Goal: Task Accomplishment & Management: Manage account settings

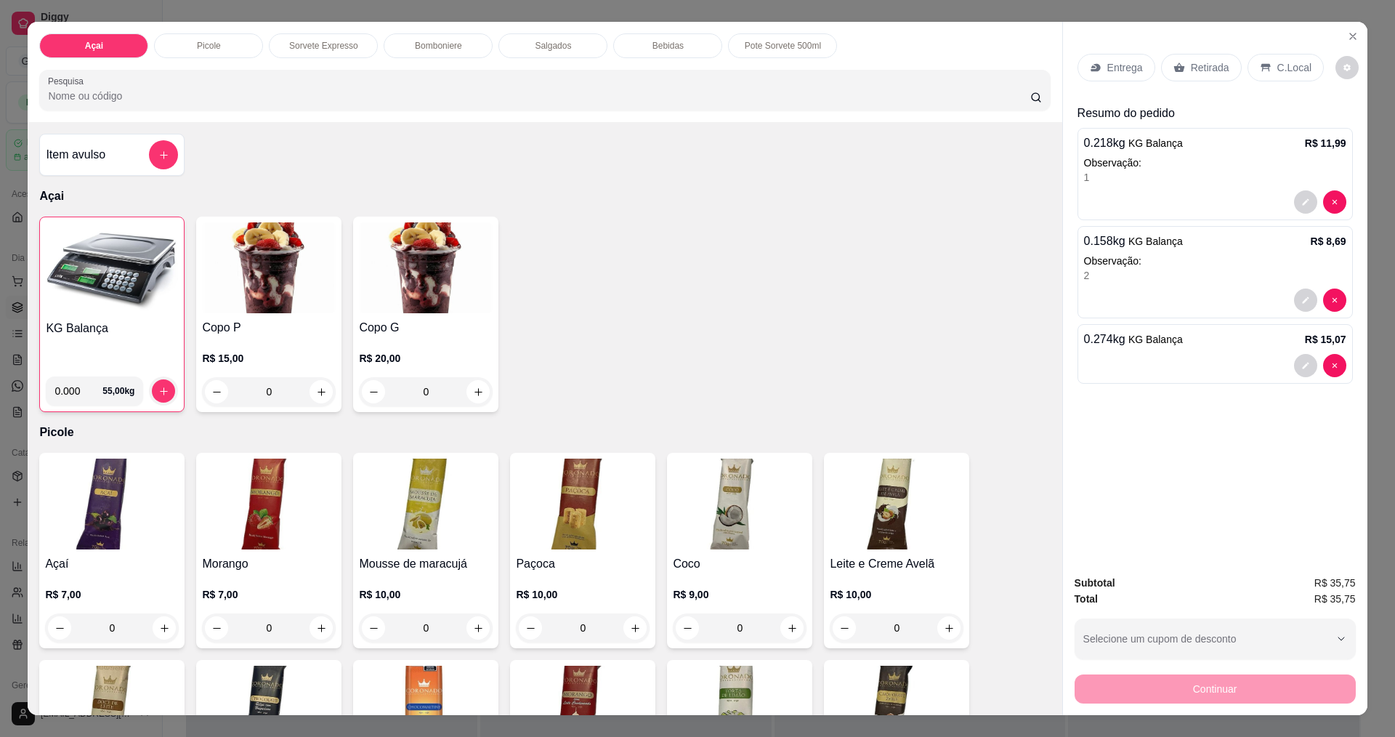
click at [1284, 72] on p "C.Local" at bounding box center [1295, 67] width 34 height 15
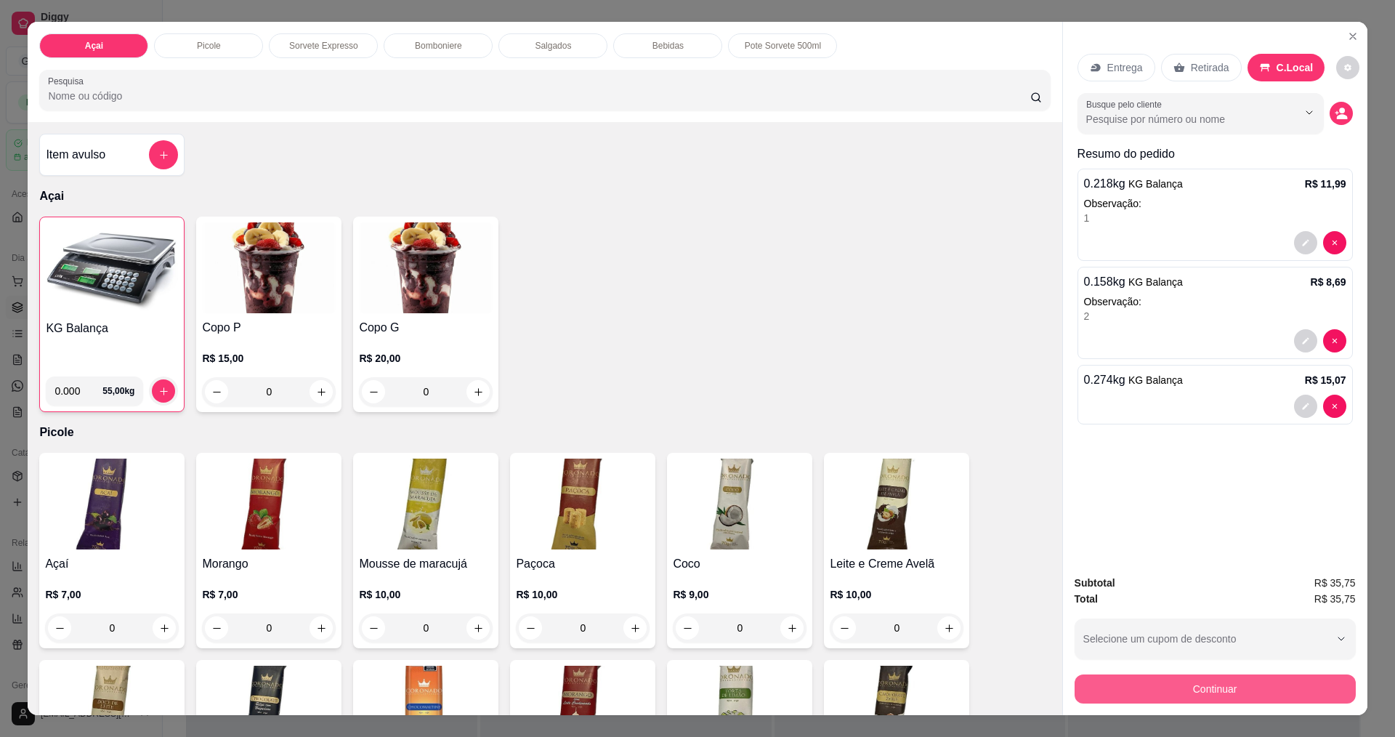
click at [1228, 677] on button "Continuar" at bounding box center [1215, 688] width 281 height 29
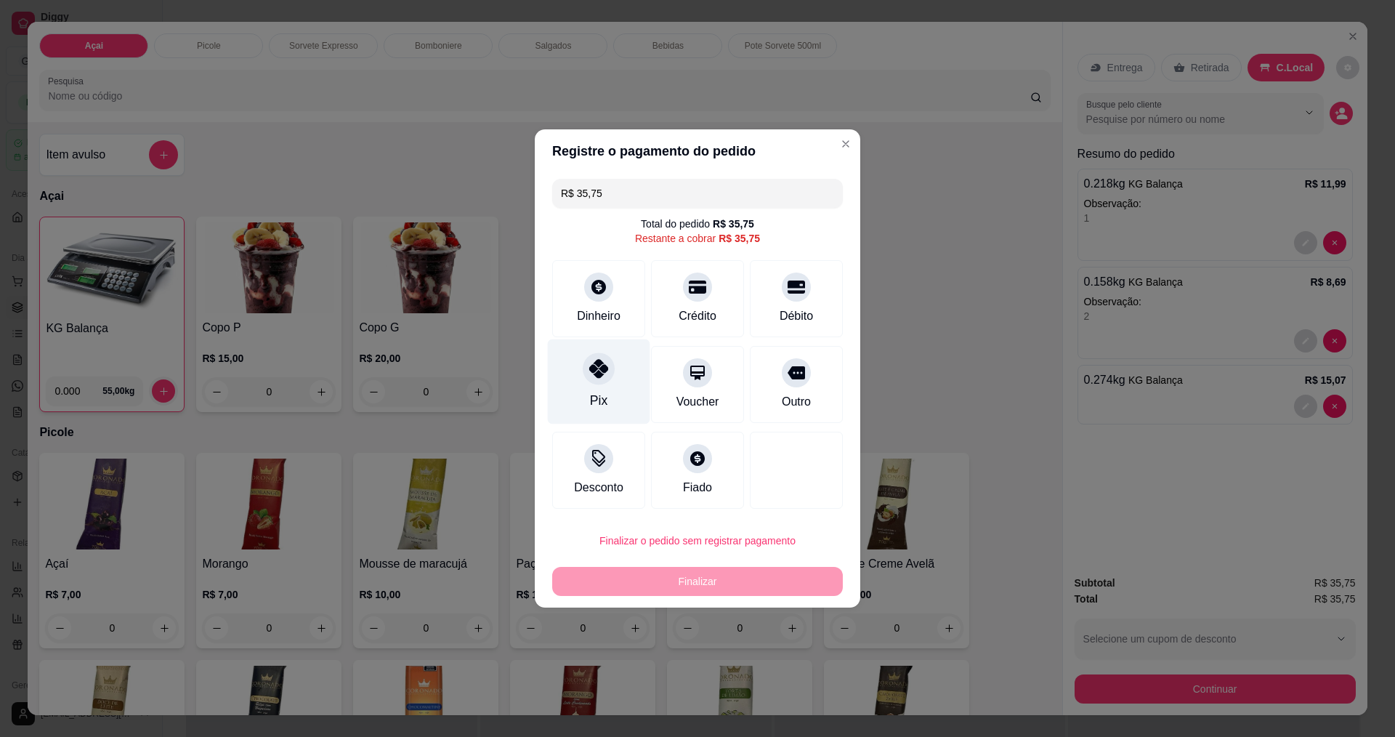
click at [612, 371] on div at bounding box center [599, 369] width 32 height 32
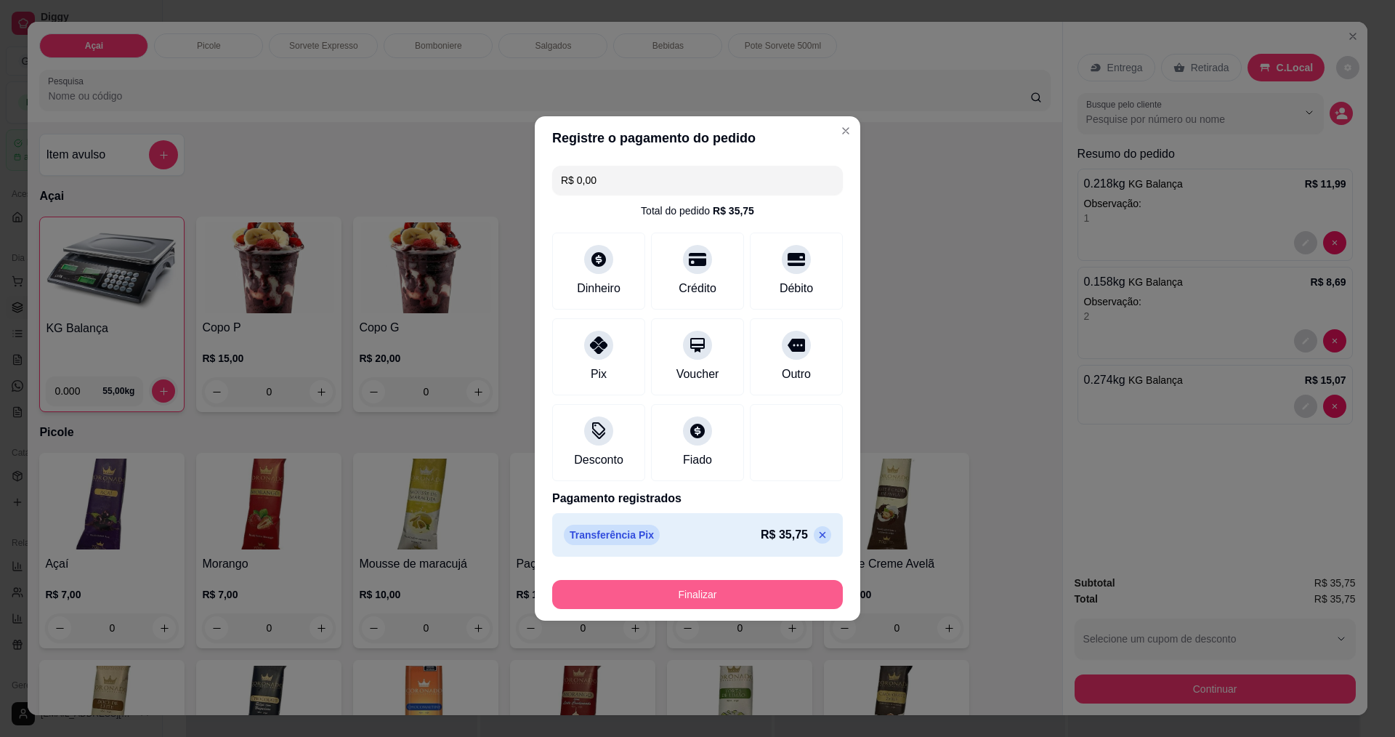
click at [733, 603] on button "Finalizar" at bounding box center [697, 594] width 291 height 29
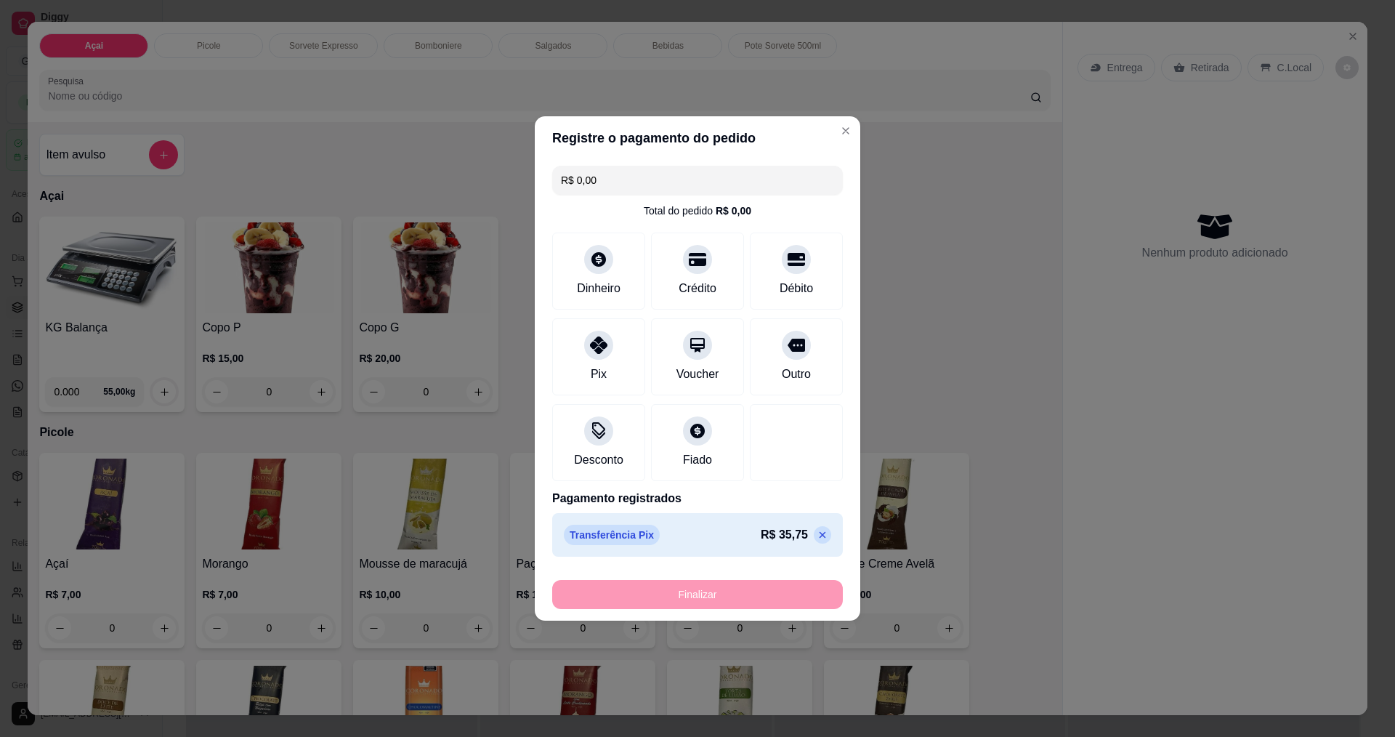
type input "-R$ 35,75"
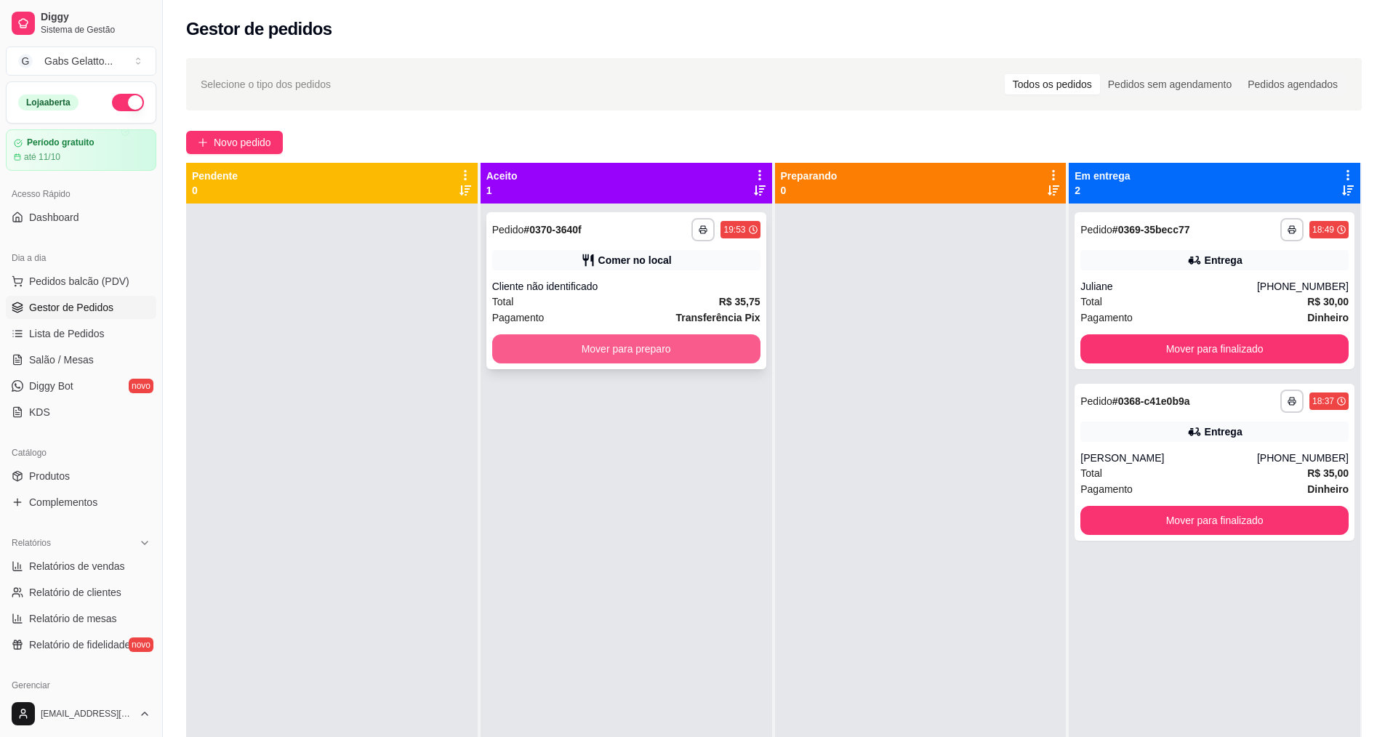
click at [666, 359] on button "Mover para preparo" at bounding box center [626, 348] width 268 height 29
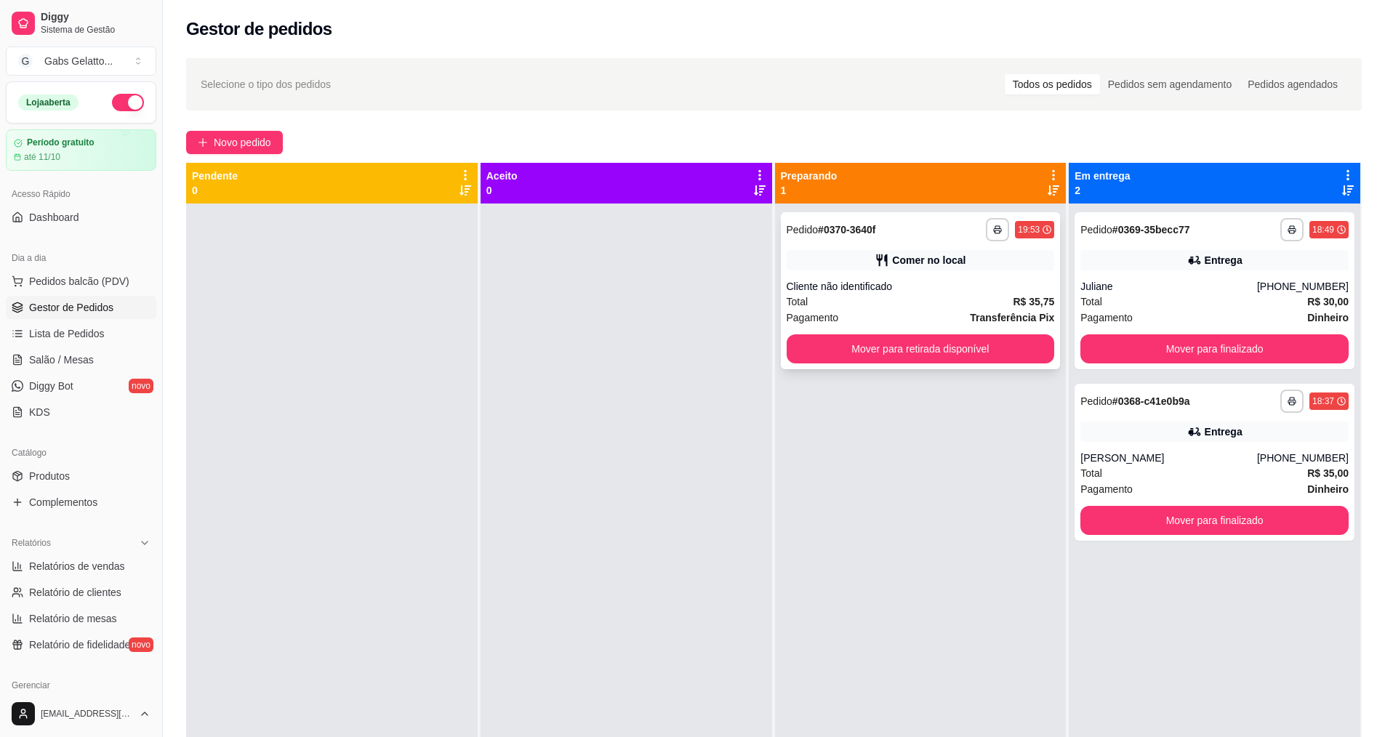
click at [982, 354] on button "Mover para retirada disponível" at bounding box center [920, 348] width 268 height 29
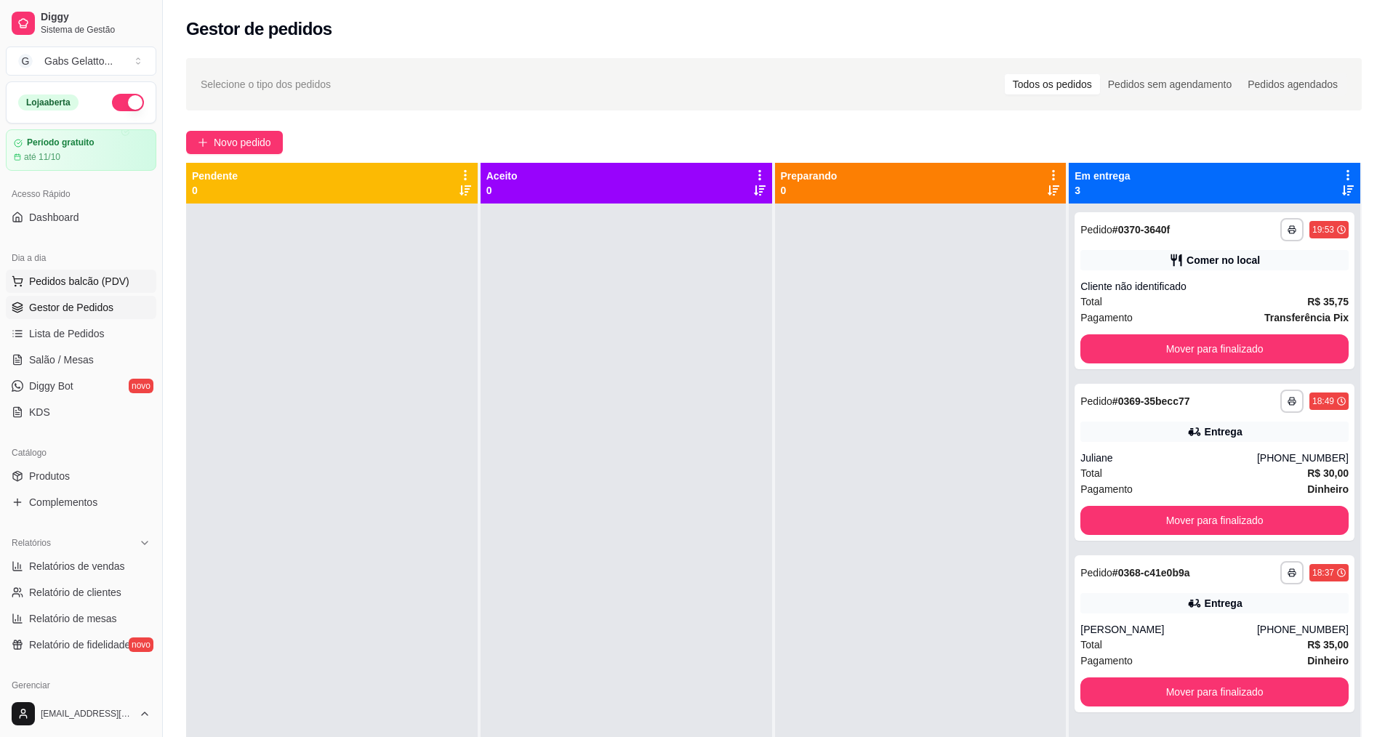
click at [110, 278] on span "Pedidos balcão (PDV)" at bounding box center [79, 281] width 100 height 15
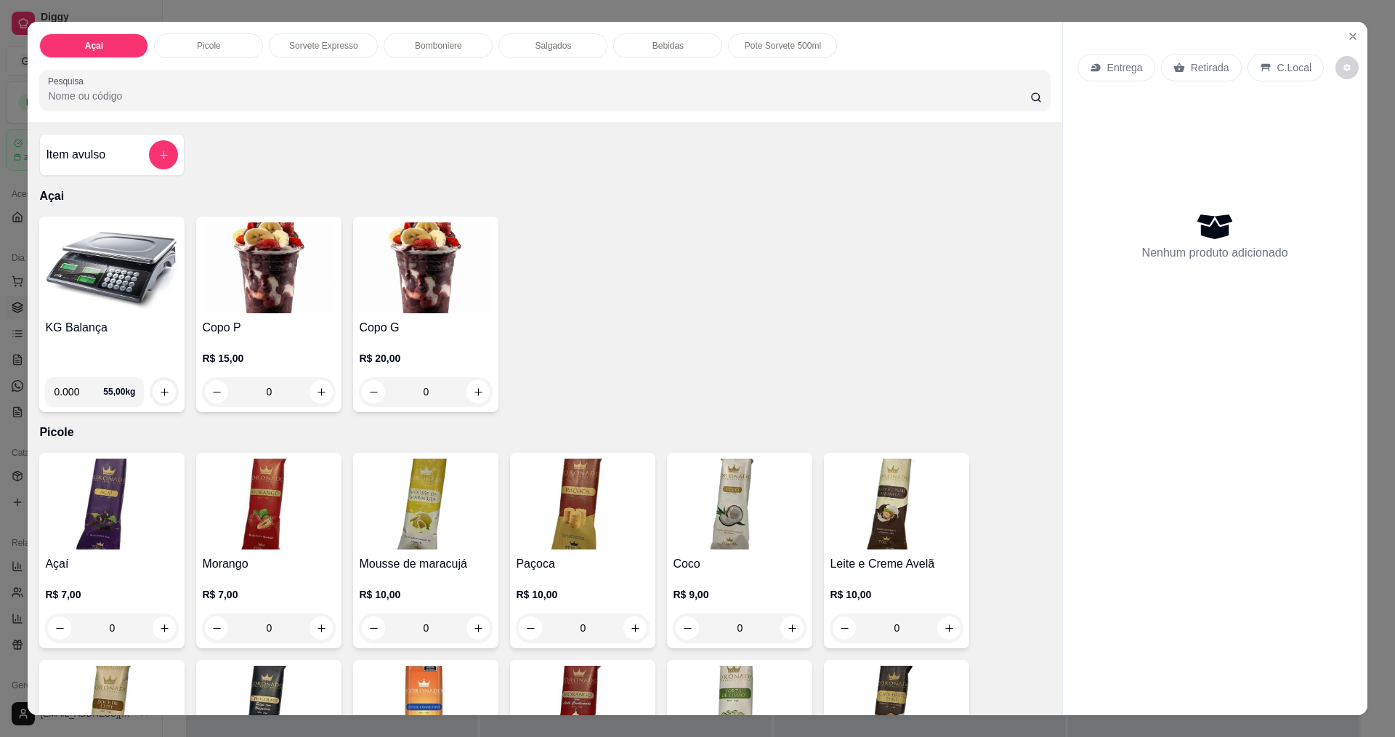
click at [142, 268] on img at bounding box center [112, 267] width 134 height 91
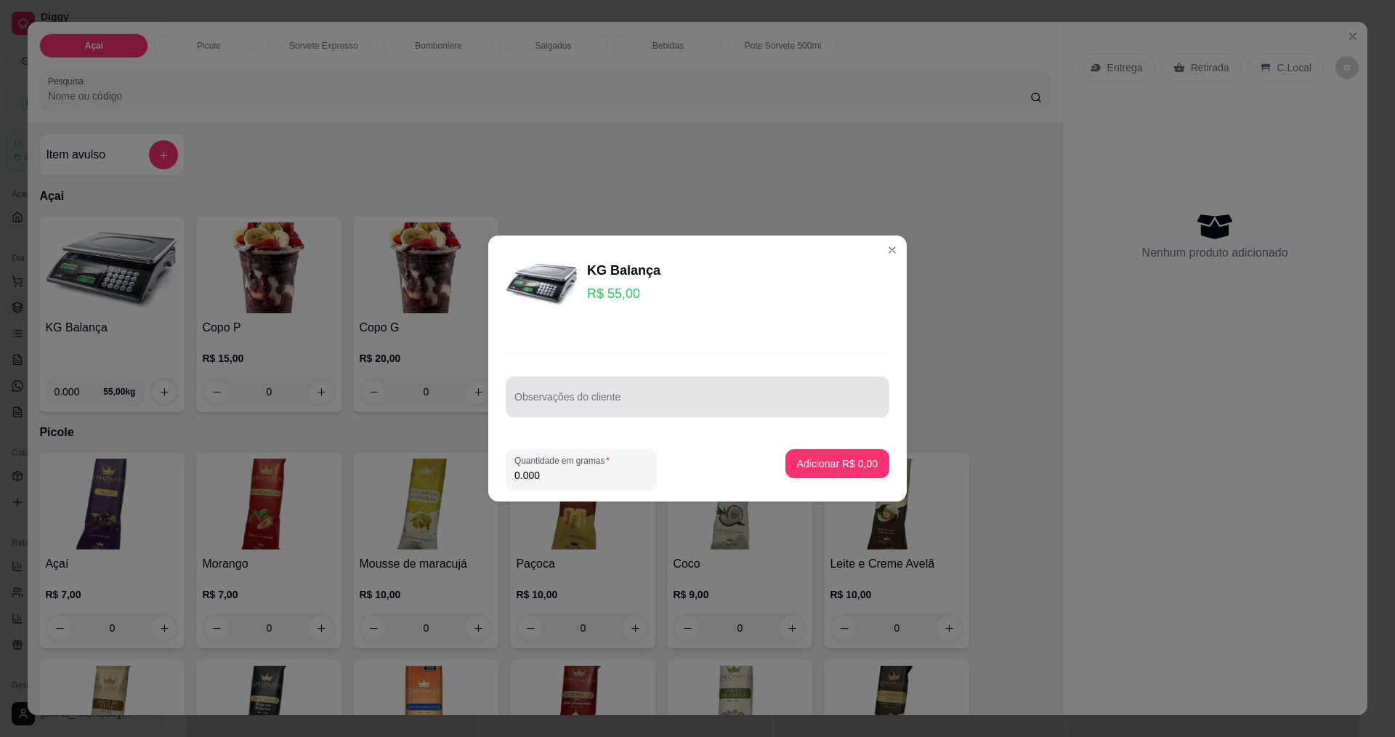
click at [682, 407] on input "Observações do cliente" at bounding box center [698, 402] width 366 height 15
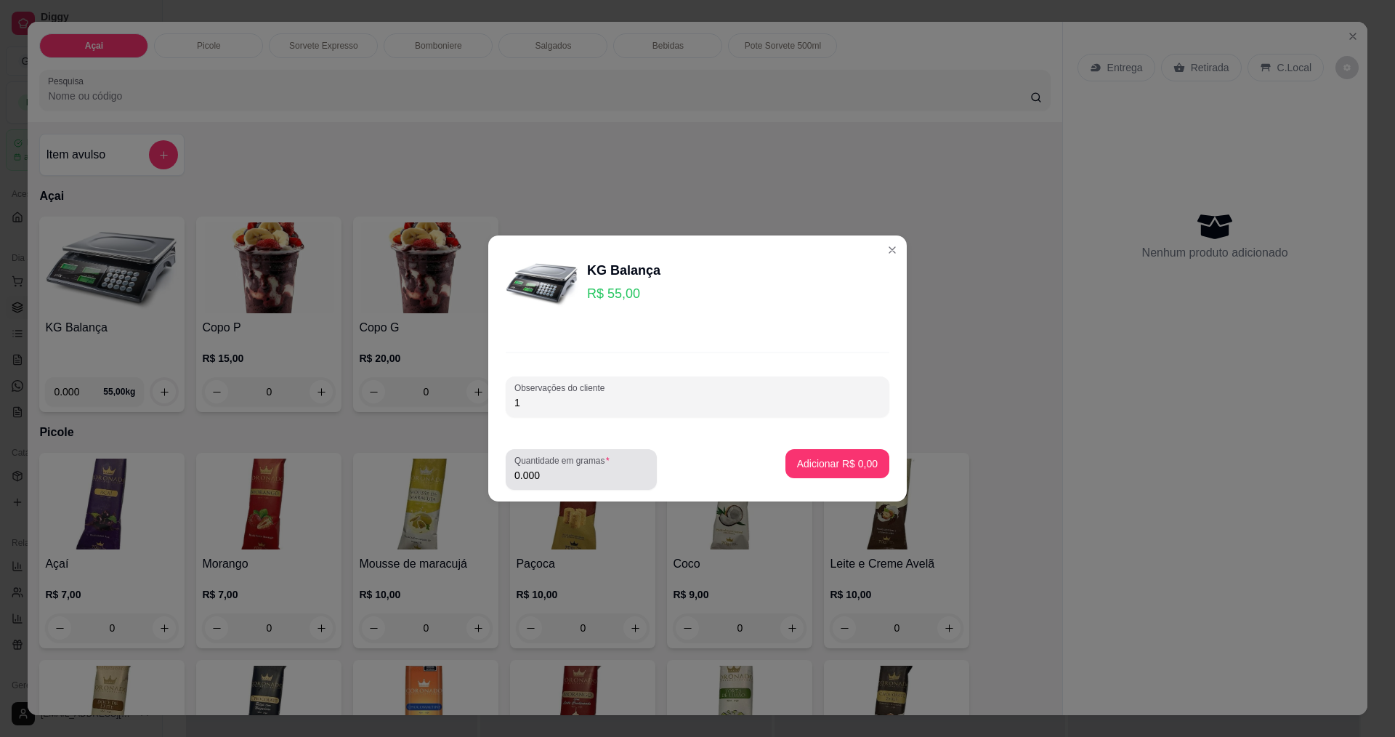
type input "1"
click at [599, 474] on input "0.000" at bounding box center [582, 475] width 134 height 15
type input "0.198"
click at [824, 466] on p "Adicionar R$ 10,89" at bounding box center [834, 463] width 86 height 15
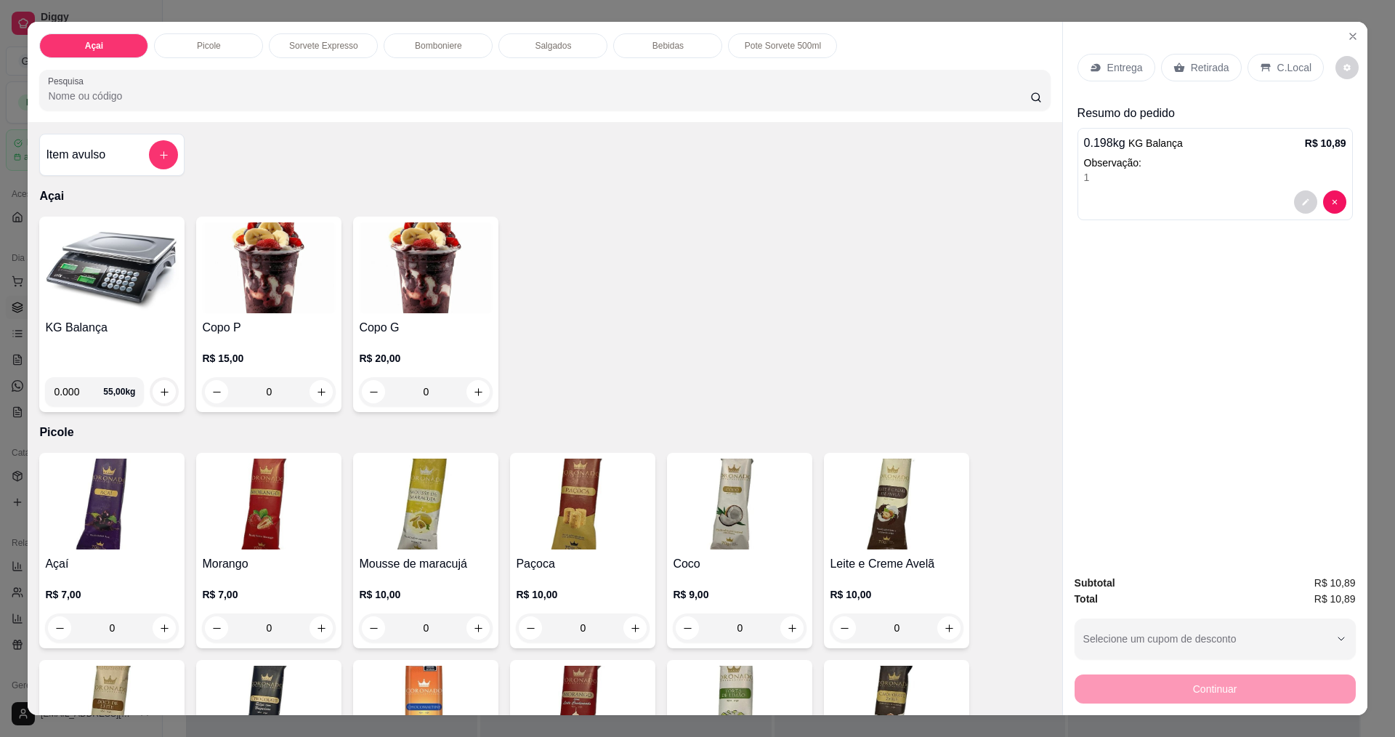
click at [1262, 57] on div "C.Local" at bounding box center [1286, 68] width 76 height 28
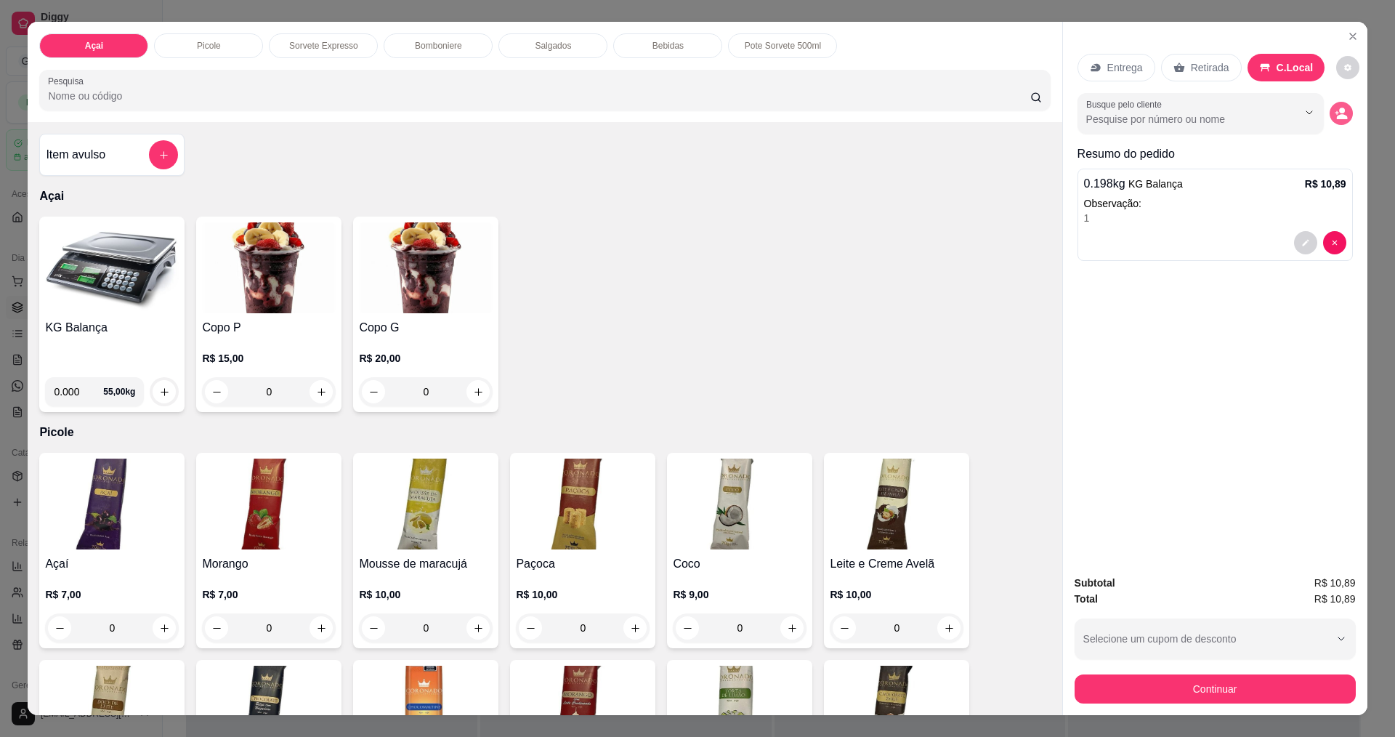
click at [1349, 120] on div "Entrega Retirada C.Local Busque pelo cliente Resumo do pedido 0.198 kg KG Balan…" at bounding box center [1215, 292] width 305 height 541
click at [1339, 115] on icon "decrease-product-quantity" at bounding box center [1342, 117] width 11 height 5
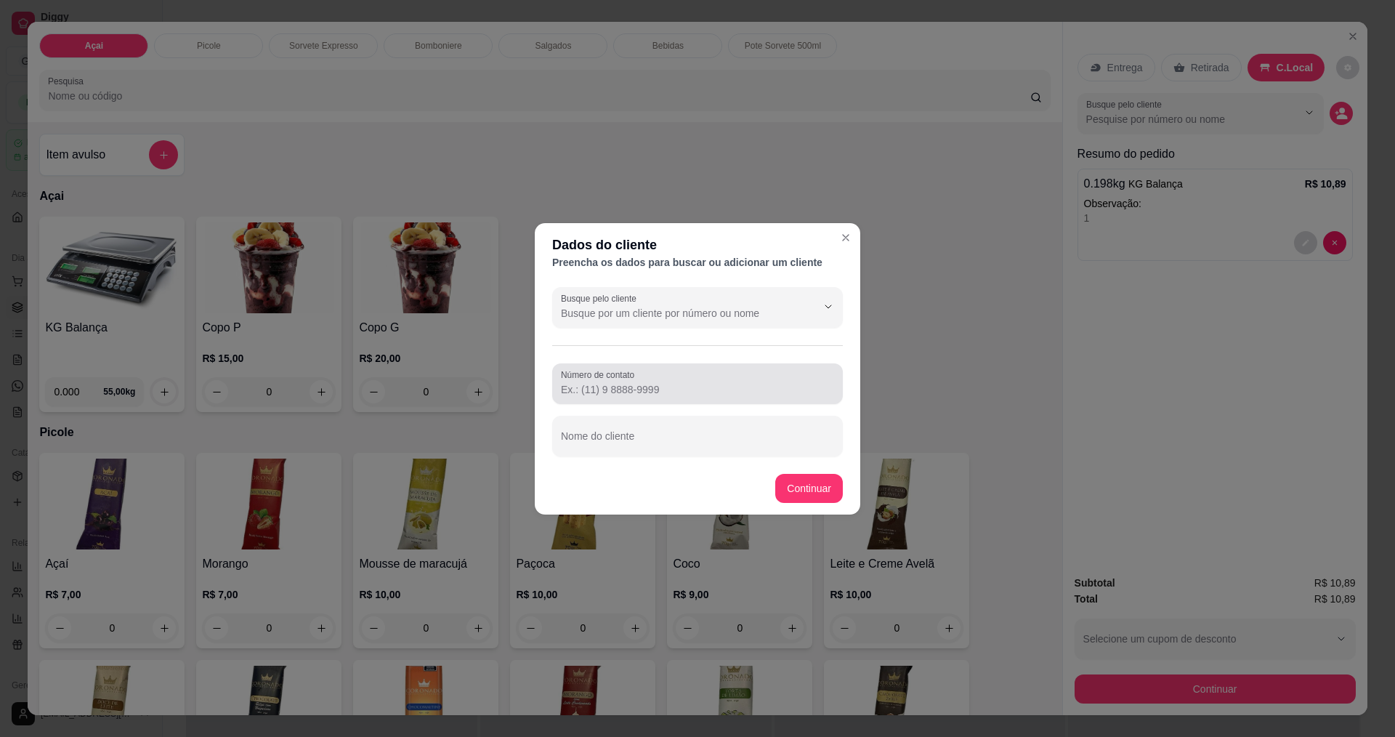
click at [719, 470] on footer "Continuar" at bounding box center [698, 488] width 326 height 52
click at [730, 446] on input "Nome do cliente" at bounding box center [697, 442] width 273 height 15
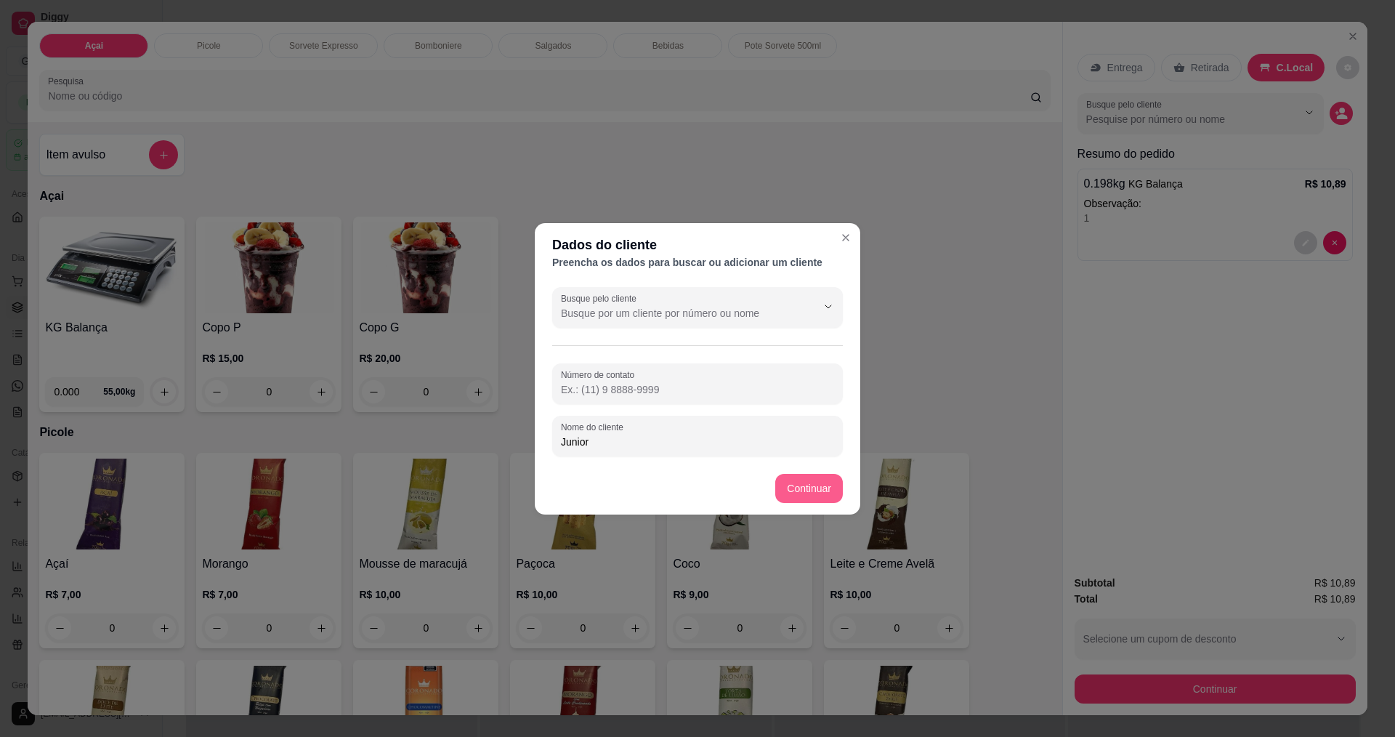
type input "Junior"
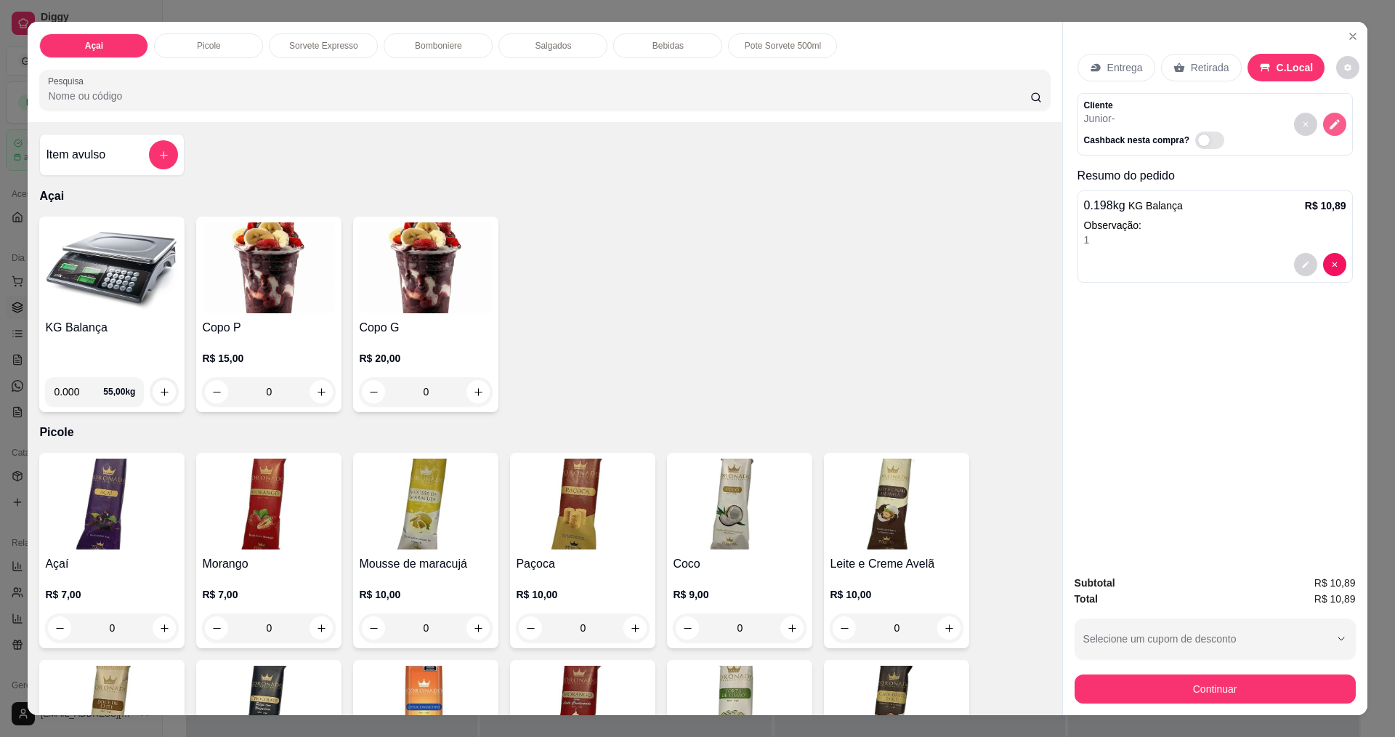
click at [1326, 135] on button "decrease-product-quantity" at bounding box center [1335, 124] width 23 height 23
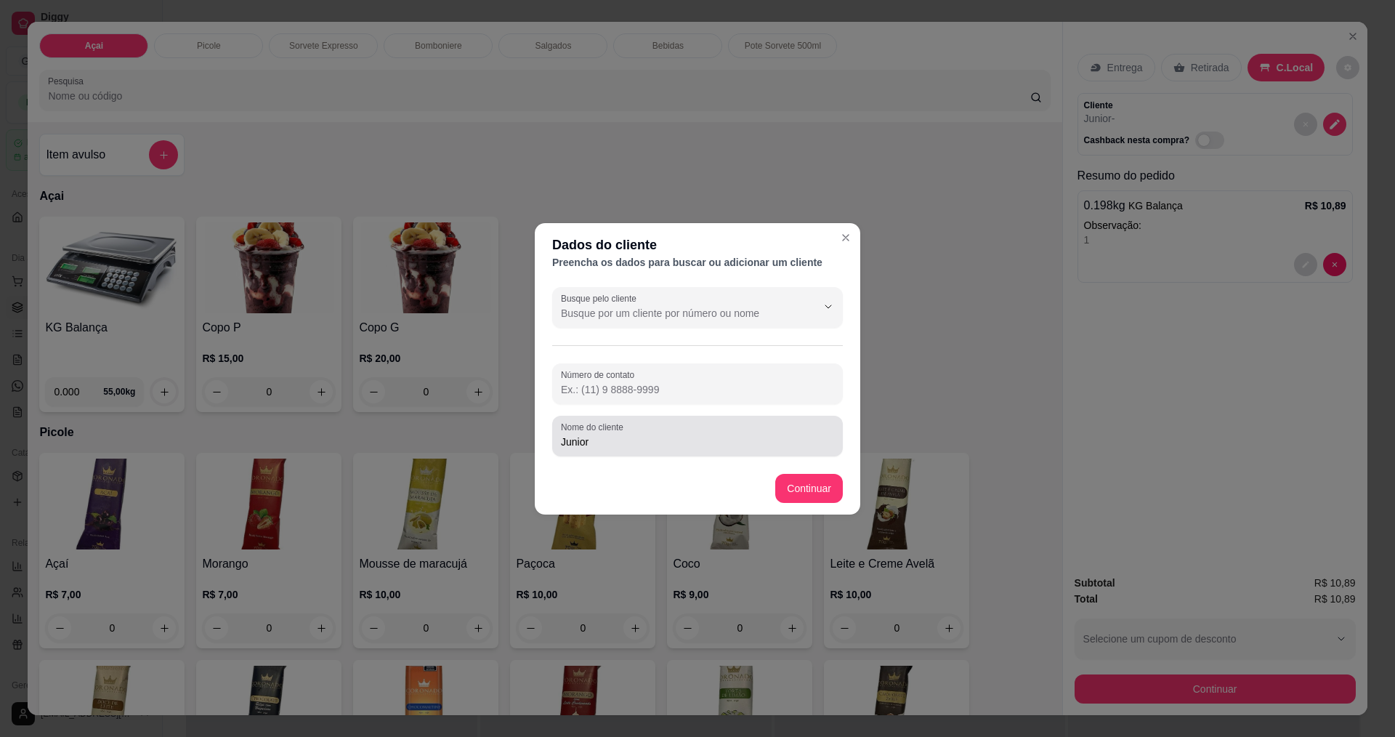
click at [772, 455] on div "Nome do cliente Junior" at bounding box center [697, 436] width 291 height 41
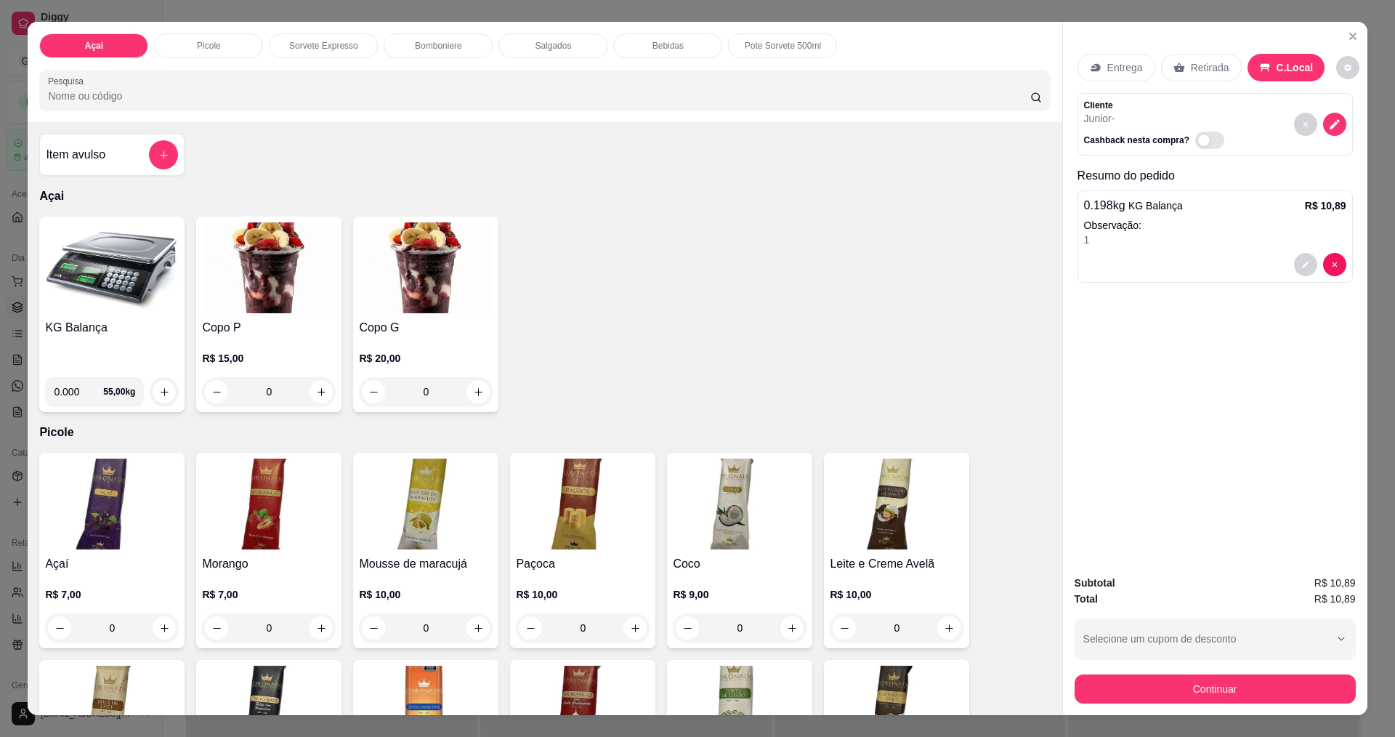
click at [84, 257] on img at bounding box center [112, 267] width 134 height 91
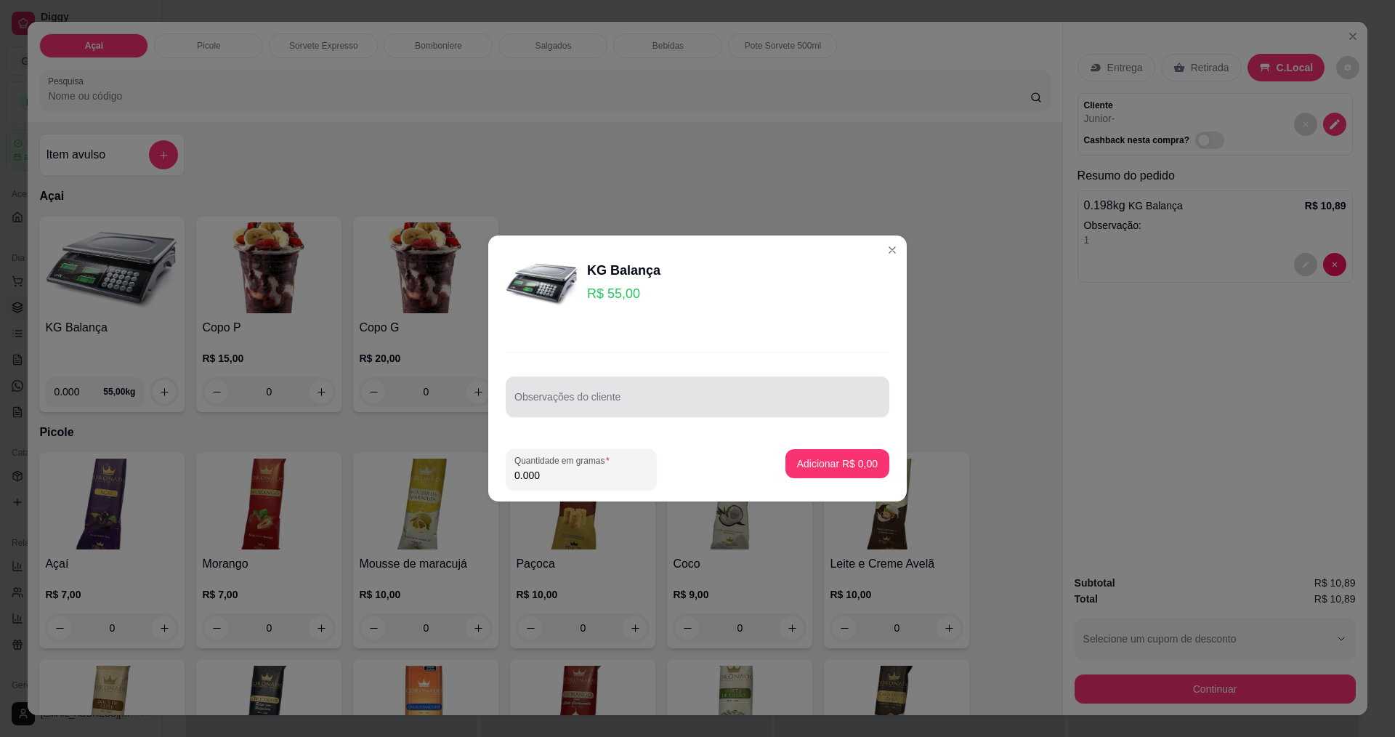
click at [595, 407] on input "Observações do cliente" at bounding box center [698, 402] width 366 height 15
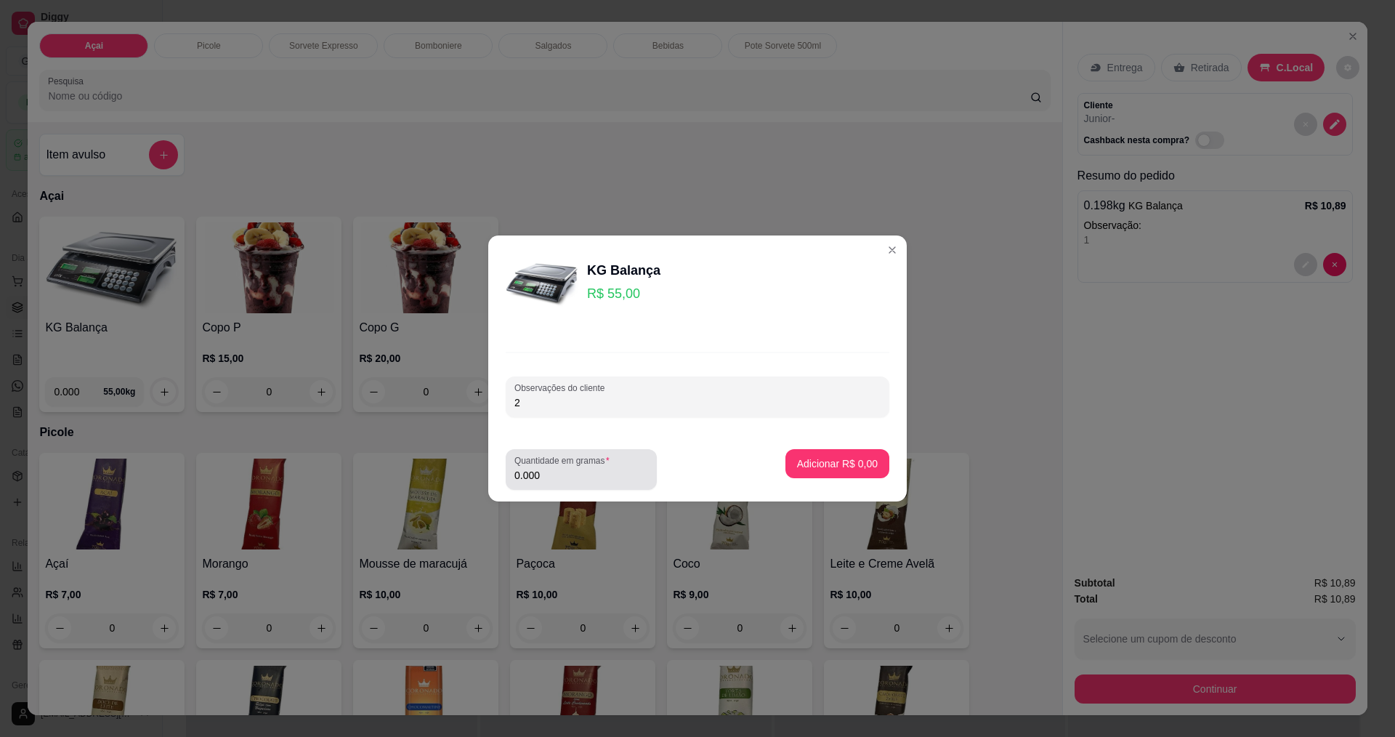
type input "2"
click at [574, 483] on div "0.000" at bounding box center [582, 469] width 134 height 29
type input "0.202"
click at [822, 473] on button "Adicionar R$ 11,11" at bounding box center [835, 463] width 110 height 29
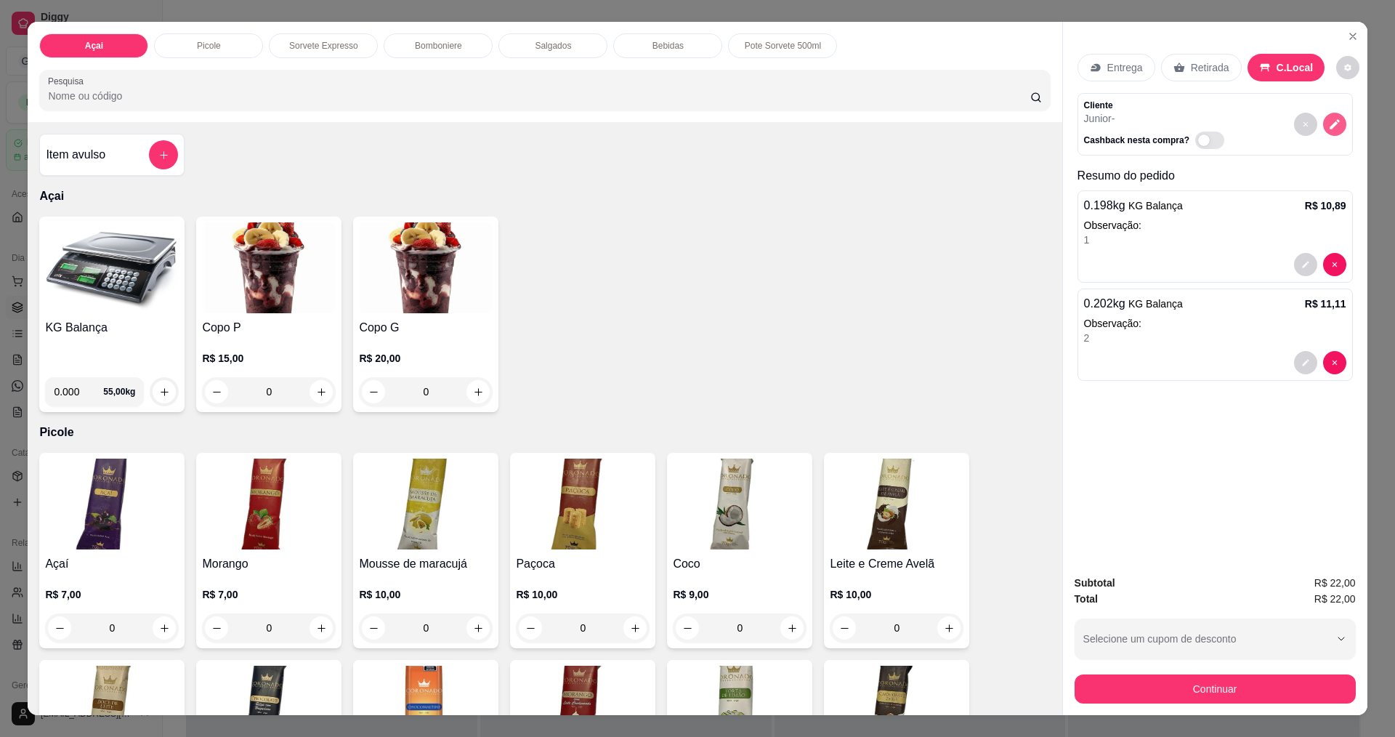
click at [1333, 132] on button "decrease-product-quantity" at bounding box center [1335, 124] width 23 height 23
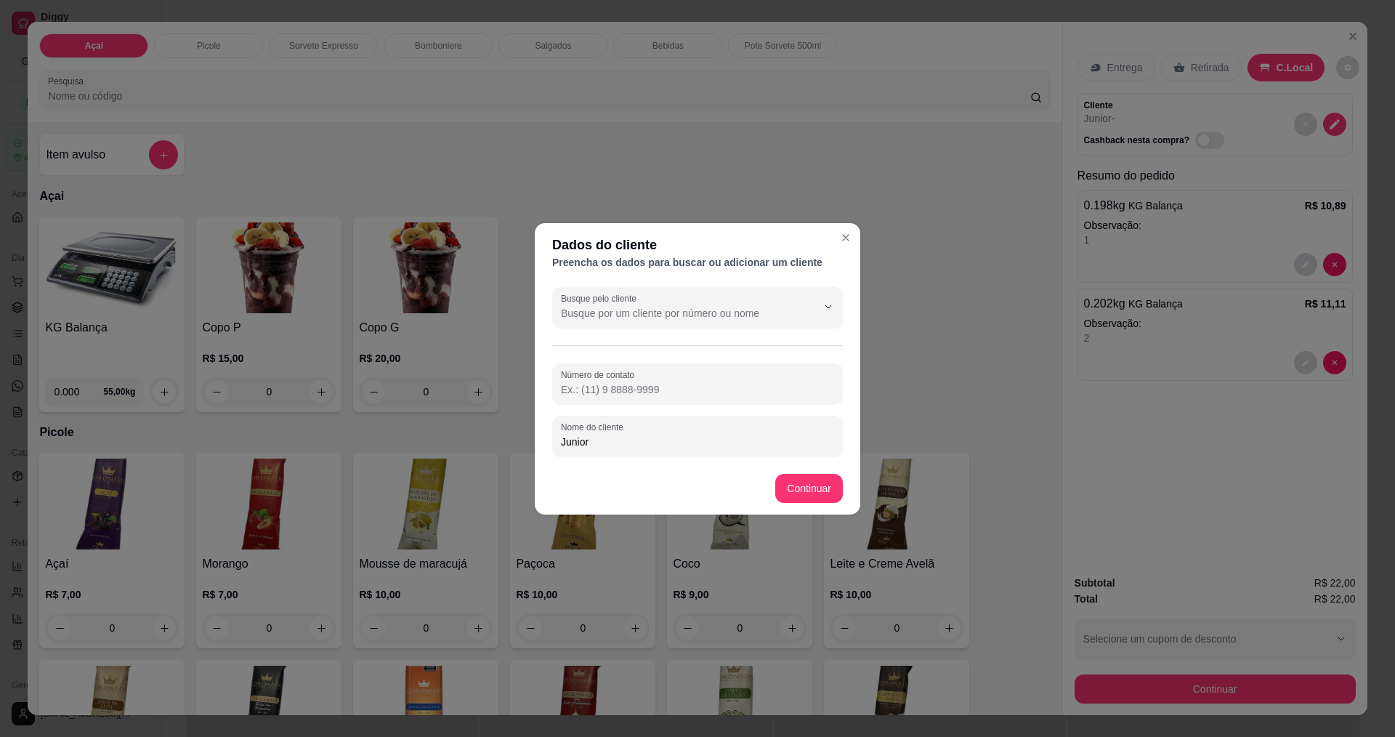
click at [696, 449] on div "Junior" at bounding box center [697, 436] width 273 height 29
type input "[PERSON_NAME]"
click at [706, 375] on div at bounding box center [697, 383] width 273 height 29
type input "[PHONE_NUMBER]"
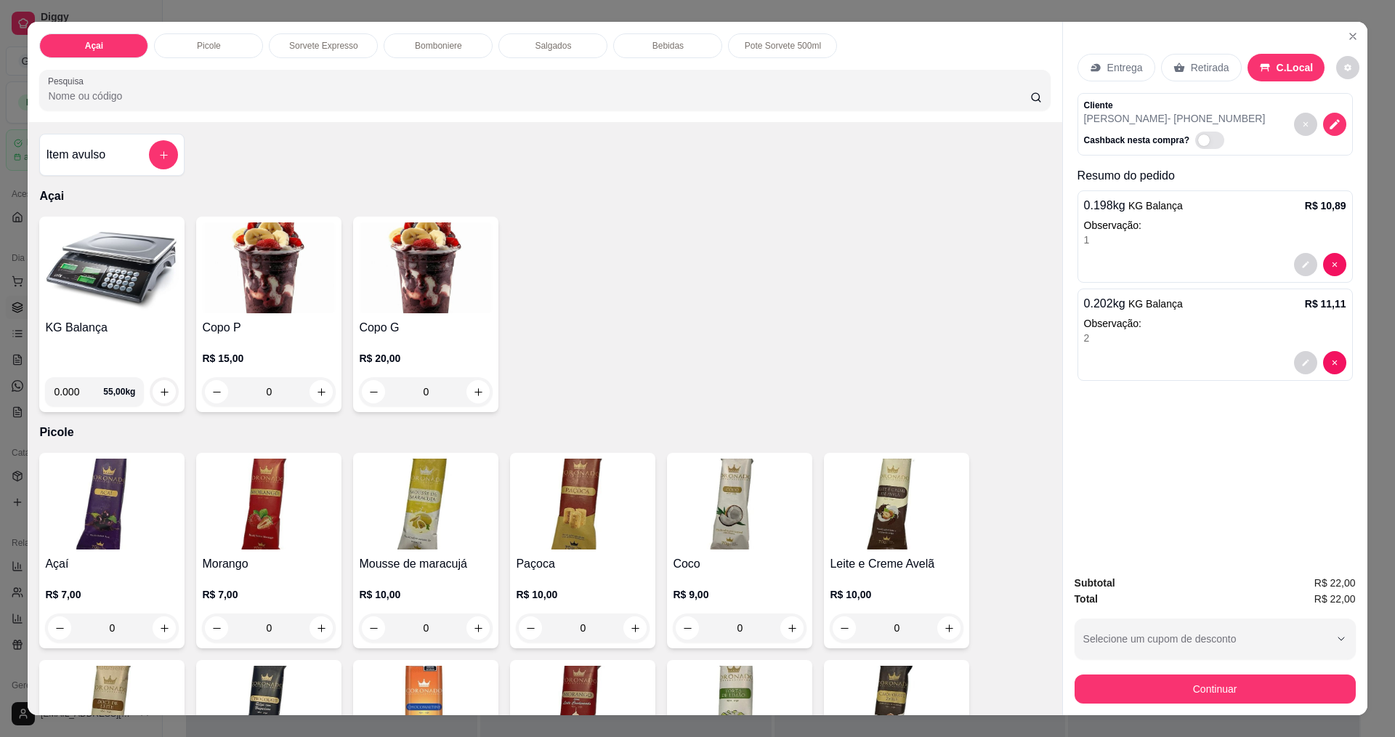
click at [1200, 135] on span "Automatic updates" at bounding box center [1210, 140] width 29 height 17
click at [1200, 143] on input "Automatic updates" at bounding box center [1199, 147] width 9 height 9
checkbox input "true"
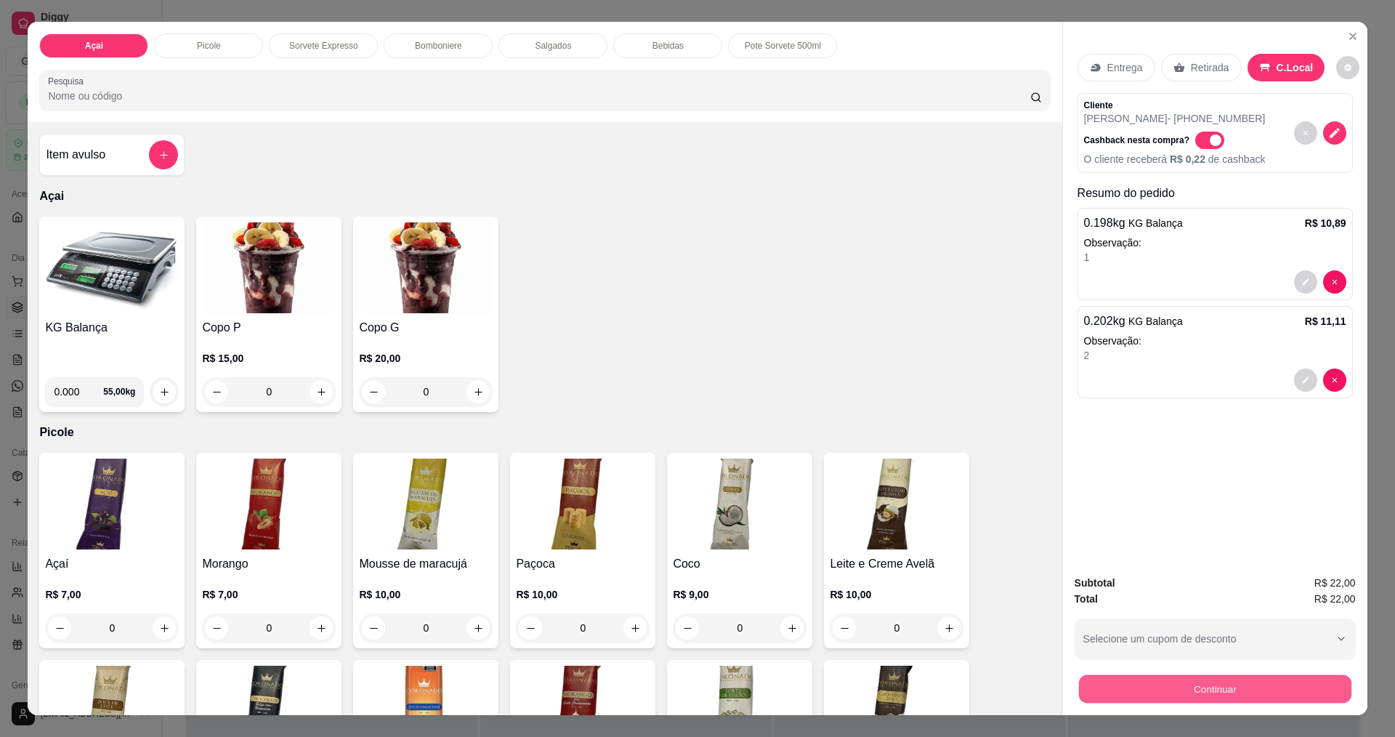
click at [1206, 692] on button "Continuar" at bounding box center [1215, 688] width 273 height 28
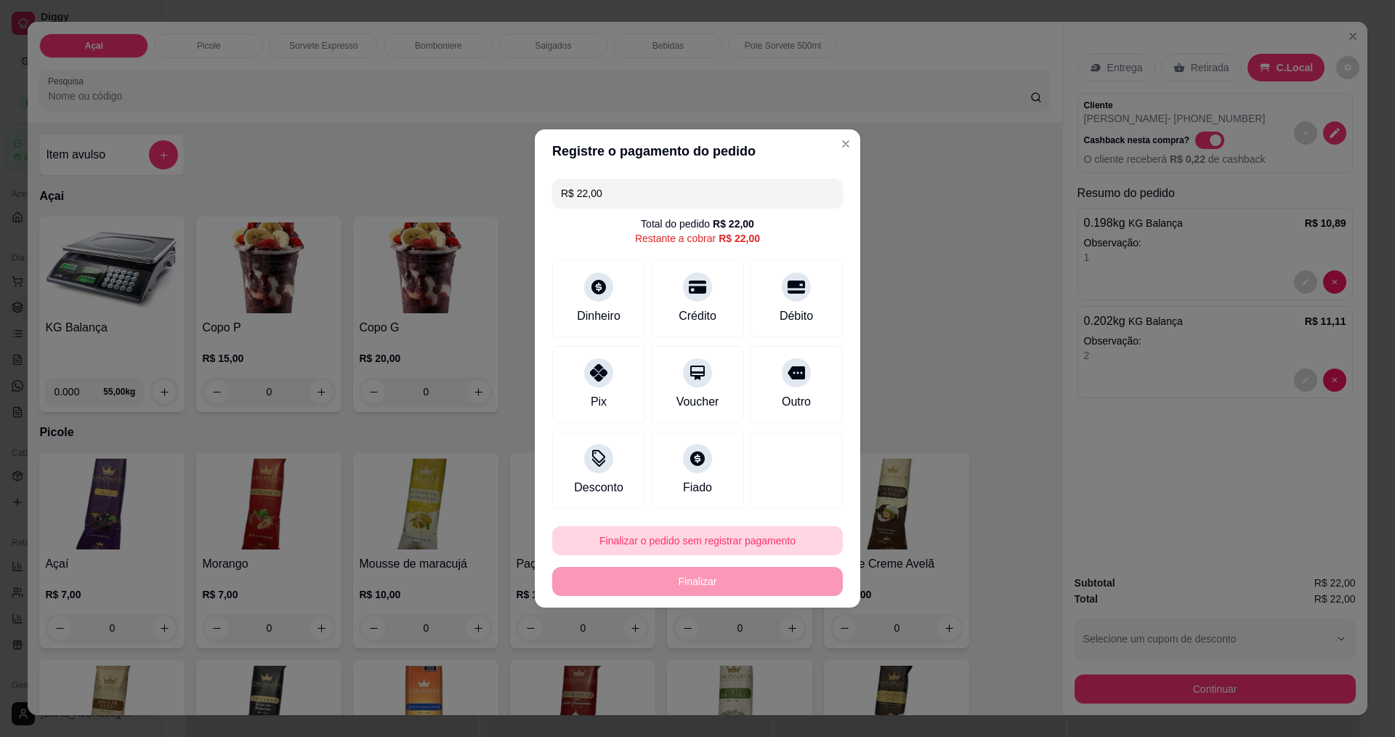
click at [721, 538] on button "Finalizar o pedido sem registrar pagamento" at bounding box center [697, 540] width 291 height 29
click at [775, 658] on button "Confirmar" at bounding box center [790, 660] width 52 height 22
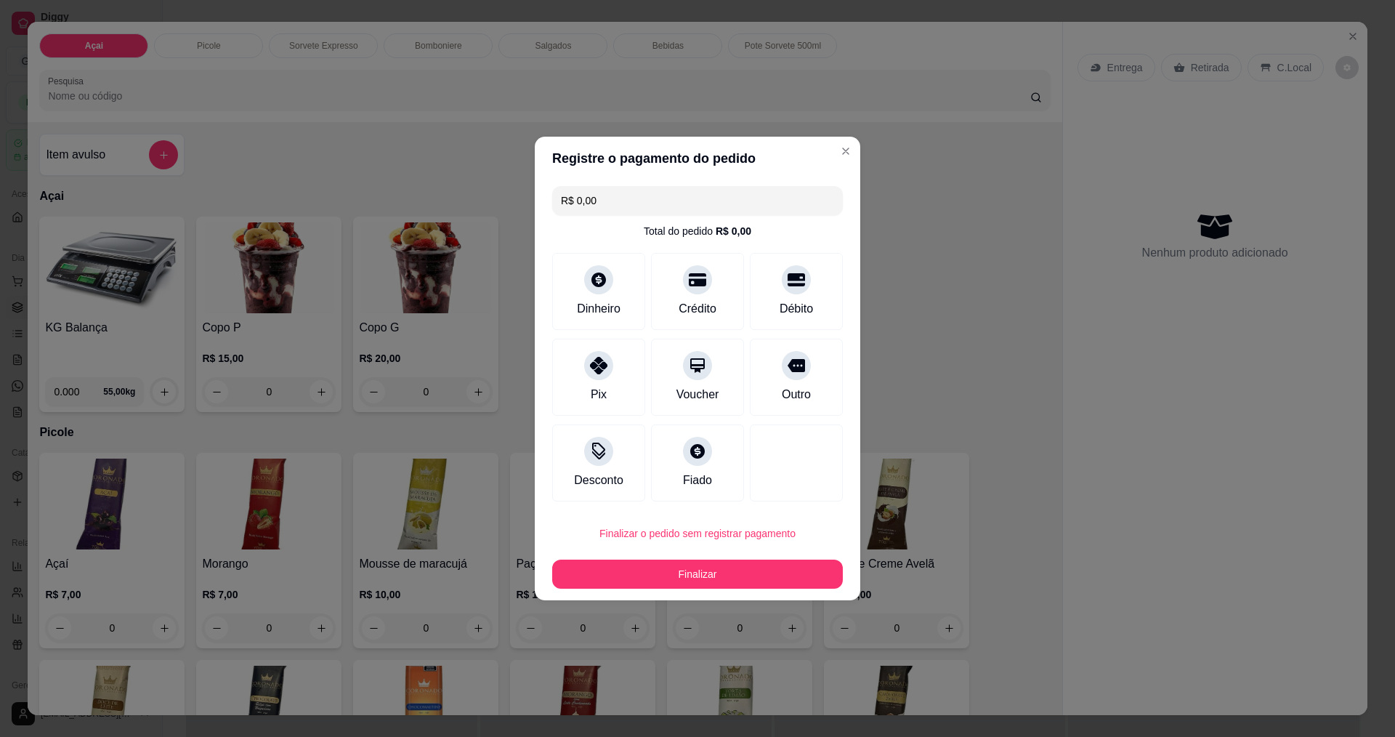
type input "R$ 0,00"
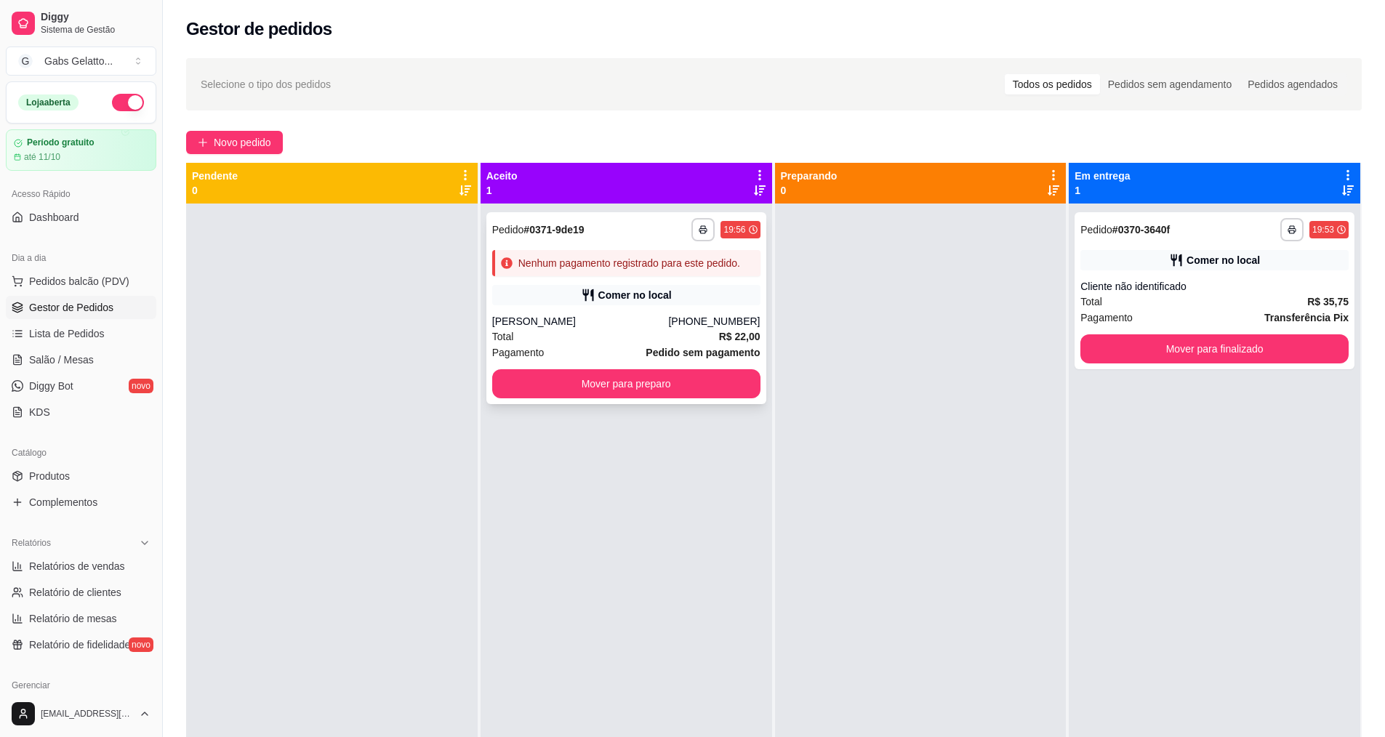
click at [653, 348] on strong "Pedido sem pagamento" at bounding box center [702, 353] width 114 height 12
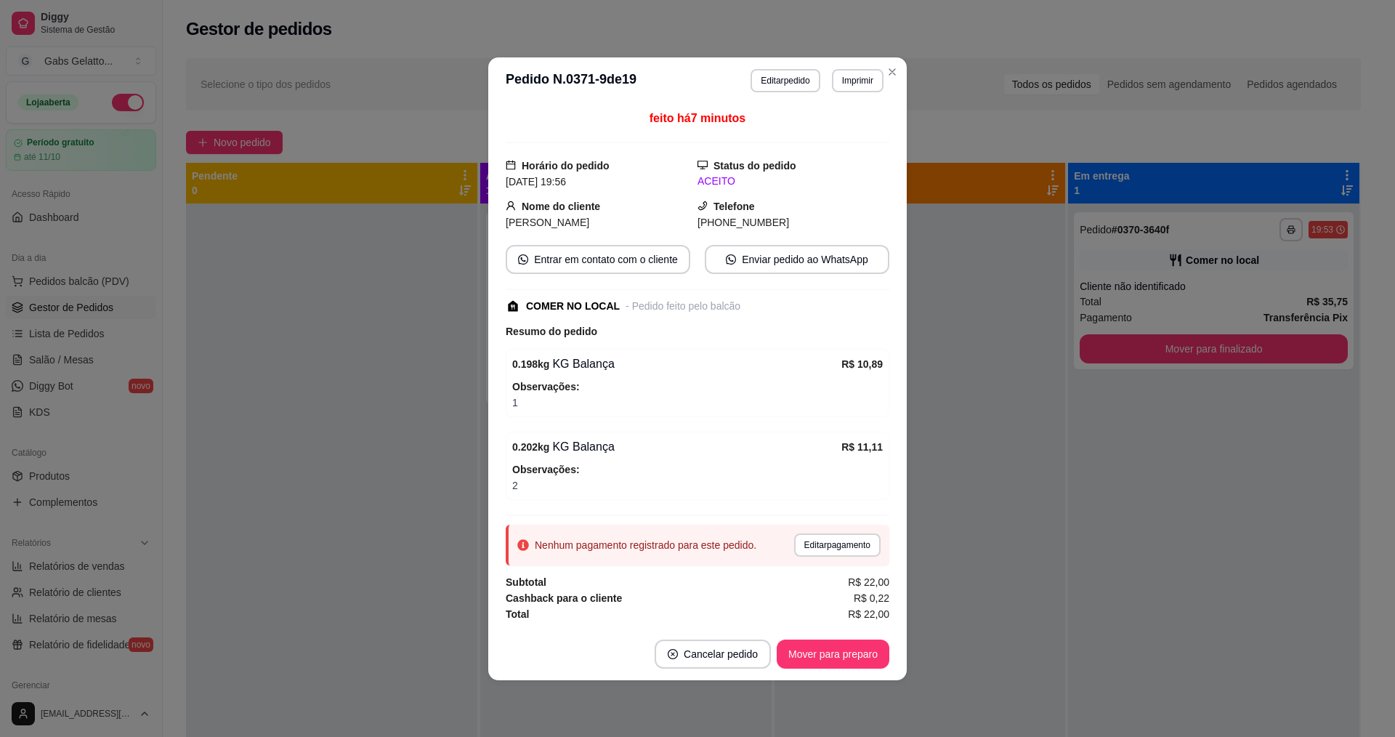
click at [779, 89] on button "Editar pedido" at bounding box center [785, 80] width 69 height 23
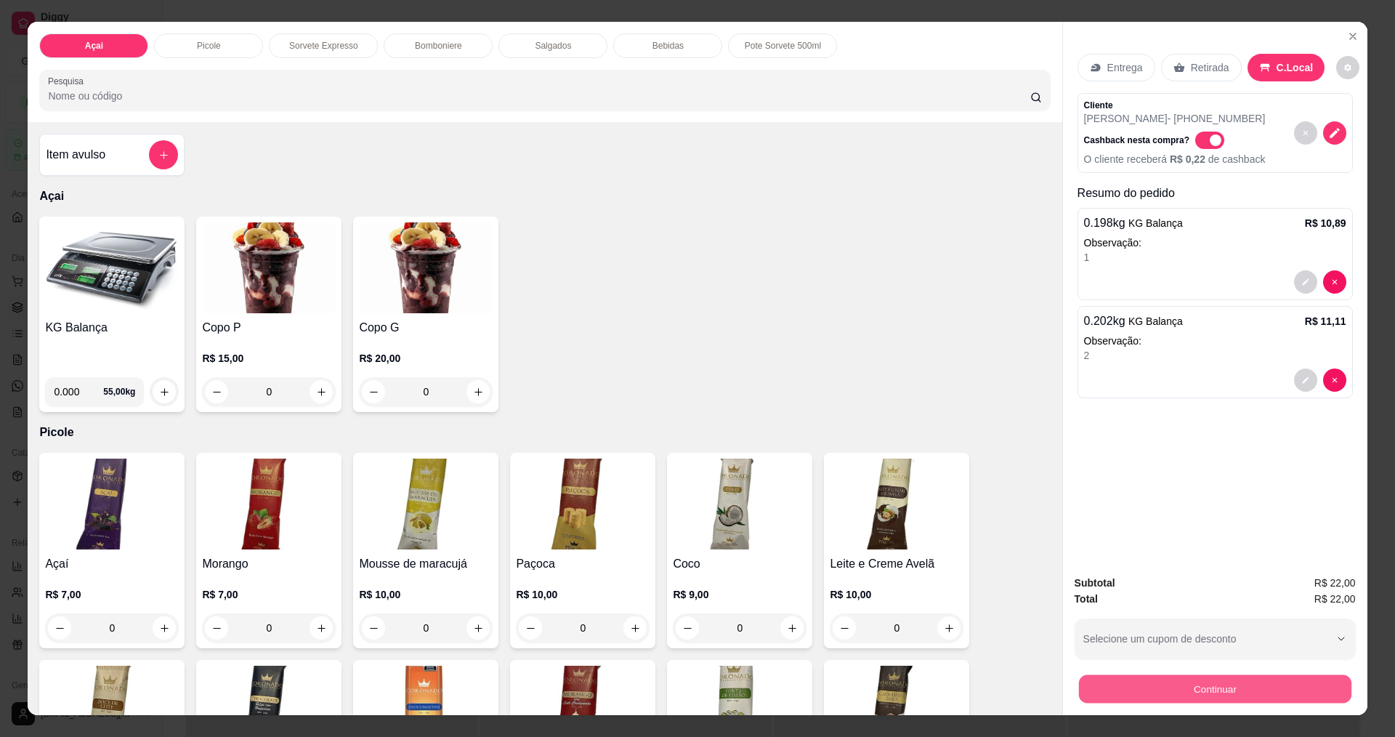
click at [1233, 687] on button "Continuar" at bounding box center [1215, 688] width 273 height 28
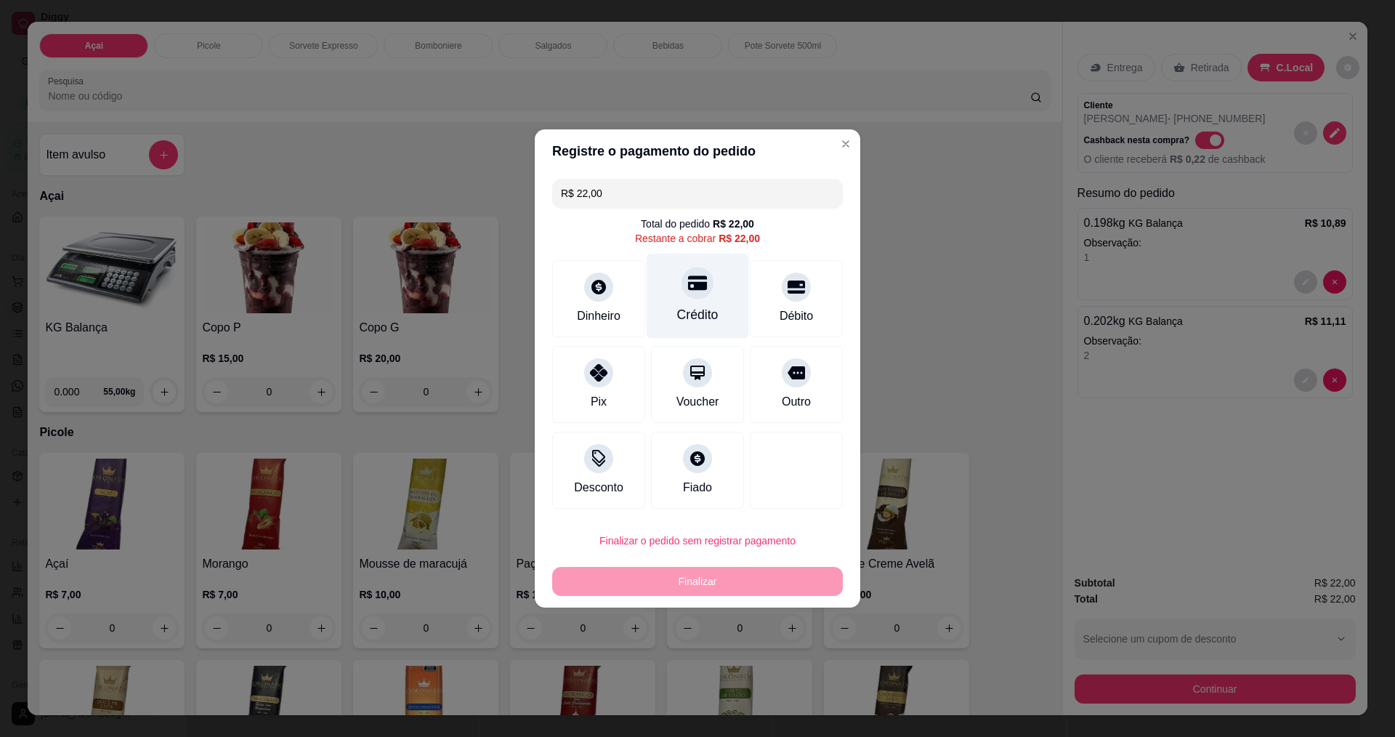
click at [694, 309] on div "Crédito" at bounding box center [697, 314] width 41 height 19
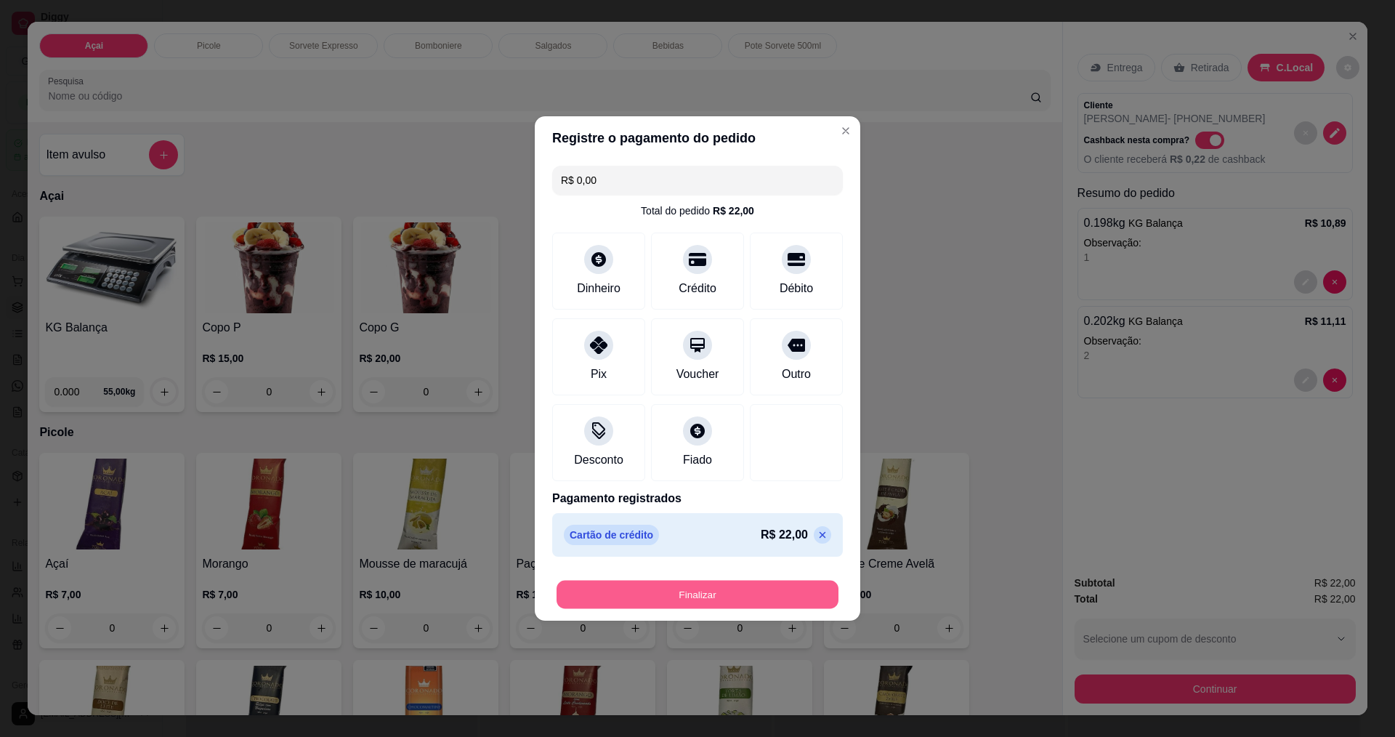
click at [757, 592] on button "Finalizar" at bounding box center [698, 595] width 282 height 28
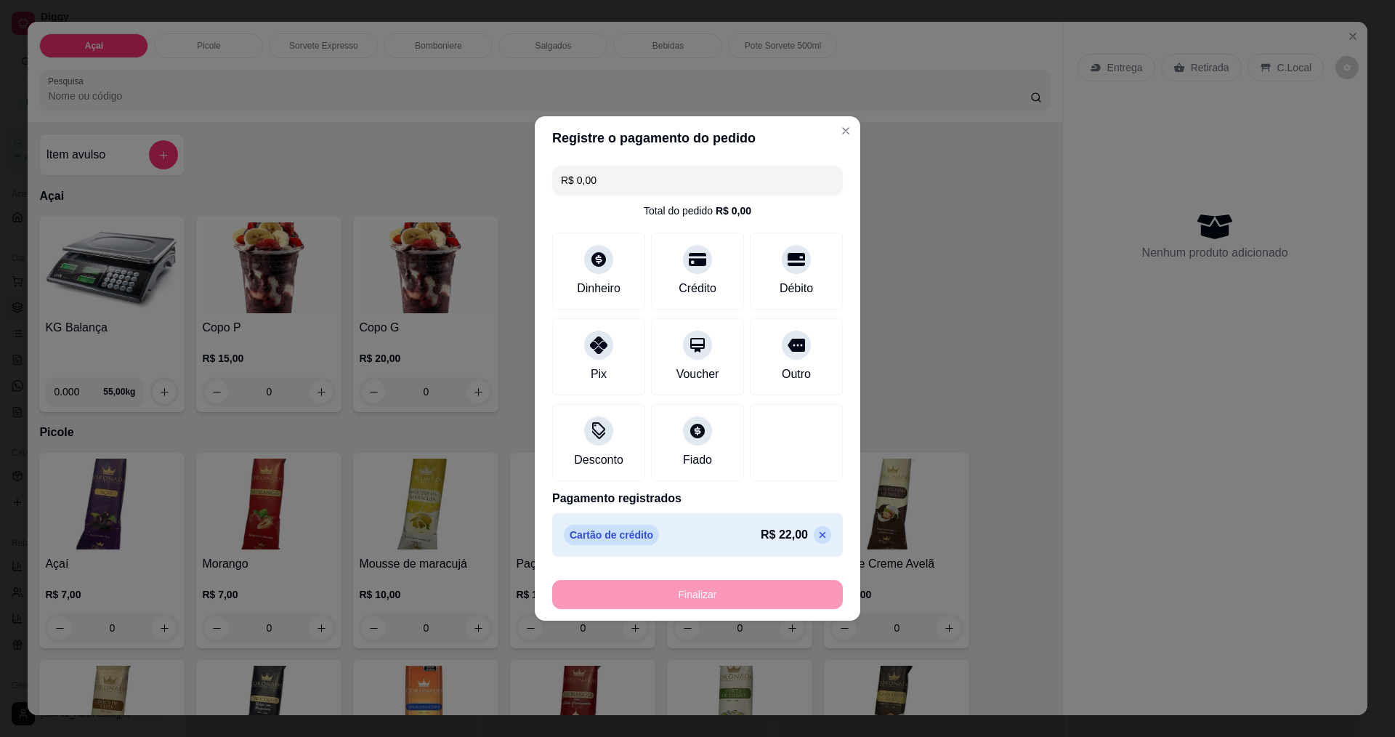
type input "-R$ 22,00"
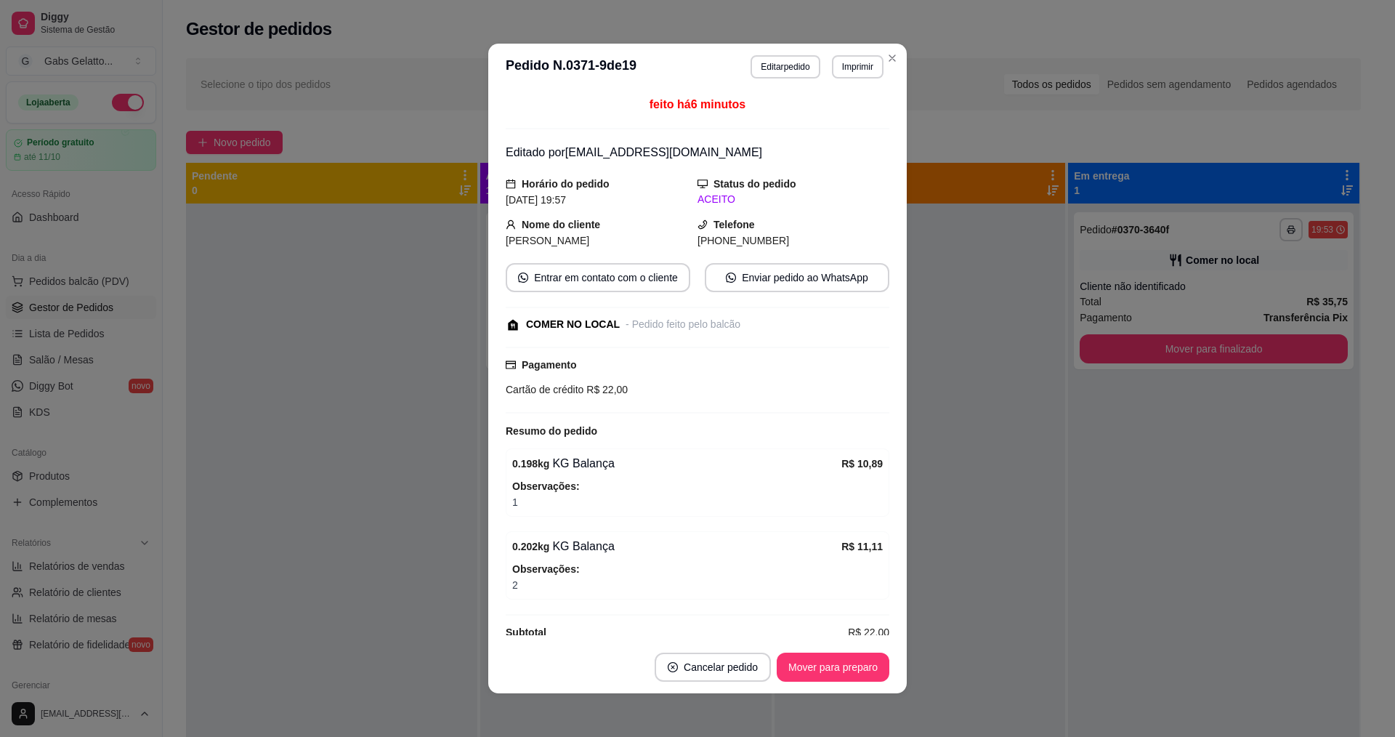
scroll to position [37, 0]
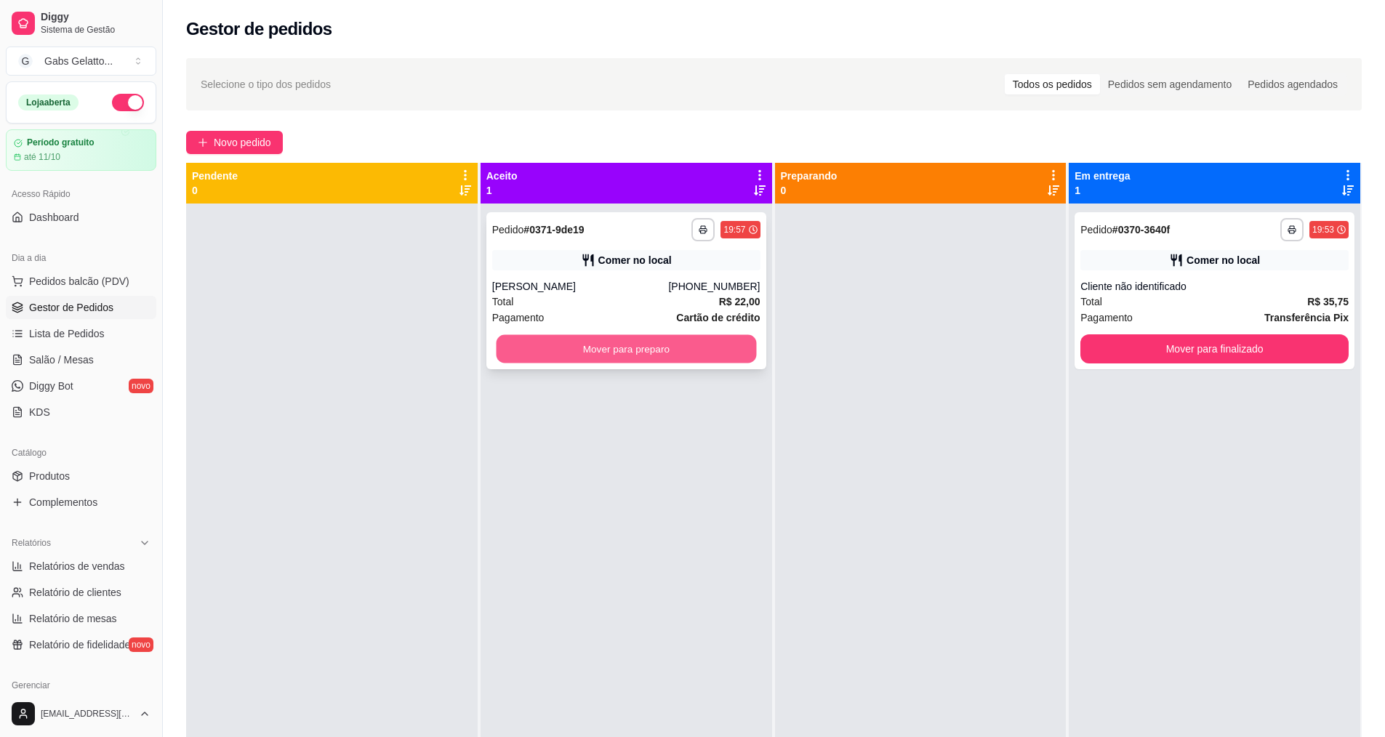
click at [684, 338] on button "Mover para preparo" at bounding box center [626, 349] width 260 height 28
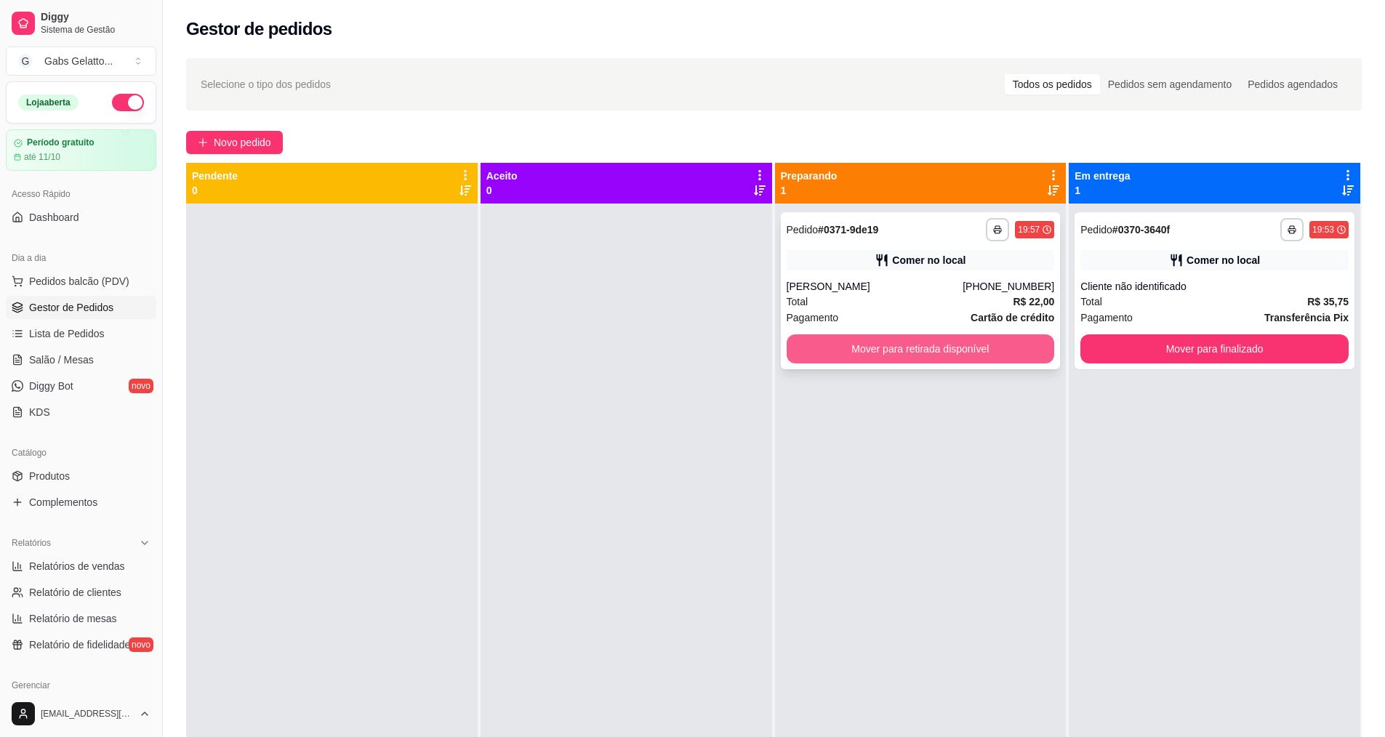
click at [916, 352] on button "Mover para retirada disponível" at bounding box center [920, 348] width 268 height 29
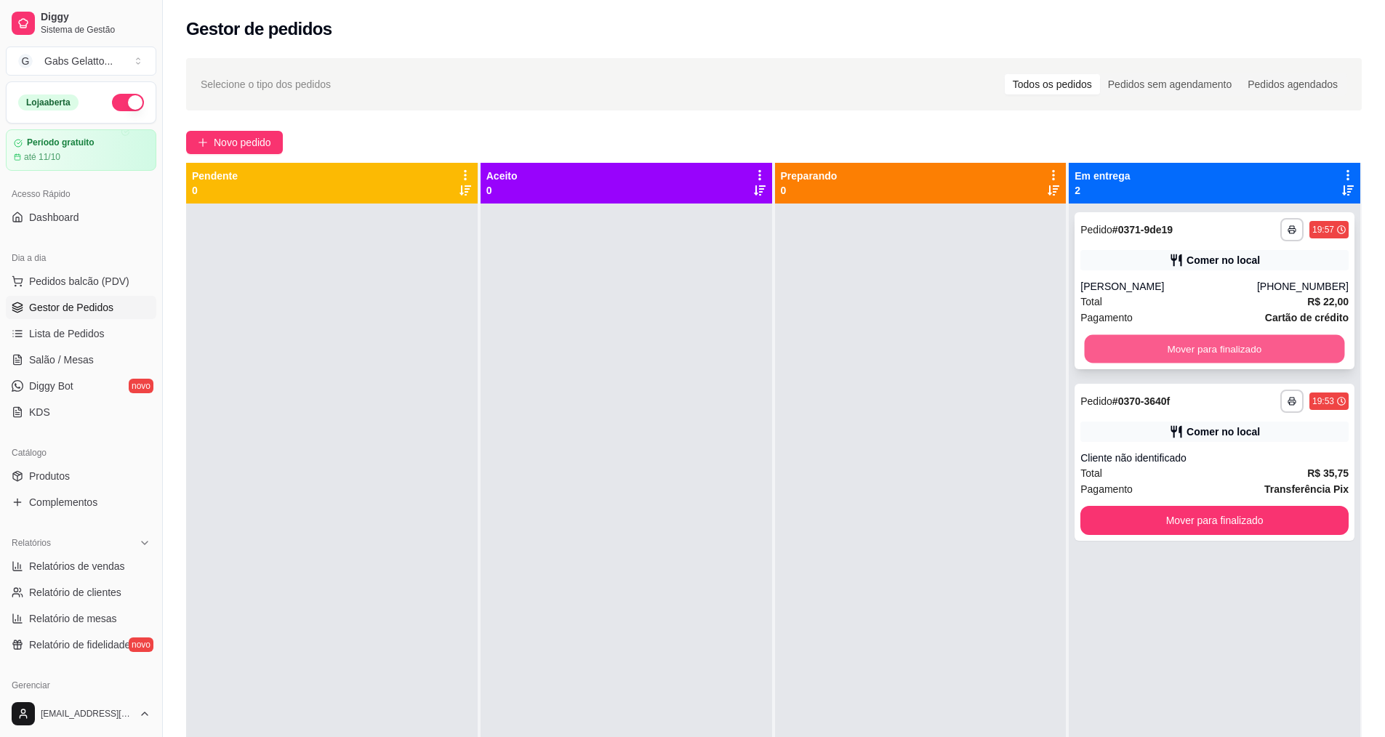
click at [1151, 351] on button "Mover para finalizado" at bounding box center [1214, 349] width 260 height 28
click at [1174, 349] on button "Mover para finalizado" at bounding box center [1214, 349] width 260 height 28
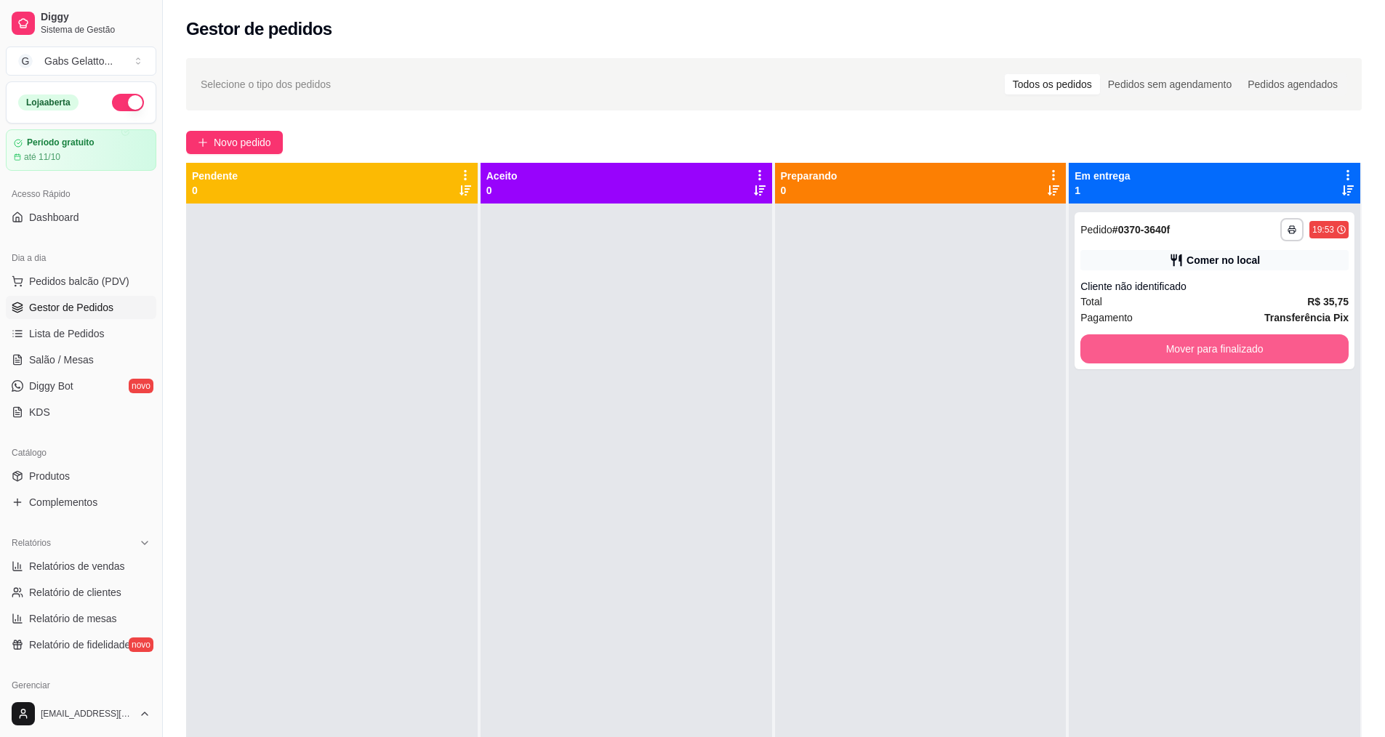
click at [1174, 349] on button "Mover para finalizado" at bounding box center [1214, 348] width 268 height 29
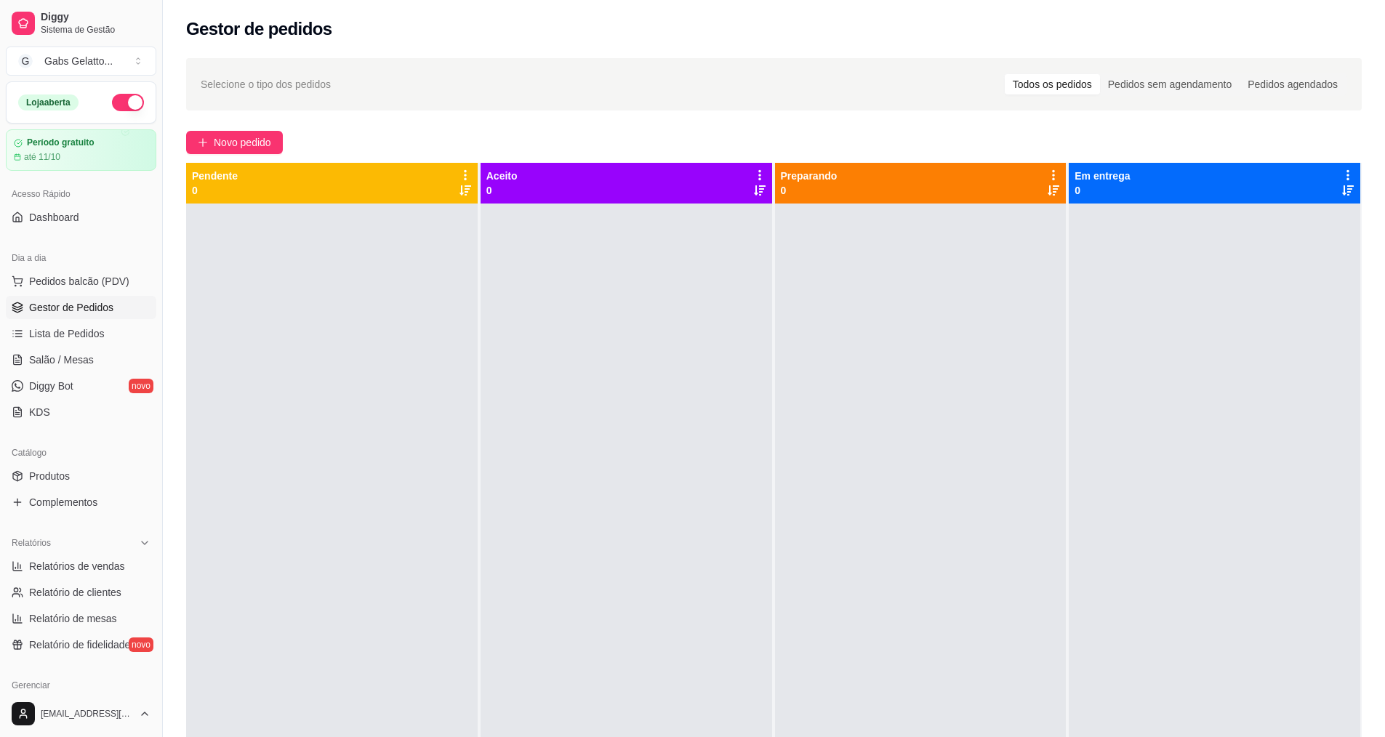
click at [234, 154] on div "Selecione o tipo dos pedidos Todos os pedidos Pedidos sem agendamento Pedidos a…" at bounding box center [774, 483] width 1222 height 868
click at [240, 148] on span "Novo pedido" at bounding box center [242, 142] width 57 height 16
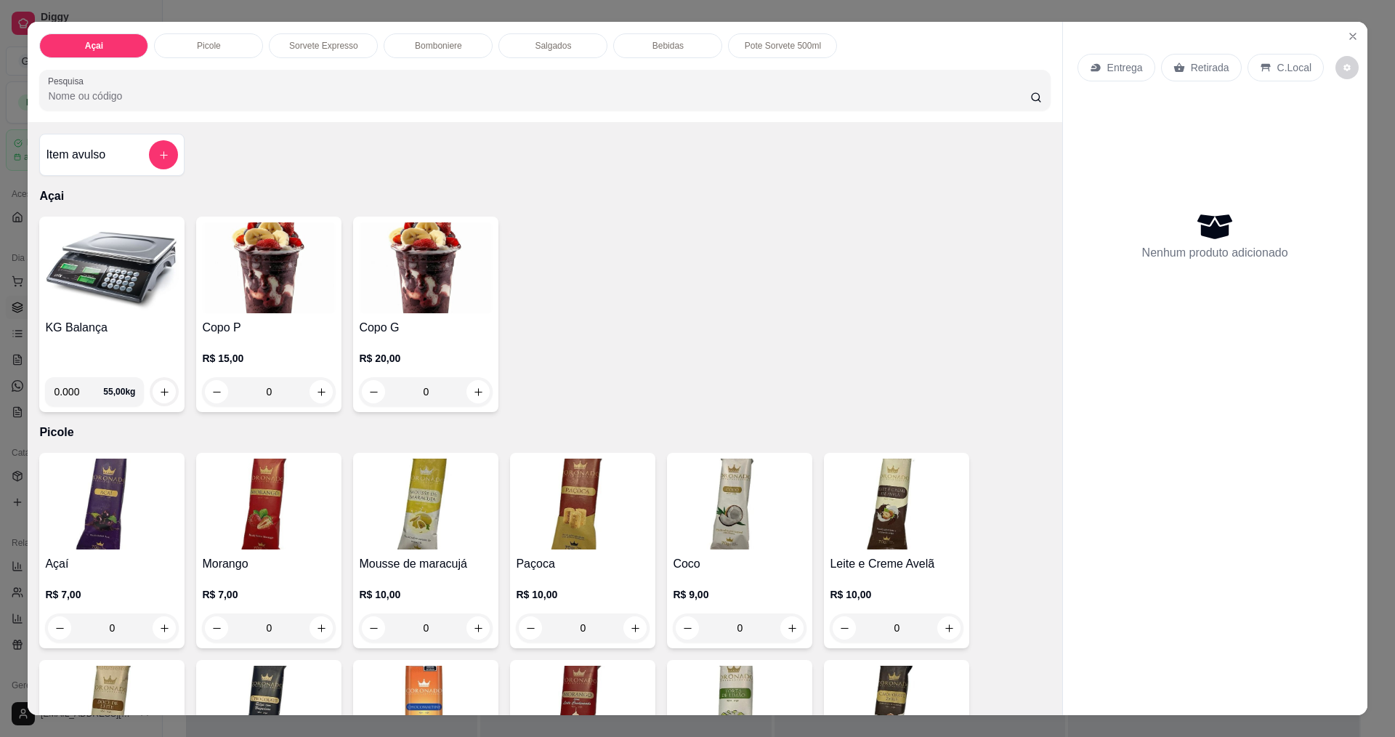
click at [76, 385] on input "0.000" at bounding box center [78, 391] width 49 height 29
type input "0.304"
click at [162, 384] on button "increase-product-quantity" at bounding box center [164, 391] width 23 height 23
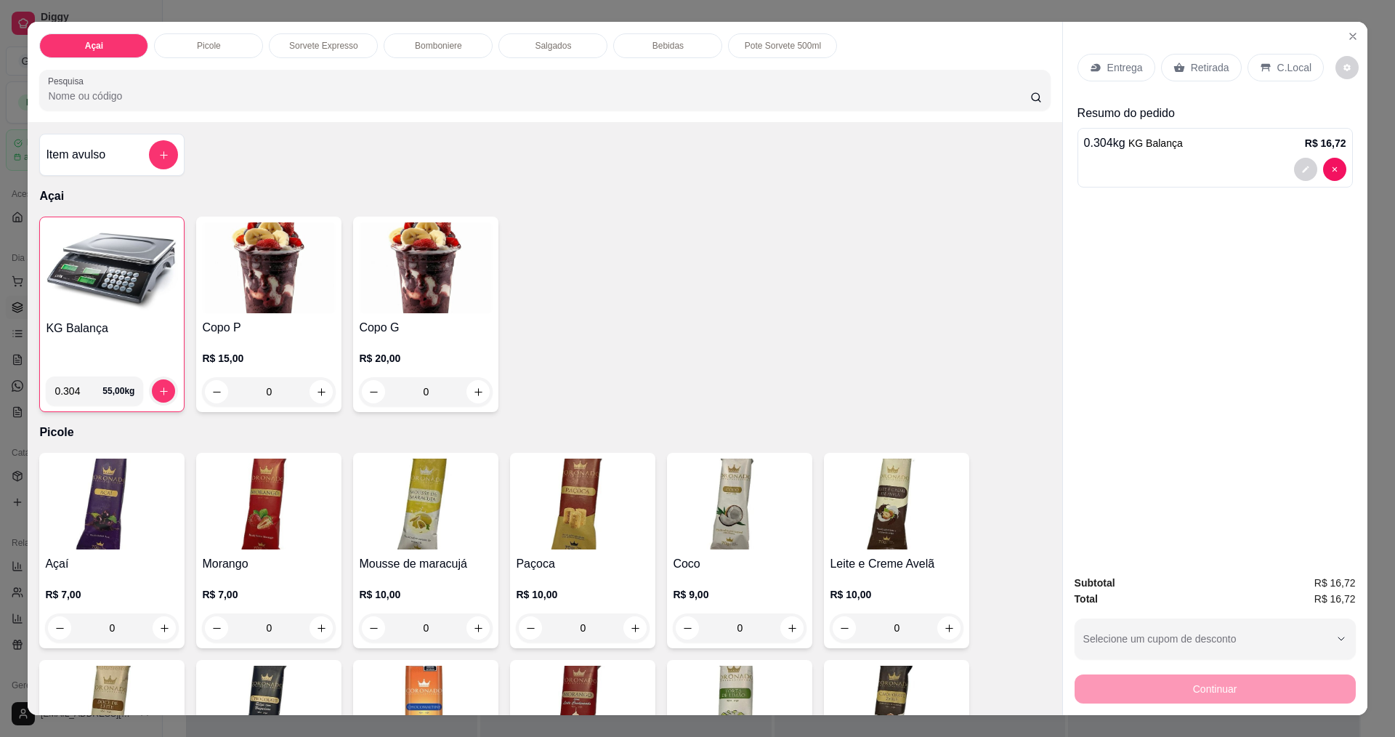
click at [1287, 76] on div "C.Local" at bounding box center [1286, 68] width 76 height 28
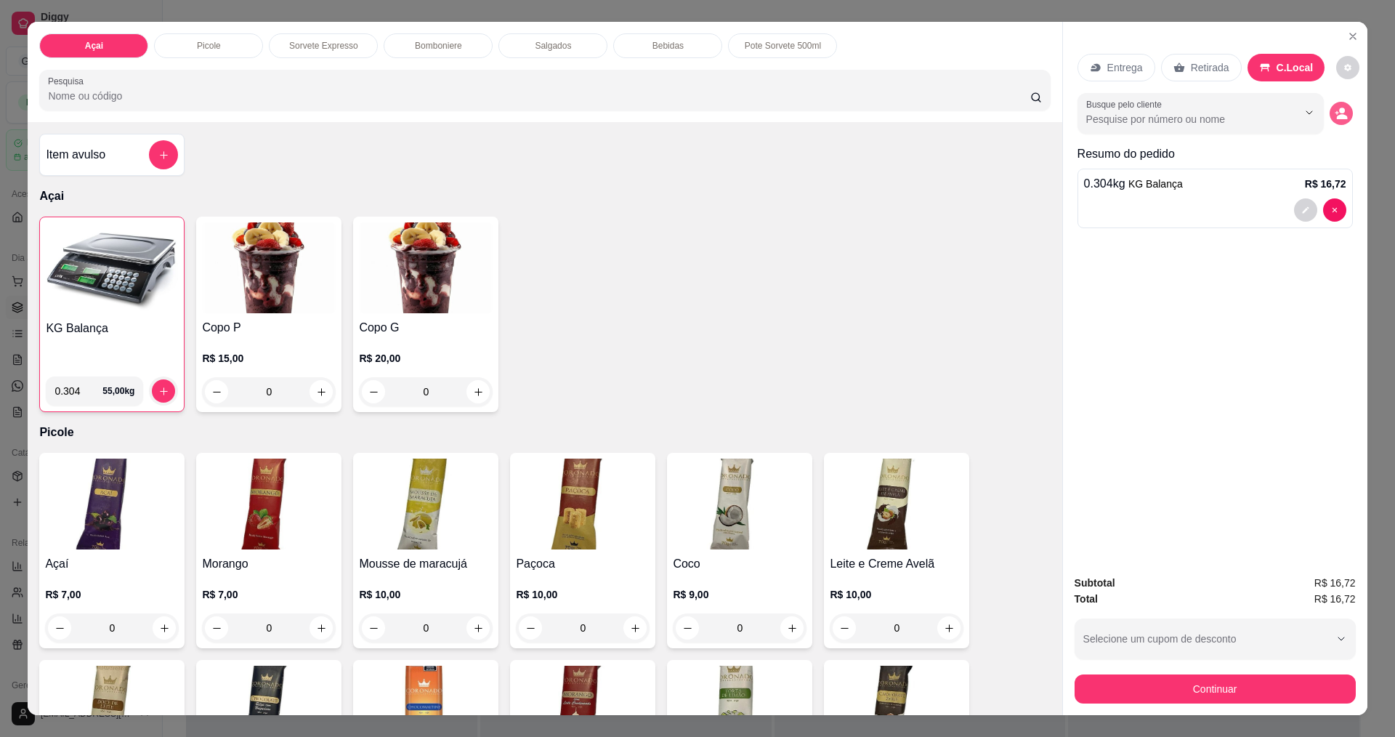
click at [1340, 111] on circle "decrease-product-quantity" at bounding box center [1343, 111] width 6 height 6
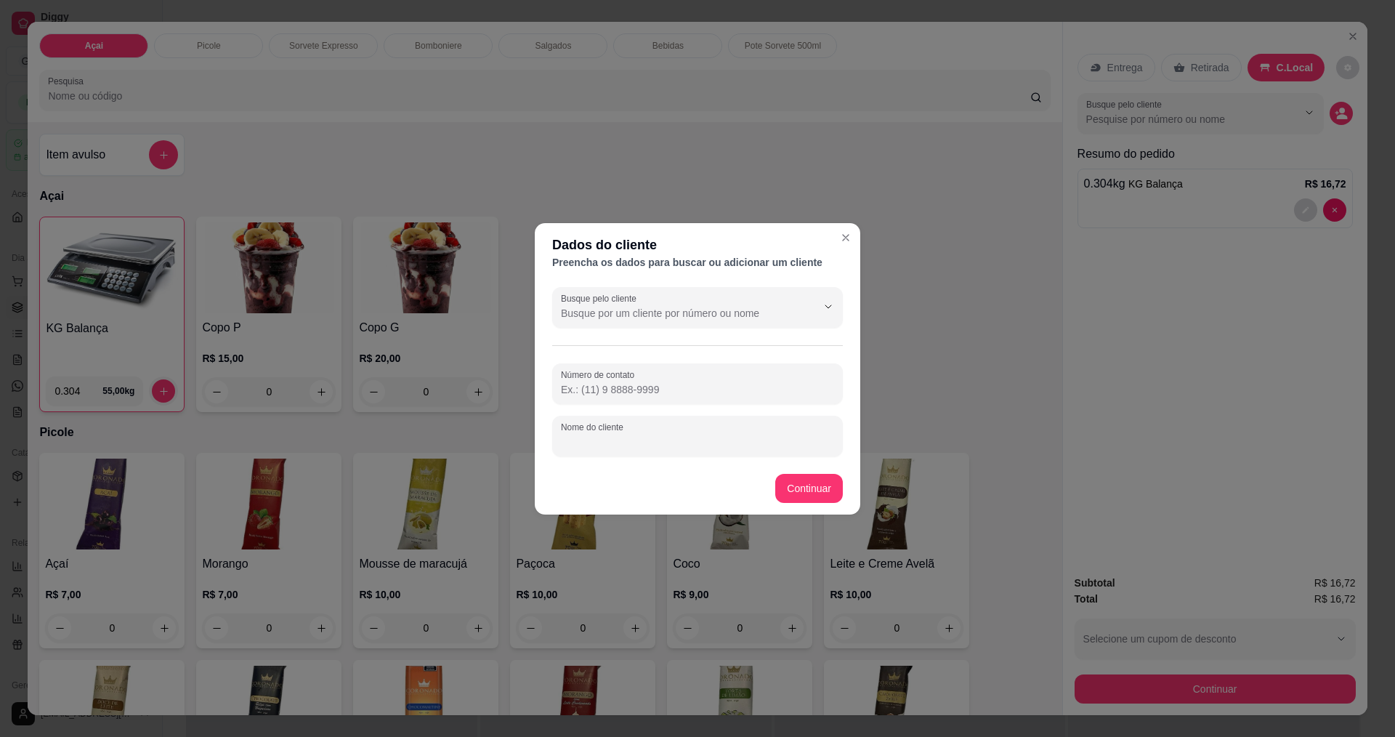
click at [653, 443] on input "Nome do cliente" at bounding box center [697, 442] width 273 height 15
click at [672, 391] on input "Número de contato" at bounding box center [697, 389] width 273 height 15
type input "[PHONE_NUMBER]"
click at [616, 437] on input "Nome do cliente" at bounding box center [697, 442] width 273 height 15
type input "[PERSON_NAME]"
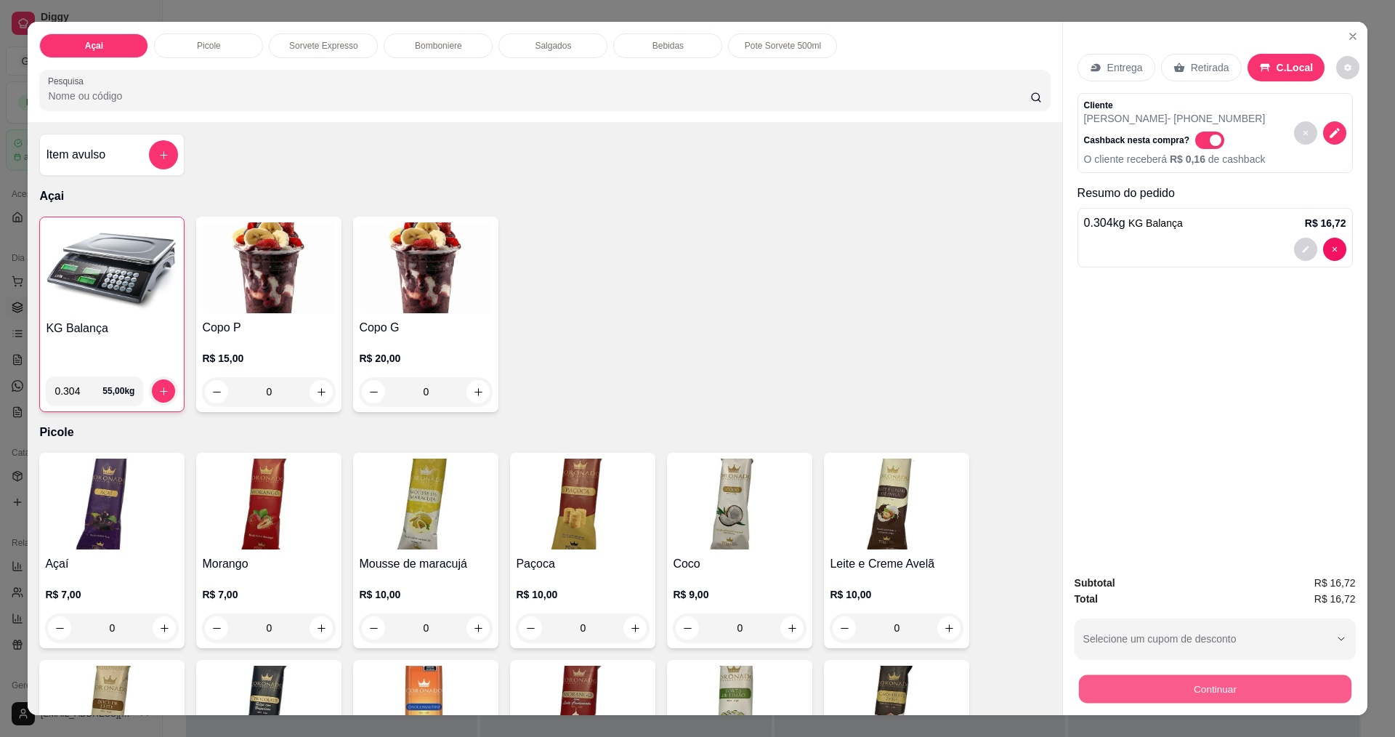
click at [1179, 692] on button "Continuar" at bounding box center [1215, 688] width 273 height 28
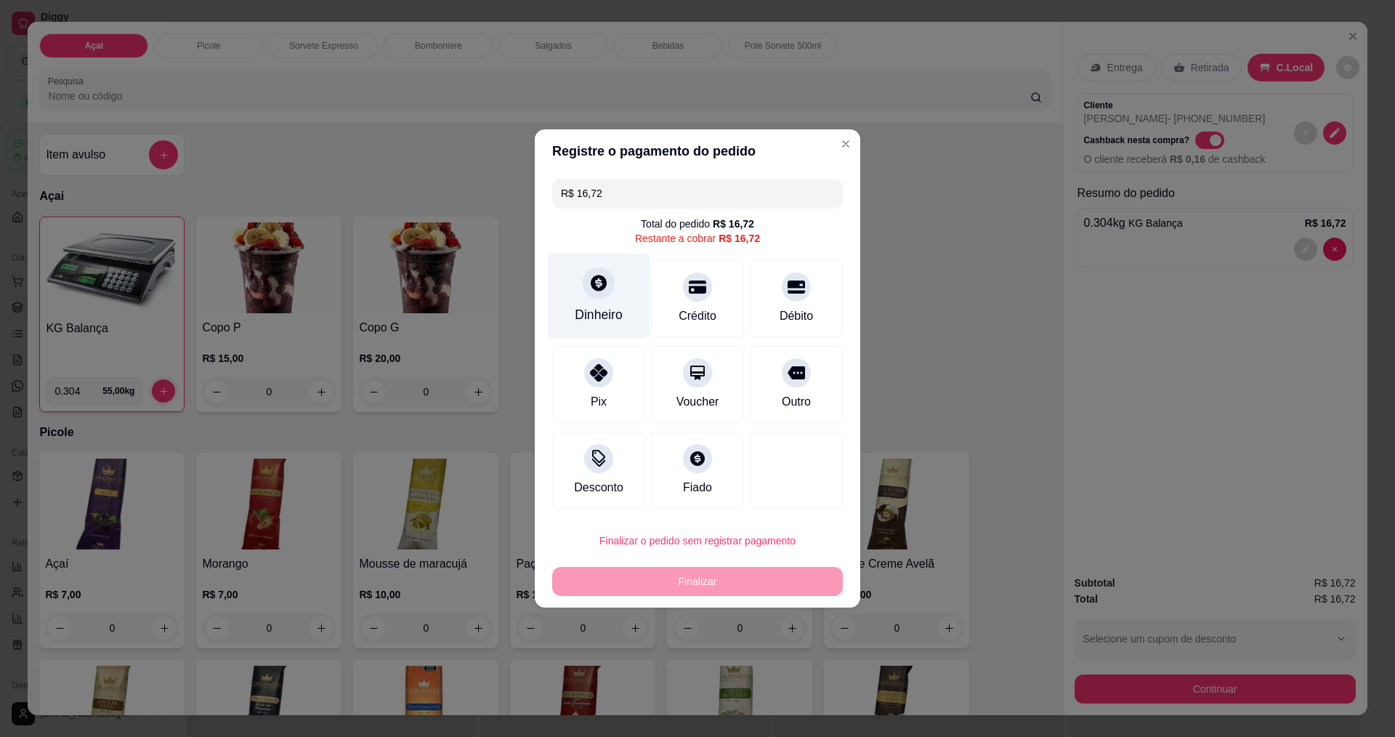
click at [602, 297] on div at bounding box center [599, 283] width 32 height 32
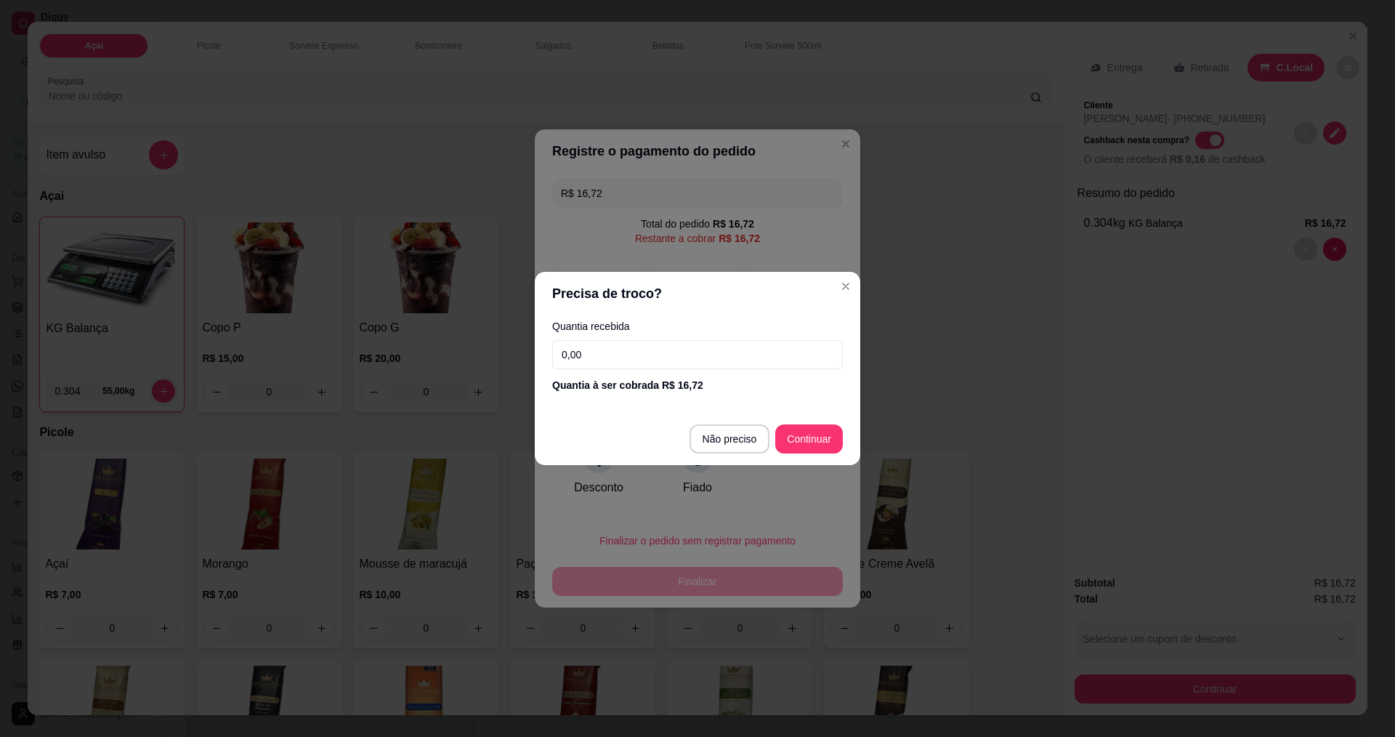
click at [666, 358] on input "0,00" at bounding box center [697, 354] width 291 height 29
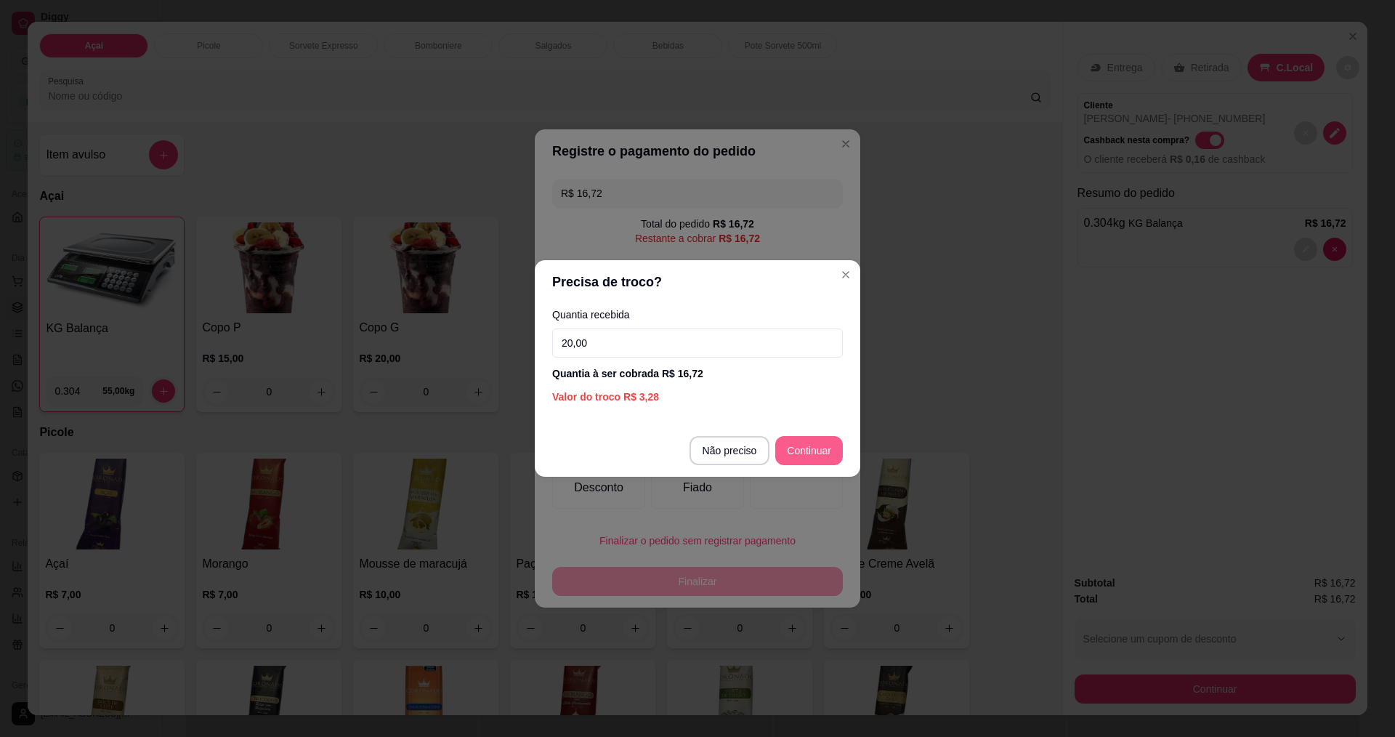
type input "20,00"
type input "R$ 0,00"
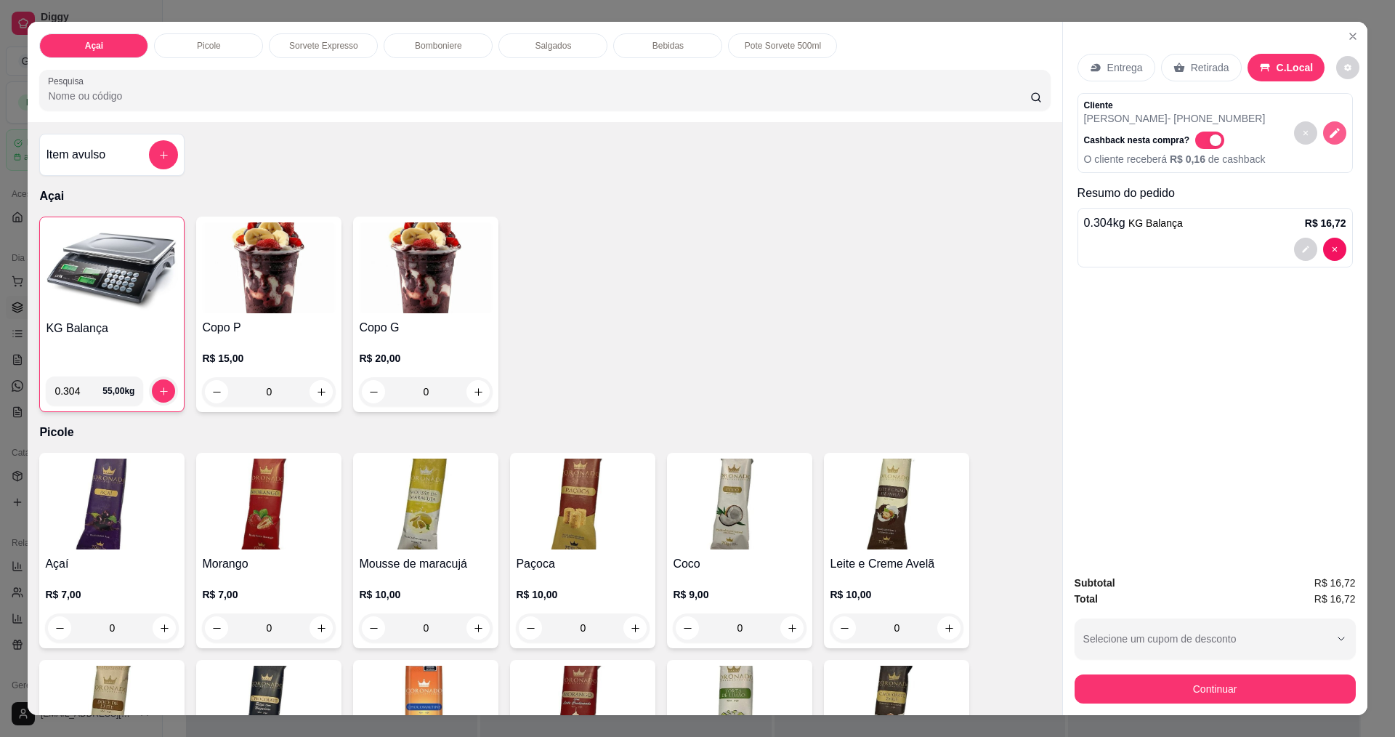
click at [1332, 136] on icon "decrease-product-quantity" at bounding box center [1335, 132] width 13 height 13
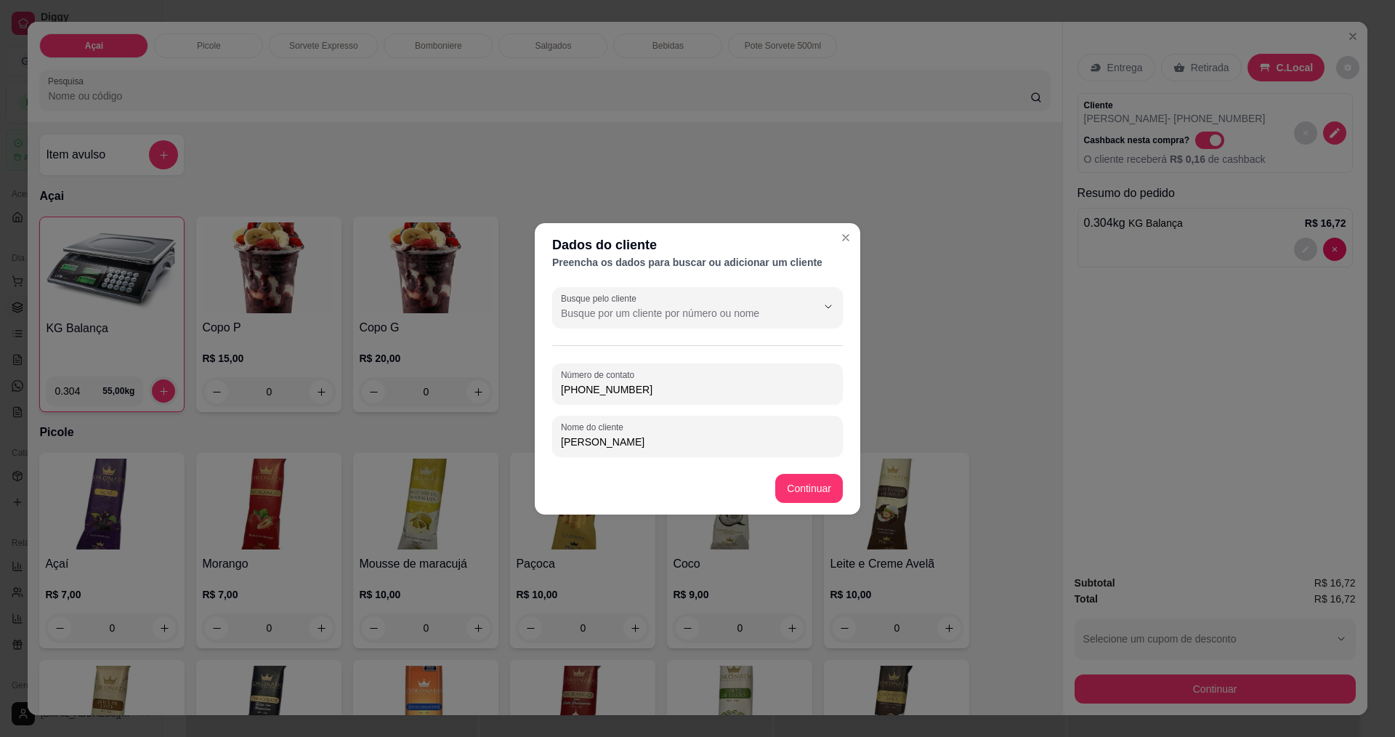
click at [678, 395] on input "[PHONE_NUMBER]" at bounding box center [697, 389] width 273 height 15
type input "[PHONE_NUMBER]"
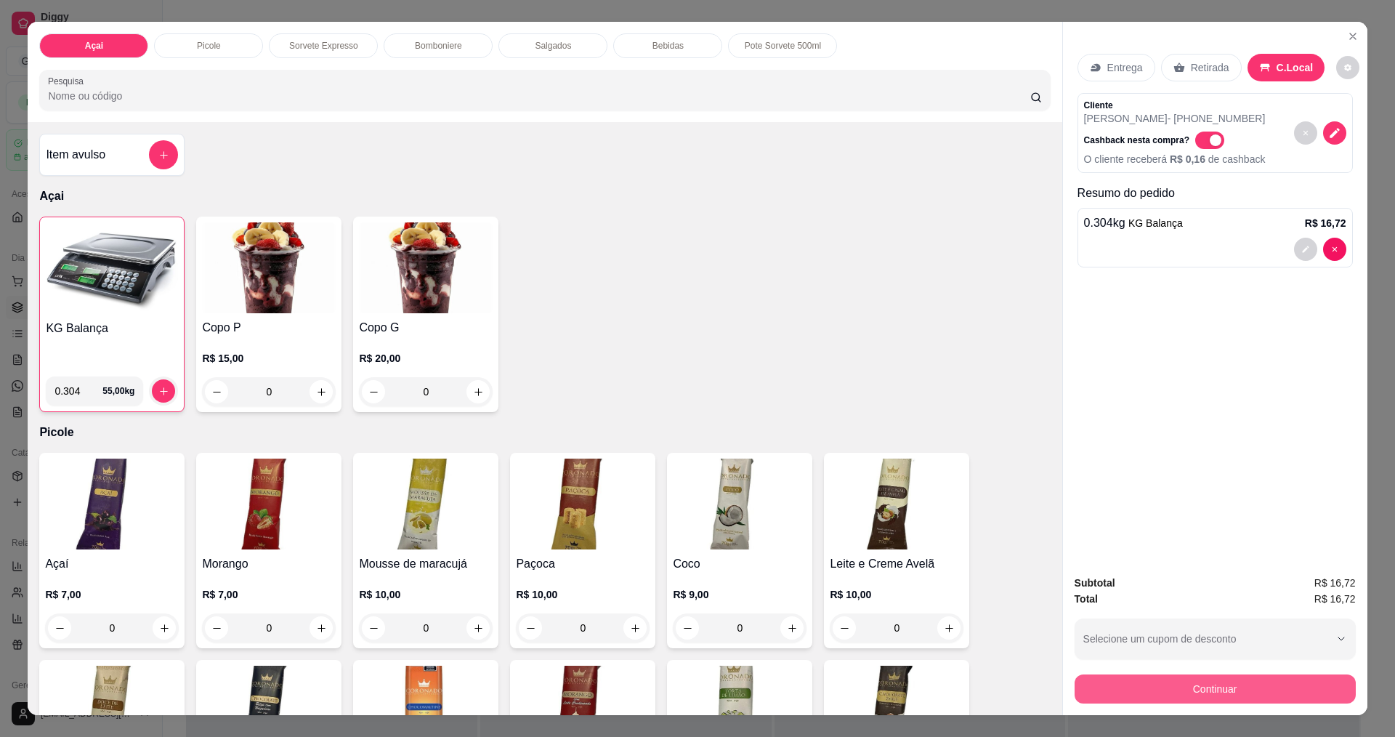
click at [1188, 685] on button "Continuar" at bounding box center [1215, 688] width 281 height 29
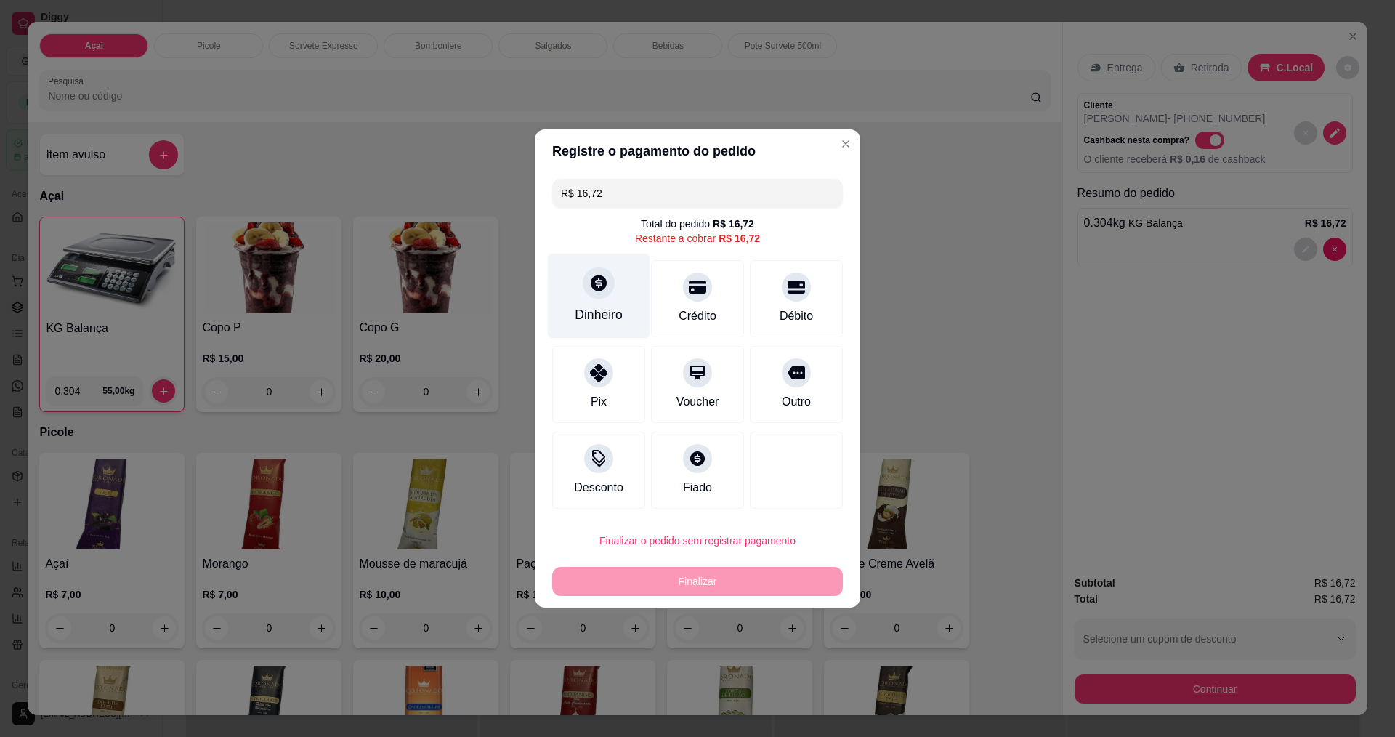
click at [595, 294] on div at bounding box center [599, 283] width 32 height 32
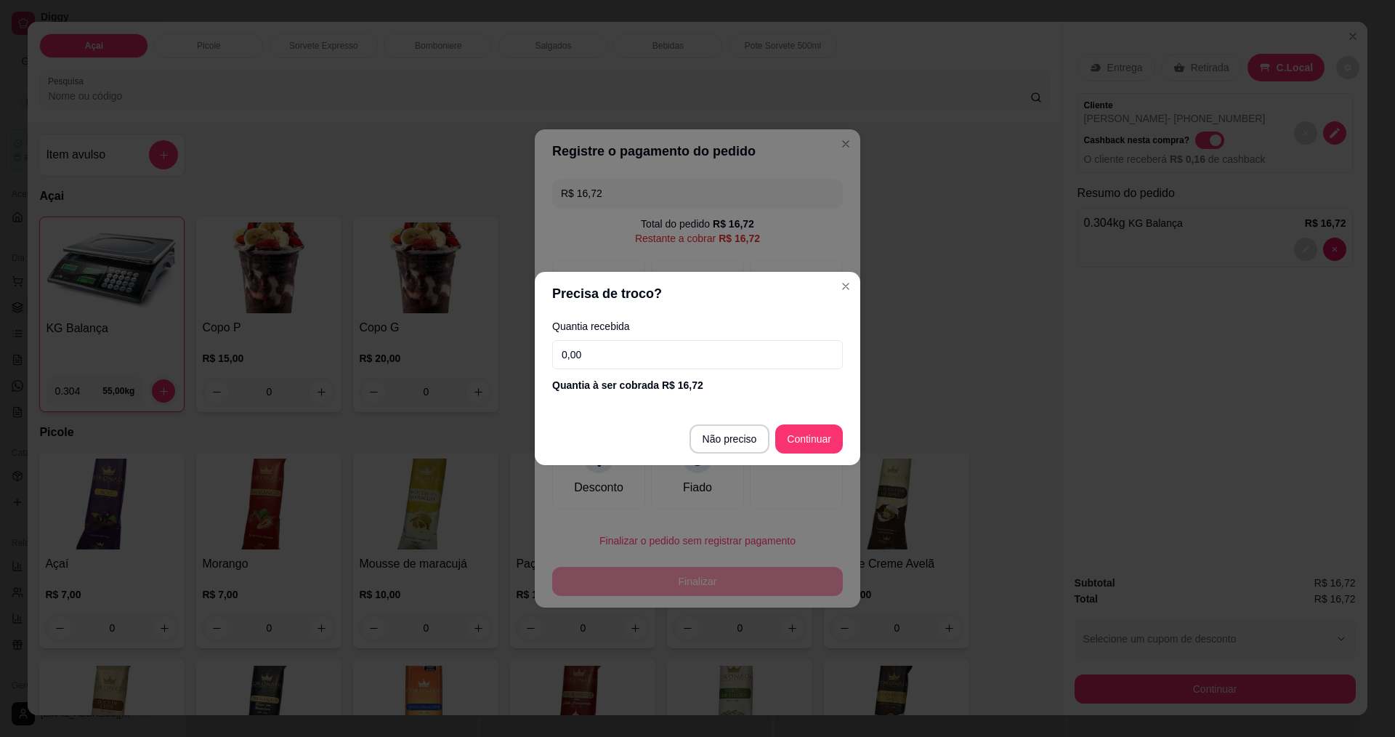
click at [637, 345] on input "0,00" at bounding box center [697, 354] width 291 height 29
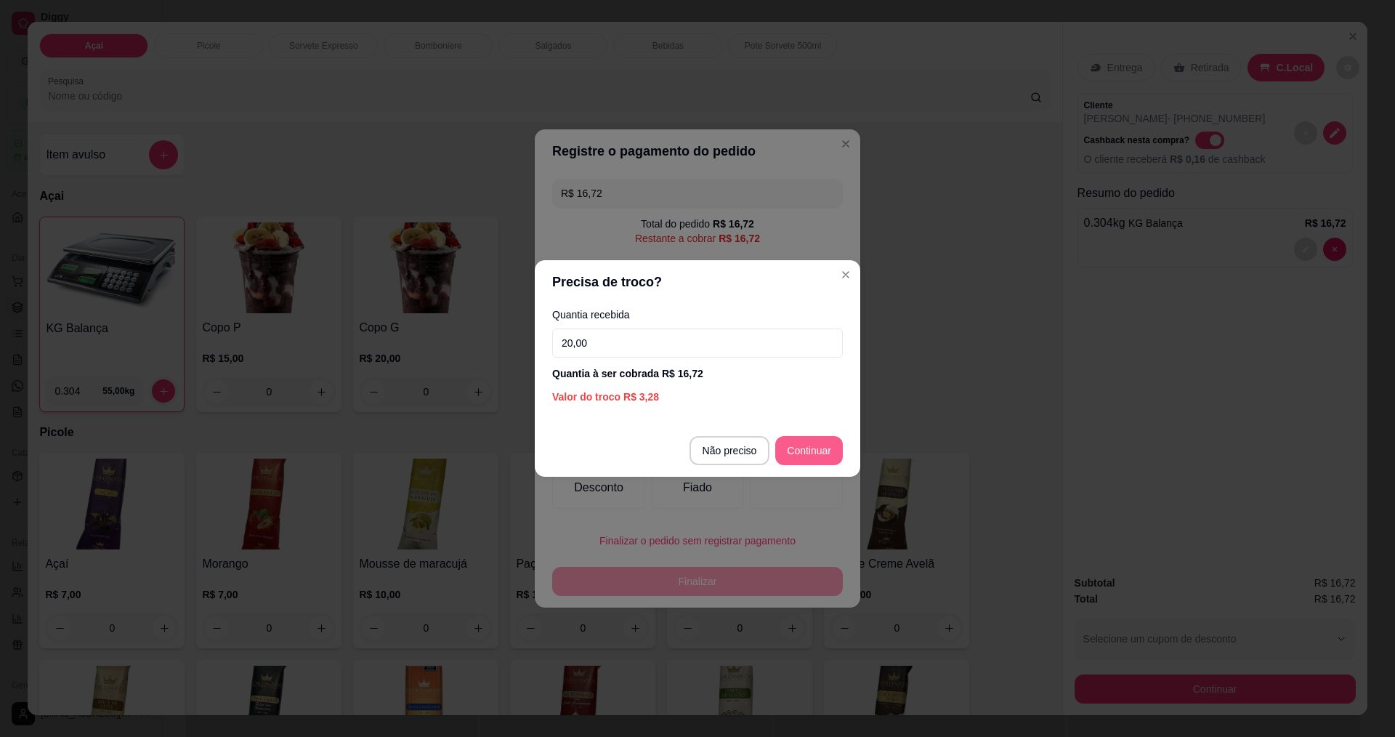
type input "20,00"
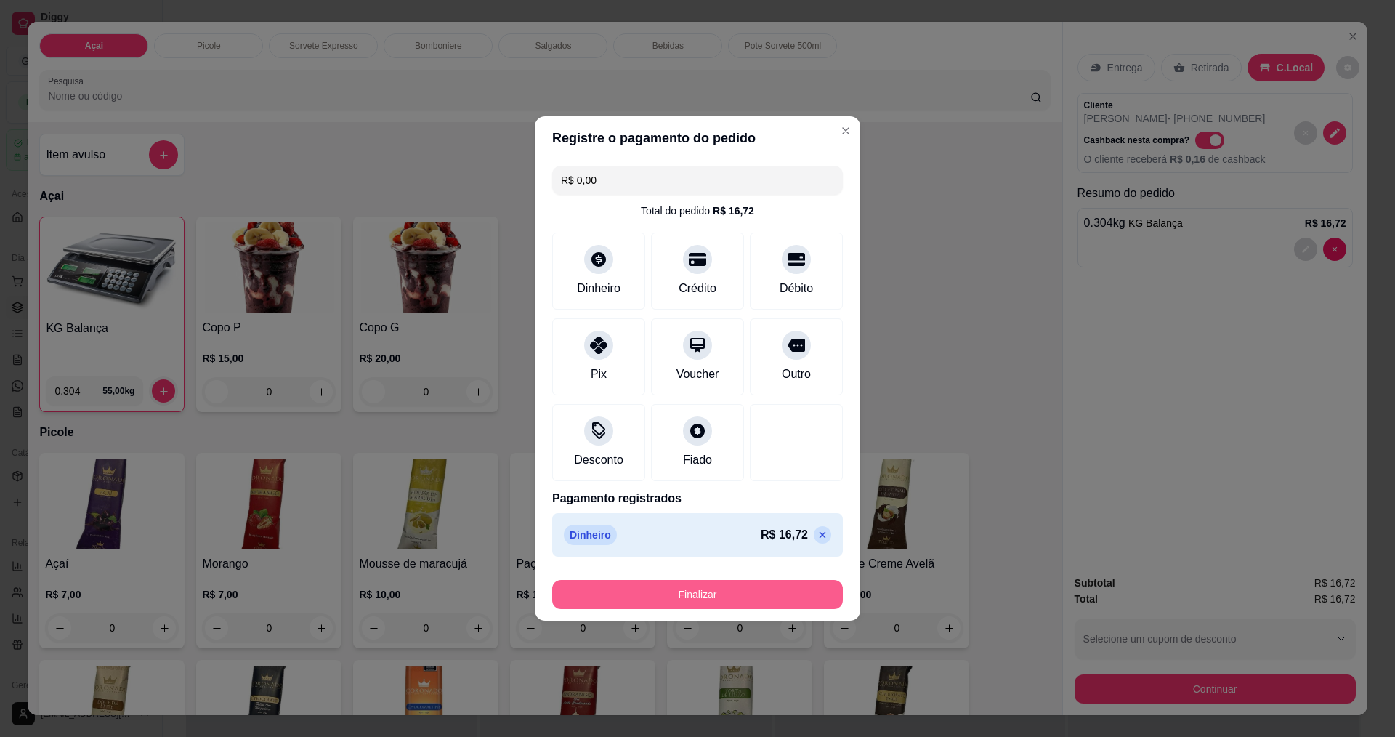
click at [719, 596] on button "Finalizar" at bounding box center [697, 594] width 291 height 29
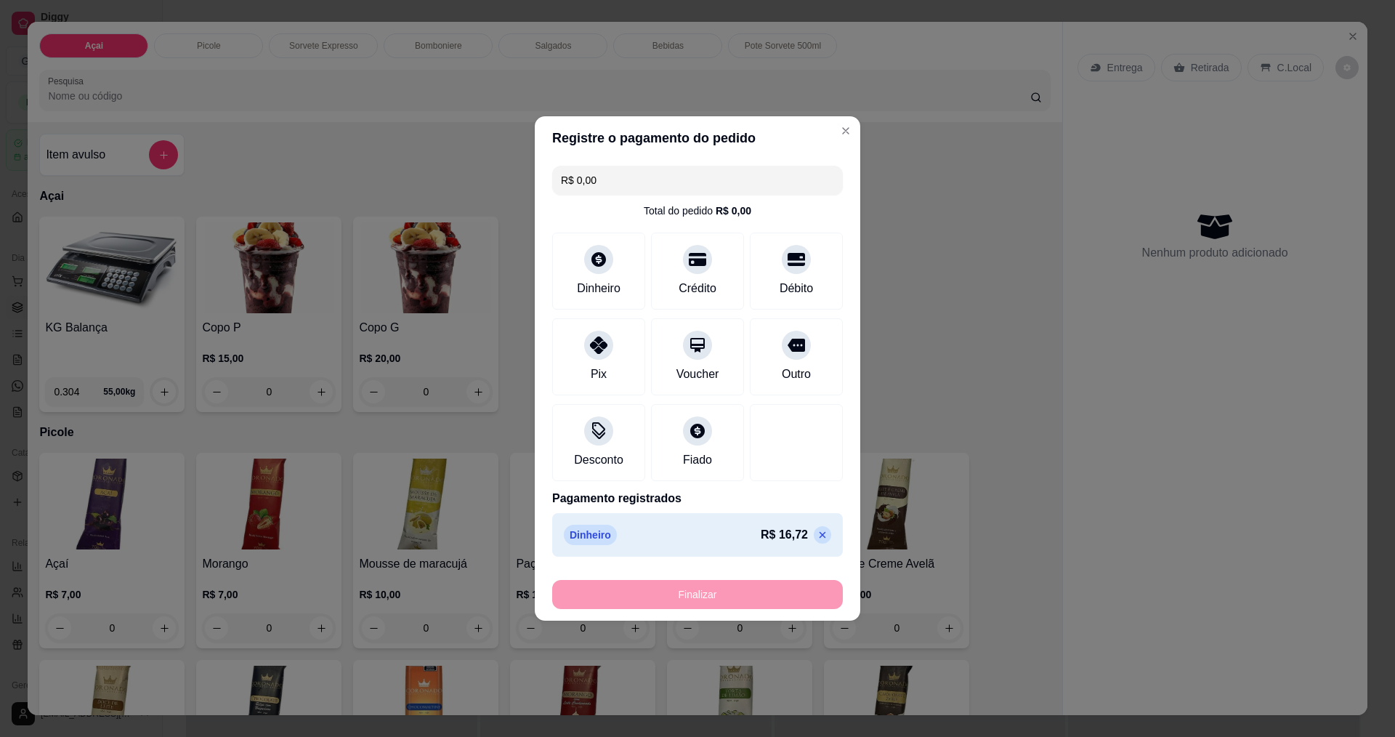
type input "-R$ 16,72"
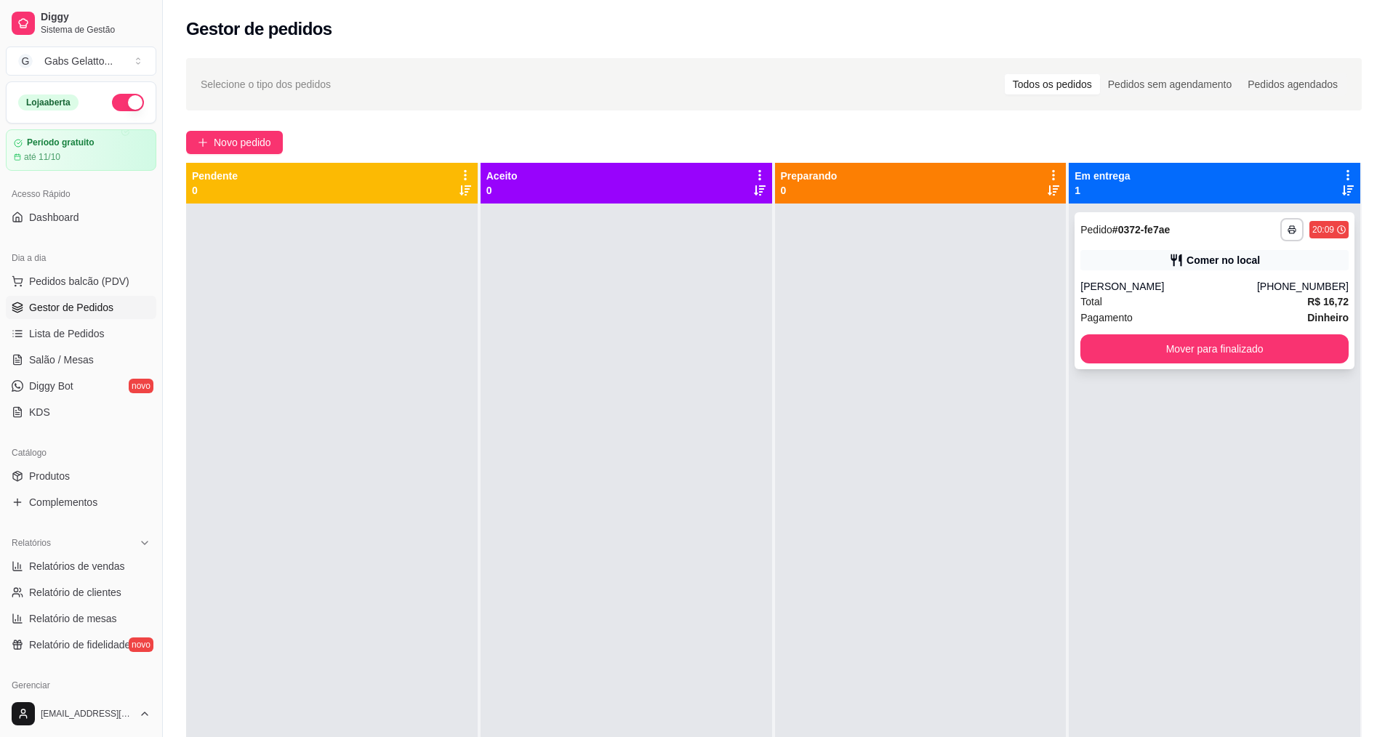
click at [1220, 294] on div "Total R$ 16,72" at bounding box center [1214, 302] width 268 height 16
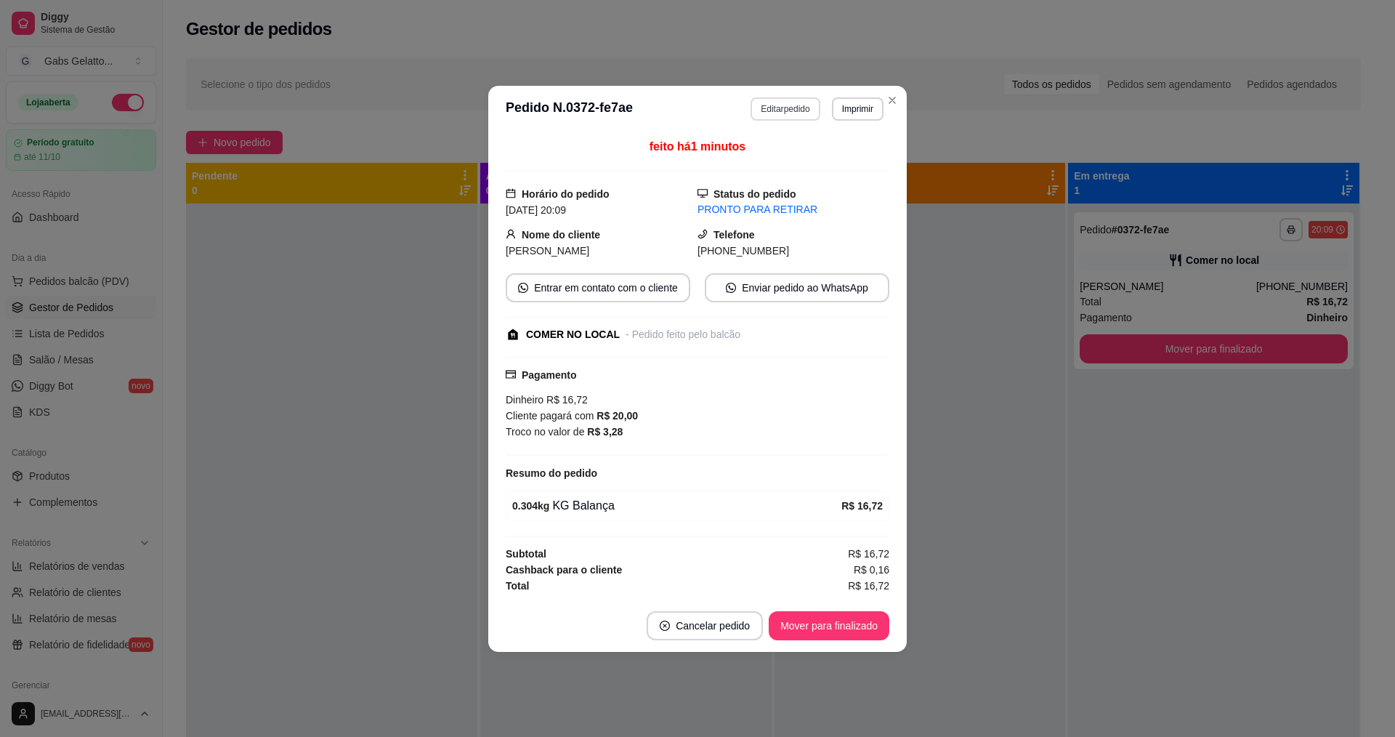
click at [773, 110] on button "Editar pedido" at bounding box center [785, 108] width 69 height 23
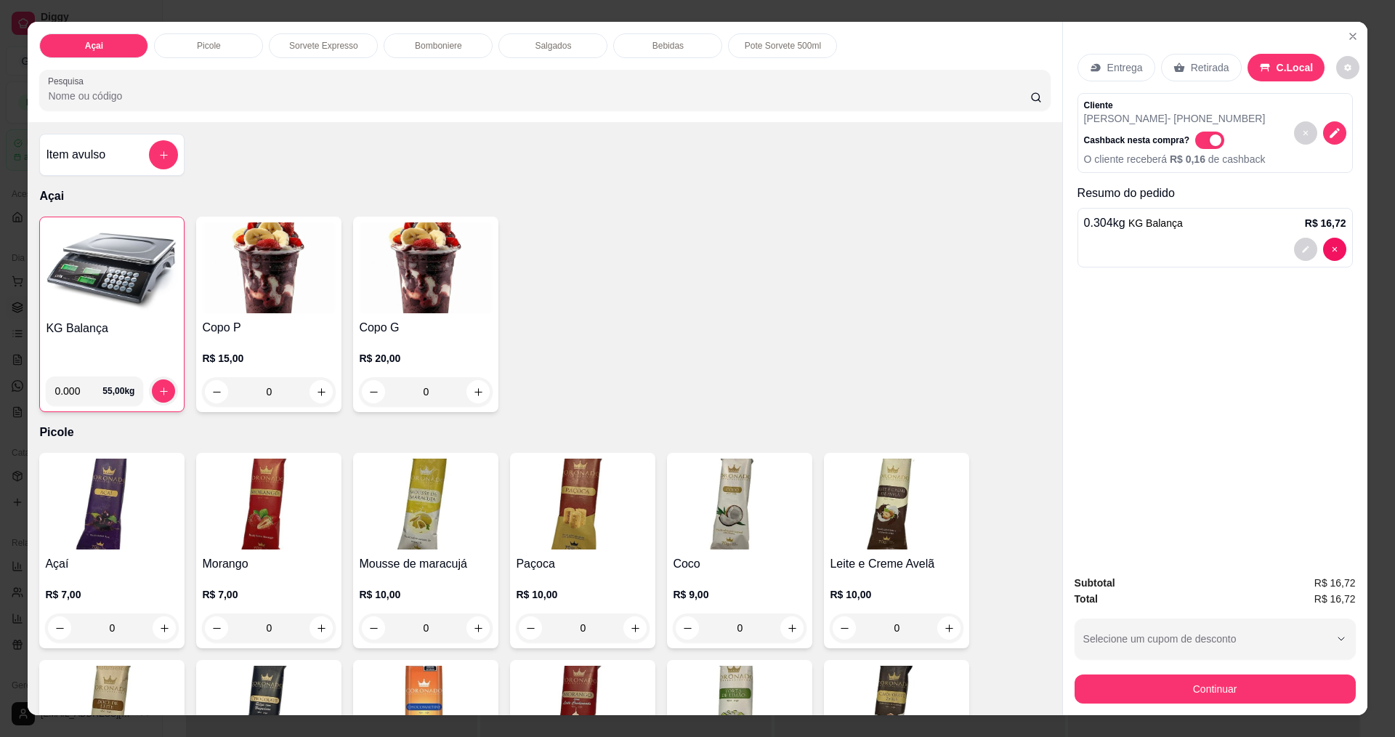
click at [1324, 132] on button "decrease-product-quantity" at bounding box center [1335, 132] width 23 height 23
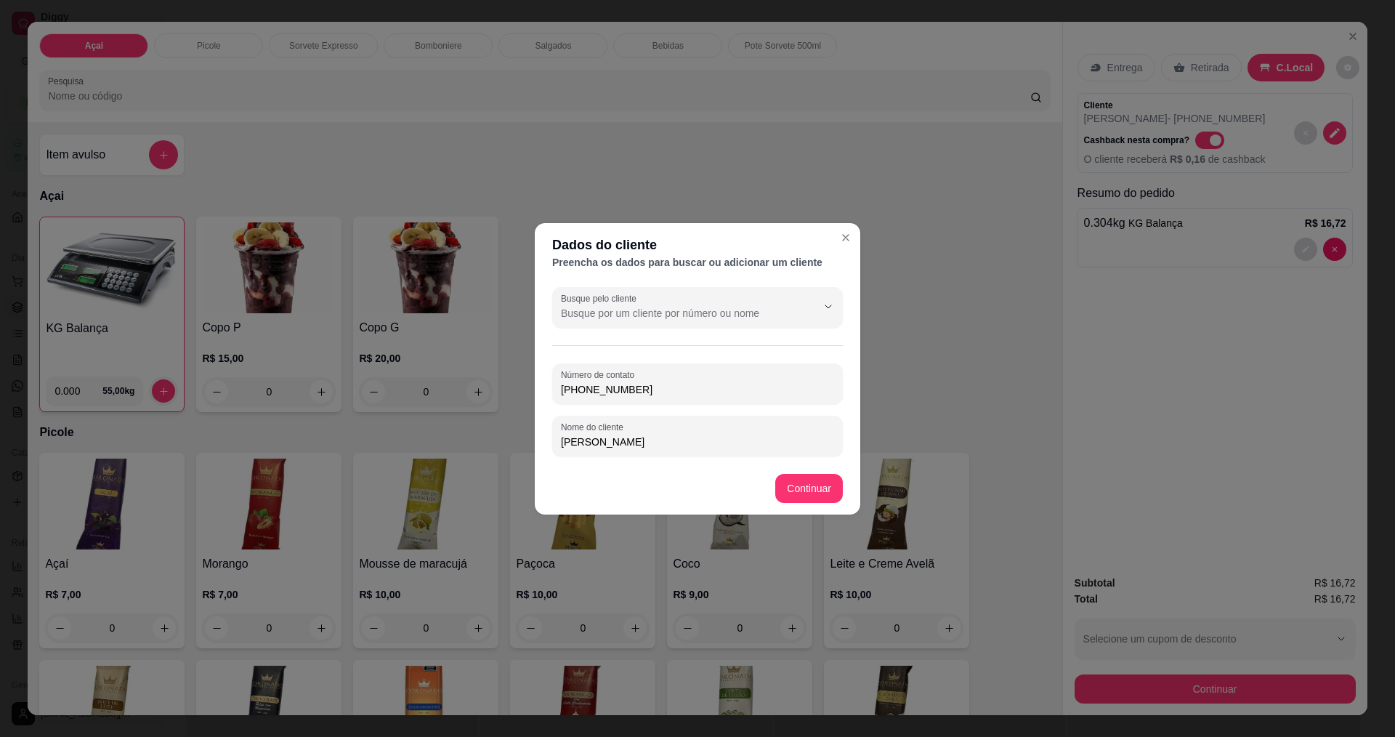
click at [608, 442] on input "[PERSON_NAME]" at bounding box center [697, 442] width 273 height 15
type input "[PERSON_NAME]"
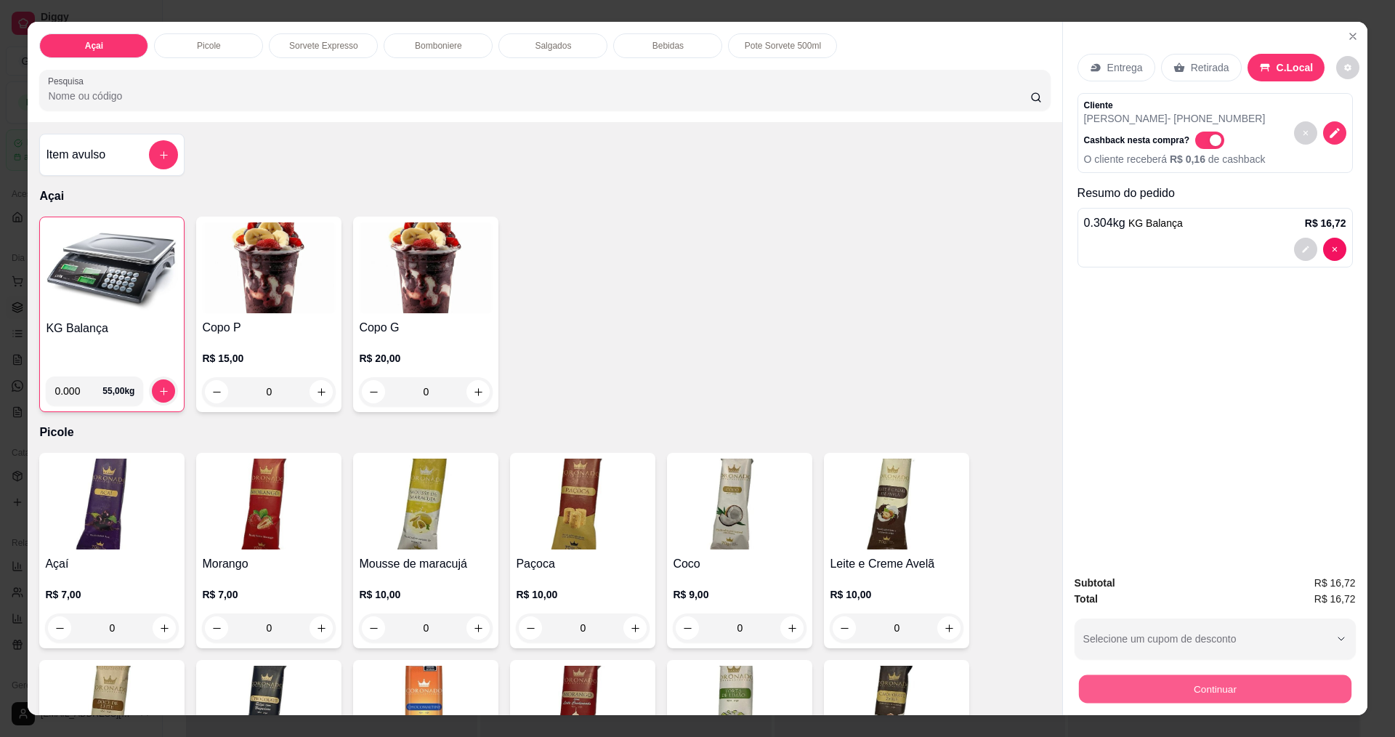
click at [1191, 685] on button "Continuar" at bounding box center [1215, 688] width 273 height 28
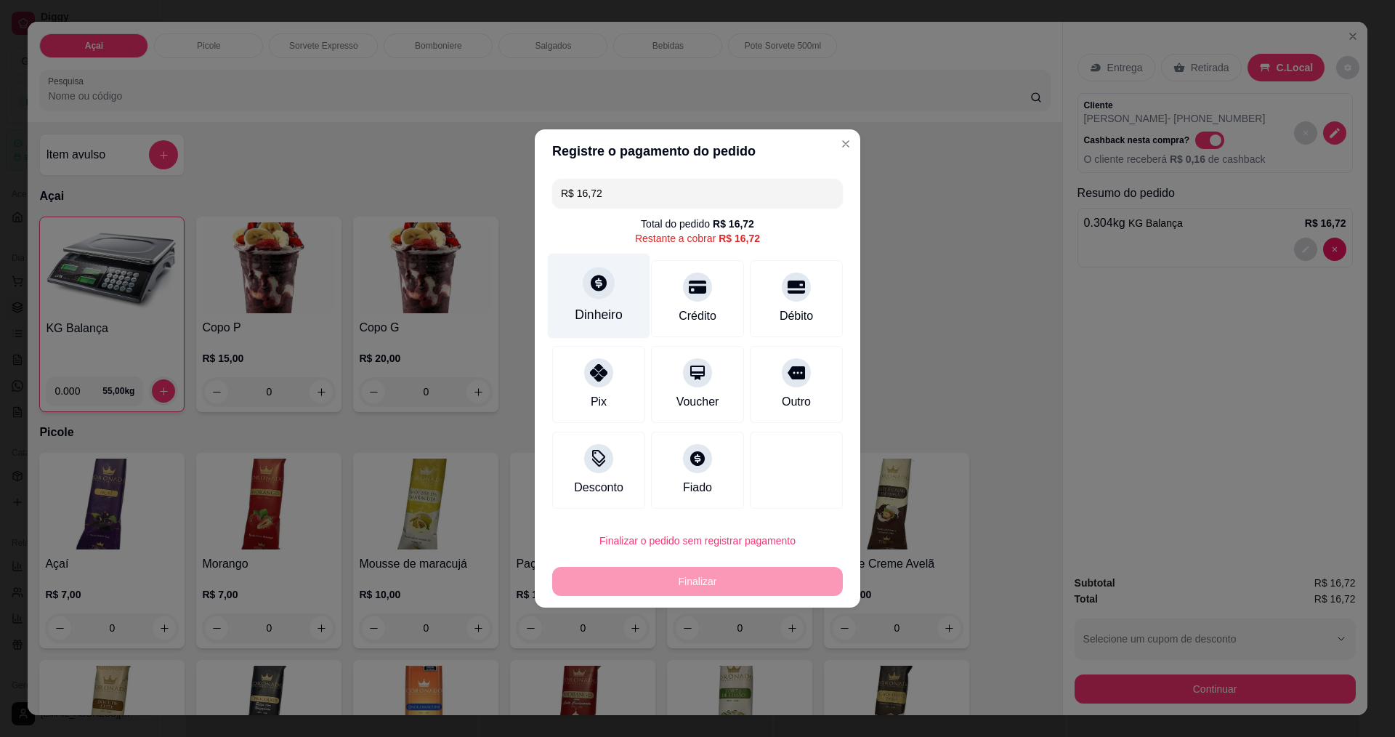
click at [600, 294] on div at bounding box center [599, 283] width 32 height 32
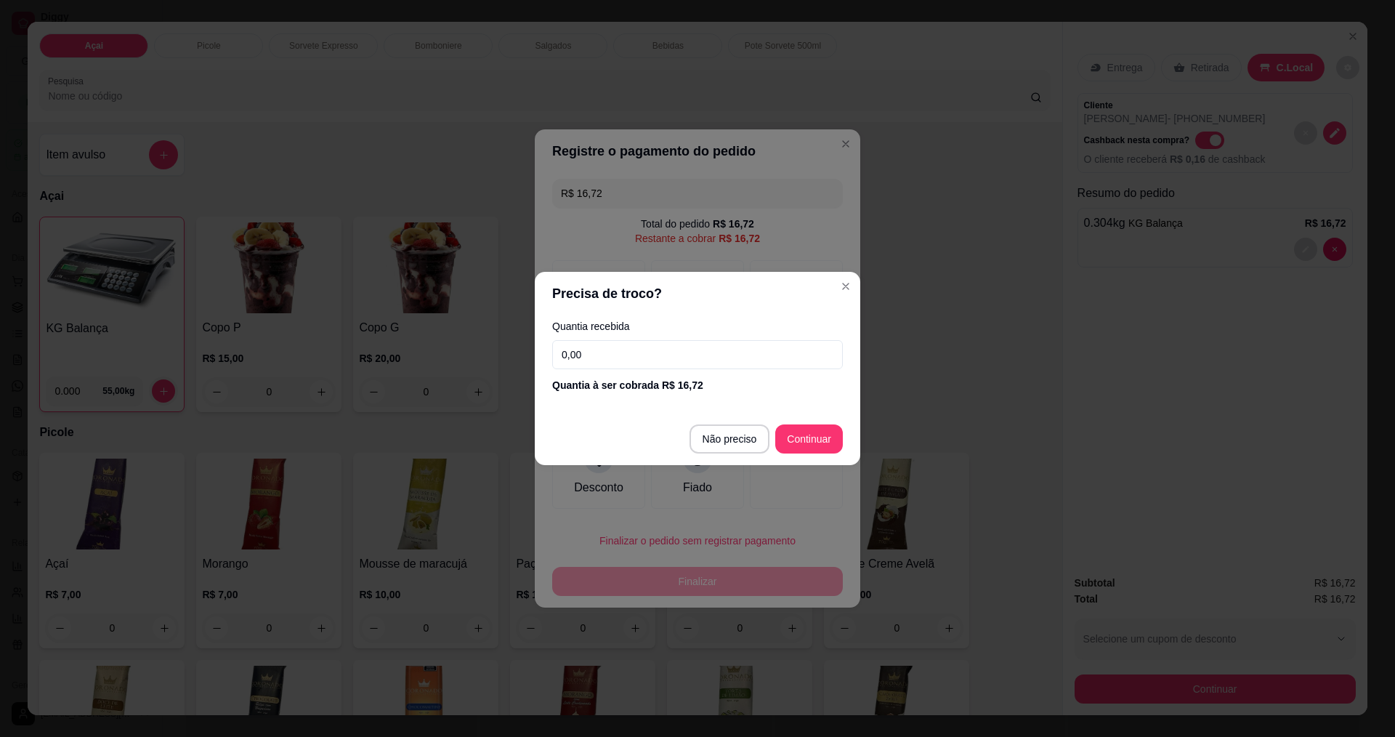
click at [620, 366] on input "0,00" at bounding box center [697, 354] width 291 height 29
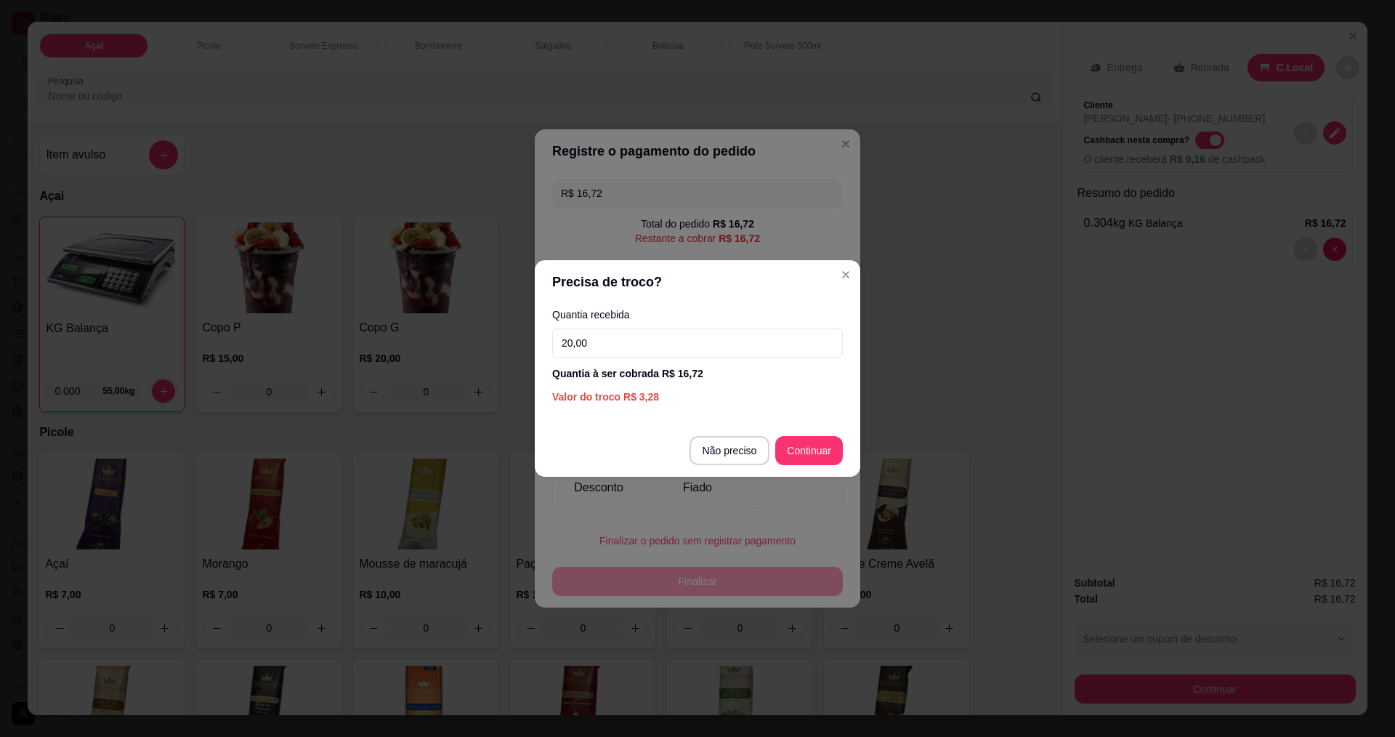
type input "20,00"
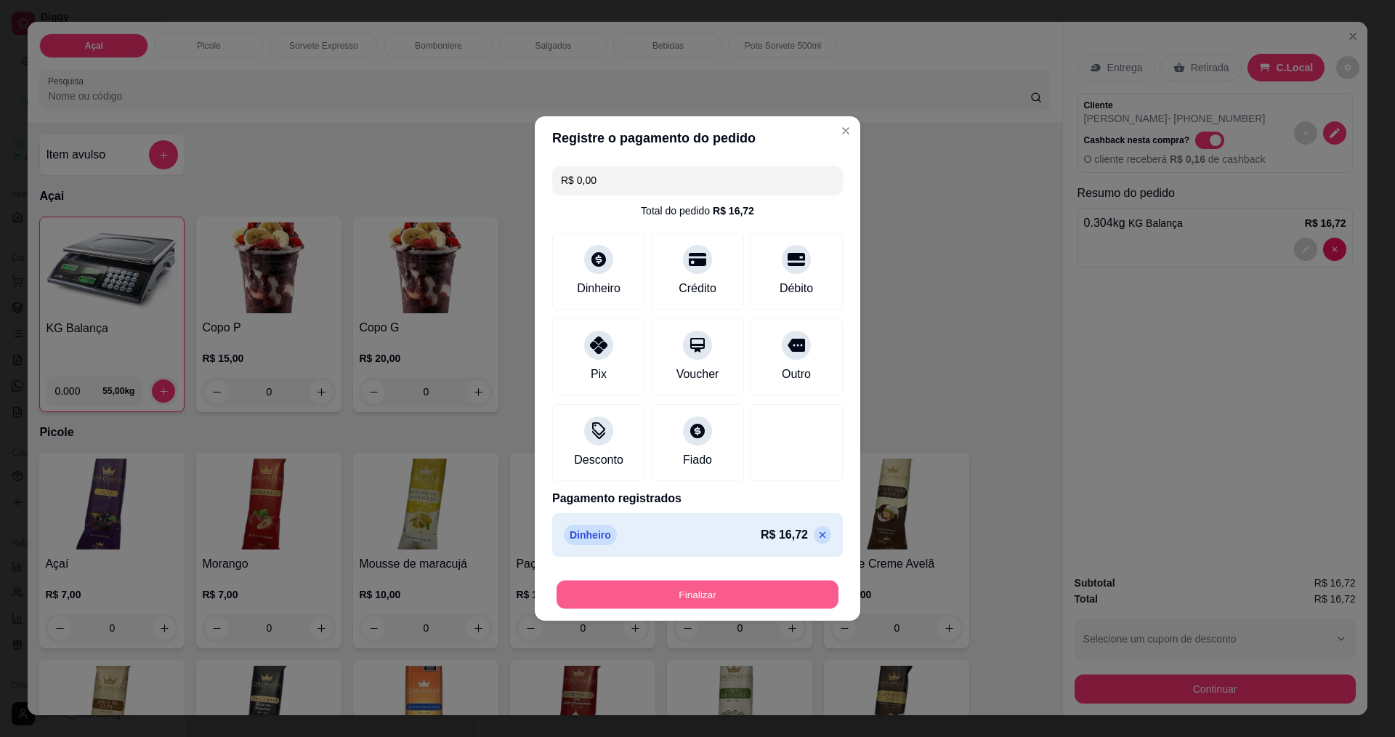
click at [701, 588] on button "Finalizar" at bounding box center [698, 595] width 282 height 28
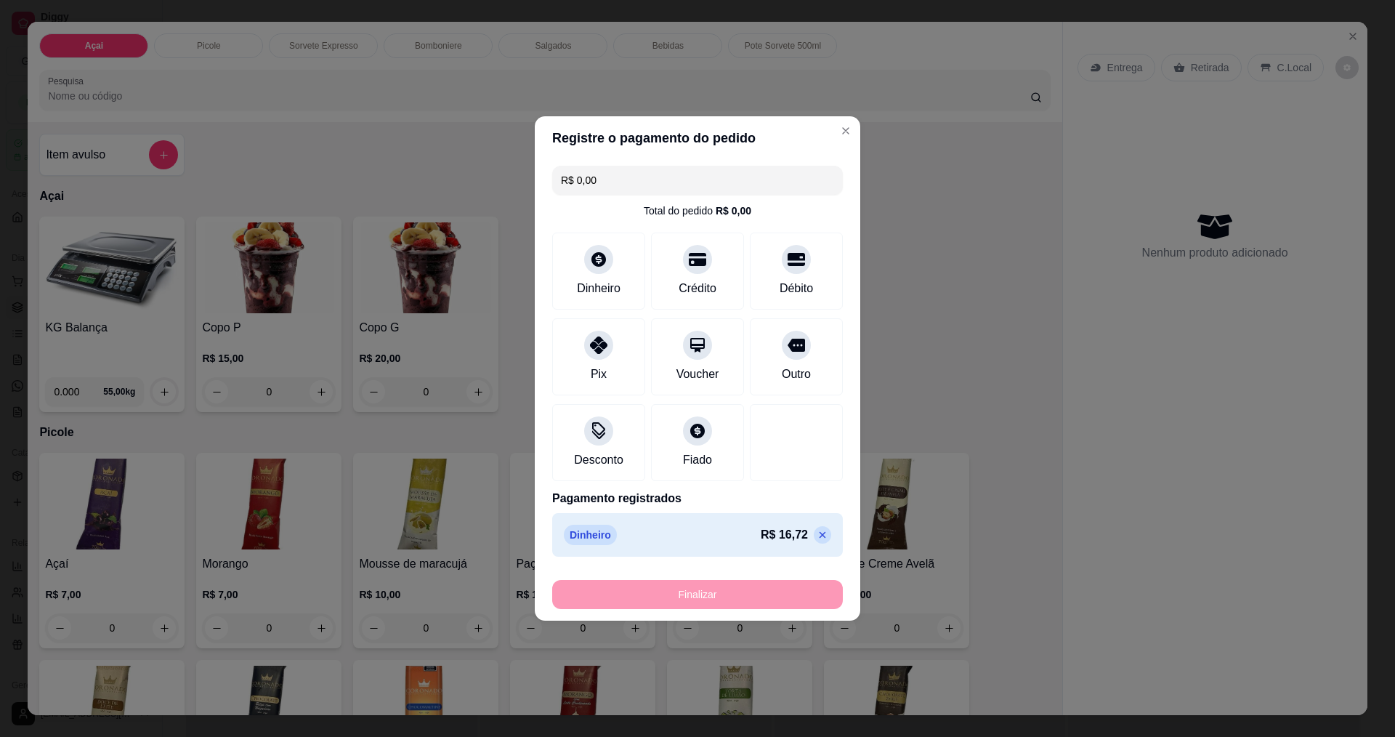
type input "-R$ 16,72"
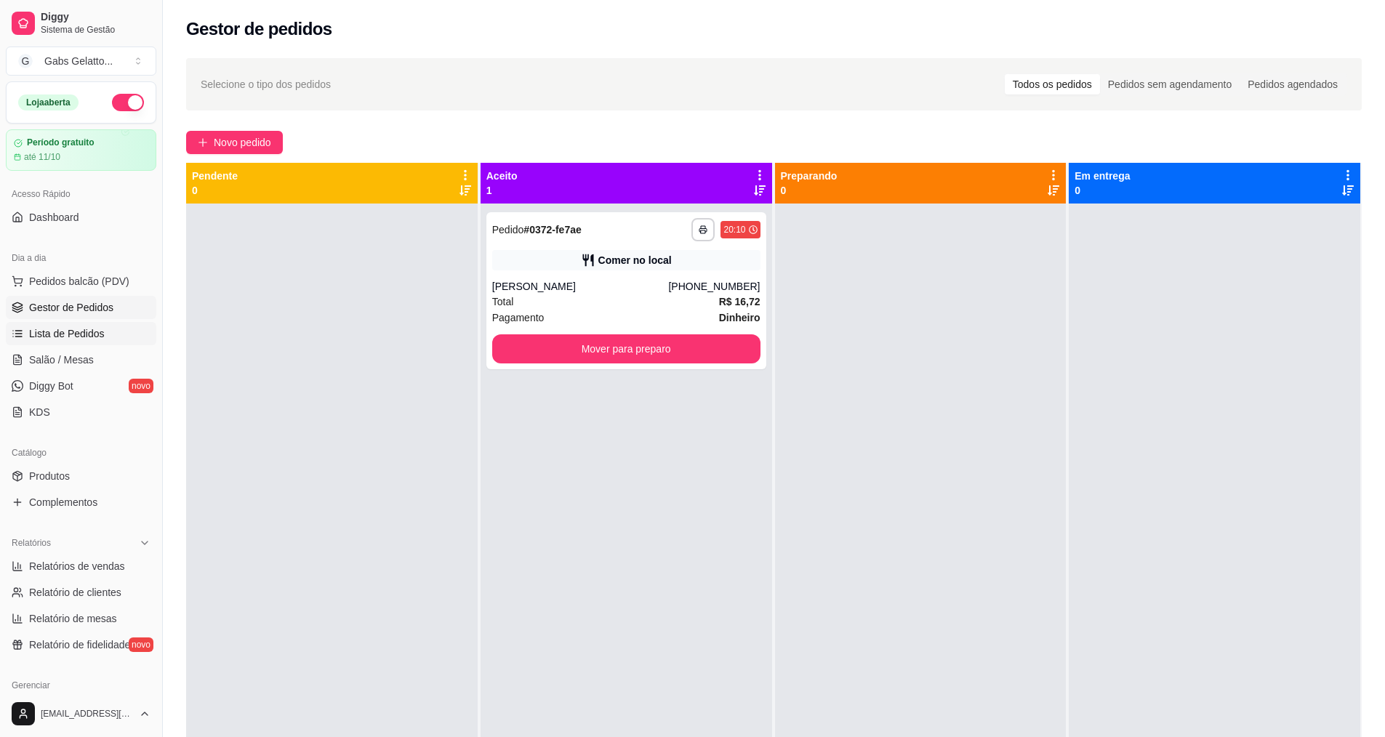
click at [78, 337] on span "Lista de Pedidos" at bounding box center [67, 333] width 76 height 15
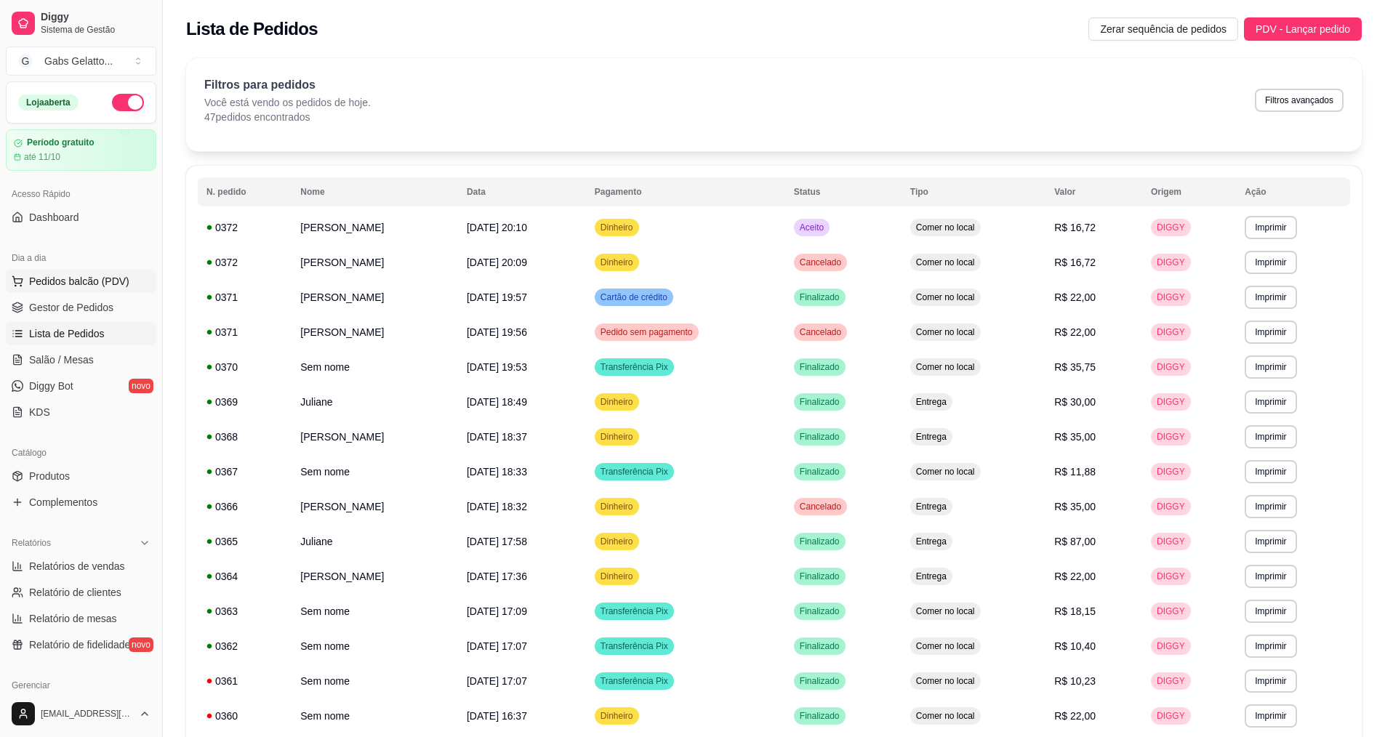
click at [103, 285] on span "Pedidos balcão (PDV)" at bounding box center [79, 281] width 100 height 15
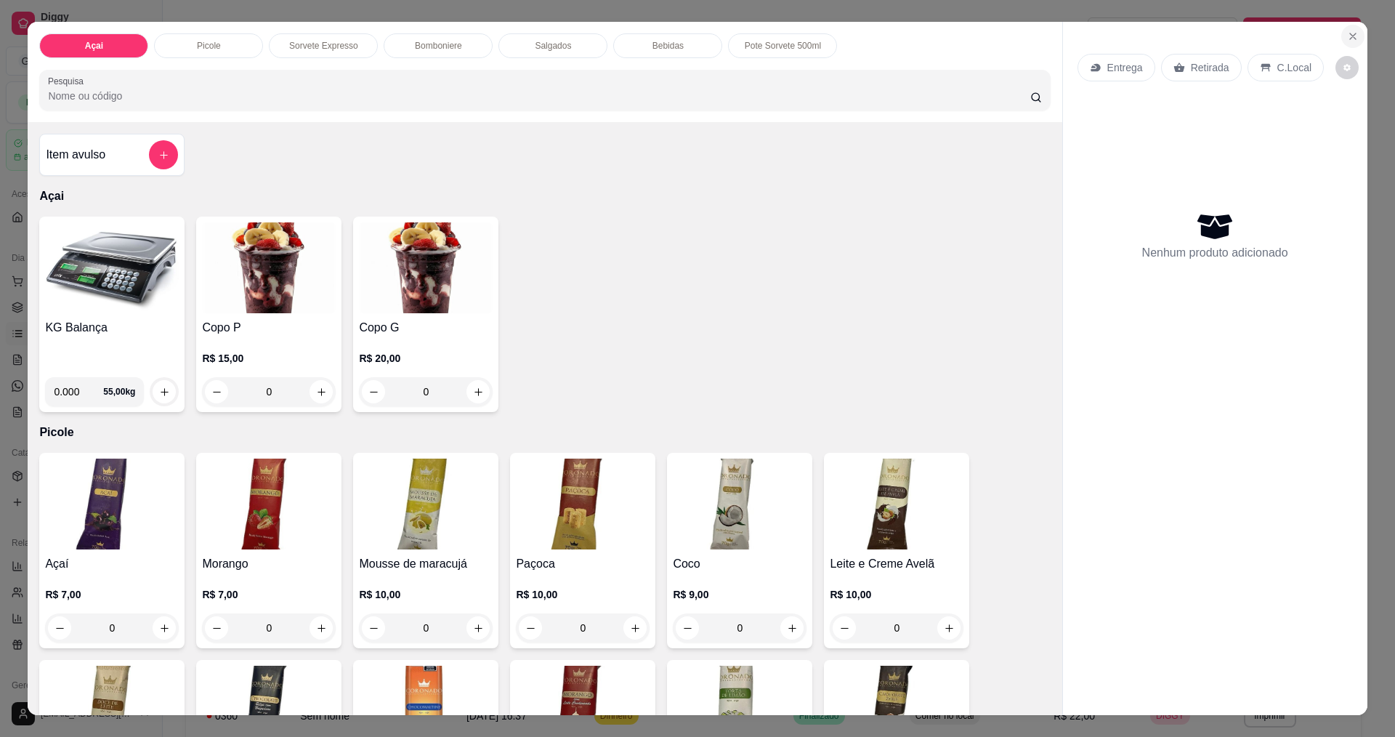
click at [1347, 35] on icon "Close" at bounding box center [1353, 37] width 12 height 12
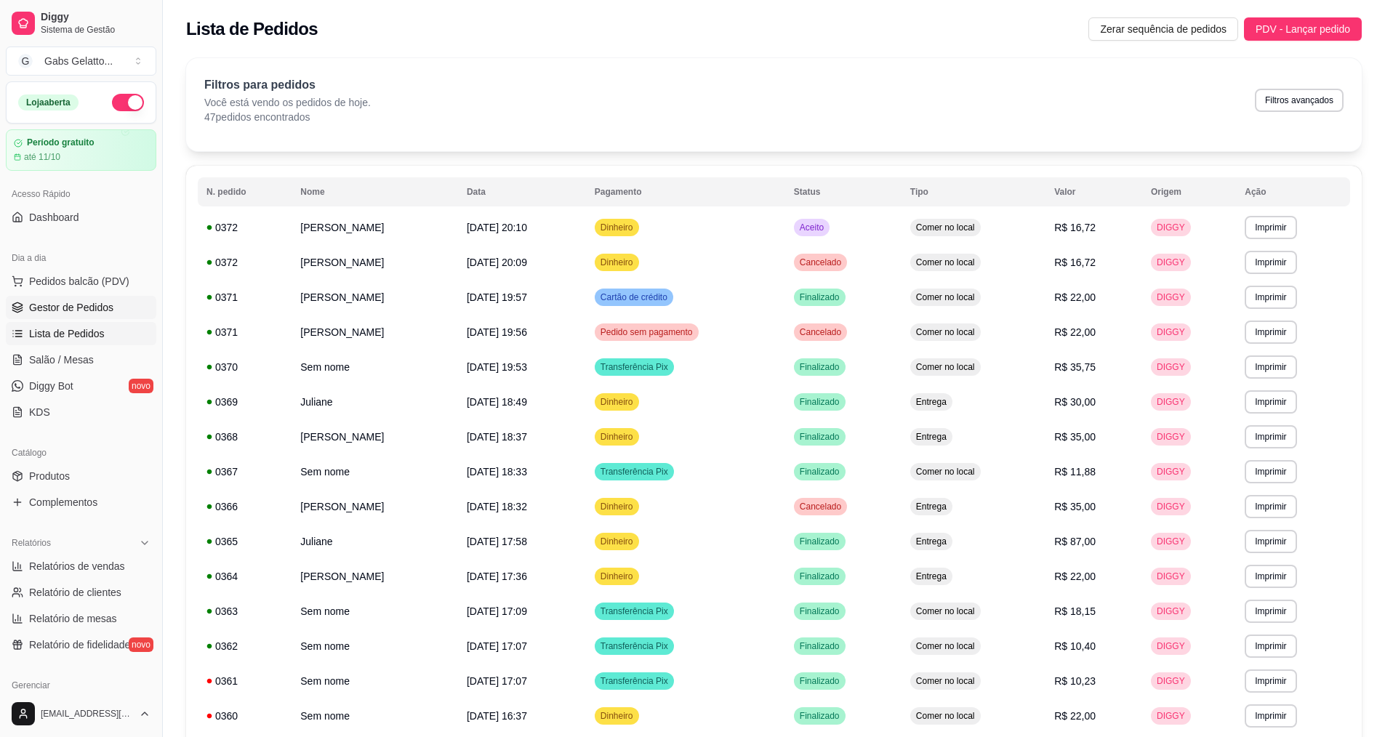
click at [106, 307] on span "Gestor de Pedidos" at bounding box center [71, 307] width 84 height 15
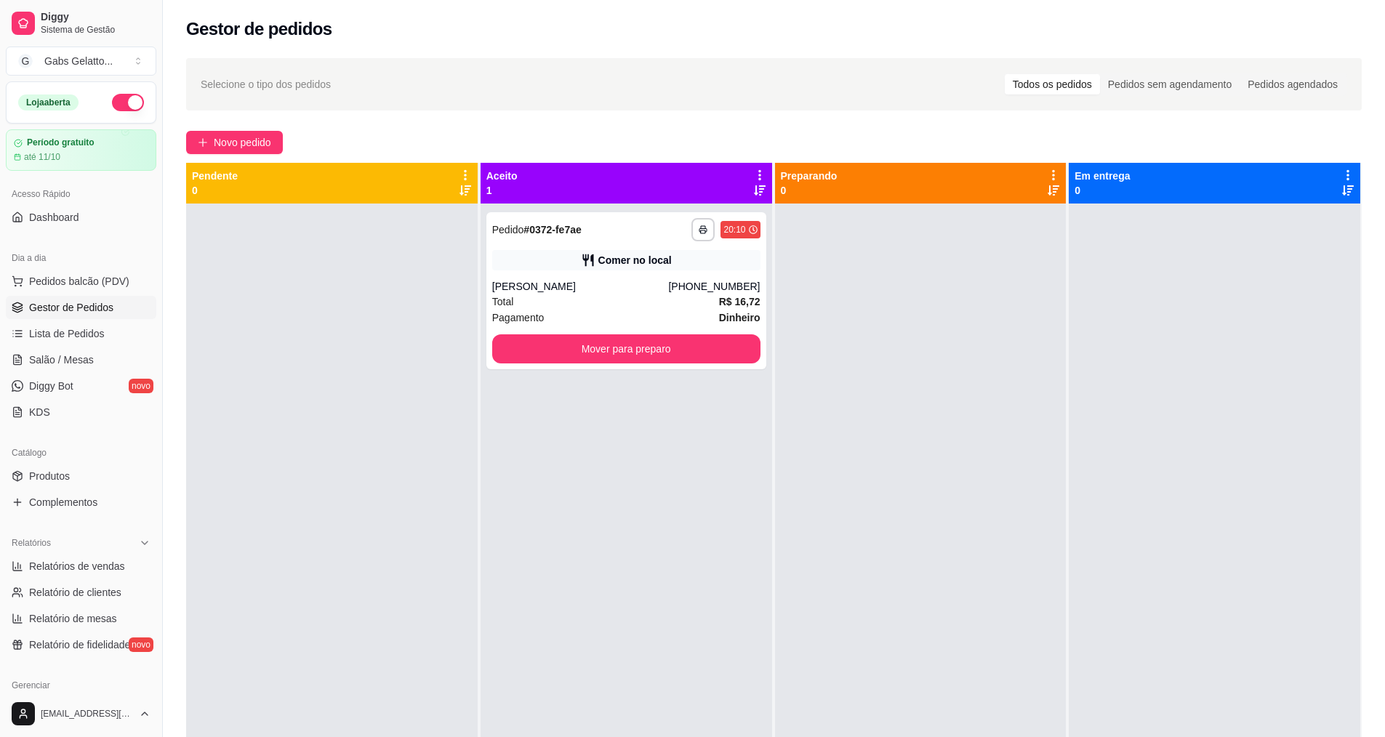
drag, startPoint x: 23, startPoint y: 447, endPoint x: 254, endPoint y: 342, distance: 253.7
drag, startPoint x: 254, startPoint y: 342, endPoint x: 266, endPoint y: 249, distance: 93.8
click at [275, 246] on div at bounding box center [331, 572] width 291 height 737
click at [116, 292] on button "Pedidos balcão (PDV)" at bounding box center [81, 281] width 150 height 23
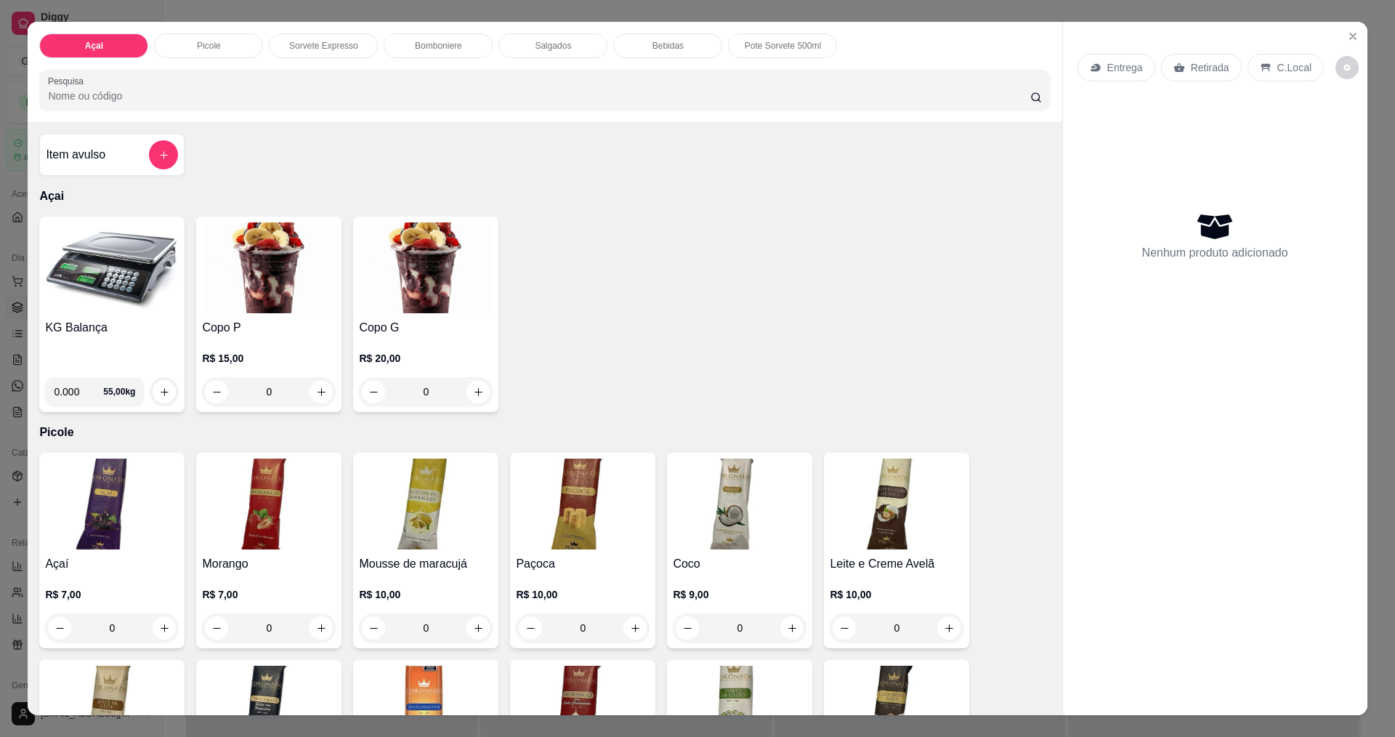
click at [102, 285] on img at bounding box center [112, 267] width 134 height 91
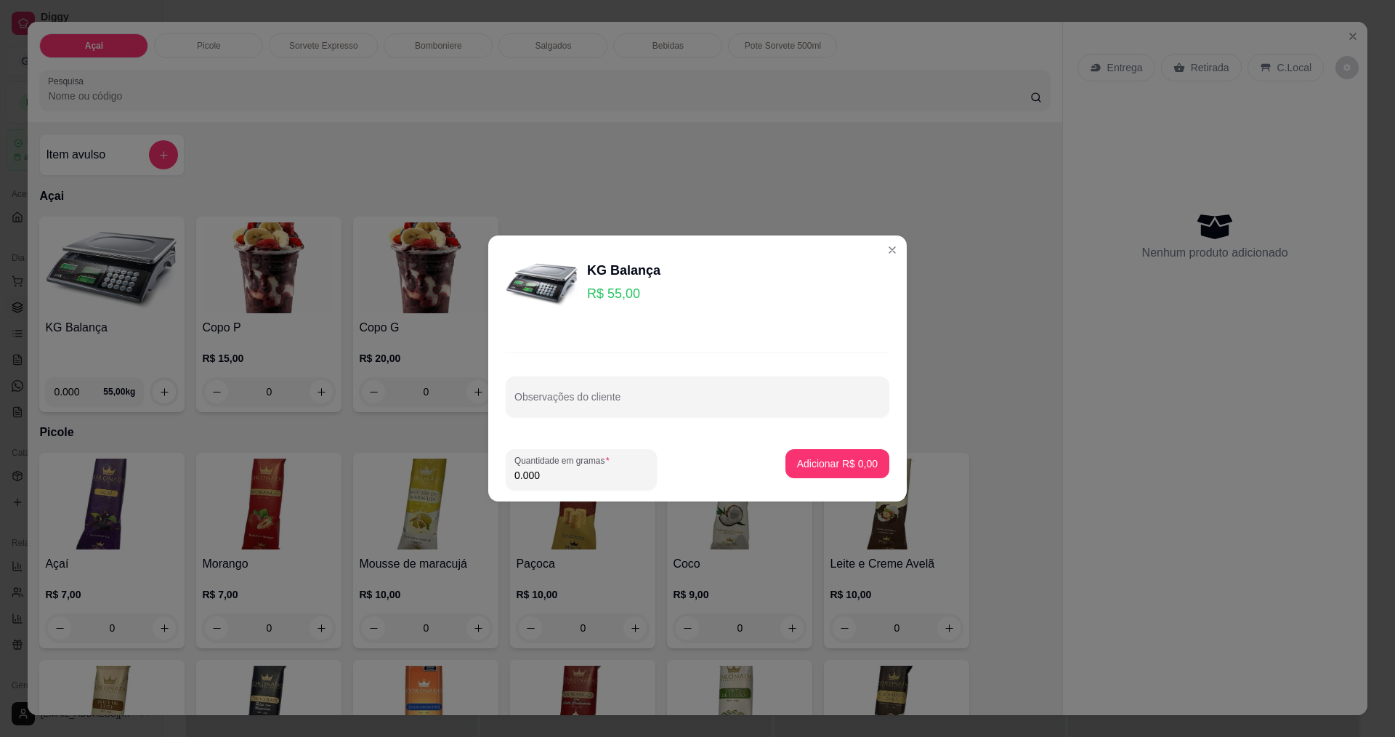
click at [575, 472] on input "0.000" at bounding box center [582, 475] width 134 height 15
type input "0.204"
click at [852, 461] on p "Adicionar R$ 11,22" at bounding box center [835, 463] width 84 height 14
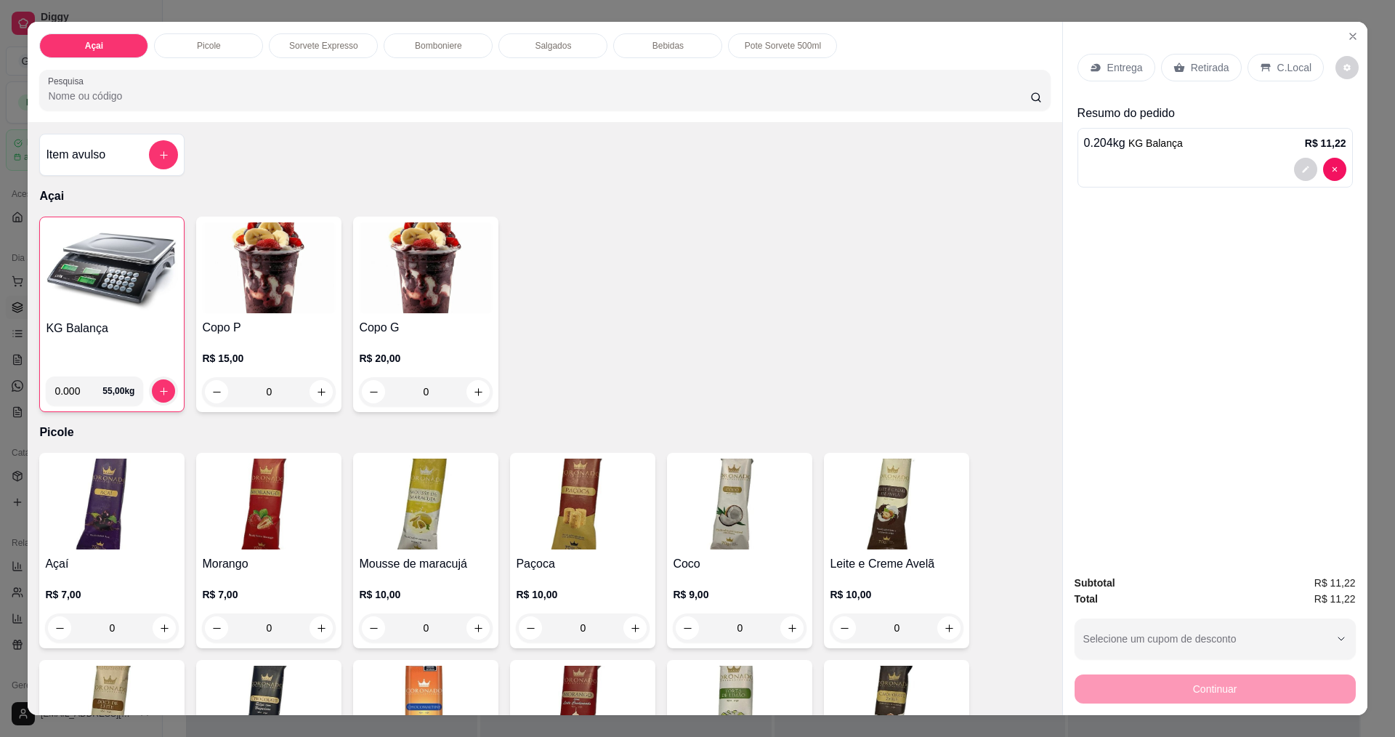
click at [1278, 70] on p "C.Local" at bounding box center [1295, 67] width 34 height 15
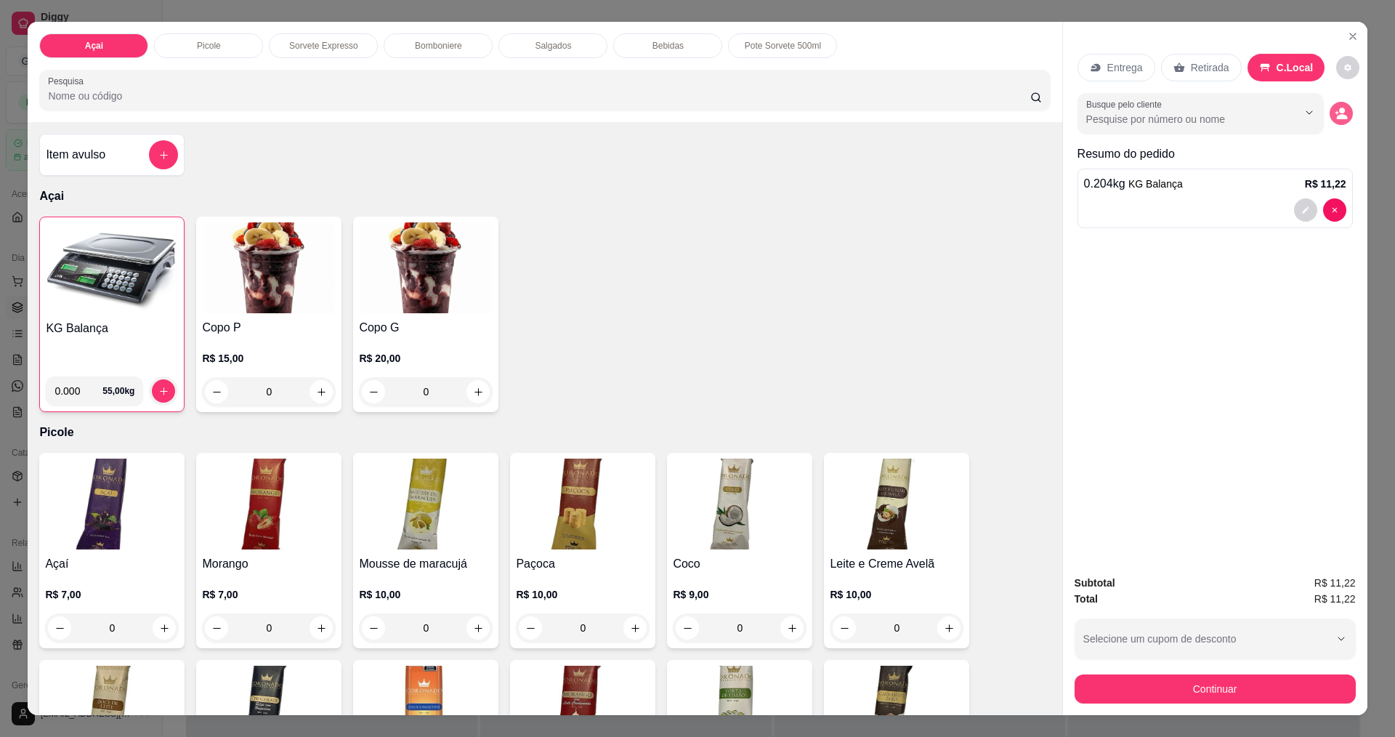
click at [1339, 113] on icon "decrease-product-quantity" at bounding box center [1341, 113] width 13 height 13
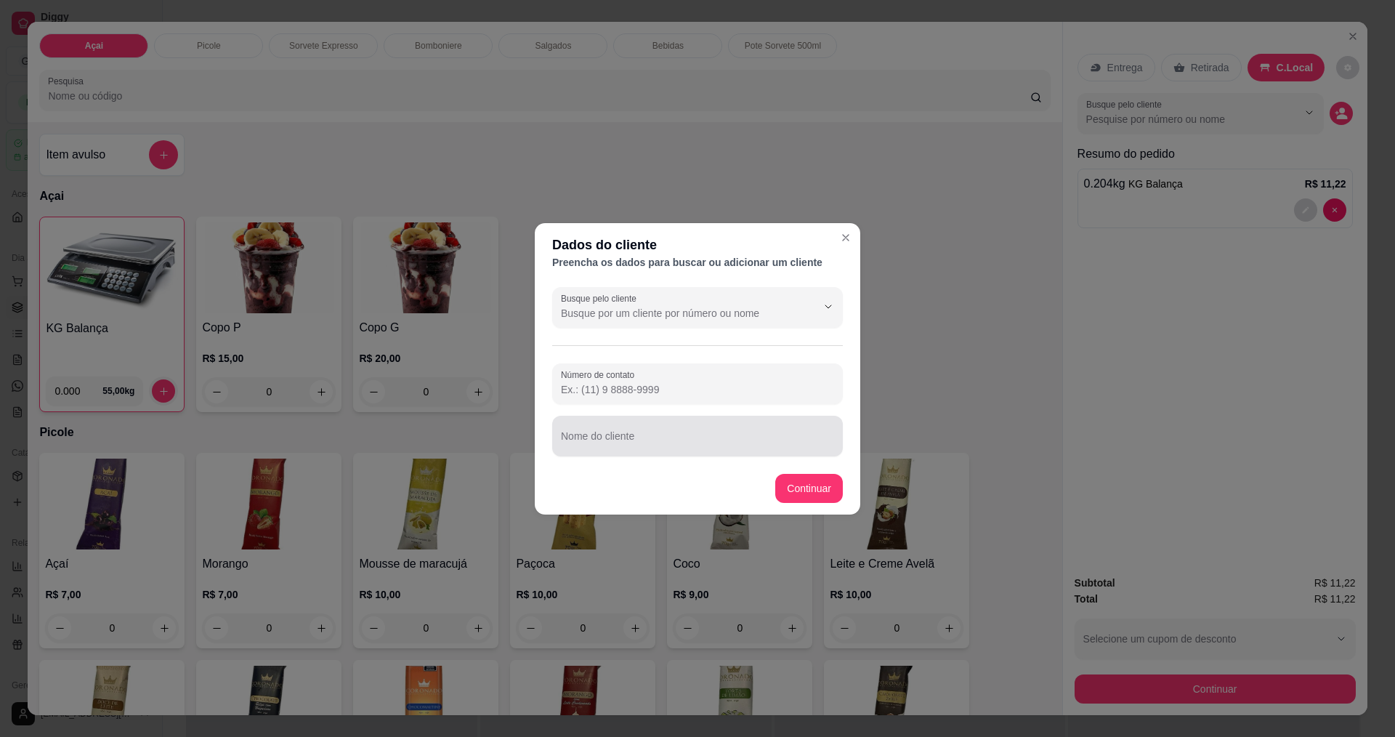
click at [668, 440] on input "Nome do cliente" at bounding box center [697, 442] width 273 height 15
click at [667, 440] on input "Nome do cliente" at bounding box center [697, 442] width 273 height 15
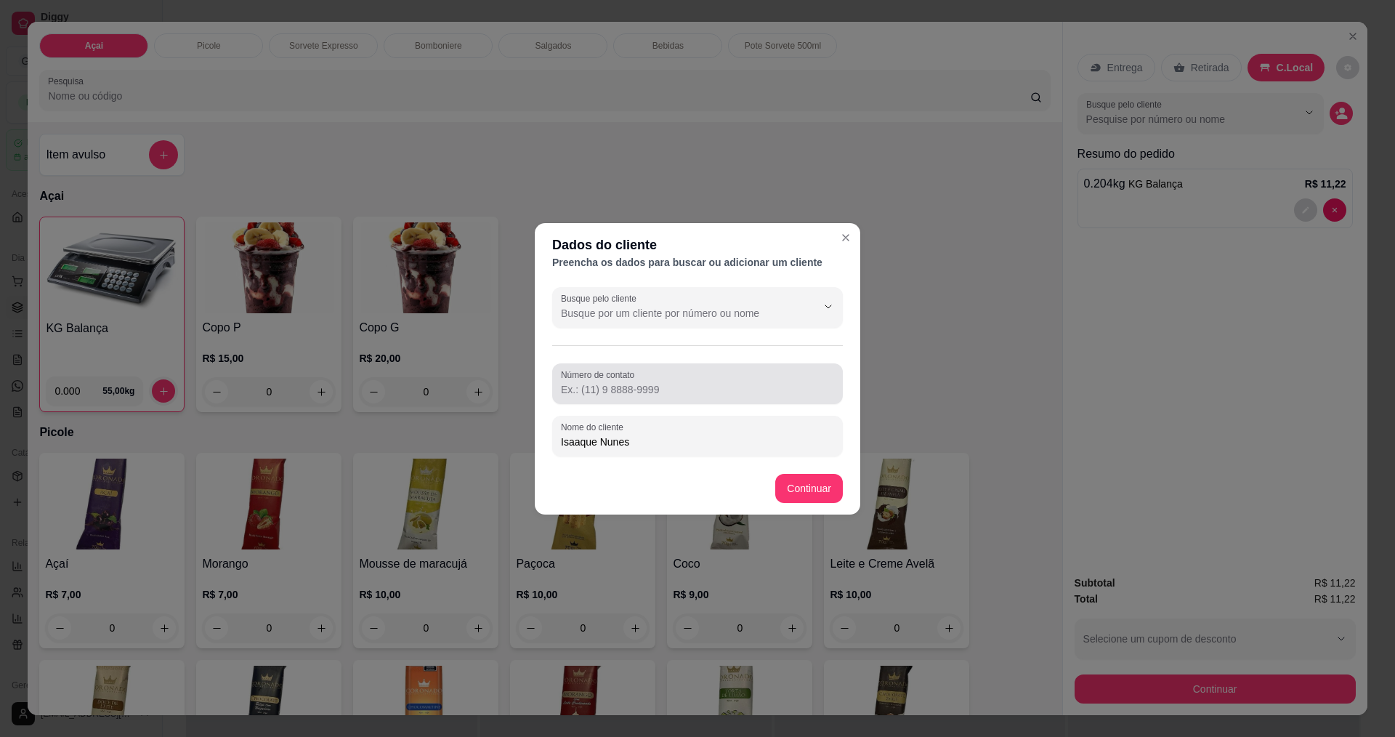
type input "Isaaque Nunes"
click at [659, 378] on div at bounding box center [697, 383] width 273 height 29
type input "[PHONE_NUMBER]"
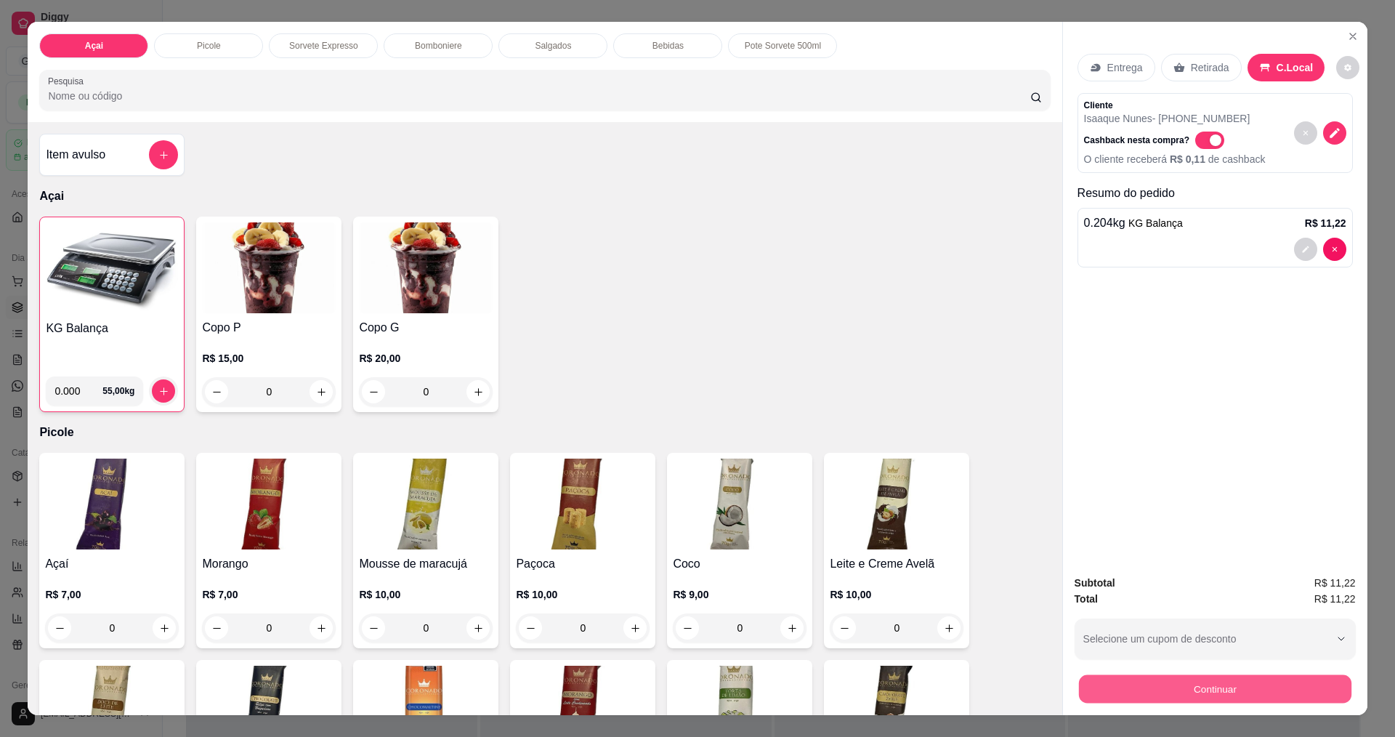
click at [1198, 690] on button "Continuar" at bounding box center [1215, 688] width 273 height 28
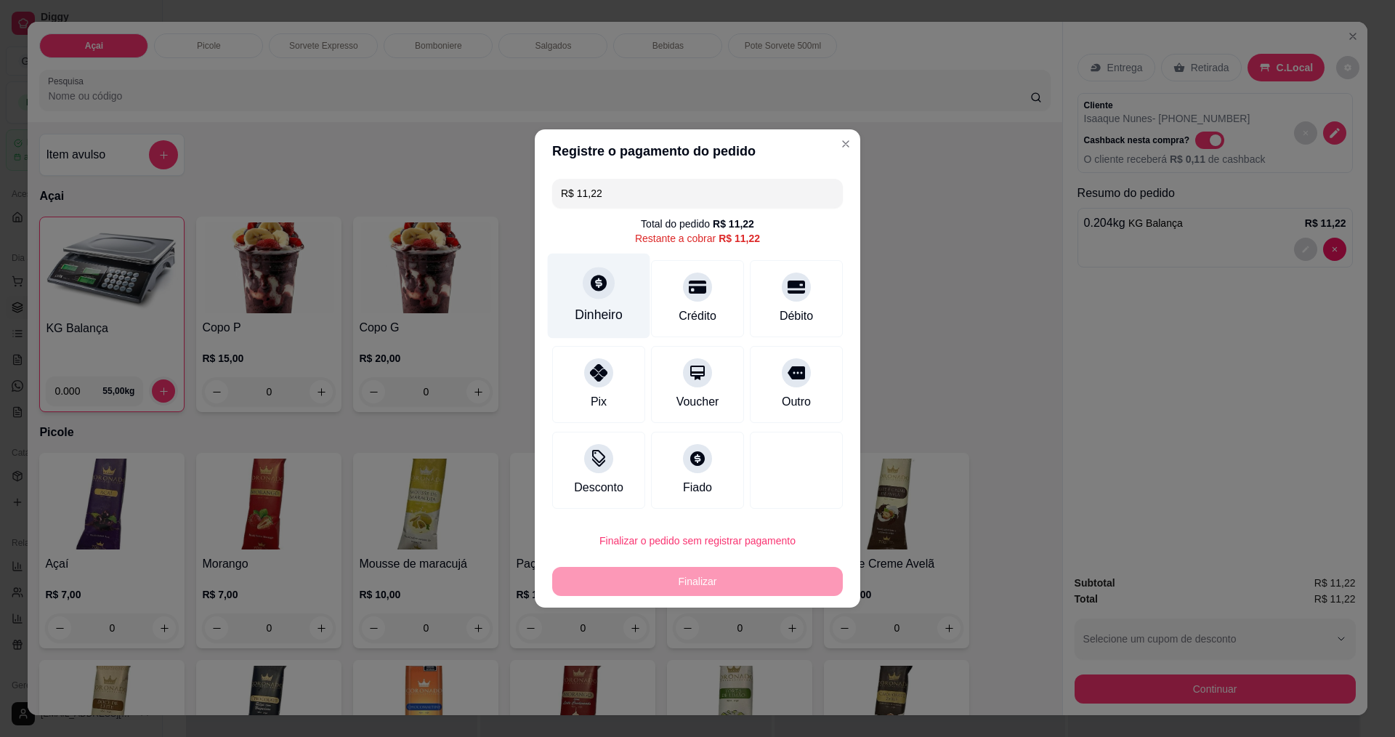
click at [597, 283] on icon at bounding box center [598, 282] width 19 height 19
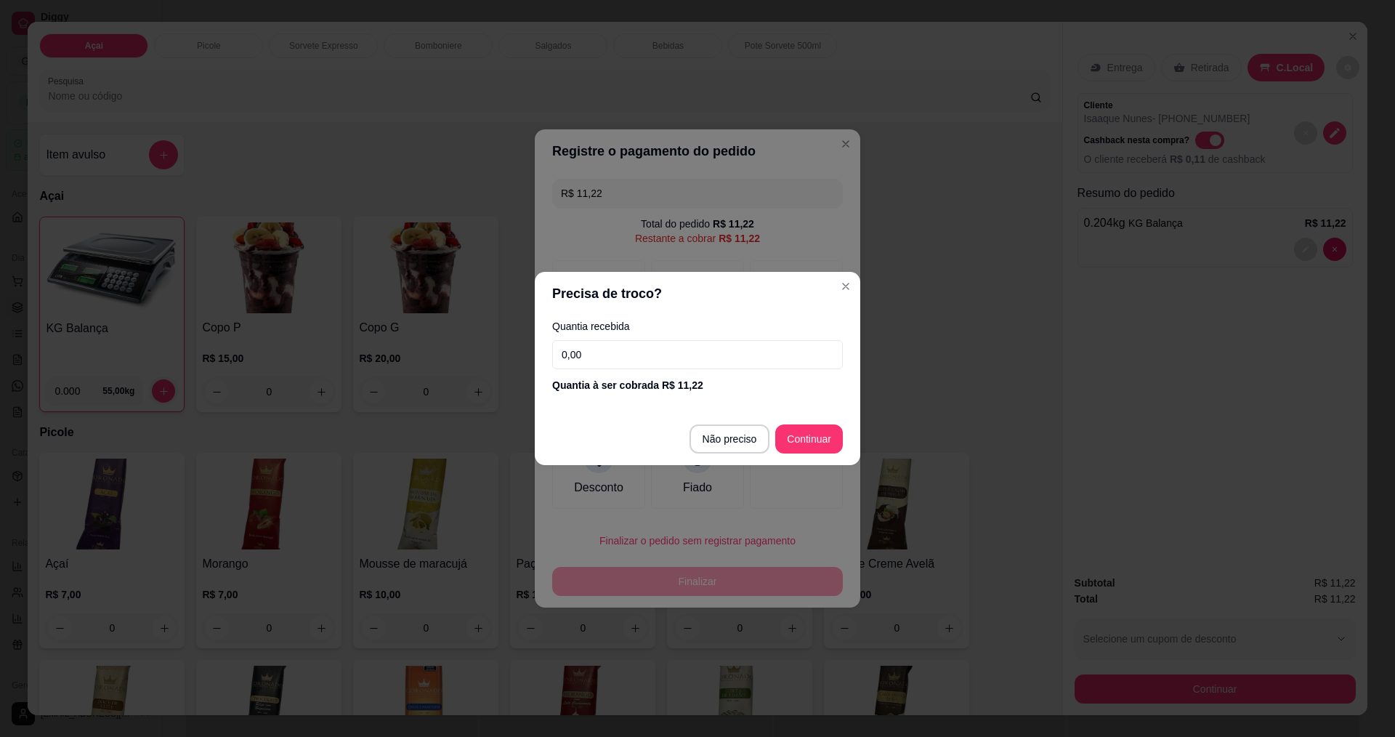
click at [615, 359] on input "0,00" at bounding box center [697, 354] width 291 height 29
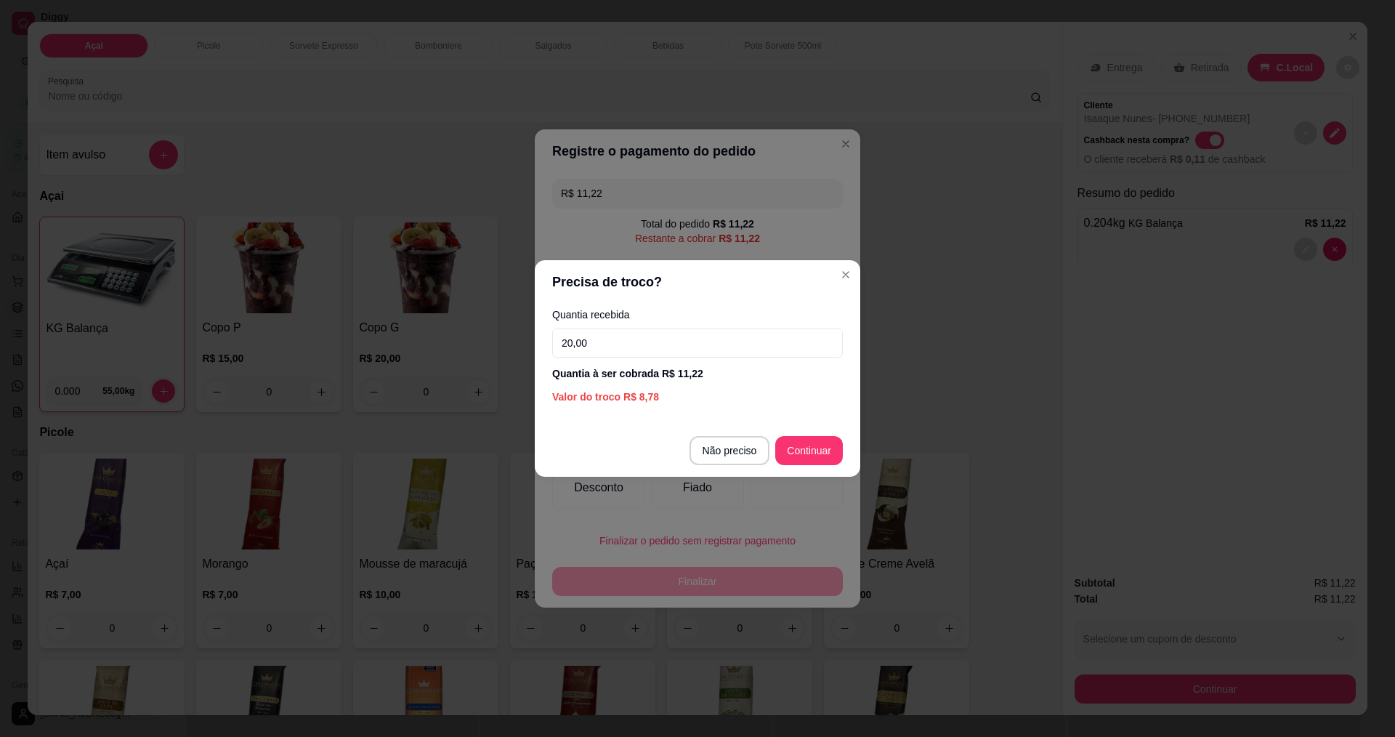
type input "20,00"
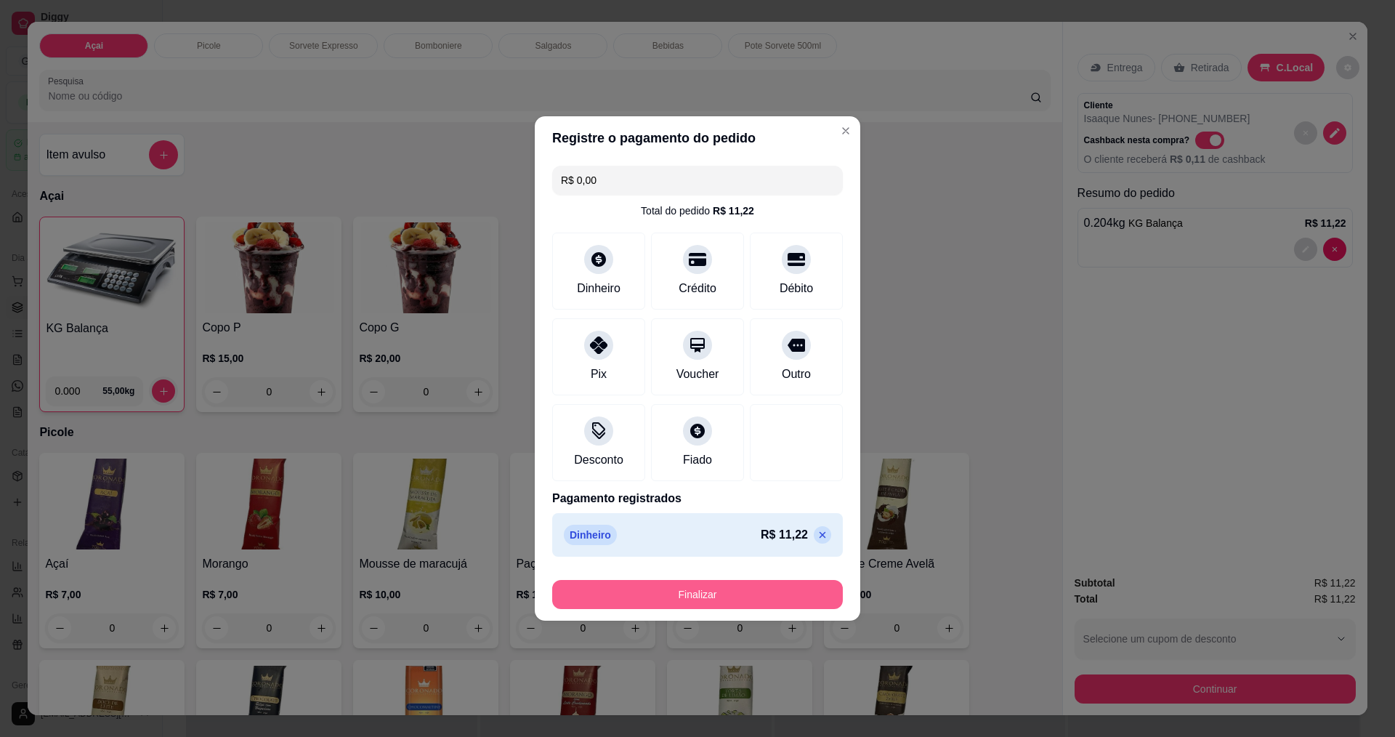
click at [728, 597] on button "Finalizar" at bounding box center [697, 594] width 291 height 29
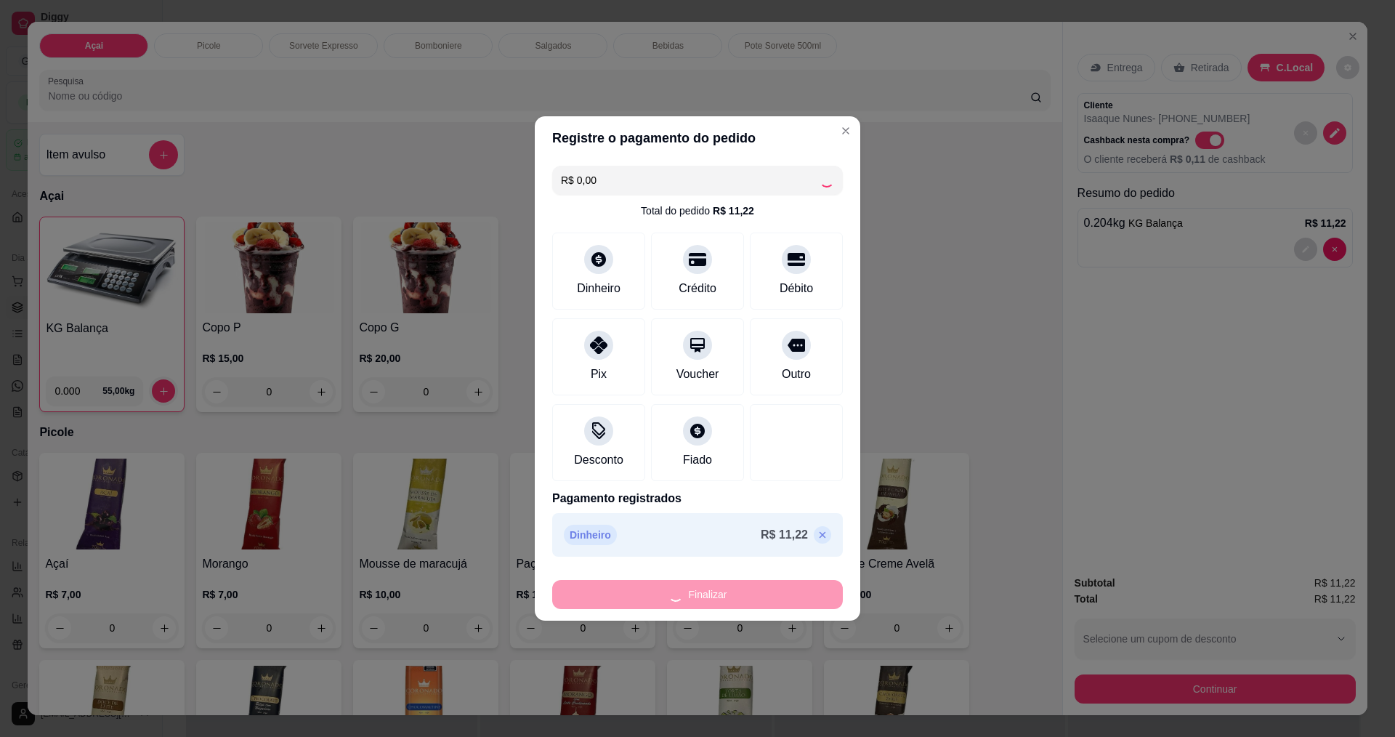
type input "-R$ 11,22"
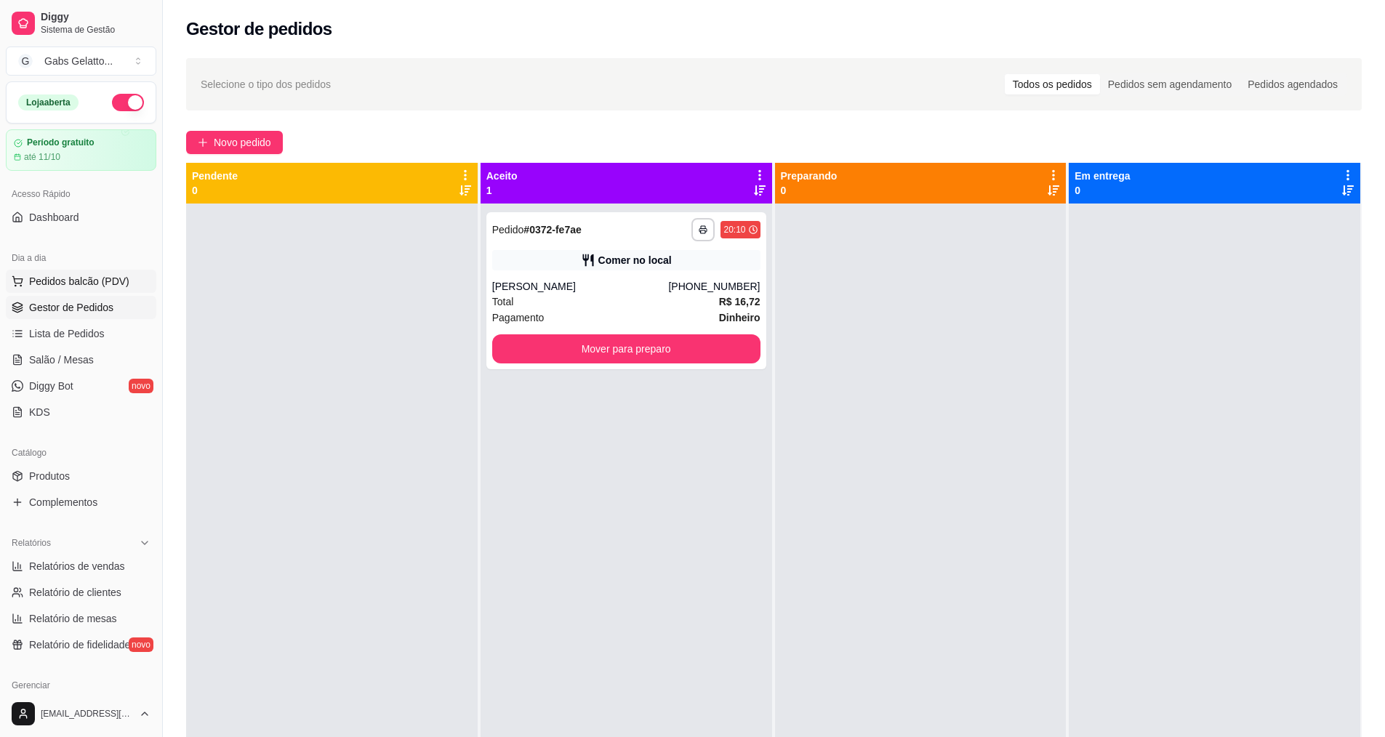
click at [114, 283] on span "Pedidos balcão (PDV)" at bounding box center [79, 281] width 100 height 15
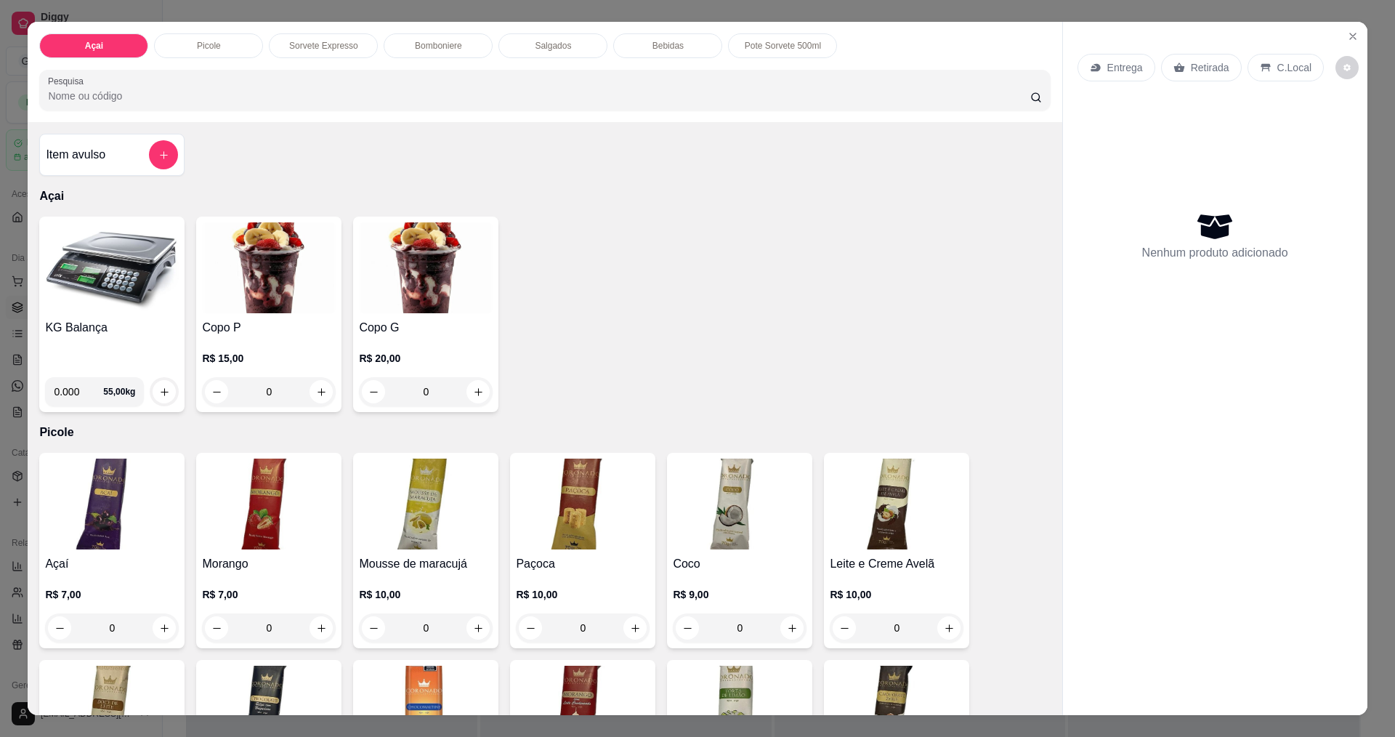
click at [120, 283] on img at bounding box center [112, 267] width 134 height 91
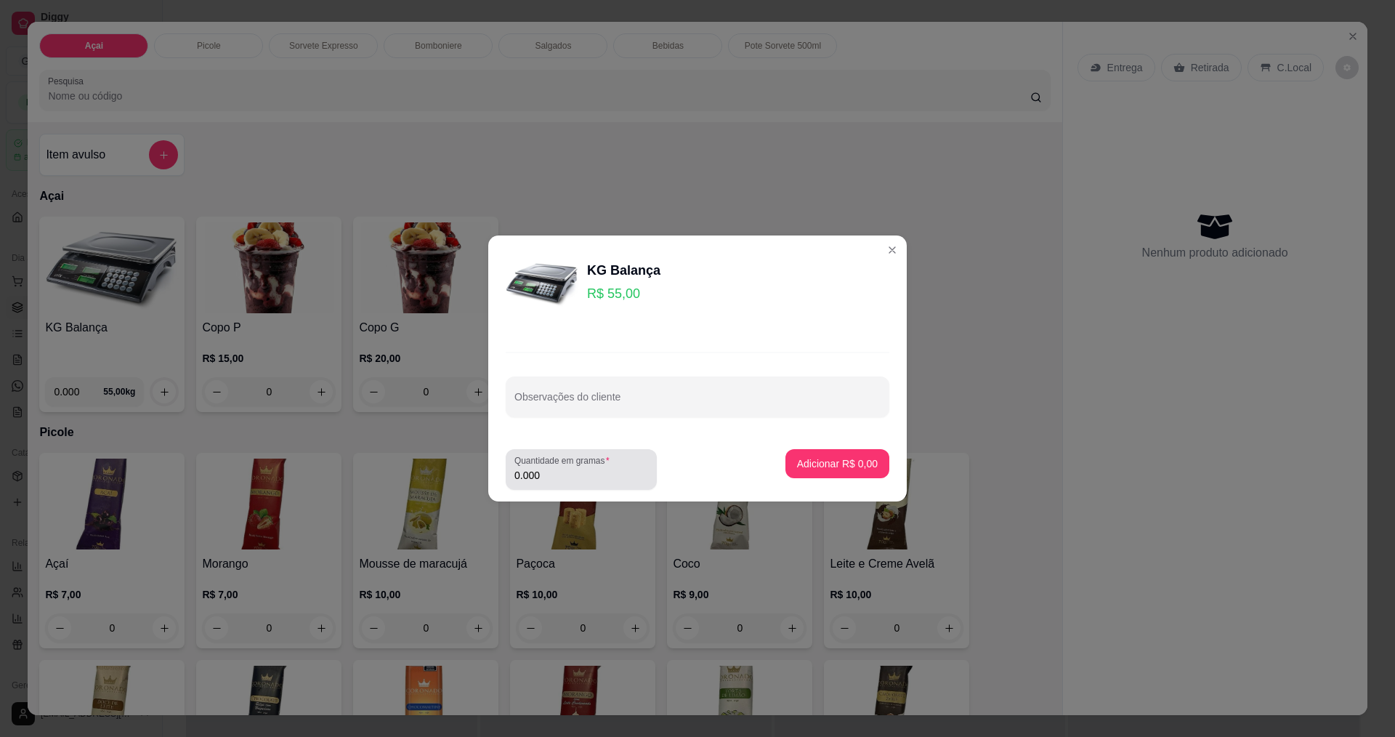
click at [603, 483] on div "0.000" at bounding box center [582, 469] width 134 height 29
type input "0.374"
click at [823, 457] on p "Adicionar R$ 20,57" at bounding box center [834, 463] width 86 height 15
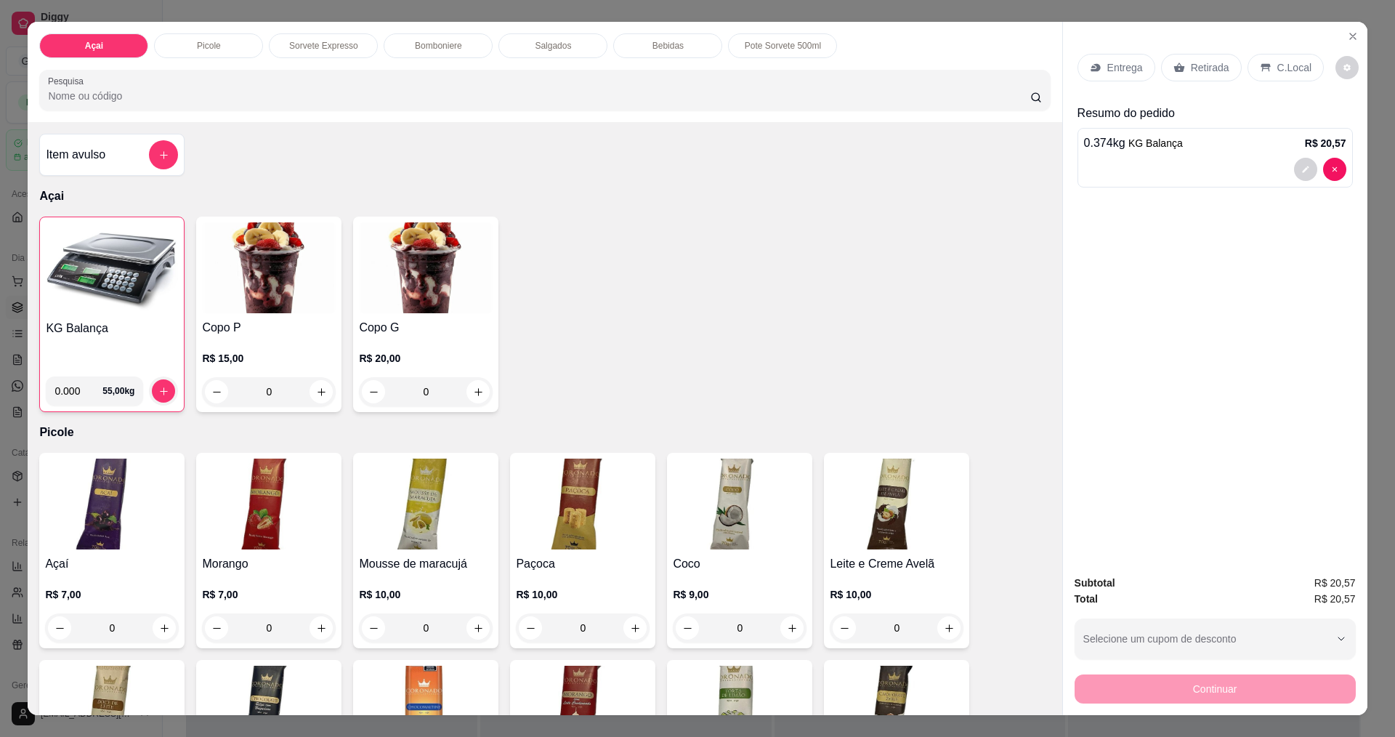
click at [1278, 66] on p "C.Local" at bounding box center [1295, 67] width 34 height 15
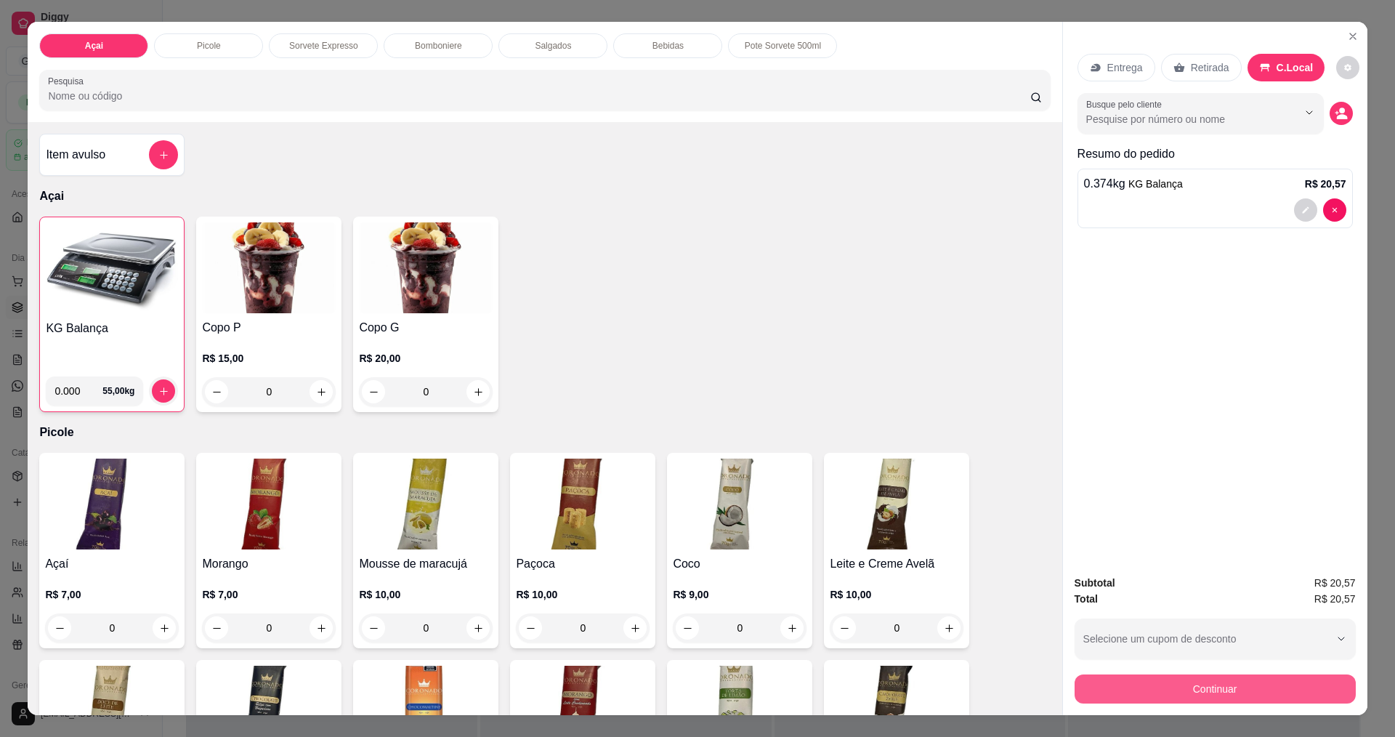
click at [1200, 690] on button "Continuar" at bounding box center [1215, 688] width 281 height 29
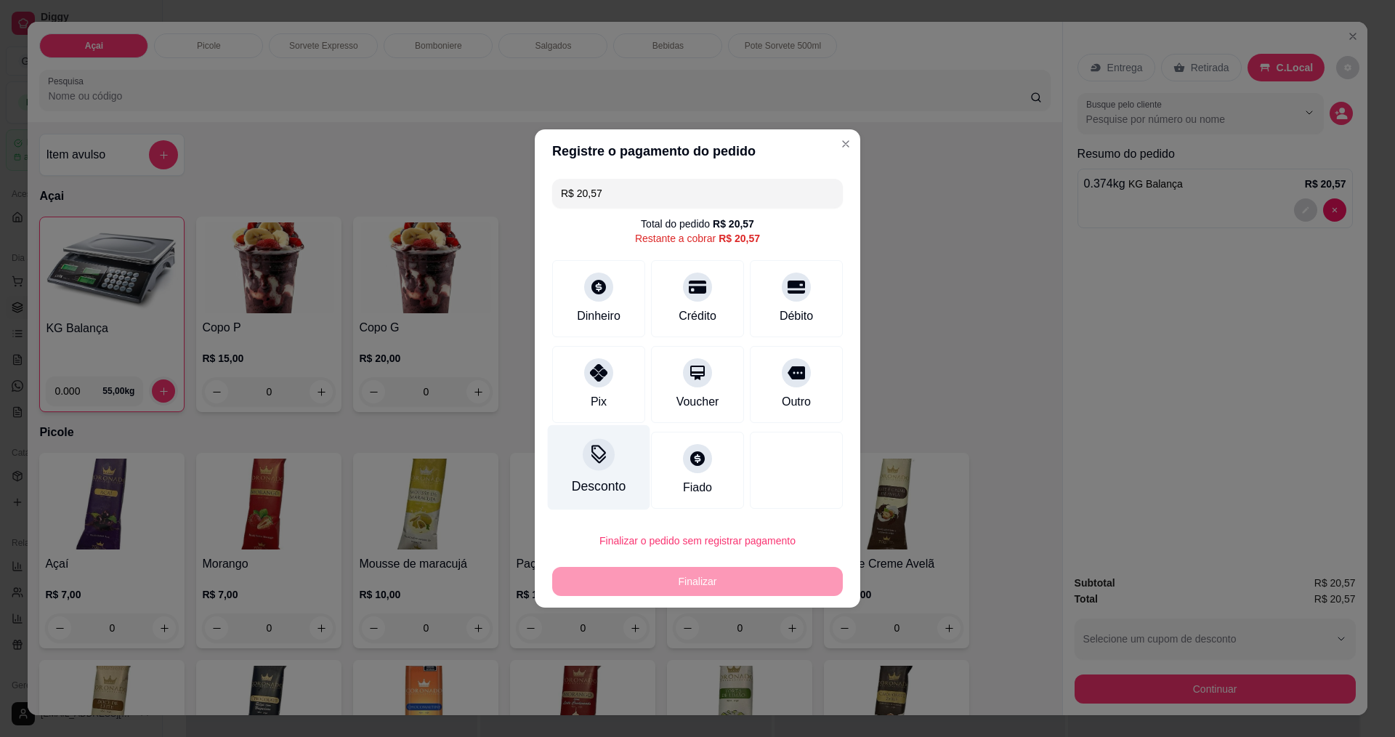
click at [605, 459] on icon at bounding box center [598, 454] width 19 height 19
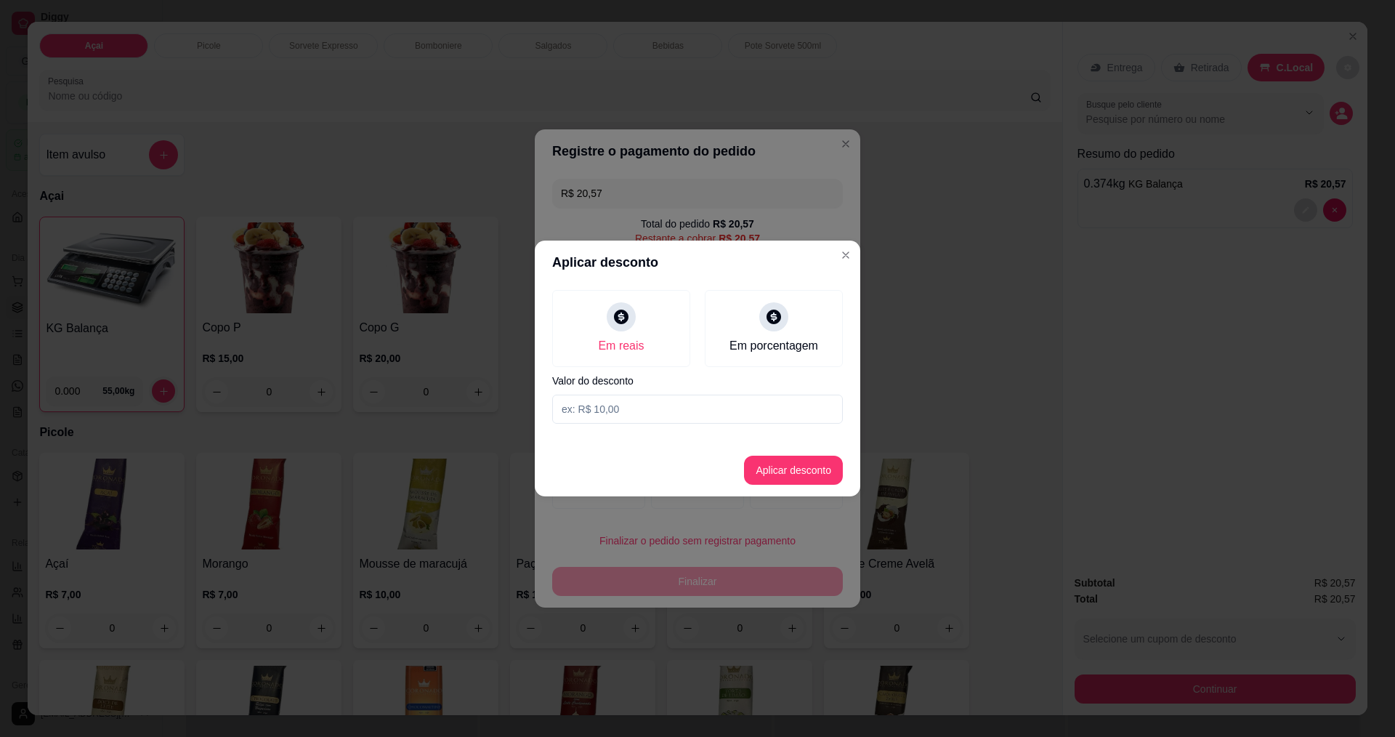
click at [657, 403] on input at bounding box center [697, 409] width 291 height 29
type input "0,57"
click at [815, 480] on button "Aplicar desconto" at bounding box center [793, 470] width 99 height 29
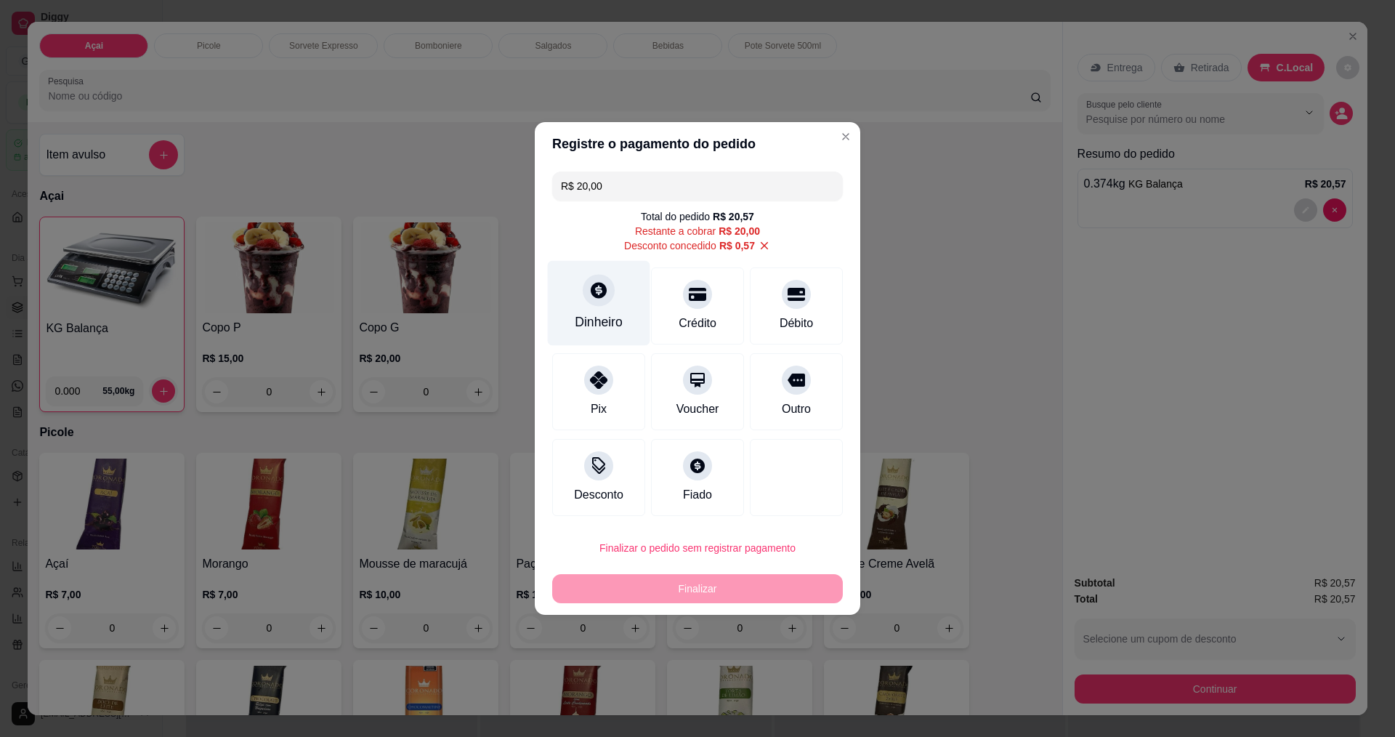
click at [601, 296] on icon at bounding box center [599, 290] width 16 height 16
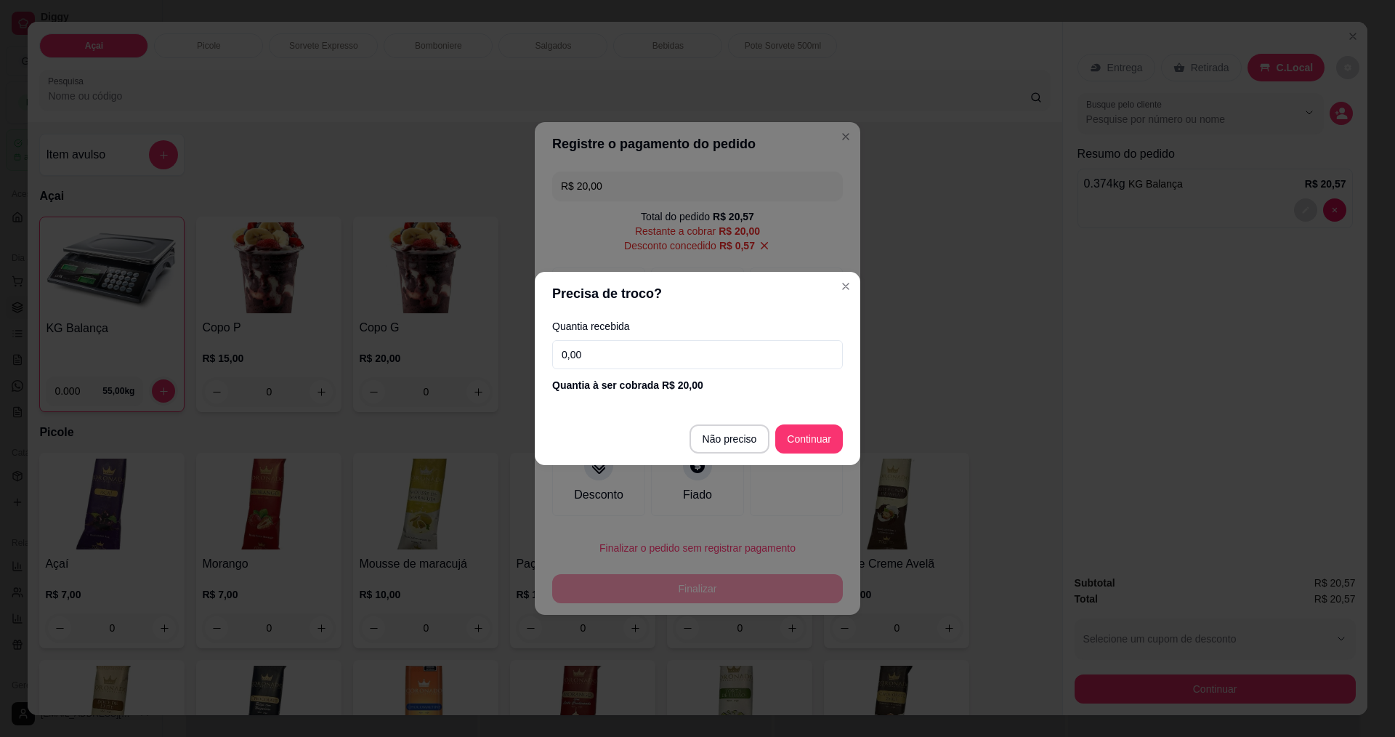
click at [680, 361] on input "0,00" at bounding box center [697, 354] width 291 height 29
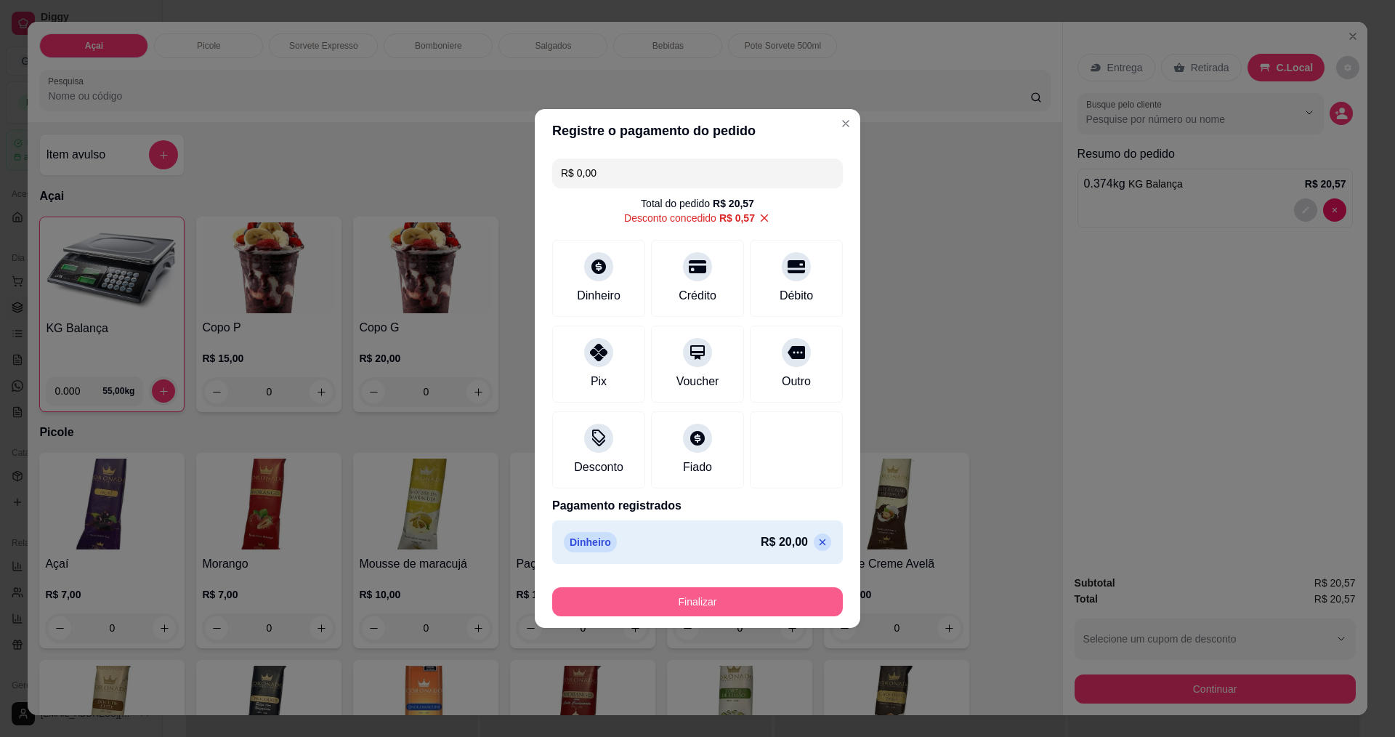
click at [760, 606] on button "Finalizar" at bounding box center [697, 601] width 291 height 29
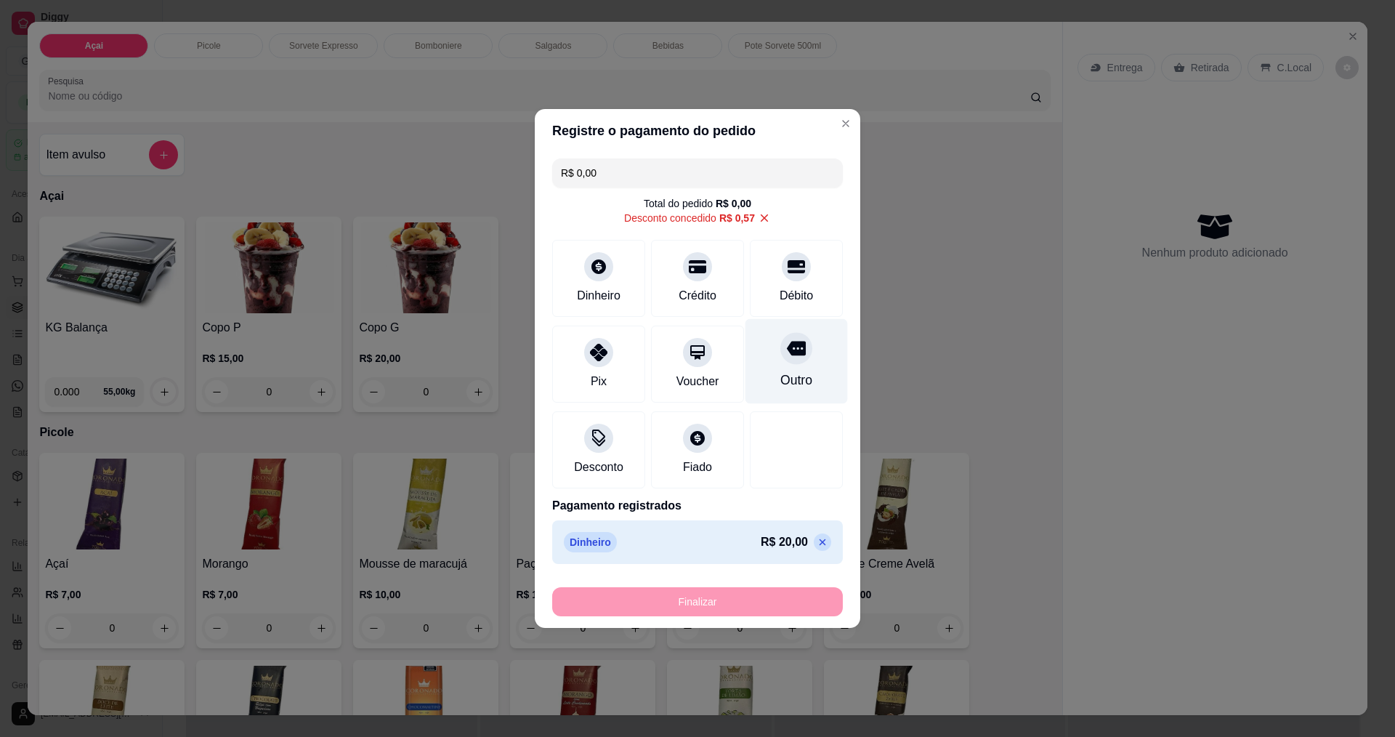
type input "-R$ 20,57"
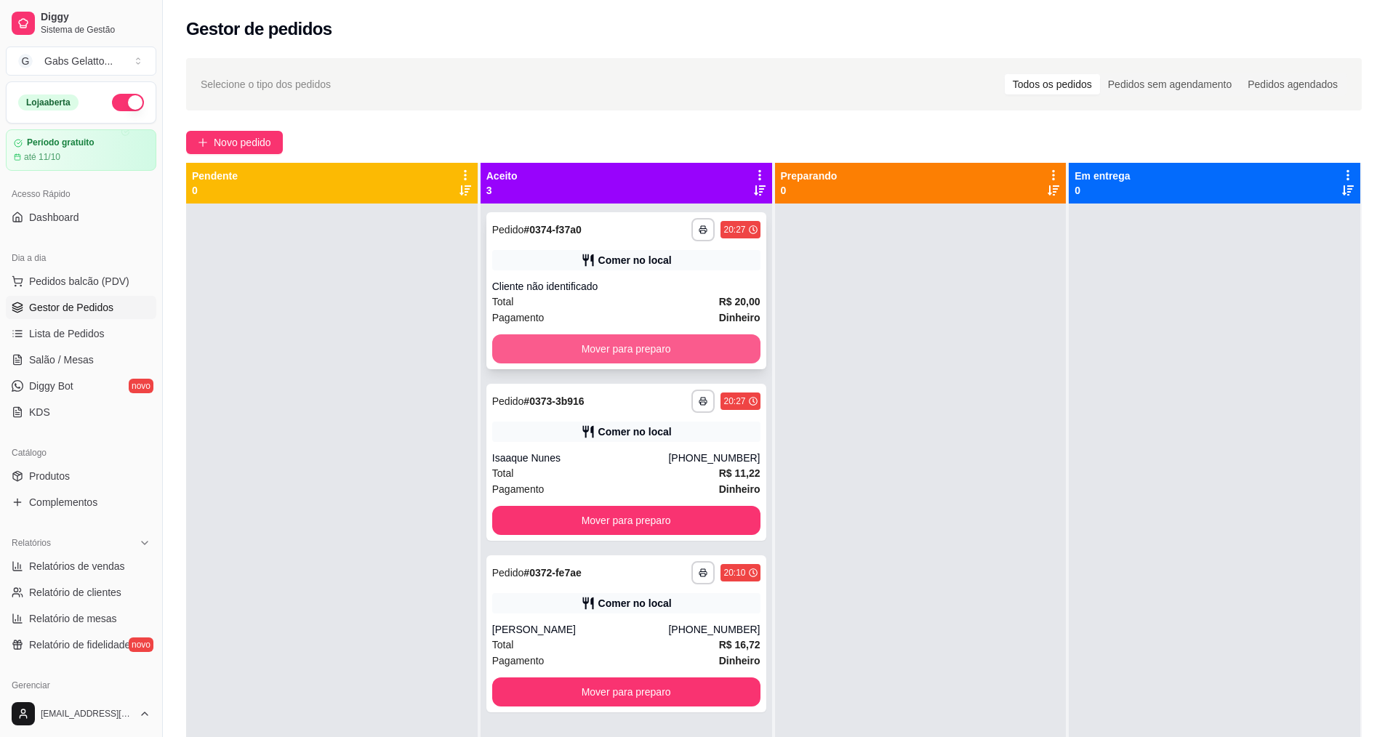
click at [632, 335] on button "Mover para preparo" at bounding box center [626, 348] width 268 height 29
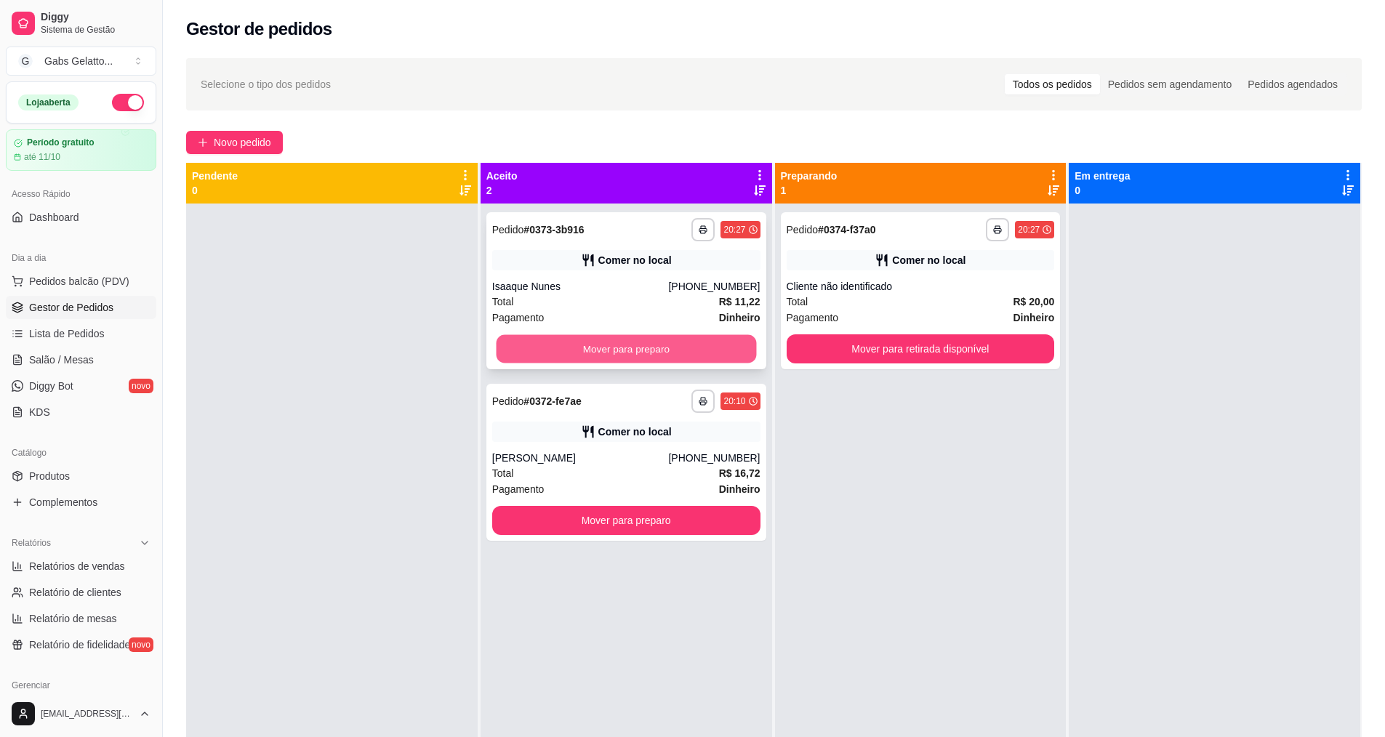
click at [632, 348] on button "Mover para preparo" at bounding box center [626, 349] width 260 height 28
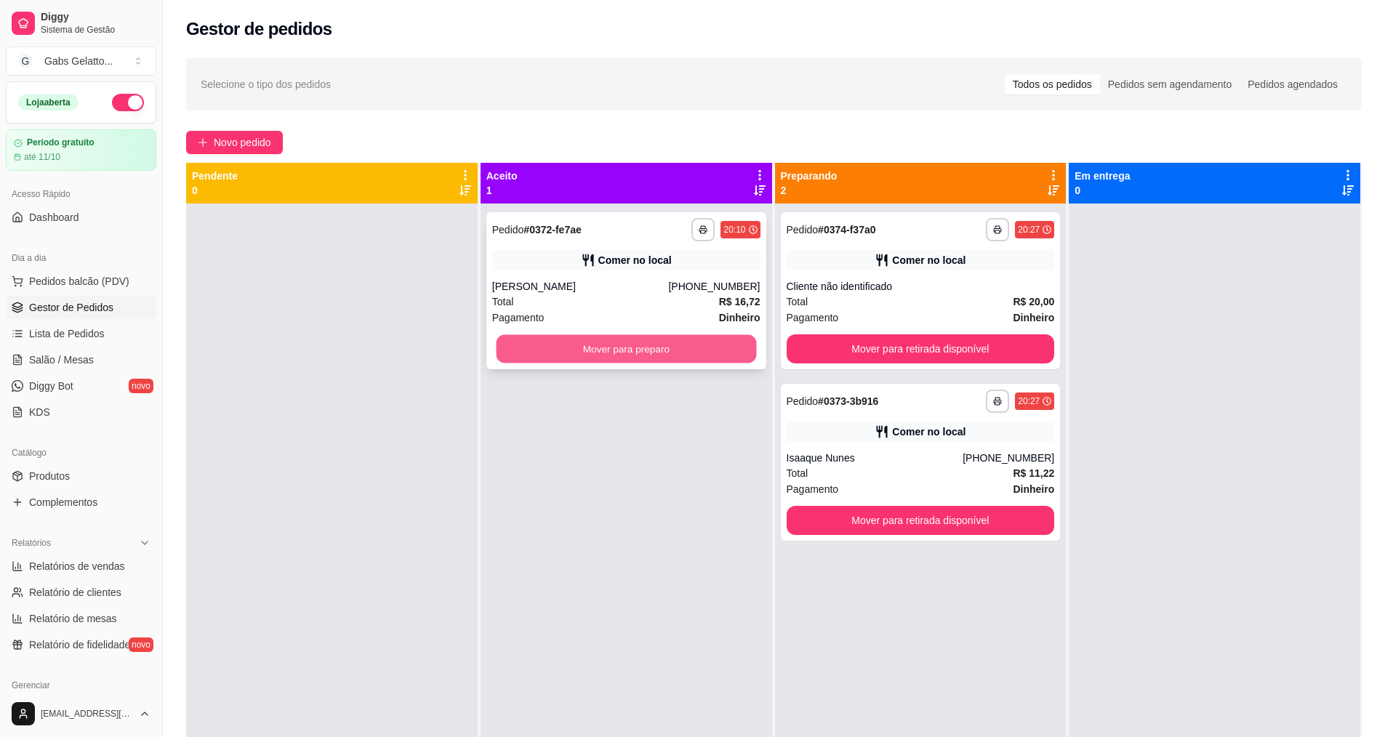
click at [635, 350] on button "Mover para preparo" at bounding box center [626, 349] width 260 height 28
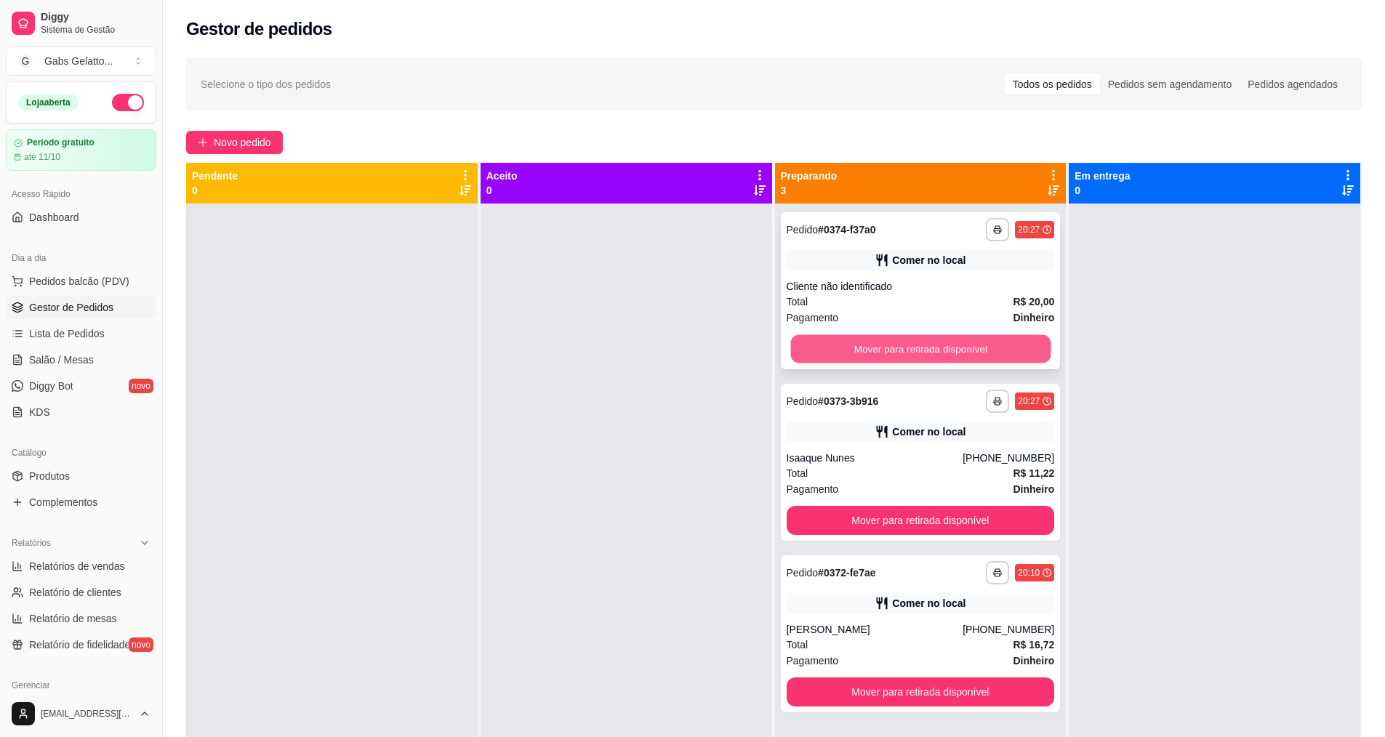
click at [863, 351] on button "Mover para retirada disponível" at bounding box center [920, 349] width 260 height 28
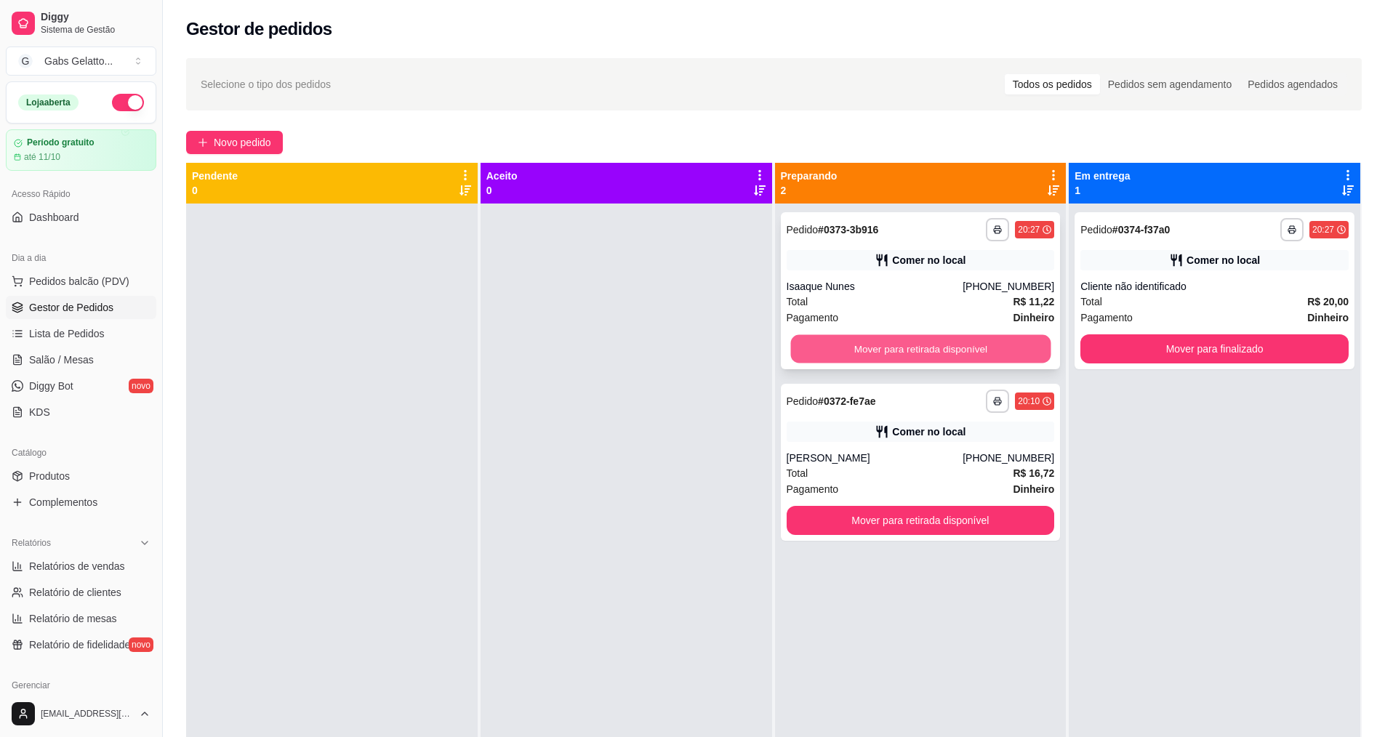
click at [944, 354] on button "Mover para retirada disponível" at bounding box center [920, 349] width 260 height 28
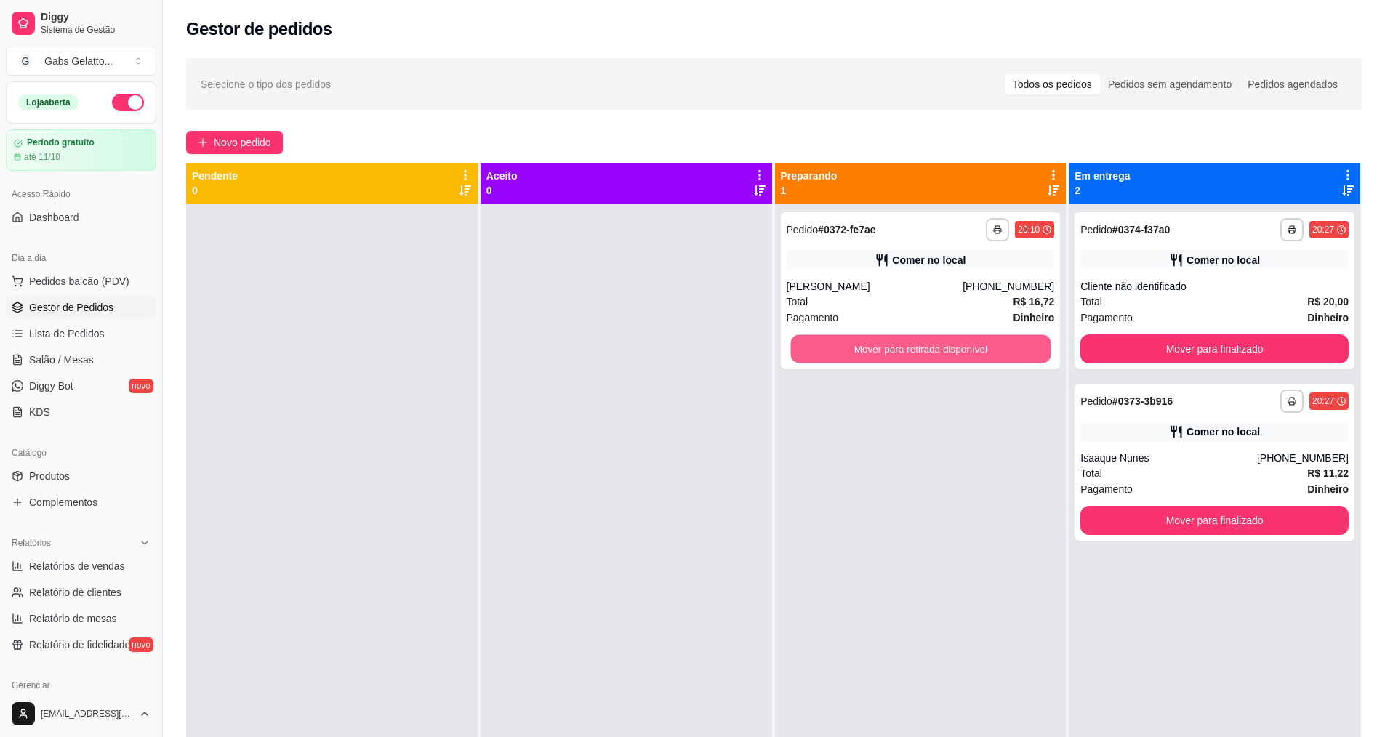
click at [940, 353] on button "Mover para retirada disponível" at bounding box center [920, 349] width 260 height 28
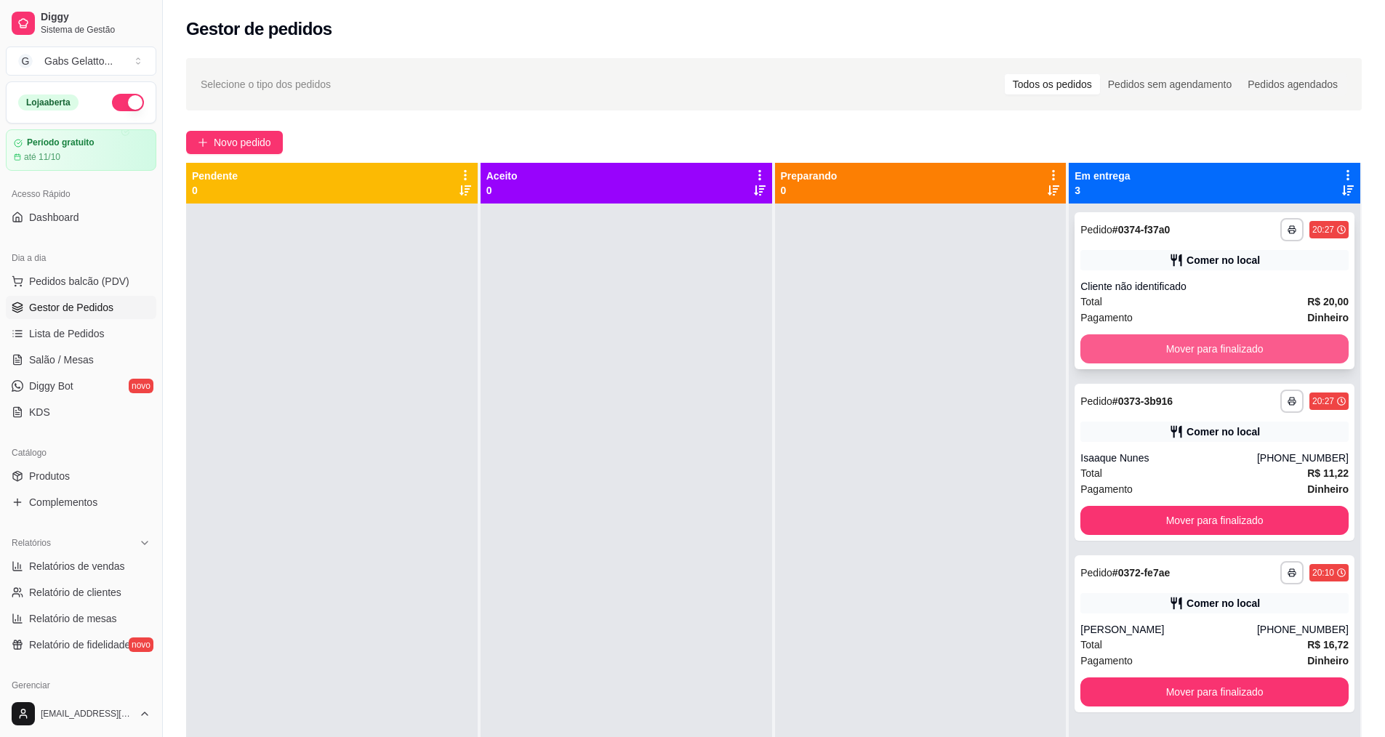
click at [1182, 341] on button "Mover para finalizado" at bounding box center [1214, 348] width 268 height 29
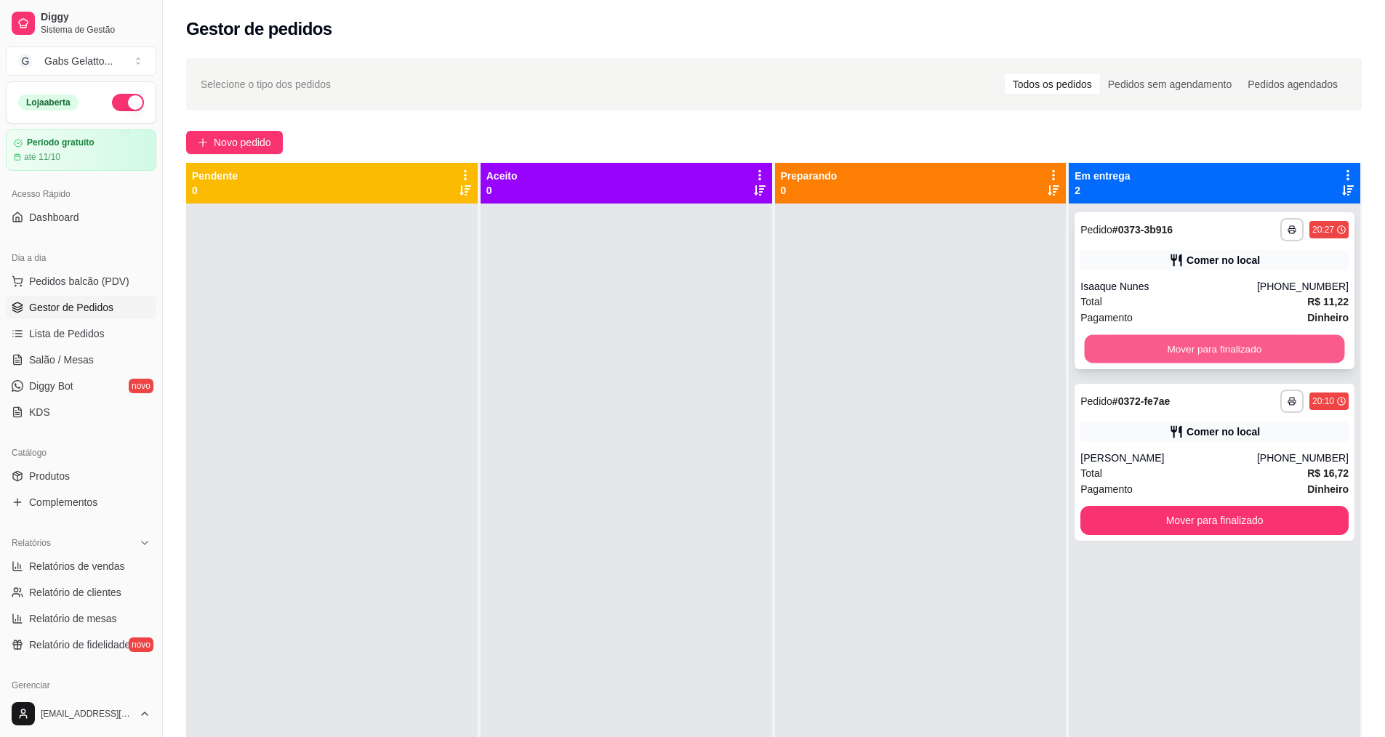
click at [1196, 353] on button "Mover para finalizado" at bounding box center [1214, 349] width 260 height 28
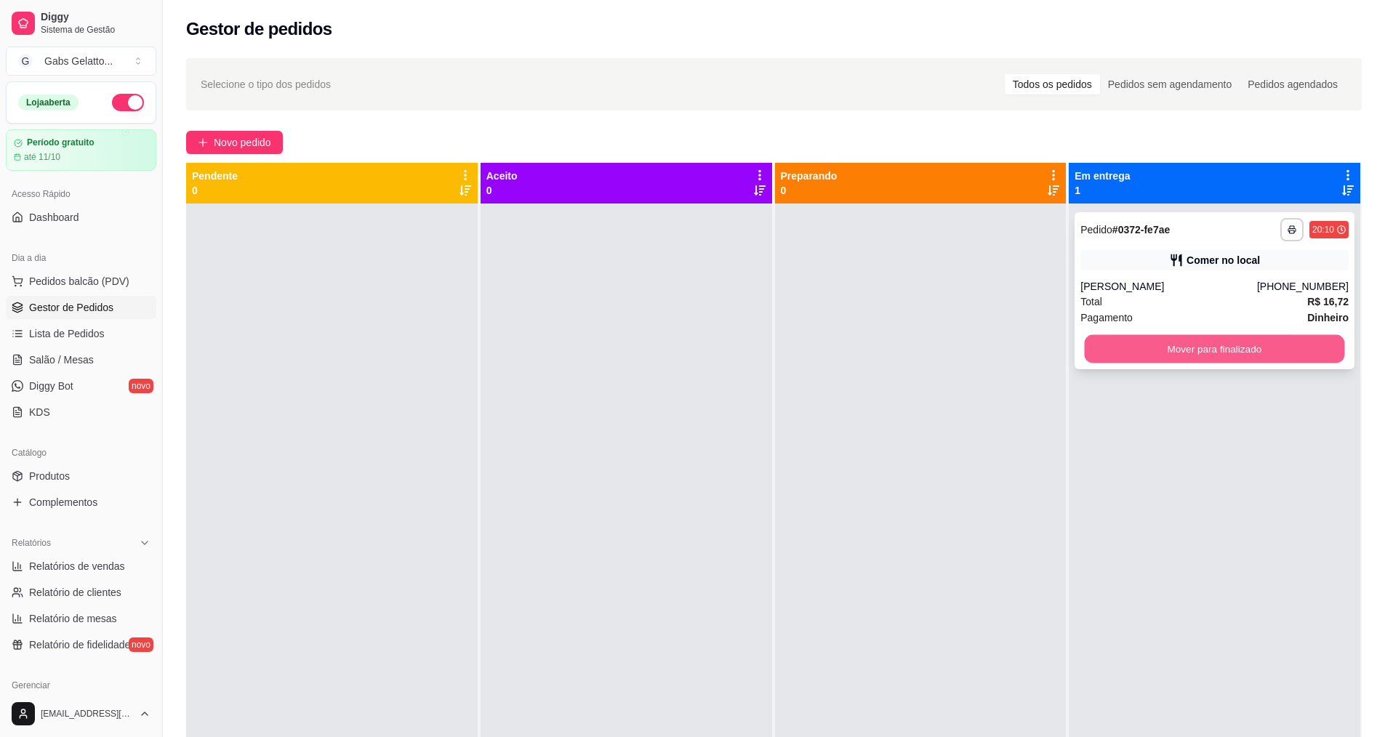
click at [1192, 360] on button "Mover para finalizado" at bounding box center [1214, 349] width 260 height 28
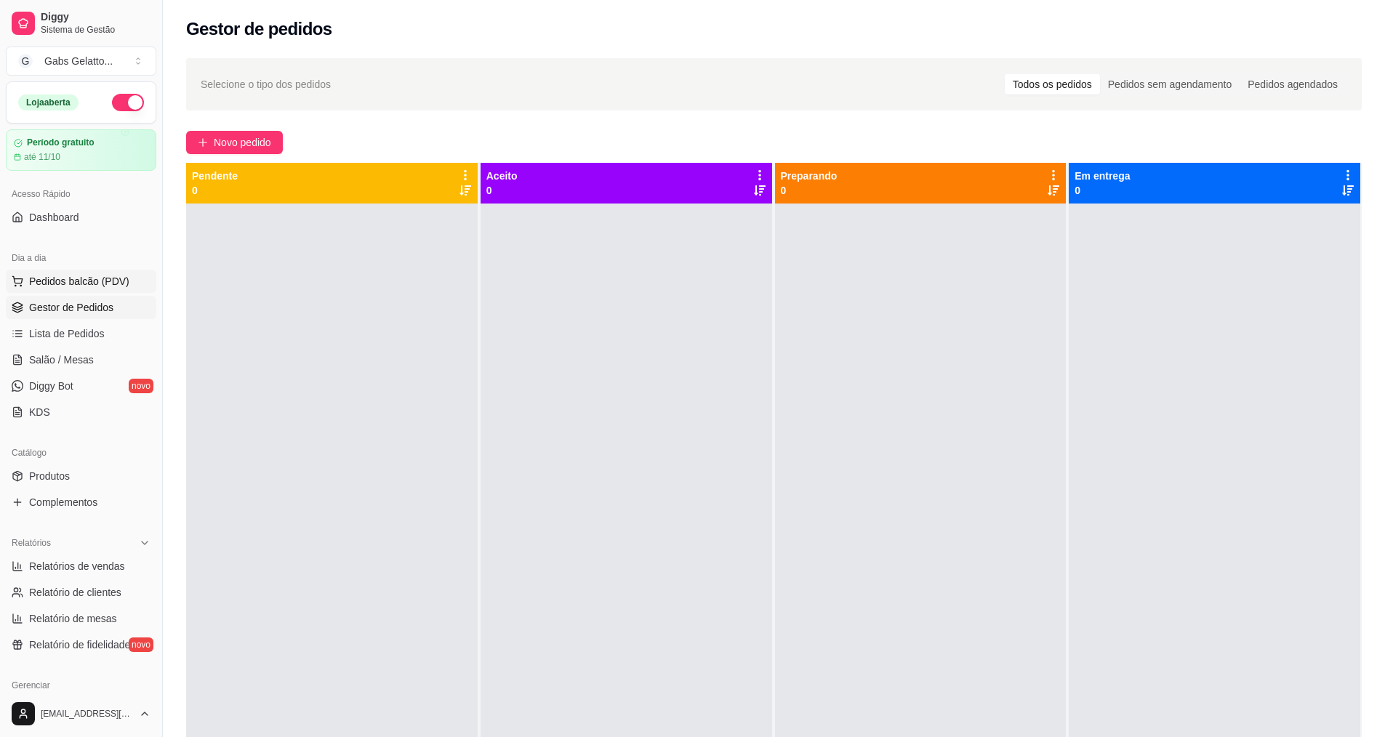
click at [86, 278] on span "Pedidos balcão (PDV)" at bounding box center [79, 281] width 100 height 15
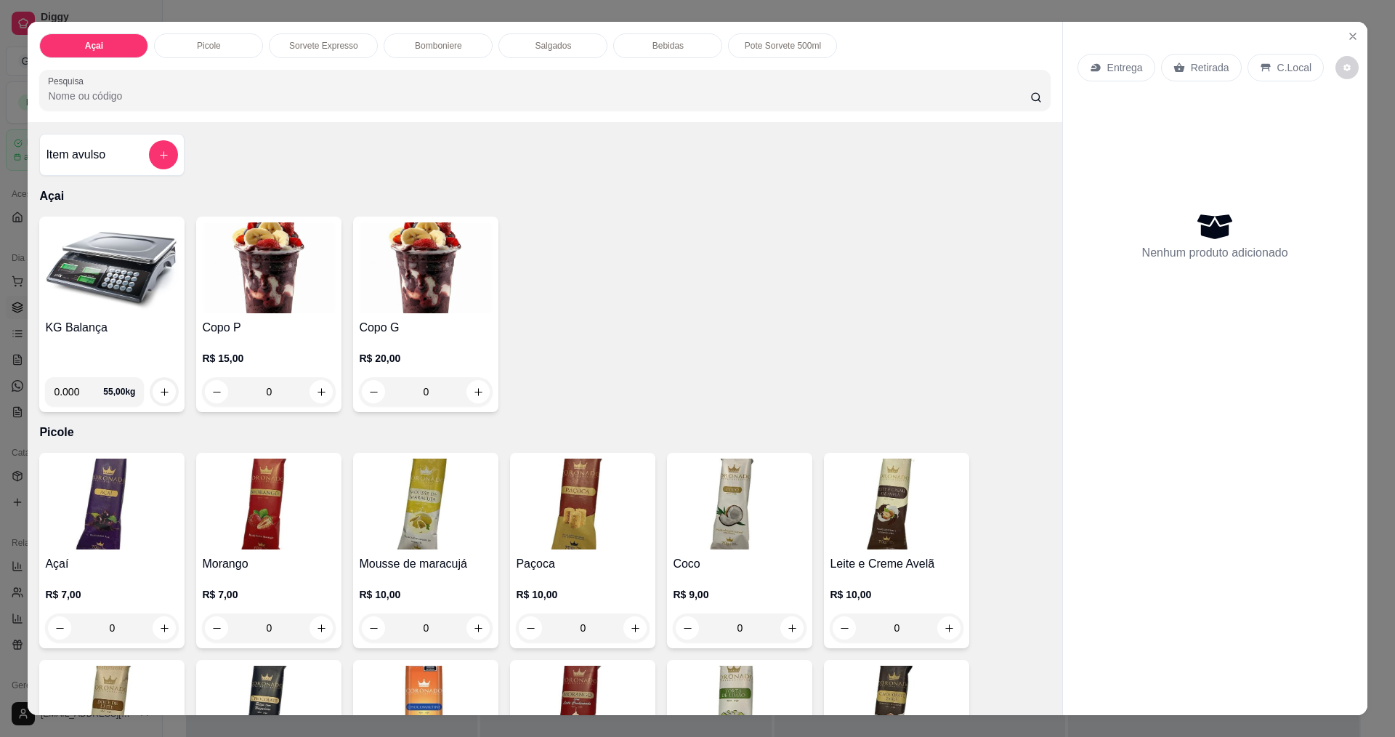
click at [1278, 73] on p "C.Local" at bounding box center [1295, 67] width 34 height 15
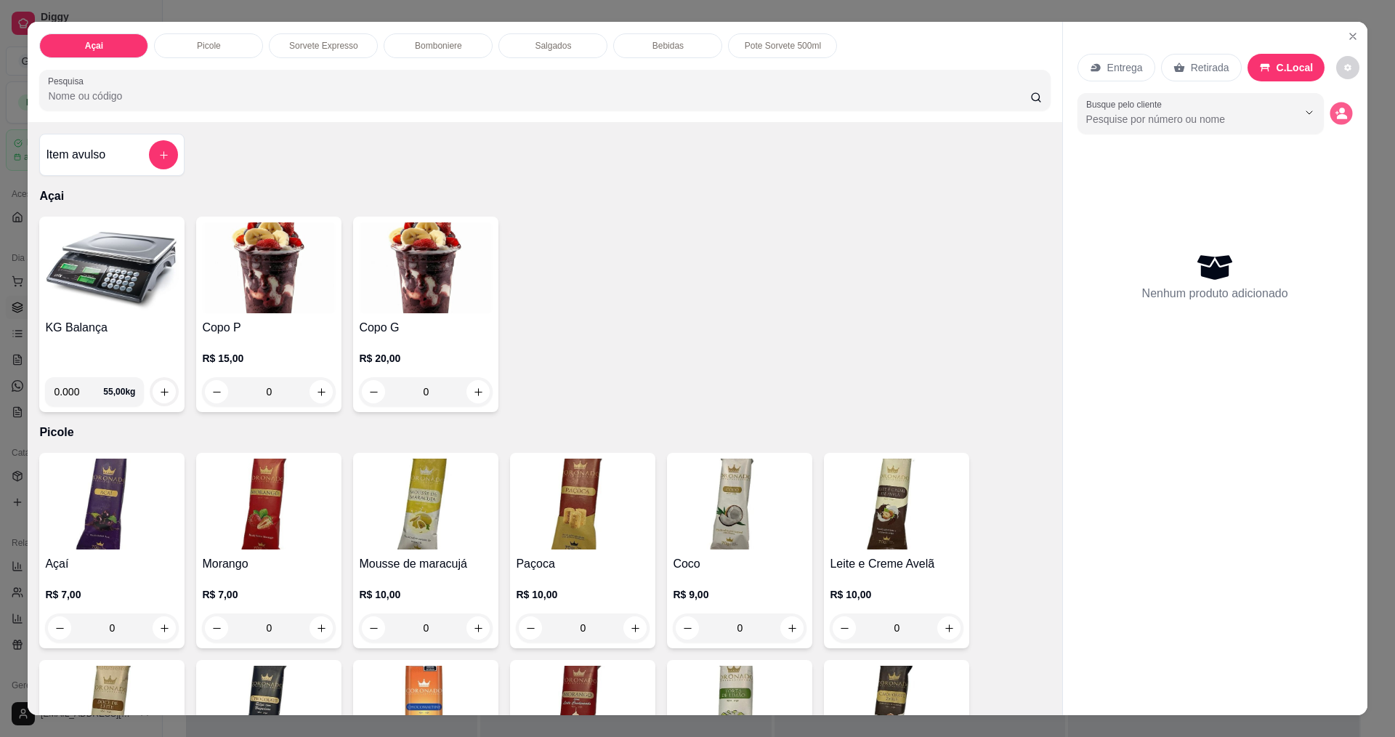
click at [1342, 110] on button "decrease-product-quantity" at bounding box center [1341, 113] width 23 height 23
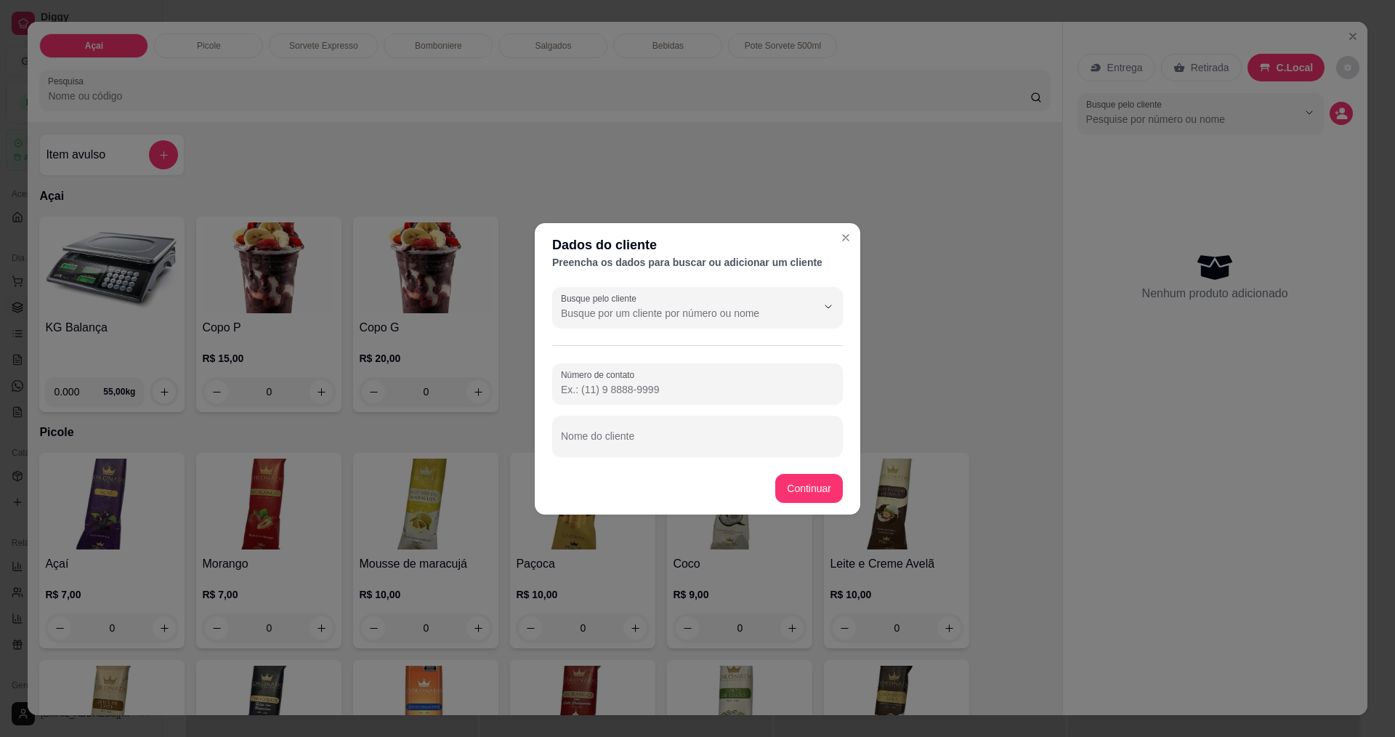
click at [769, 419] on div "Nome do cliente" at bounding box center [697, 436] width 291 height 41
click at [766, 424] on div at bounding box center [697, 436] width 273 height 29
type input "[PERSON_NAME]"
click at [682, 390] on input "Número de contato" at bounding box center [697, 389] width 273 height 15
type input "7"
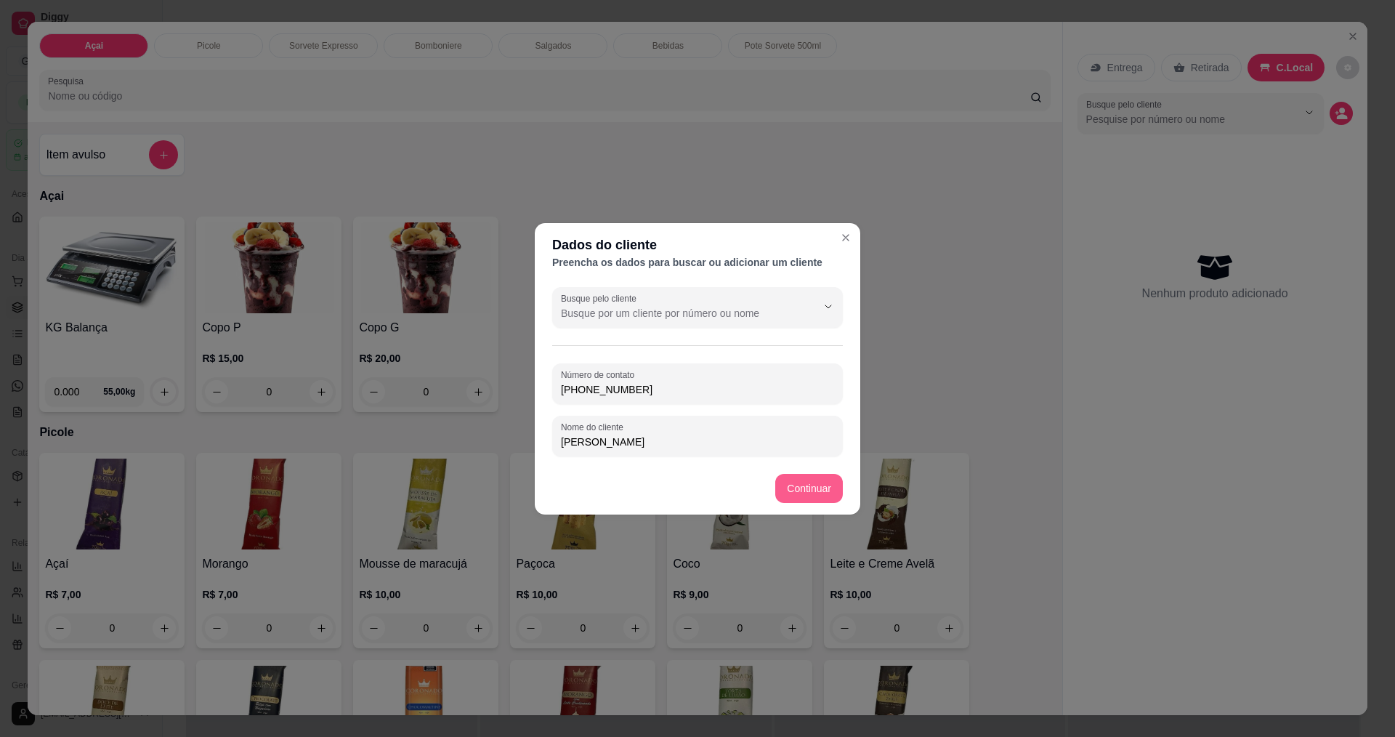
type input "[PHONE_NUMBER]"
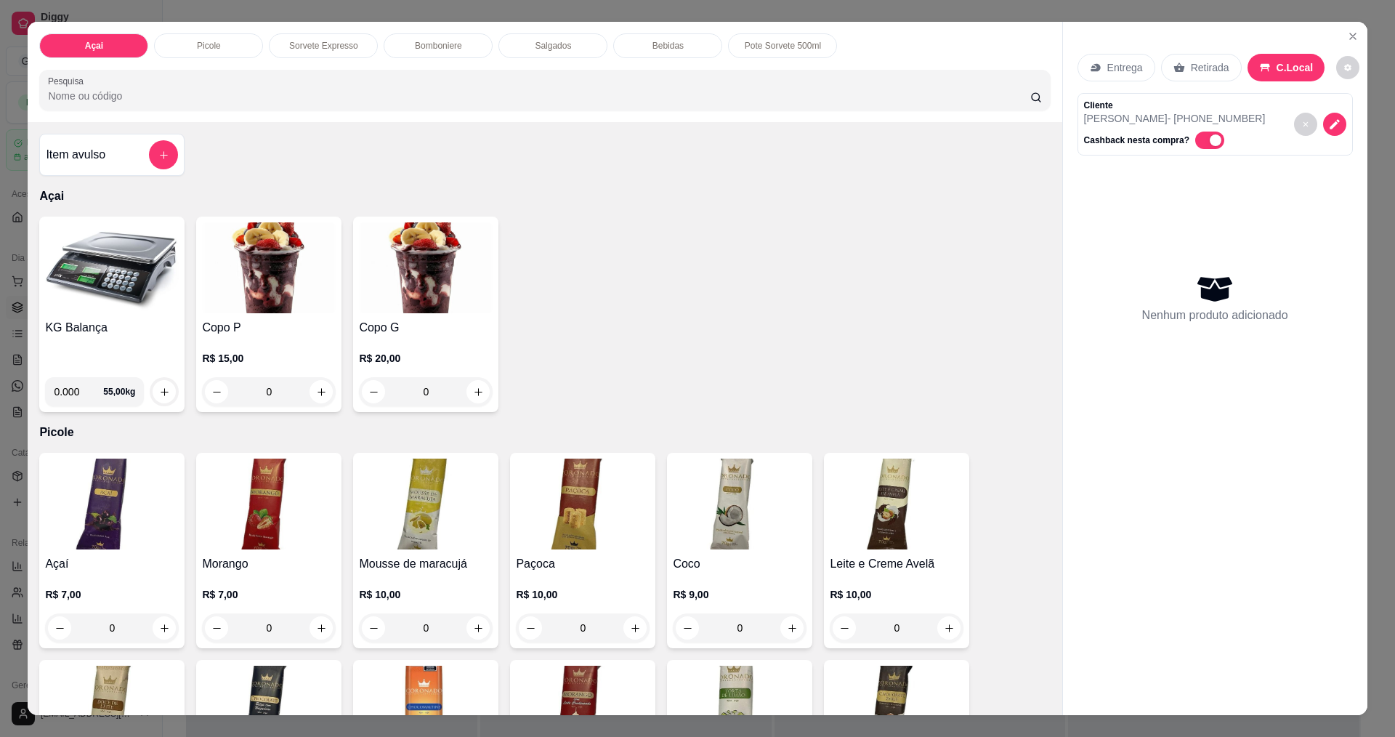
click at [113, 262] on img at bounding box center [112, 267] width 134 height 91
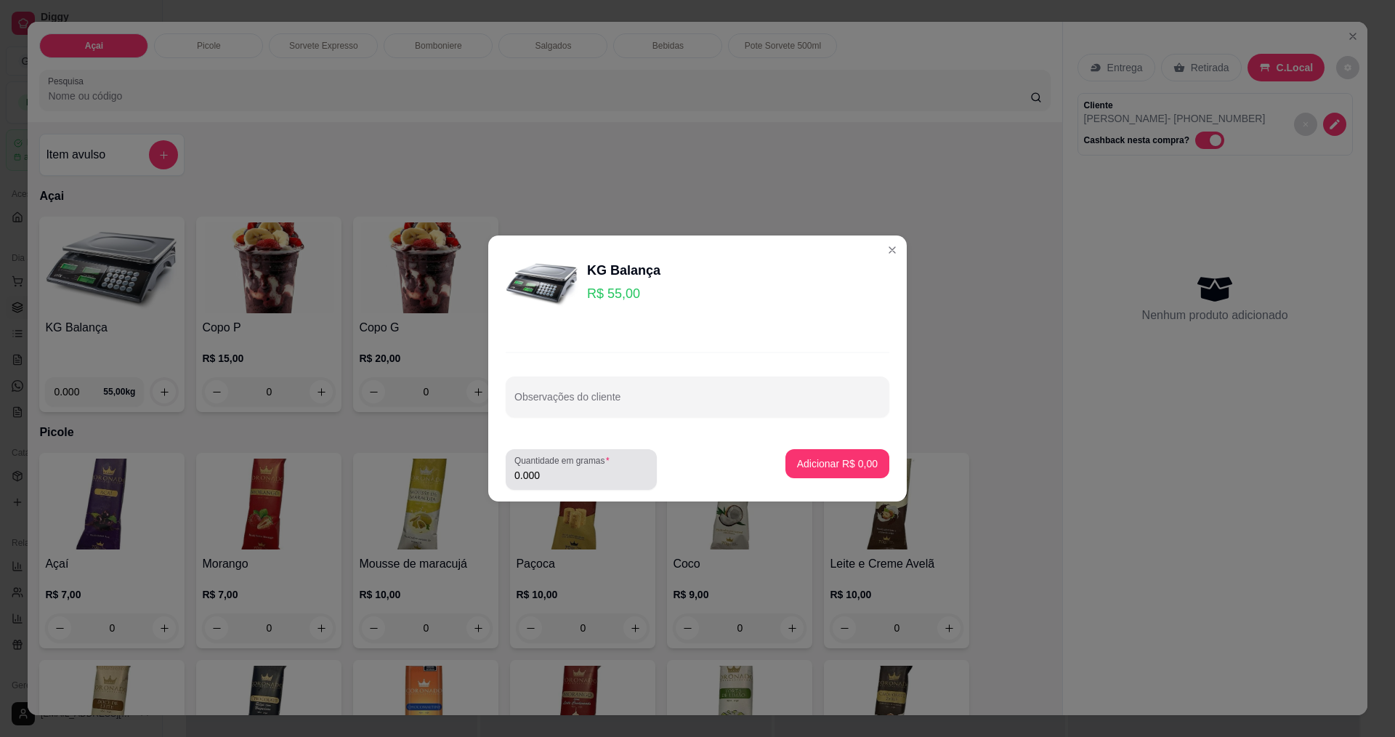
click at [552, 480] on input "0.000" at bounding box center [582, 475] width 134 height 15
click at [559, 475] on input "0.000" at bounding box center [570, 475] width 110 height 15
click at [559, 475] on input "0.000" at bounding box center [582, 475] width 134 height 15
type input "0.322"
click at [806, 454] on button "Adicionar R$ 17,71" at bounding box center [835, 463] width 110 height 29
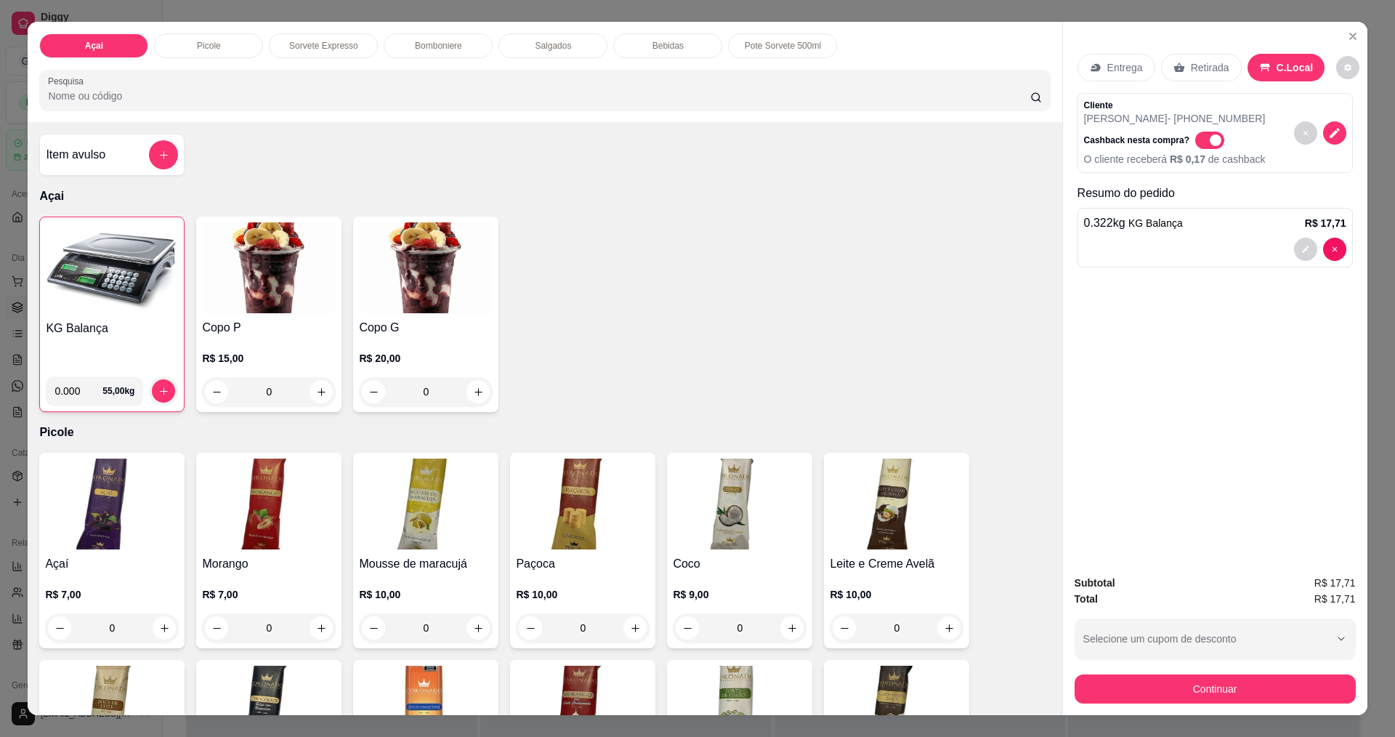
drag, startPoint x: 759, startPoint y: 270, endPoint x: 760, endPoint y: 260, distance: 10.3
click at [761, 266] on div "KG Balança 0.000 55,00 kg Copo P R$ 15,00 0 Copo G R$ 20,00 0" at bounding box center [544, 315] width 1011 height 196
click at [1214, 679] on button "Continuar" at bounding box center [1215, 688] width 281 height 29
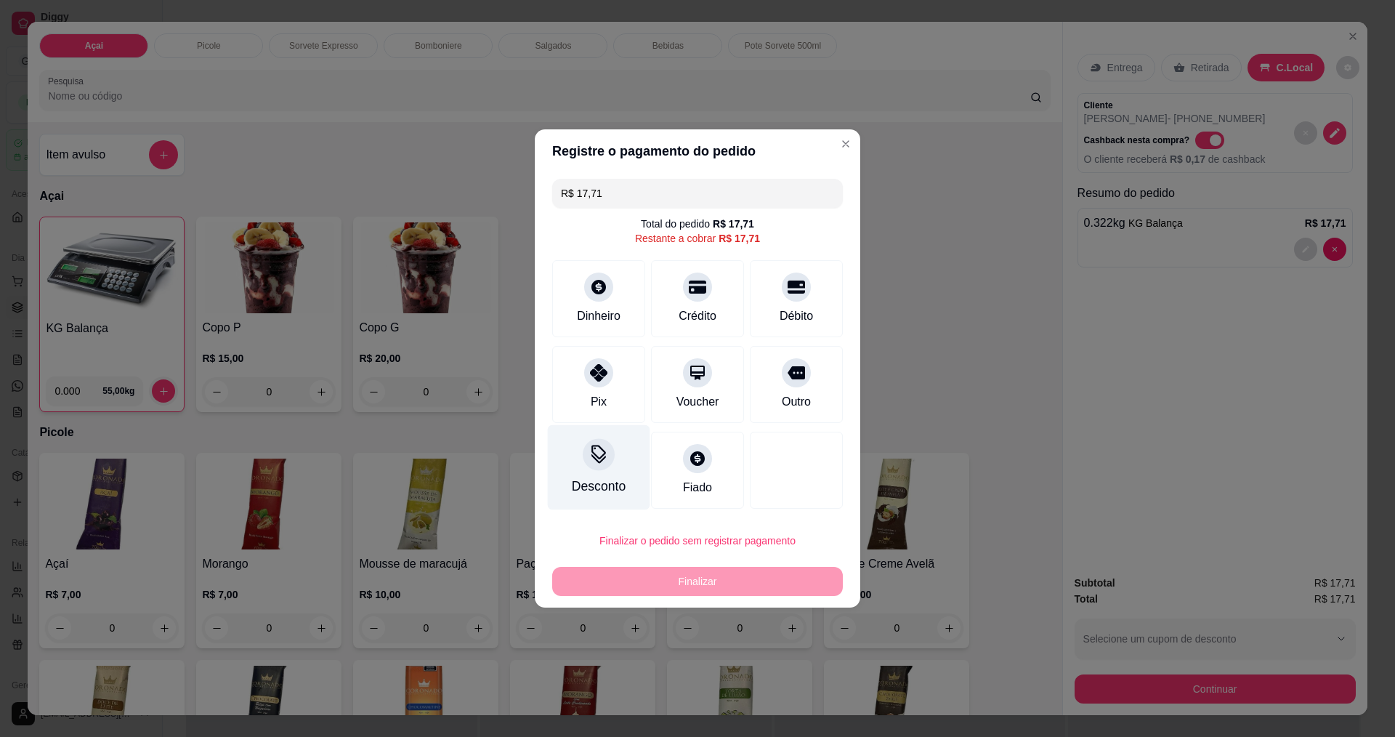
click at [592, 456] on icon at bounding box center [599, 458] width 15 height 9
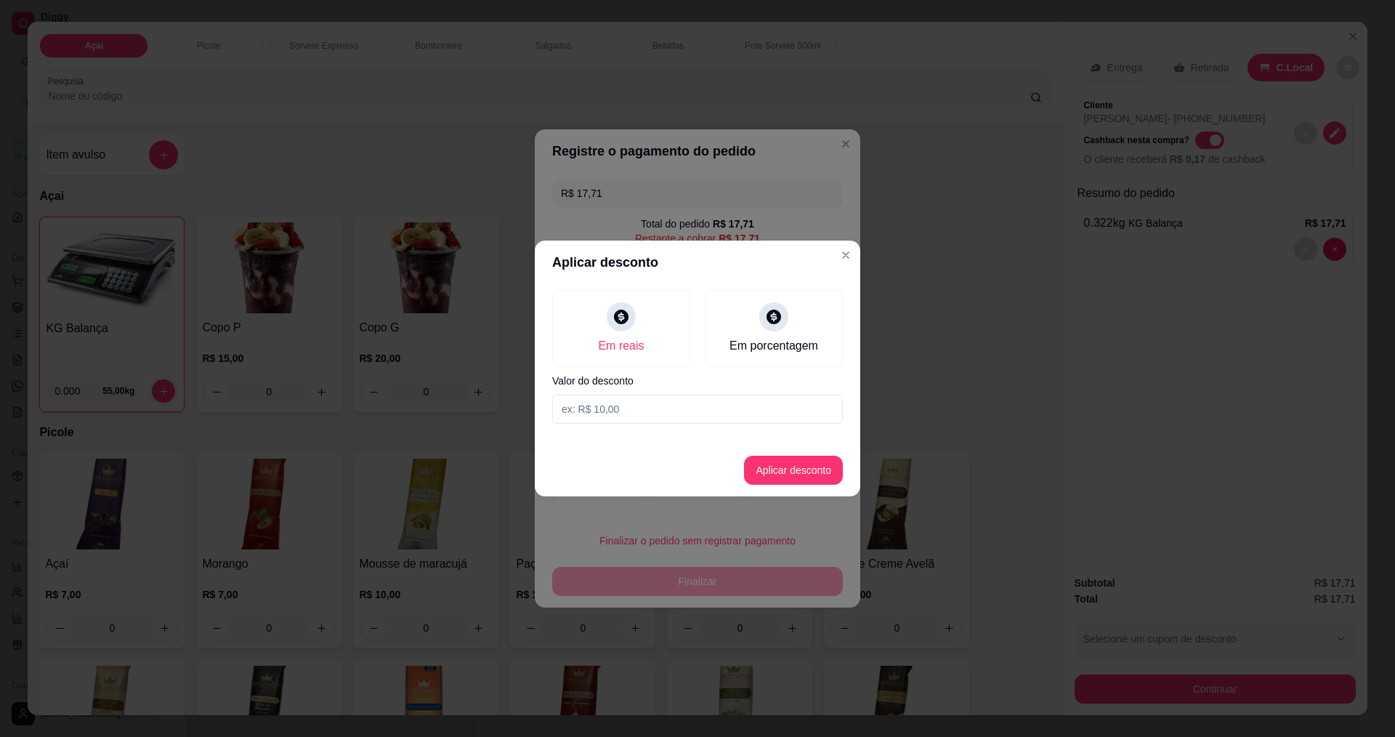
click at [722, 403] on input at bounding box center [697, 409] width 291 height 29
type input "0,71"
click at [815, 465] on button "Aplicar desconto" at bounding box center [793, 470] width 99 height 29
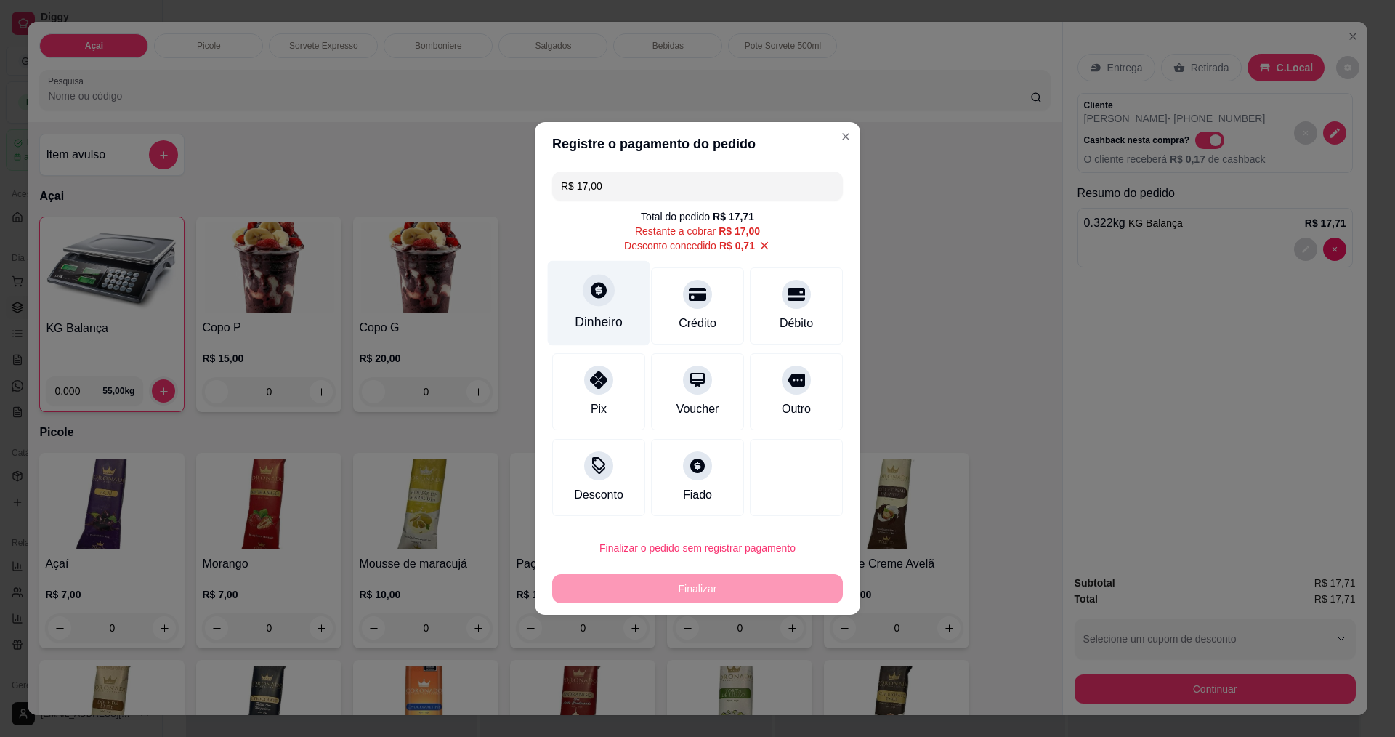
click at [608, 288] on div at bounding box center [599, 290] width 32 height 32
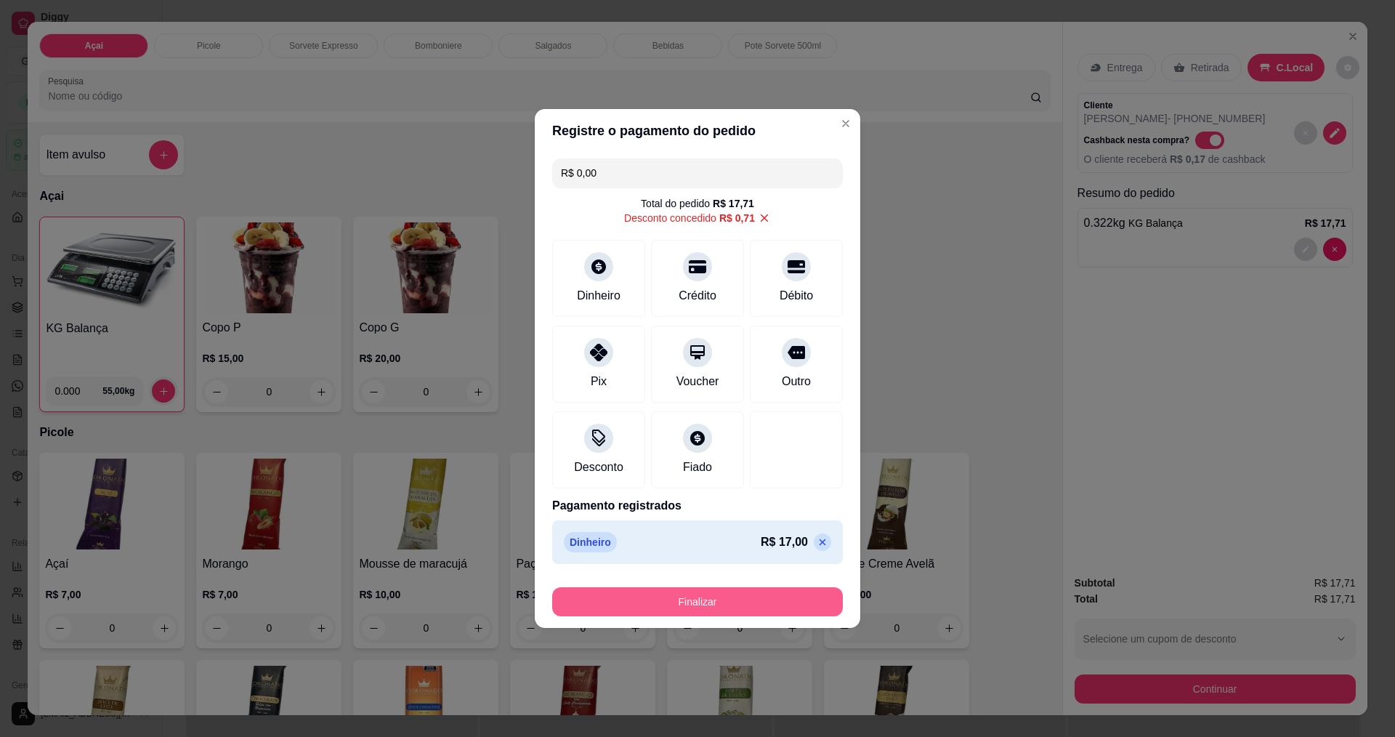
click at [751, 597] on button "Finalizar" at bounding box center [697, 601] width 291 height 29
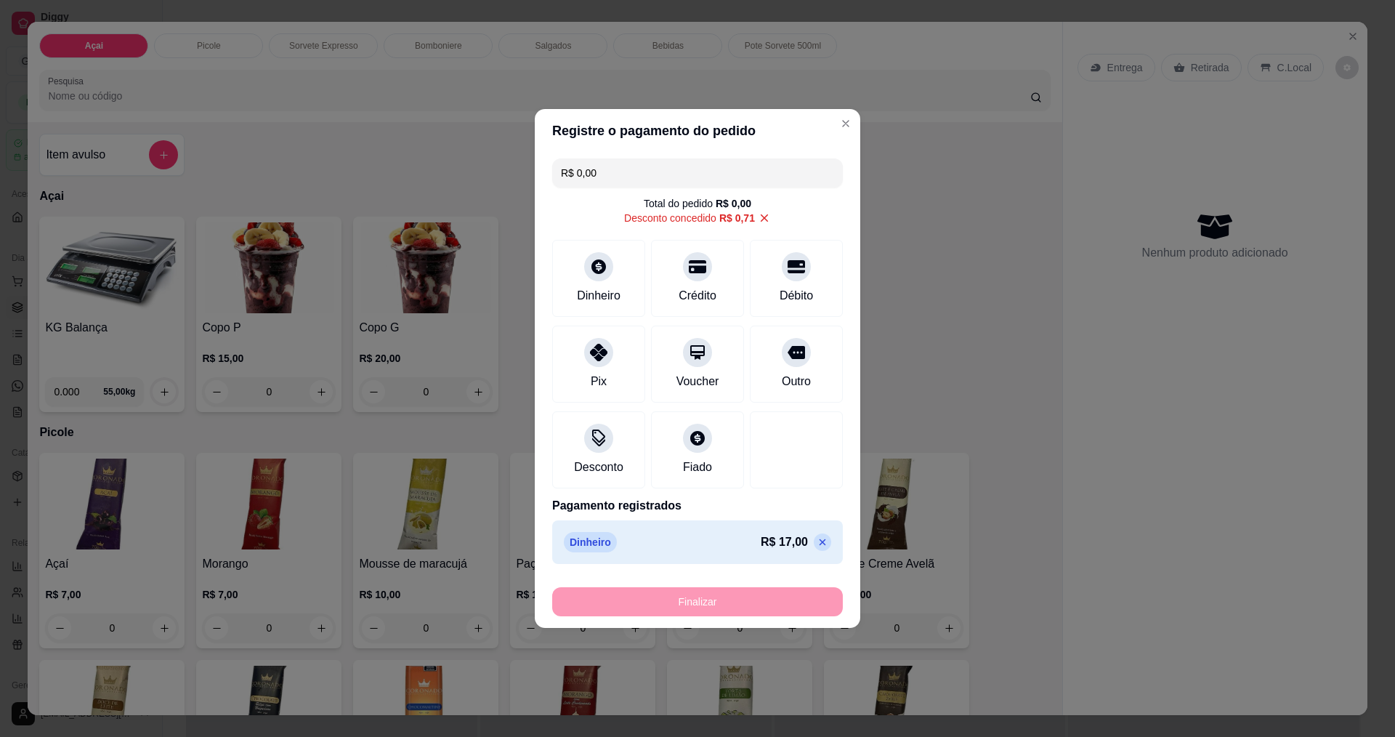
type input "-R$ 17,71"
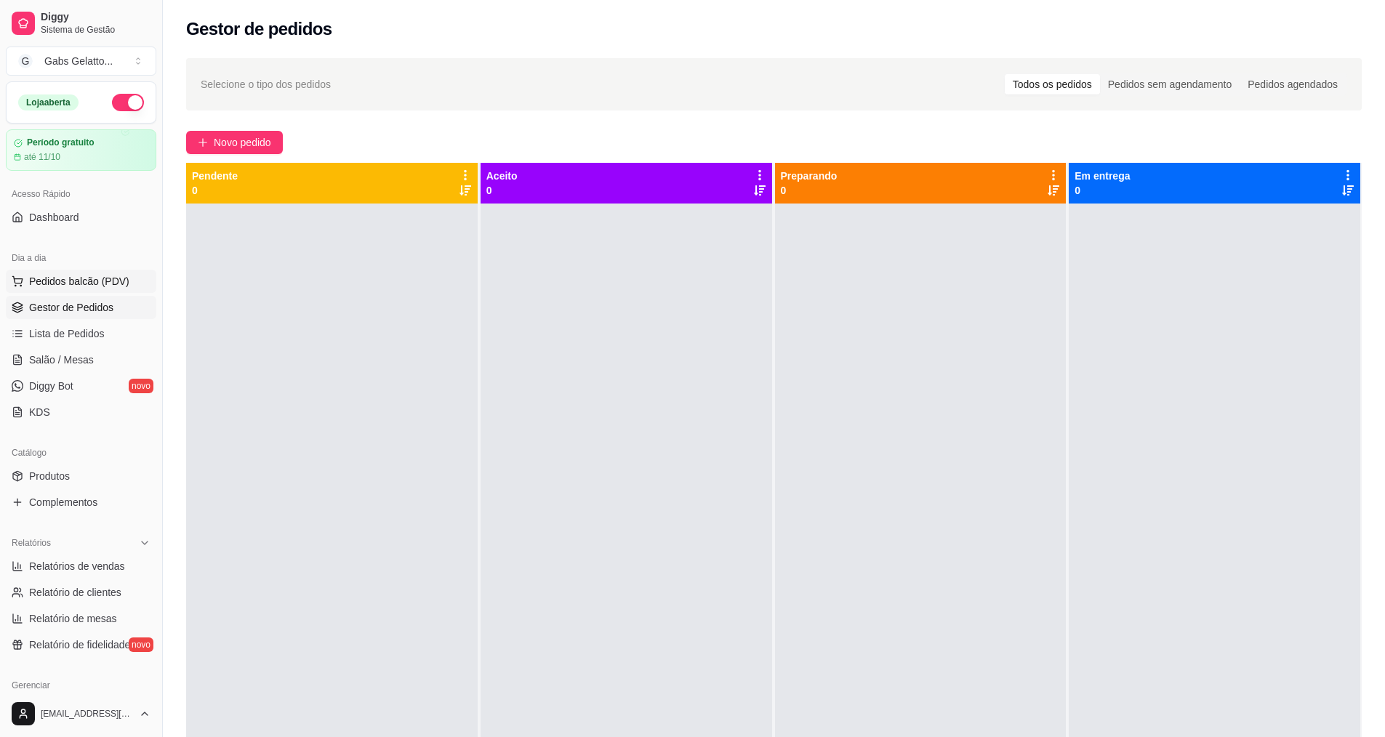
click at [105, 279] on span "Pedidos balcão (PDV)" at bounding box center [79, 281] width 100 height 15
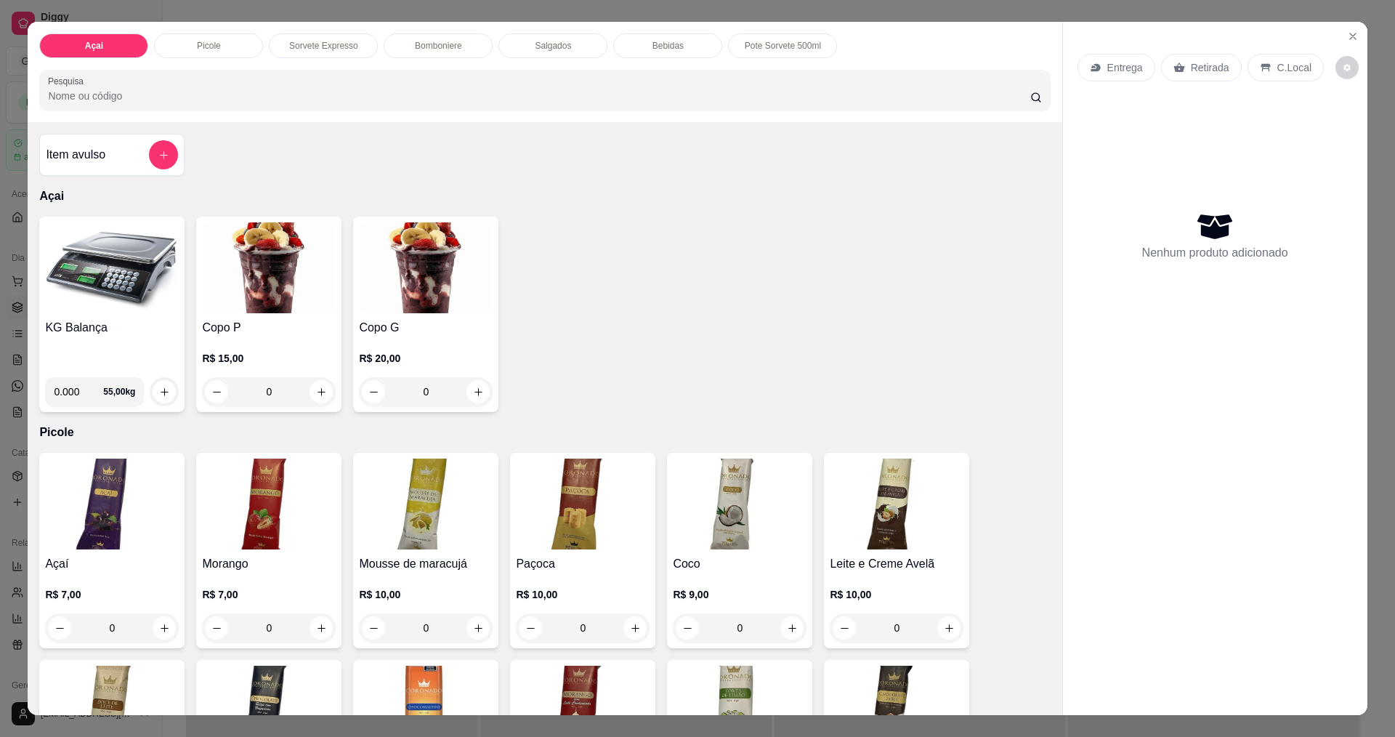
click at [116, 277] on img at bounding box center [112, 267] width 134 height 91
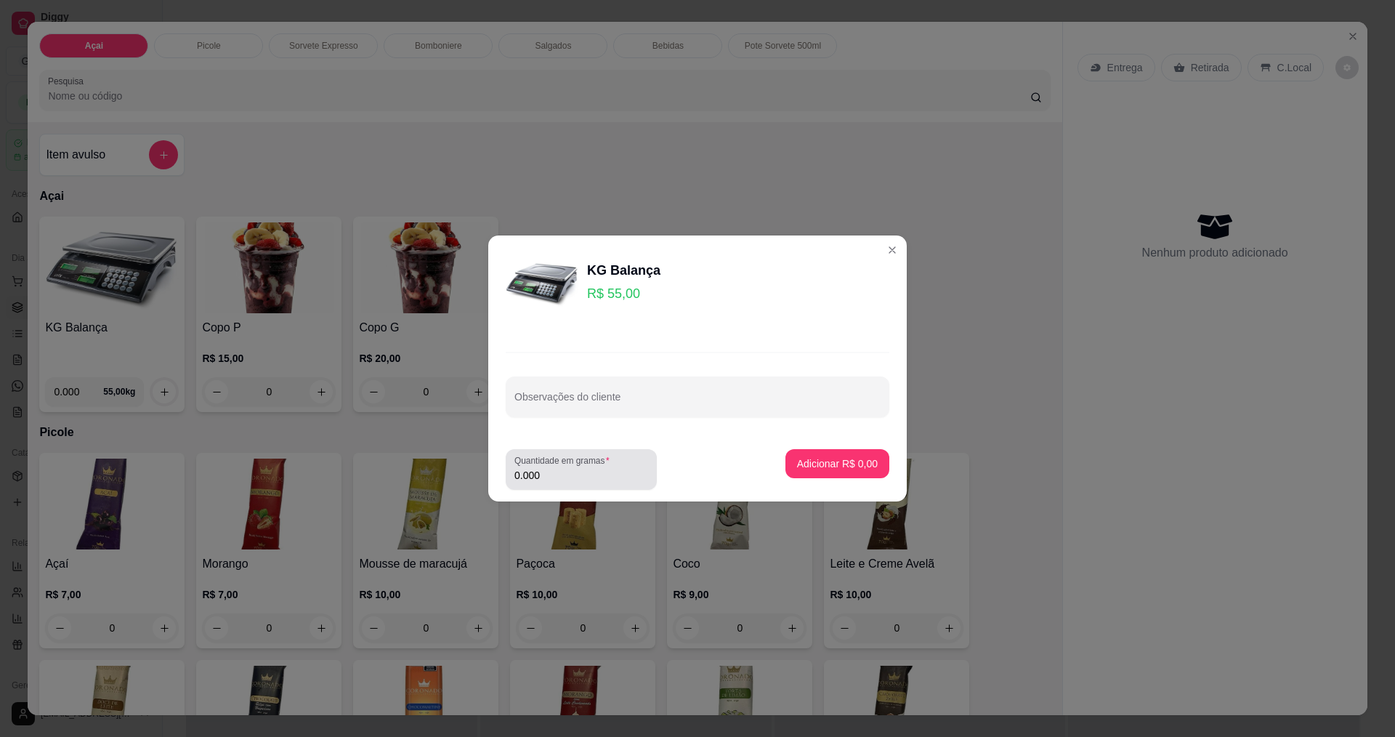
click at [598, 467] on div "0.000" at bounding box center [582, 469] width 134 height 29
type input "0.182"
click at [823, 464] on p "Adicionar R$ 10,01" at bounding box center [835, 463] width 84 height 14
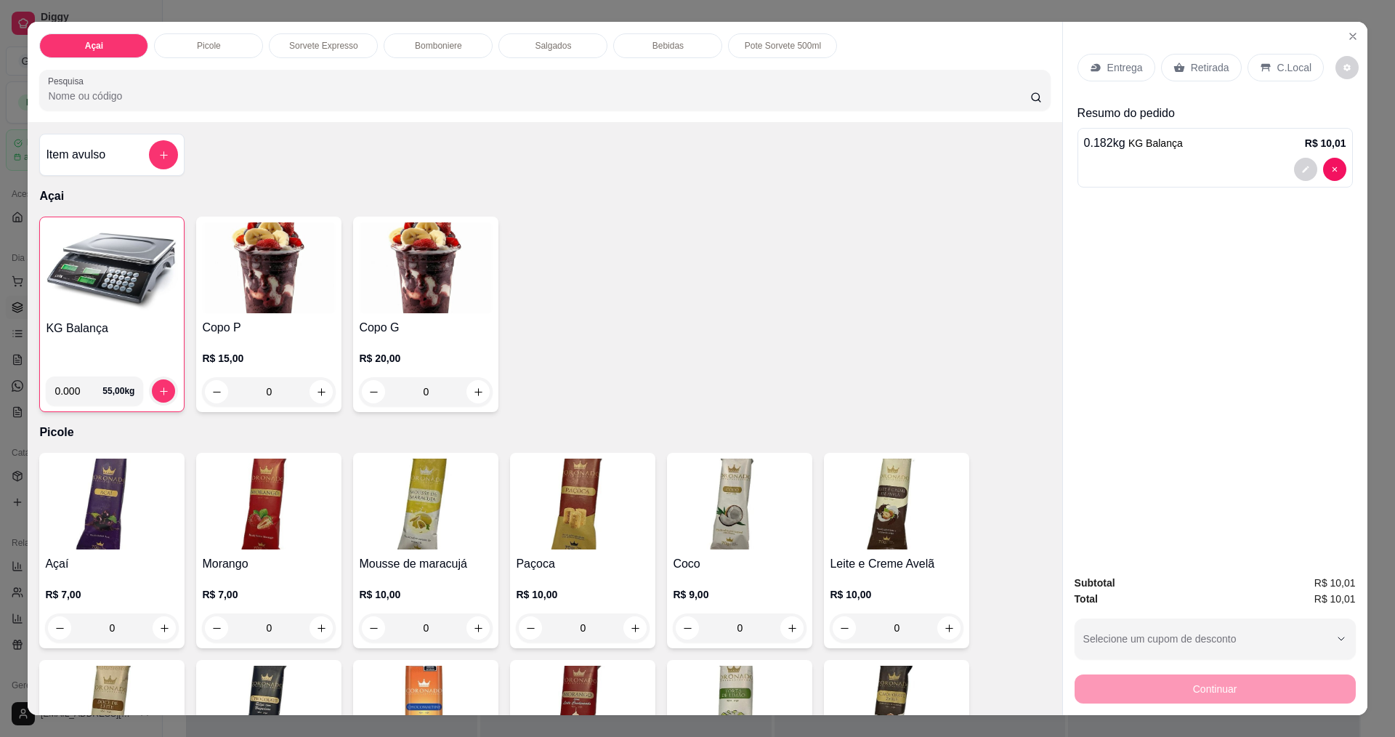
click at [1265, 65] on div "C.Local" at bounding box center [1286, 68] width 76 height 28
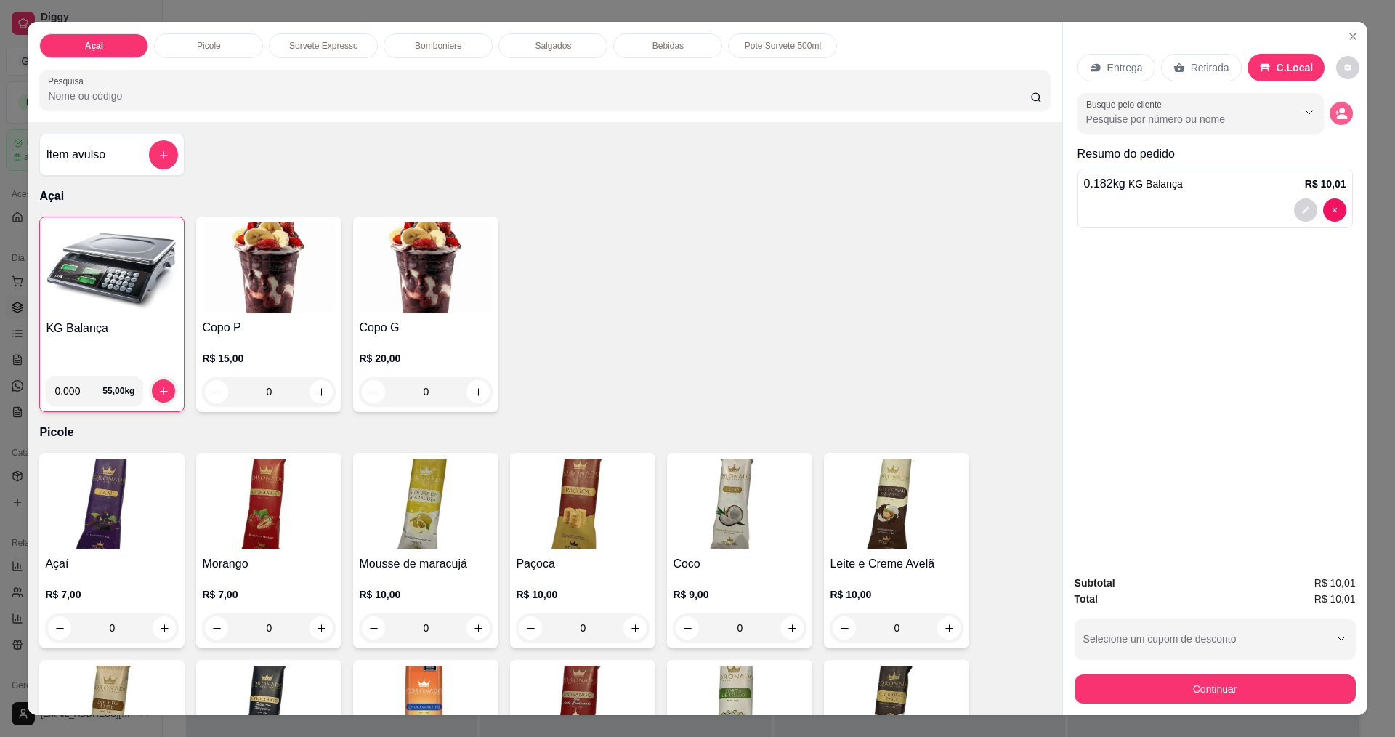
click at [1330, 114] on button "decrease-product-quantity" at bounding box center [1341, 113] width 23 height 23
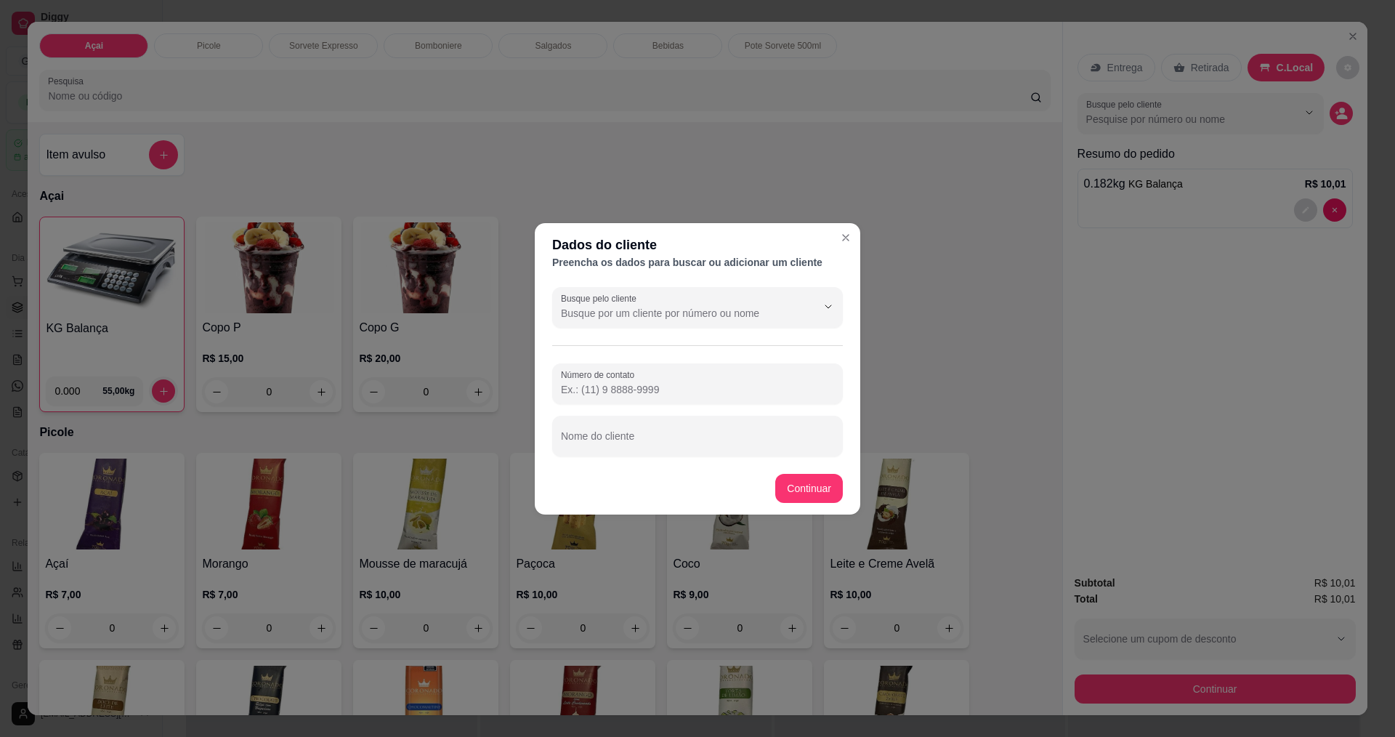
click at [696, 411] on div "Número de contato Nome do cliente" at bounding box center [697, 409] width 291 height 93
click at [677, 445] on input "Nome do cliente" at bounding box center [697, 442] width 273 height 15
type input "[PERSON_NAME]"
click at [690, 401] on div "Número de contato" at bounding box center [697, 383] width 291 height 41
type input "[PHONE_NUMBER]"
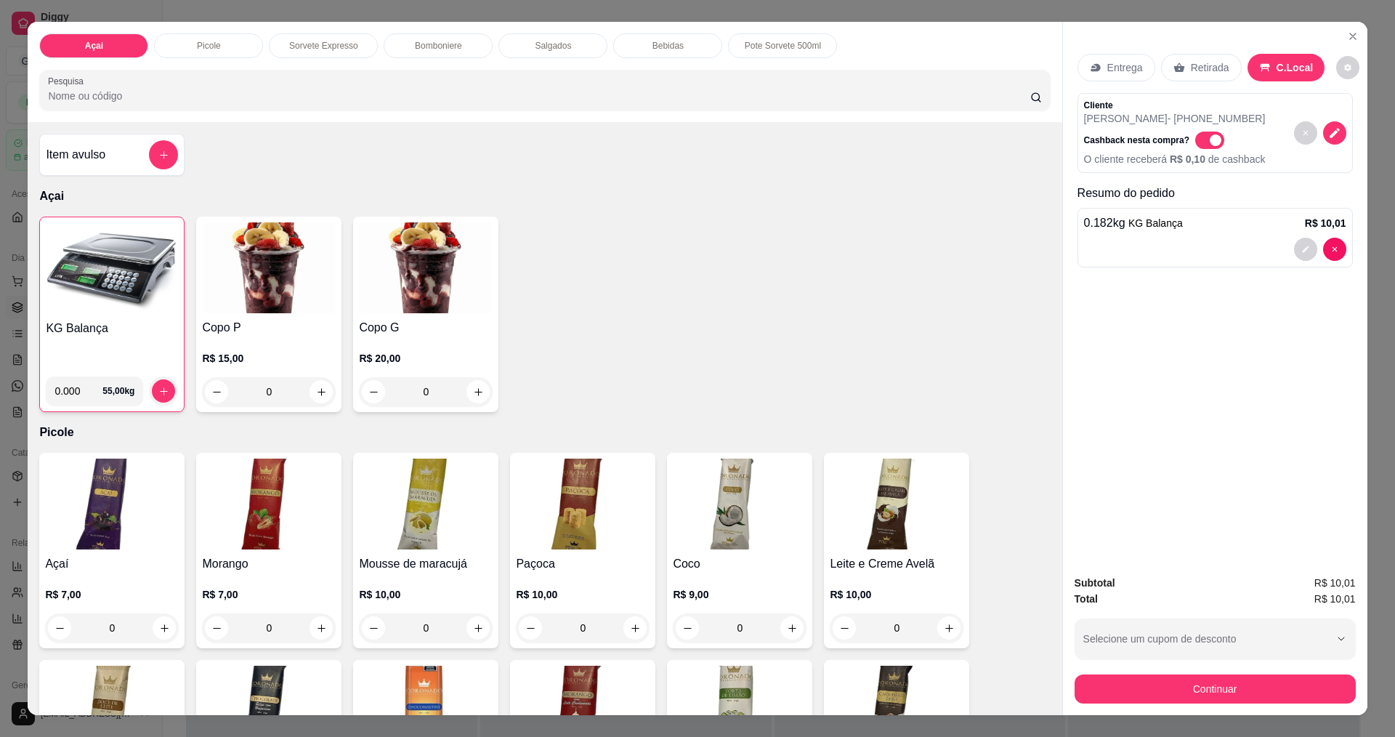
click at [1126, 711] on div "Subtotal R$ 10,01 Total R$ 10,01 Selecione um cupom de desconto Selecione um cu…" at bounding box center [1215, 639] width 305 height 152
click at [1121, 694] on button "Continuar" at bounding box center [1215, 688] width 281 height 29
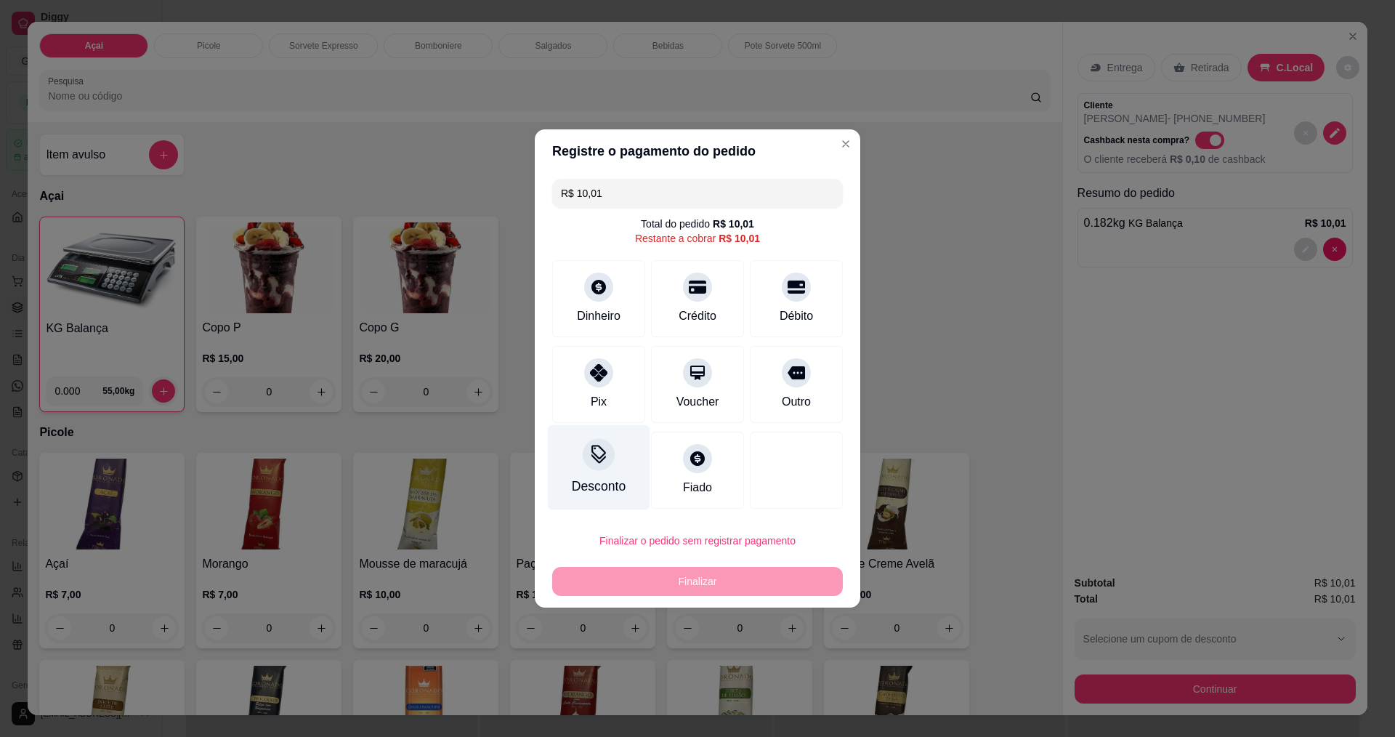
click at [595, 467] on div at bounding box center [599, 454] width 32 height 32
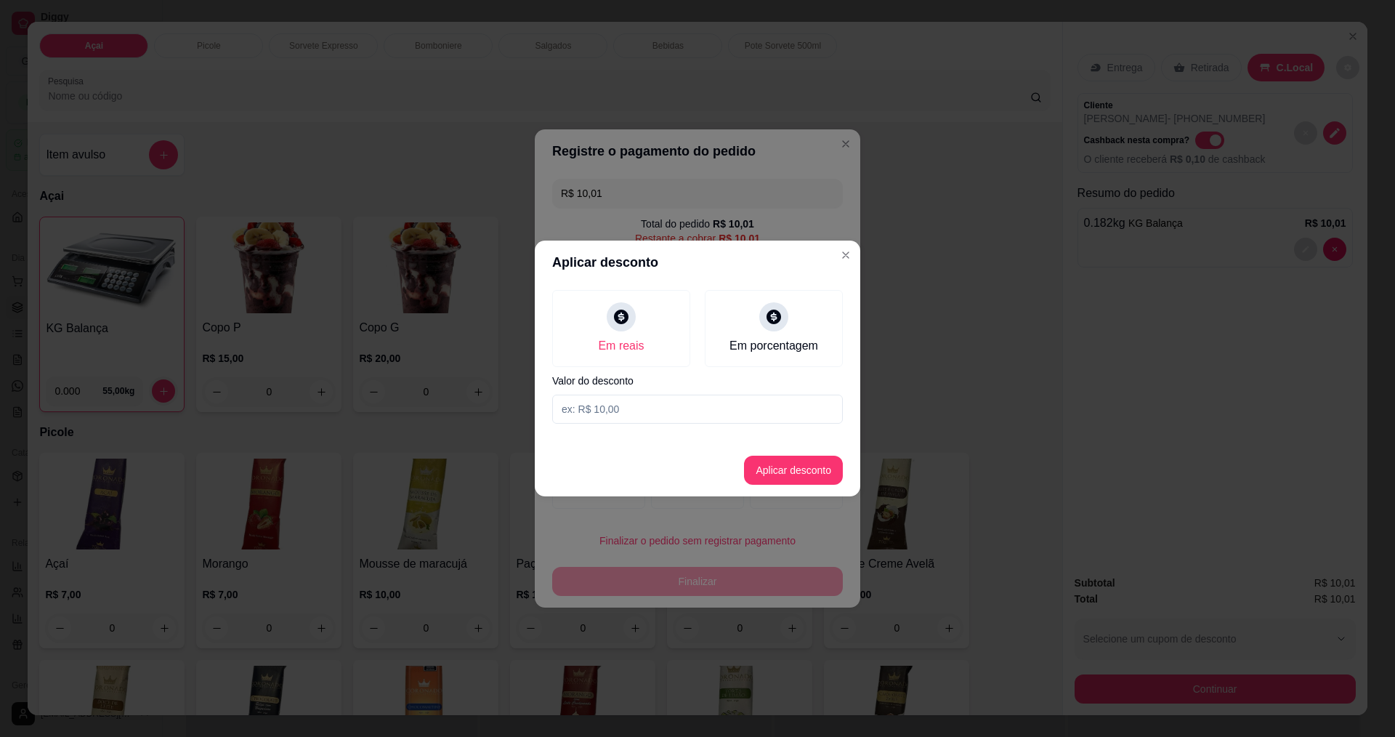
click at [752, 418] on input at bounding box center [697, 409] width 291 height 29
type input "0,01"
click at [777, 461] on button "Aplicar desconto" at bounding box center [793, 470] width 95 height 28
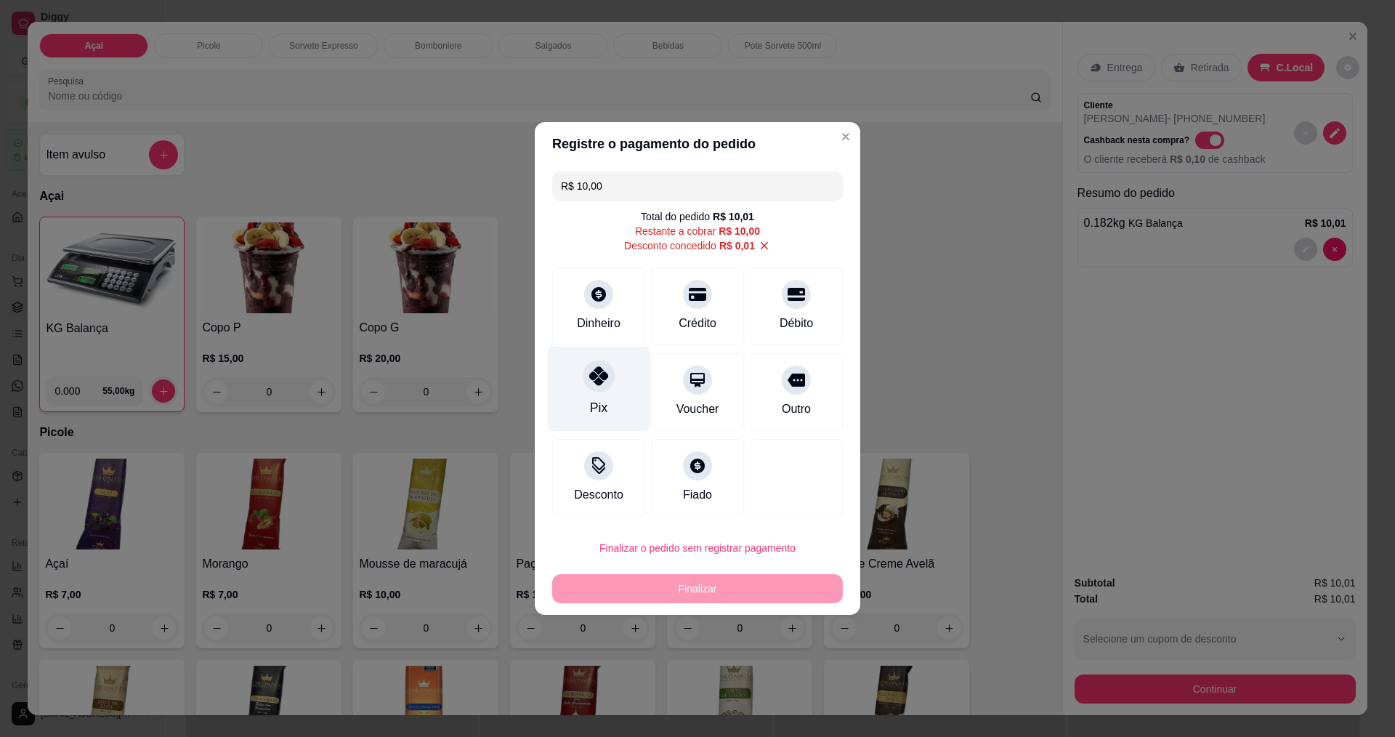
click at [605, 395] on div "Pix" at bounding box center [599, 389] width 102 height 85
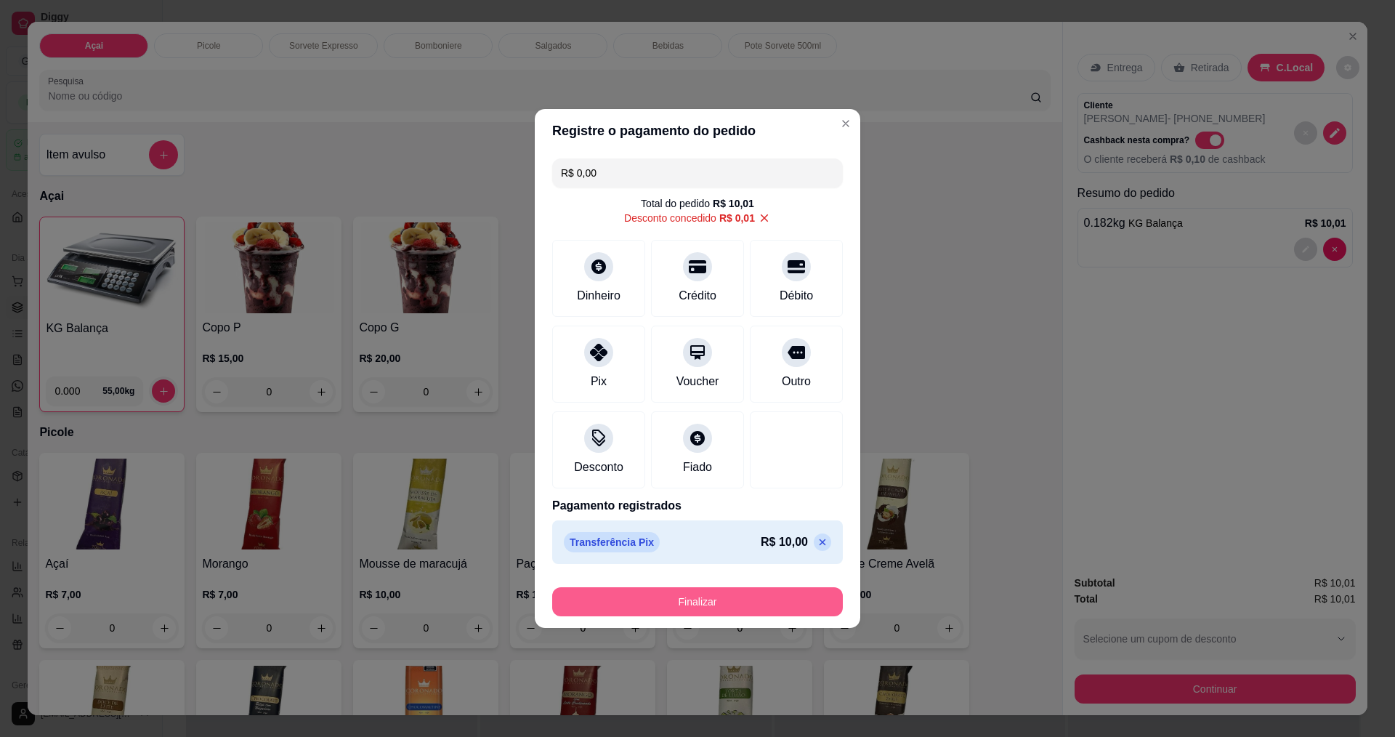
click at [725, 606] on button "Finalizar" at bounding box center [697, 601] width 291 height 29
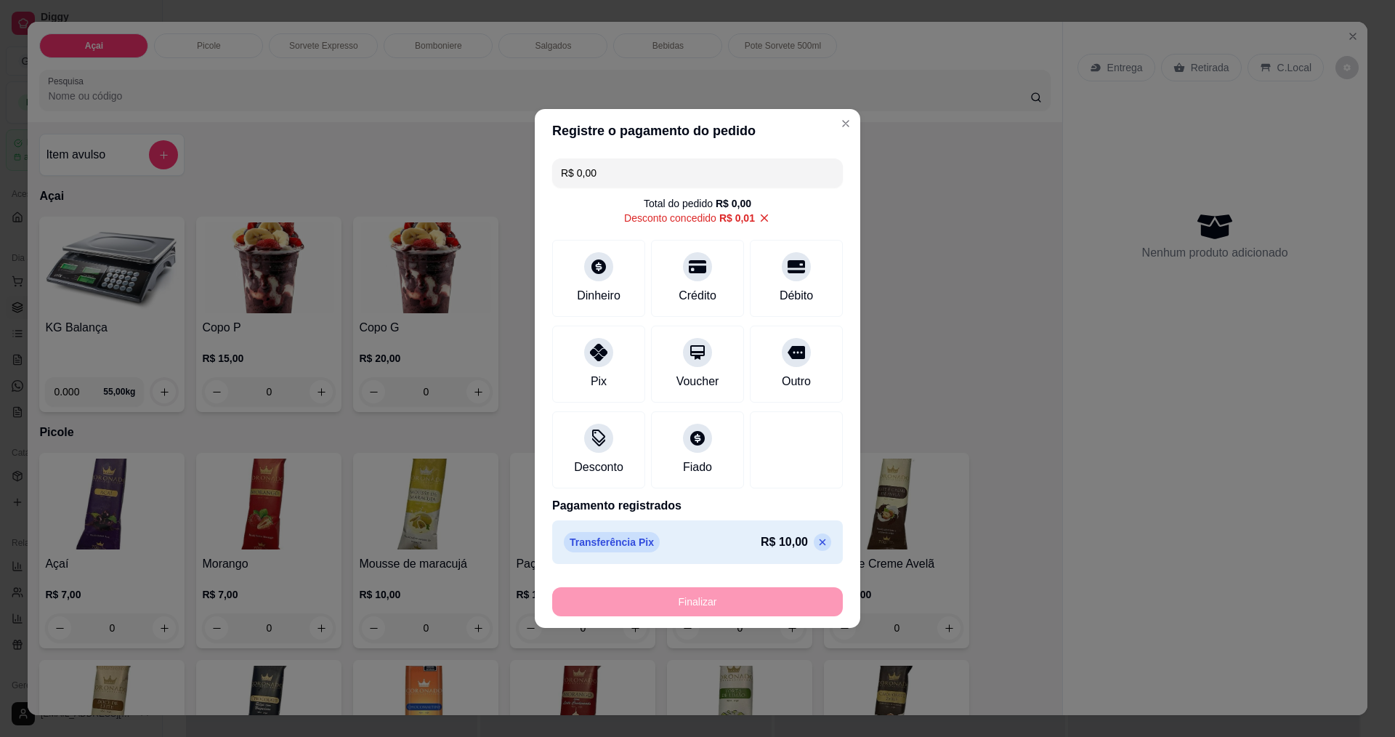
type input "-R$ 10,01"
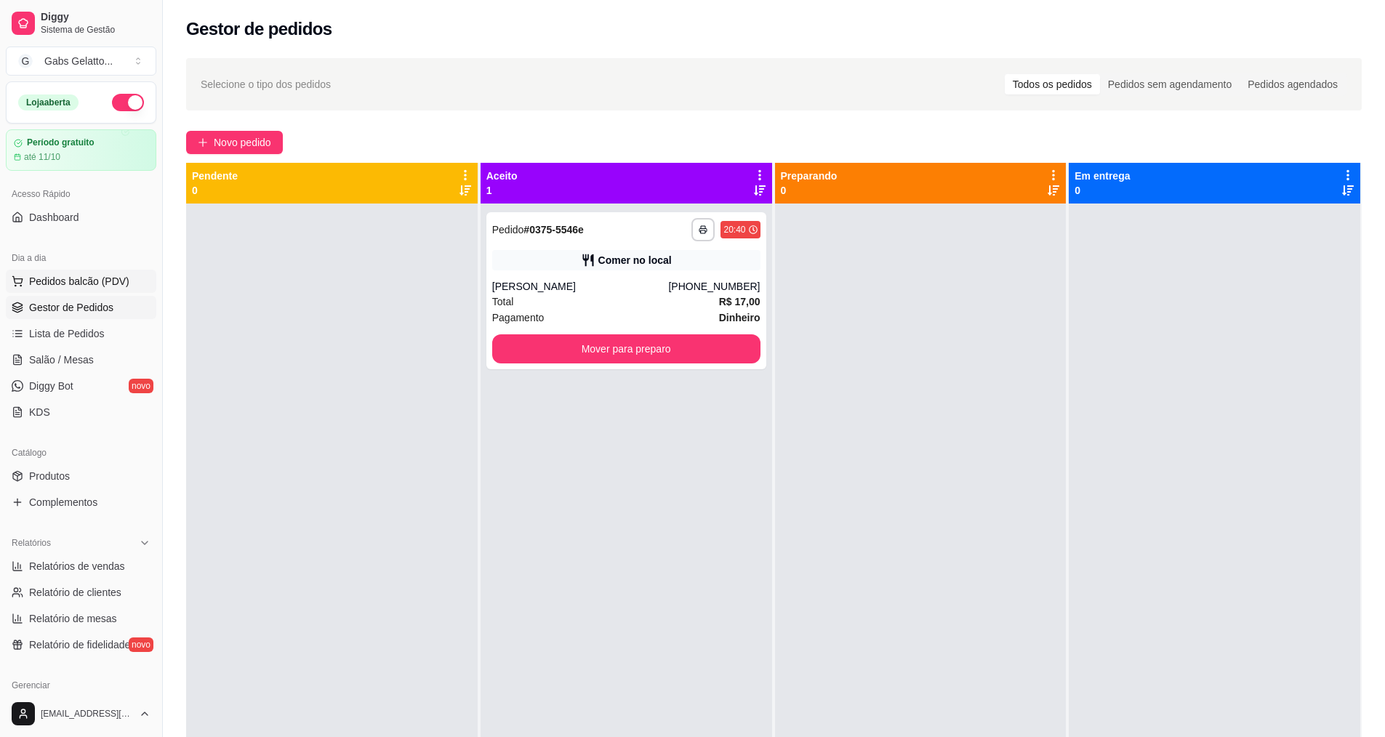
click at [116, 275] on span "Pedidos balcão (PDV)" at bounding box center [79, 281] width 100 height 15
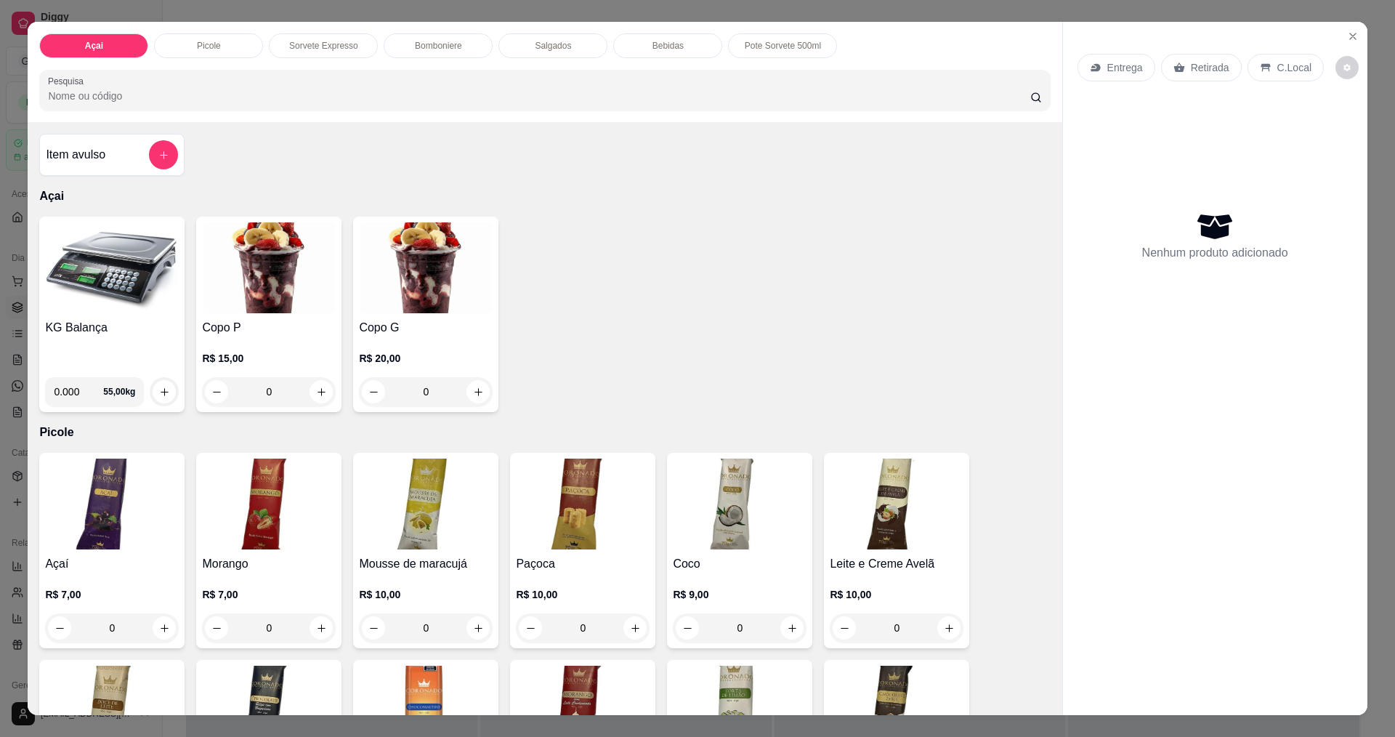
click at [113, 270] on img at bounding box center [112, 267] width 134 height 91
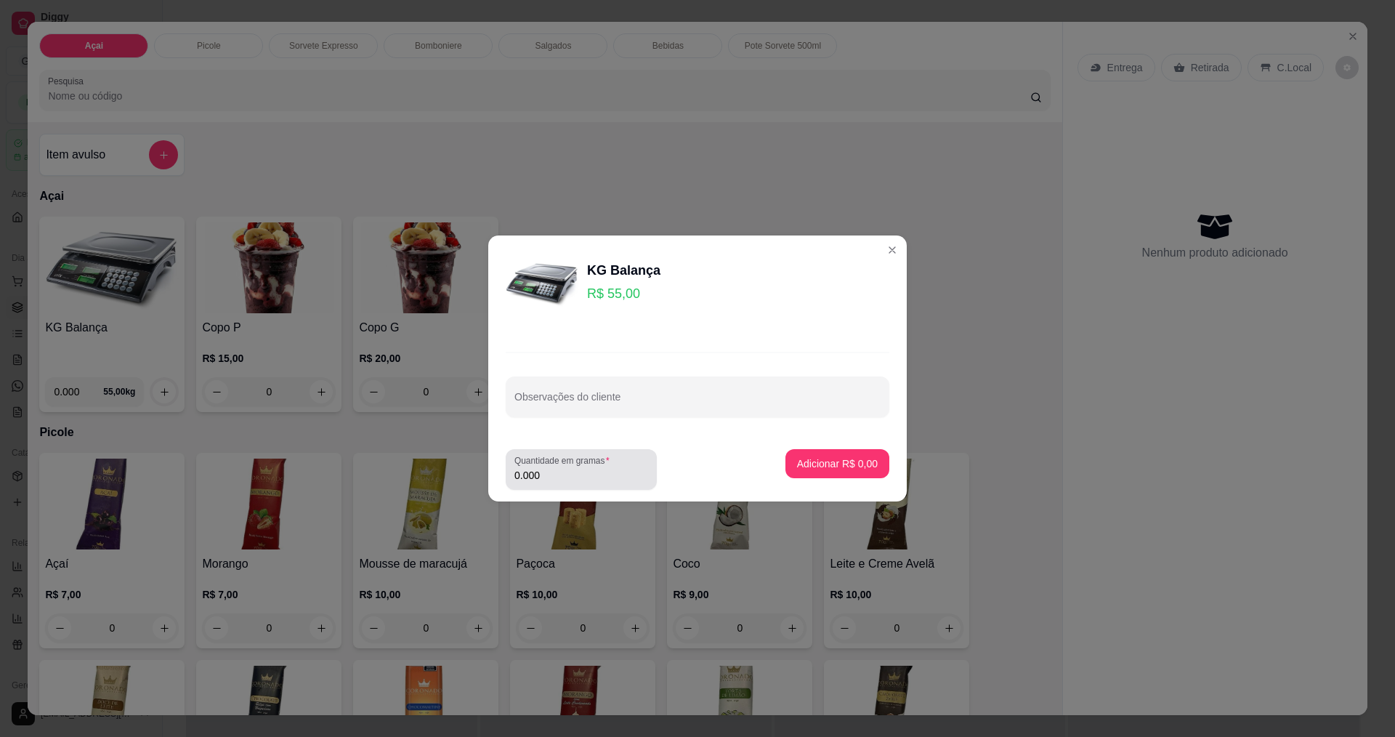
click at [587, 474] on input "0.000" at bounding box center [582, 475] width 134 height 15
click at [587, 474] on input "0.000" at bounding box center [570, 475] width 110 height 15
click at [619, 475] on input "0.000" at bounding box center [570, 475] width 110 height 15
type input "0.186"
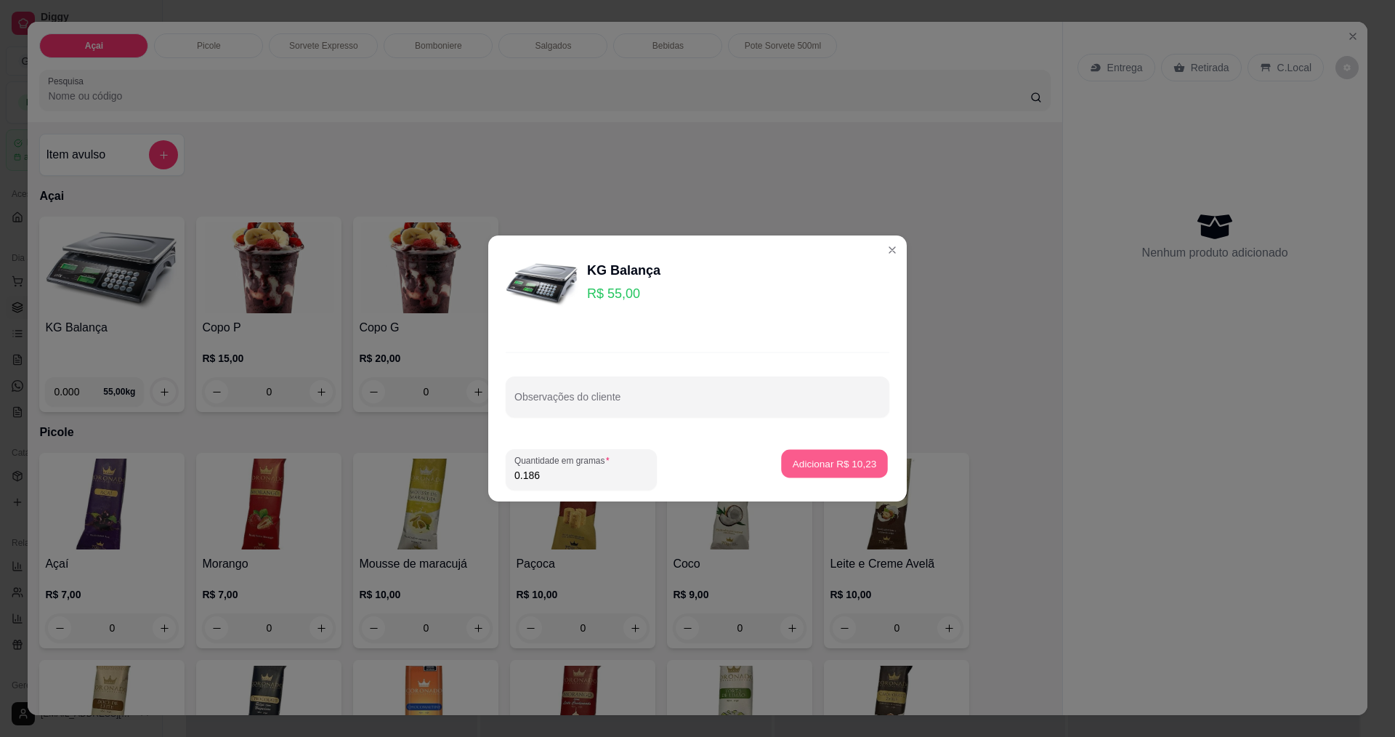
click at [813, 467] on p "Adicionar R$ 10,23" at bounding box center [835, 463] width 84 height 14
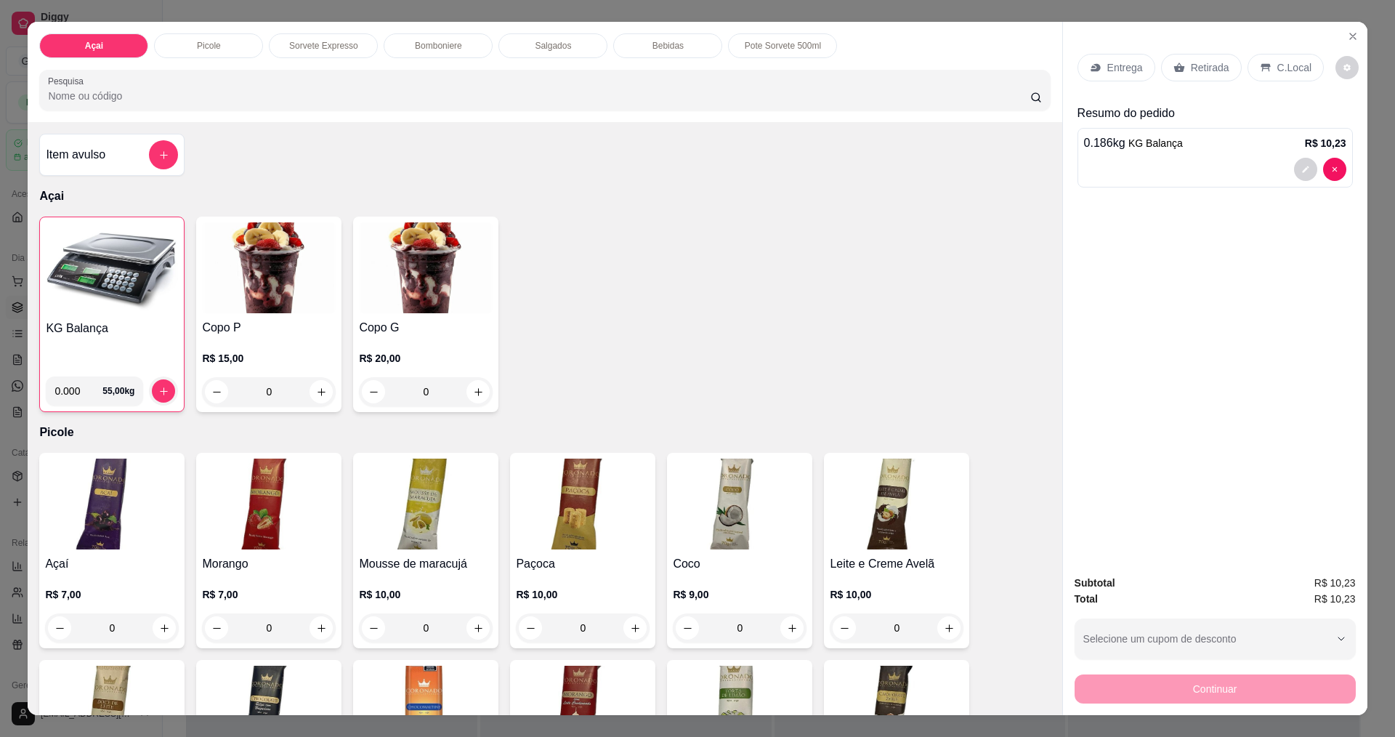
click at [1278, 69] on p "C.Local" at bounding box center [1295, 67] width 34 height 15
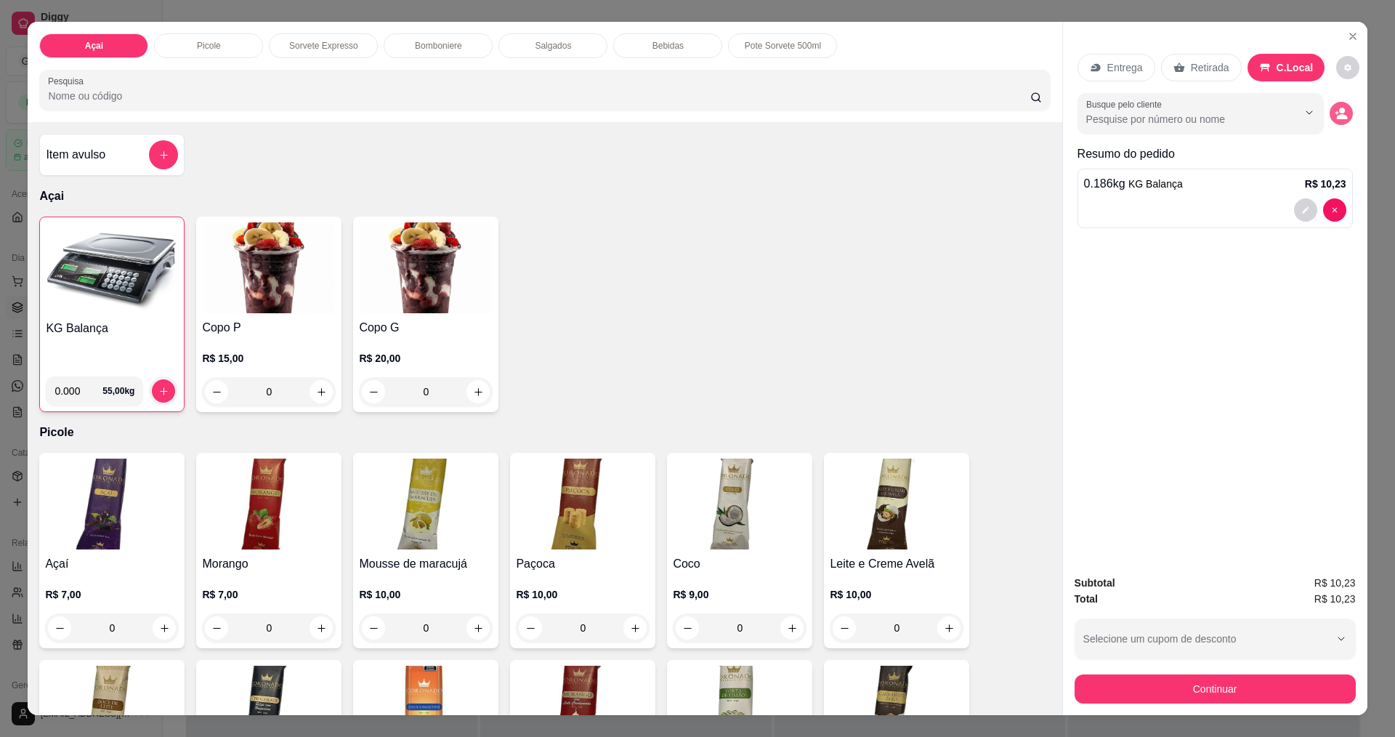
click at [1341, 116] on icon "decrease-product-quantity" at bounding box center [1341, 113] width 13 height 13
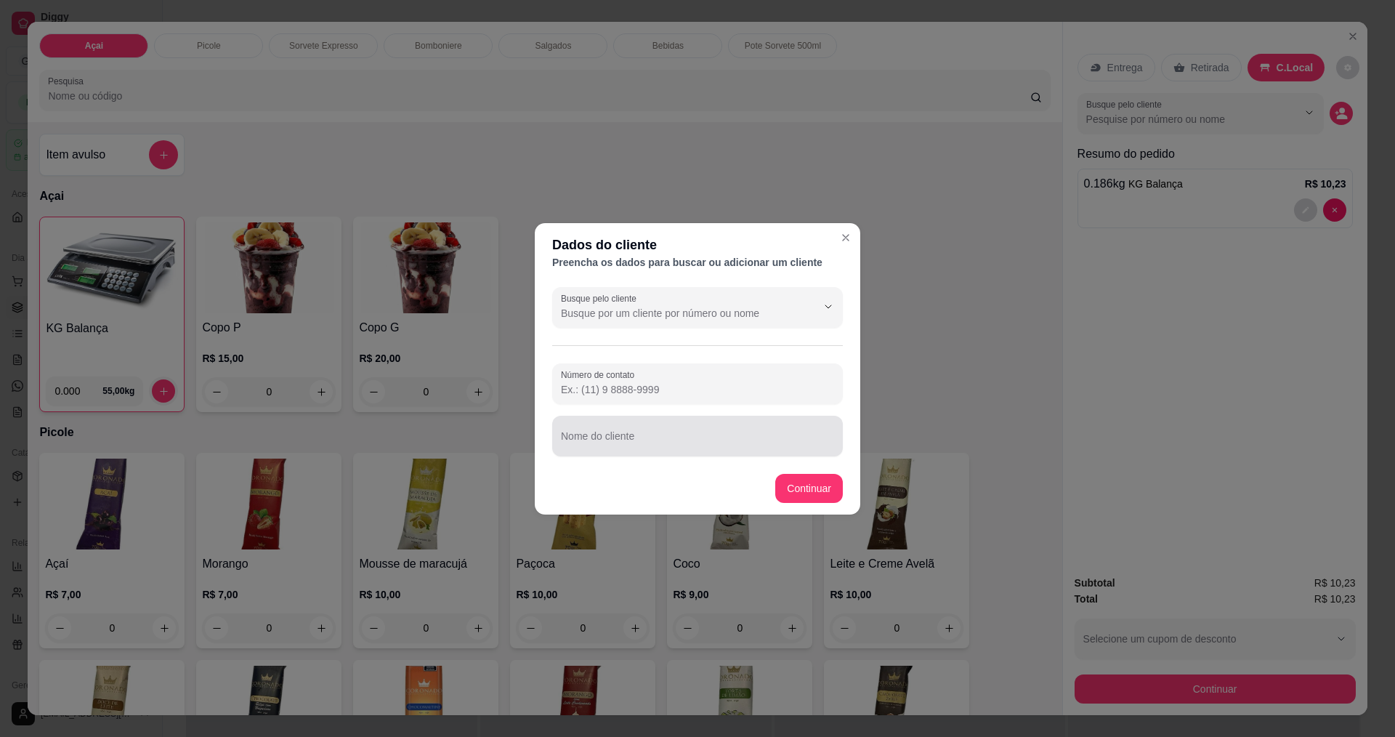
click at [686, 461] on div "Busque pelo cliente Número de contato Nome do cliente" at bounding box center [698, 371] width 326 height 181
click at [708, 447] on input "Nome do cliente" at bounding box center [697, 442] width 273 height 15
click at [647, 388] on input "Número de contato" at bounding box center [697, 389] width 273 height 15
click at [749, 424] on div "Edenilson" at bounding box center [697, 436] width 273 height 29
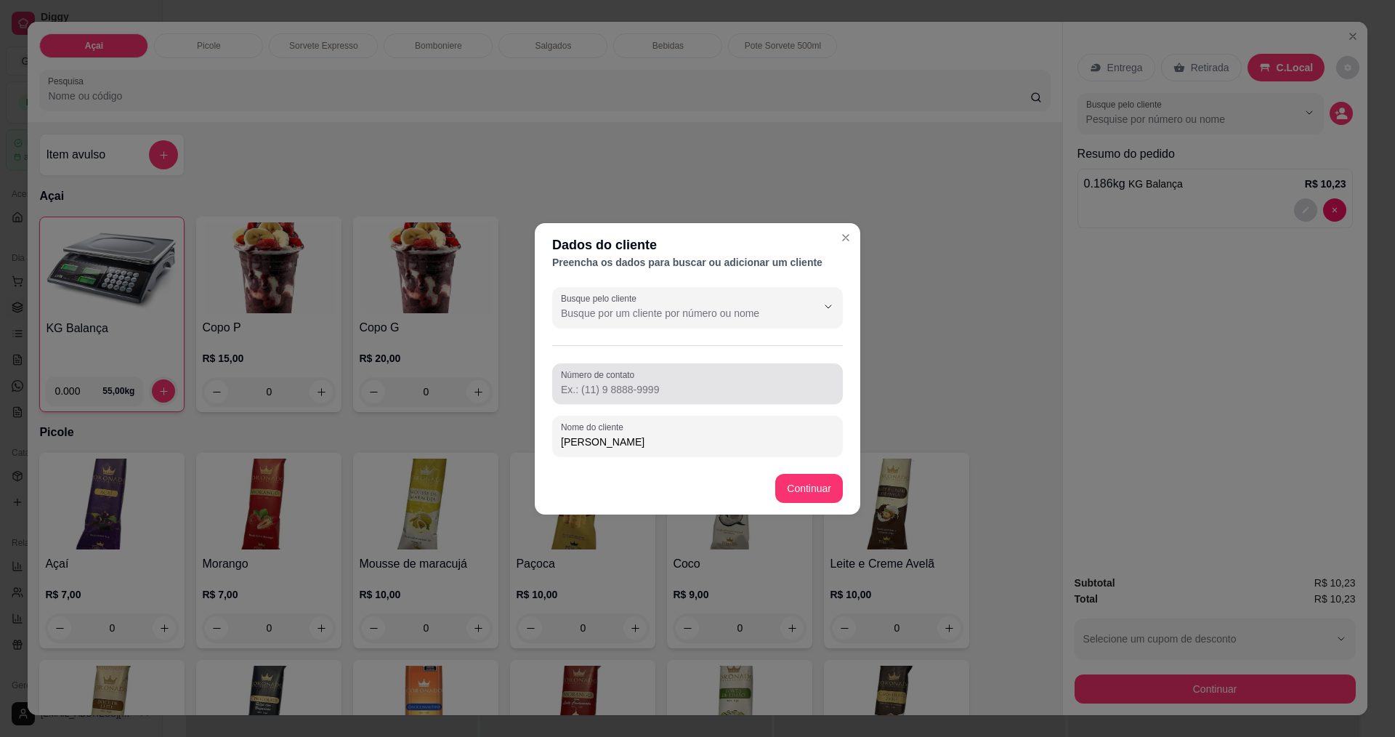
type input "[PERSON_NAME]"
click at [693, 370] on div at bounding box center [697, 383] width 273 height 29
type input "[PHONE_NUMBER]"
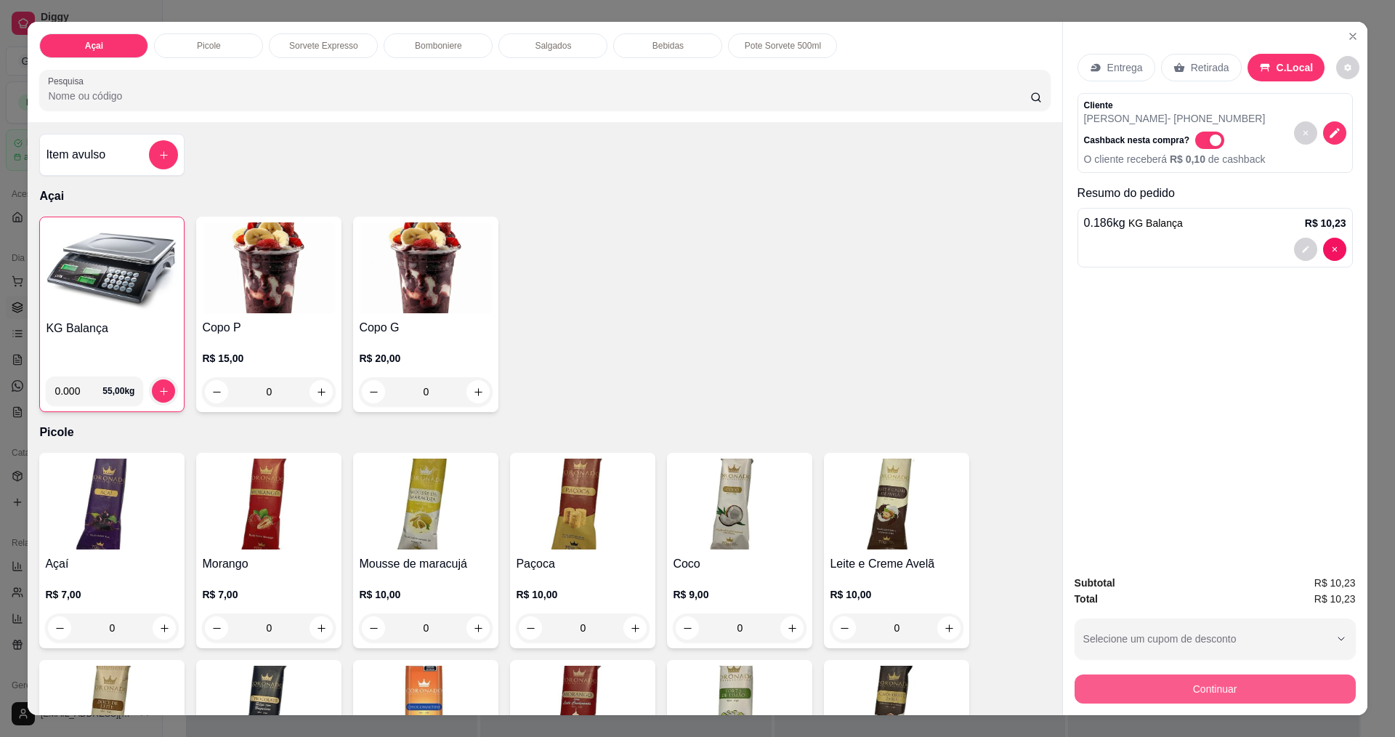
click at [1187, 693] on button "Continuar" at bounding box center [1215, 688] width 281 height 29
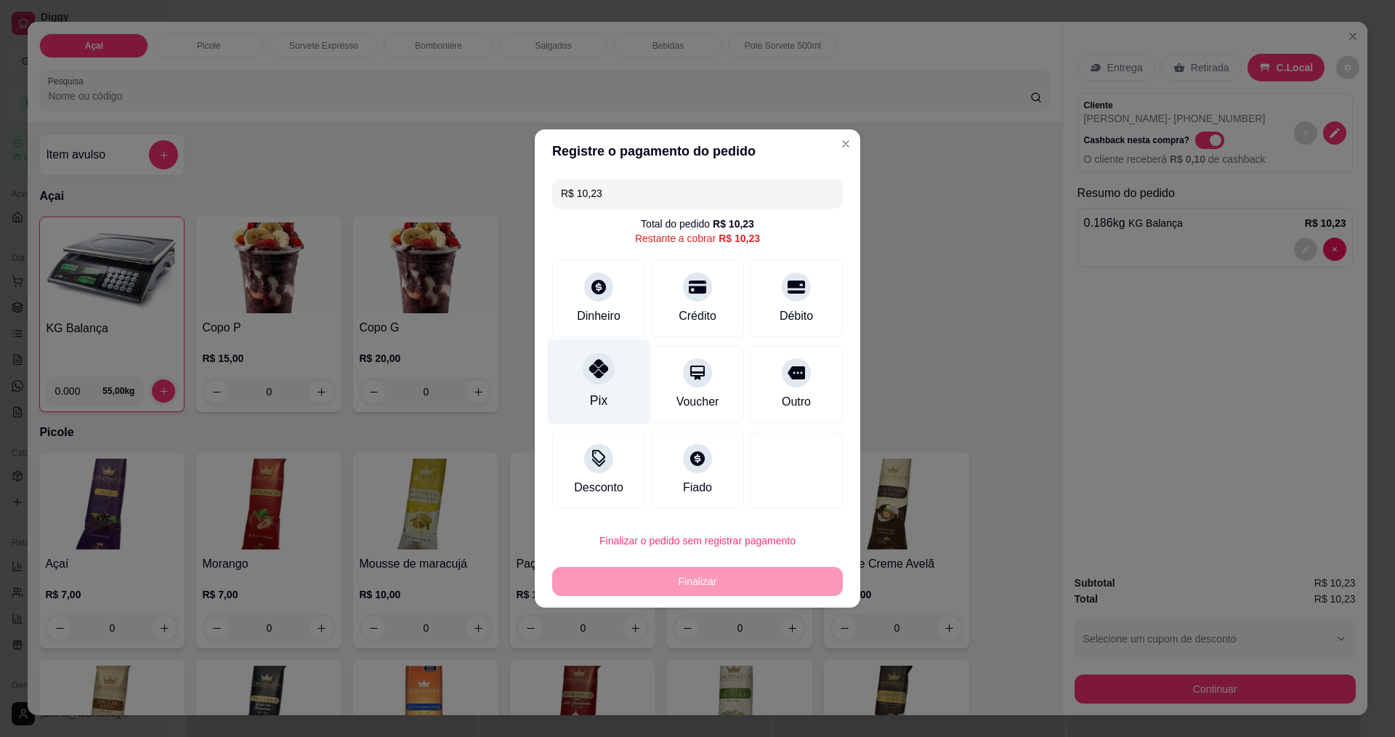
click at [607, 379] on div at bounding box center [599, 369] width 32 height 32
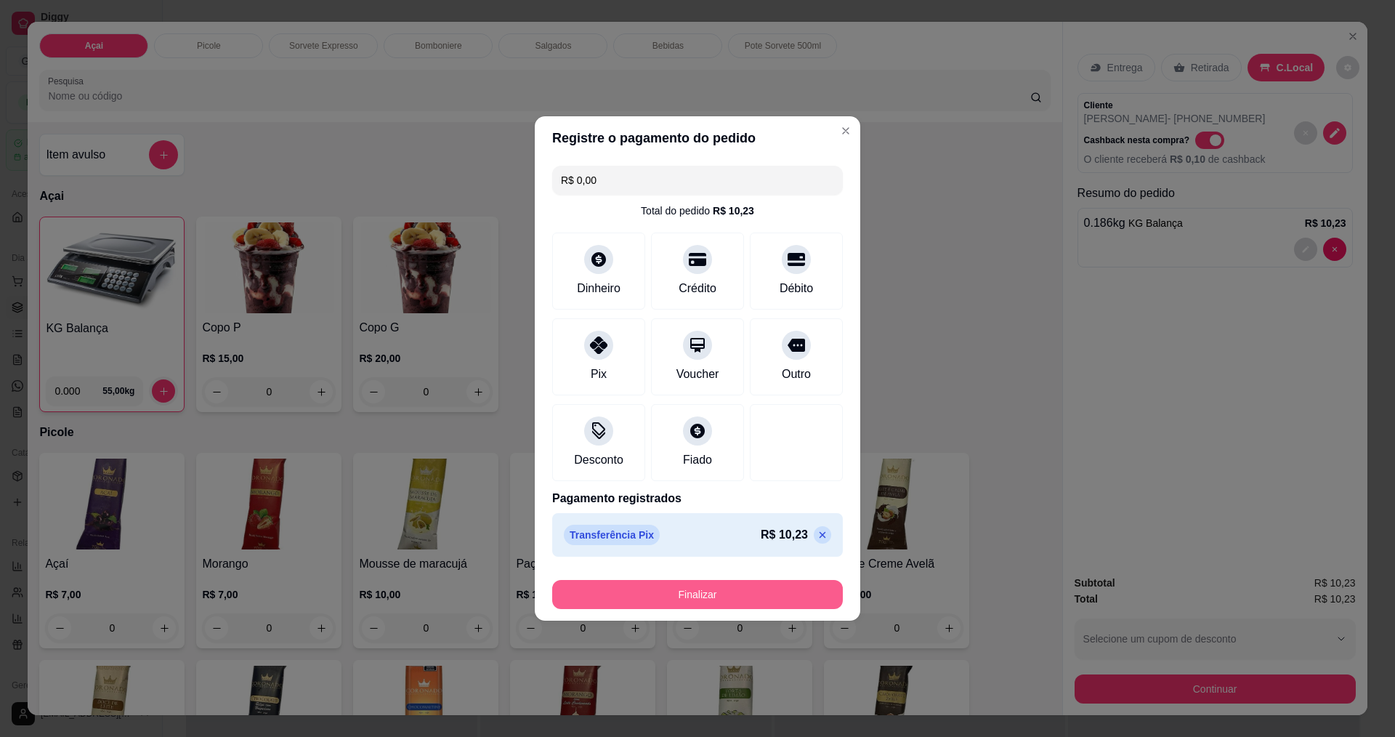
click at [728, 595] on button "Finalizar" at bounding box center [697, 594] width 291 height 29
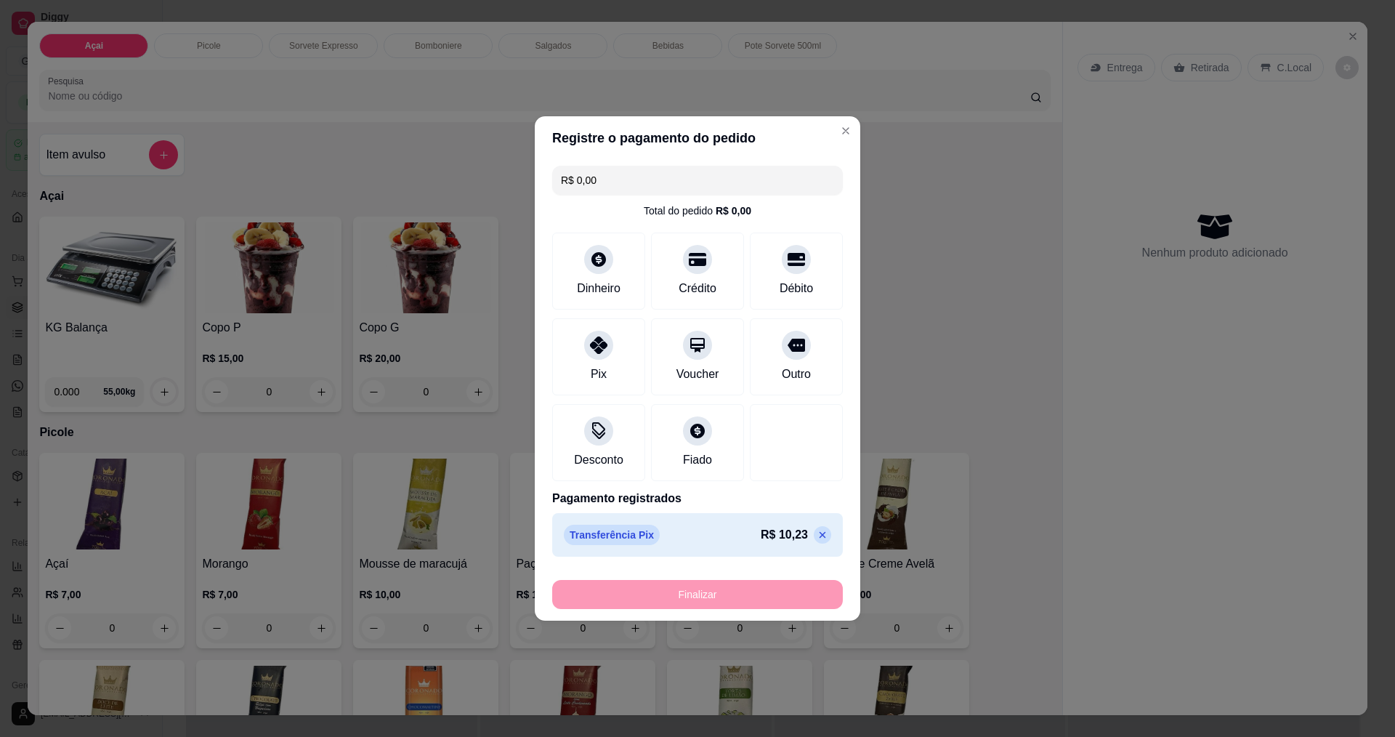
type input "-R$ 10,23"
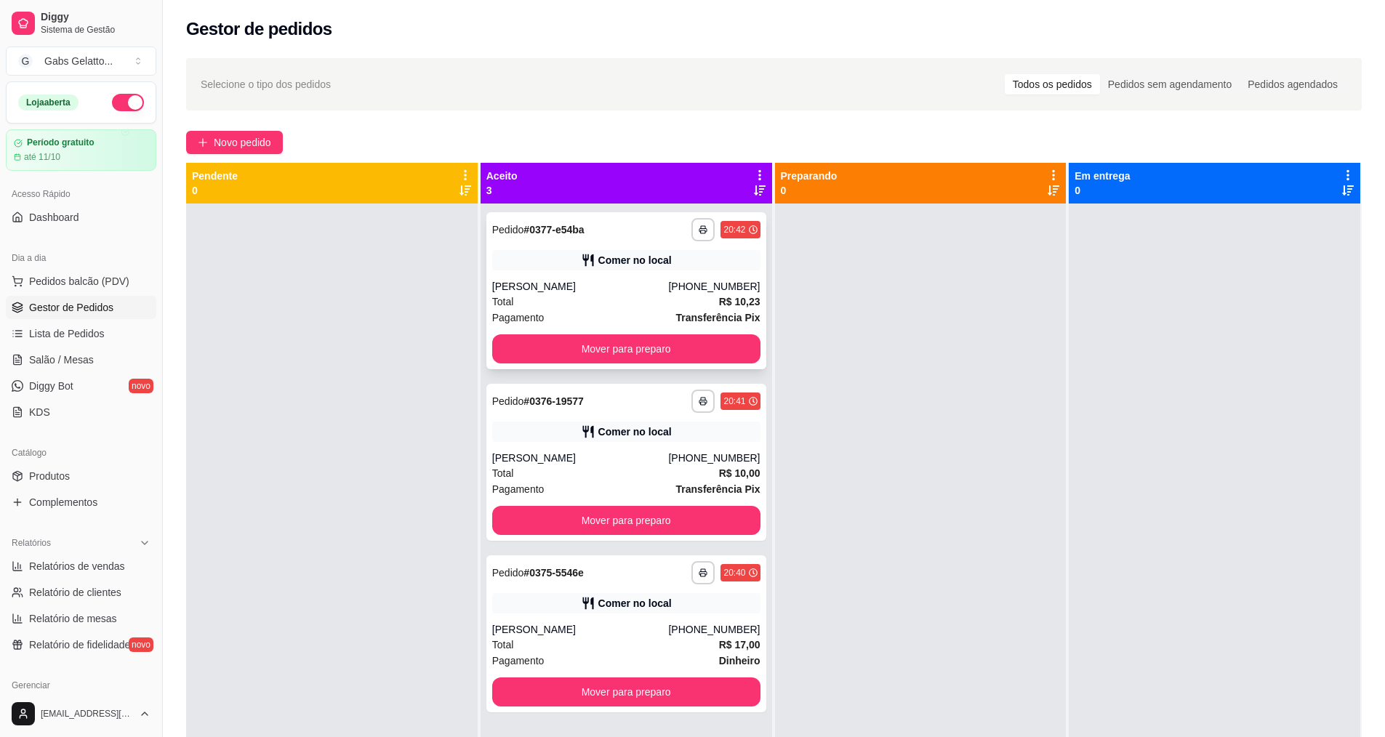
click at [698, 329] on div "**********" at bounding box center [626, 290] width 280 height 157
click at [709, 355] on button "Mover para preparo" at bounding box center [626, 348] width 268 height 29
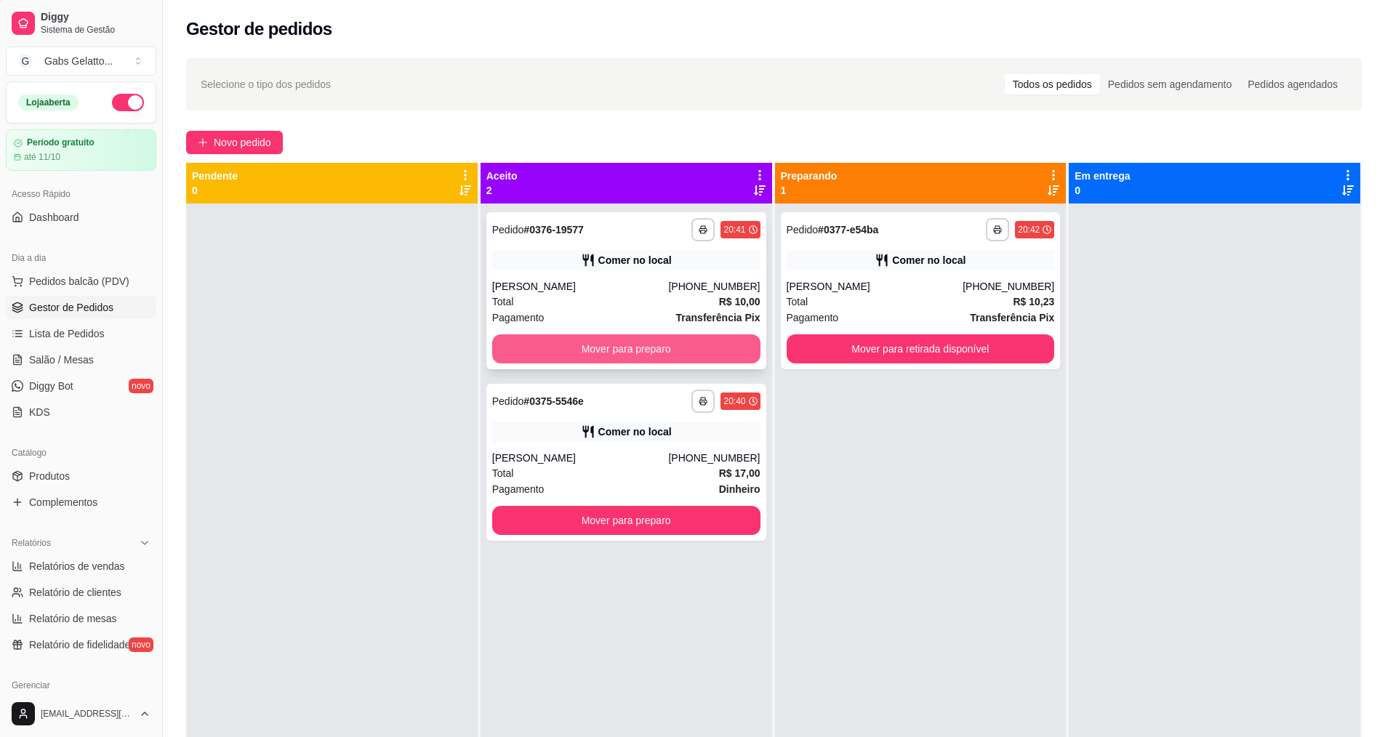
click at [712, 351] on button "Mover para preparo" at bounding box center [626, 348] width 268 height 29
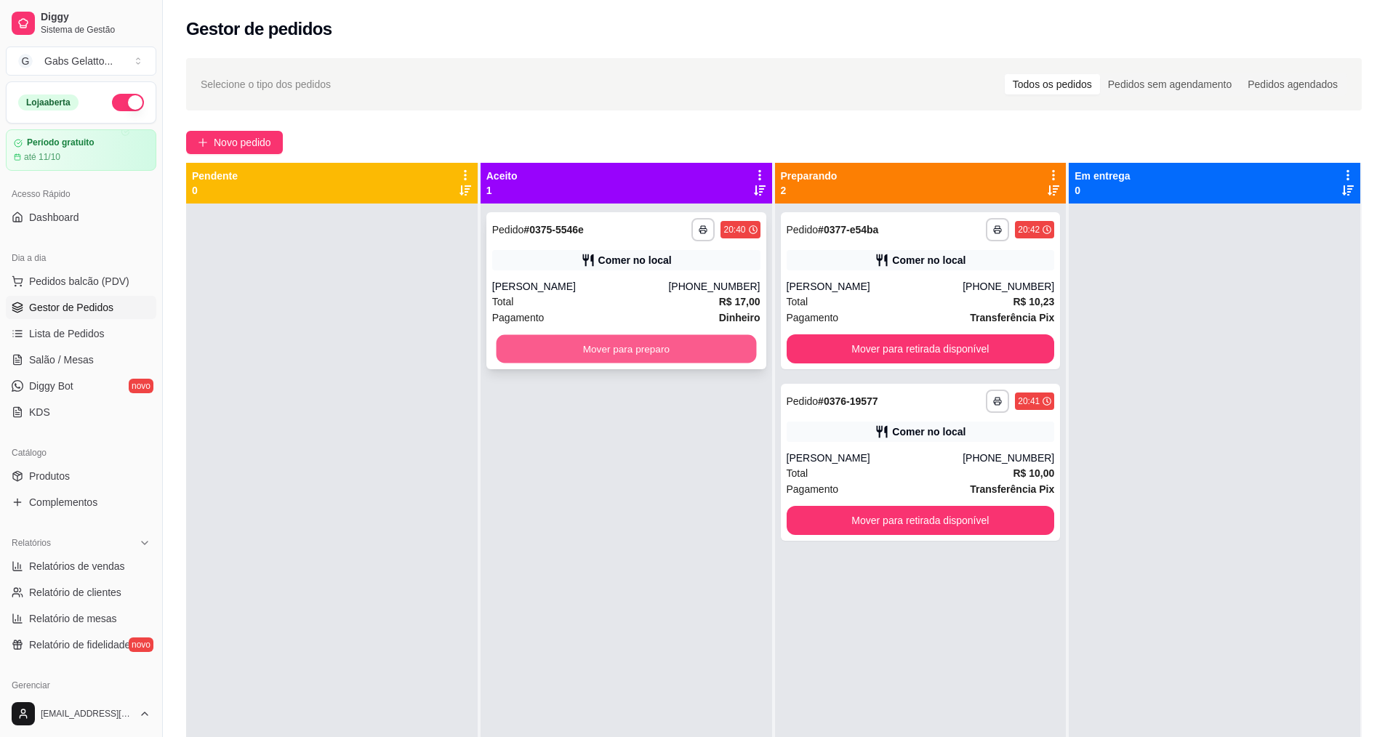
click at [741, 353] on button "Mover para preparo" at bounding box center [626, 349] width 260 height 28
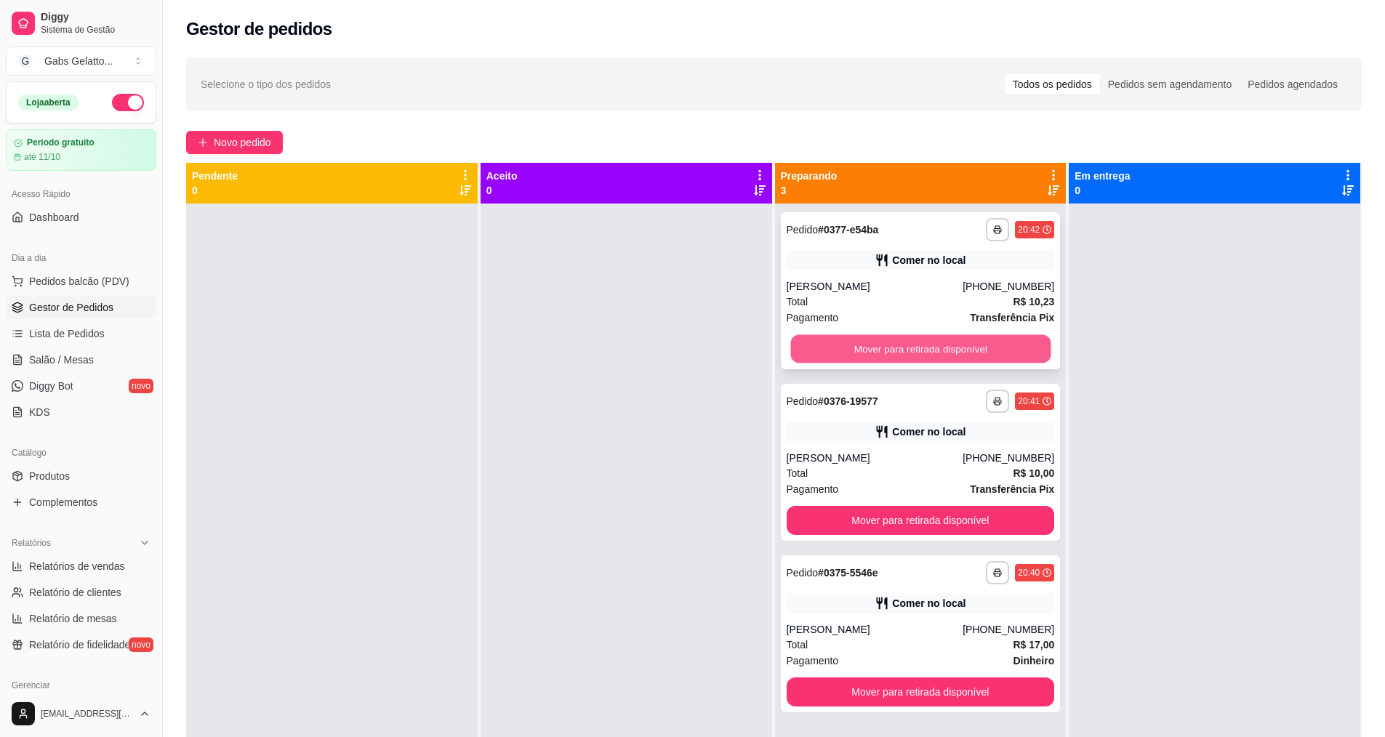
click at [924, 353] on button "Mover para retirada disponível" at bounding box center [920, 349] width 260 height 28
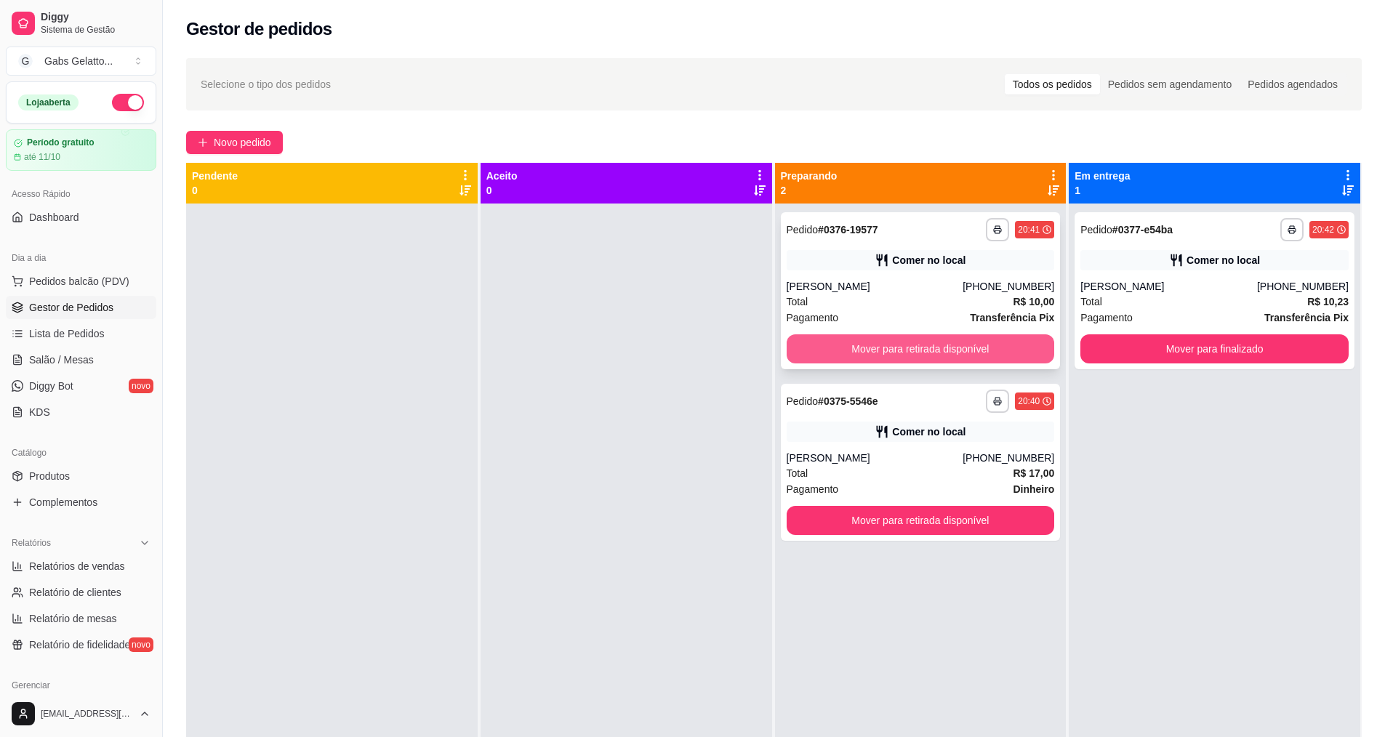
click at [959, 349] on button "Mover para retirada disponível" at bounding box center [920, 348] width 268 height 29
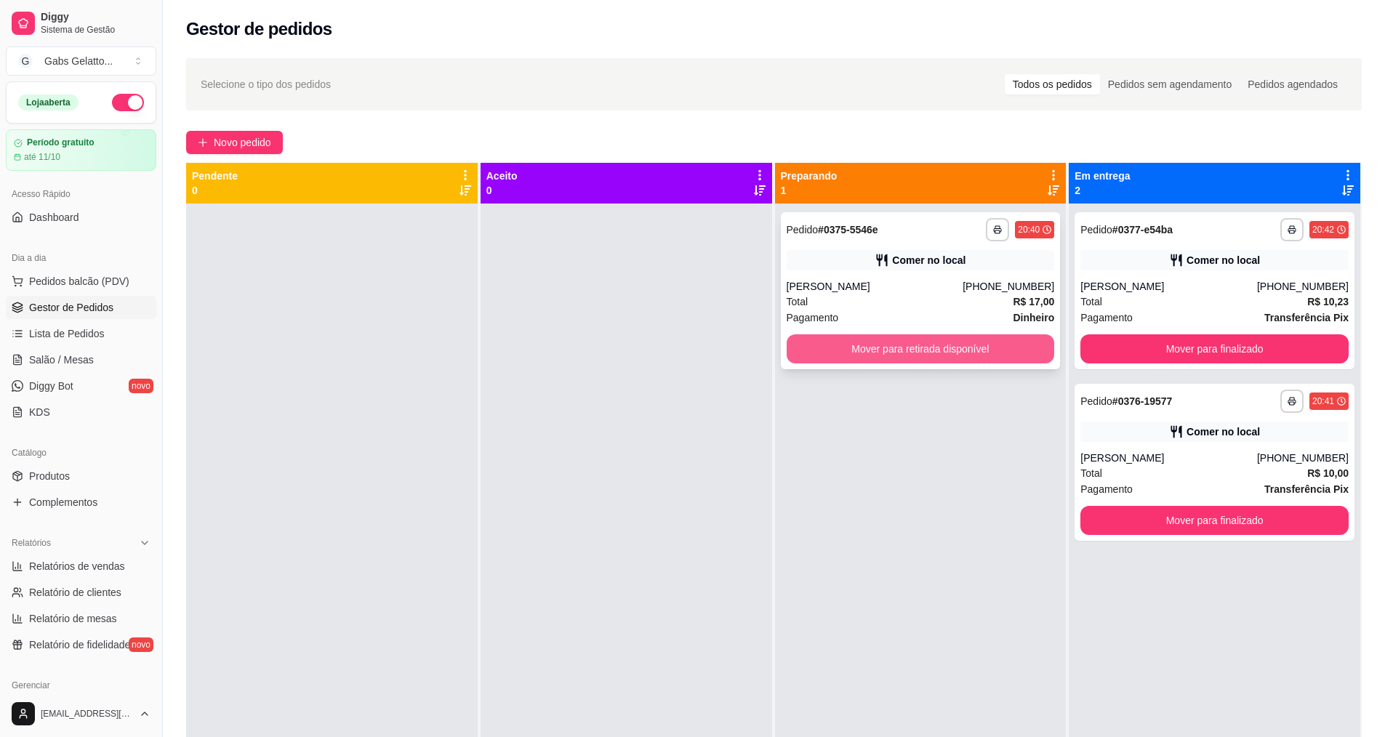
click at [962, 343] on button "Mover para retirada disponível" at bounding box center [920, 348] width 268 height 29
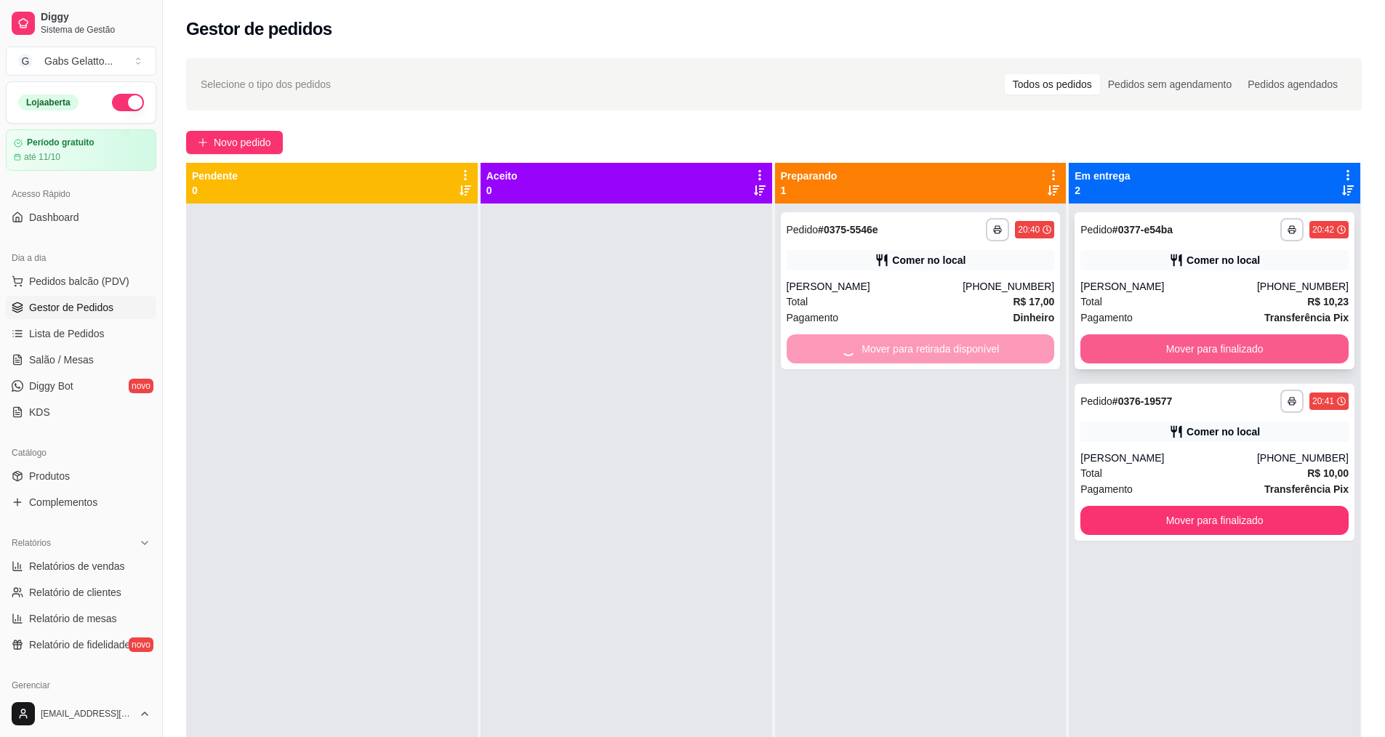
click at [1139, 339] on button "Mover para finalizado" at bounding box center [1214, 348] width 268 height 29
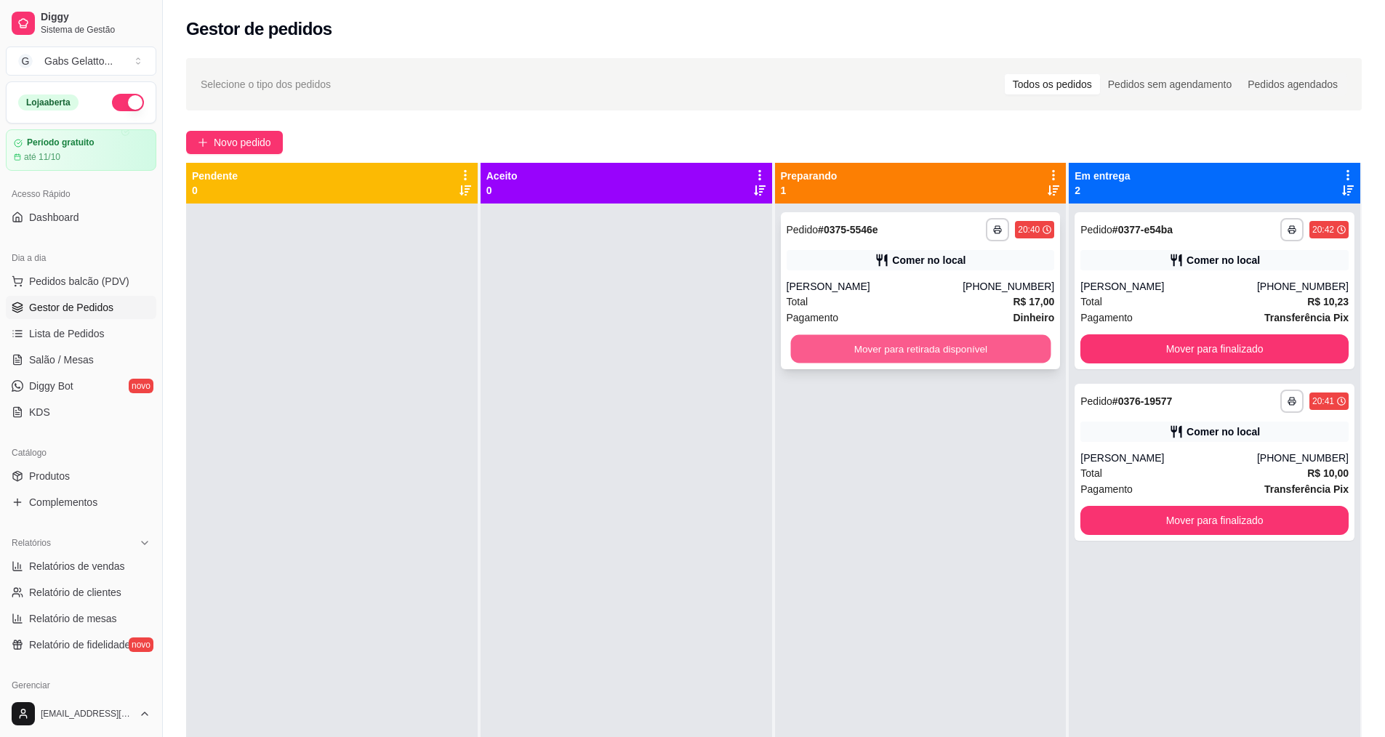
click at [990, 355] on button "Mover para retirada disponível" at bounding box center [920, 349] width 260 height 28
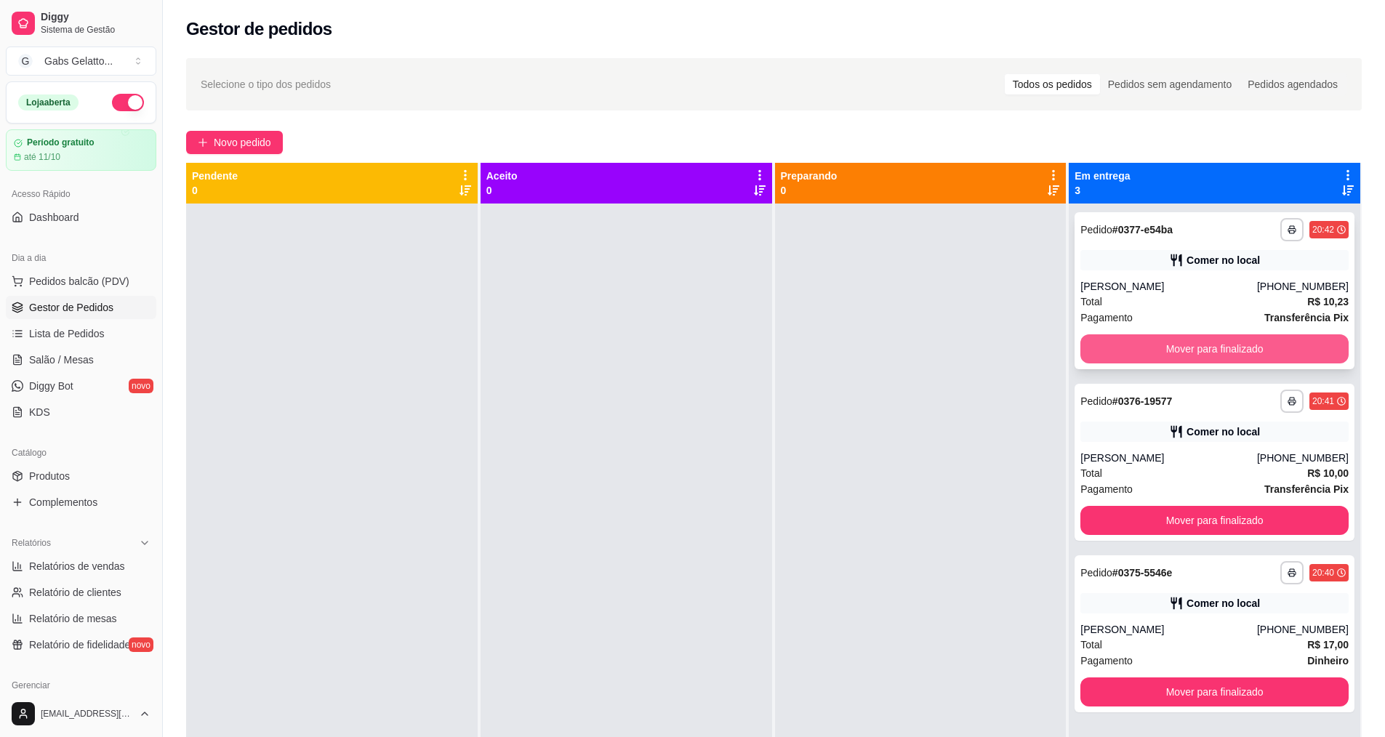
click at [1159, 354] on button "Mover para finalizado" at bounding box center [1214, 348] width 268 height 29
click at [1159, 354] on button "Mover para finalizado" at bounding box center [1214, 349] width 260 height 28
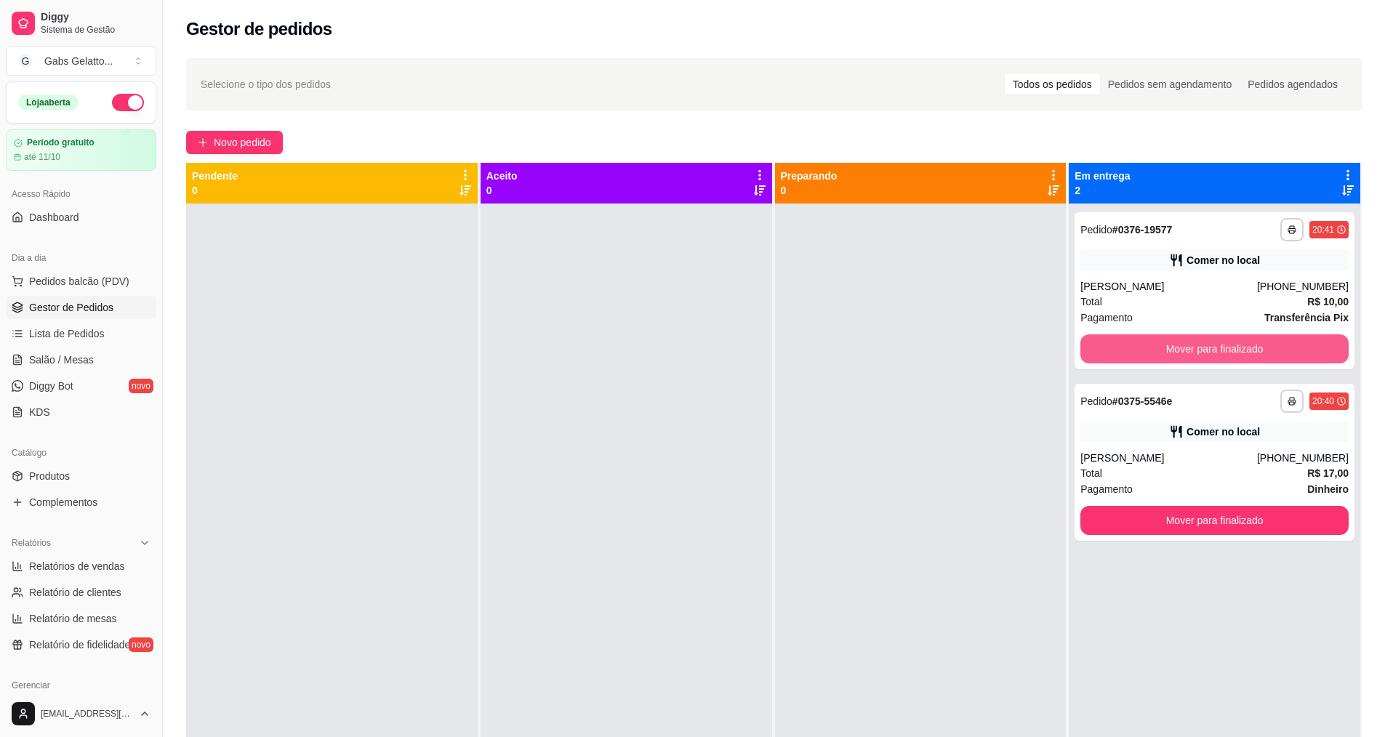
click at [1159, 354] on button "Mover para finalizado" at bounding box center [1214, 348] width 268 height 29
click at [1168, 348] on button "Mover para finalizado" at bounding box center [1214, 348] width 268 height 29
click at [1185, 346] on button "Mover para finalizado" at bounding box center [1214, 348] width 268 height 29
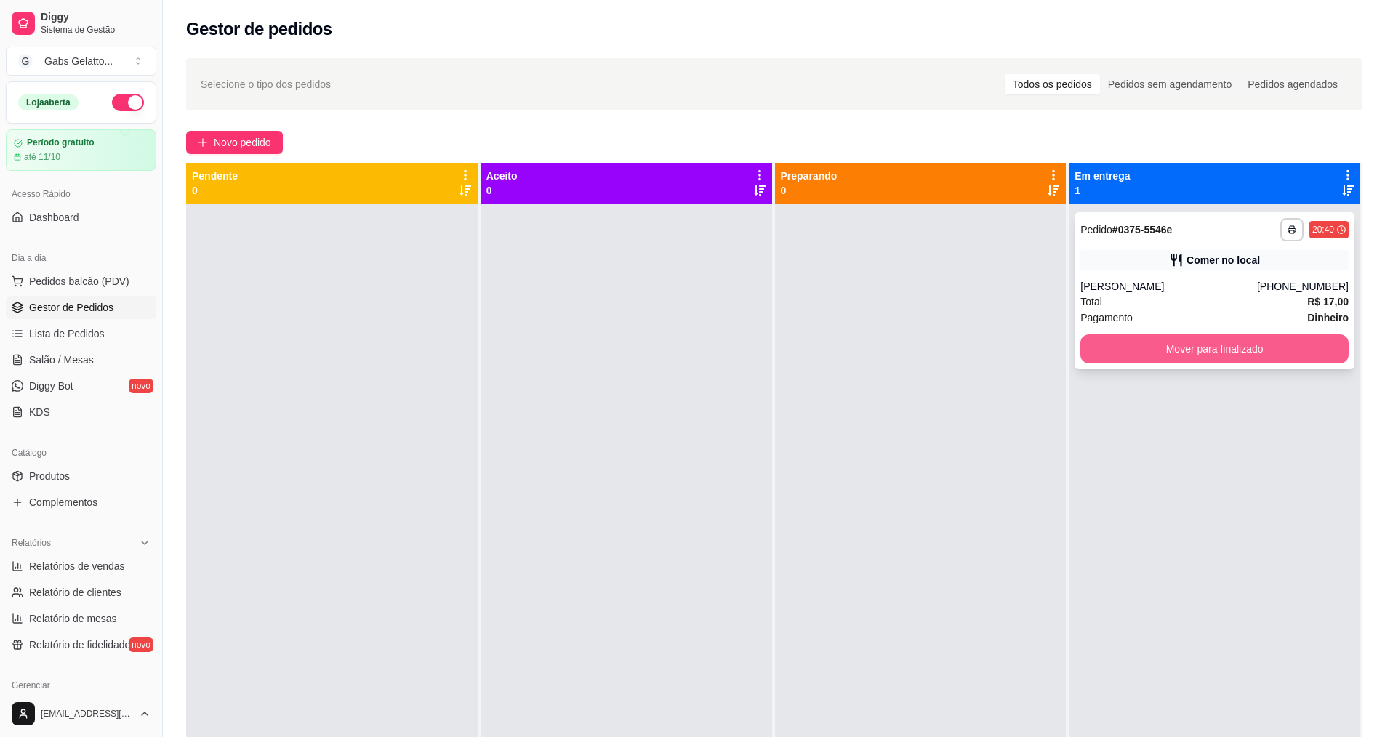
click at [1254, 346] on button "Mover para finalizado" at bounding box center [1214, 348] width 268 height 29
click at [1252, 344] on button "Mover para finalizado" at bounding box center [1214, 349] width 260 height 28
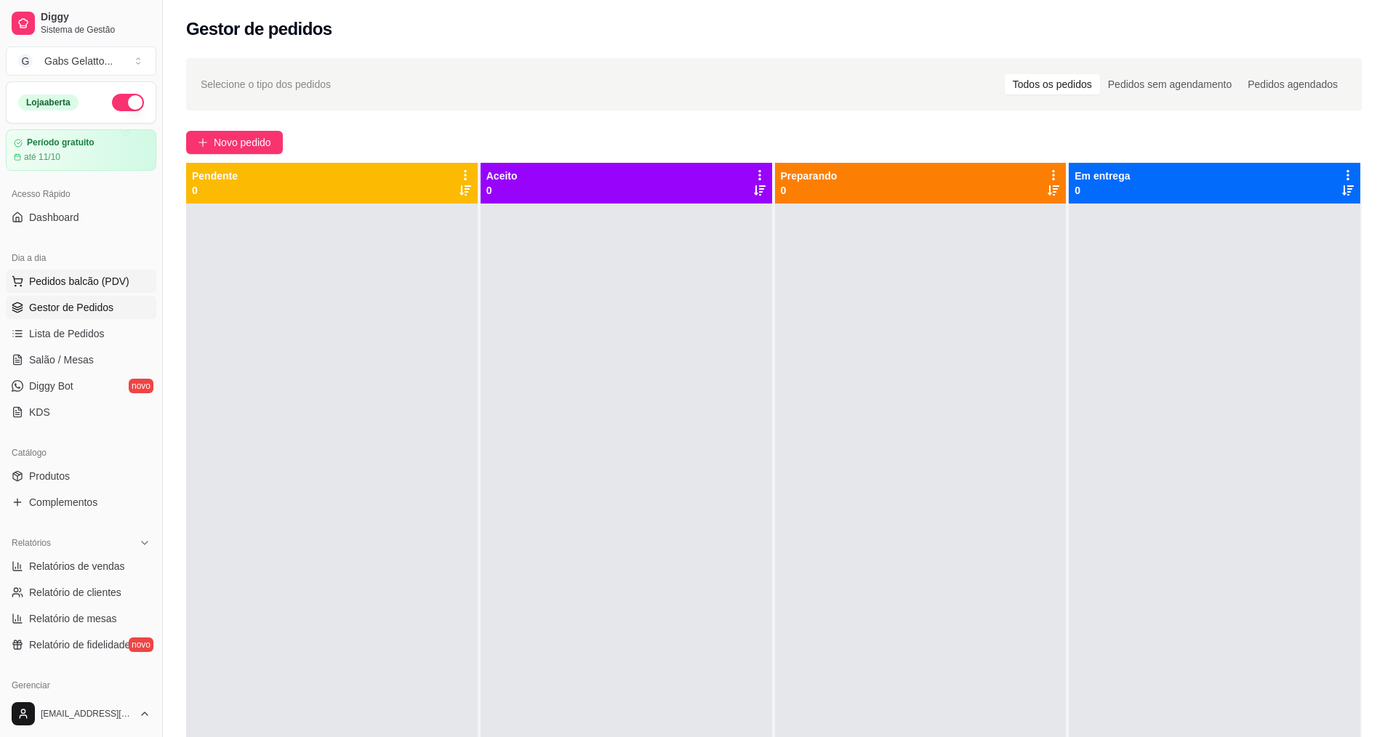
click at [125, 279] on button "Pedidos balcão (PDV)" at bounding box center [81, 281] width 150 height 23
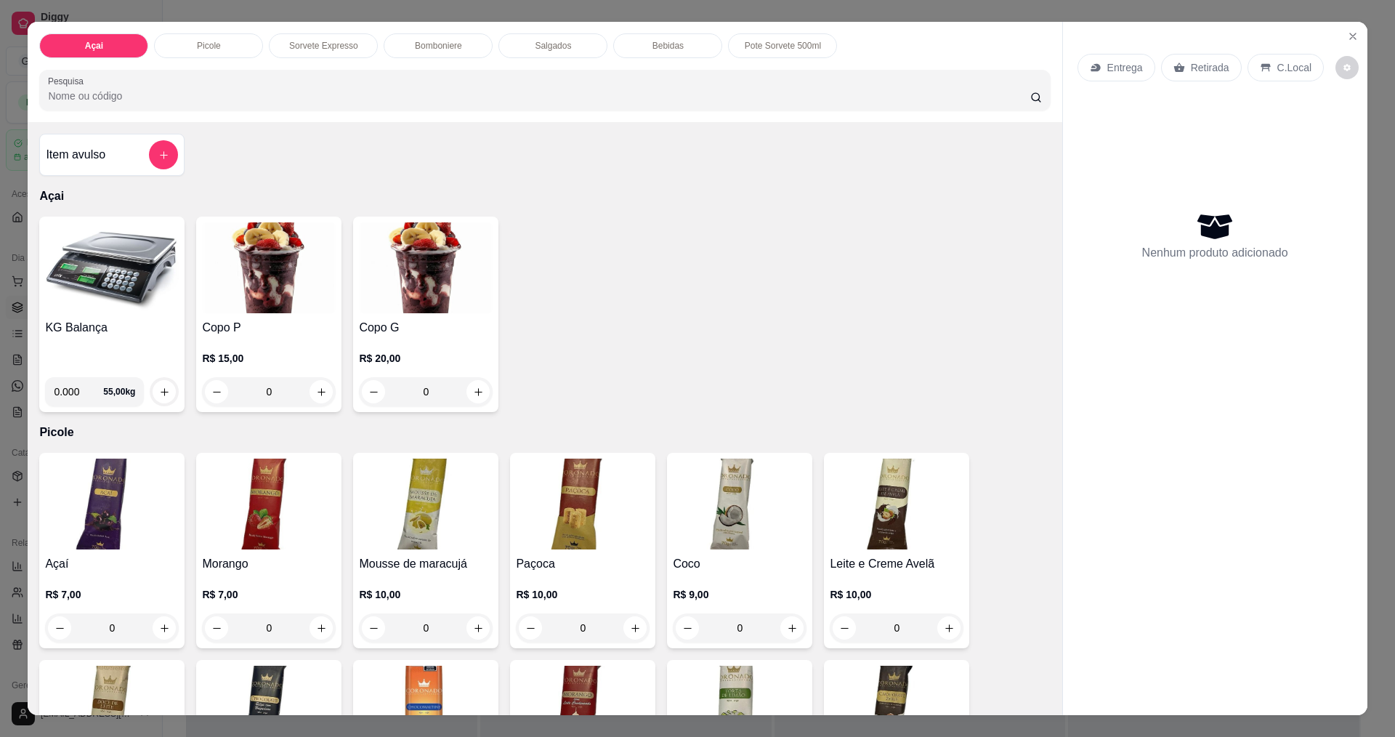
click at [127, 254] on img at bounding box center [112, 267] width 134 height 91
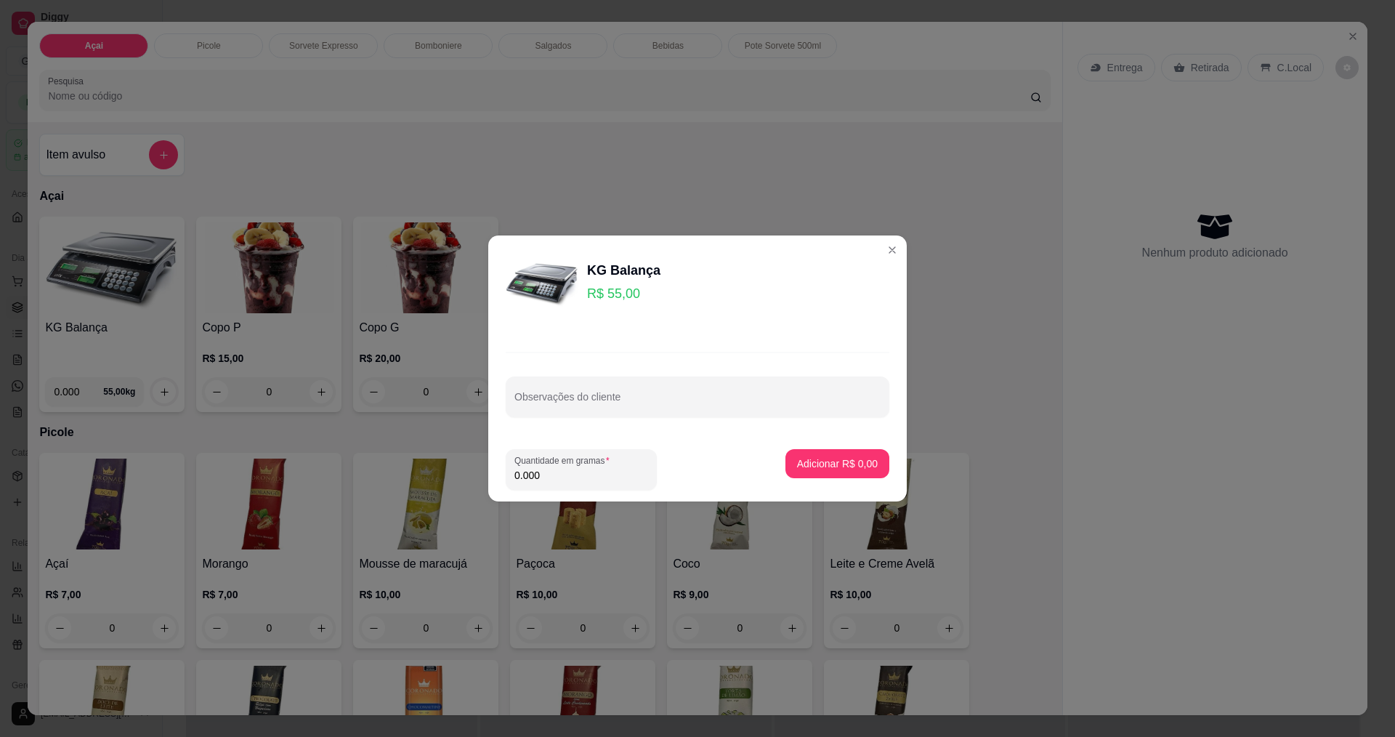
click at [568, 474] on input "0.000" at bounding box center [582, 475] width 134 height 15
type input "0.302"
click at [810, 452] on button "Adicionar R$ 16,61" at bounding box center [835, 463] width 110 height 29
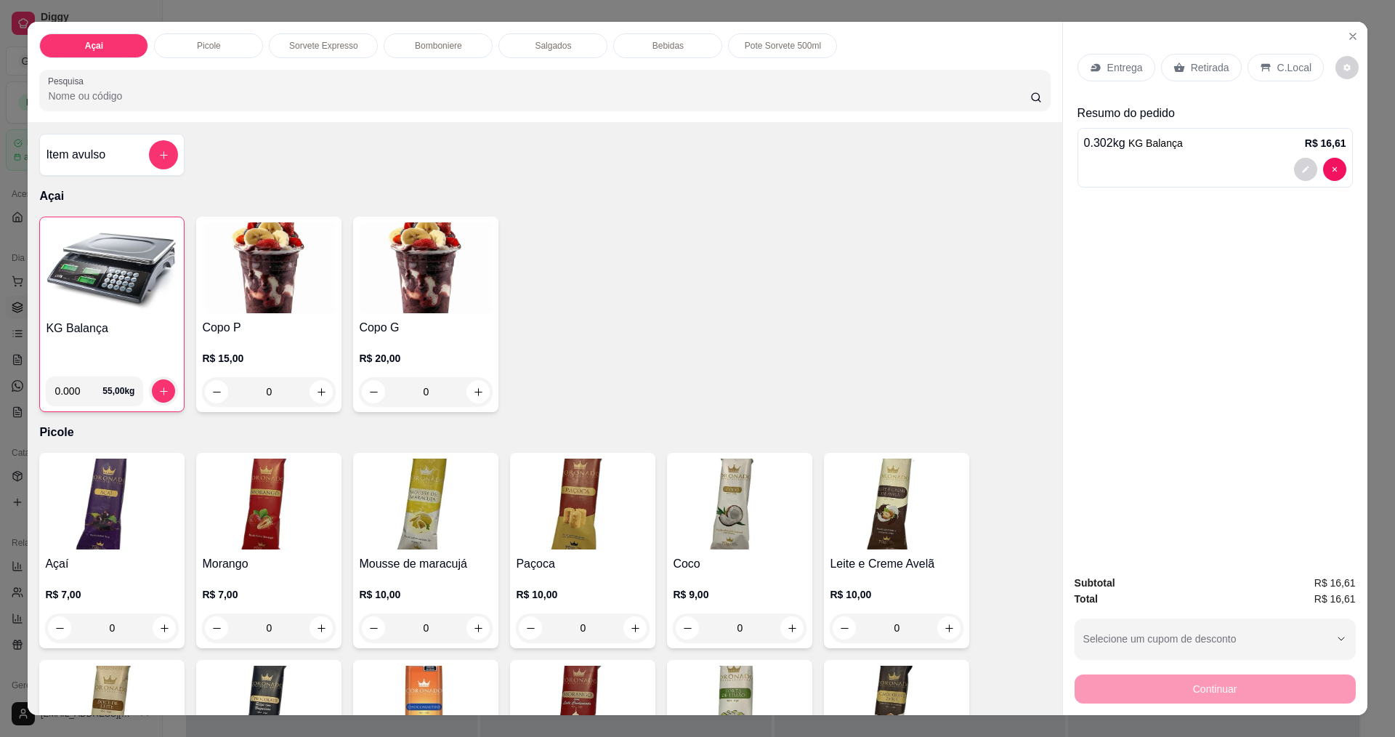
click at [1278, 63] on p "C.Local" at bounding box center [1295, 67] width 34 height 15
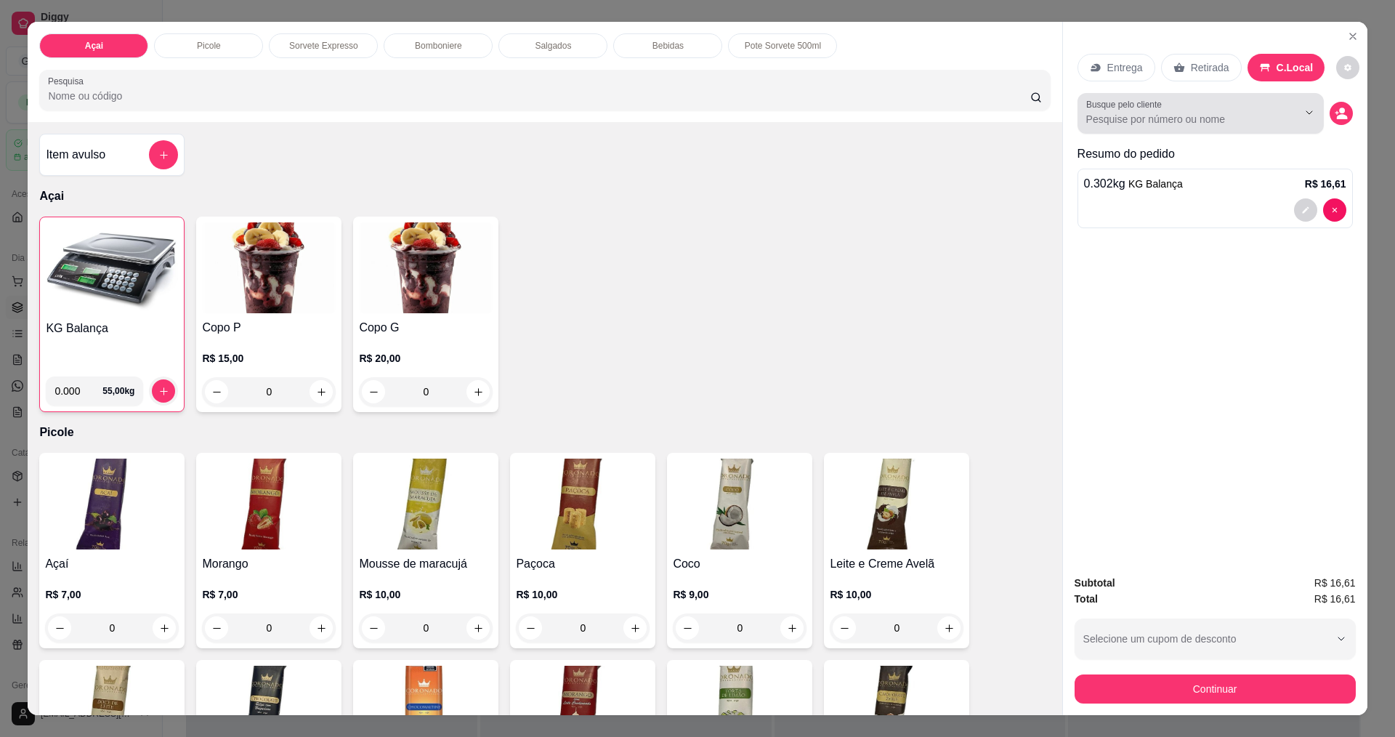
click at [1220, 118] on input "Busque pelo cliente" at bounding box center [1181, 119] width 188 height 15
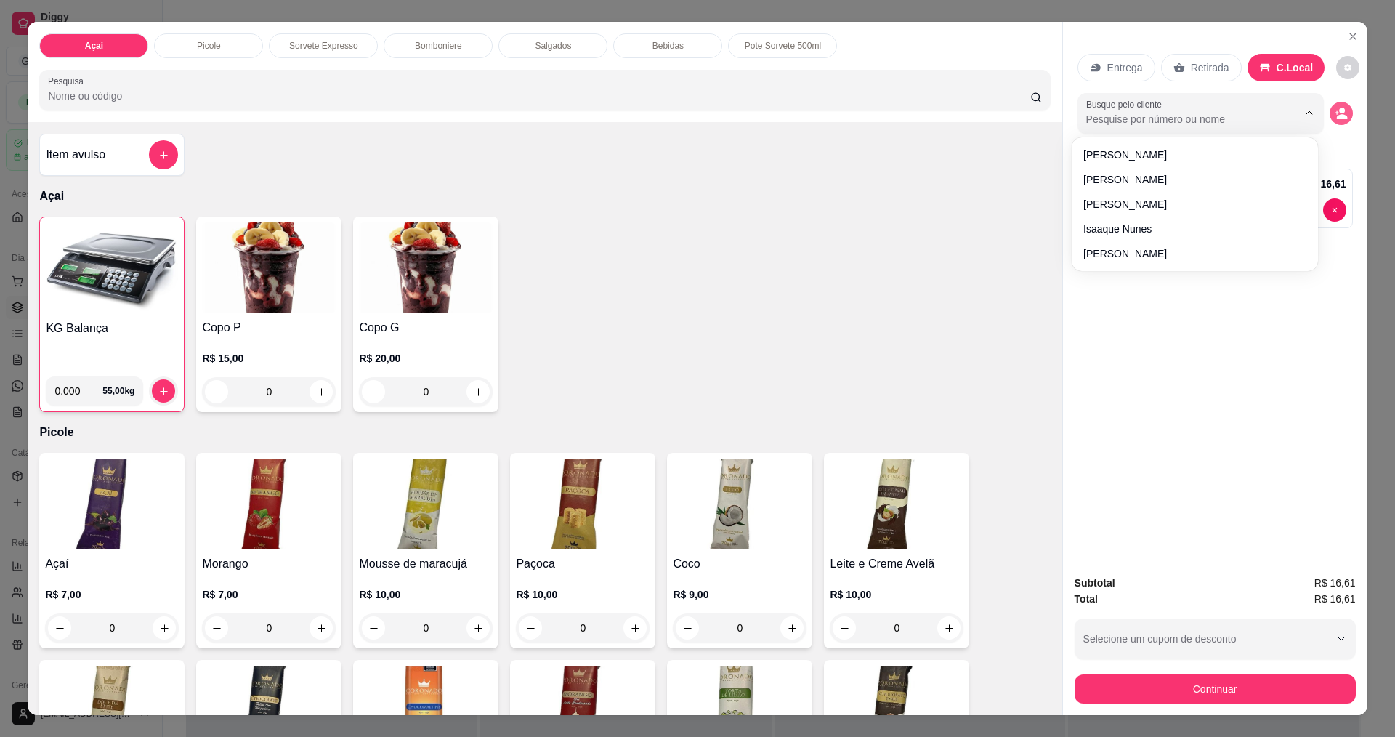
click at [1341, 111] on icon "decrease-product-quantity" at bounding box center [1341, 113] width 13 height 13
click at [1345, 113] on button "decrease-product-quantity" at bounding box center [1341, 113] width 23 height 23
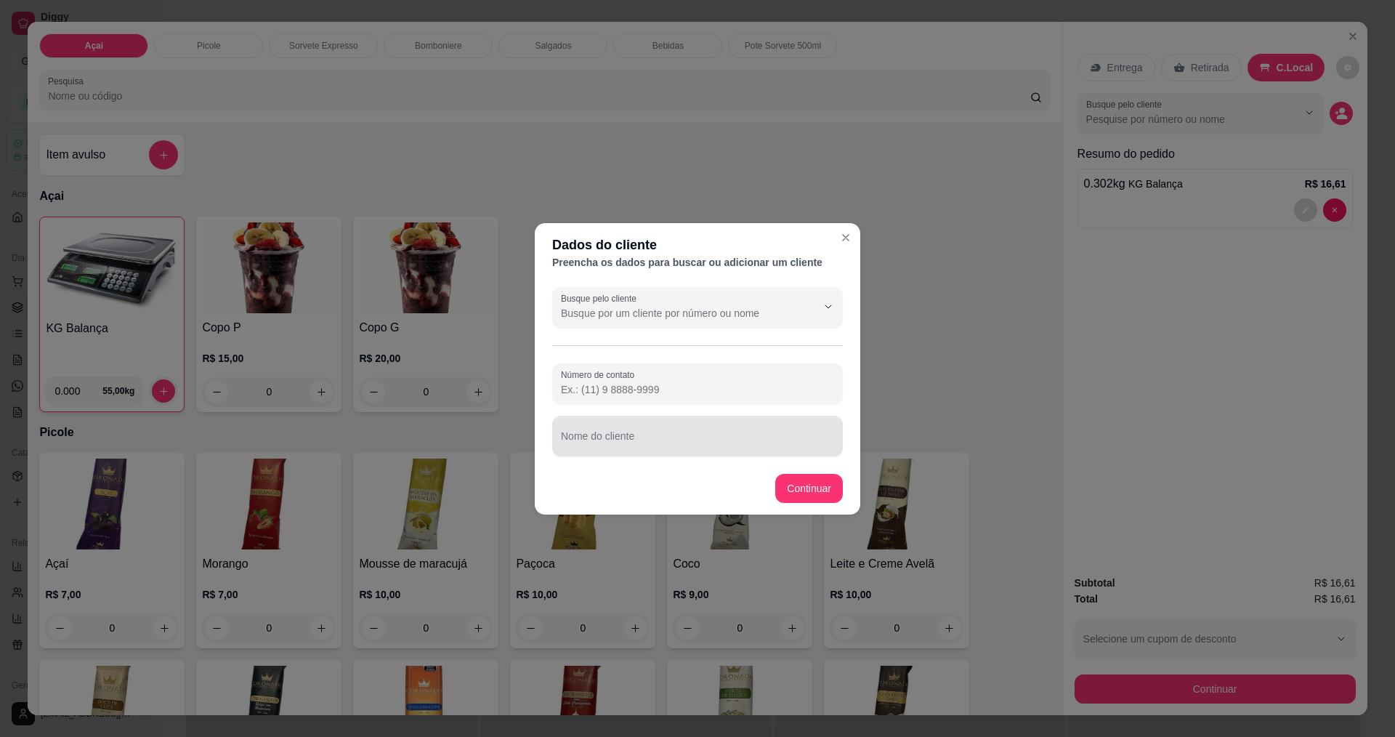
click at [656, 451] on div "Nome do cliente" at bounding box center [697, 436] width 291 height 41
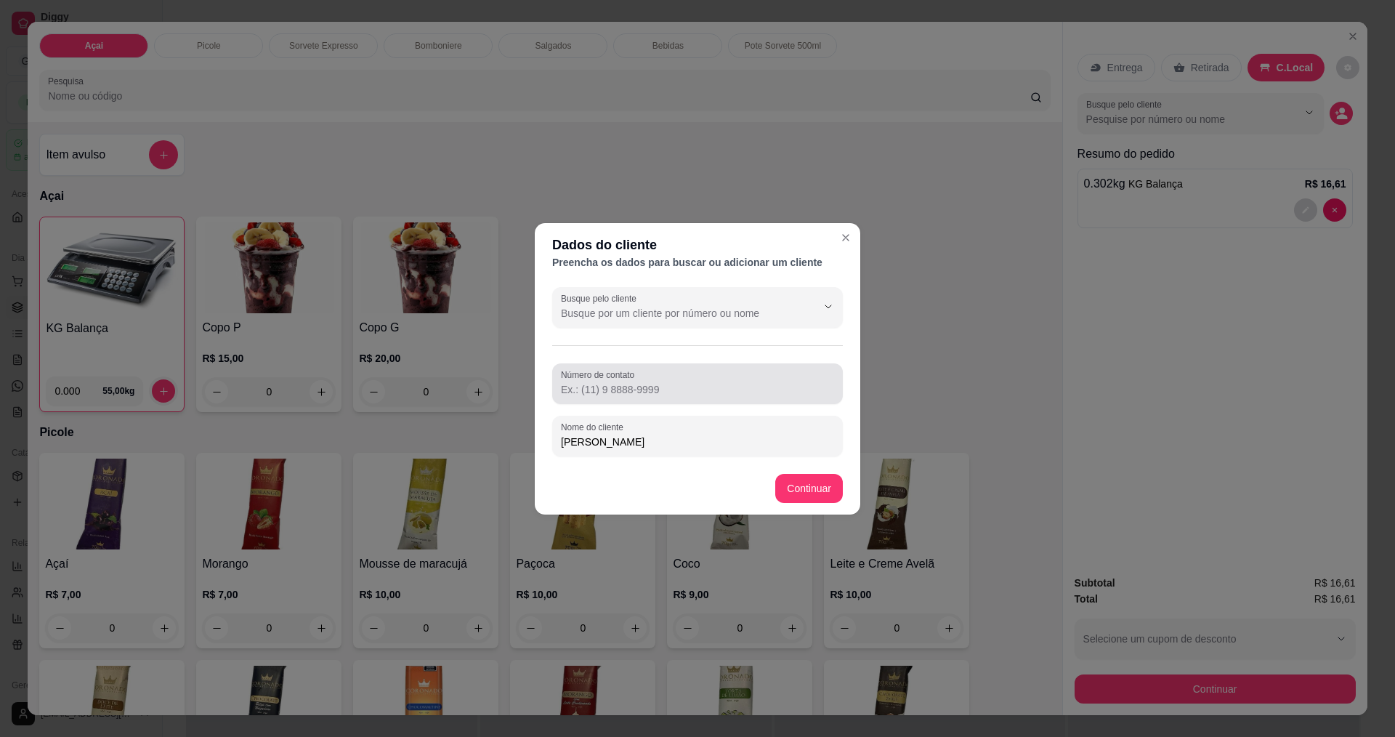
type input "[PERSON_NAME]"
click at [709, 395] on input "Número de contato" at bounding box center [697, 389] width 273 height 15
type input "[PHONE_NUMBER]"
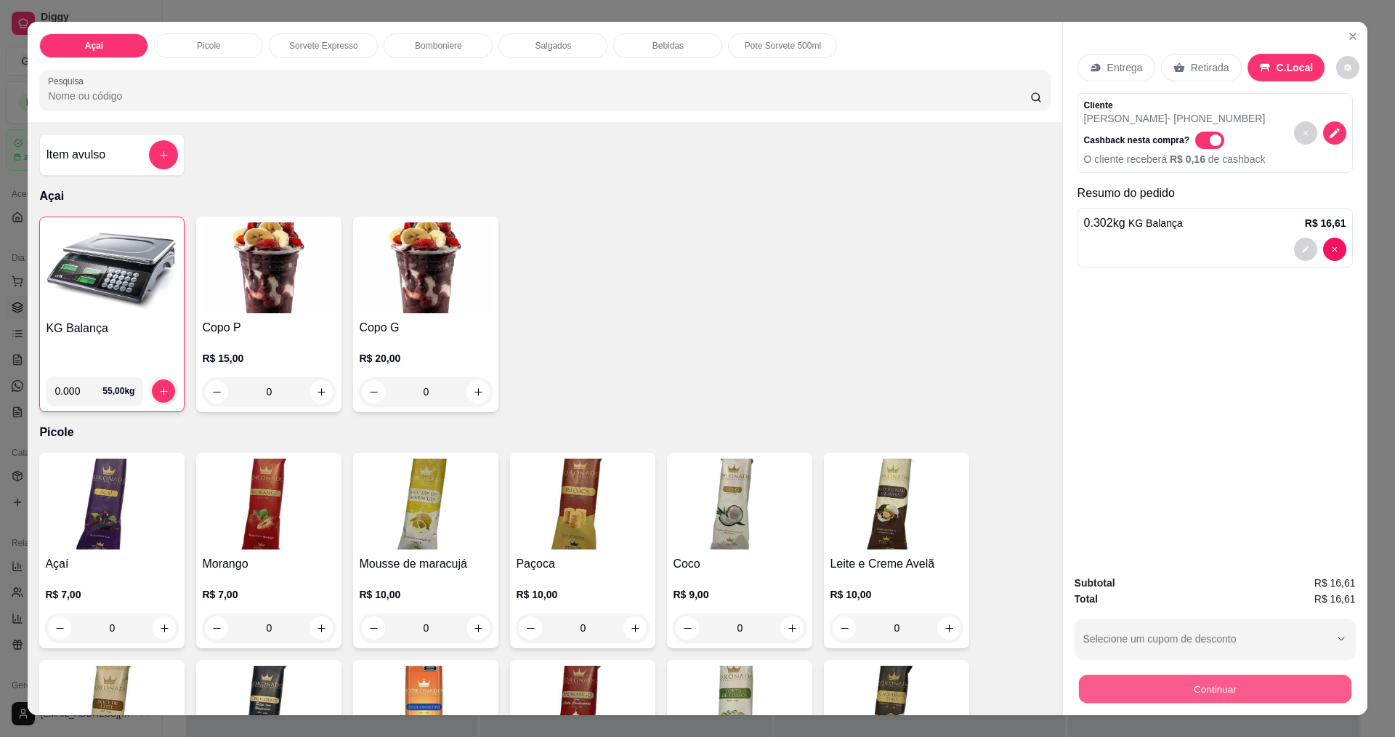
click at [1163, 686] on button "Continuar" at bounding box center [1215, 688] width 273 height 28
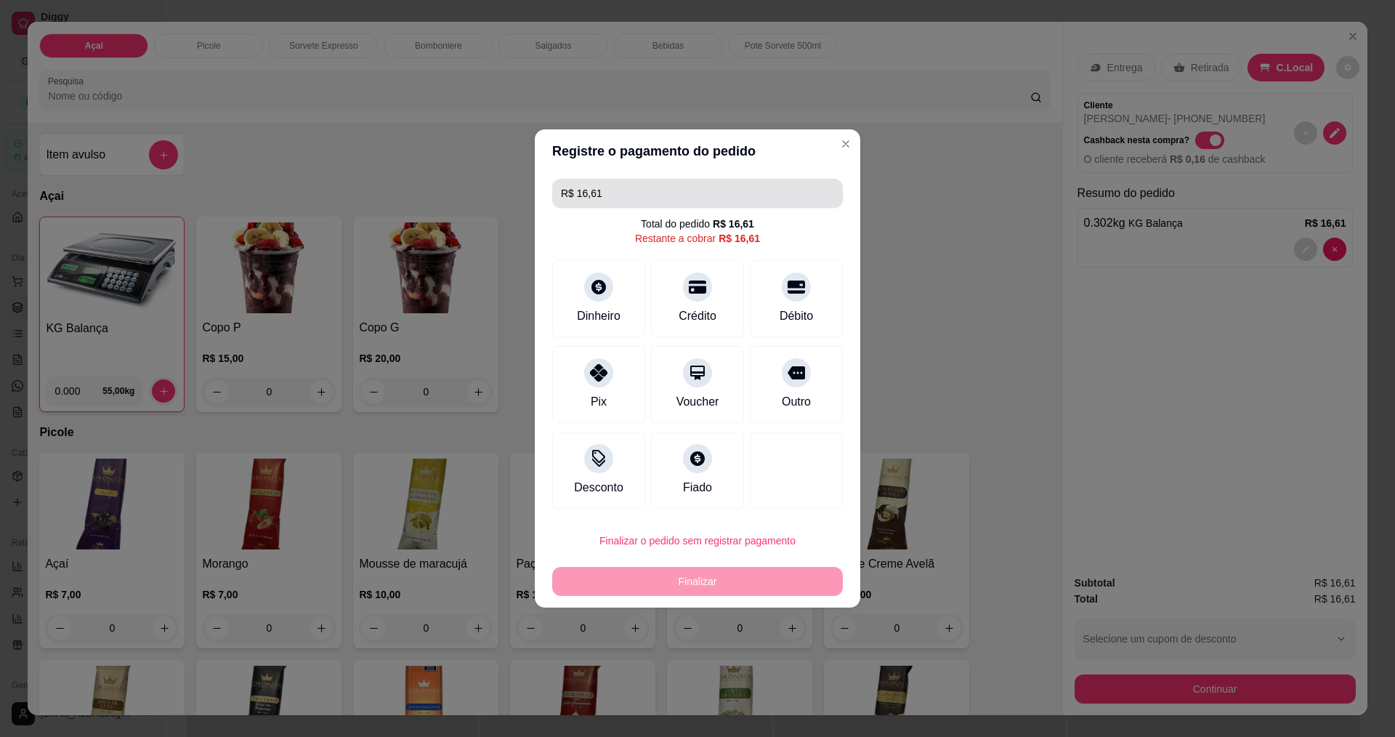
drag, startPoint x: 659, startPoint y: 198, endPoint x: 651, endPoint y: 196, distance: 8.1
click at [657, 196] on input "R$ 16,61" at bounding box center [697, 193] width 273 height 29
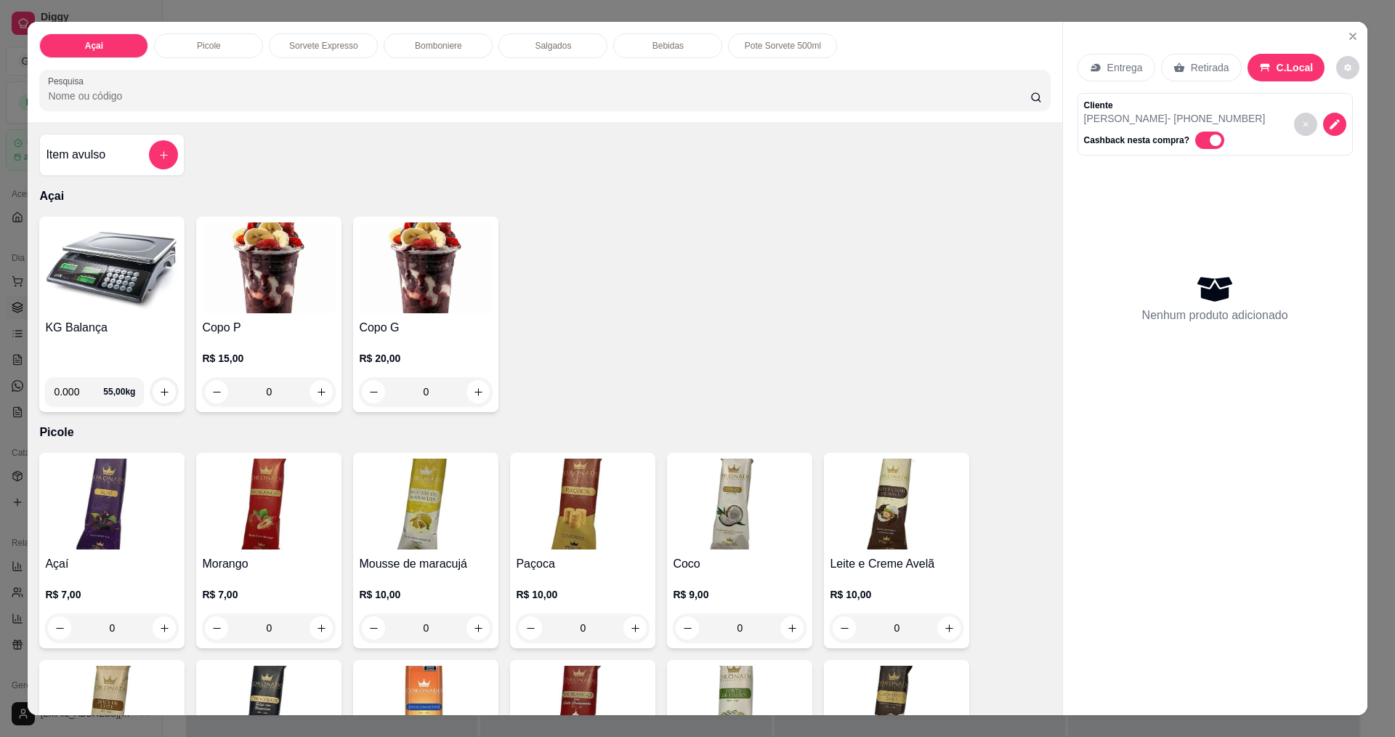
click at [111, 273] on img at bounding box center [112, 267] width 134 height 91
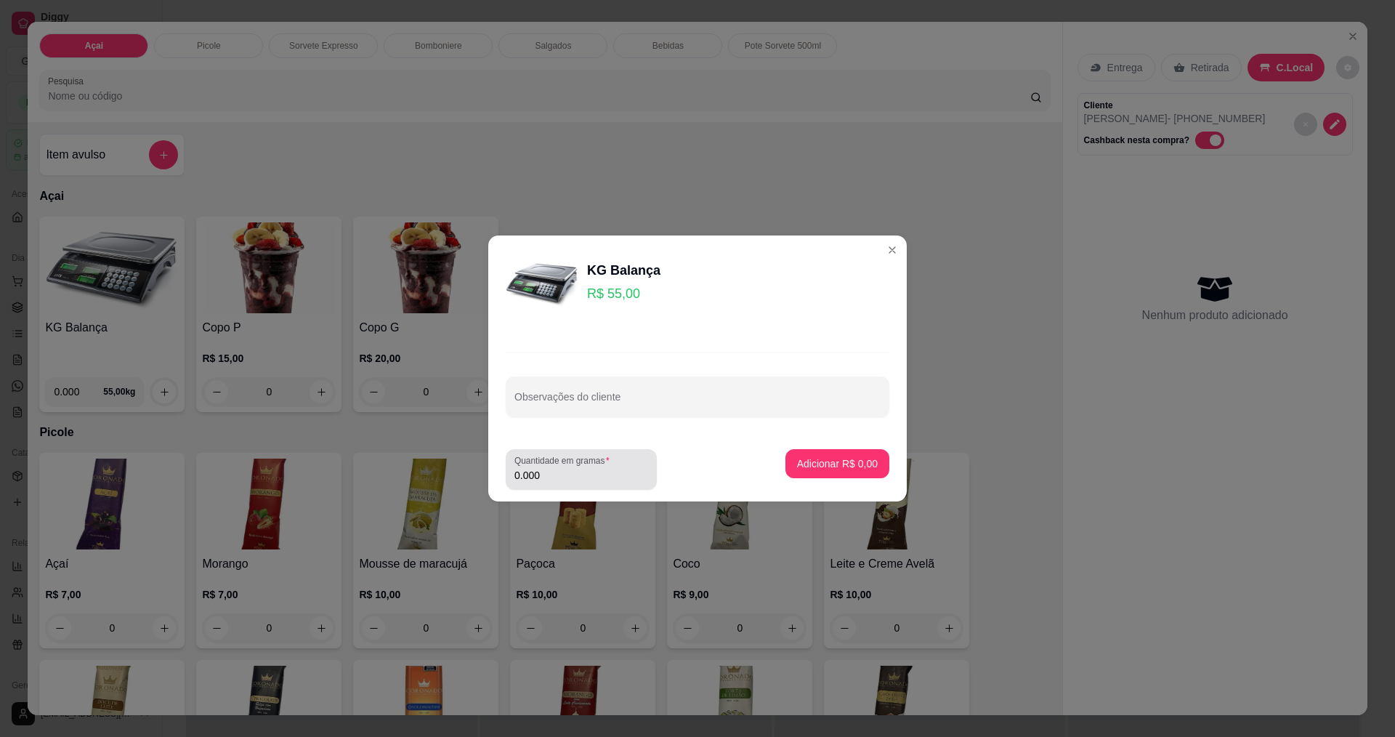
click at [589, 473] on input "0.000" at bounding box center [582, 475] width 134 height 15
type input "0.350"
click at [839, 463] on p "Adicionar R$ 19,25" at bounding box center [835, 463] width 84 height 14
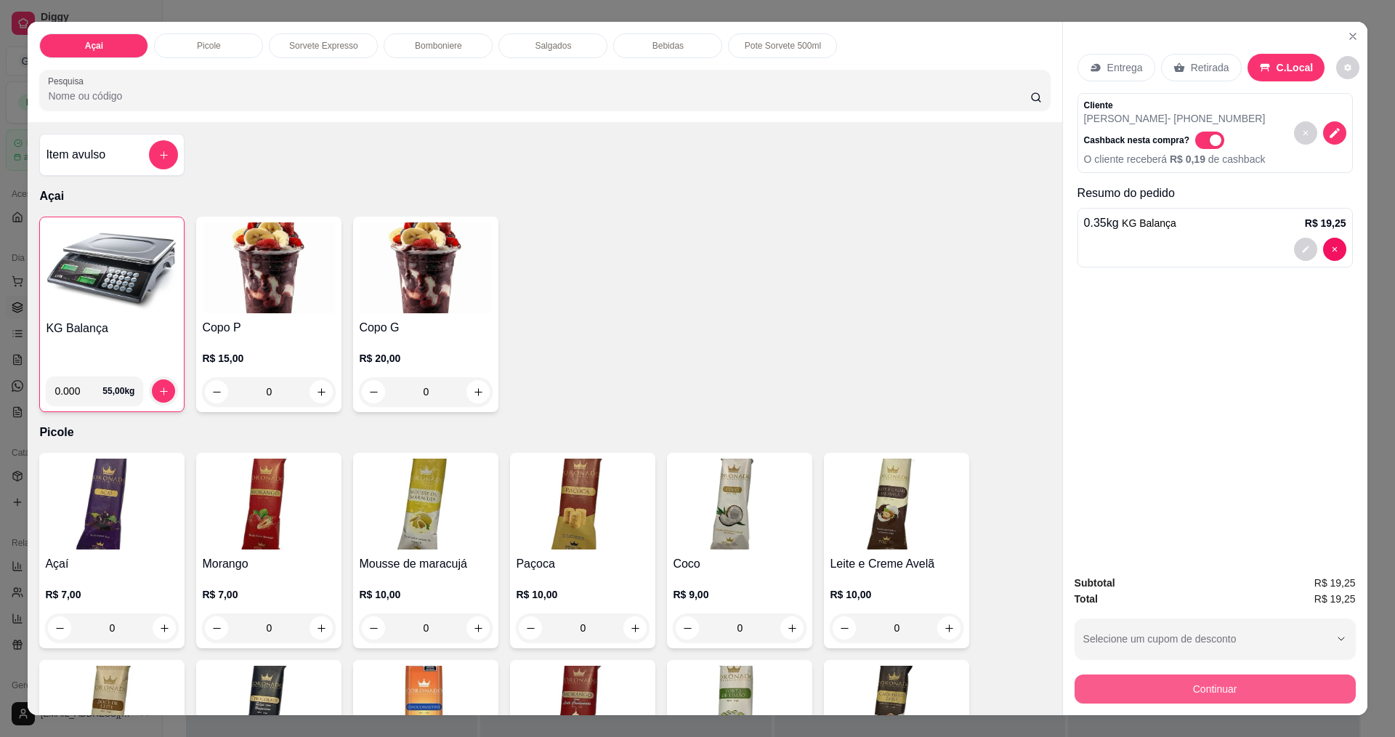
drag, startPoint x: 1260, startPoint y: 706, endPoint x: 1252, endPoint y: 705, distance: 8.1
click at [1259, 707] on div "Subtotal R$ 19,25 Total R$ 19,25 Selecione um cupom de desconto Selecione um cu…" at bounding box center [1215, 639] width 305 height 152
click at [1213, 690] on button "Continuar" at bounding box center [1215, 688] width 281 height 29
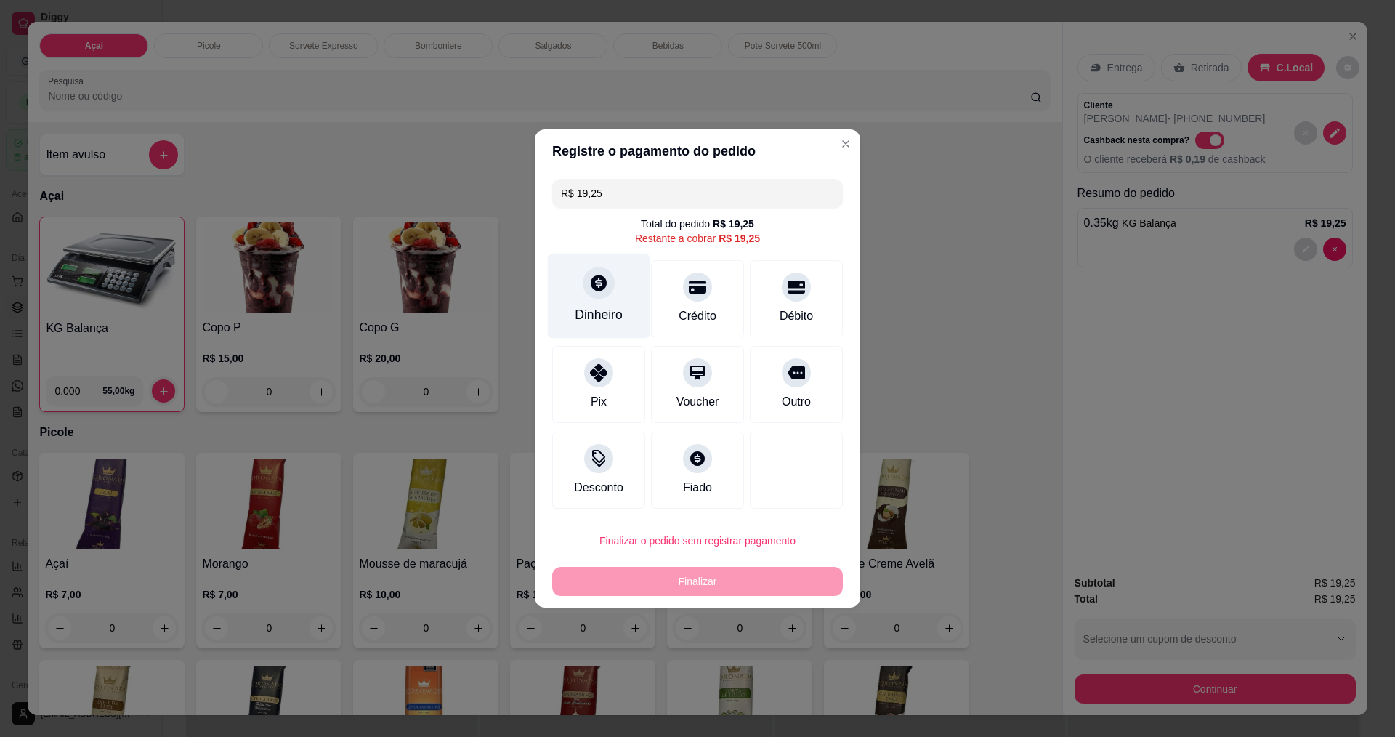
click at [600, 287] on icon at bounding box center [599, 283] width 16 height 16
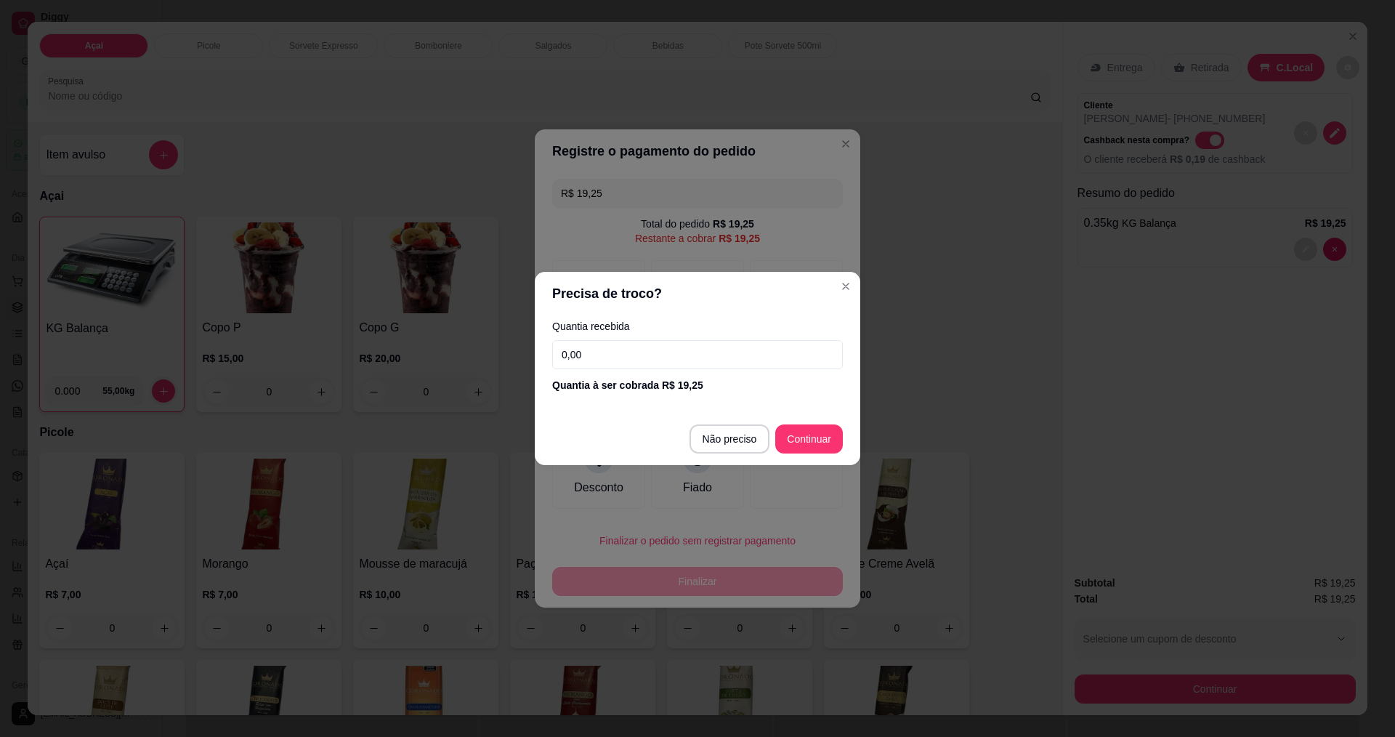
click at [654, 366] on input "0,00" at bounding box center [697, 354] width 291 height 29
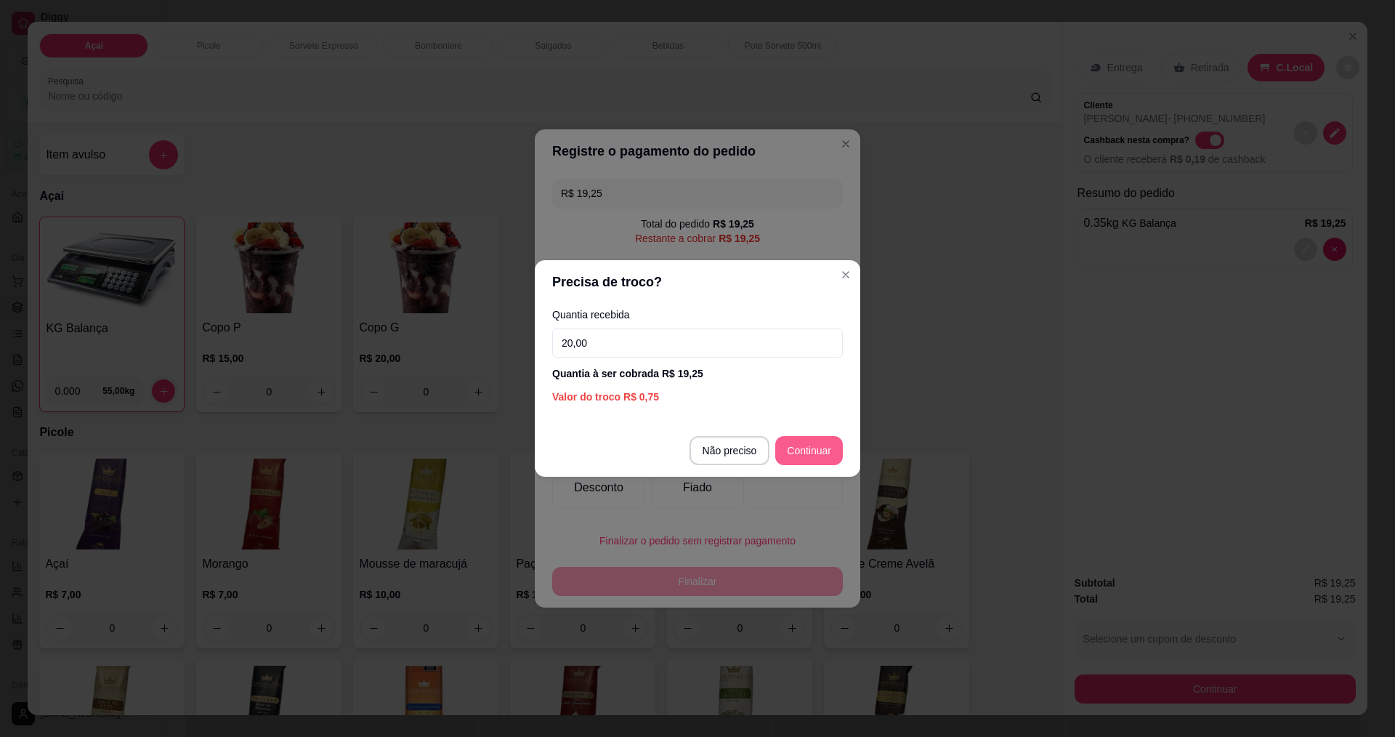
type input "20,00"
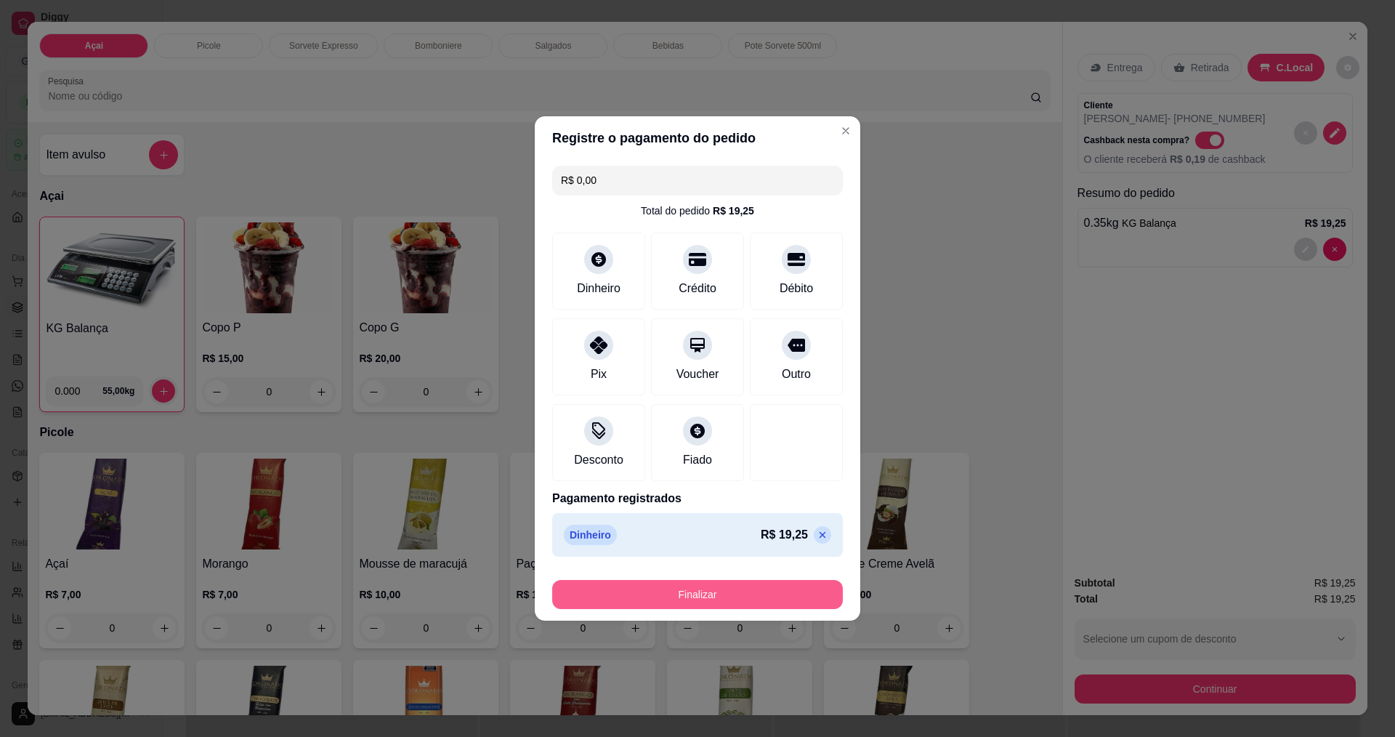
click at [754, 582] on button "Finalizar" at bounding box center [697, 594] width 291 height 29
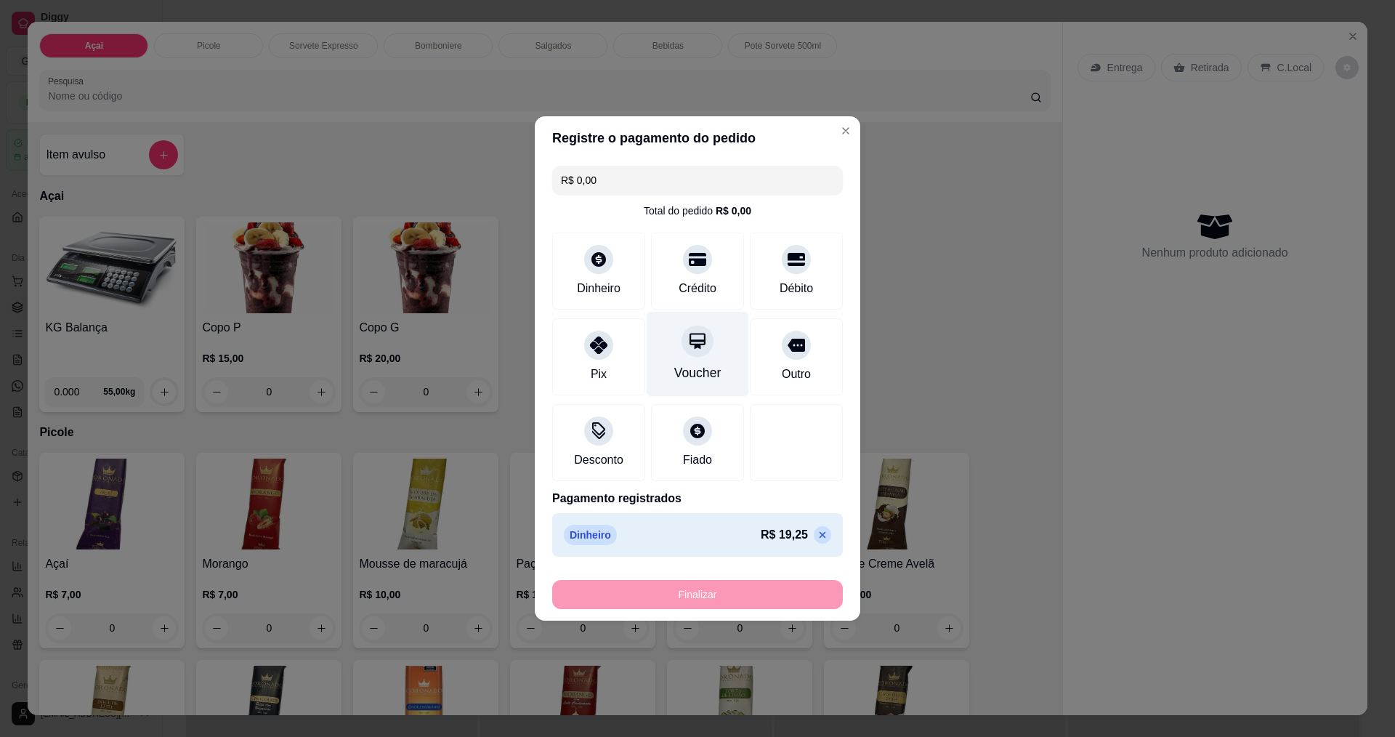
type input "-R$ 19,25"
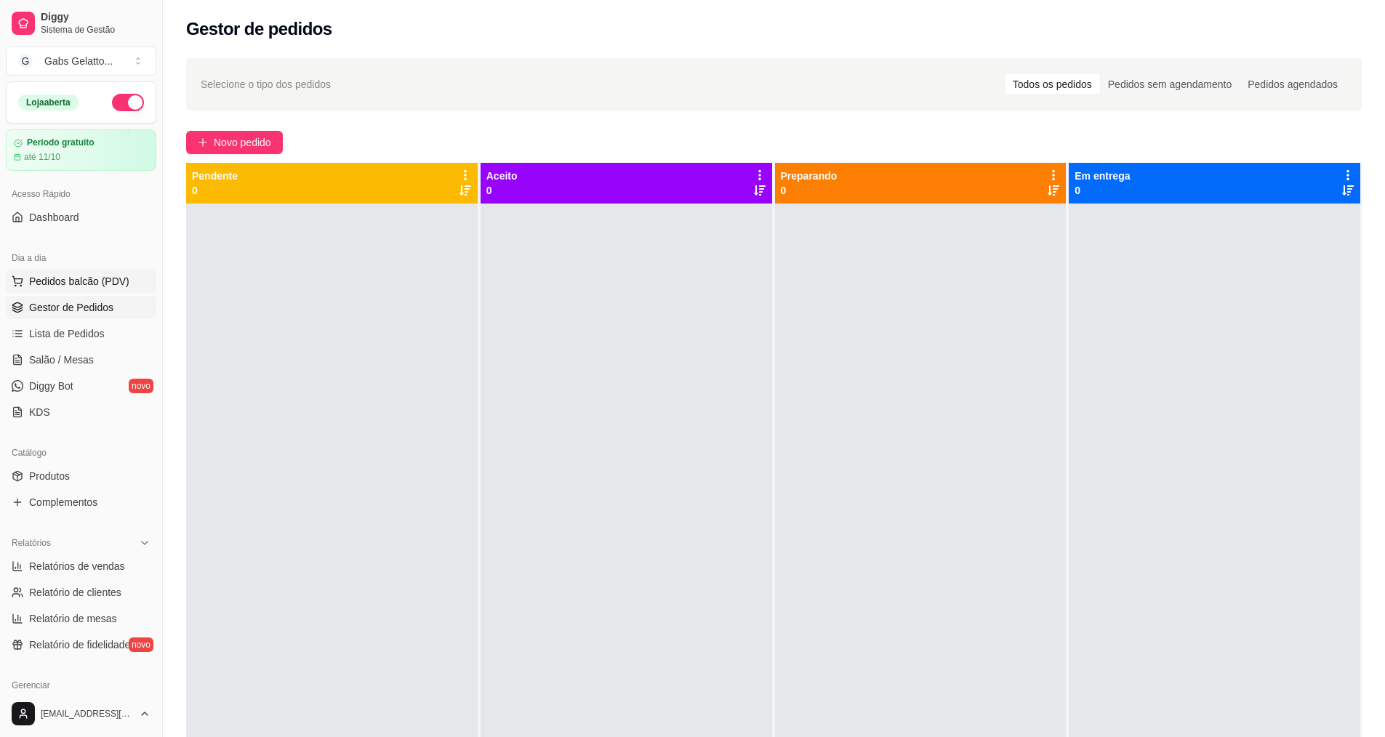
click at [121, 286] on span "Pedidos balcão (PDV)" at bounding box center [79, 281] width 100 height 15
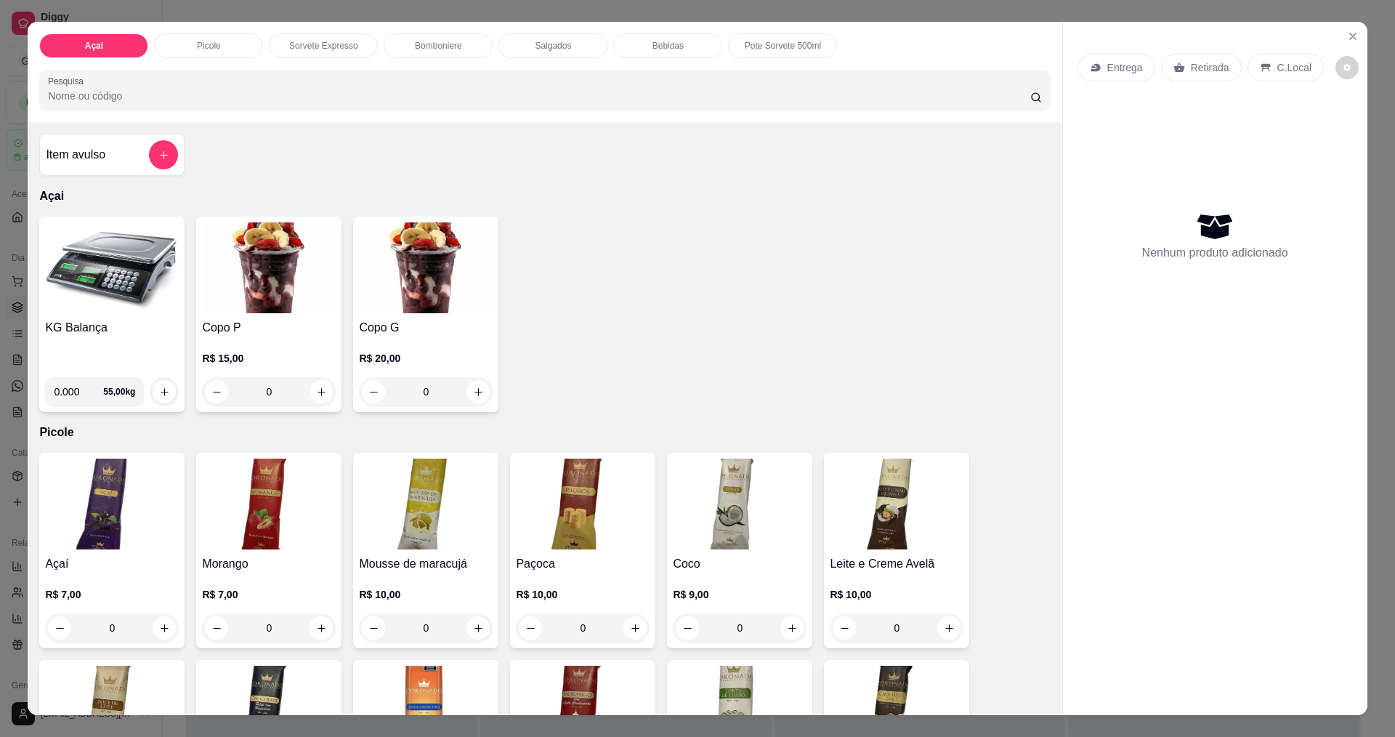
click at [137, 284] on img at bounding box center [112, 267] width 134 height 91
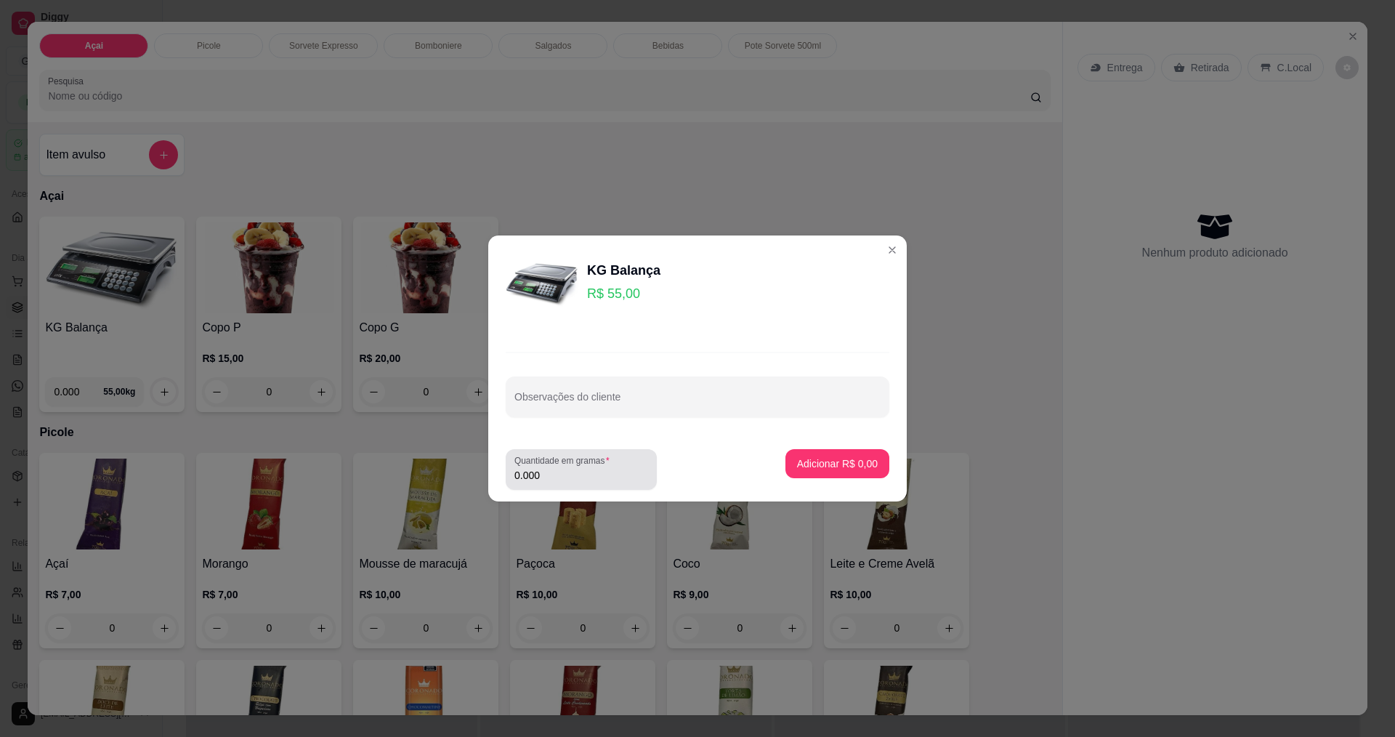
click at [574, 464] on label "Quantidade em gramas" at bounding box center [565, 460] width 100 height 12
click at [574, 468] on input "0.000" at bounding box center [582, 475] width 134 height 15
type input "0.422"
click at [829, 468] on p "Adicionar R$ 23,21" at bounding box center [834, 463] width 86 height 15
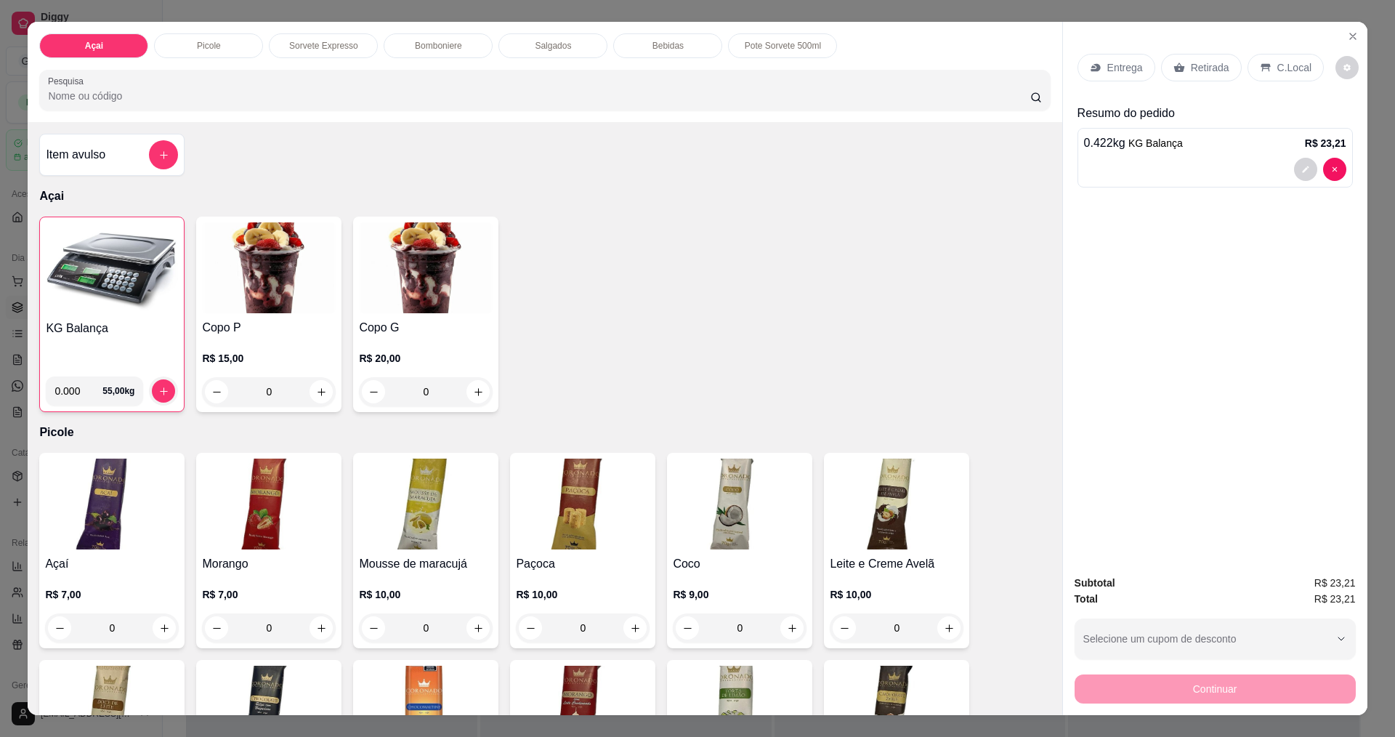
click at [1286, 67] on p "C.Local" at bounding box center [1295, 67] width 34 height 15
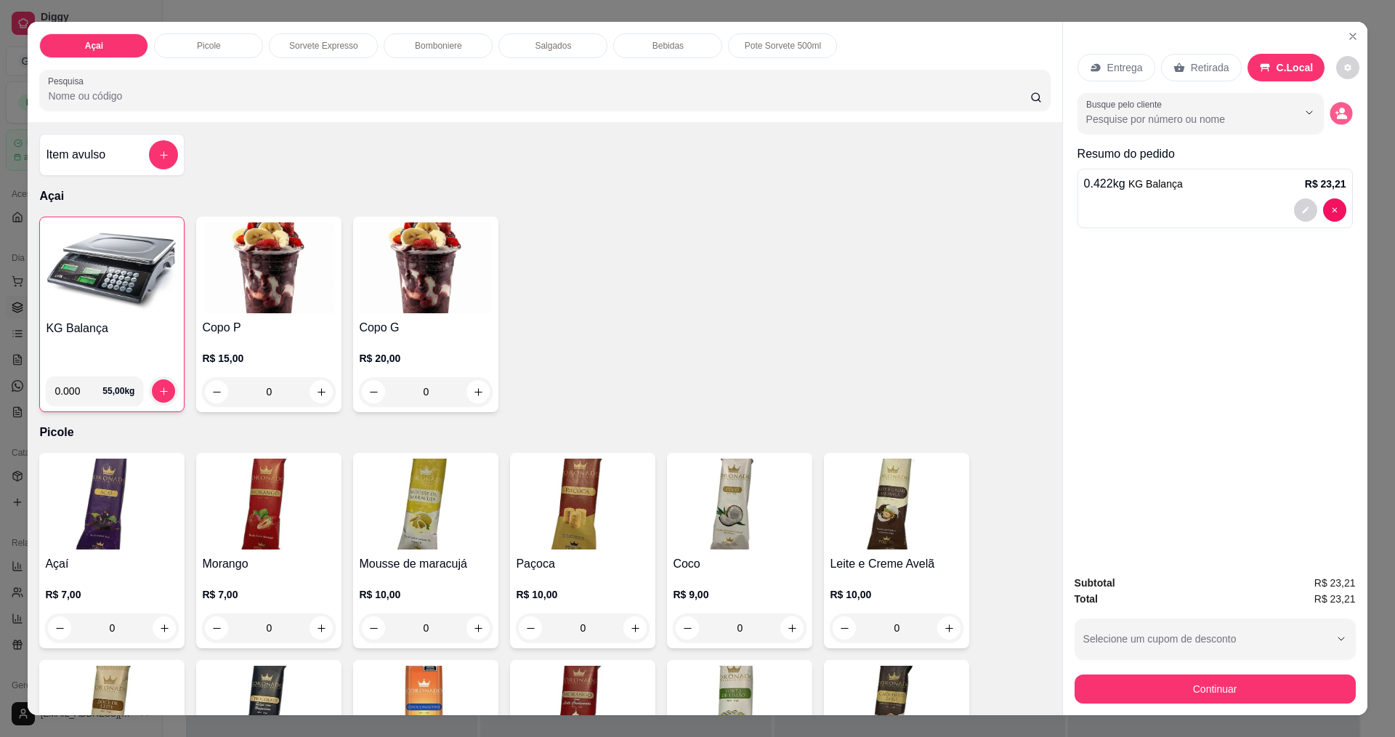
click at [1337, 118] on icon "decrease-product-quantity" at bounding box center [1342, 117] width 10 height 5
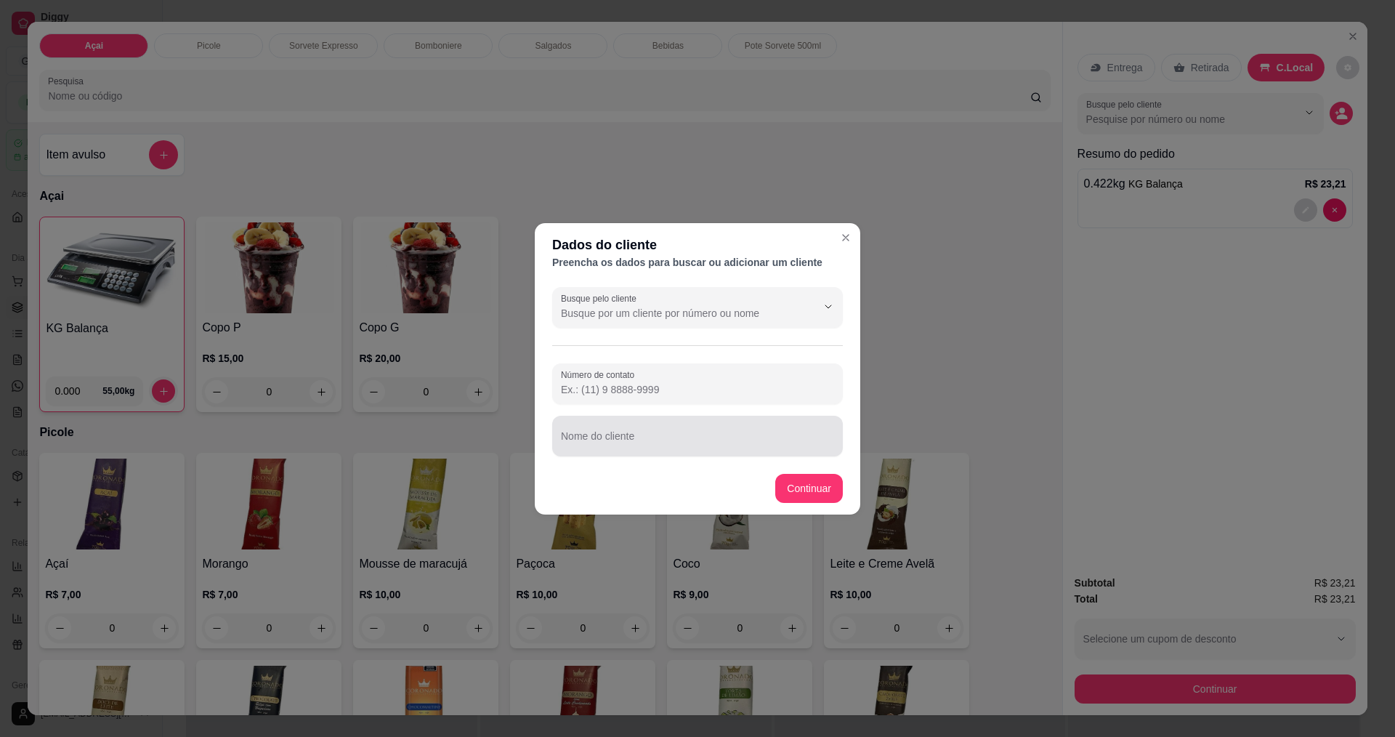
click at [690, 448] on input "Nome do cliente" at bounding box center [697, 442] width 273 height 15
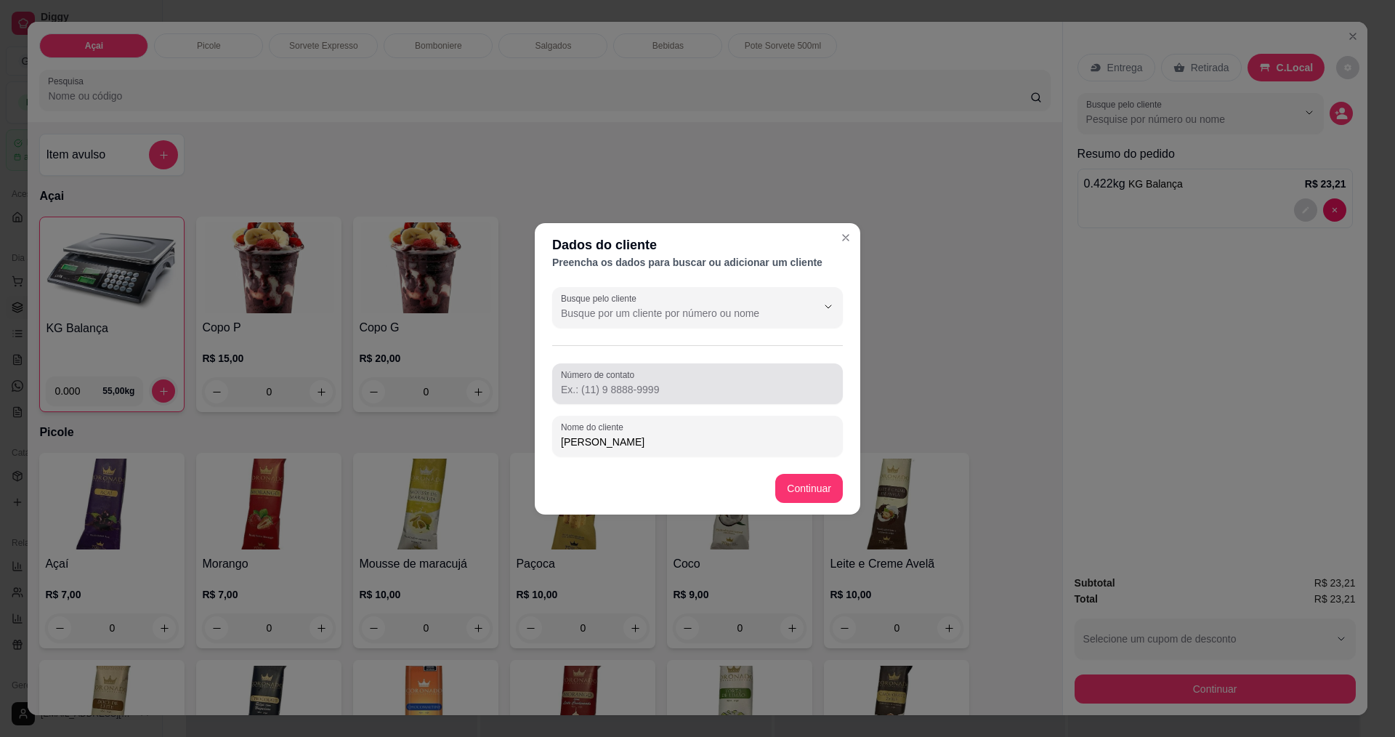
type input "[PERSON_NAME]"
click at [724, 393] on input "Número de contato" at bounding box center [697, 389] width 273 height 15
type input "[PHONE_NUMBER]"
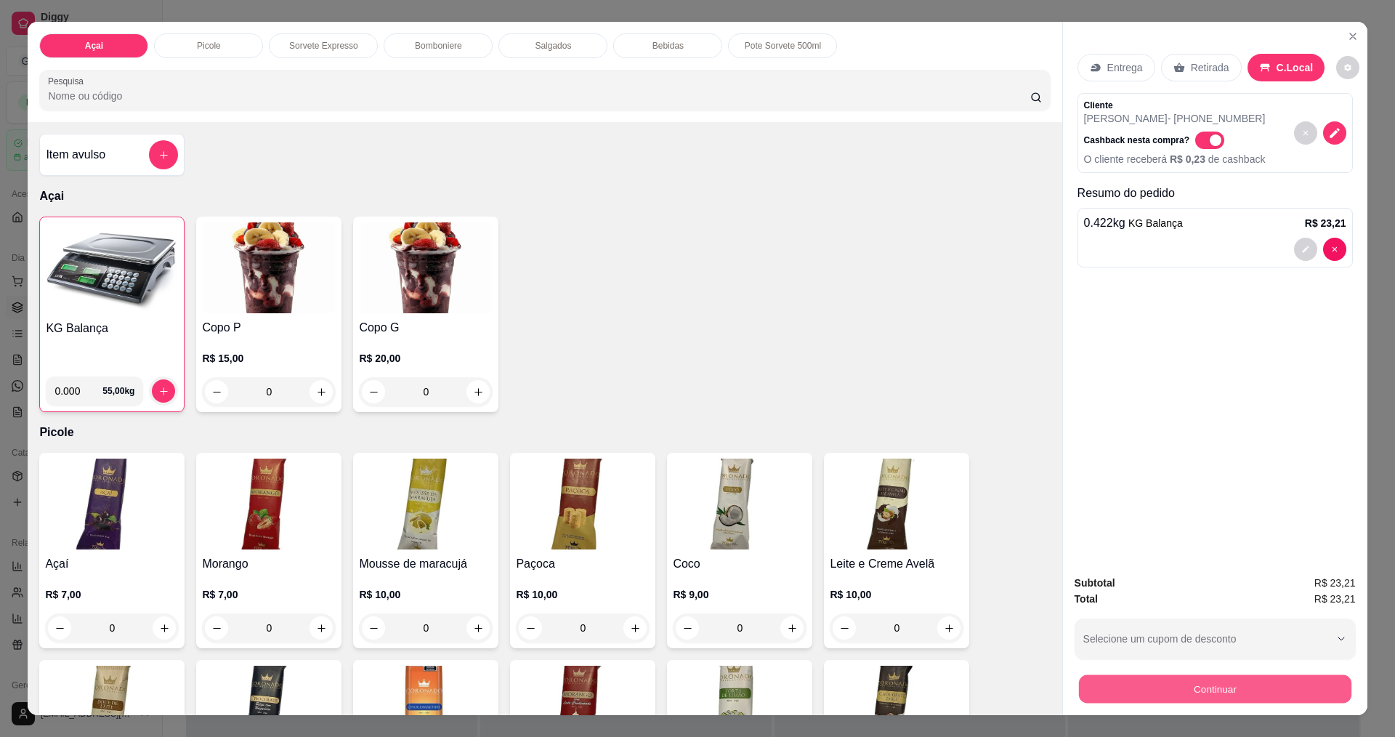
click at [1254, 693] on button "Continuar" at bounding box center [1215, 688] width 273 height 28
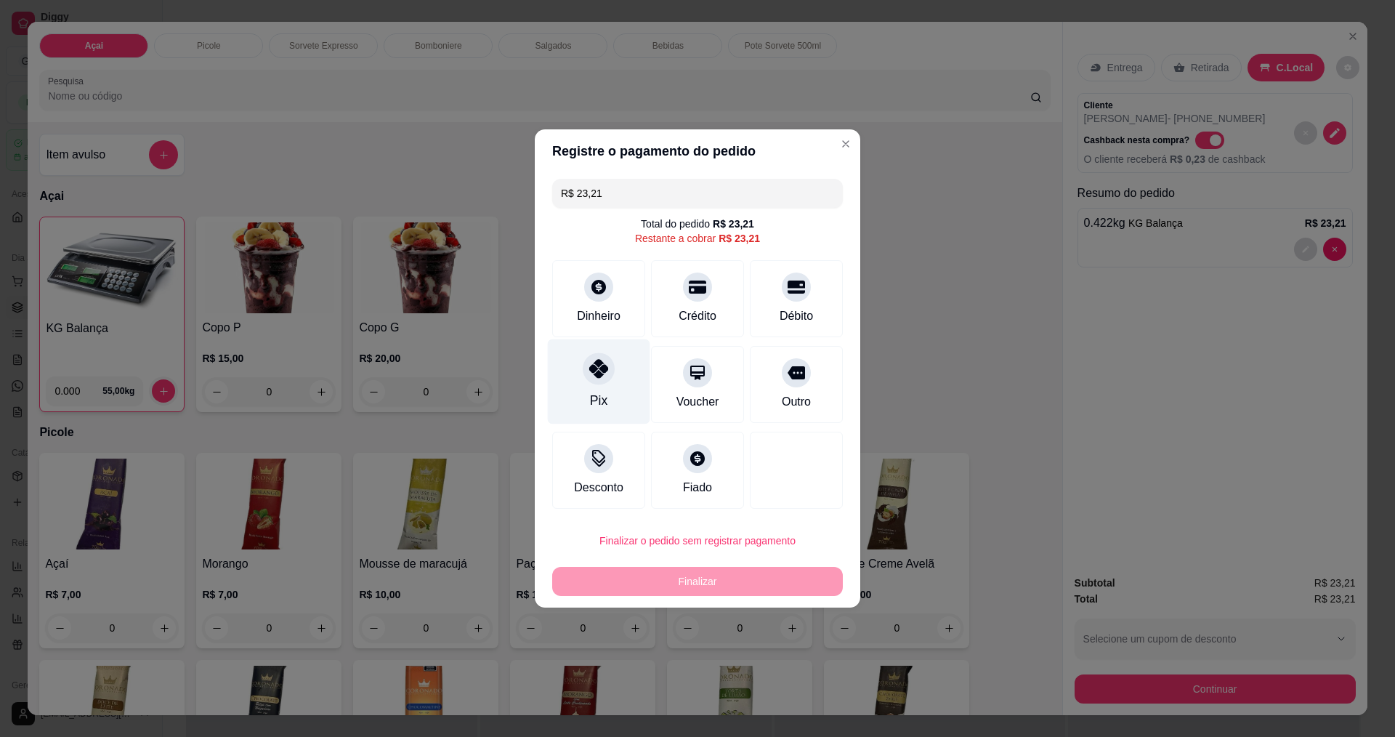
click at [600, 391] on div "Pix" at bounding box center [598, 400] width 17 height 19
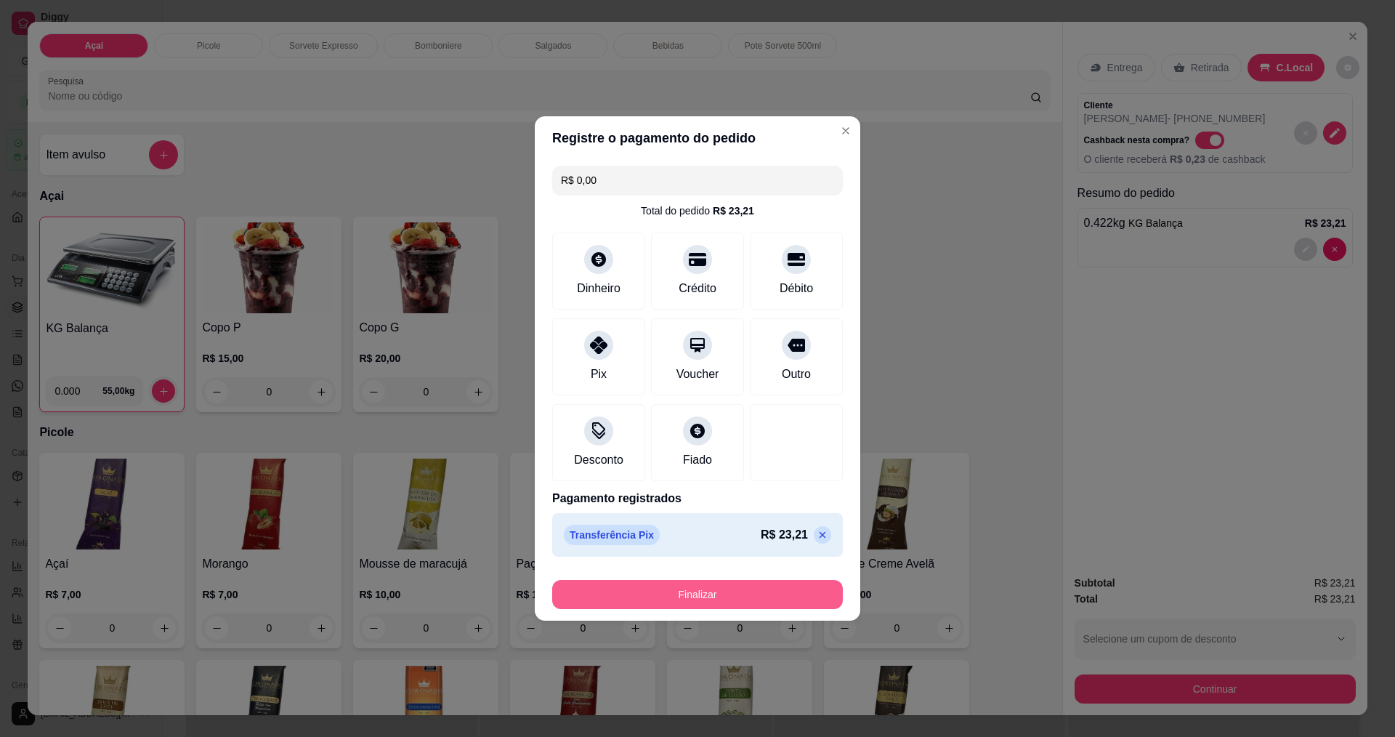
click at [724, 587] on button "Finalizar" at bounding box center [697, 594] width 291 height 29
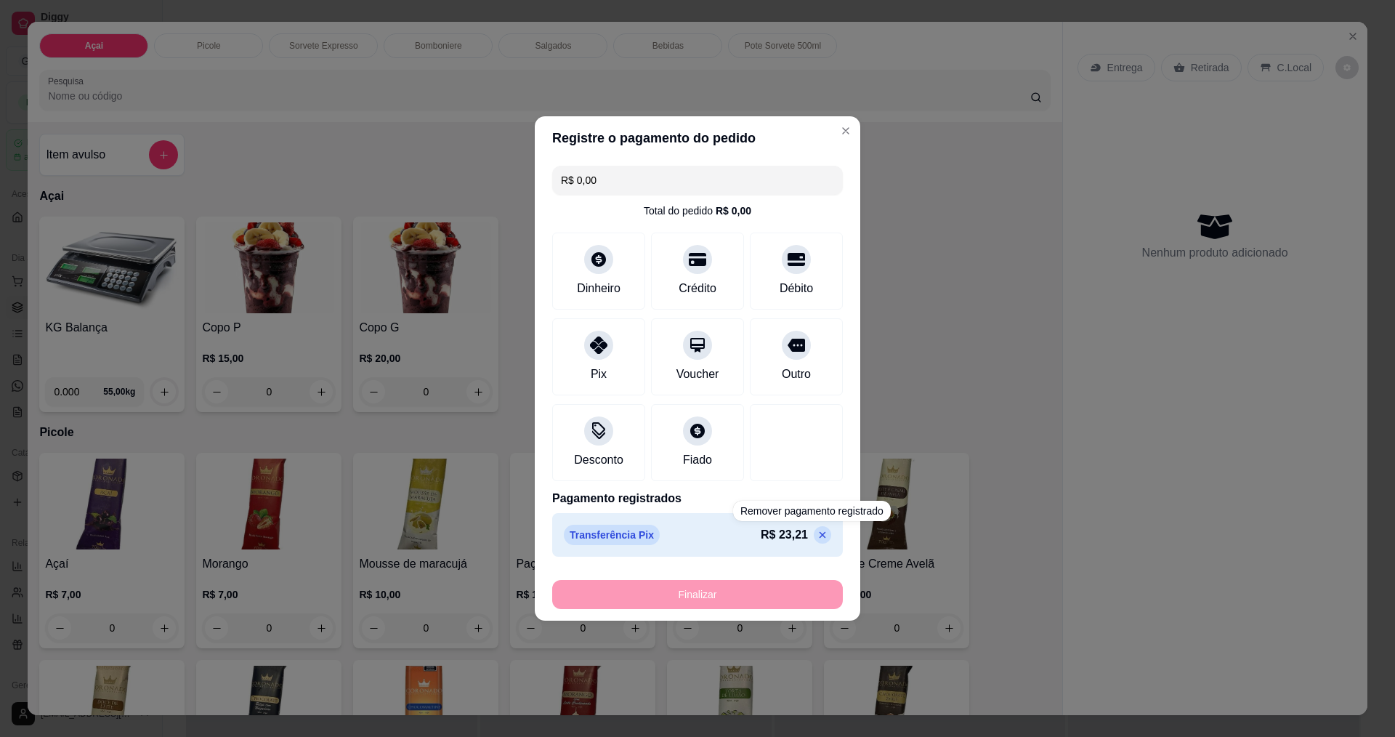
type input "-R$ 23,21"
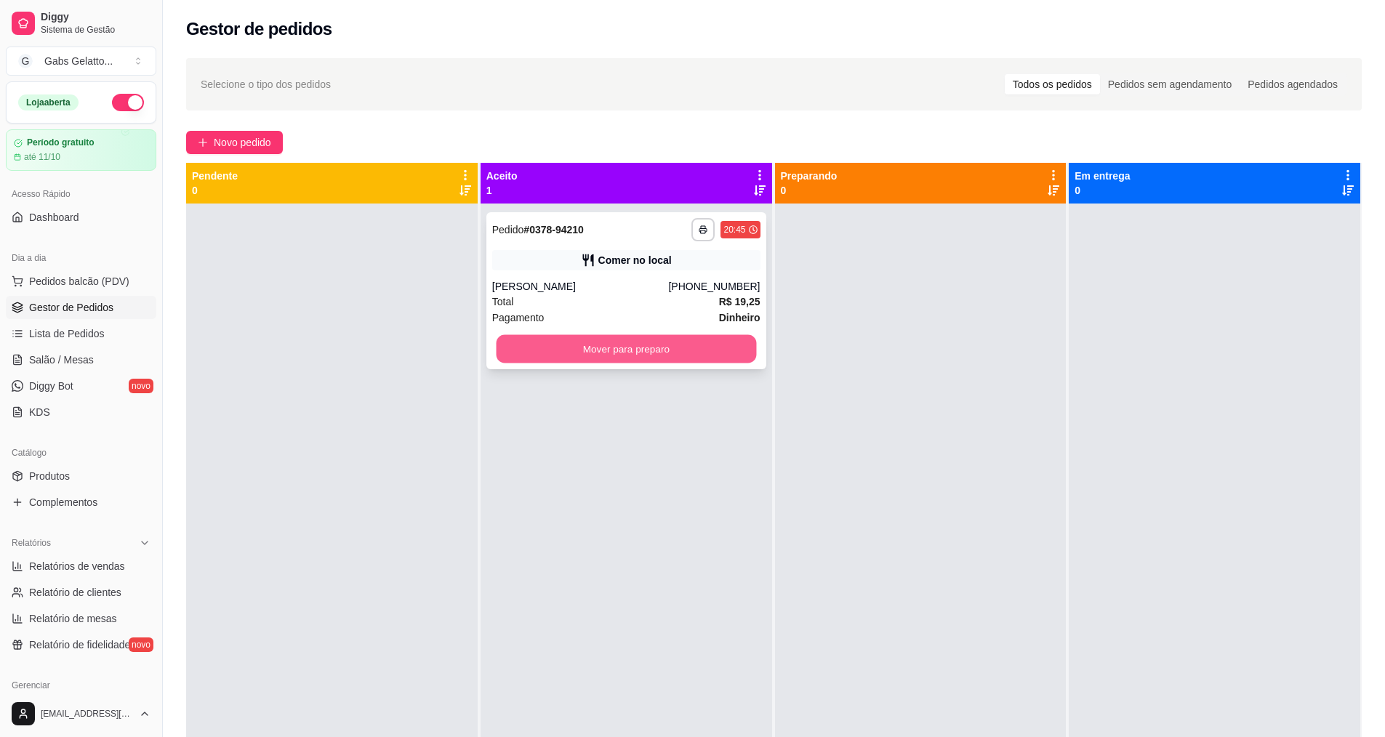
click at [558, 350] on button "Mover para preparo" at bounding box center [626, 349] width 260 height 28
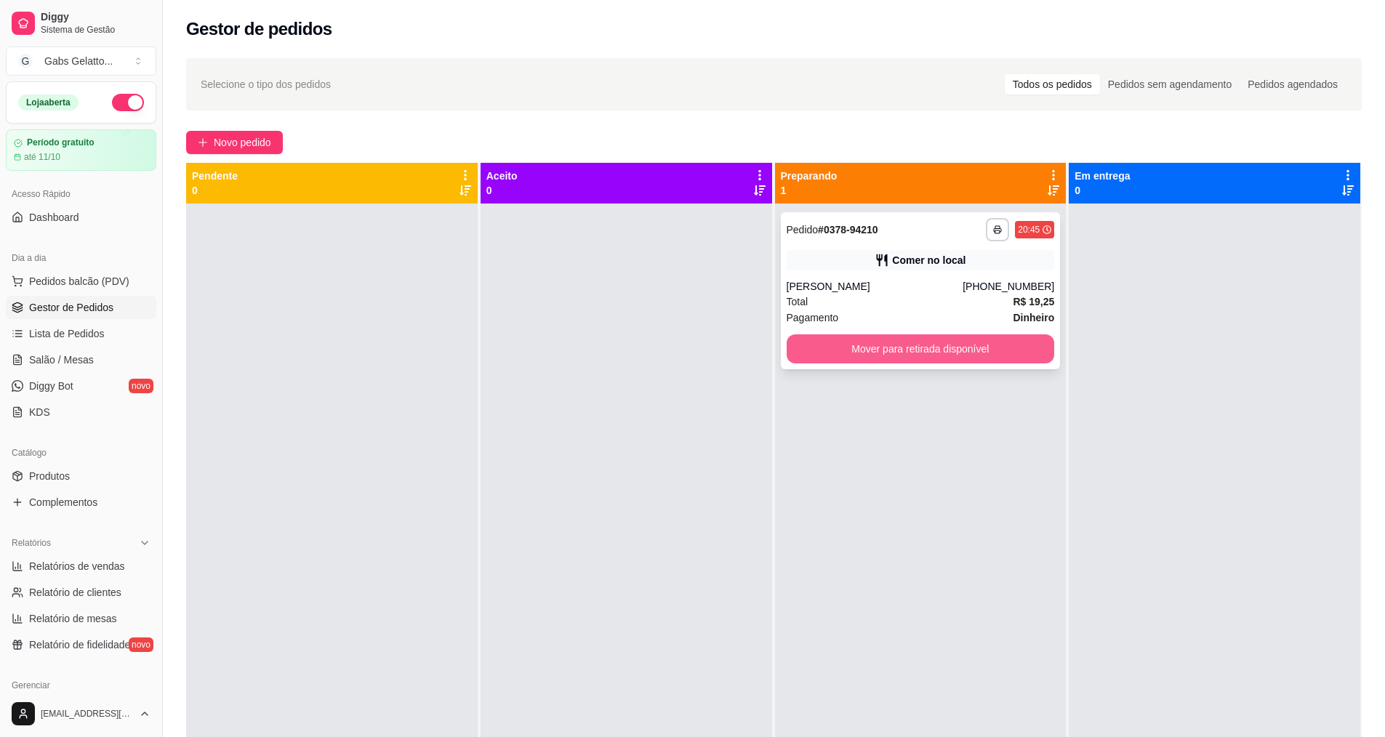
click at [872, 347] on button "Mover para retirada disponível" at bounding box center [920, 348] width 268 height 29
click at [103, 280] on span "Pedidos balcão (PDV)" at bounding box center [79, 281] width 100 height 15
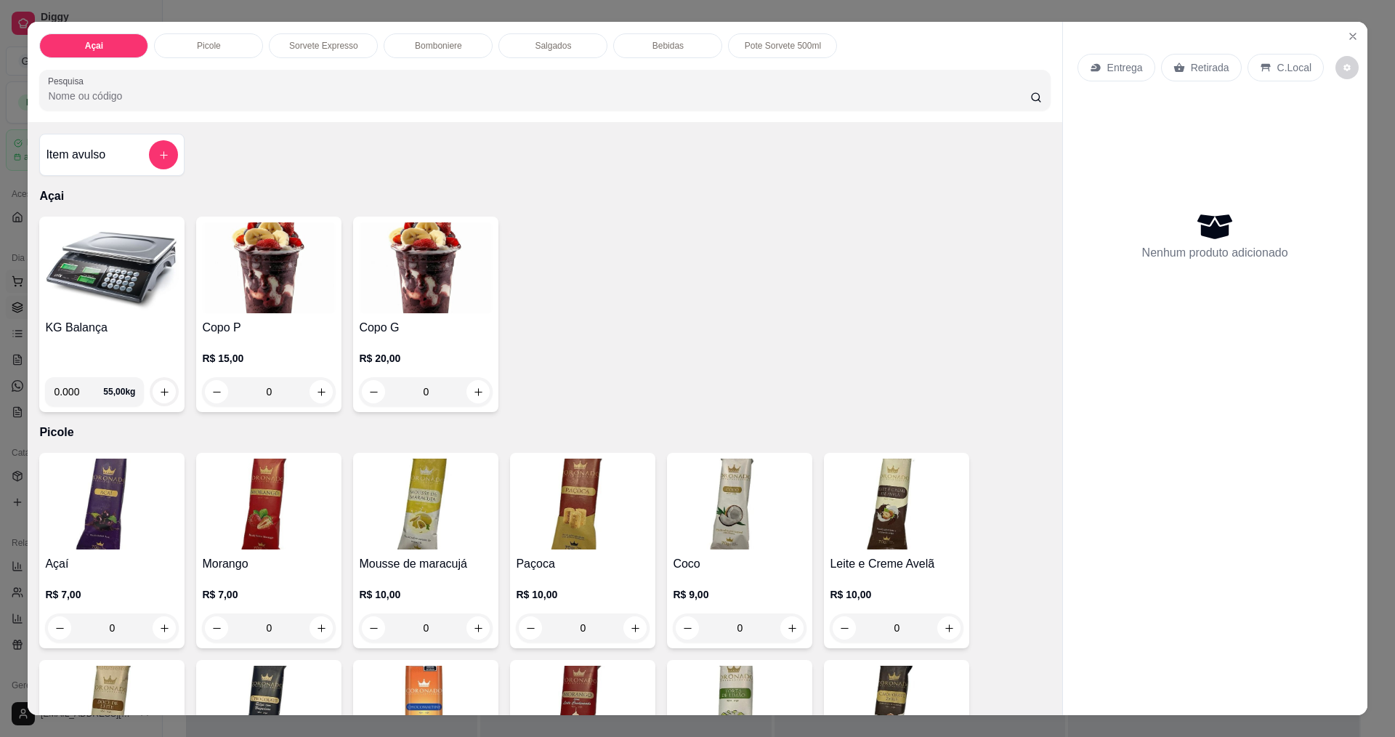
click at [103, 280] on img at bounding box center [112, 267] width 134 height 91
click at [431, 40] on p "Bomboniere" at bounding box center [438, 46] width 47 height 12
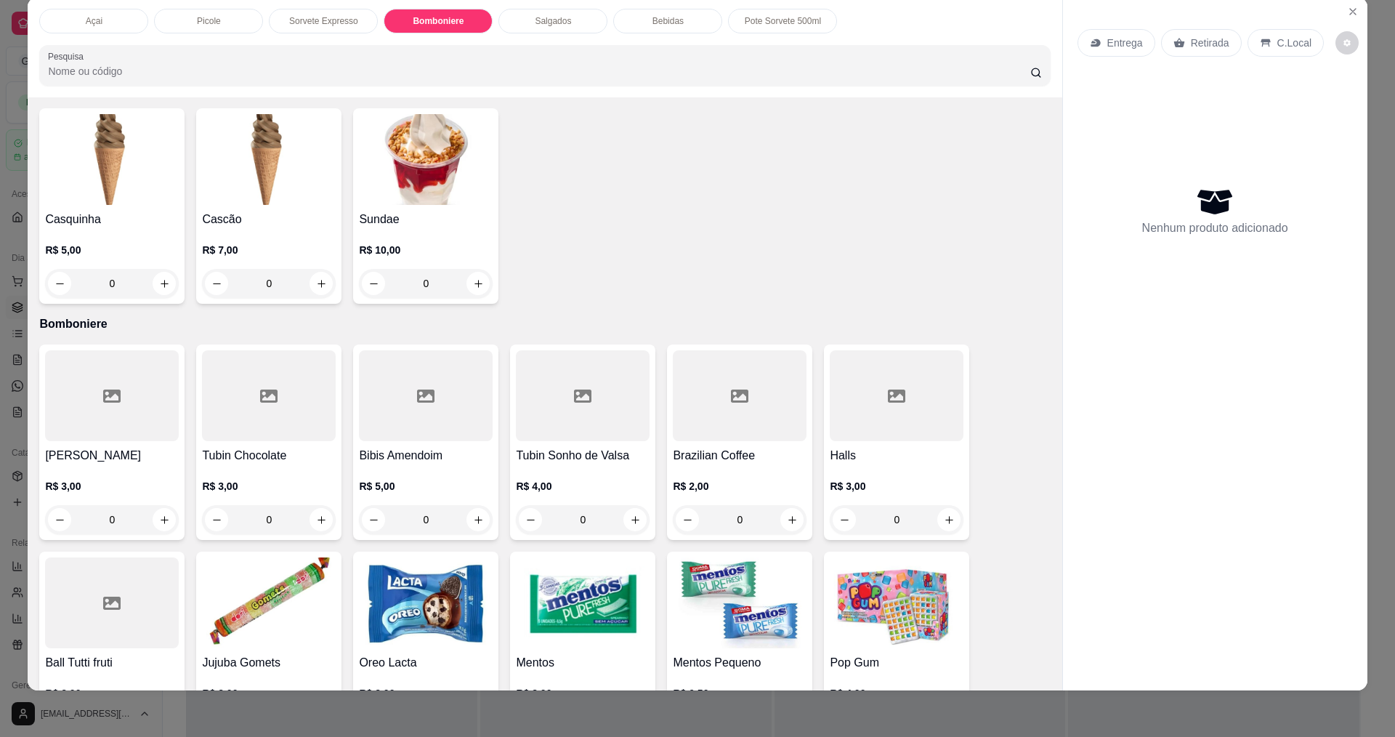
scroll to position [1060, 0]
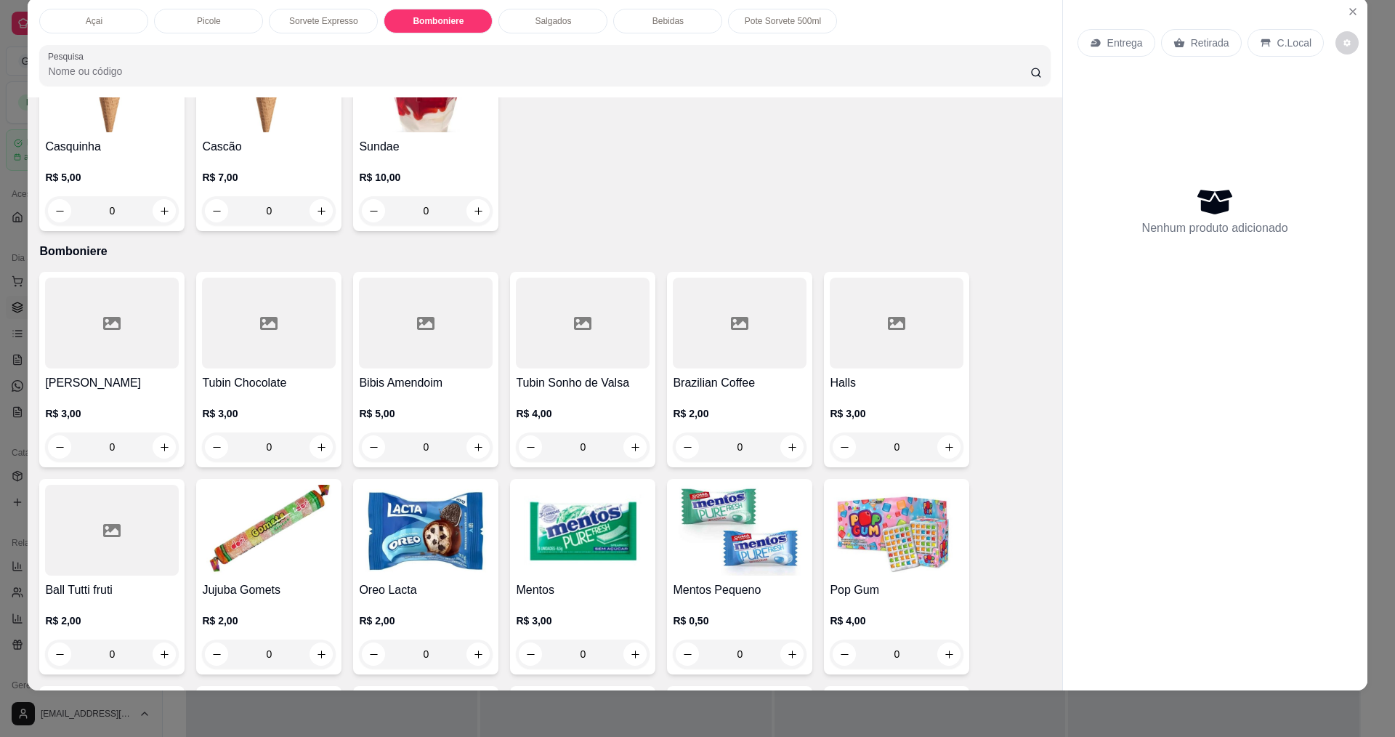
click at [714, 324] on div at bounding box center [740, 323] width 134 height 91
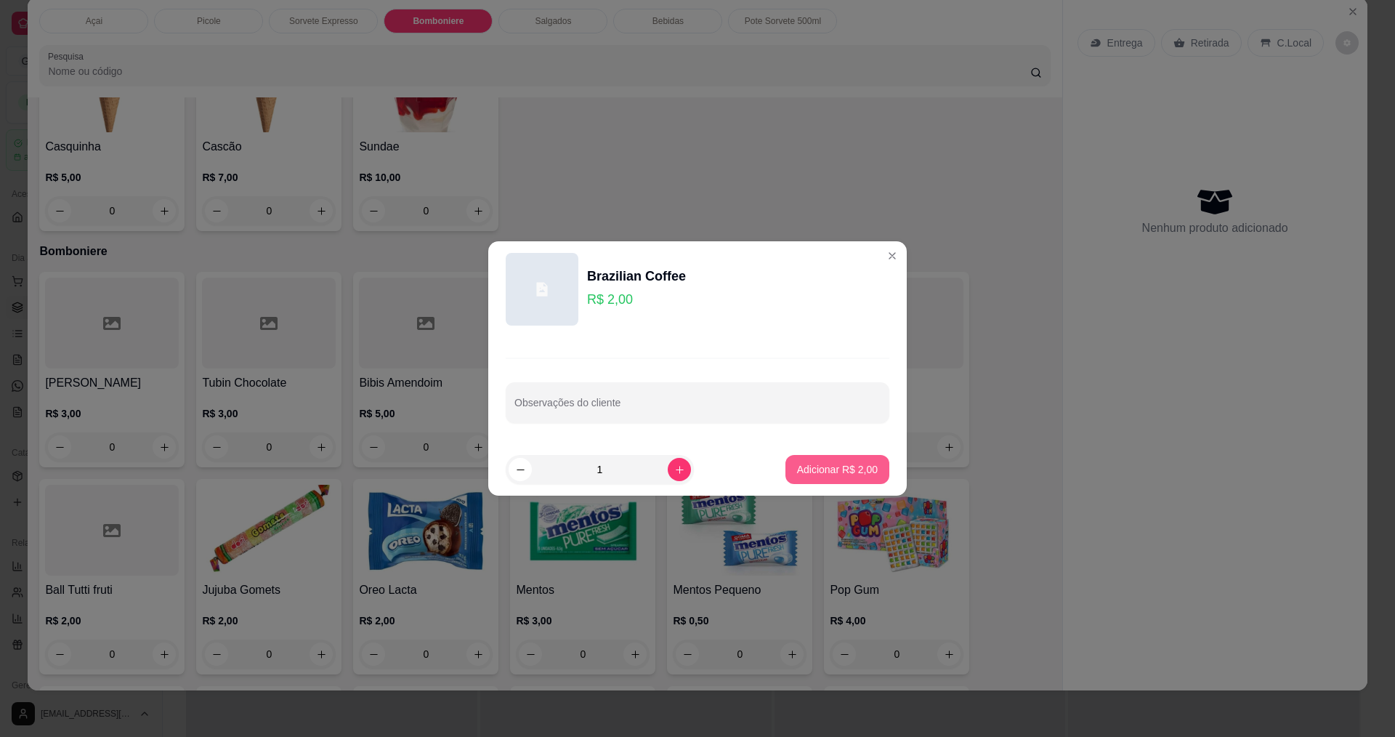
click at [829, 464] on p "Adicionar R$ 2,00" at bounding box center [837, 469] width 81 height 15
type input "1"
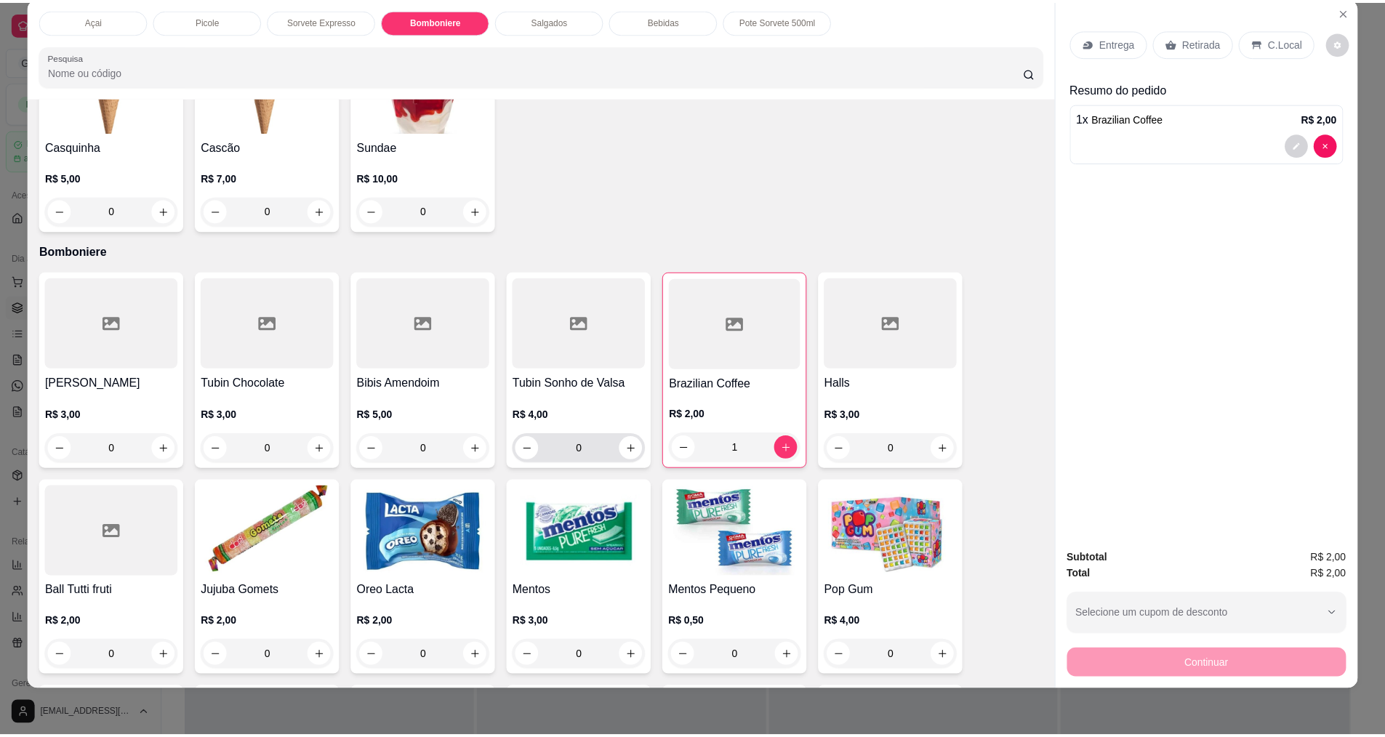
scroll to position [1133, 0]
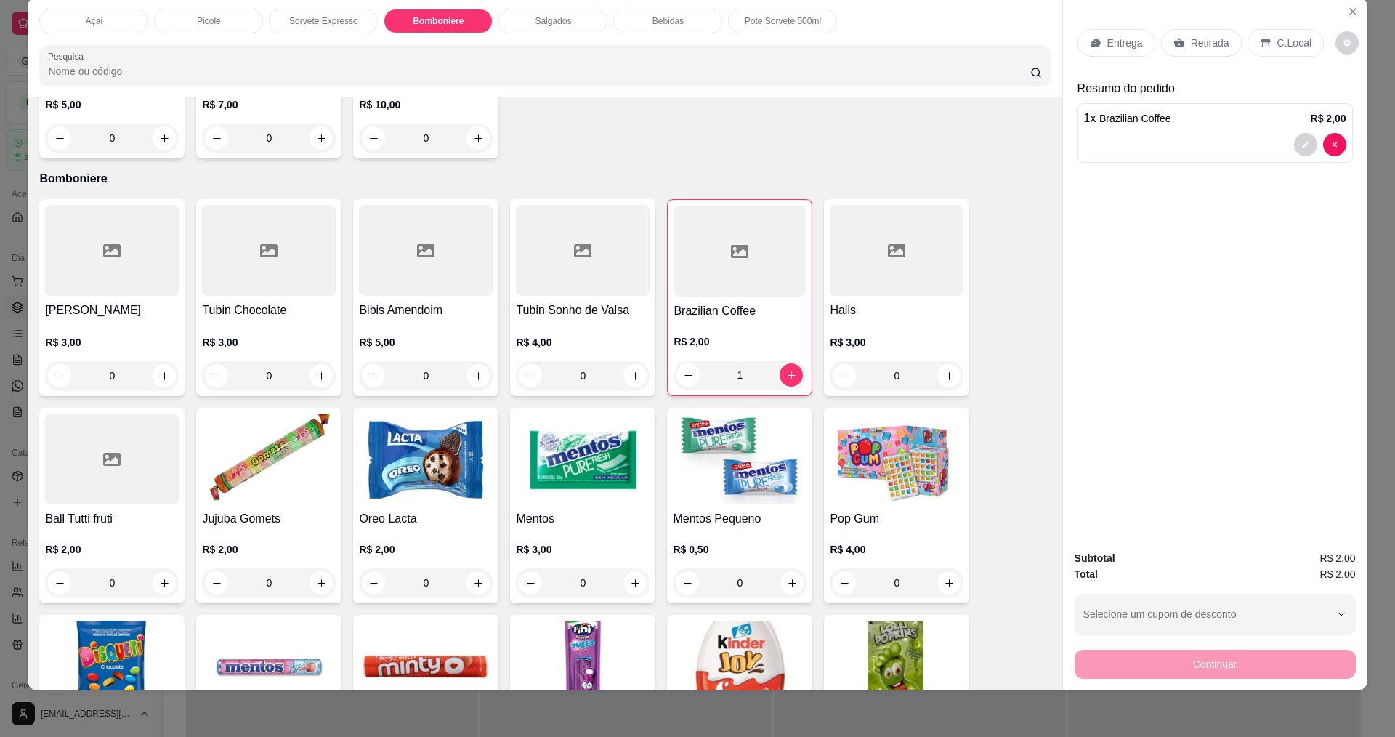
click at [608, 472] on img at bounding box center [583, 459] width 134 height 91
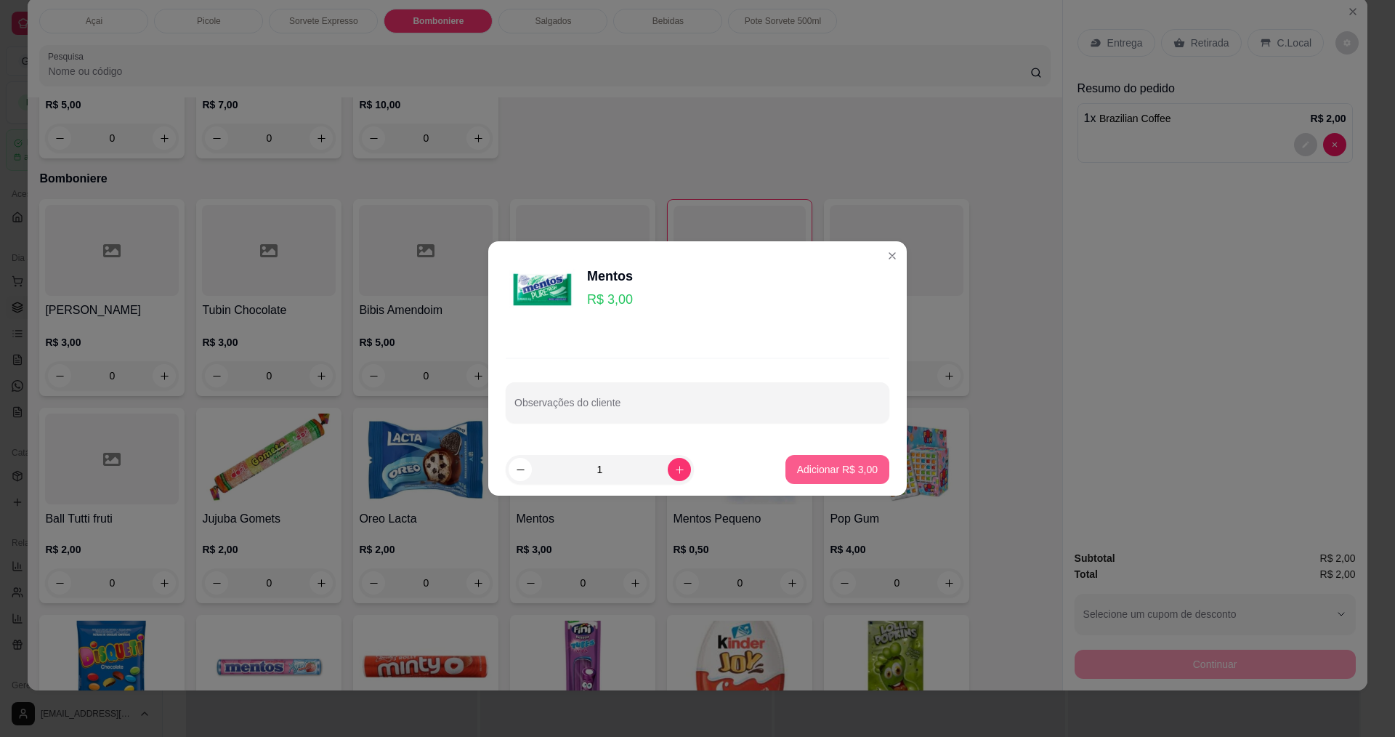
click at [797, 467] on p "Adicionar R$ 3,00" at bounding box center [837, 469] width 81 height 15
type input "1"
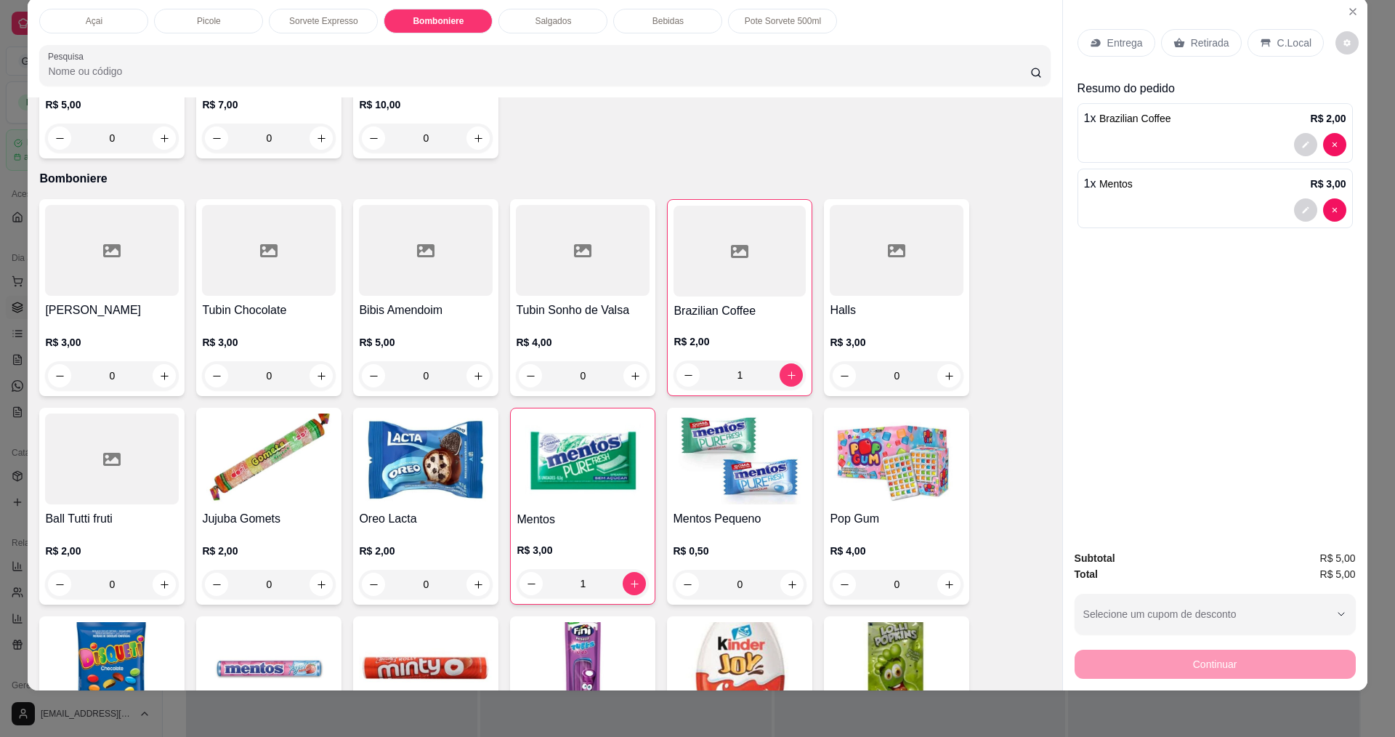
click at [892, 462] on img at bounding box center [897, 459] width 134 height 91
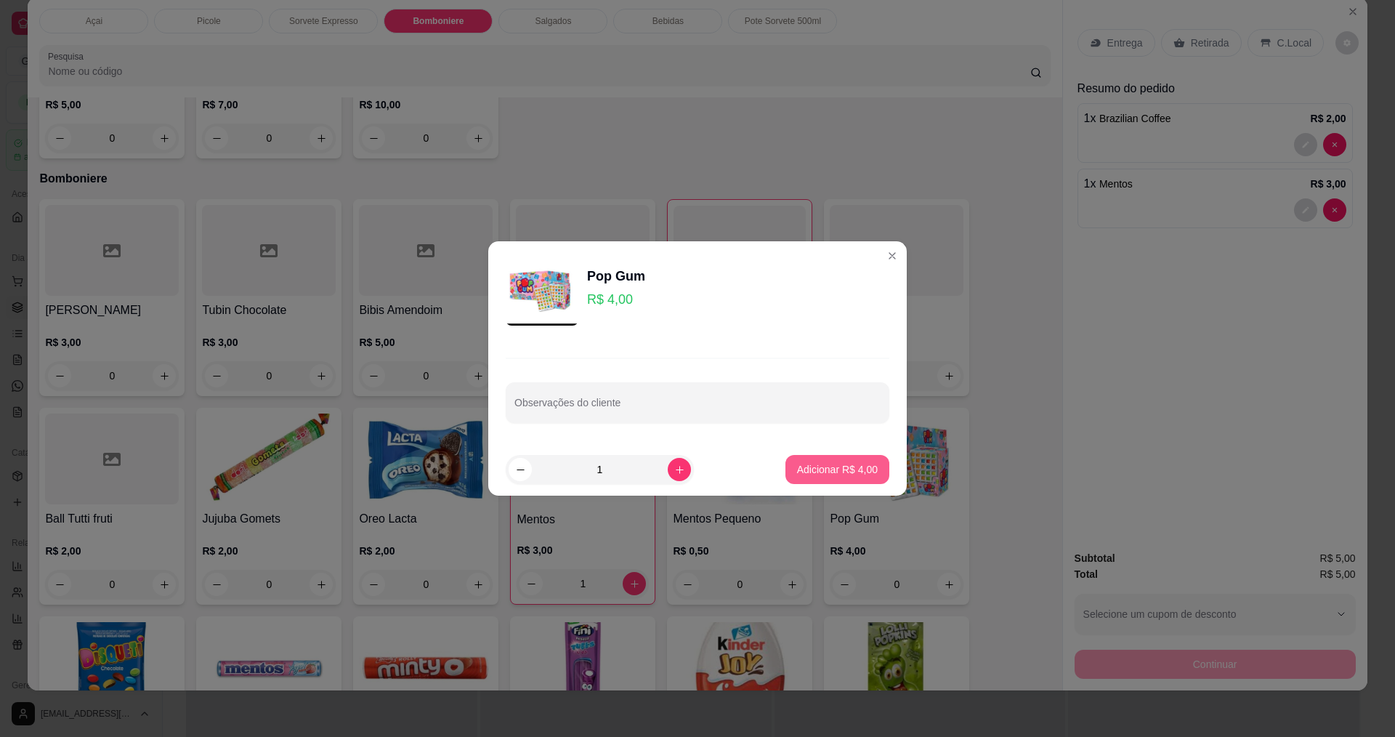
click at [855, 476] on p "Adicionar R$ 4,00" at bounding box center [837, 469] width 81 height 15
type input "1"
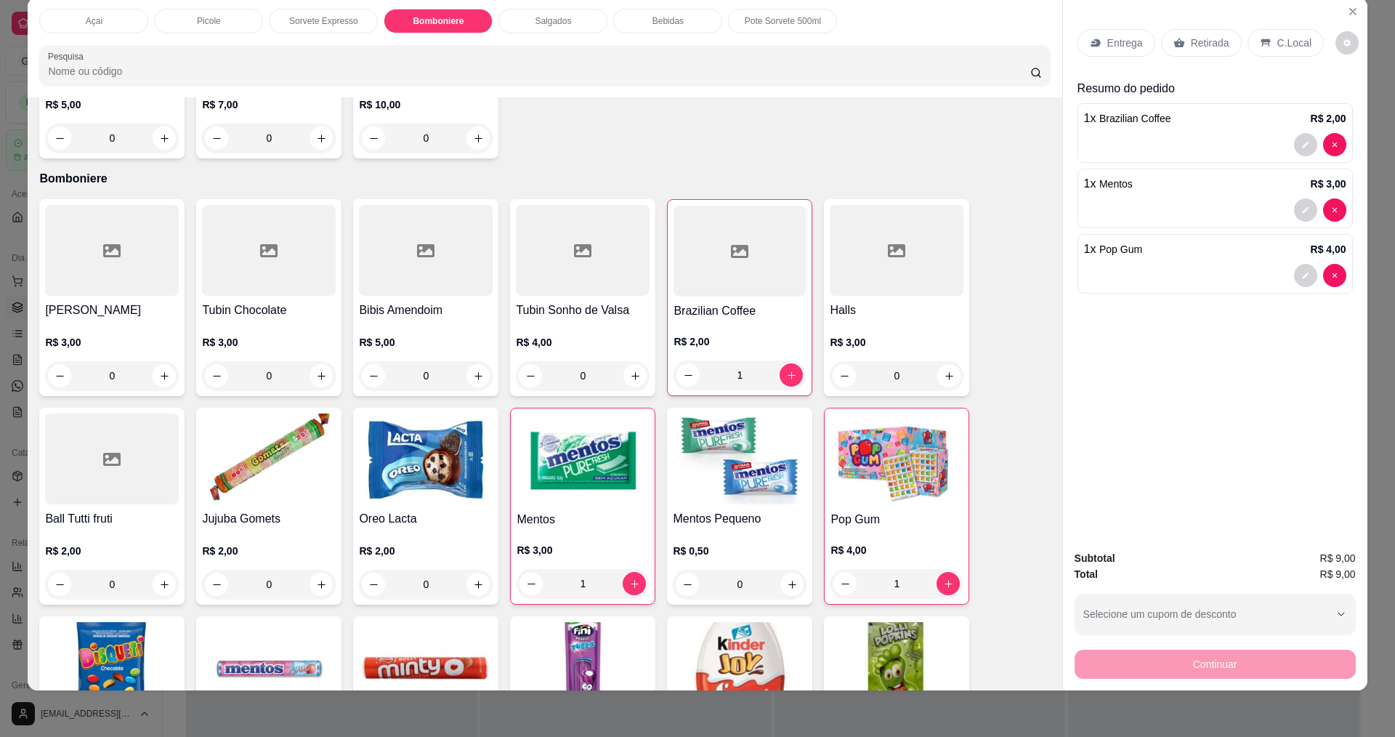
click at [1268, 47] on div "C.Local" at bounding box center [1286, 43] width 76 height 28
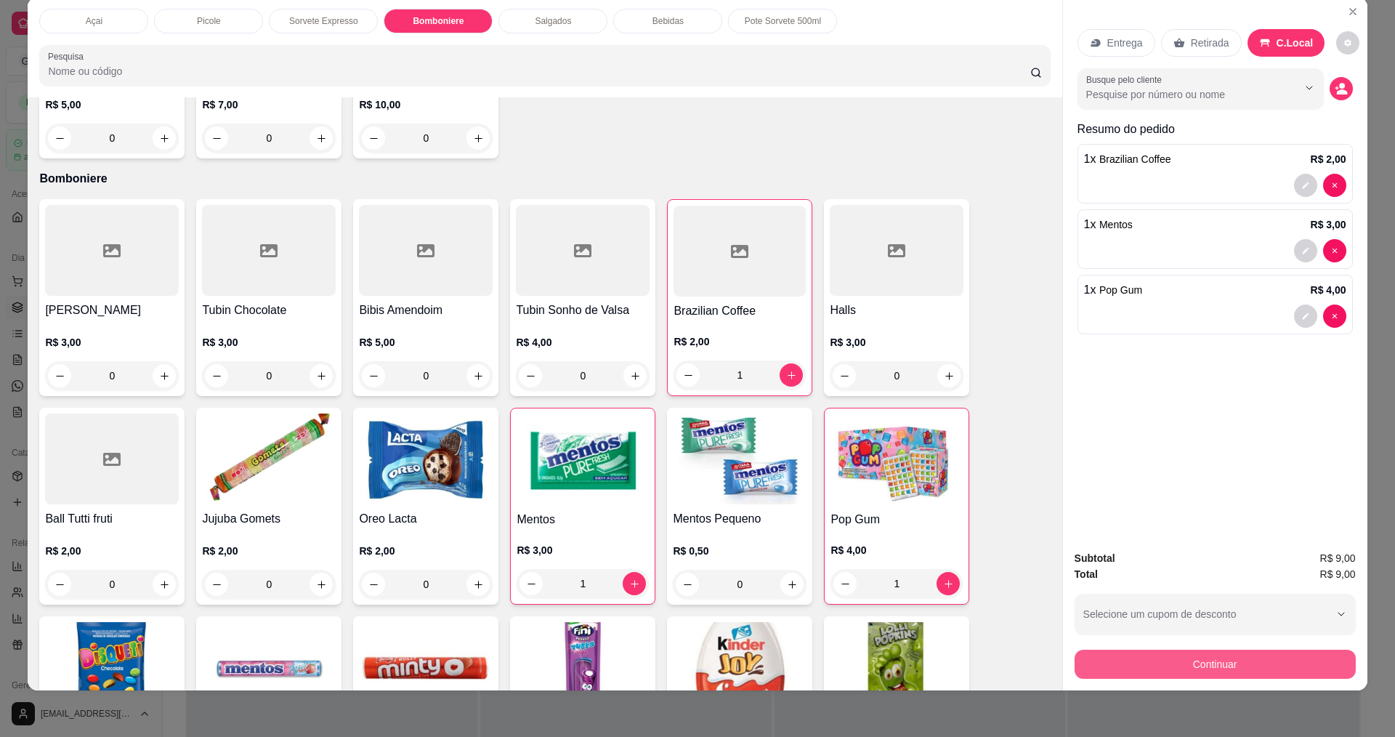
click at [1178, 651] on button "Continuar" at bounding box center [1215, 664] width 281 height 29
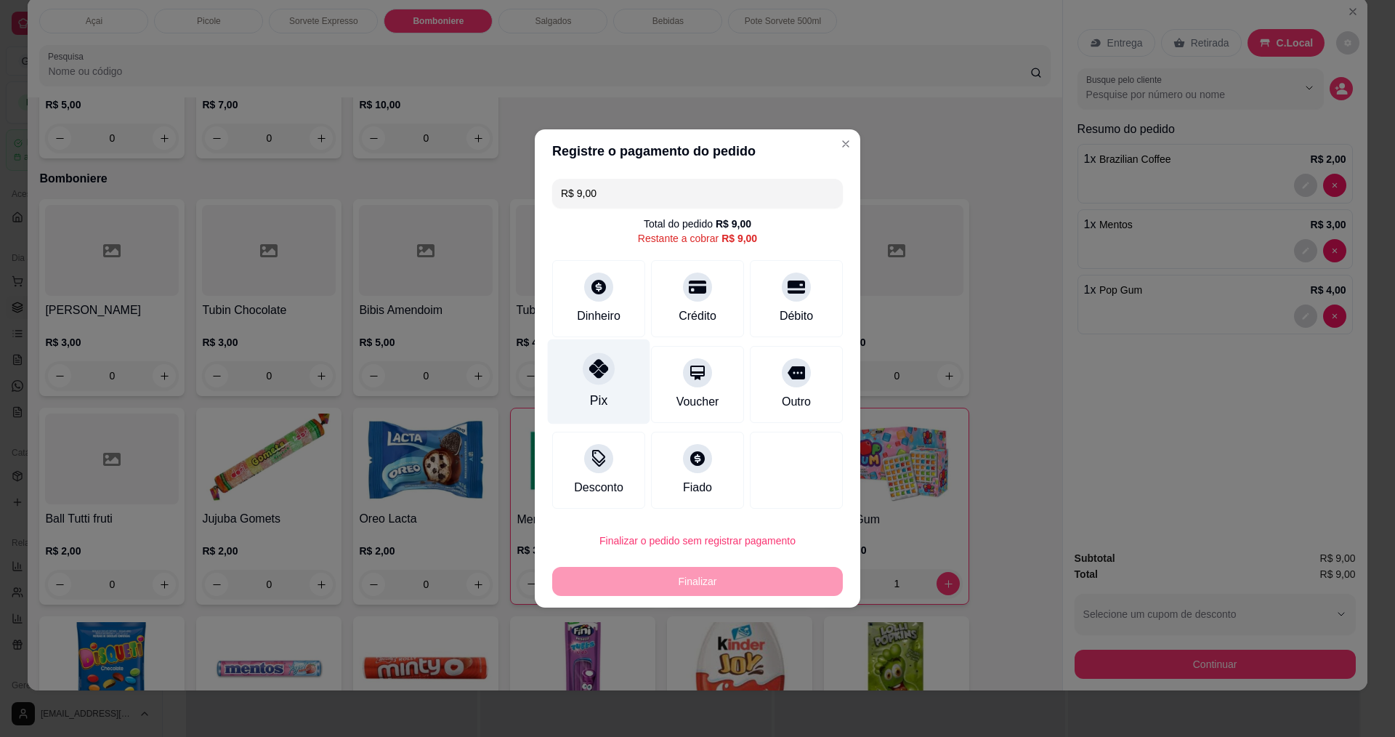
click at [572, 397] on div "Pix" at bounding box center [599, 381] width 102 height 85
type input "R$ 0,00"
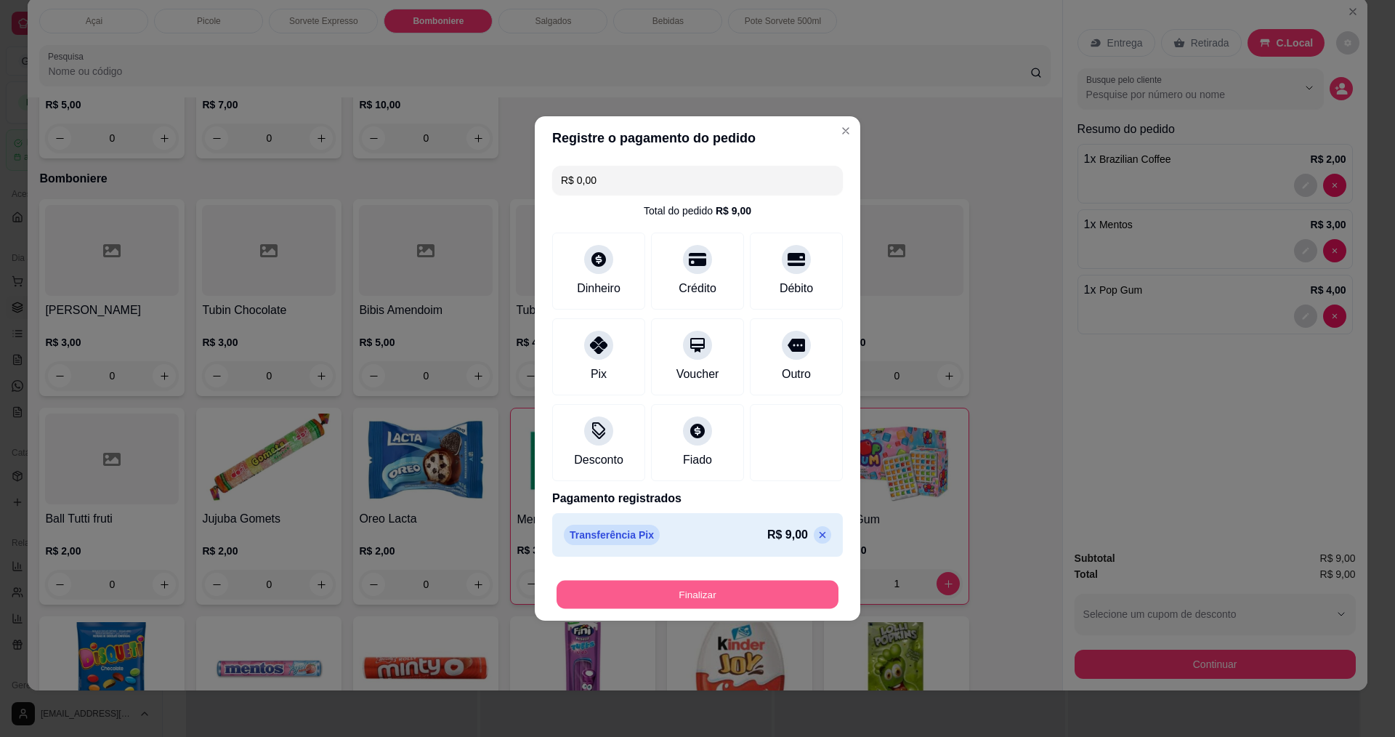
click at [616, 598] on button "Finalizar" at bounding box center [698, 595] width 282 height 28
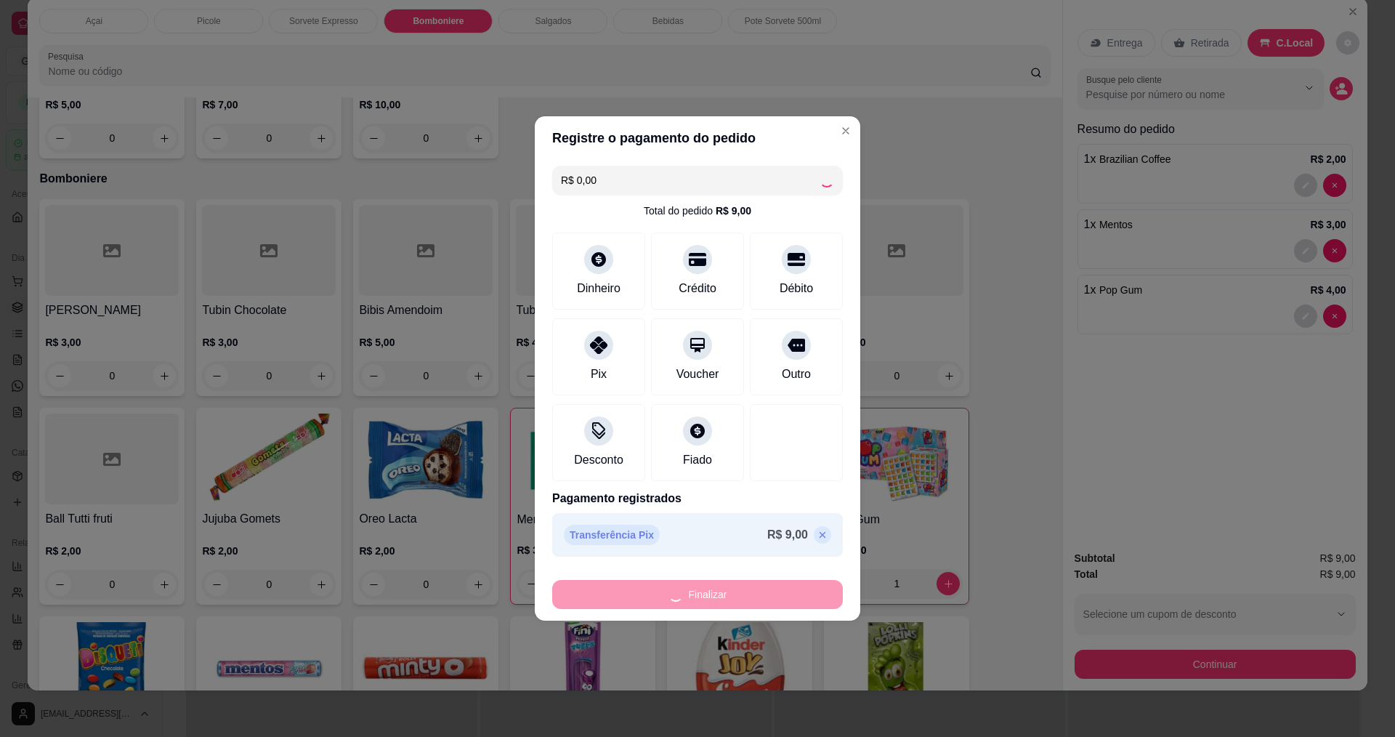
type input "0"
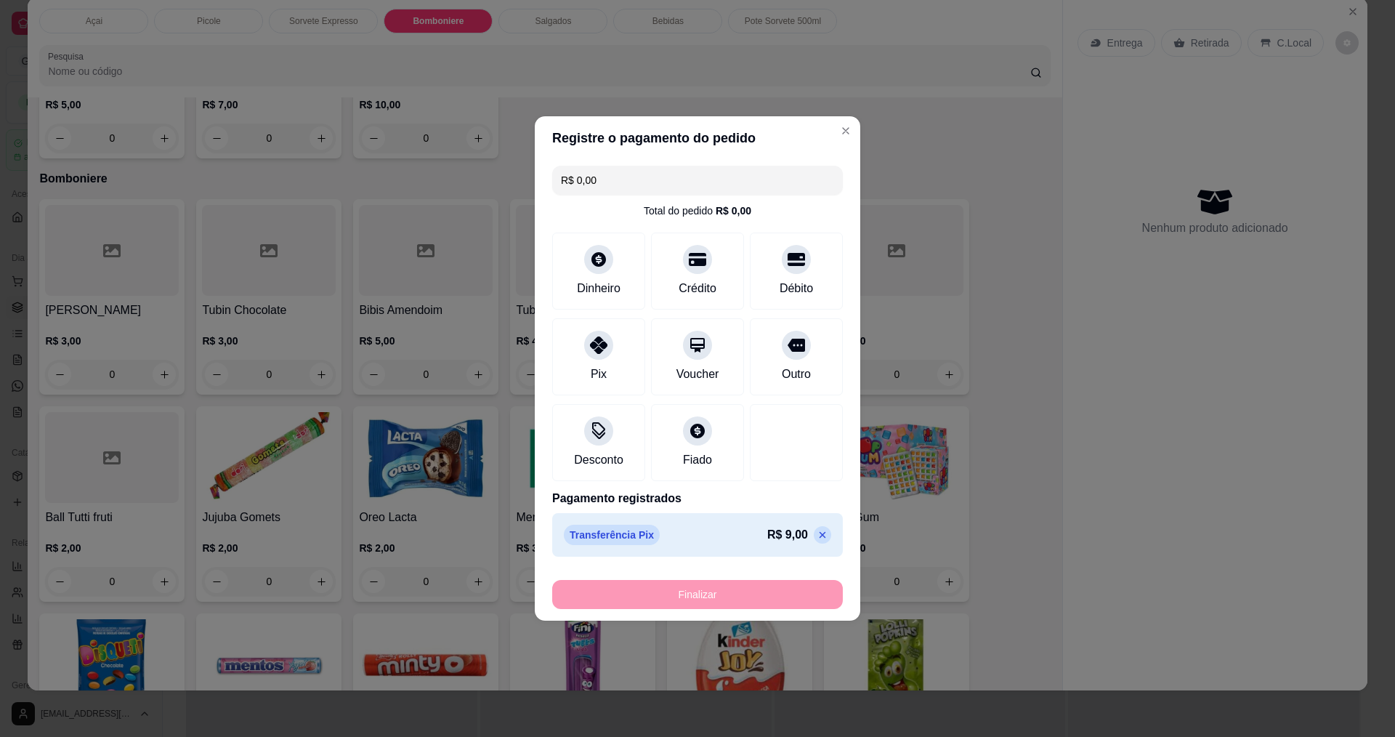
type input "-R$ 9,00"
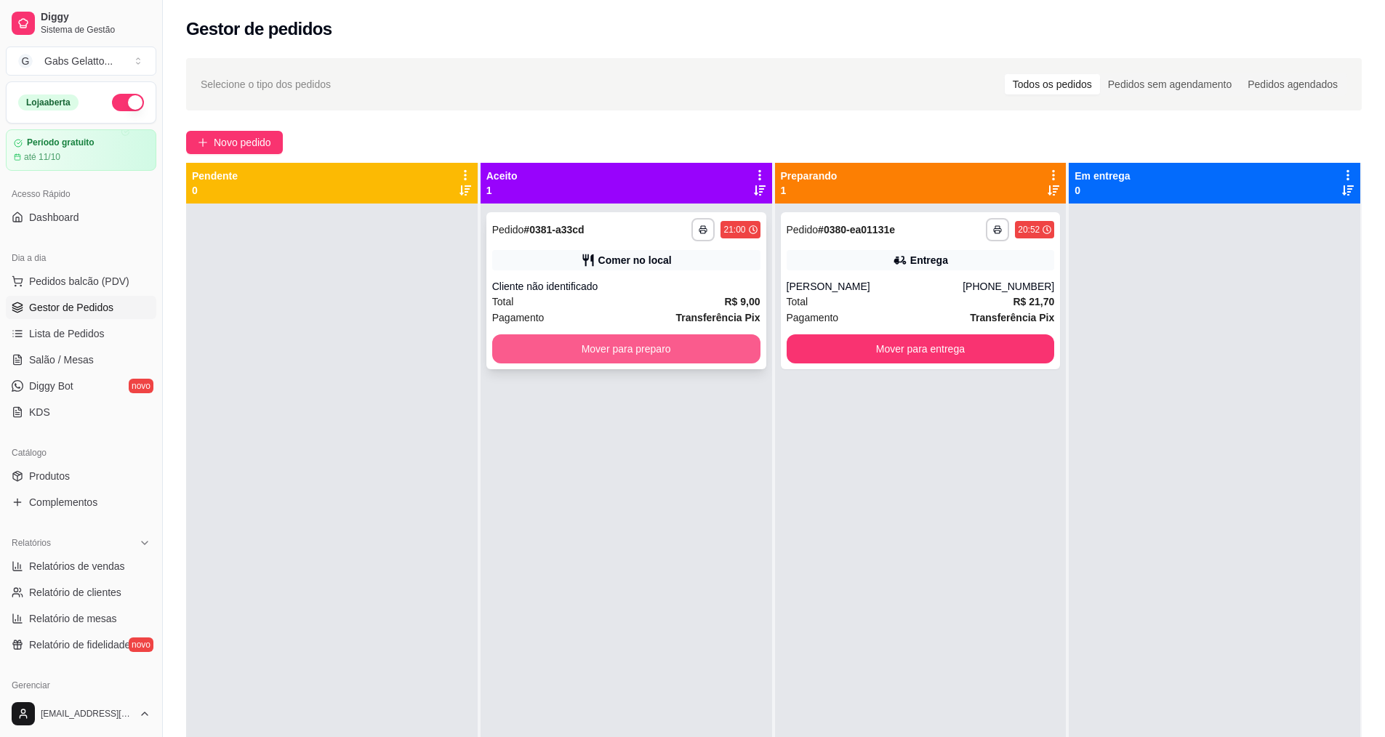
click at [611, 344] on button "Mover para preparo" at bounding box center [626, 348] width 268 height 29
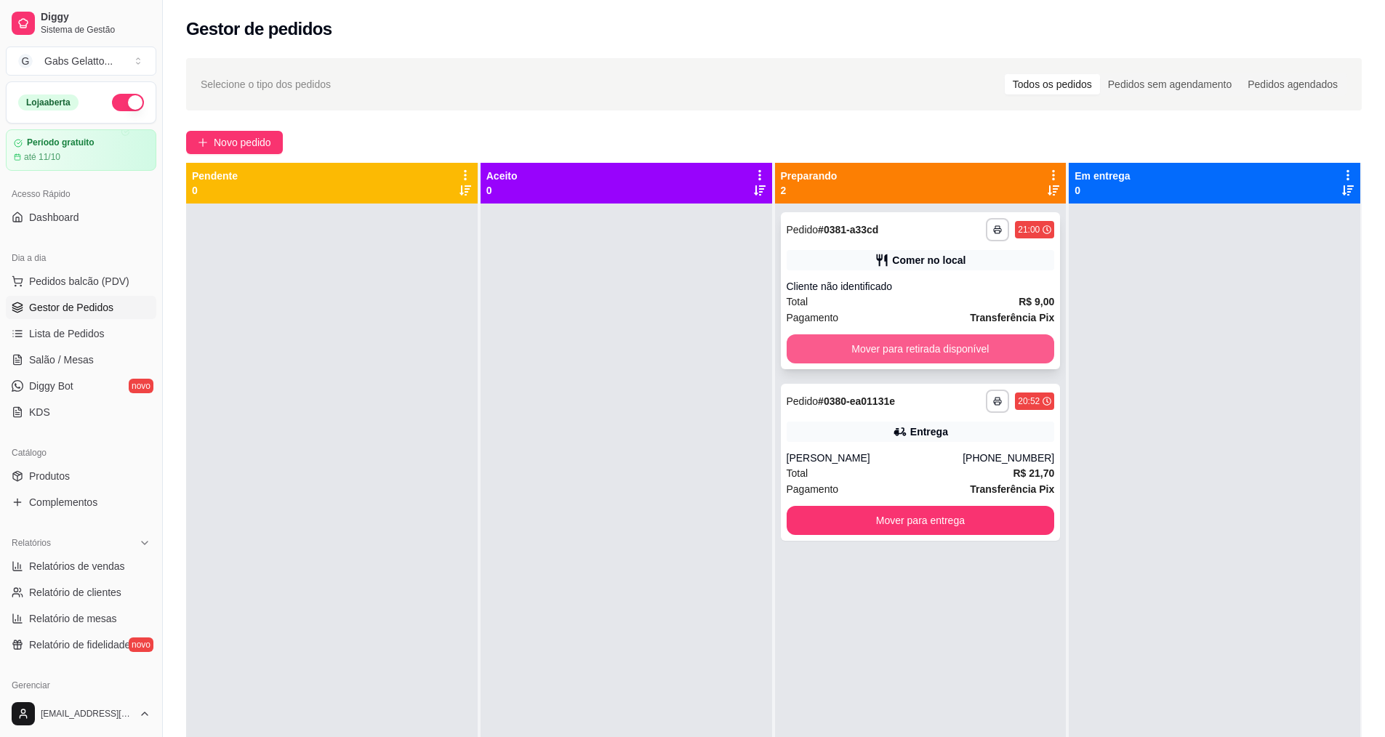
click at [976, 342] on button "Mover para retirada disponível" at bounding box center [920, 348] width 268 height 29
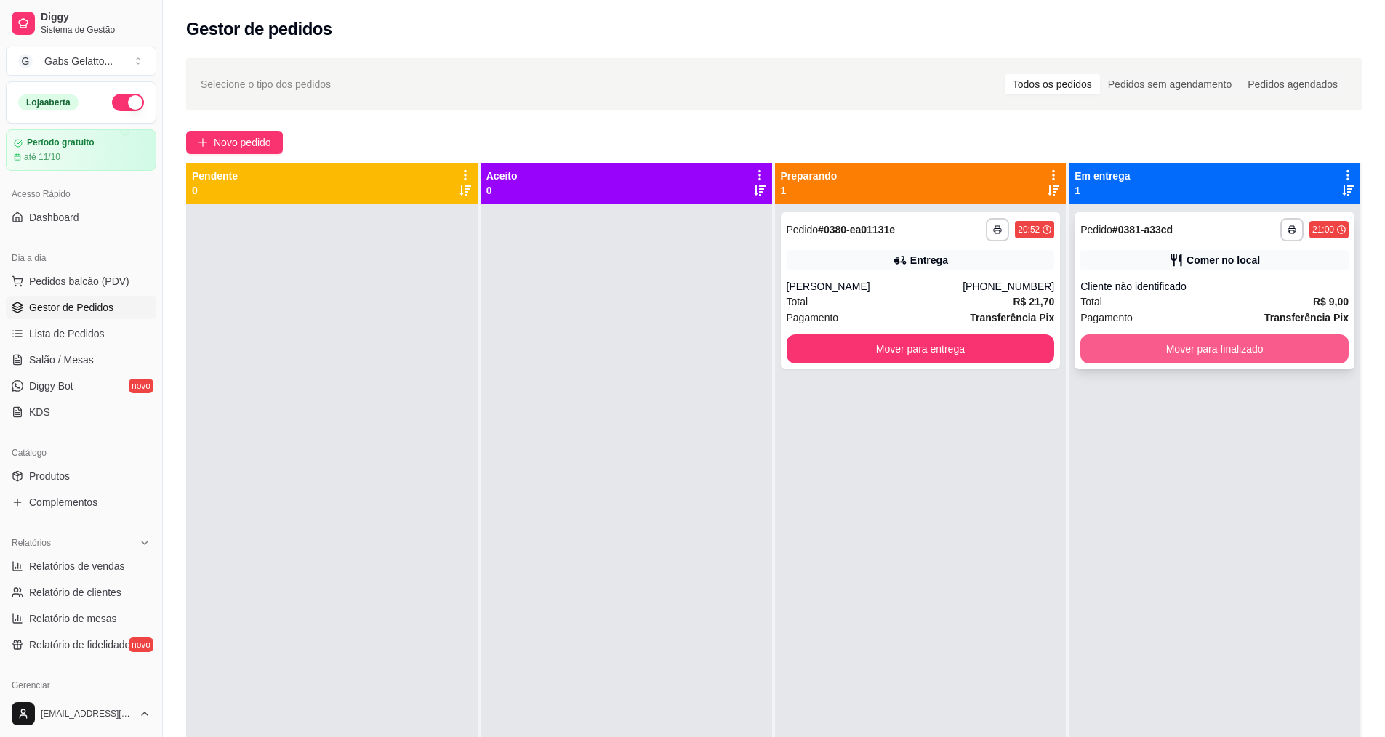
click at [1152, 351] on button "Mover para finalizado" at bounding box center [1214, 348] width 268 height 29
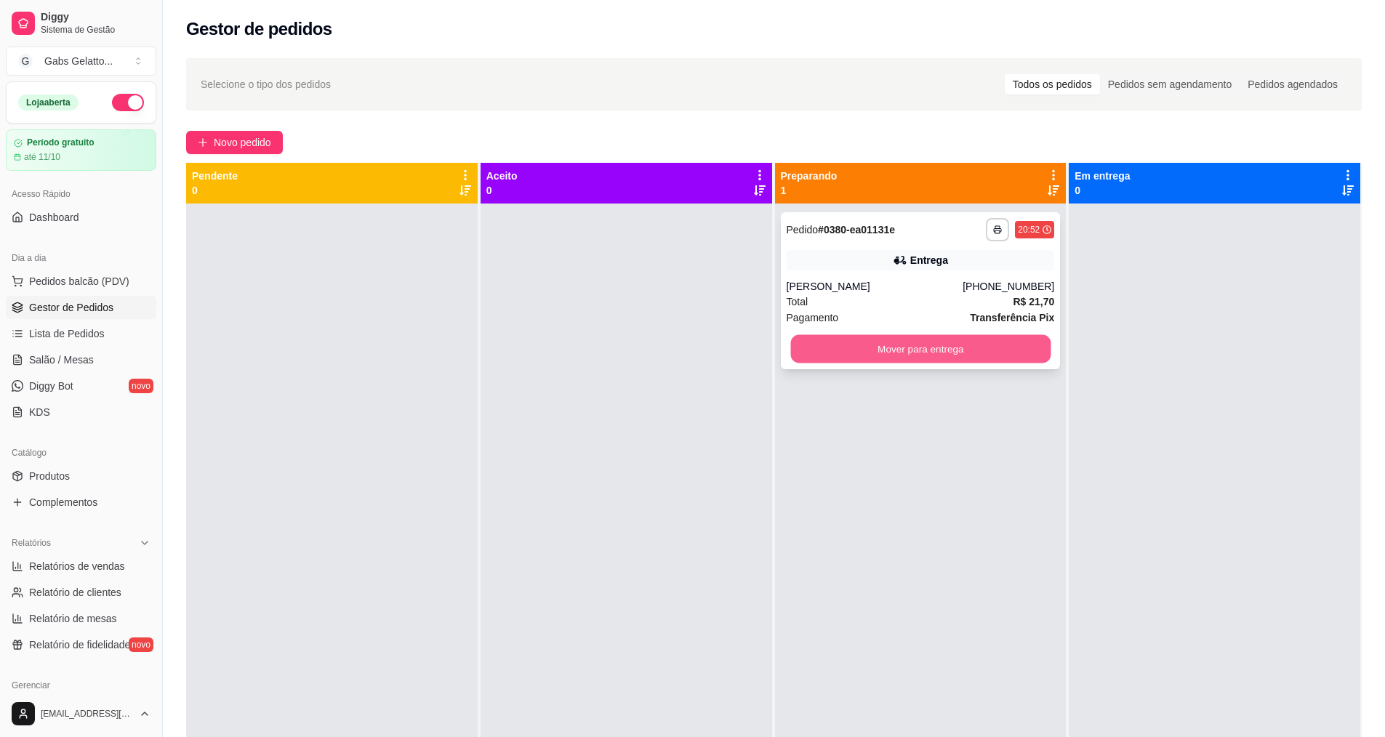
click at [964, 337] on button "Mover para entrega" at bounding box center [920, 349] width 260 height 28
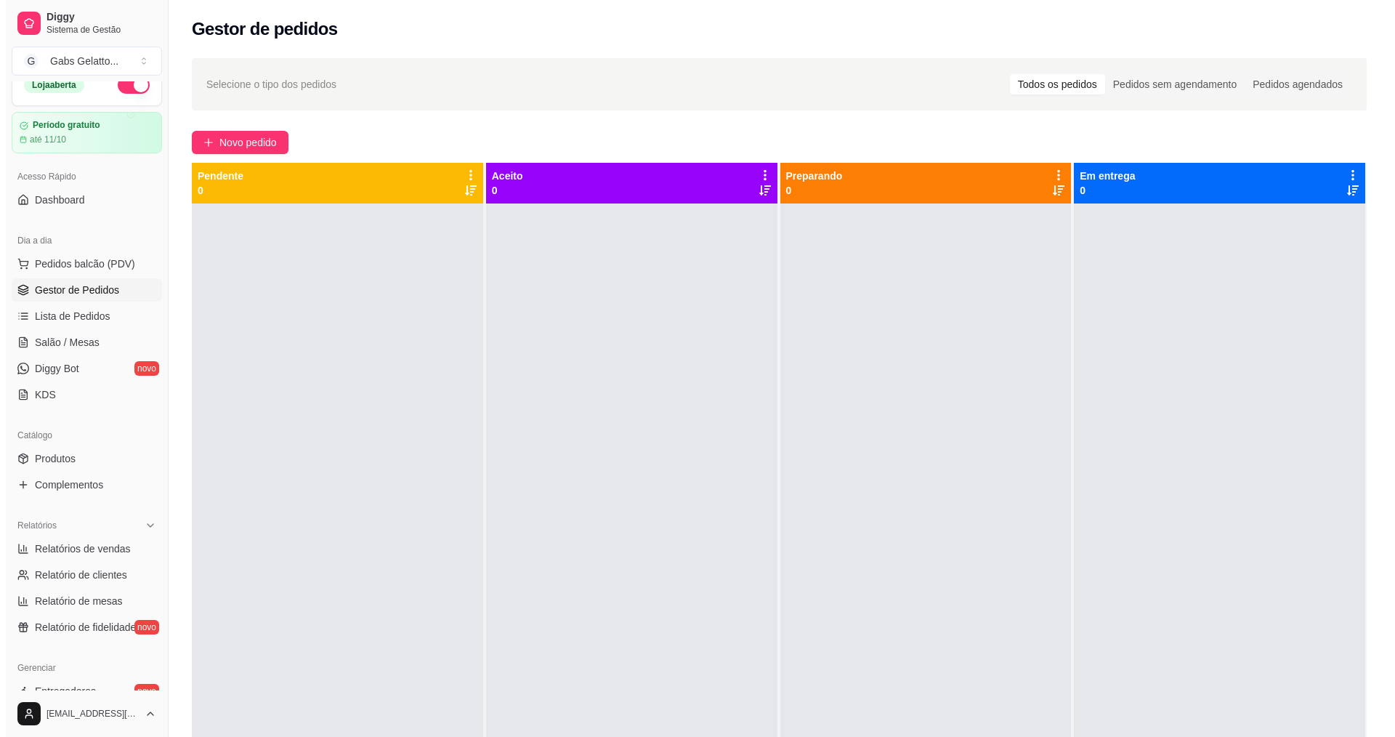
scroll to position [28, 0]
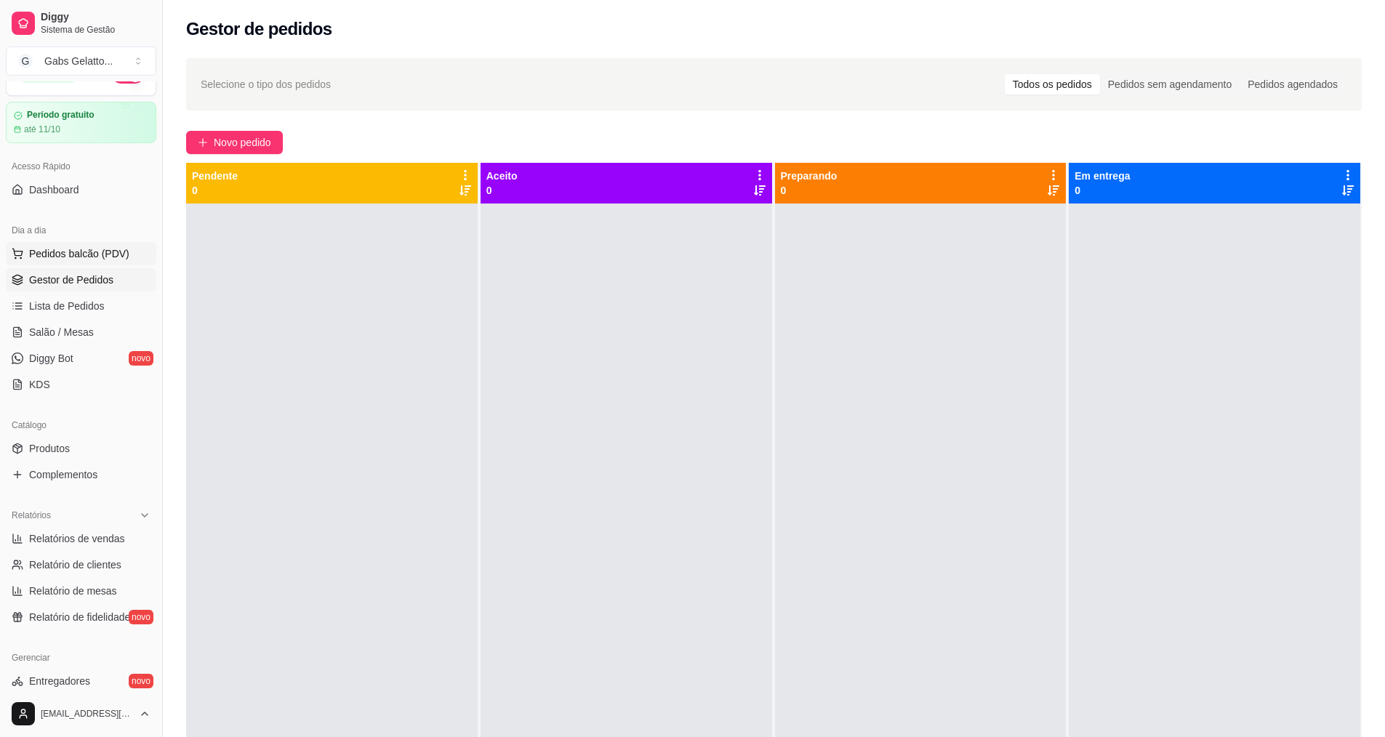
click at [116, 257] on span "Pedidos balcão (PDV)" at bounding box center [79, 253] width 100 height 15
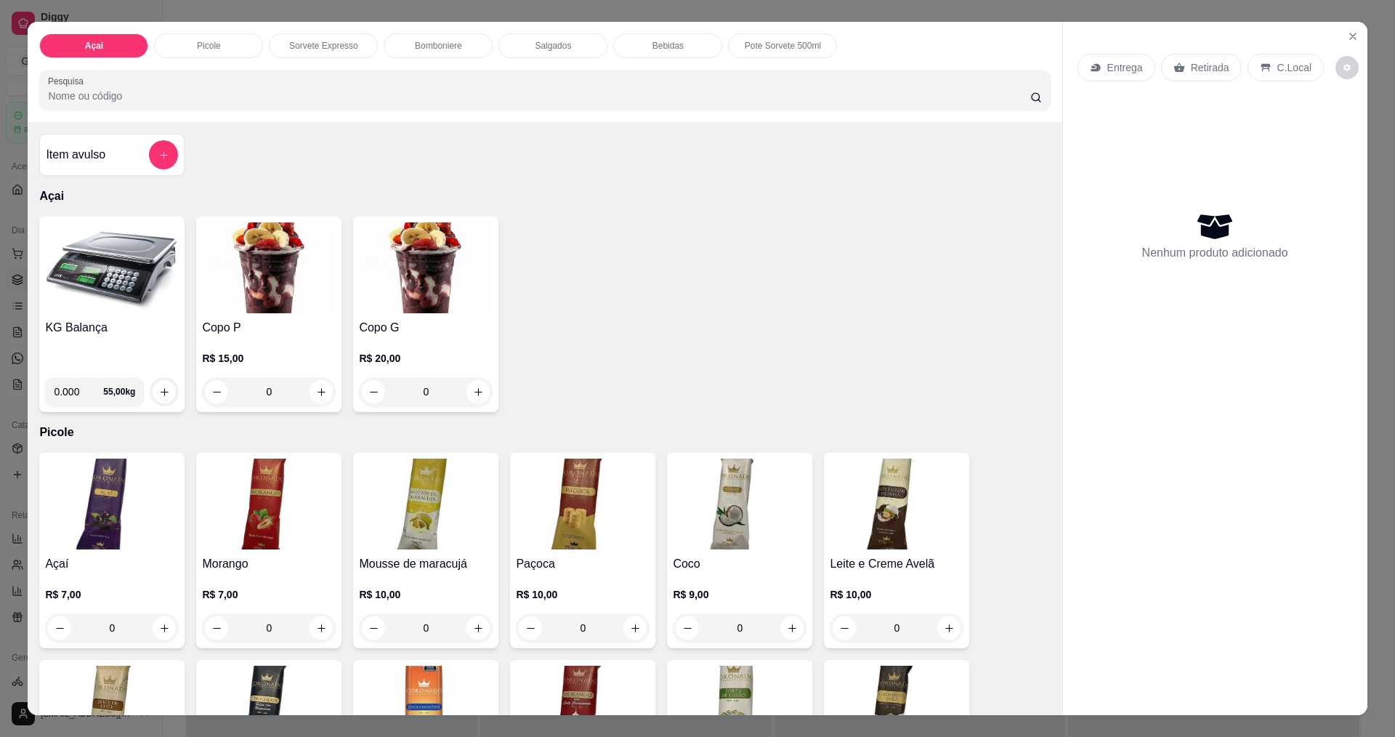
click at [140, 277] on img at bounding box center [112, 267] width 134 height 91
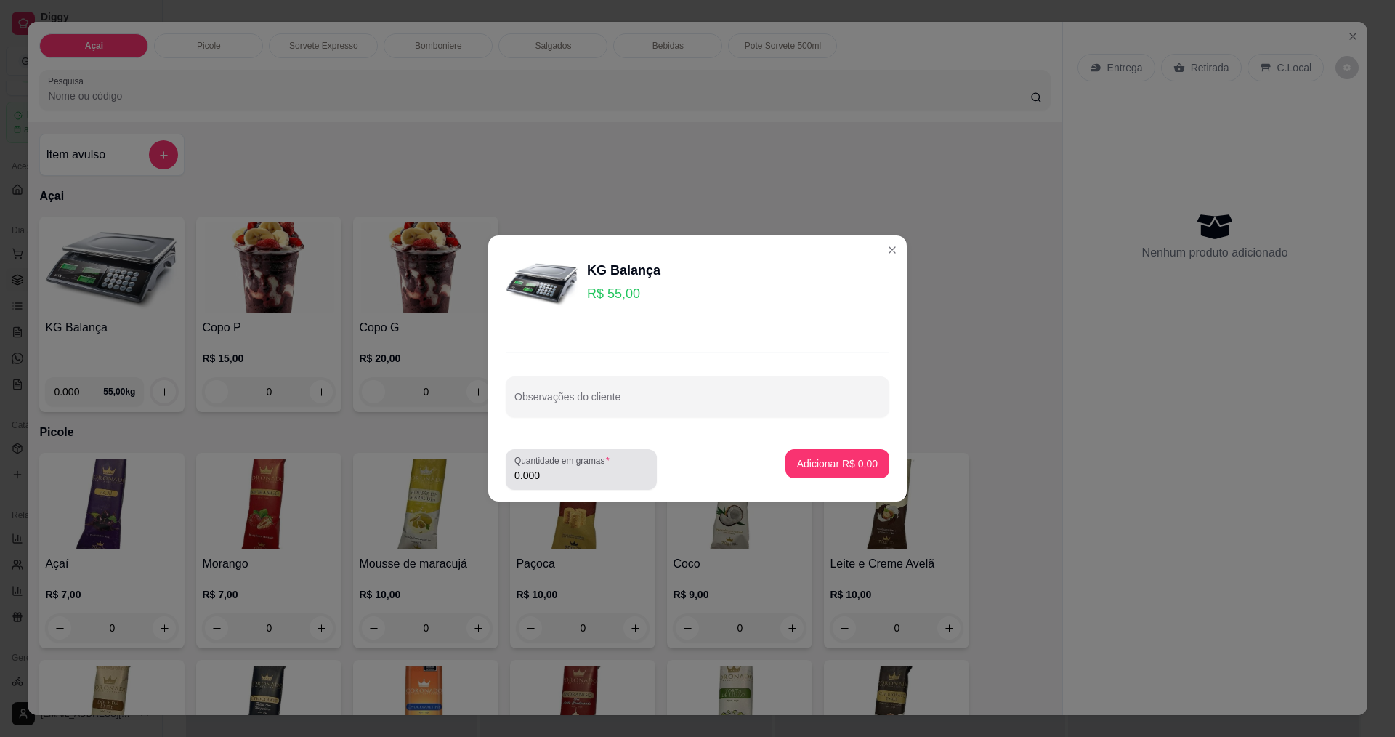
click at [573, 470] on input "0.000" at bounding box center [582, 475] width 134 height 15
type input "0.168"
click at [837, 454] on button "Adicionar R$ 9,24" at bounding box center [837, 464] width 101 height 28
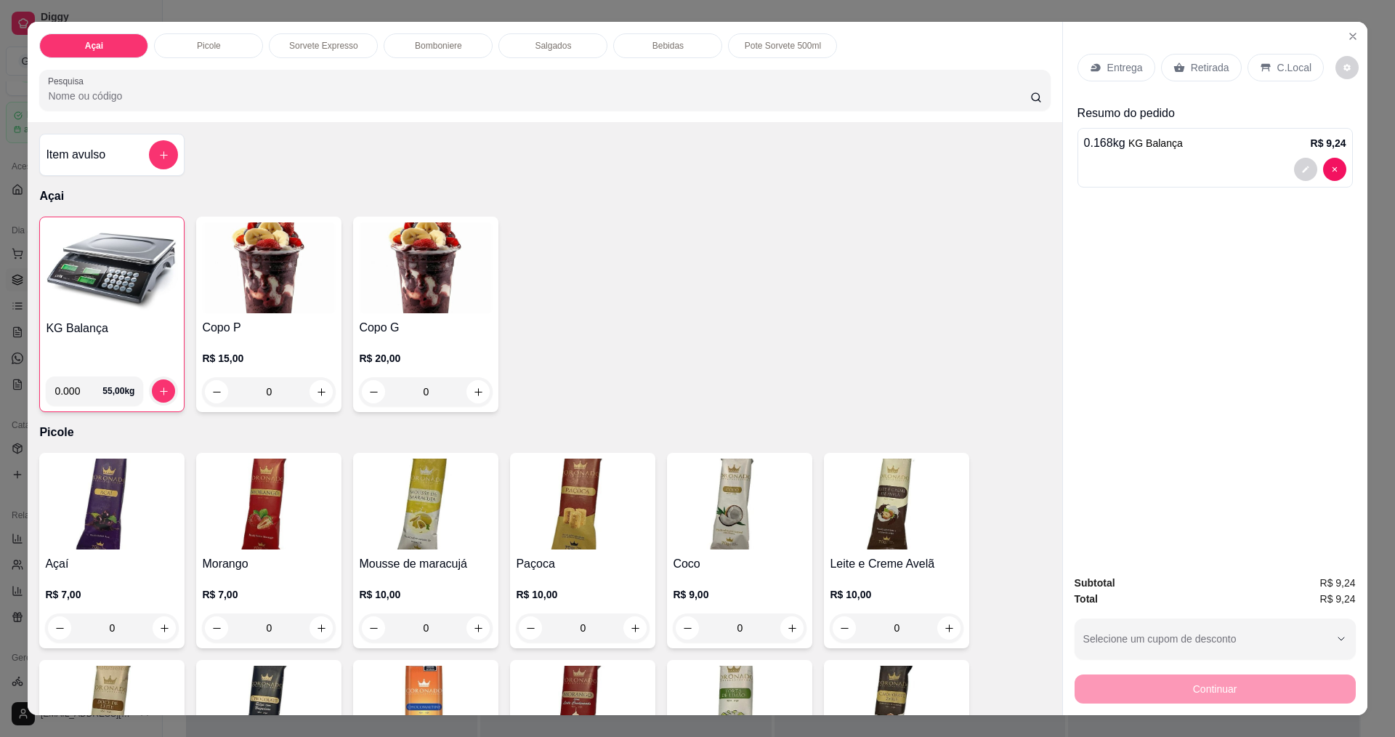
click at [1285, 61] on p "C.Local" at bounding box center [1295, 67] width 34 height 15
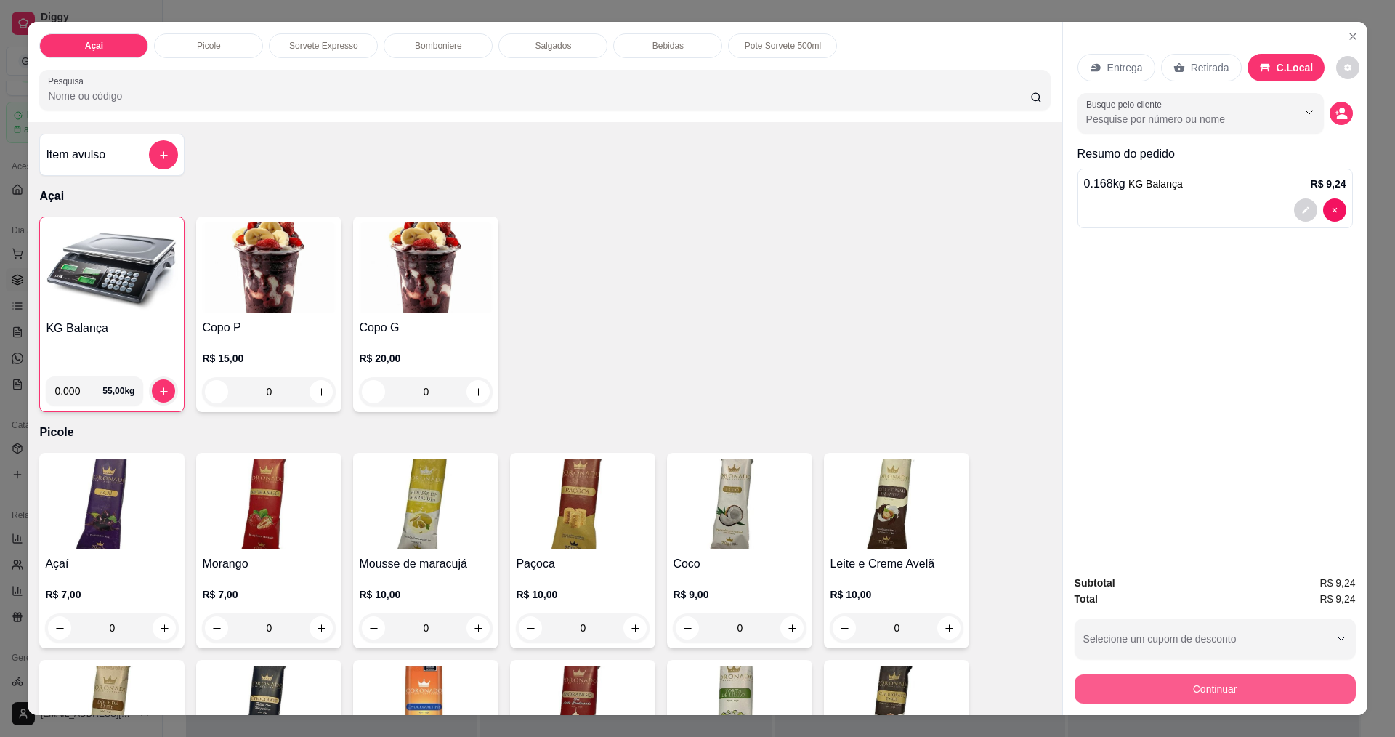
click at [1197, 699] on button "Continuar" at bounding box center [1215, 688] width 281 height 29
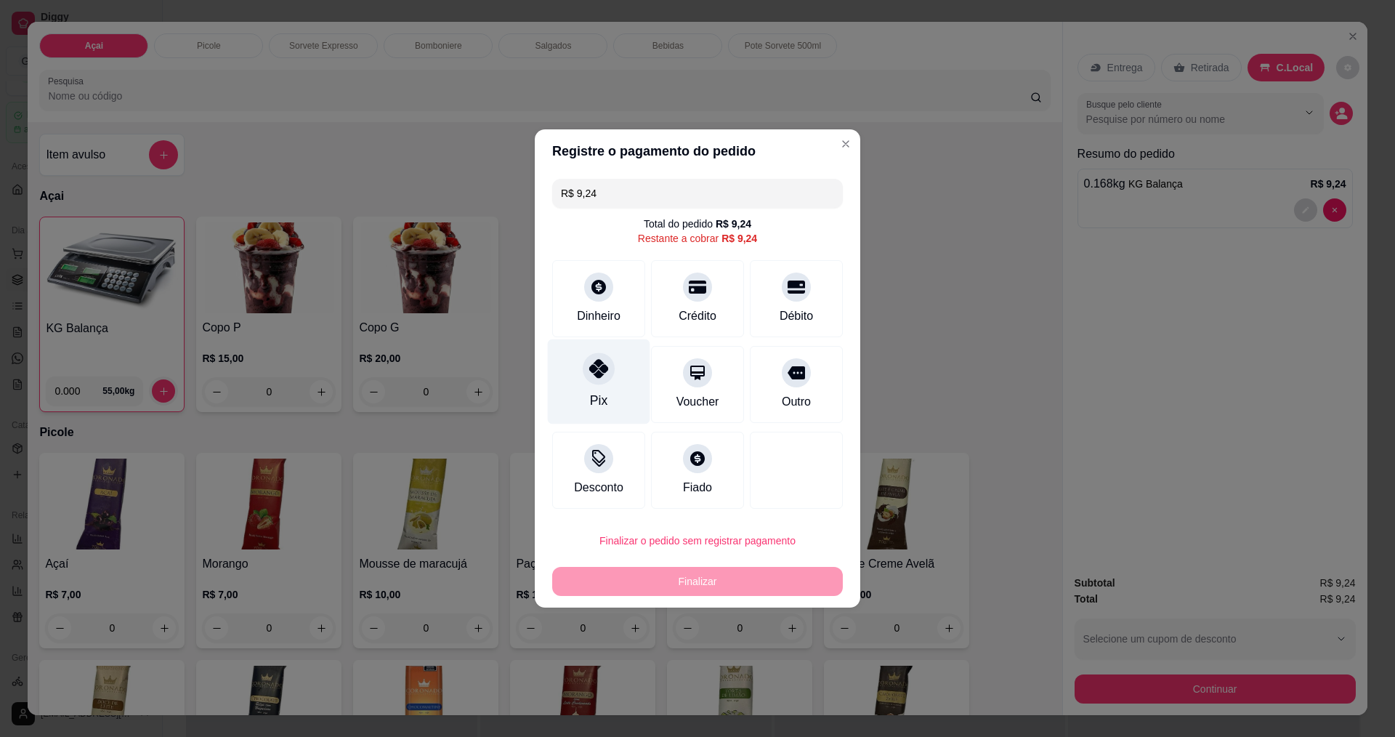
click at [596, 376] on icon at bounding box center [598, 368] width 19 height 19
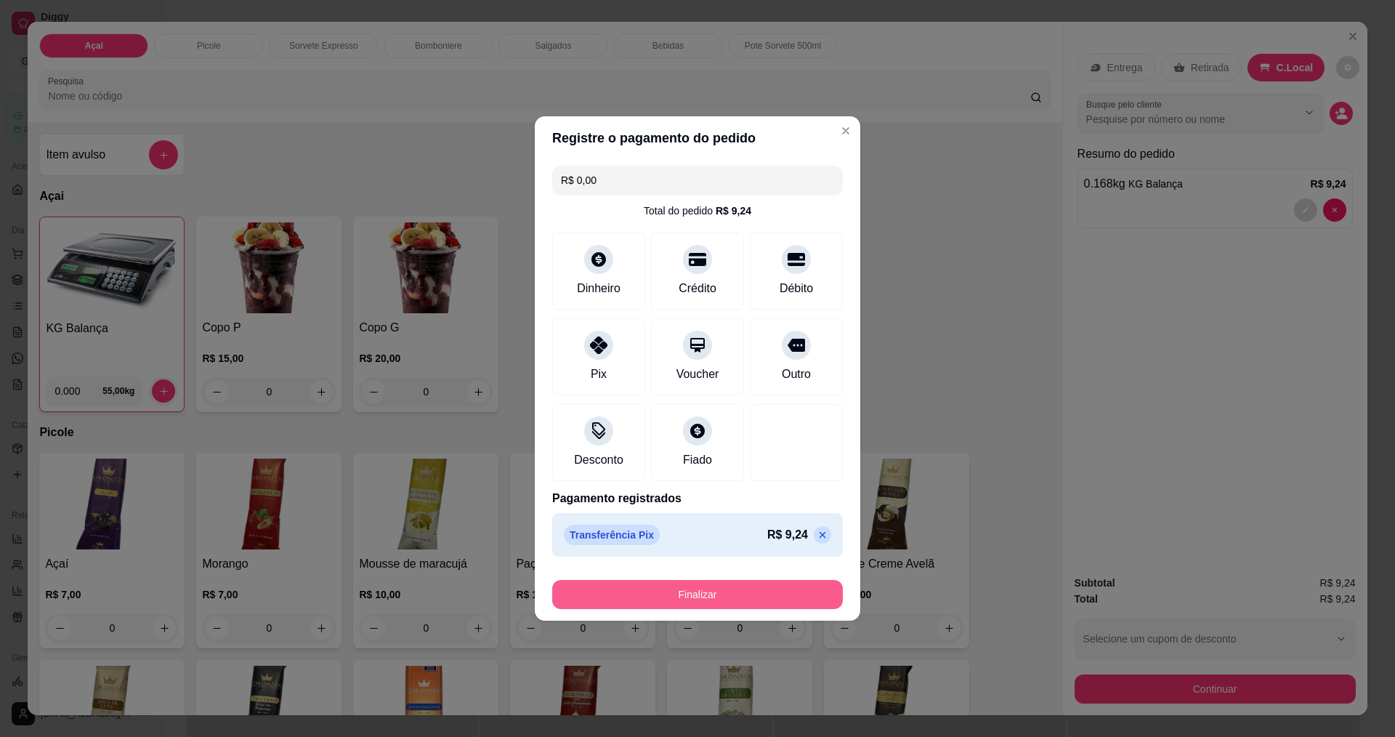
click at [760, 608] on button "Finalizar" at bounding box center [697, 594] width 291 height 29
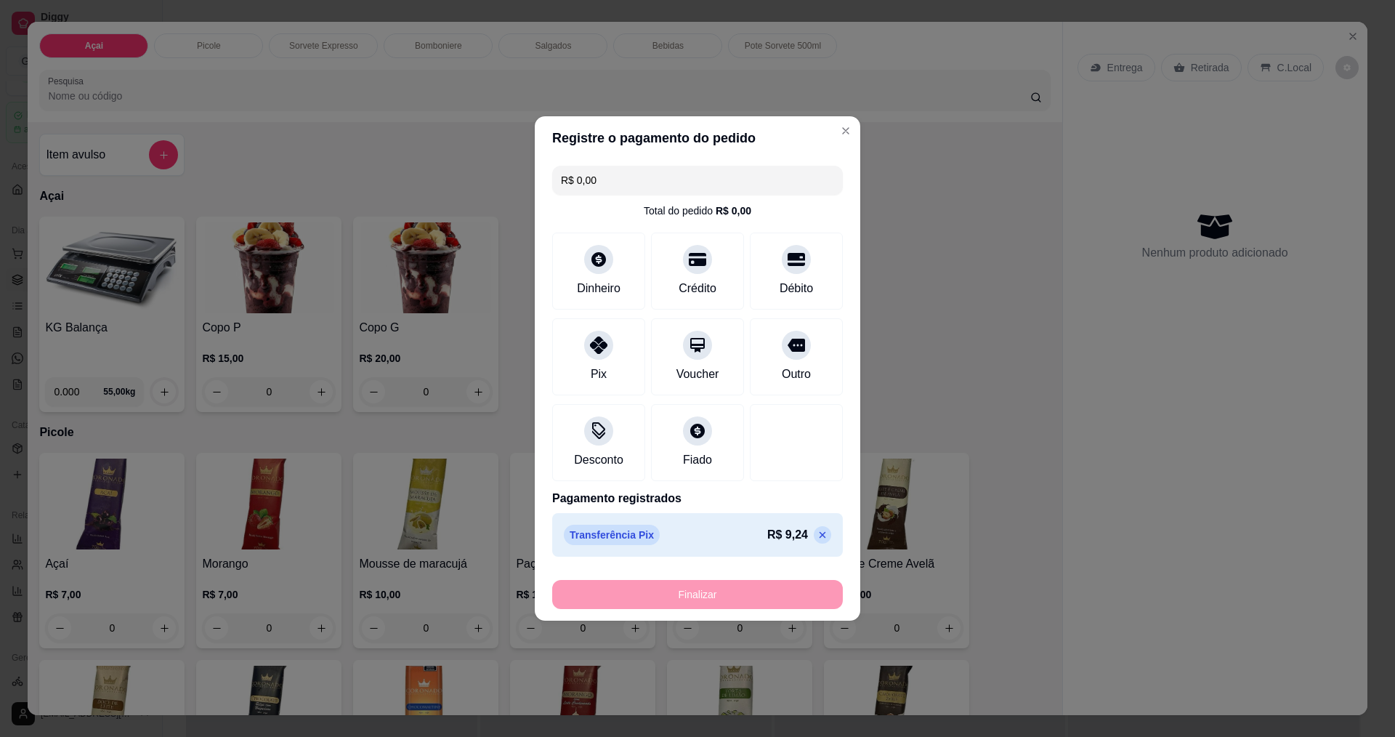
type input "-R$ 9,24"
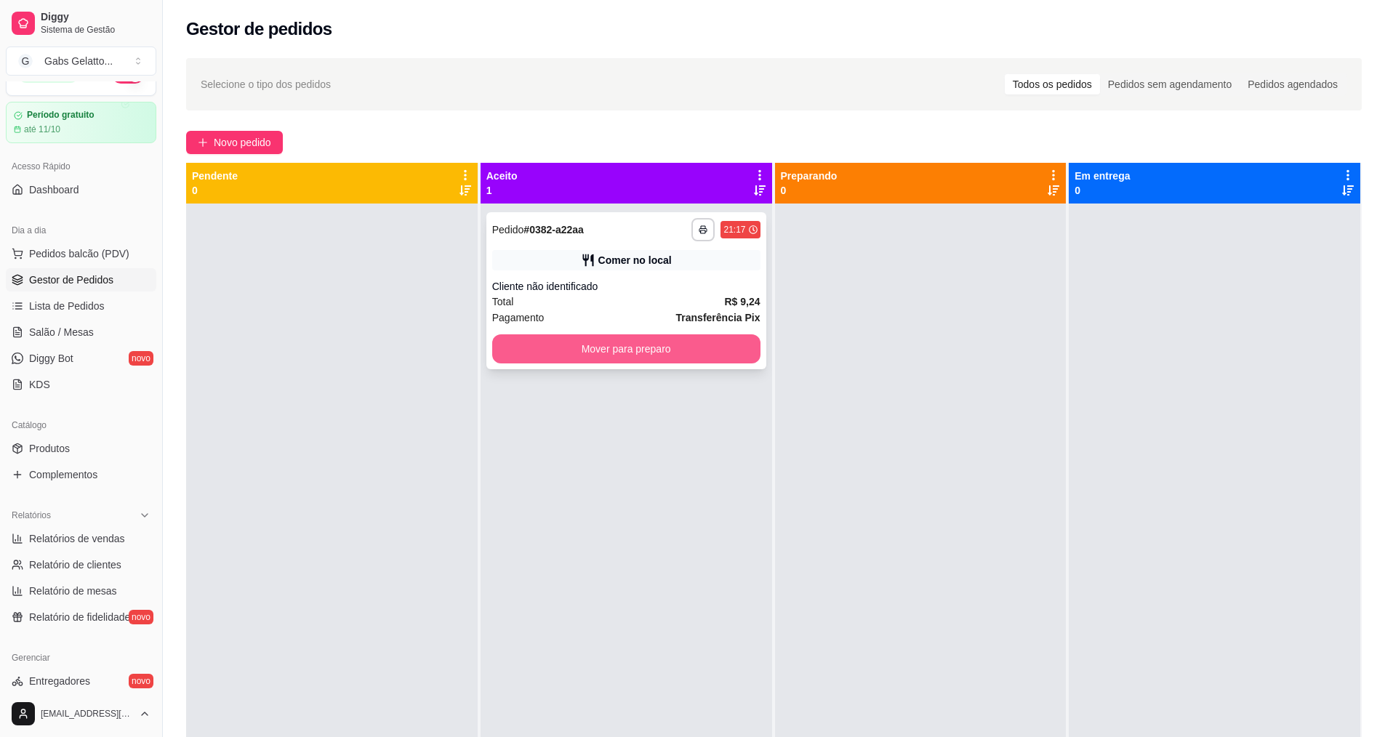
click at [721, 360] on button "Mover para preparo" at bounding box center [626, 348] width 268 height 29
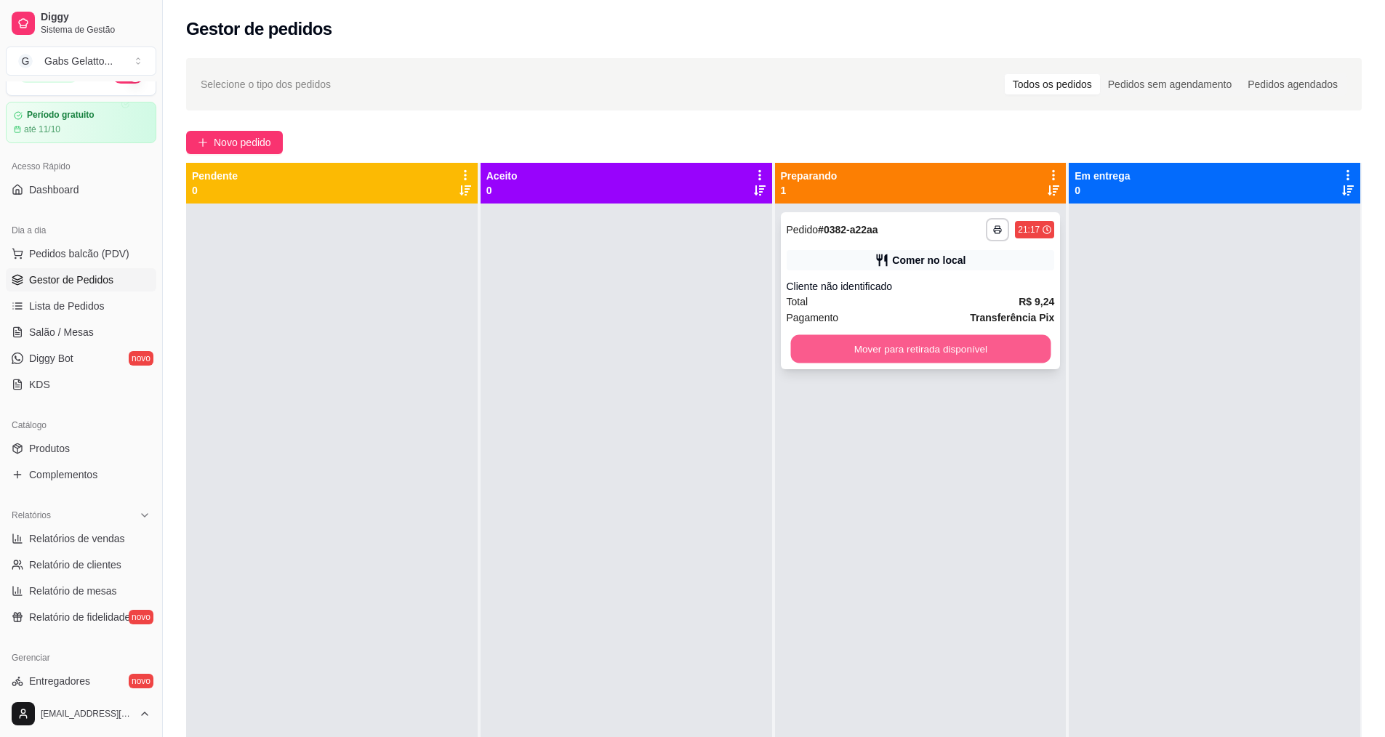
click at [900, 363] on button "Mover para retirada disponível" at bounding box center [920, 349] width 260 height 28
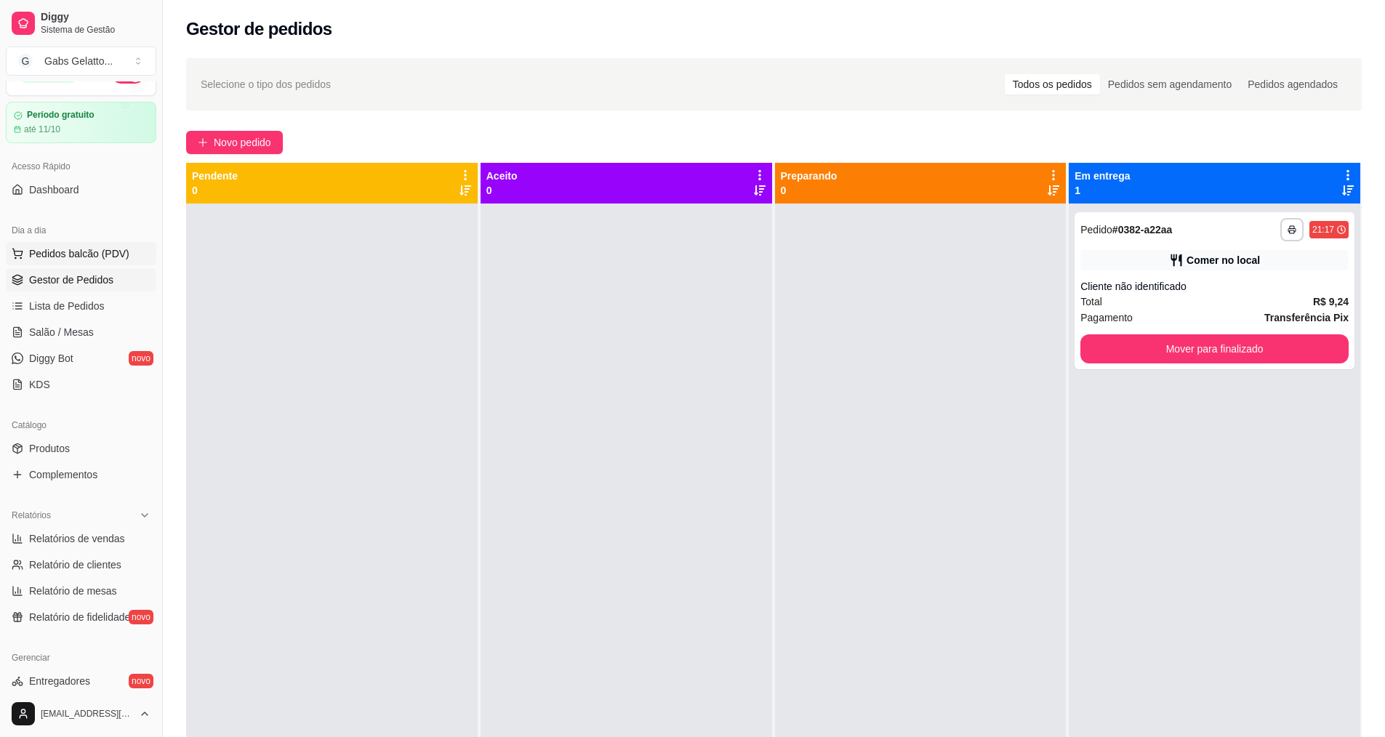
drag, startPoint x: 100, startPoint y: 259, endPoint x: 104, endPoint y: 248, distance: 12.2
click at [101, 258] on span "Pedidos balcão (PDV)" at bounding box center [79, 253] width 100 height 15
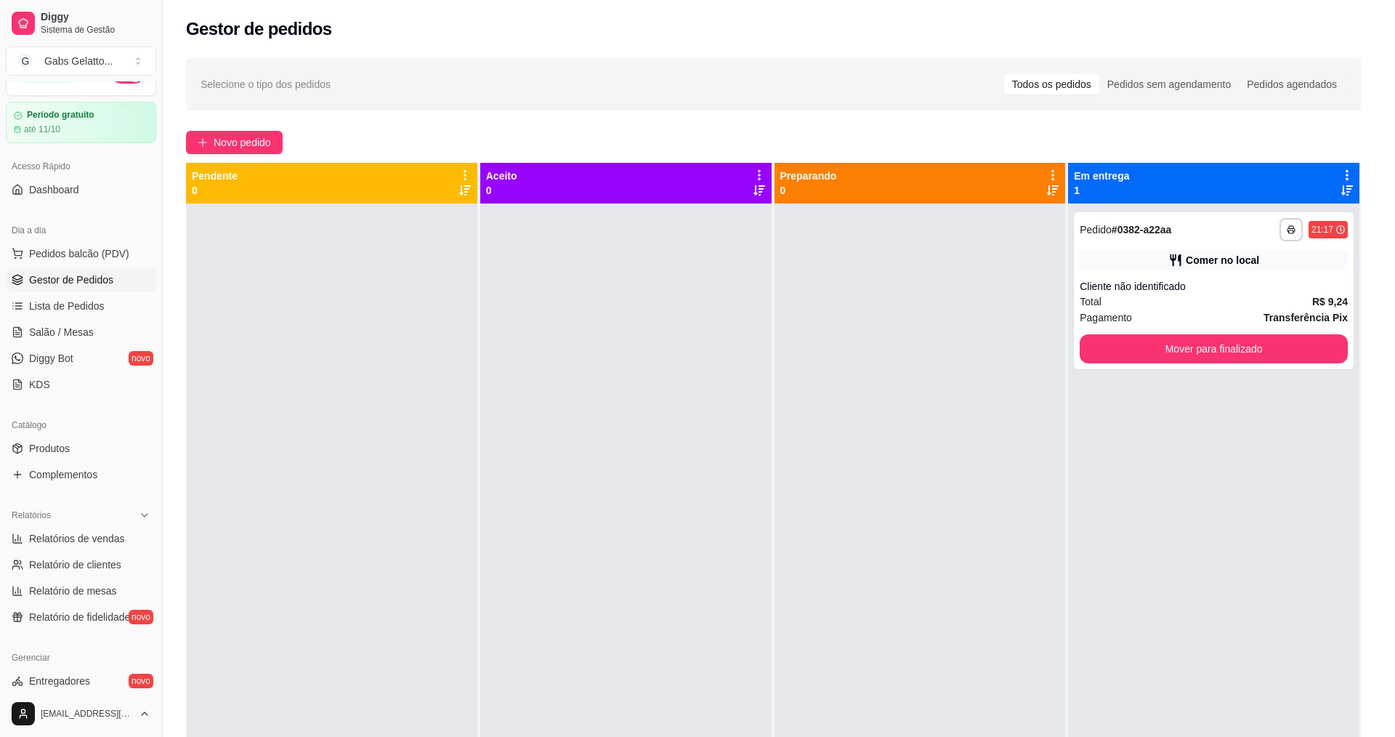
click at [108, 299] on img at bounding box center [112, 267] width 134 height 91
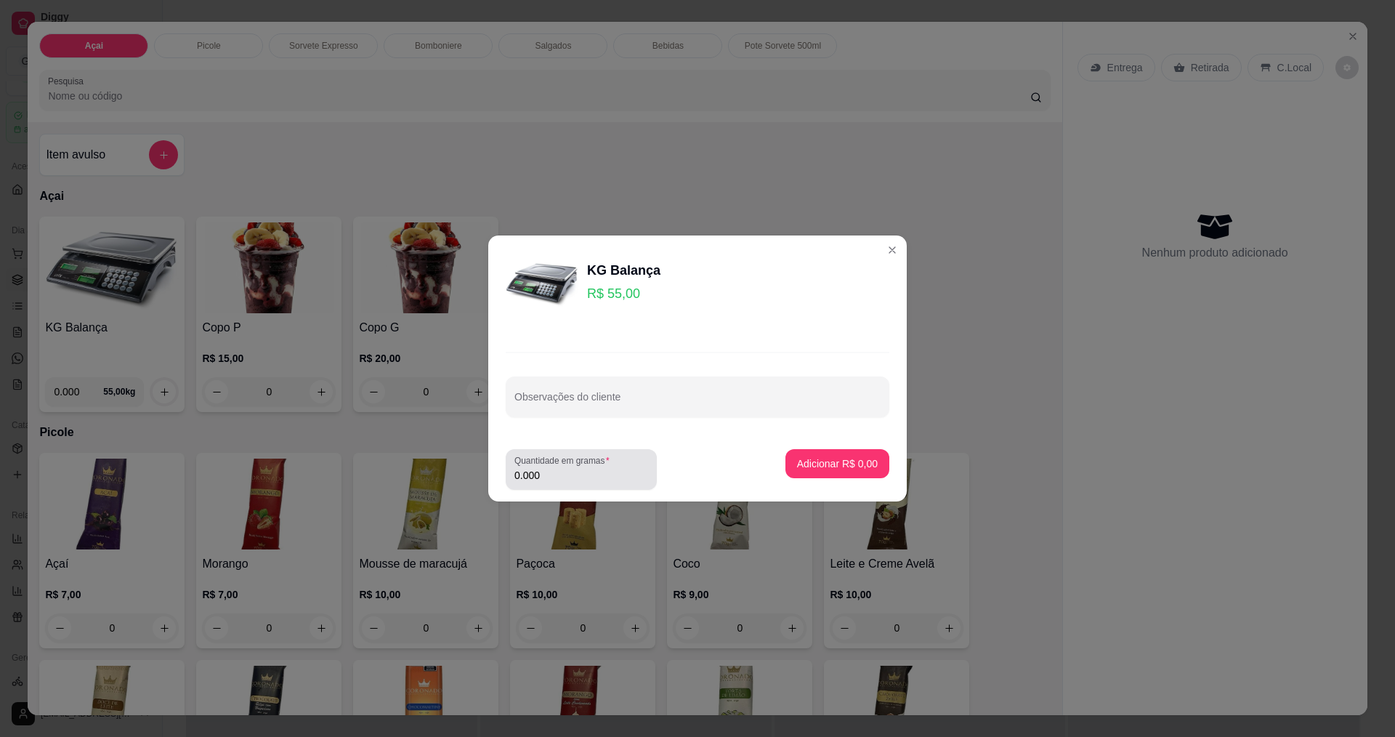
click at [592, 475] on input "0.000" at bounding box center [582, 475] width 134 height 15
type input "0.150"
click at [810, 472] on button "Adicionar R$ 8,25" at bounding box center [837, 464] width 101 height 28
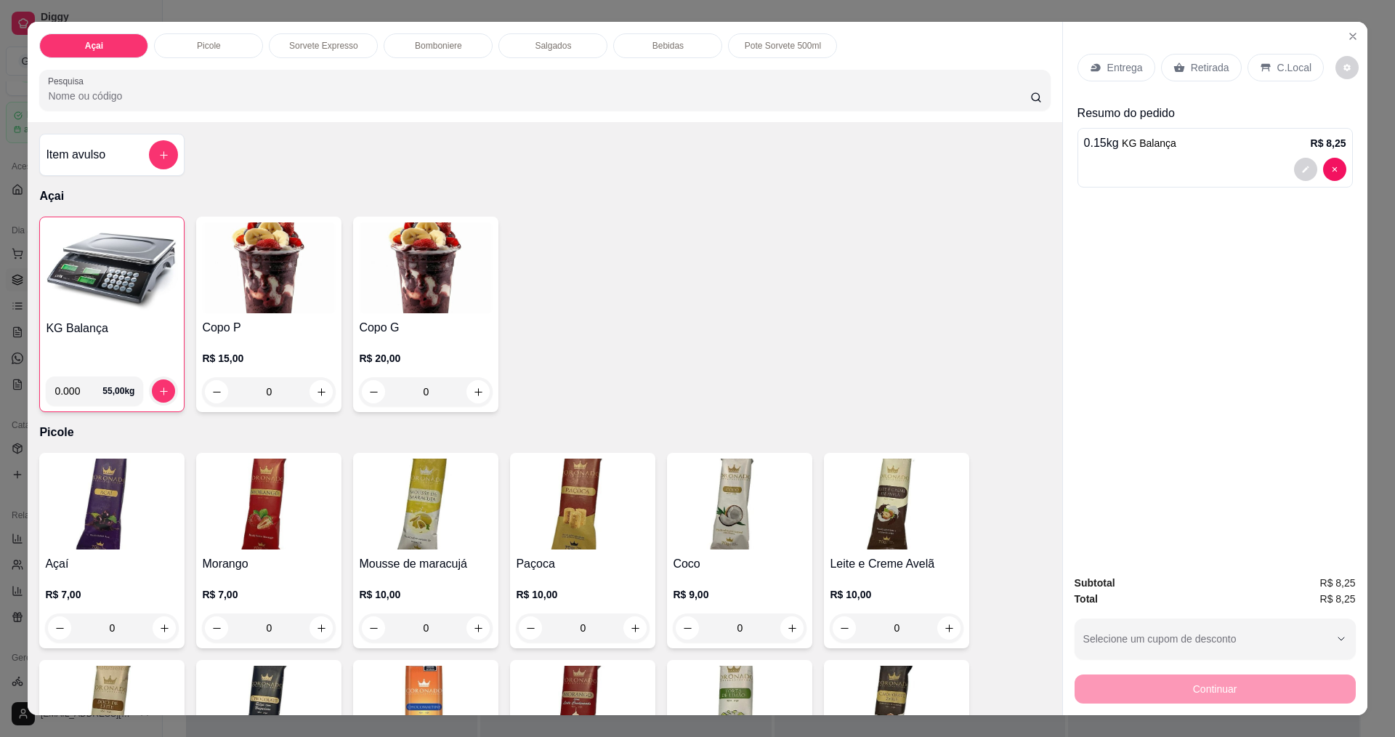
click at [1280, 63] on p "C.Local" at bounding box center [1295, 67] width 34 height 15
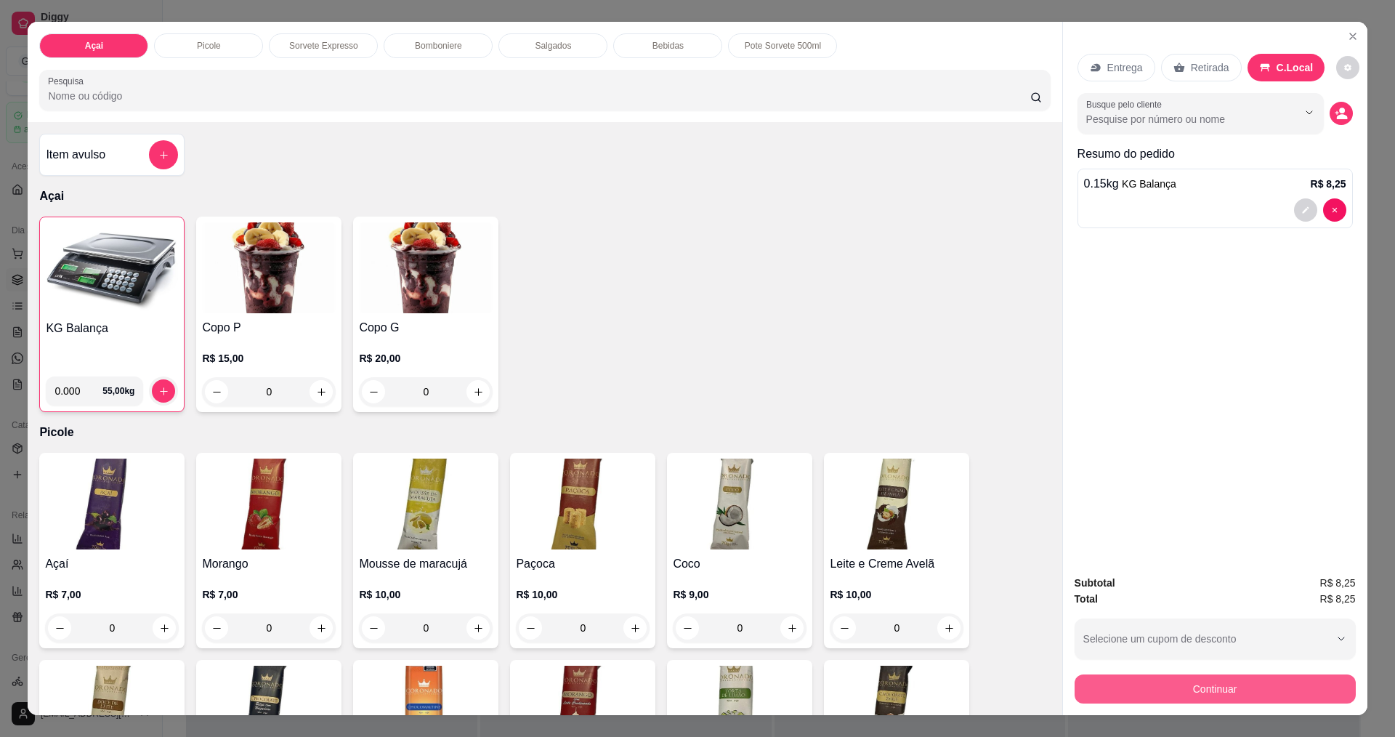
click at [1175, 678] on button "Continuar" at bounding box center [1215, 688] width 281 height 29
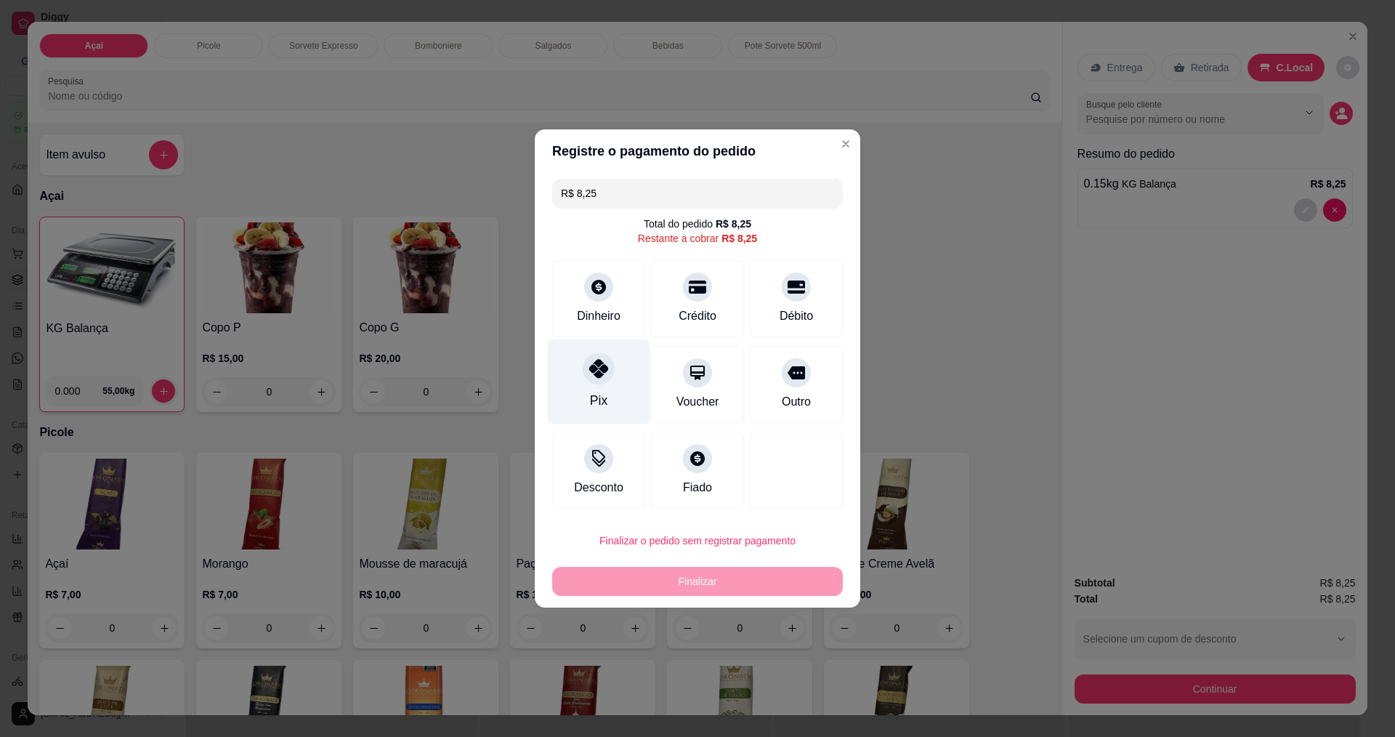
click at [597, 371] on icon at bounding box center [598, 368] width 19 height 19
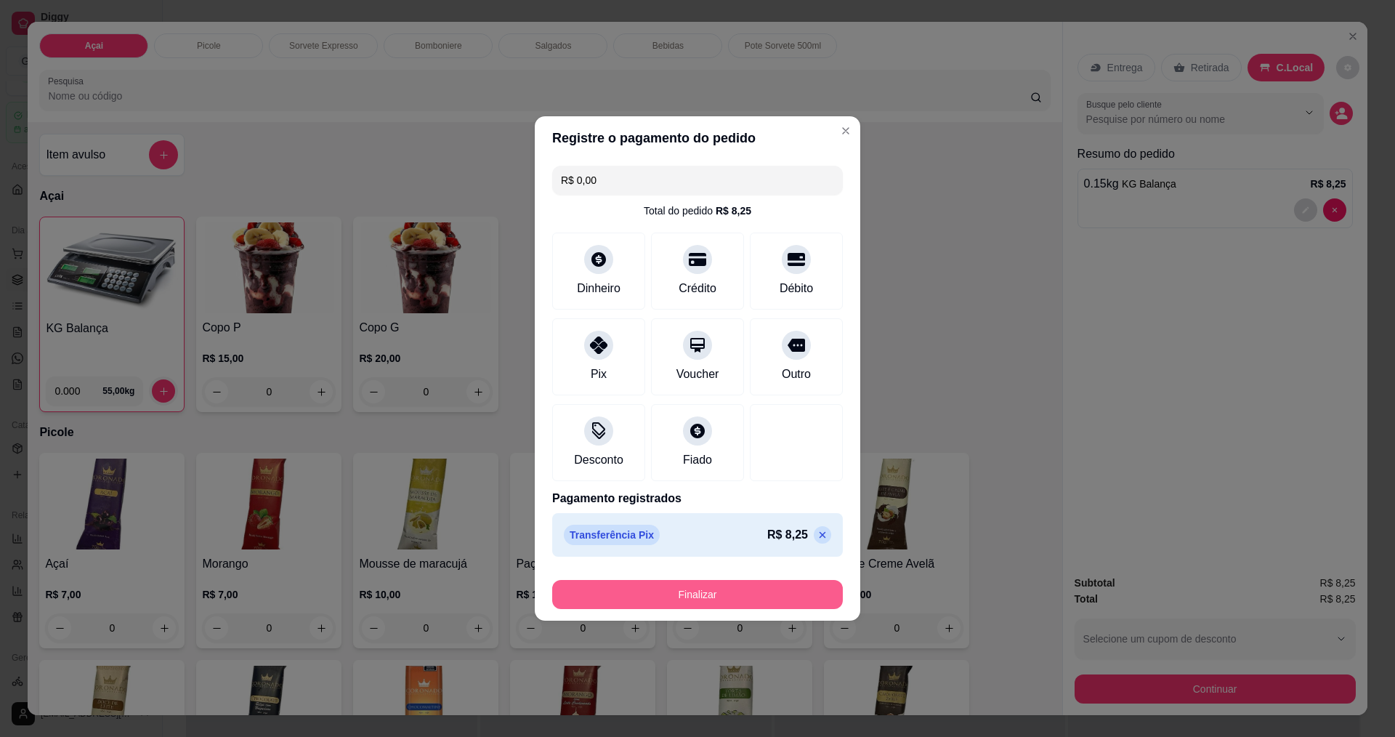
click at [760, 601] on button "Finalizar" at bounding box center [697, 594] width 291 height 29
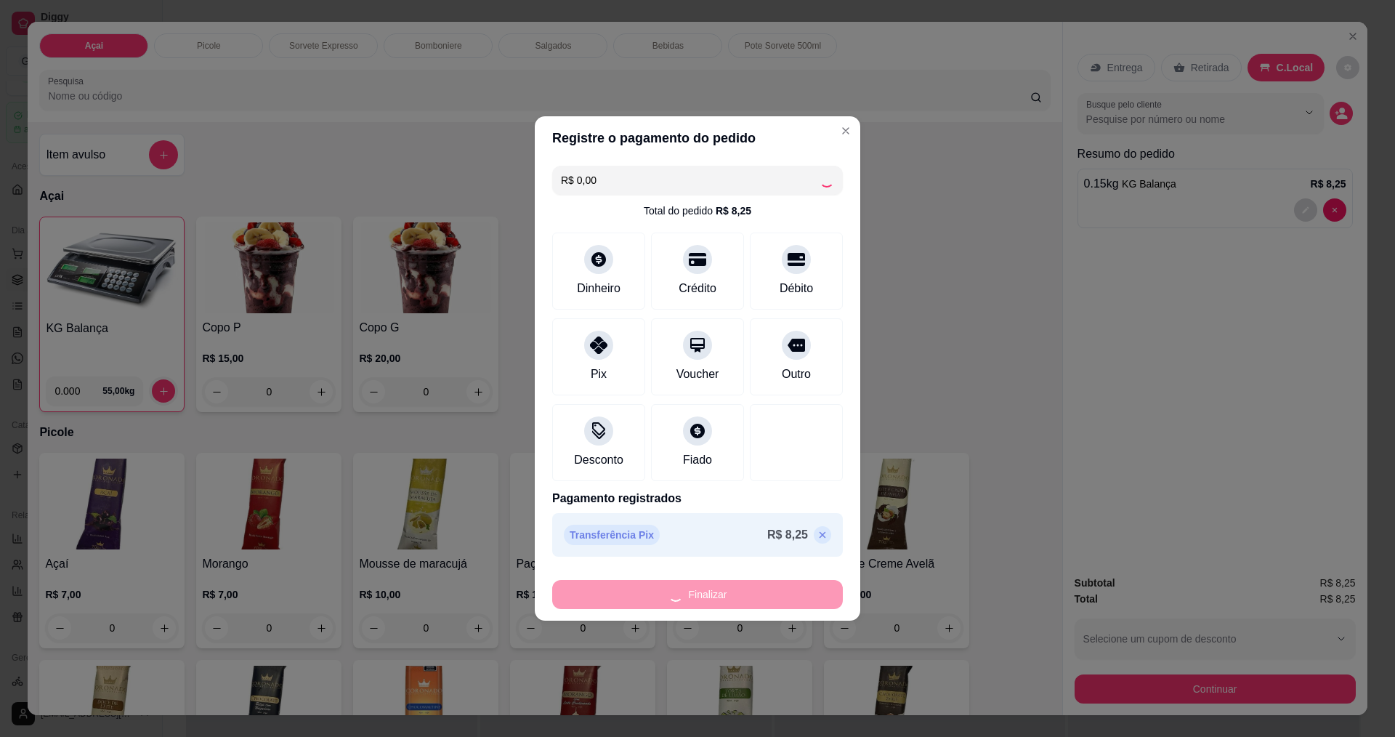
type input "-R$ 8,25"
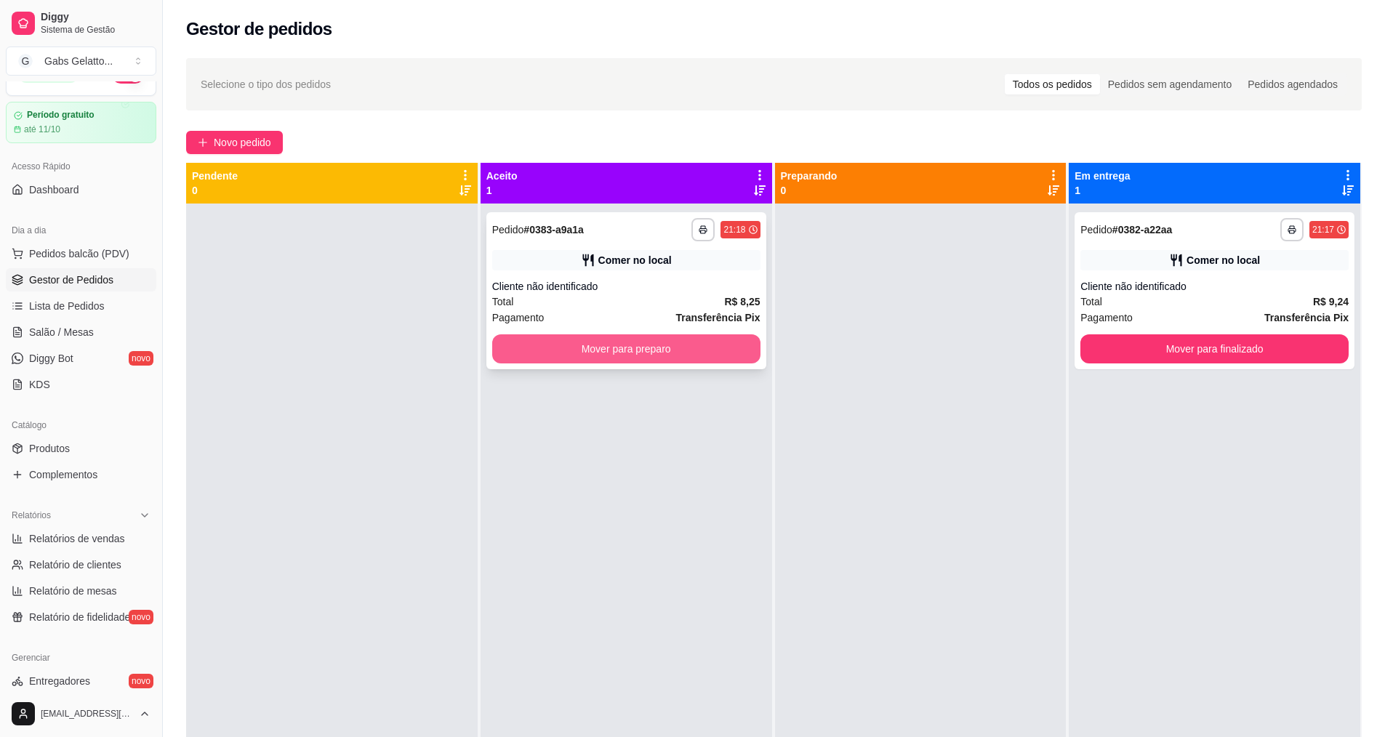
click at [607, 347] on button "Mover para preparo" at bounding box center [626, 348] width 268 height 29
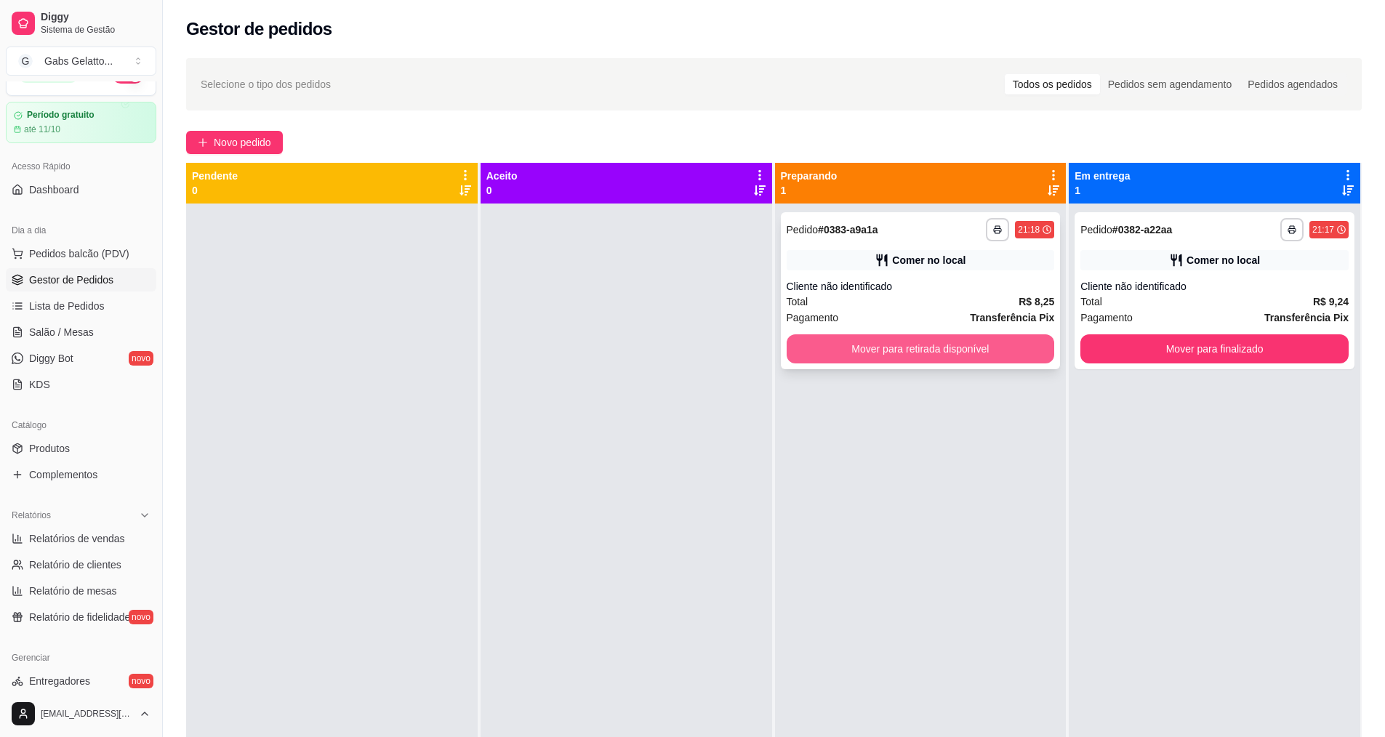
click at [876, 349] on button "Mover para retirada disponível" at bounding box center [920, 348] width 268 height 29
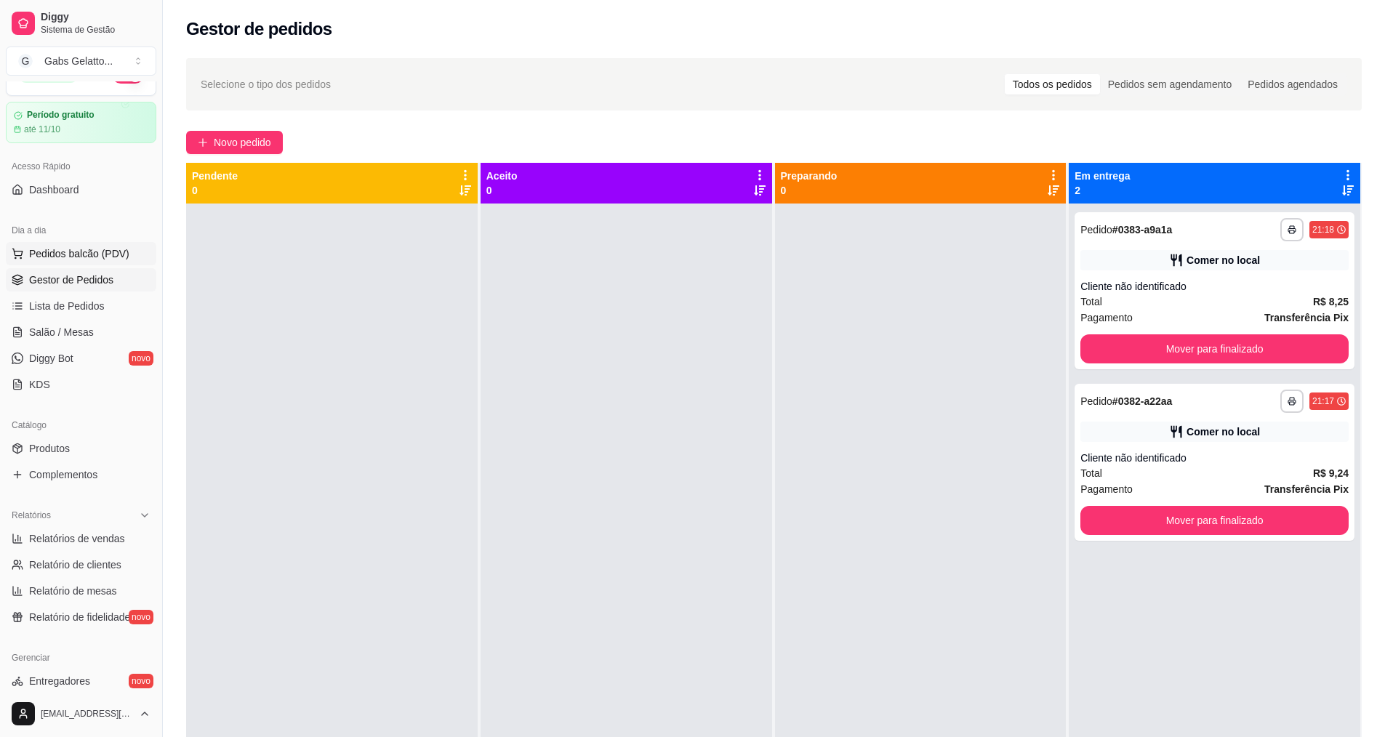
click at [121, 265] on button "Pedidos balcão (PDV)" at bounding box center [81, 253] width 150 height 23
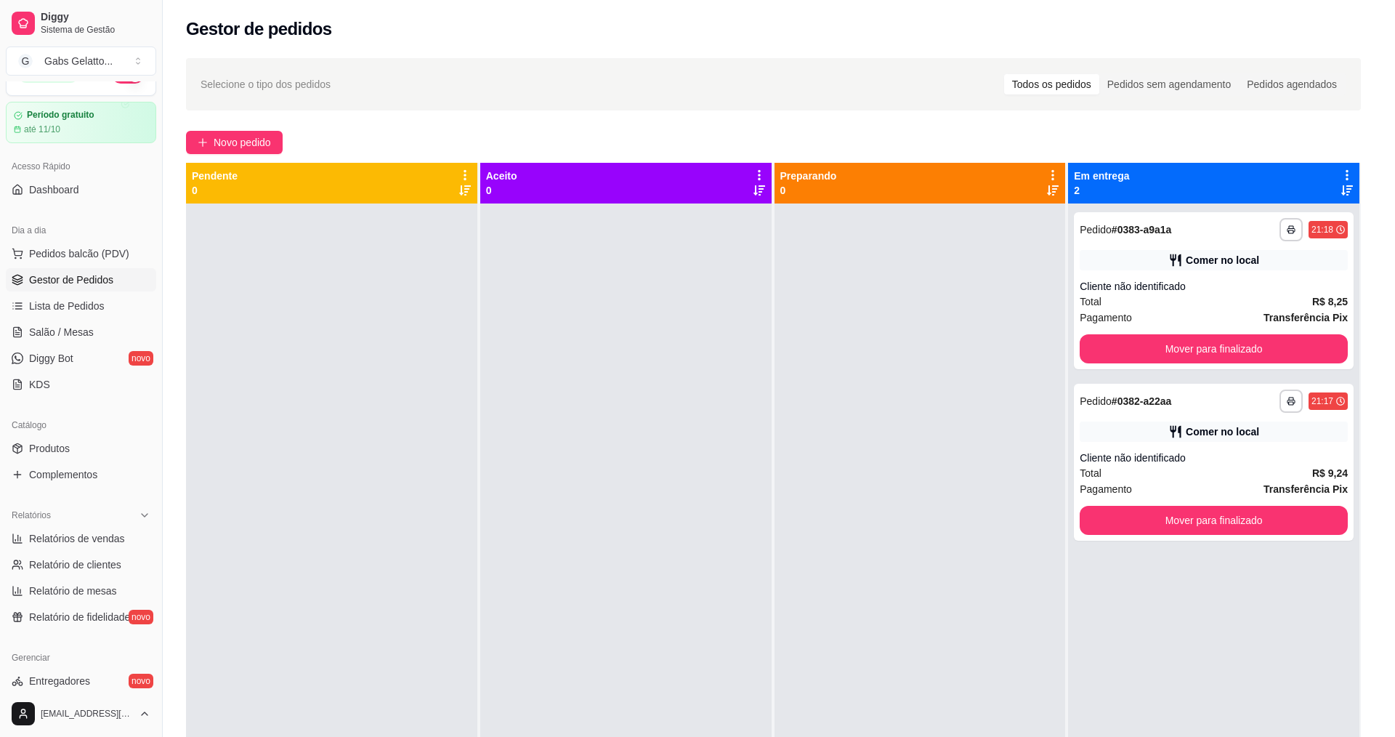
click at [86, 276] on img at bounding box center [112, 267] width 134 height 91
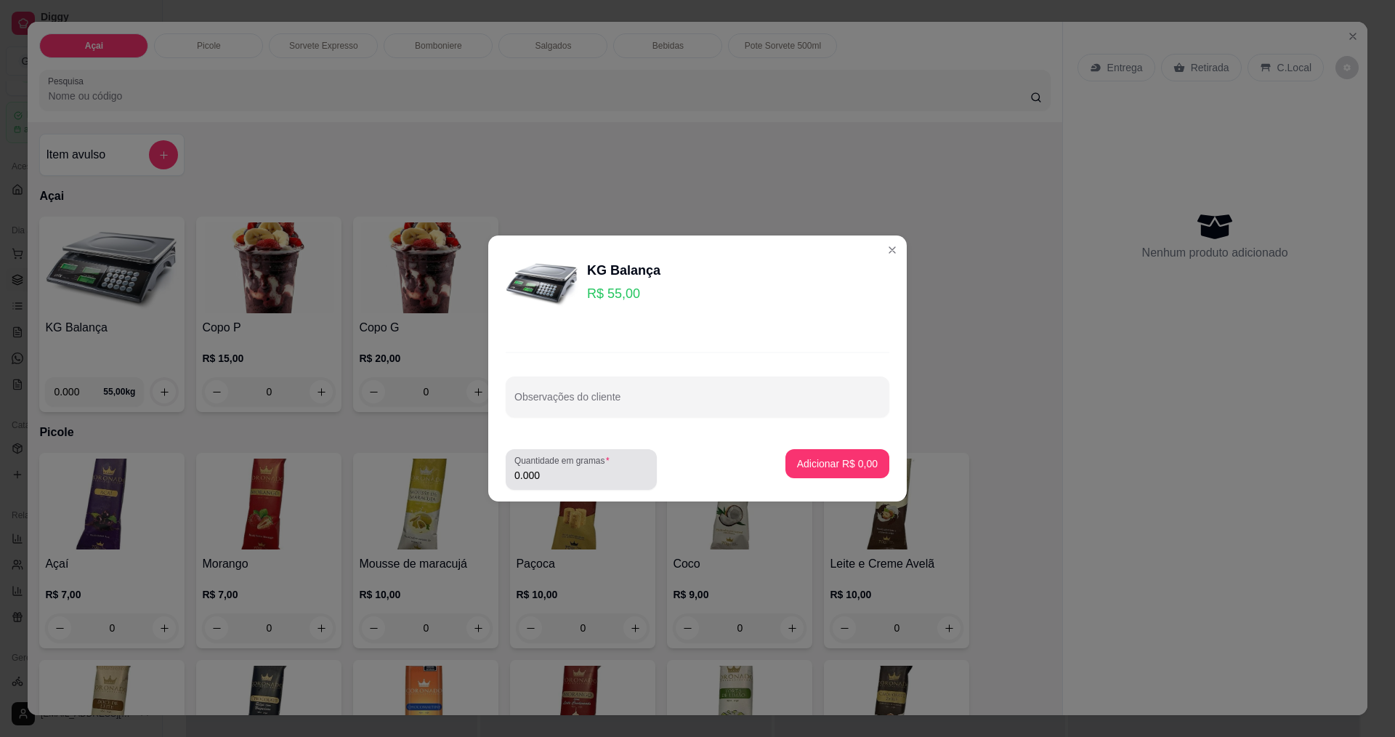
click at [562, 480] on input "0.000" at bounding box center [582, 475] width 134 height 15
type input "0.228"
click at [801, 475] on button "Adicionar R$ 12,54" at bounding box center [835, 463] width 110 height 29
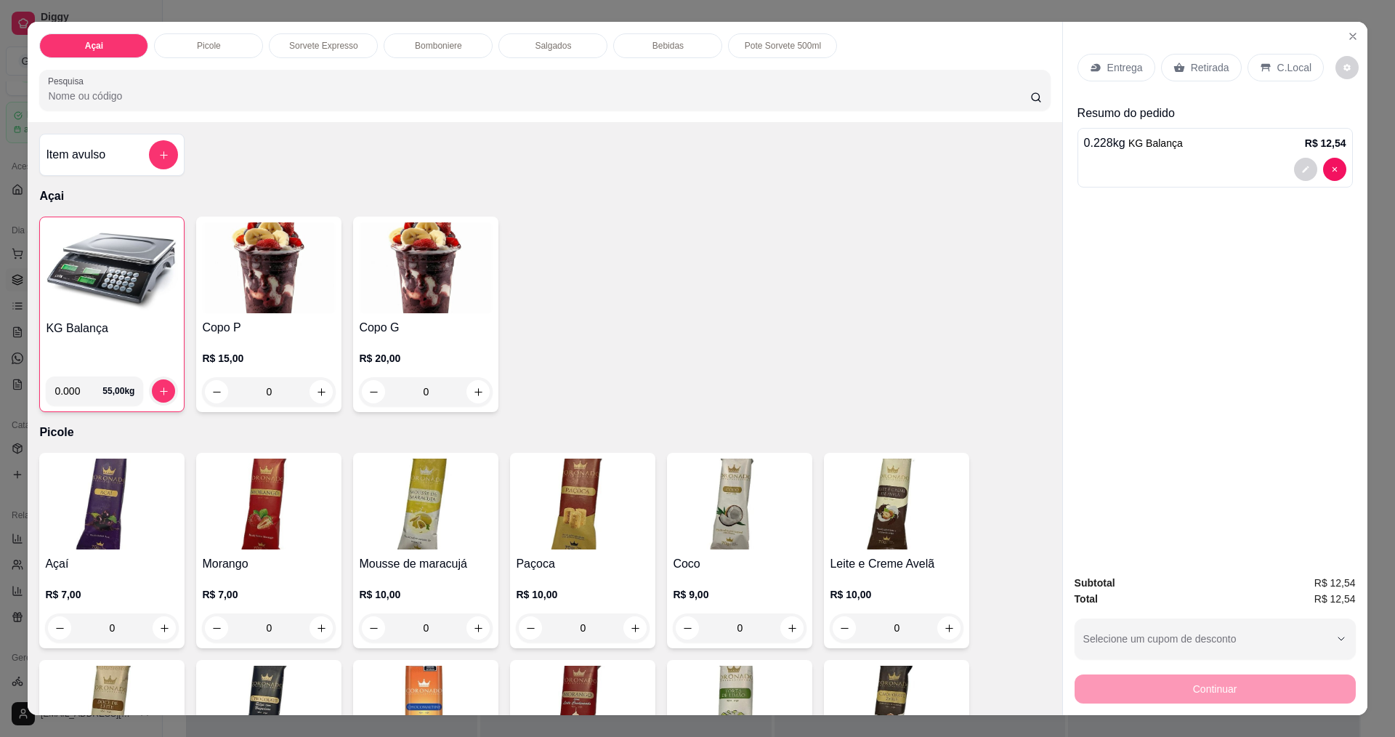
click at [1278, 71] on p "C.Local" at bounding box center [1295, 67] width 34 height 15
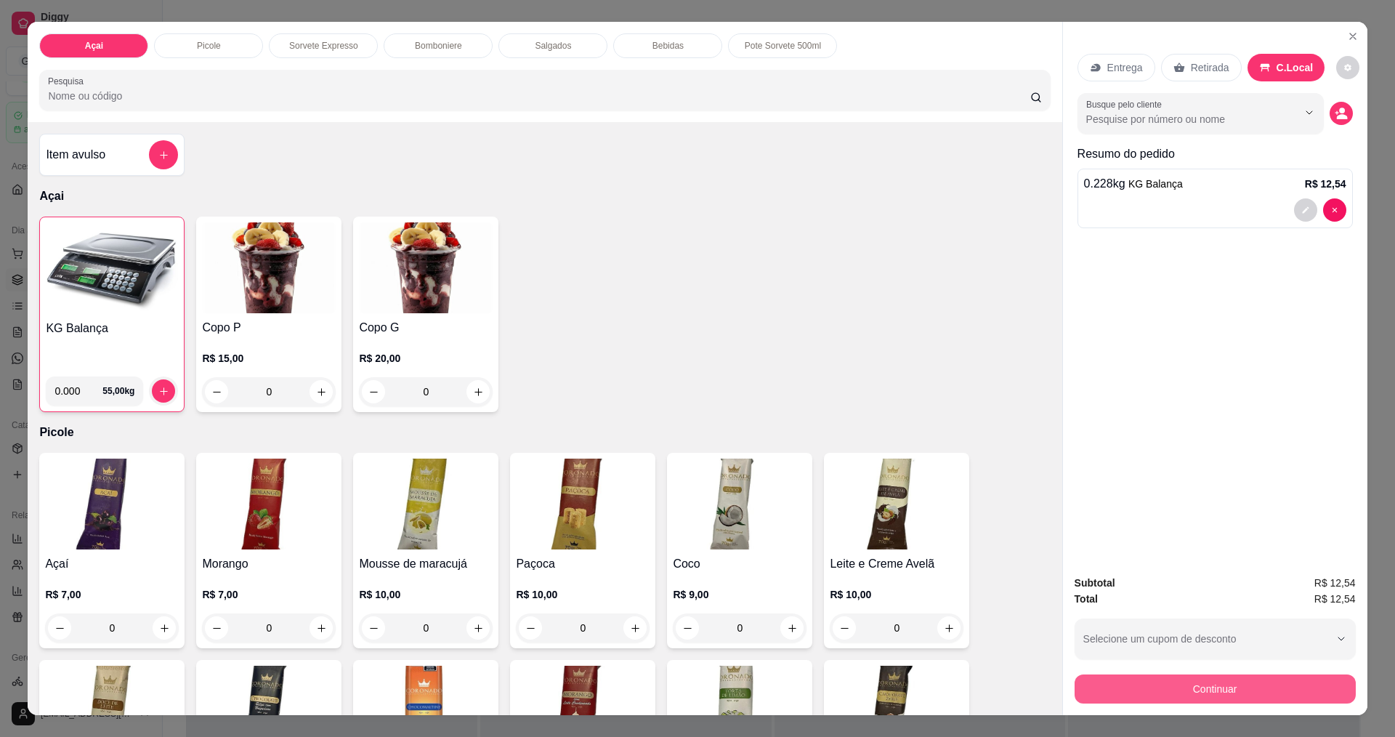
click at [1192, 694] on button "Continuar" at bounding box center [1215, 688] width 281 height 29
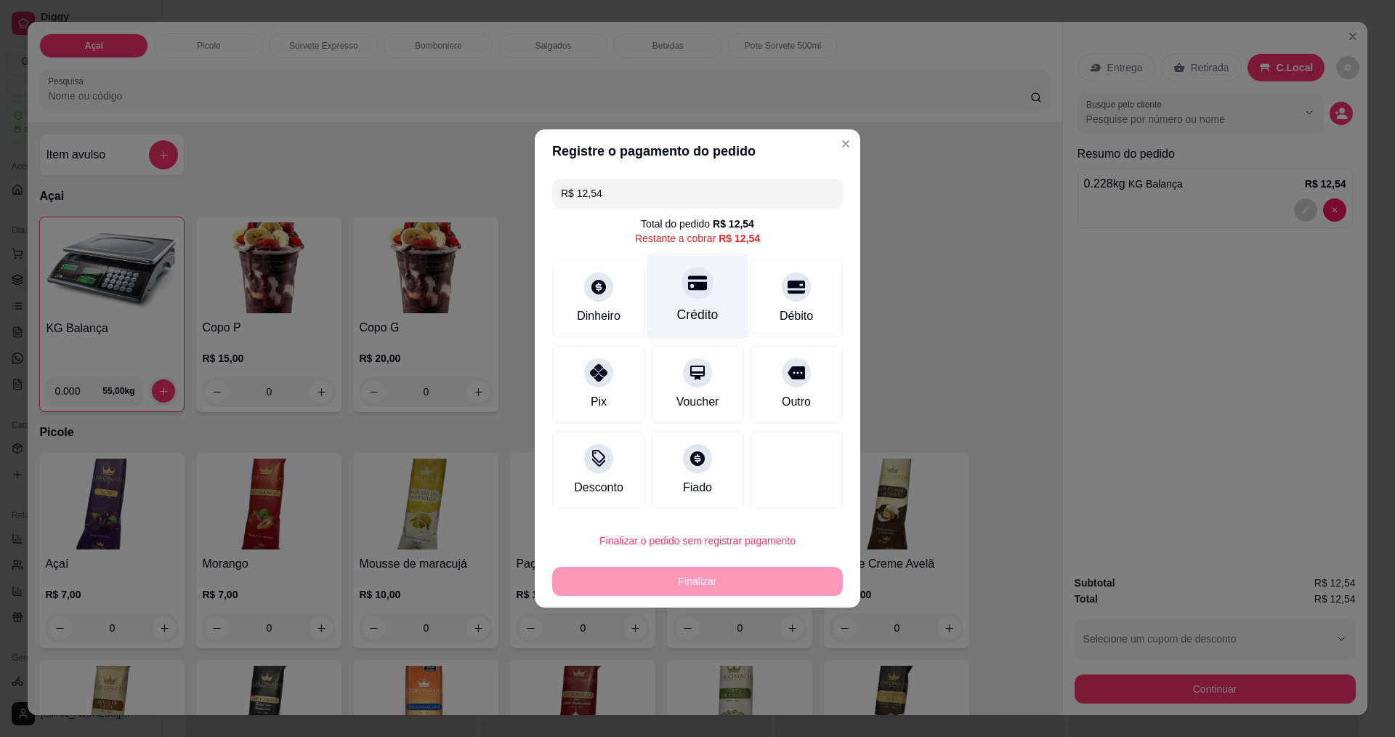
click at [701, 294] on div at bounding box center [698, 283] width 32 height 32
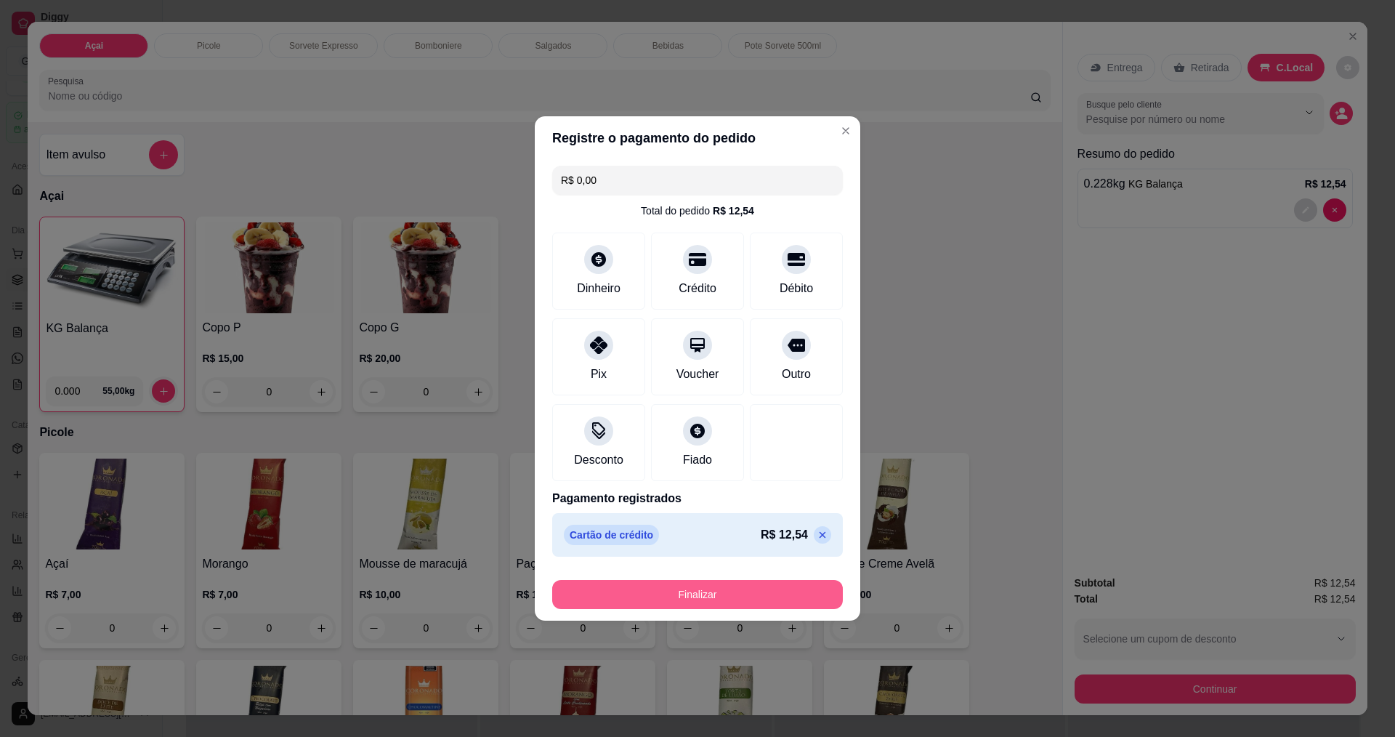
click at [693, 589] on button "Finalizar" at bounding box center [697, 594] width 291 height 29
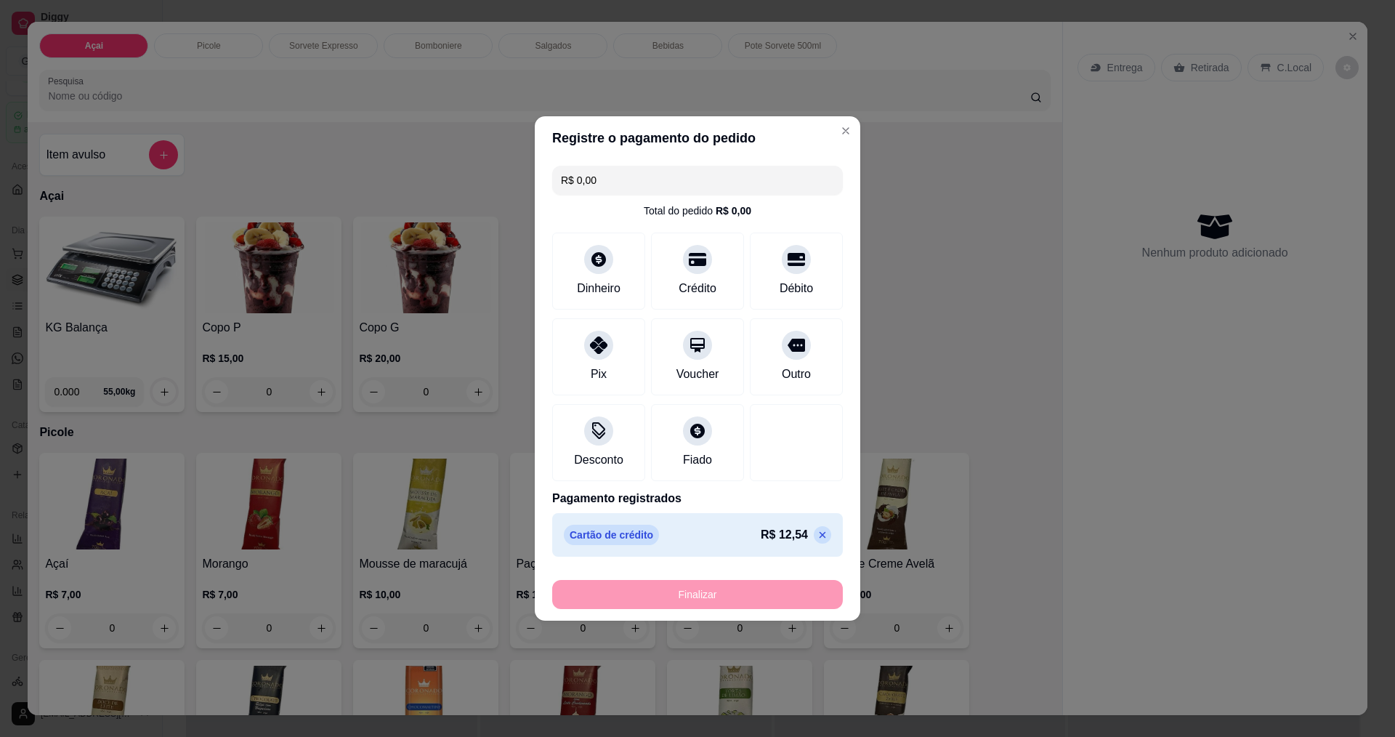
type input "-R$ 12,54"
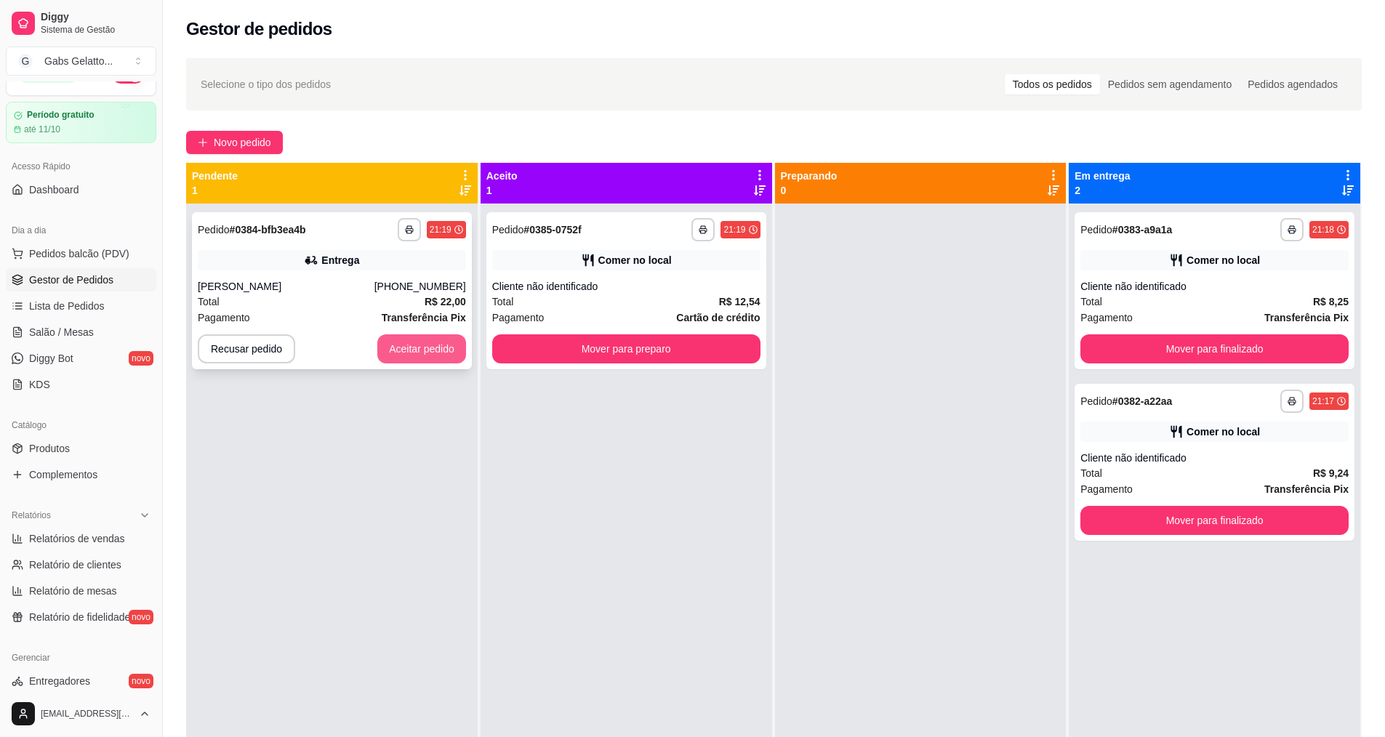
click at [418, 360] on button "Aceitar pedido" at bounding box center [421, 348] width 89 height 29
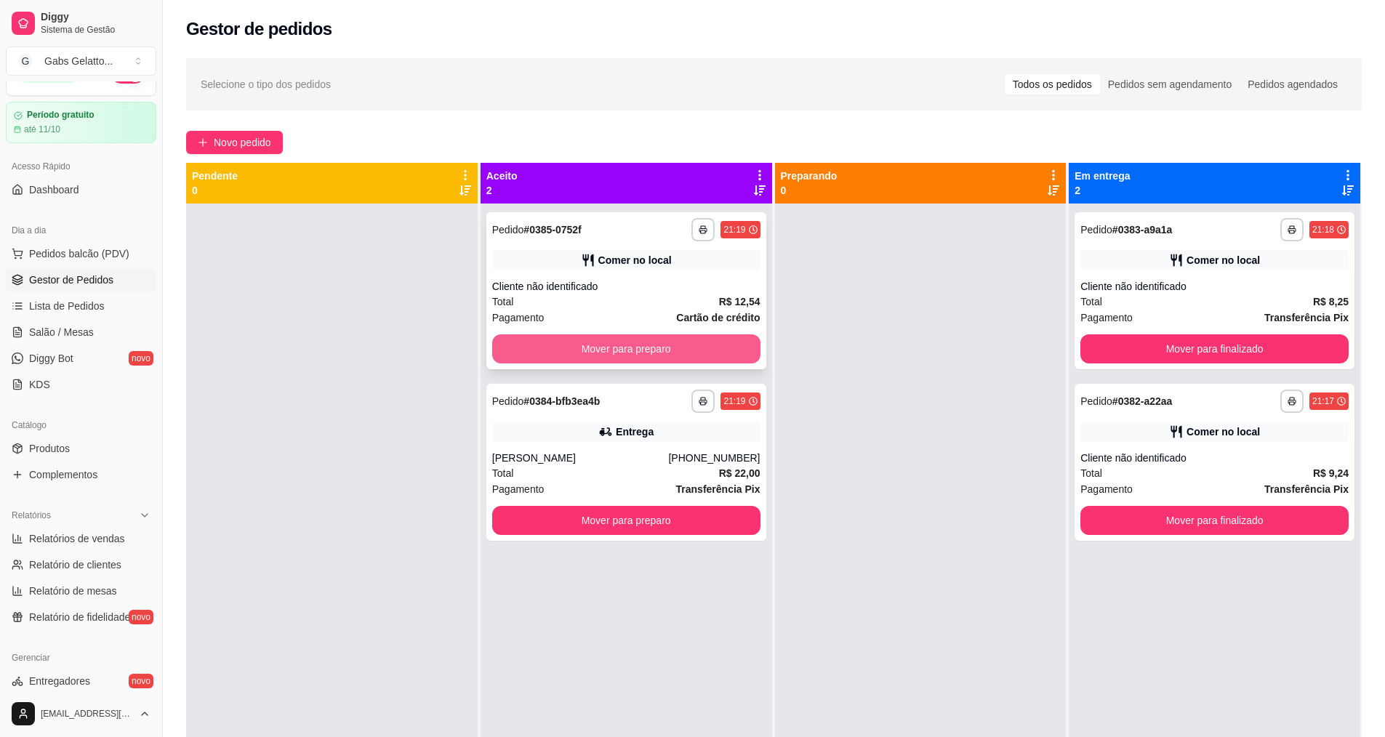
click at [695, 358] on button "Mover para preparo" at bounding box center [626, 348] width 268 height 29
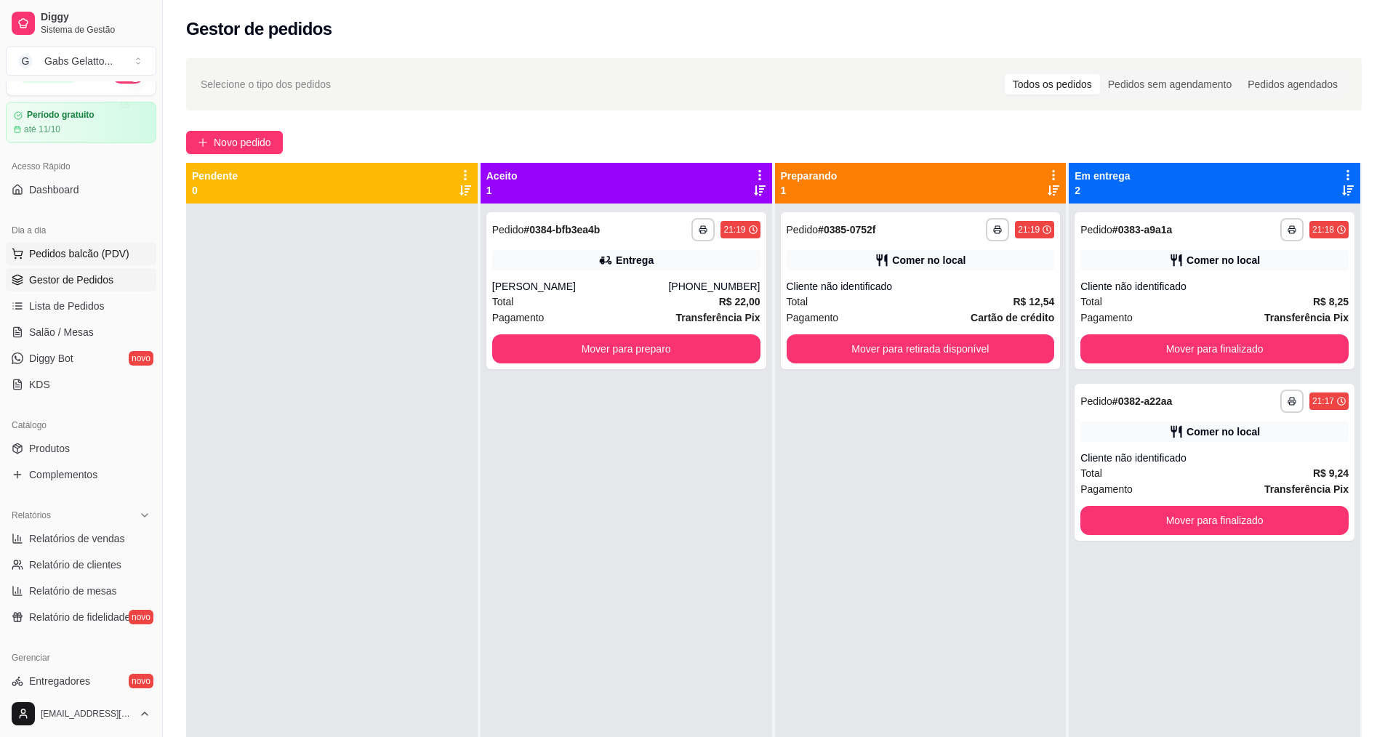
click at [97, 257] on span "Pedidos balcão (PDV)" at bounding box center [79, 253] width 100 height 15
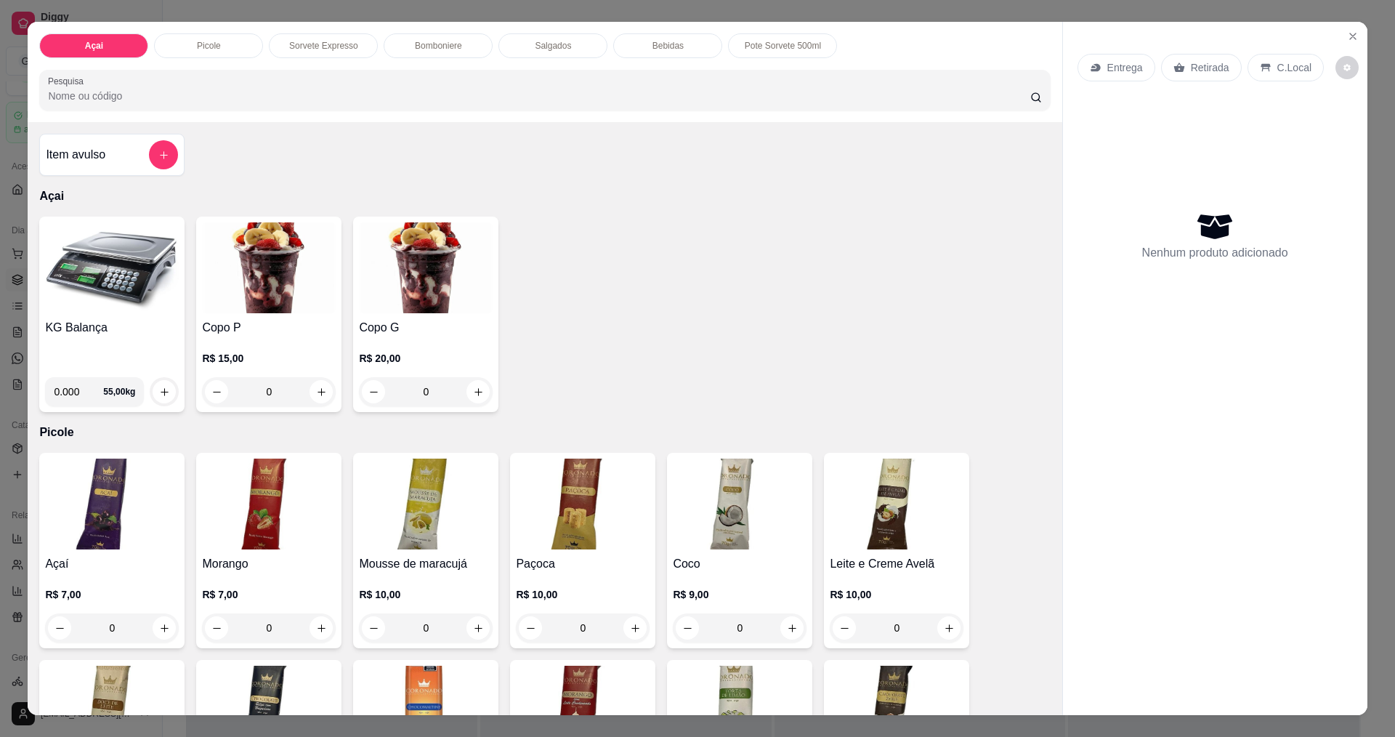
click at [91, 264] on img at bounding box center [112, 267] width 134 height 91
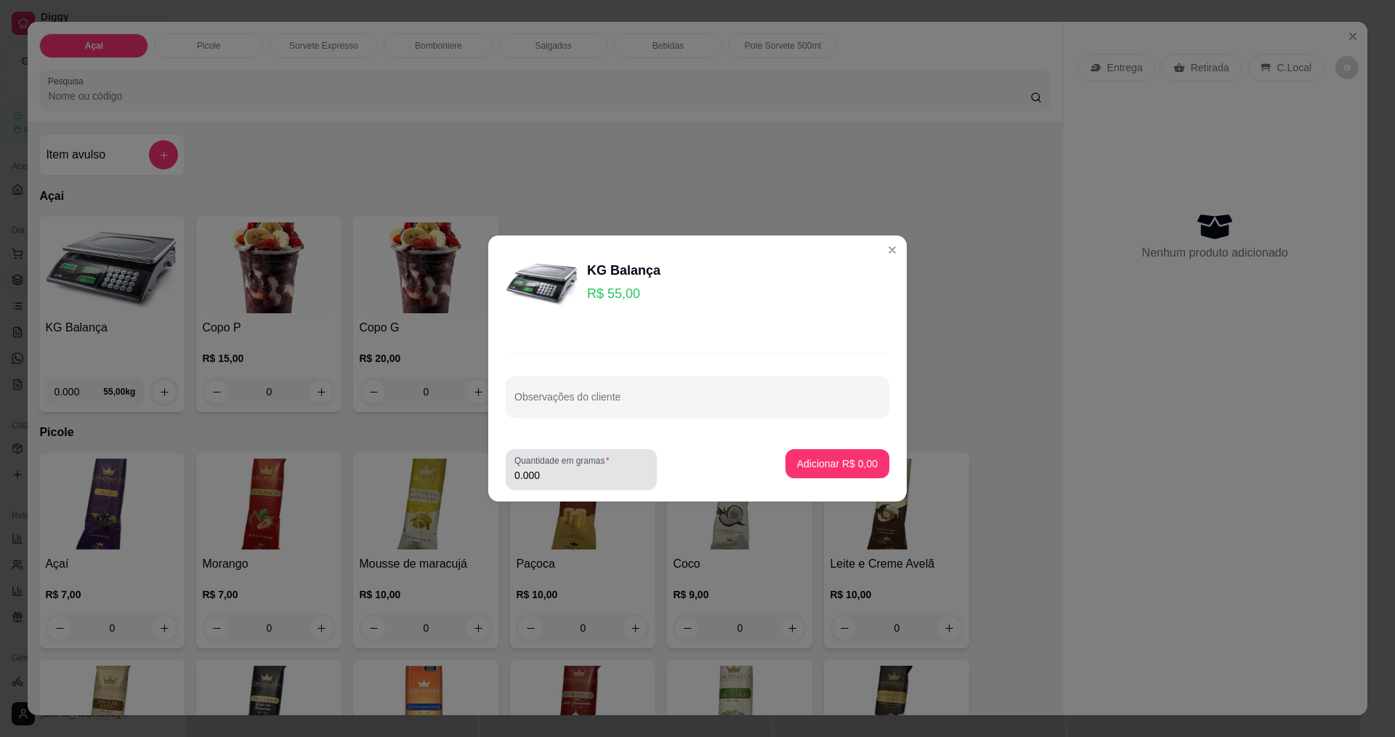
click at [579, 465] on label "Quantidade em gramas" at bounding box center [565, 460] width 100 height 12
click at [579, 468] on input "0.000" at bounding box center [582, 475] width 134 height 15
click at [581, 477] on input "0.000" at bounding box center [570, 475] width 110 height 15
click at [581, 477] on input "0.000" at bounding box center [582, 475] width 134 height 15
type input "0.328"
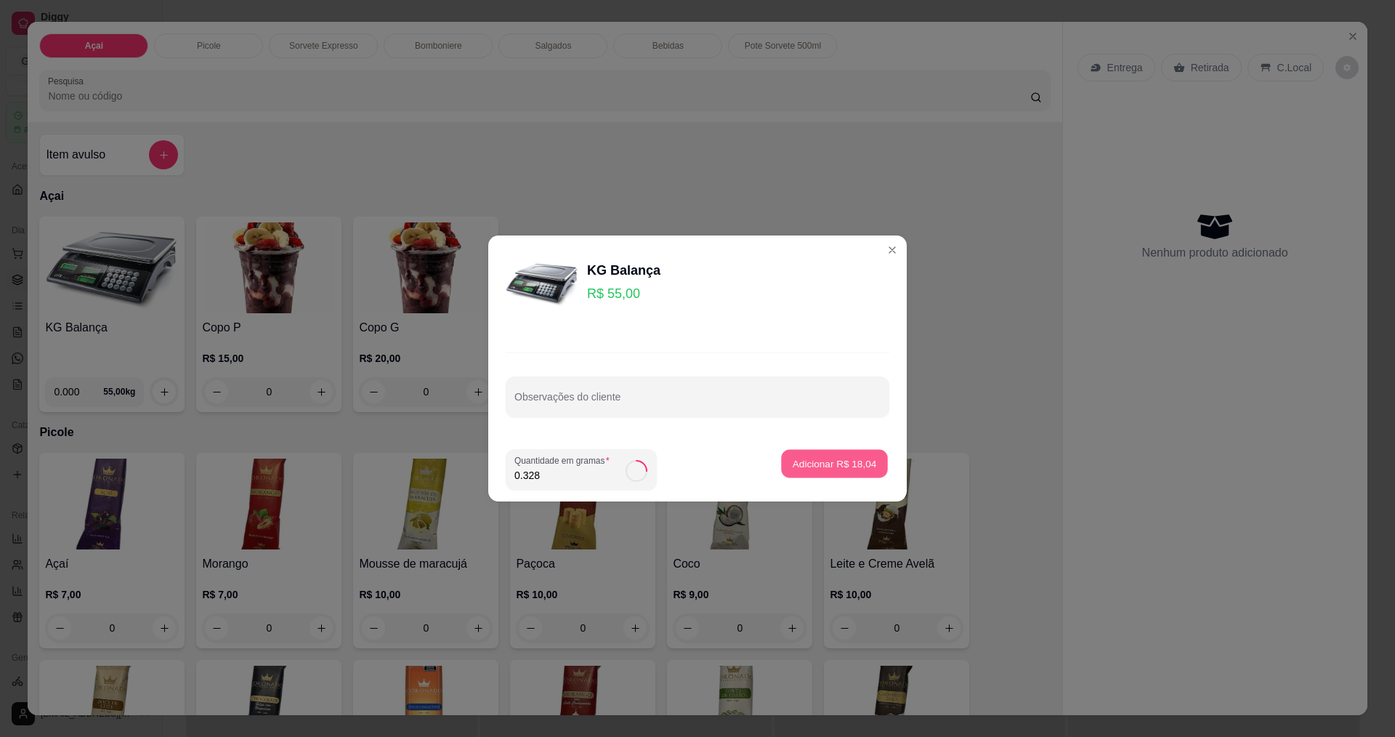
click at [798, 469] on p "Adicionar R$ 18,04" at bounding box center [835, 463] width 84 height 14
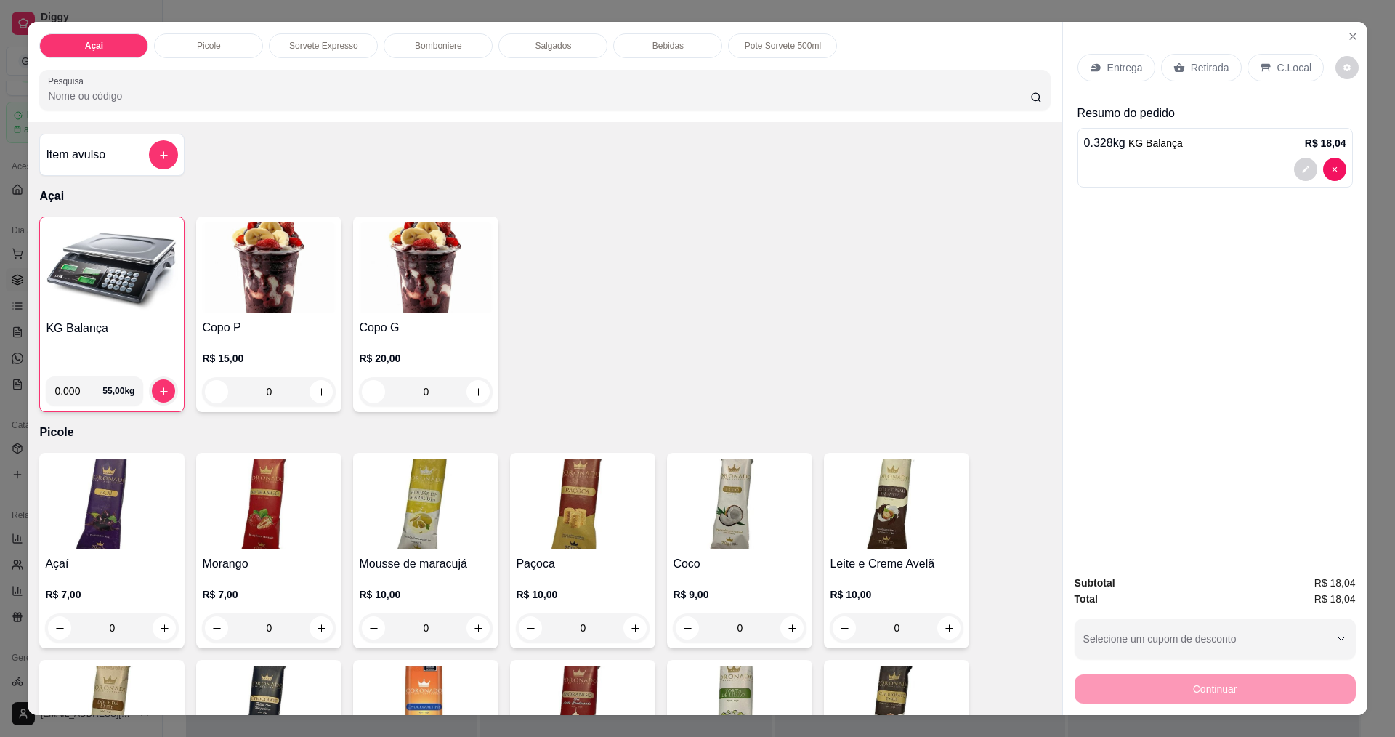
click at [1276, 76] on div "C.Local" at bounding box center [1286, 68] width 76 height 28
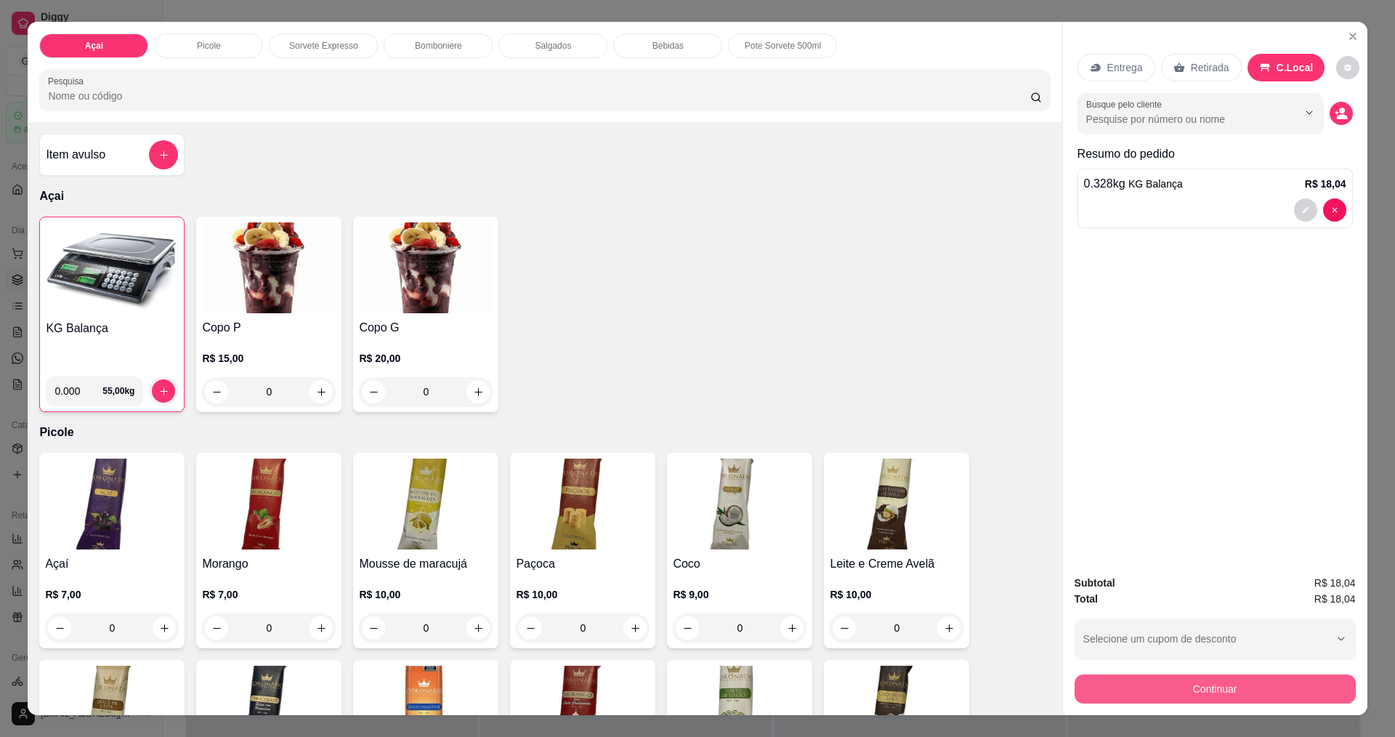
click at [1211, 691] on button "Continuar" at bounding box center [1215, 688] width 281 height 29
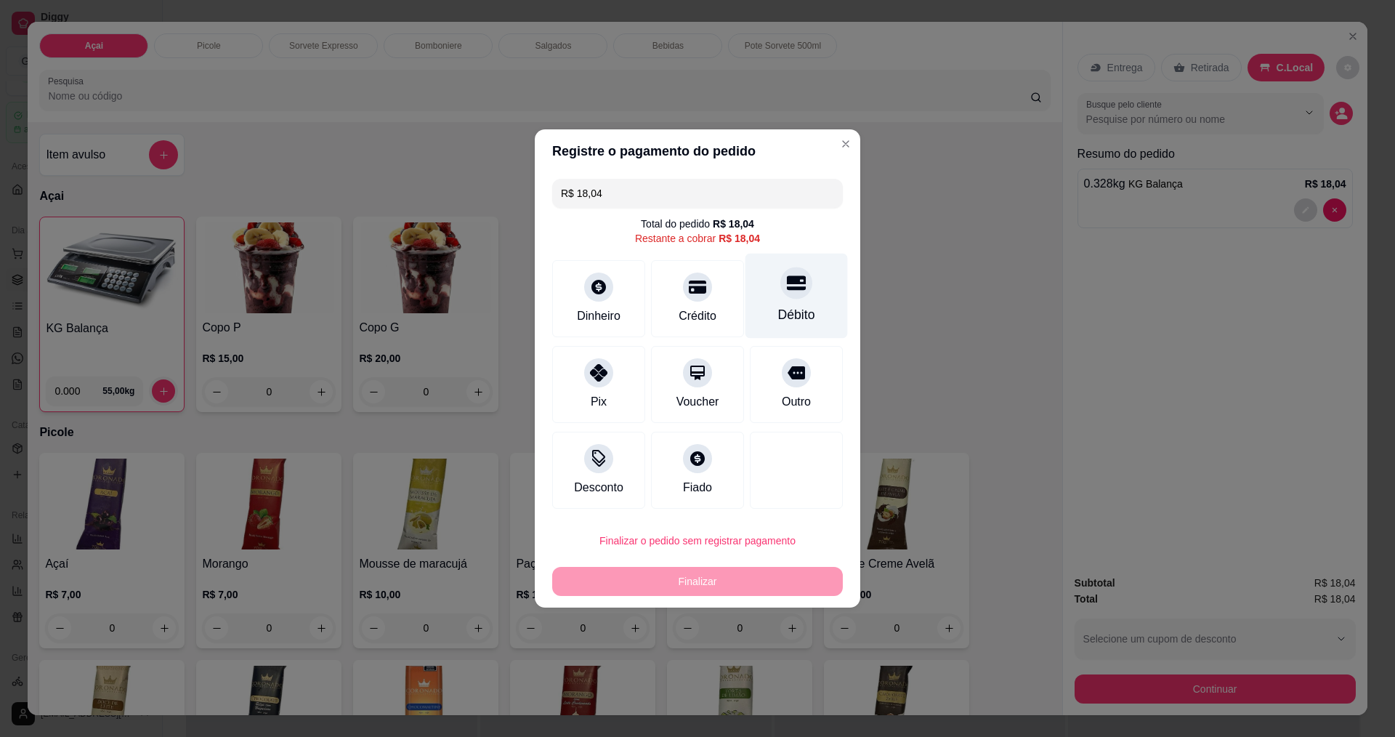
click at [768, 293] on div "Débito" at bounding box center [797, 296] width 102 height 85
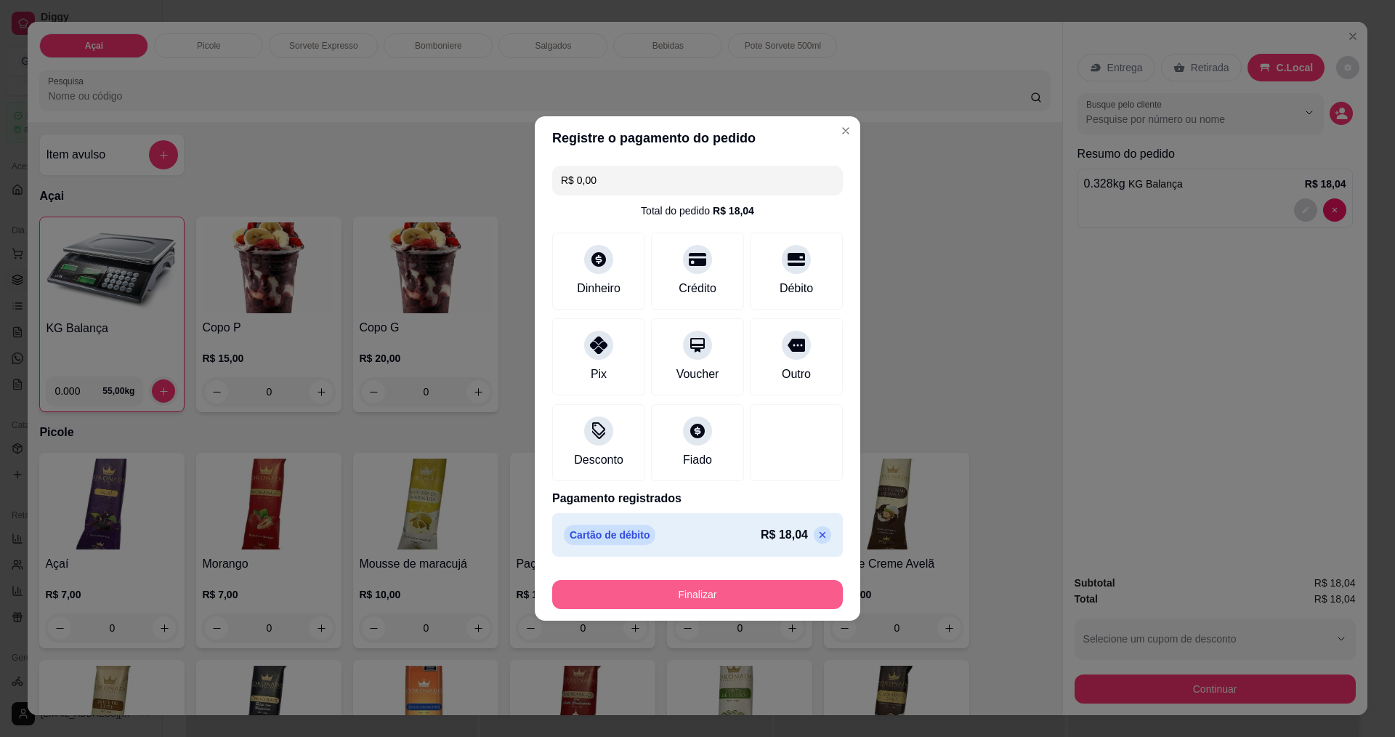
click at [727, 596] on button "Finalizar" at bounding box center [697, 594] width 291 height 29
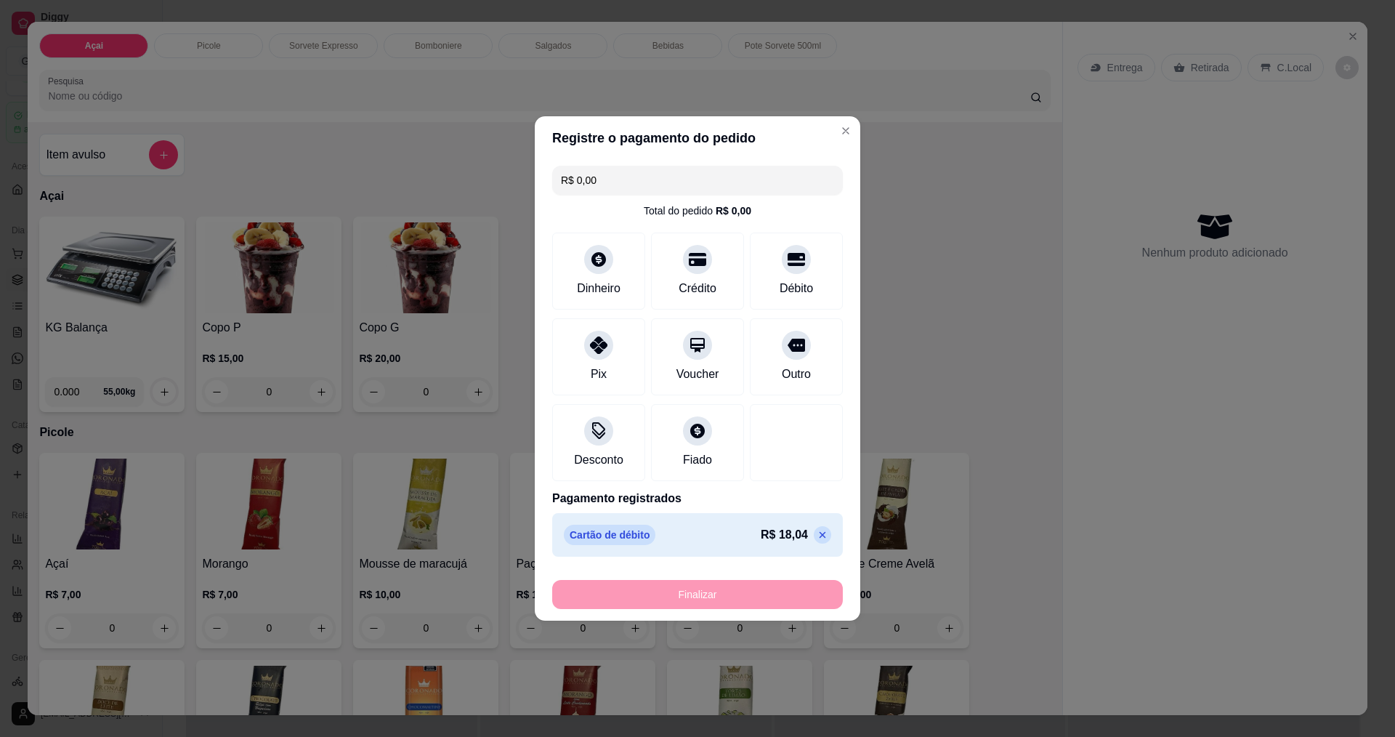
type input "-R$ 18,04"
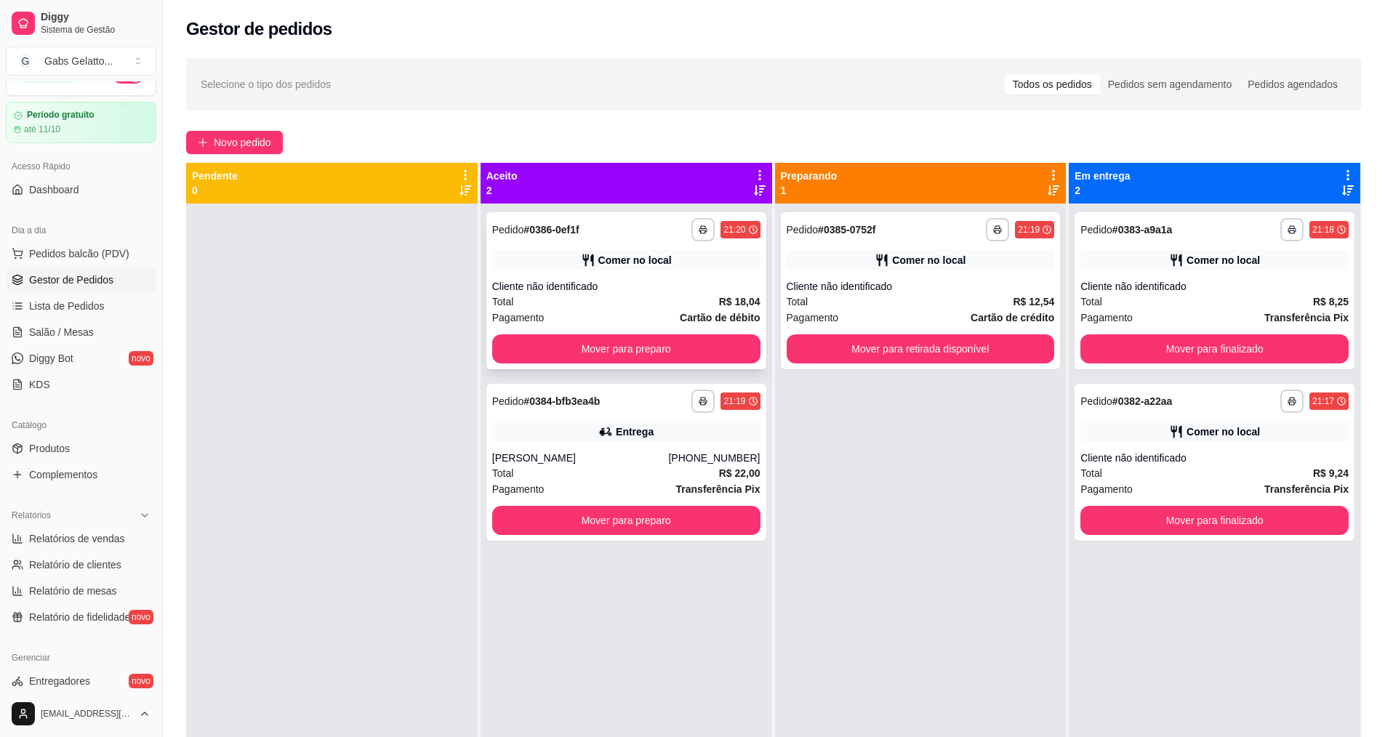
click at [672, 333] on div "**********" at bounding box center [626, 290] width 280 height 157
click at [701, 352] on button "Mover para preparo" at bounding box center [626, 348] width 268 height 29
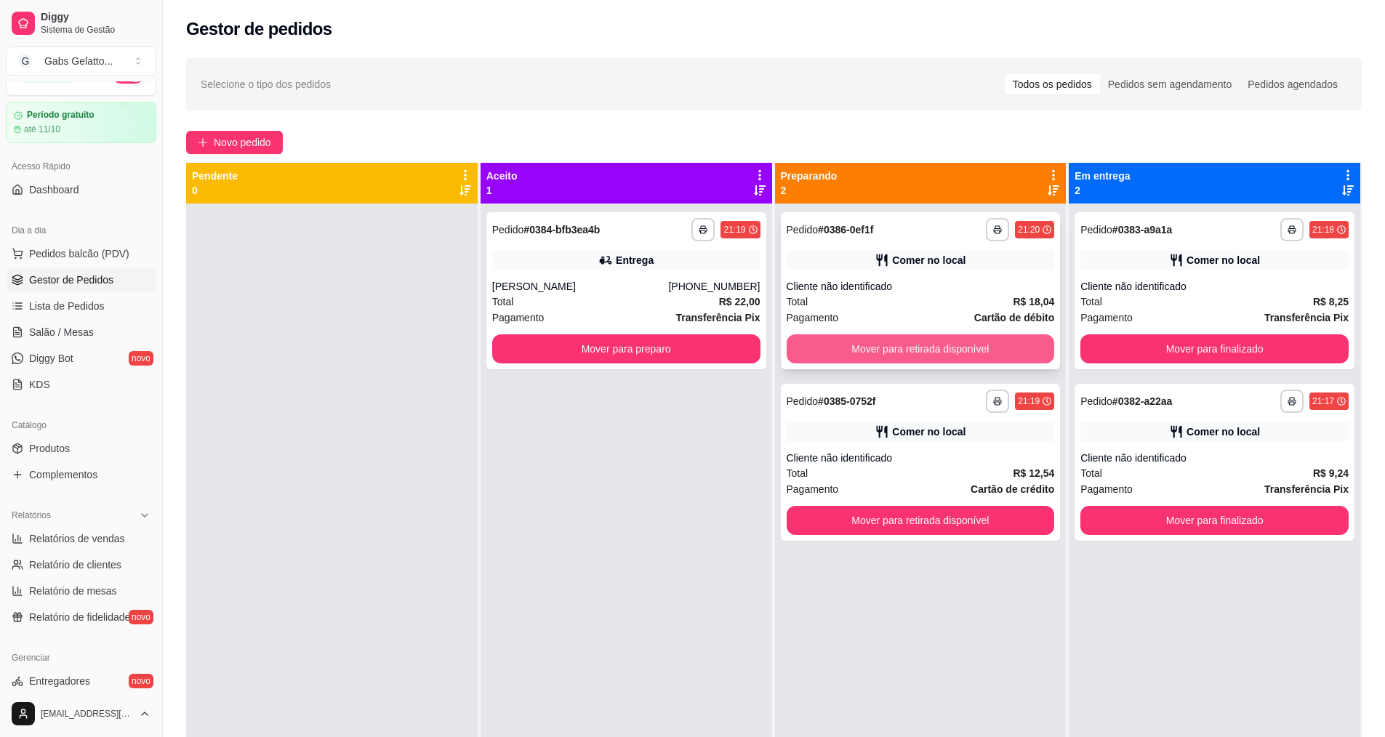
click at [902, 349] on button "Mover para retirada disponível" at bounding box center [920, 348] width 268 height 29
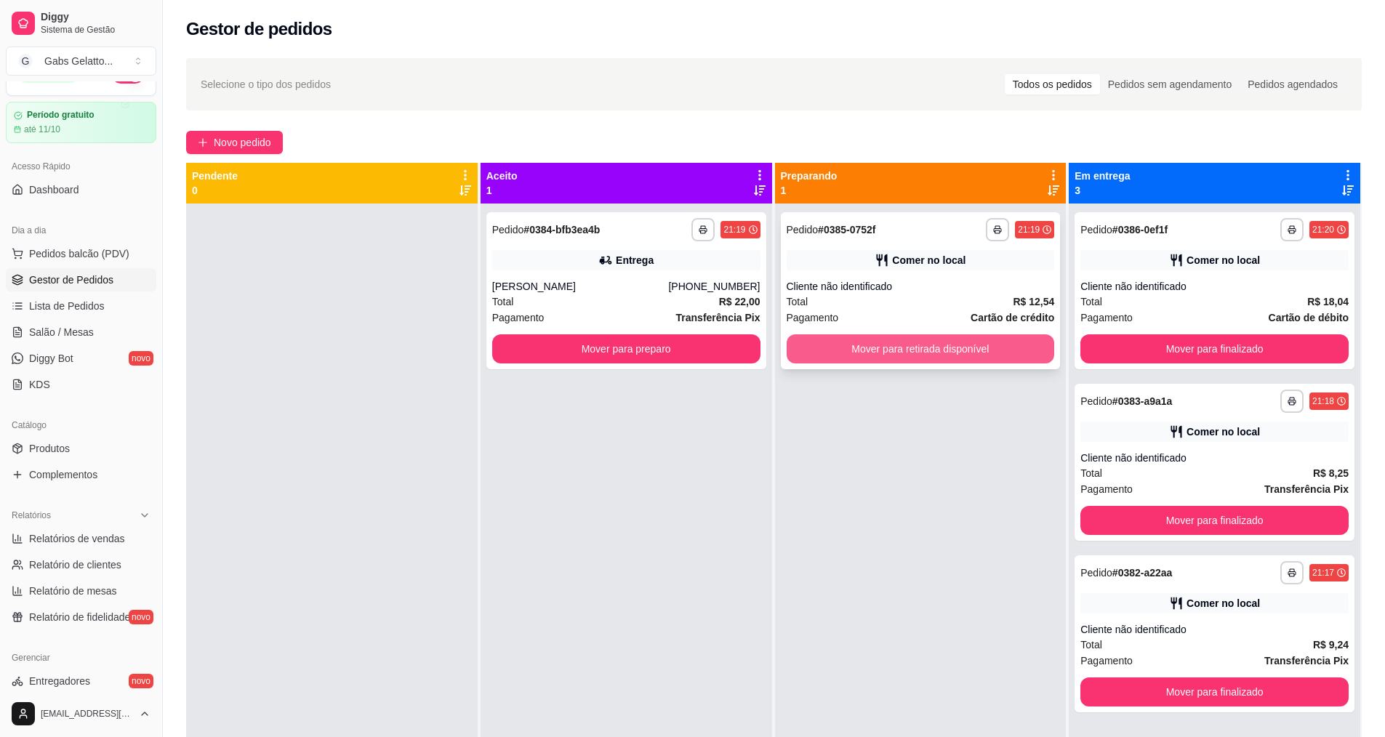
click at [913, 348] on button "Mover para retirada disponível" at bounding box center [920, 348] width 268 height 29
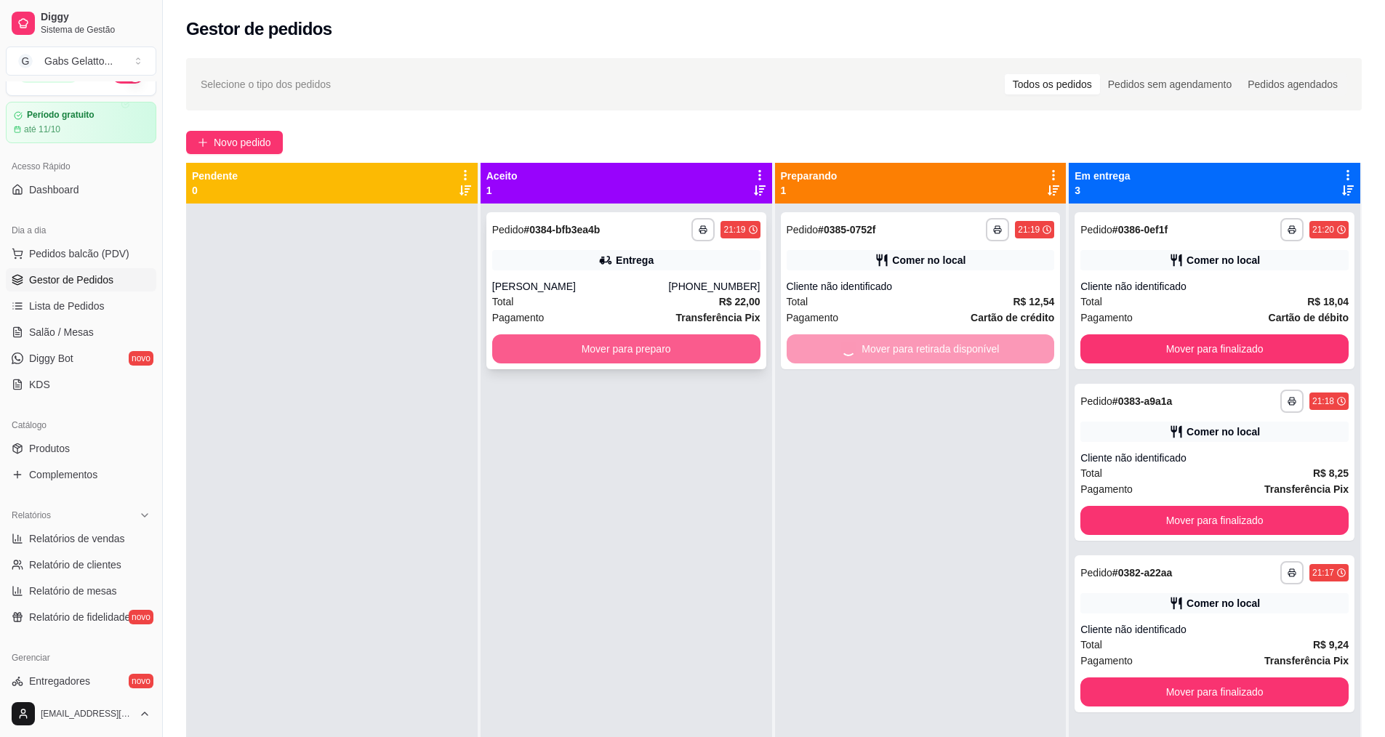
click at [717, 350] on button "Mover para preparo" at bounding box center [626, 348] width 268 height 29
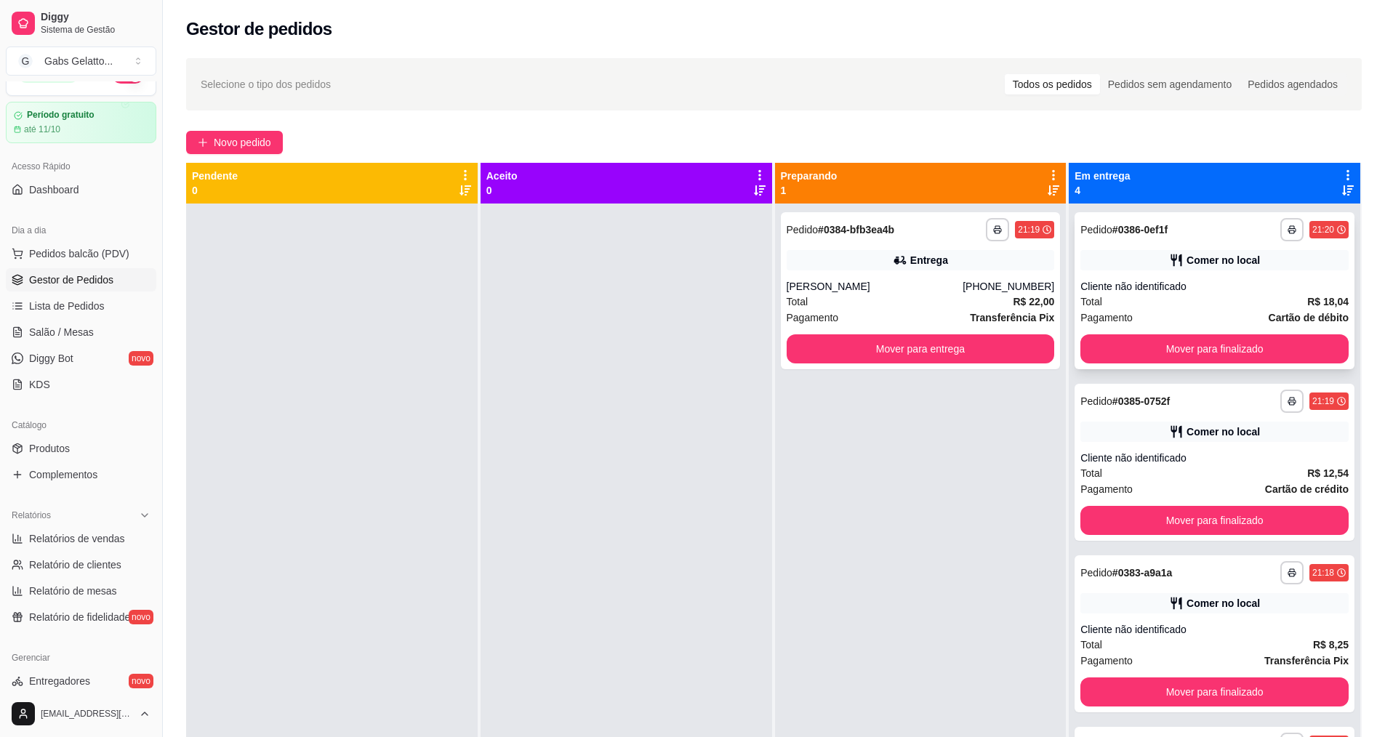
click at [1173, 359] on button "Mover para finalizado" at bounding box center [1214, 348] width 268 height 29
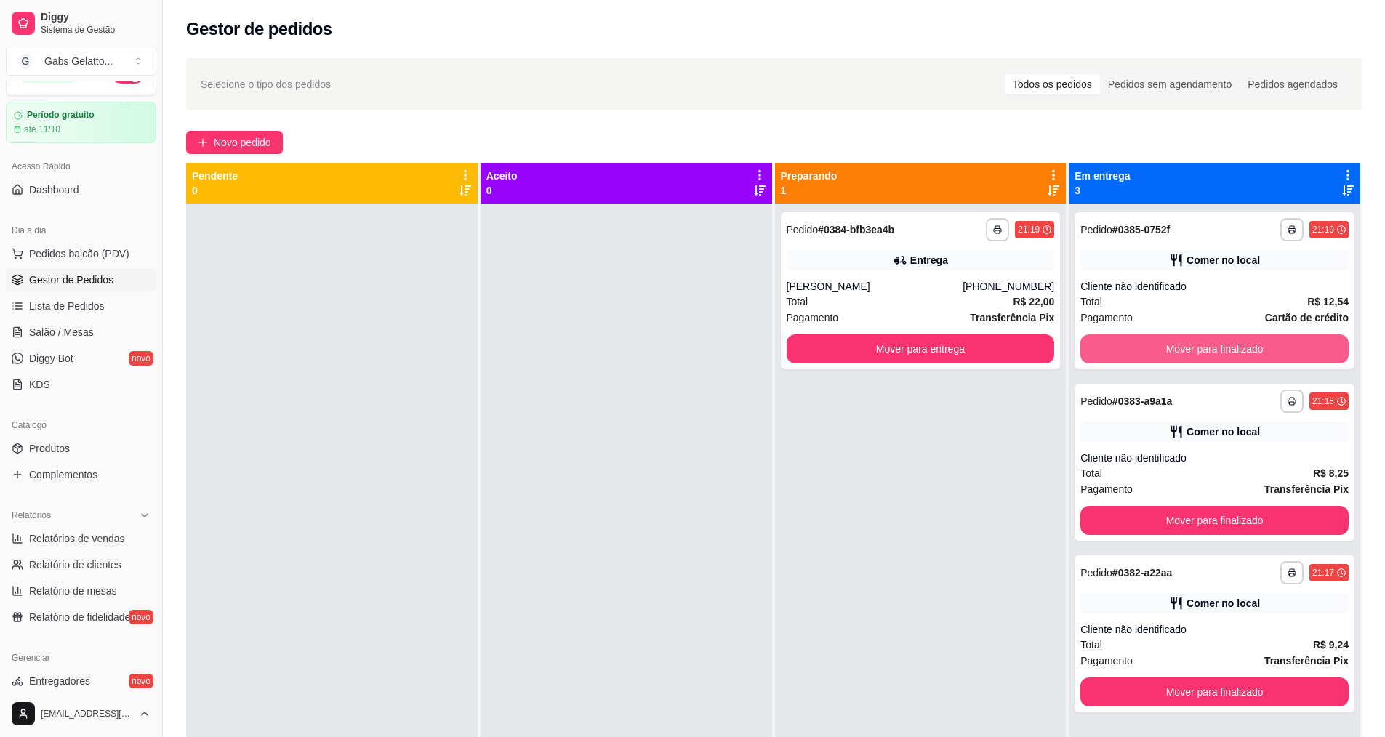
click at [1180, 356] on button "Mover para finalizado" at bounding box center [1214, 348] width 268 height 29
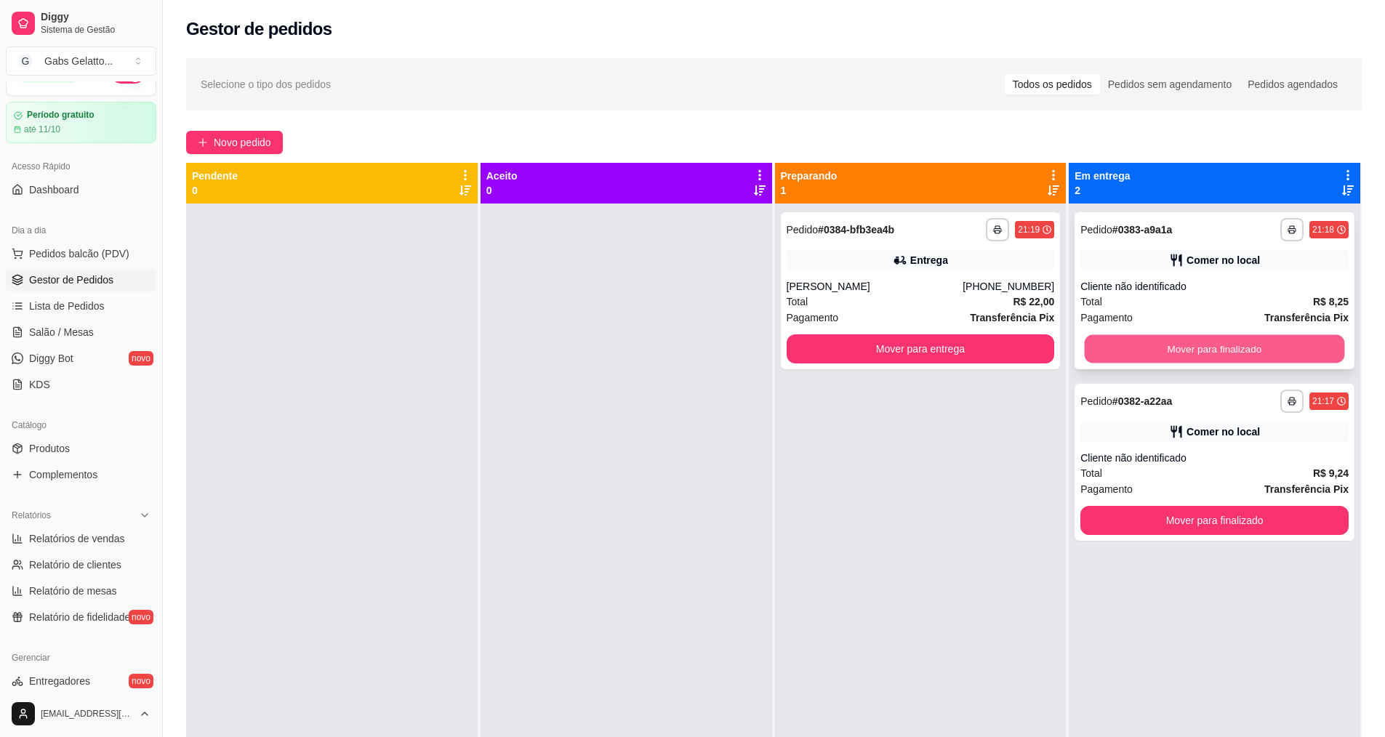
click at [1176, 358] on button "Mover para finalizado" at bounding box center [1214, 349] width 260 height 28
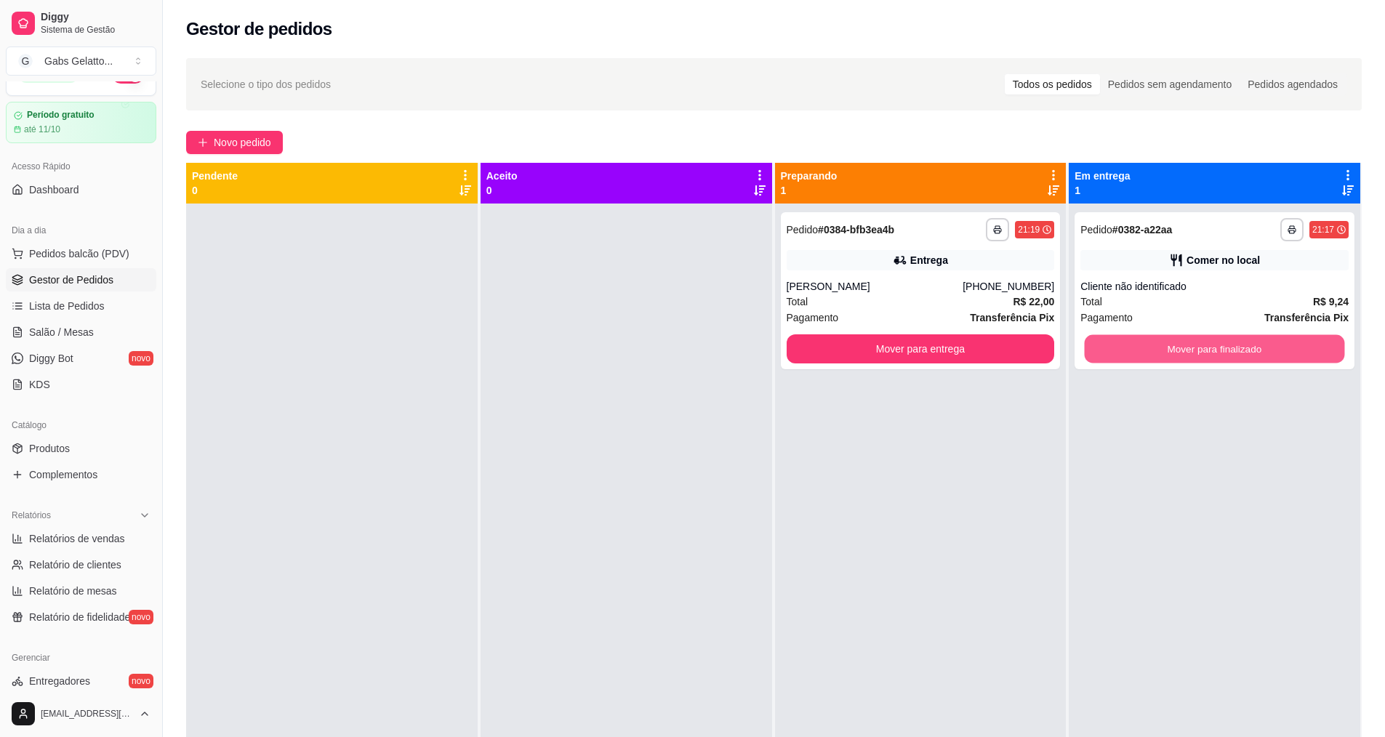
click at [1176, 358] on button "Mover para finalizado" at bounding box center [1214, 349] width 260 height 28
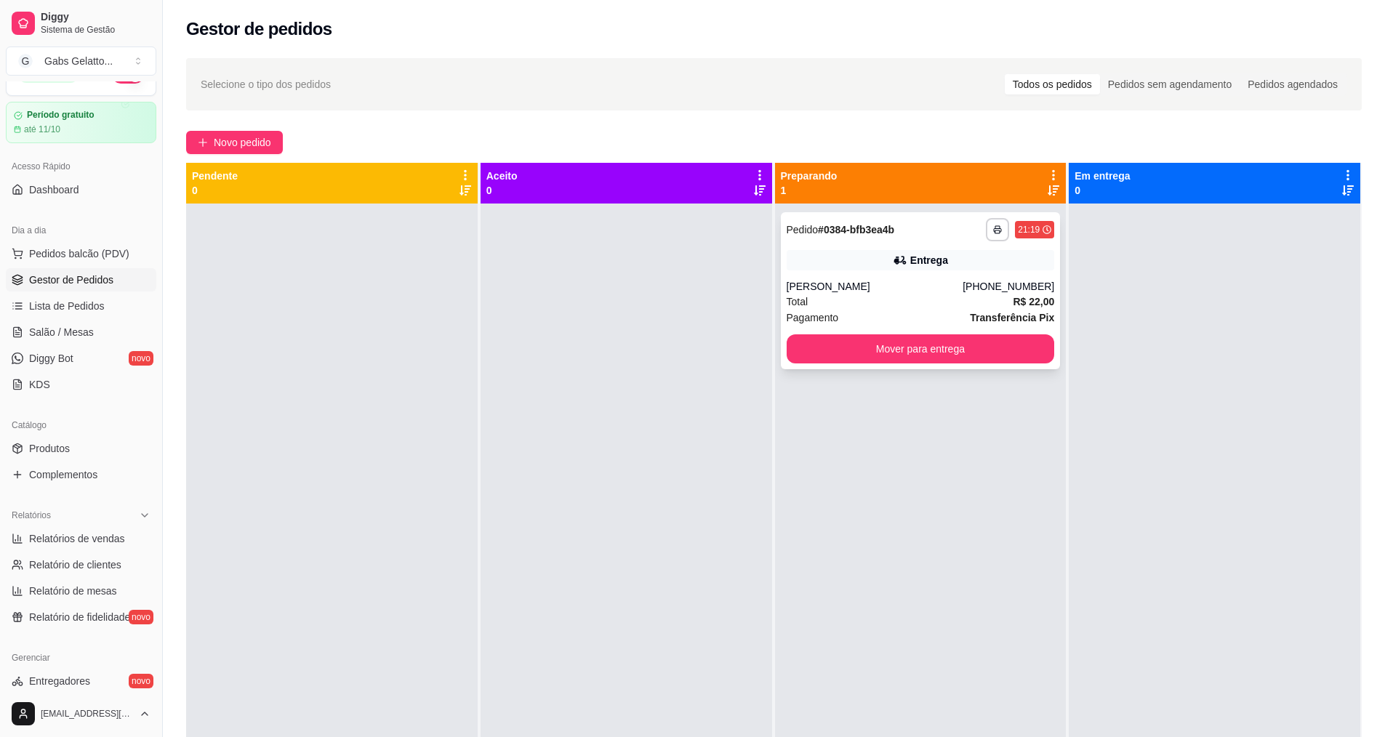
click at [978, 291] on div "[PHONE_NUMBER]" at bounding box center [1008, 286] width 92 height 15
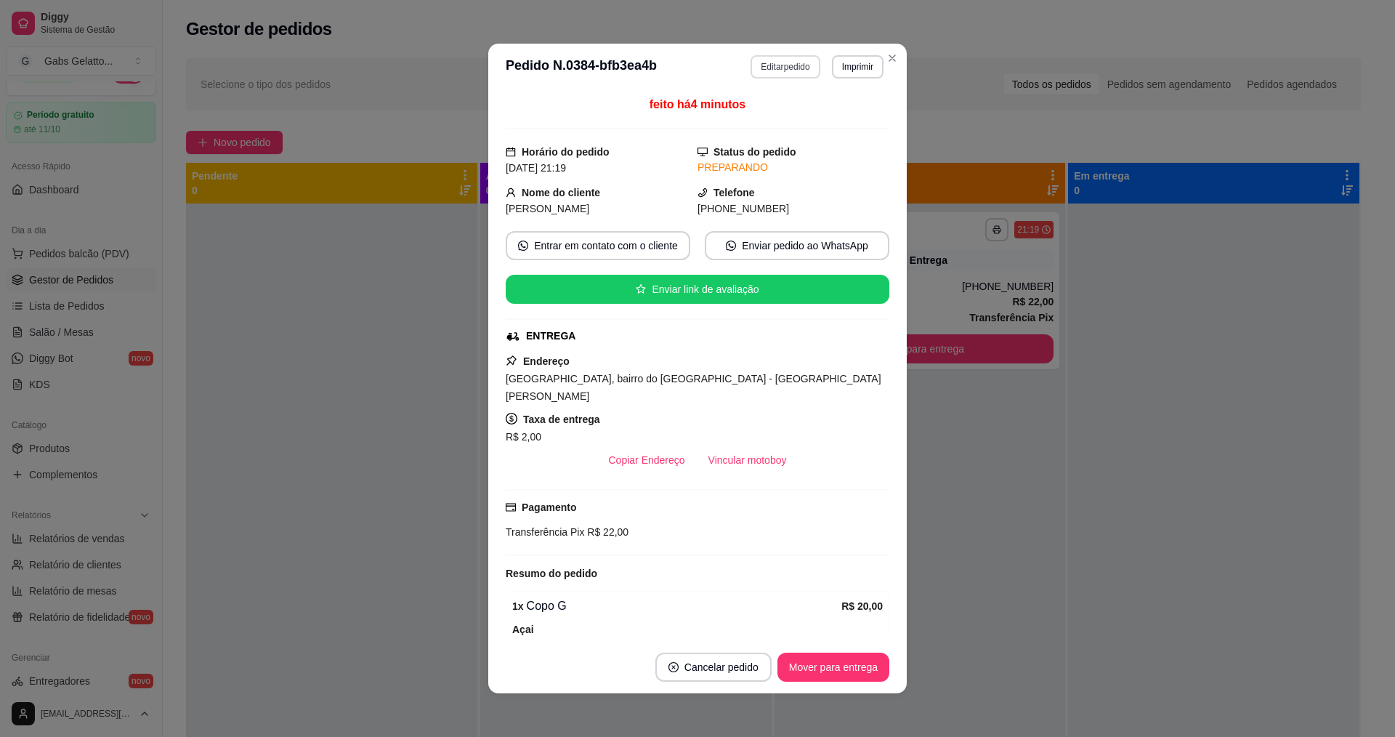
click at [783, 63] on button "Editar pedido" at bounding box center [785, 66] width 69 height 23
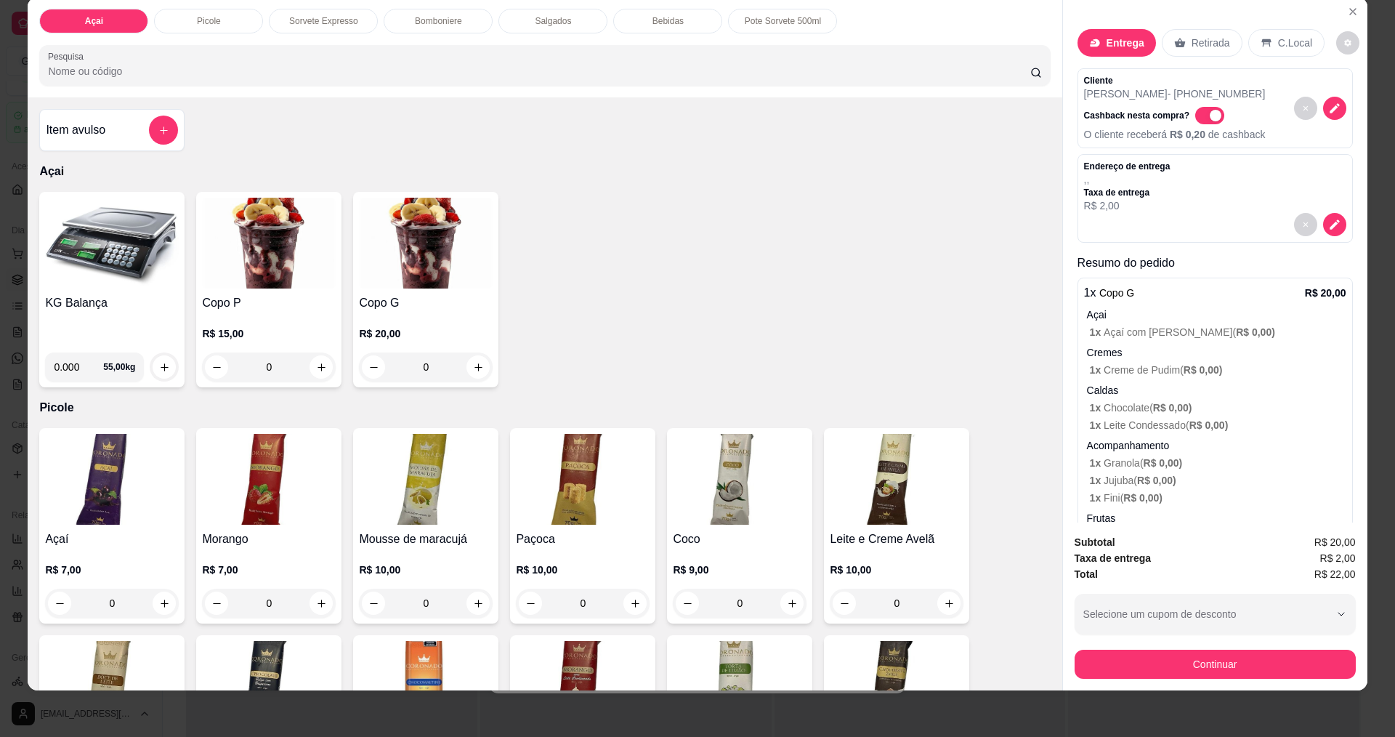
click at [1195, 187] on div "Endereço de entrega , , Taxa de entrega R$ 2,00" at bounding box center [1215, 187] width 262 height 52
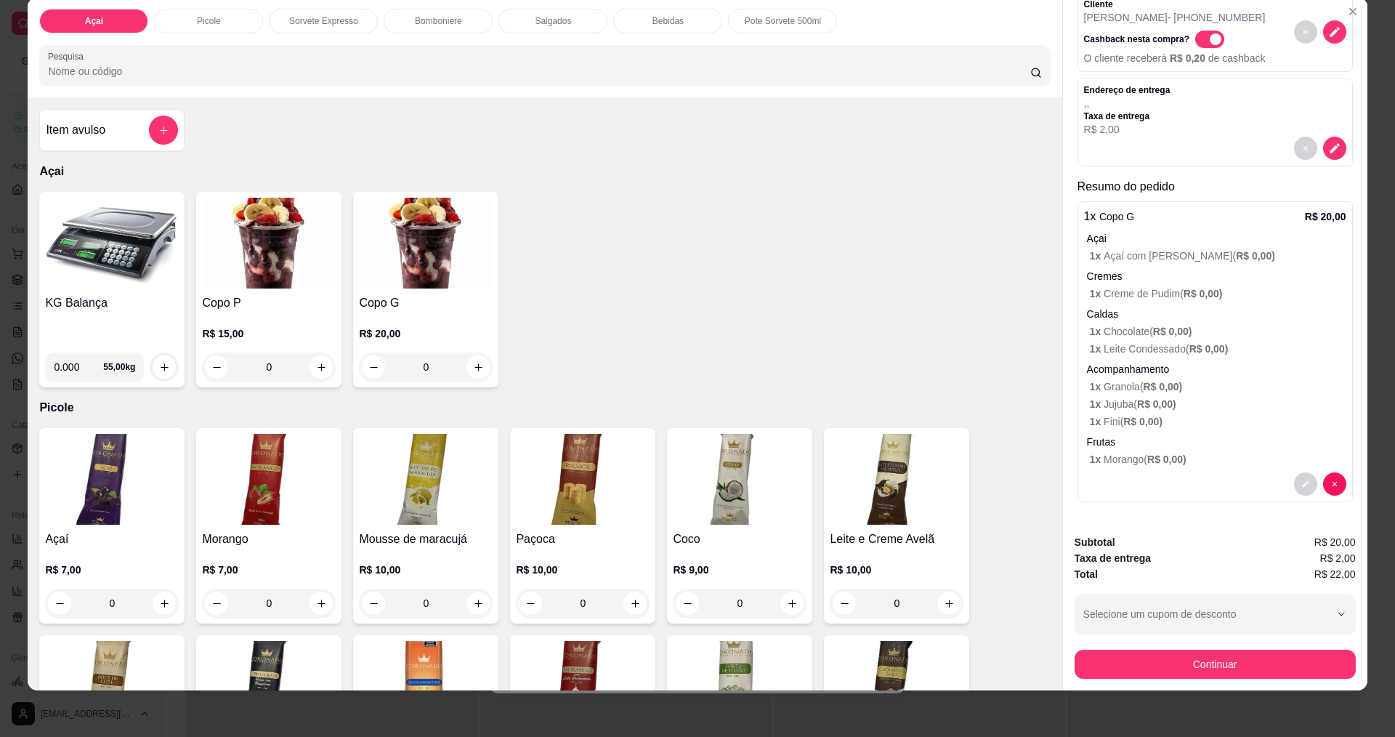
click at [1199, 554] on div "Taxa de entrega R$ 2,00" at bounding box center [1215, 558] width 281 height 16
click at [1153, 590] on div "Subtotal R$ 20,00 Taxa de entrega R$ 2,00 Total R$ 22,00 Selecione um cupom de …" at bounding box center [1215, 606] width 281 height 145
click at [1202, 612] on div "button" at bounding box center [1207, 614] width 246 height 29
click at [1267, 310] on p "Caldas" at bounding box center [1216, 314] width 259 height 15
click at [1175, 316] on p "Caldas" at bounding box center [1216, 314] width 259 height 15
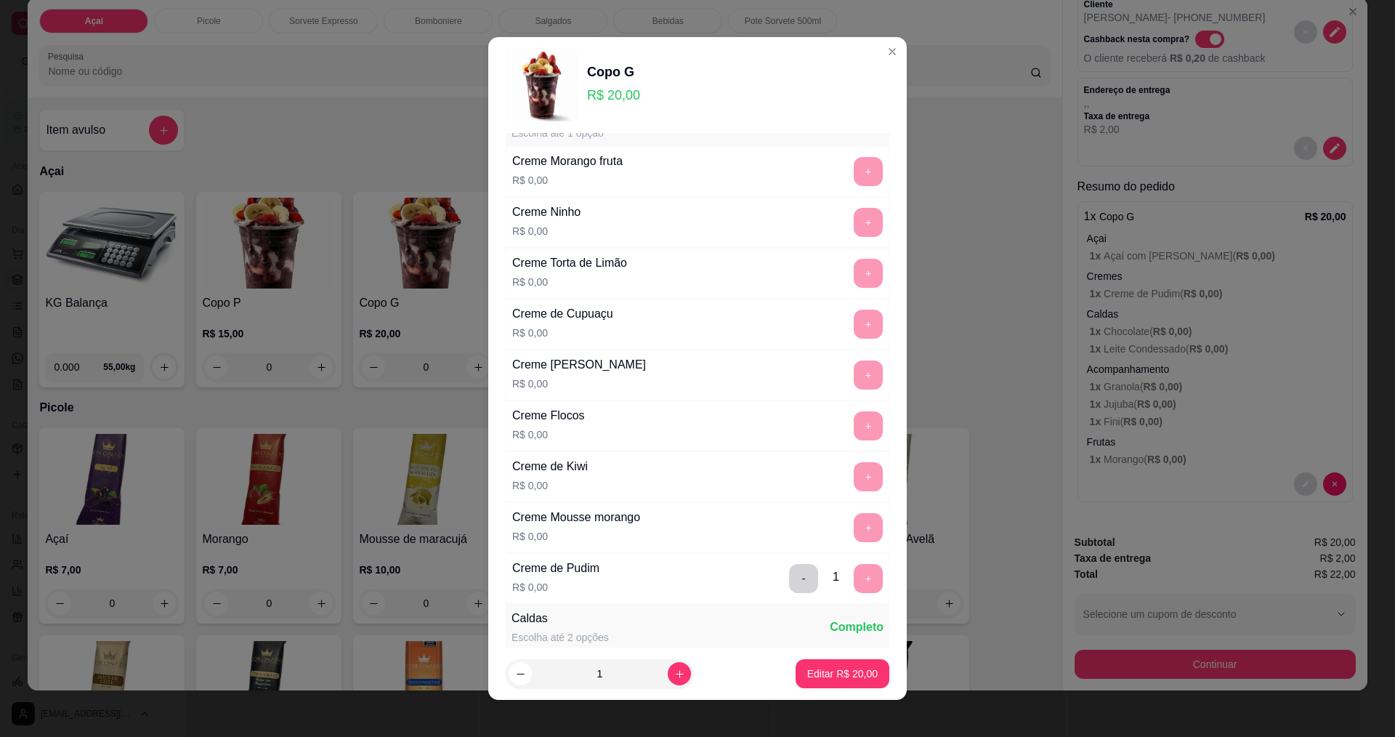
scroll to position [0, 0]
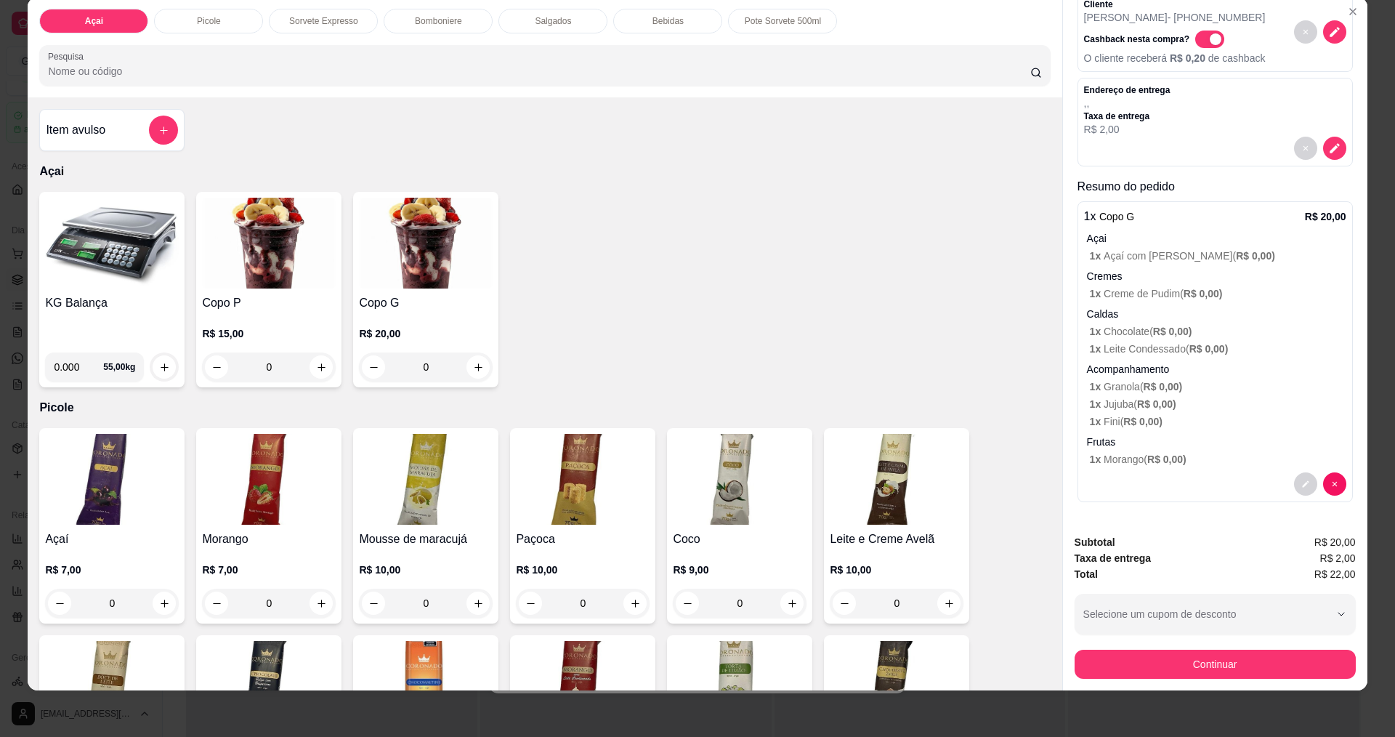
click at [1209, 116] on div "Endereço de entrega , , Taxa de entrega R$ 2,00" at bounding box center [1215, 110] width 262 height 52
click at [1329, 145] on icon "decrease-product-quantity" at bounding box center [1335, 148] width 13 height 13
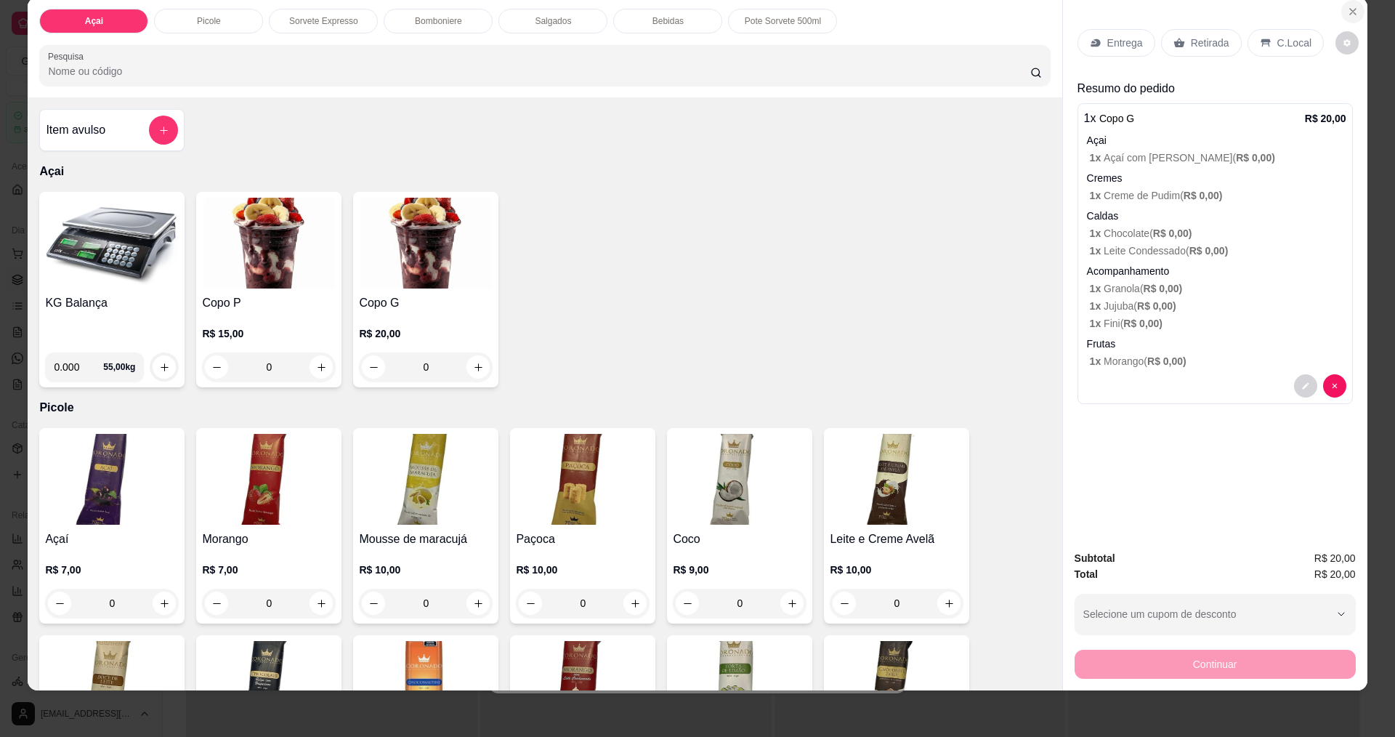
click at [1347, 12] on icon "Close" at bounding box center [1353, 12] width 12 height 12
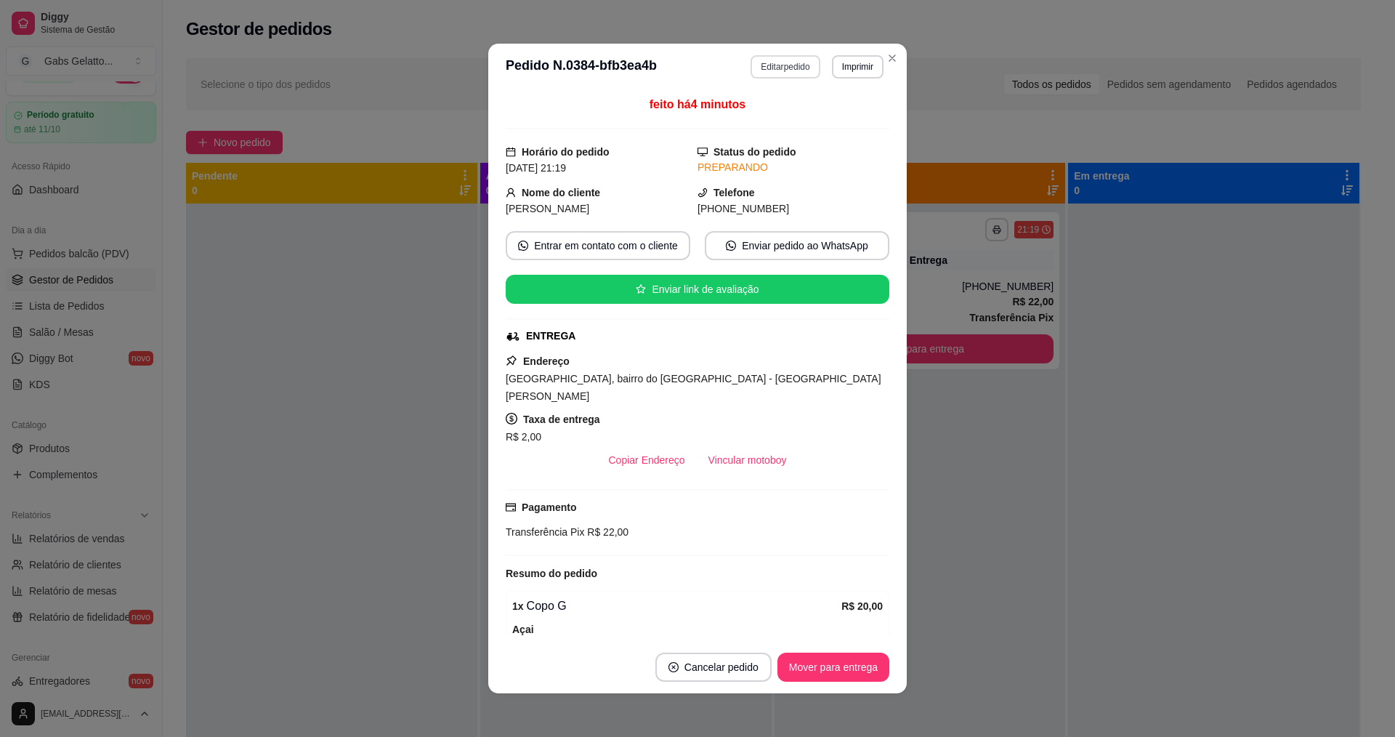
click at [790, 64] on button "Editar pedido" at bounding box center [785, 66] width 69 height 23
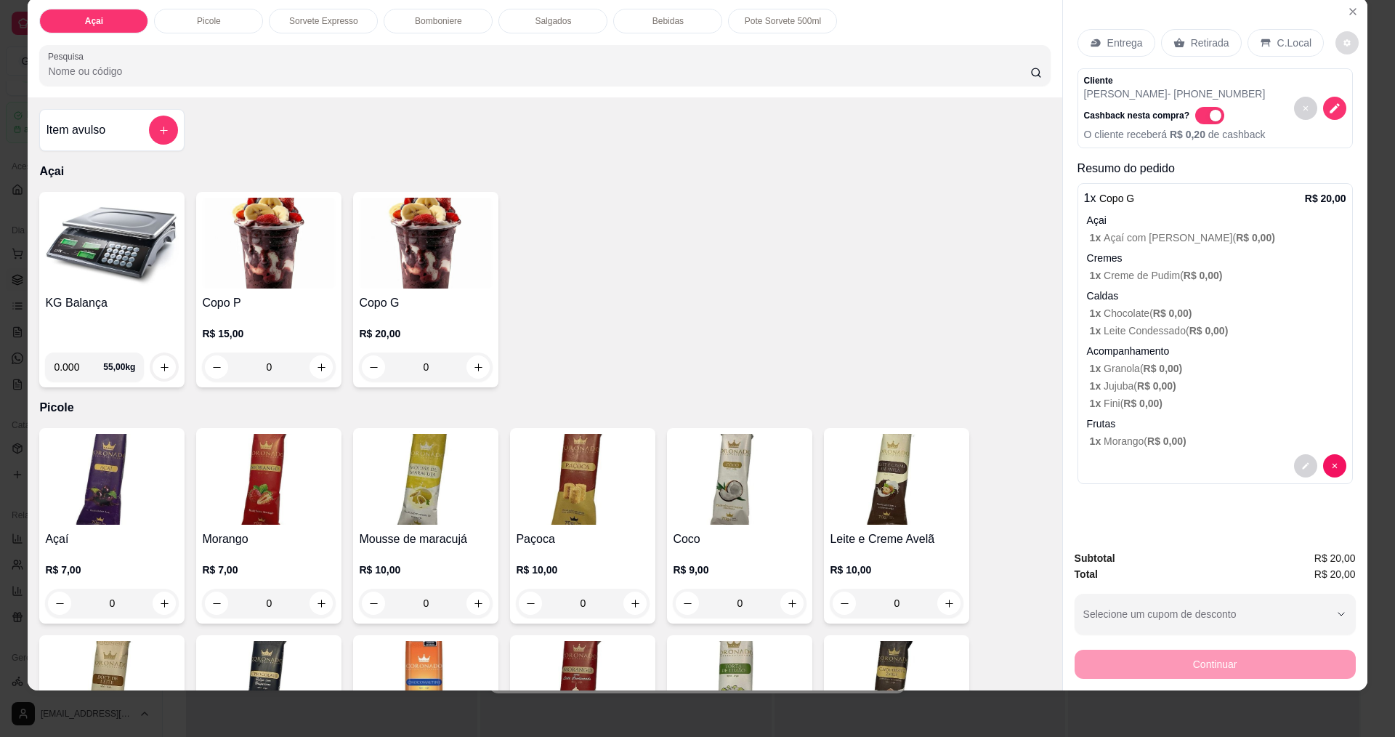
click at [1341, 41] on button "decrease-product-quantity" at bounding box center [1347, 42] width 23 height 23
click at [1341, 41] on button "decrease-product-quantity" at bounding box center [1348, 43] width 23 height 23
click at [1343, 42] on icon "decrease-product-quantity" at bounding box center [1347, 43] width 9 height 9
click at [1337, 45] on button "decrease-product-quantity" at bounding box center [1348, 43] width 23 height 23
click at [1128, 35] on div "Entrega" at bounding box center [1117, 43] width 78 height 28
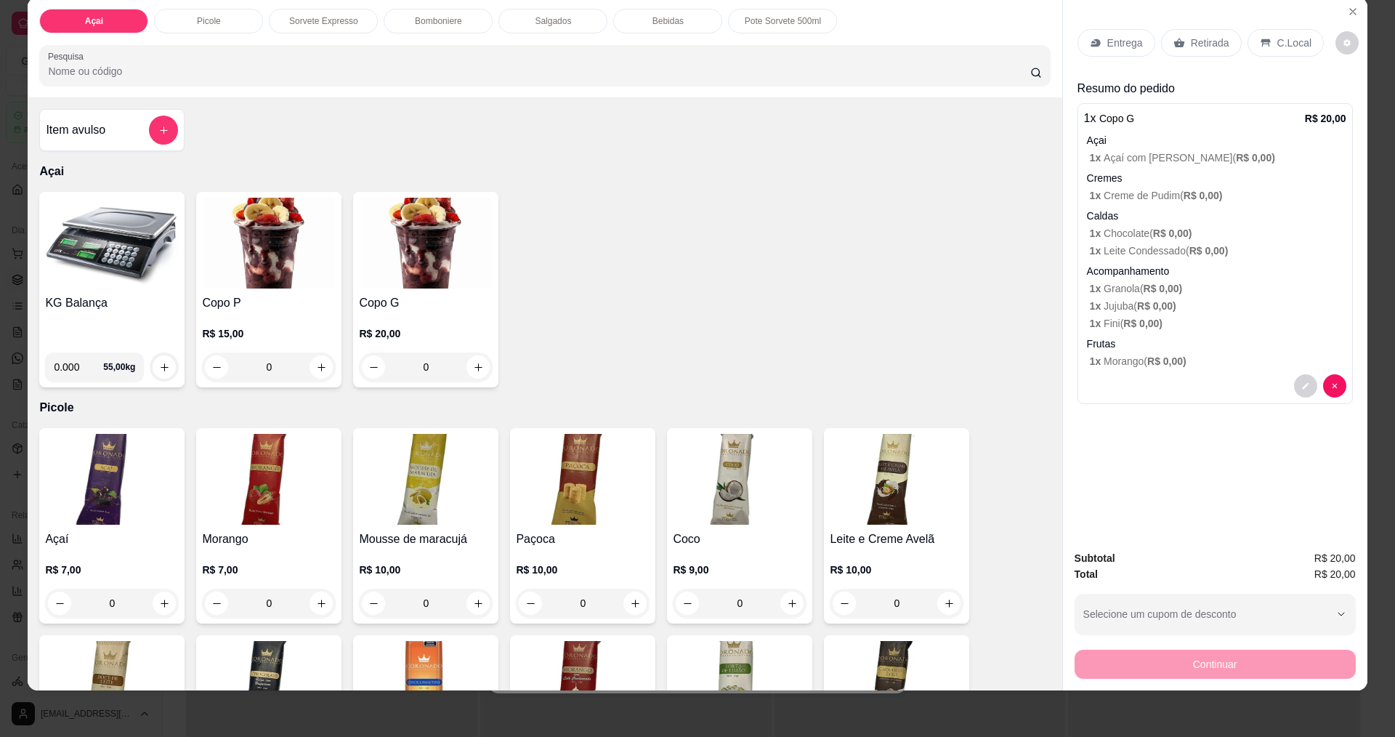
click at [1111, 45] on p "Entrega" at bounding box center [1126, 43] width 36 height 15
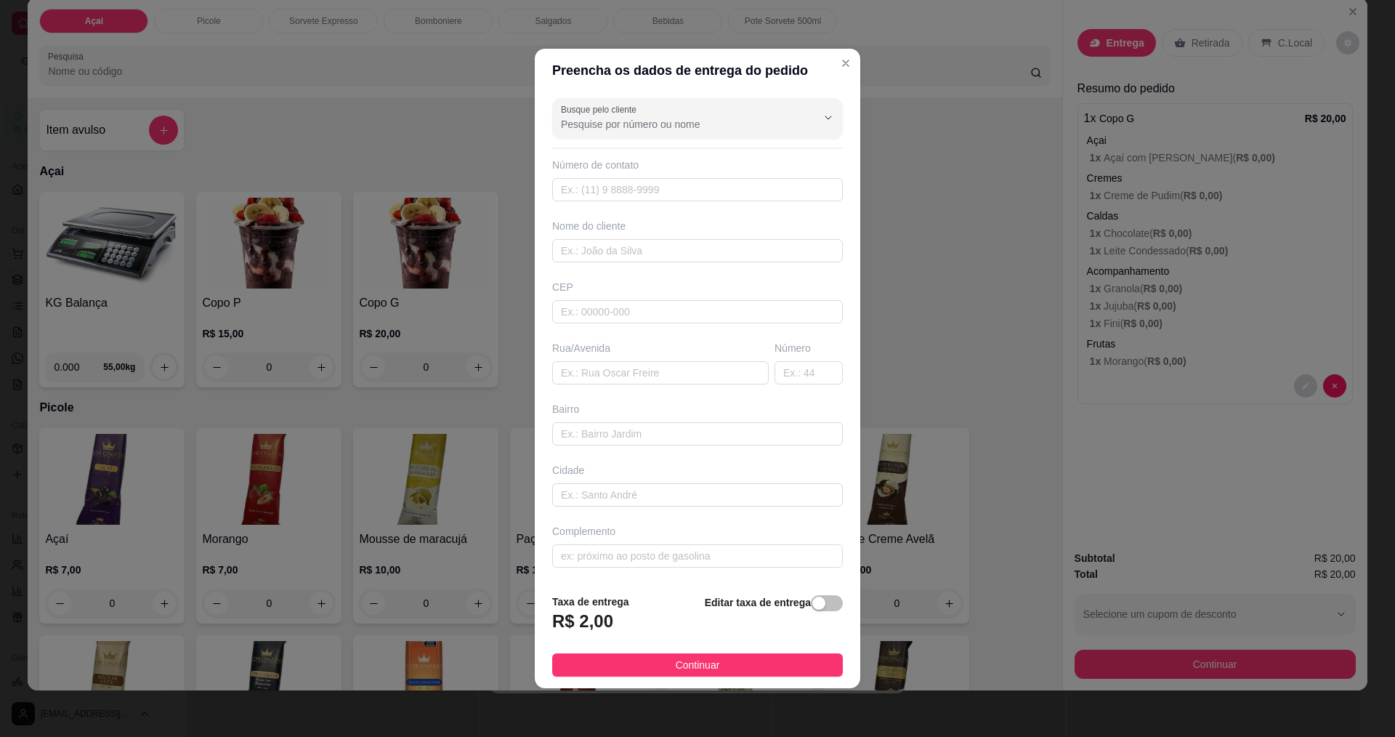
click at [773, 670] on button "Continuar" at bounding box center [697, 664] width 291 height 23
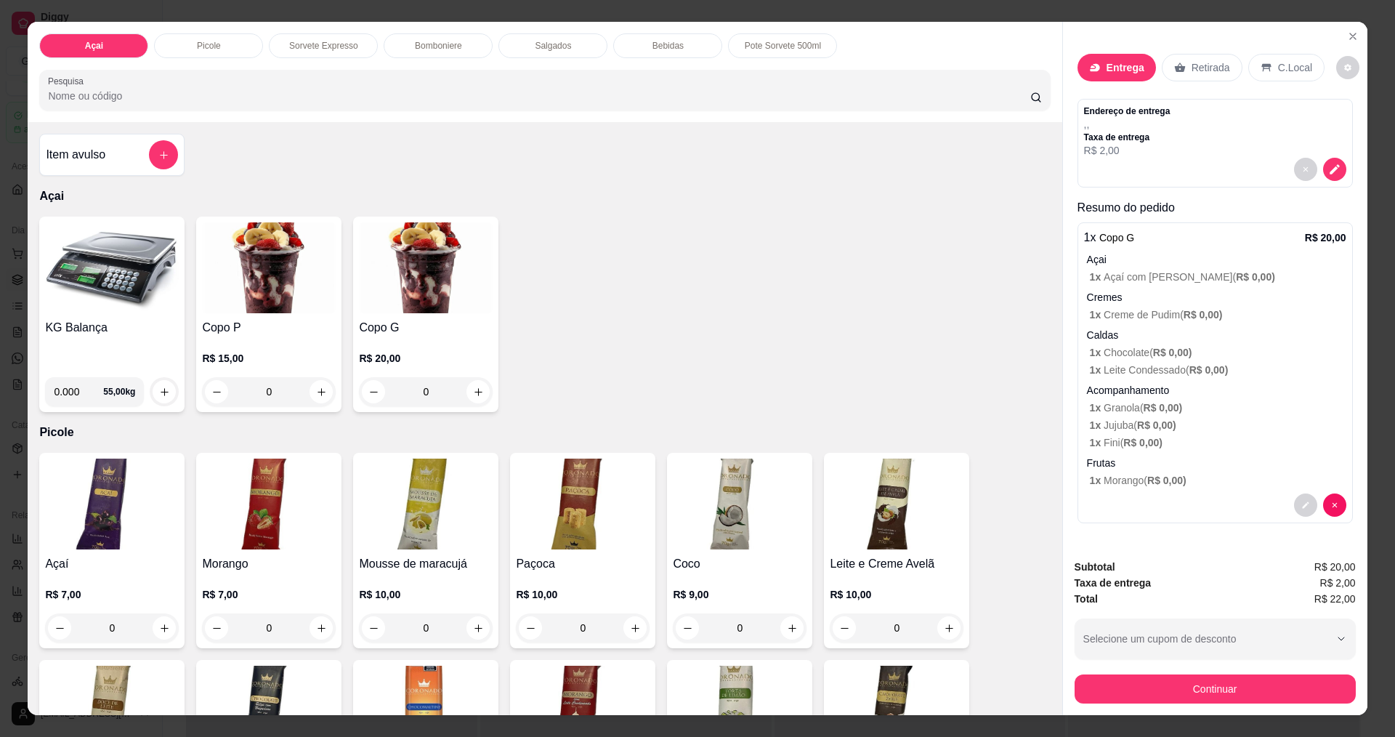
scroll to position [25, 0]
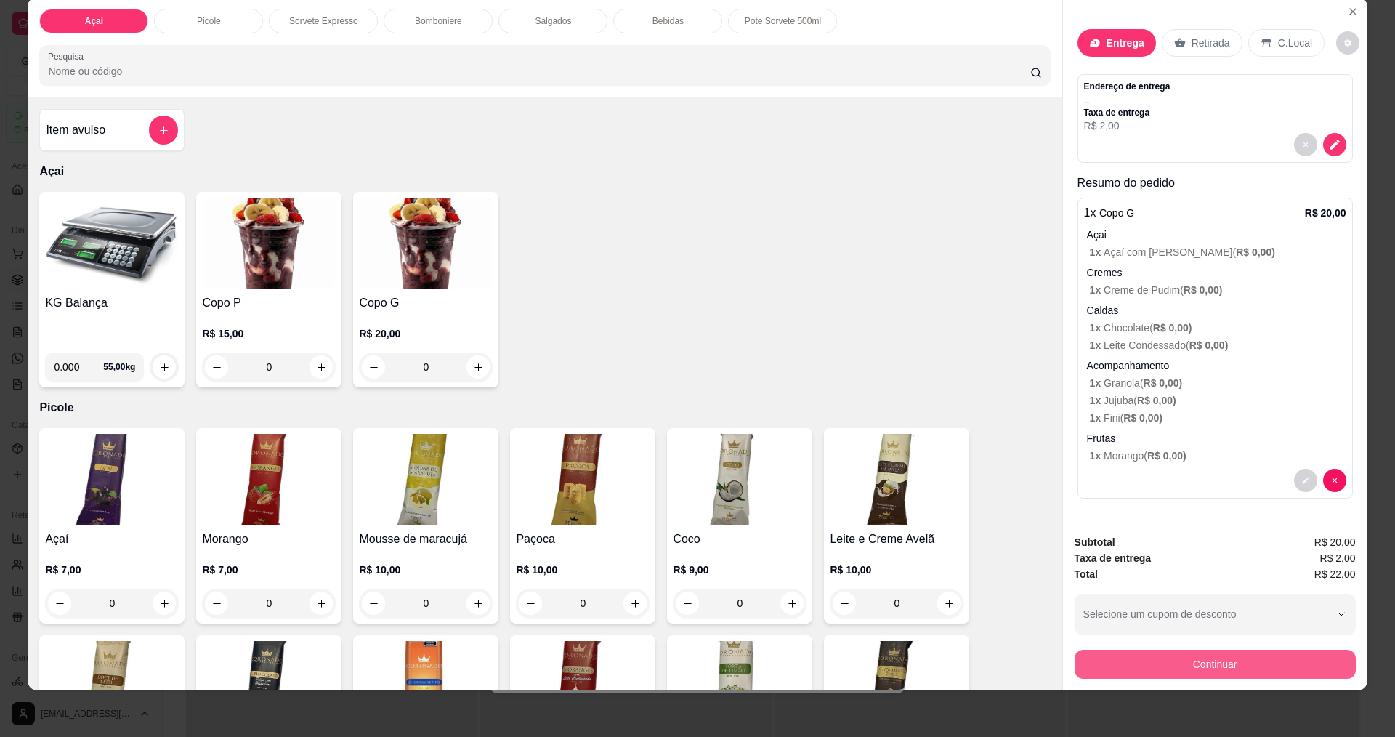
click at [1231, 668] on button "Continuar" at bounding box center [1215, 664] width 281 height 29
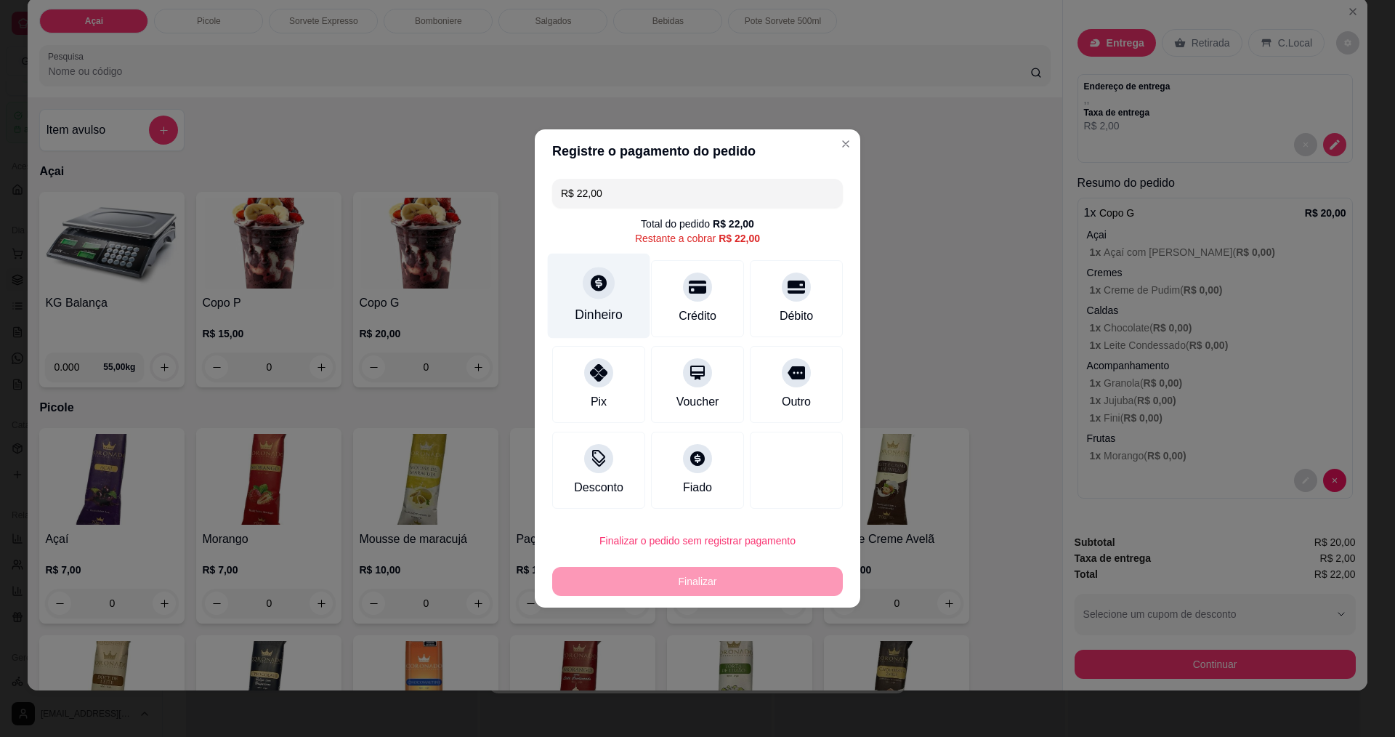
click at [604, 296] on div at bounding box center [599, 283] width 32 height 32
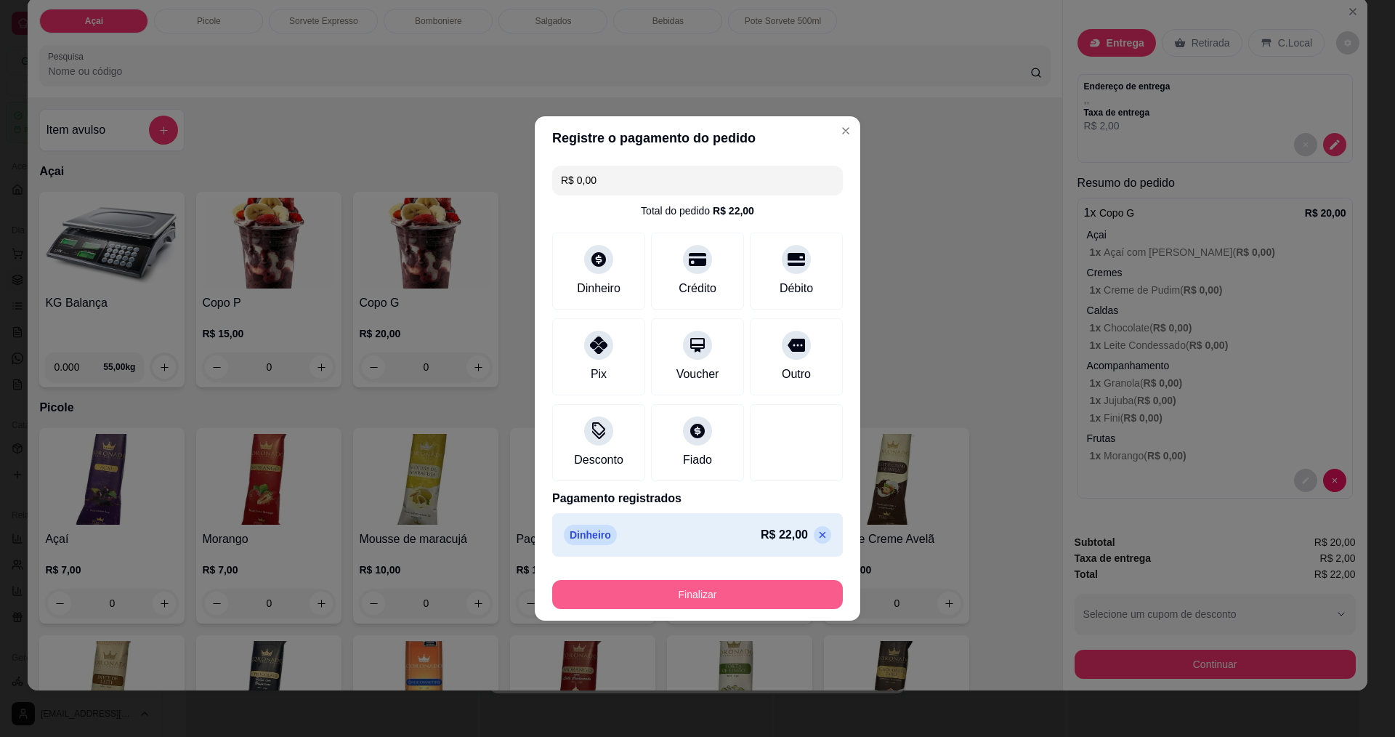
click at [739, 599] on button "Finalizar" at bounding box center [697, 594] width 291 height 29
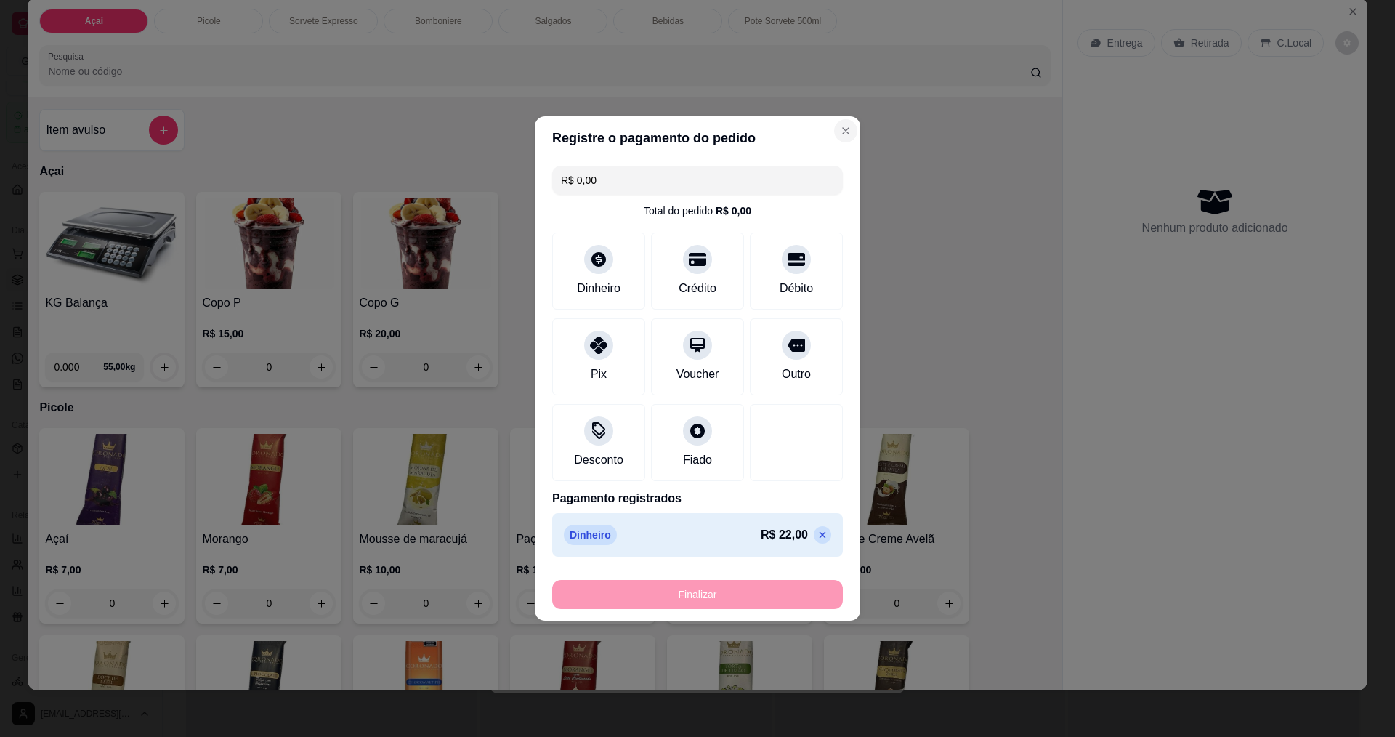
type input "-R$ 22,00"
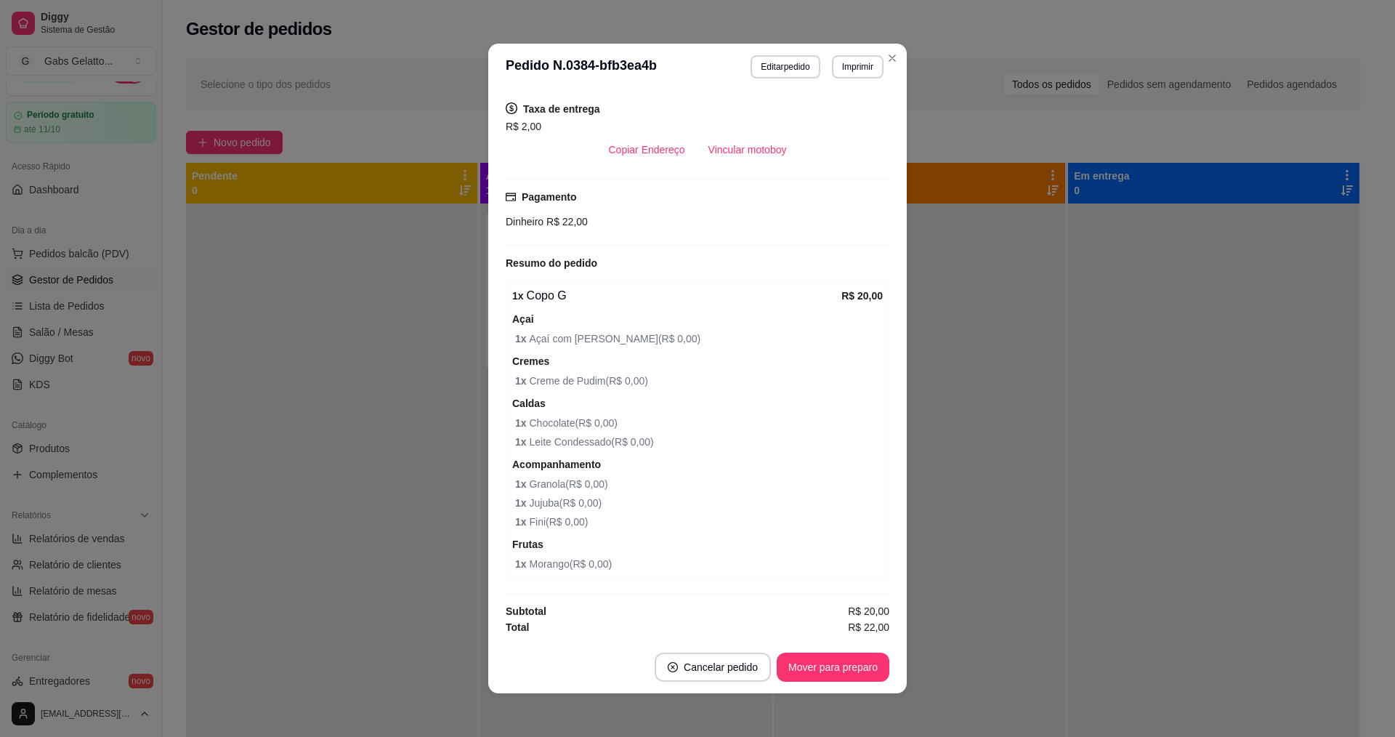
scroll to position [0, 0]
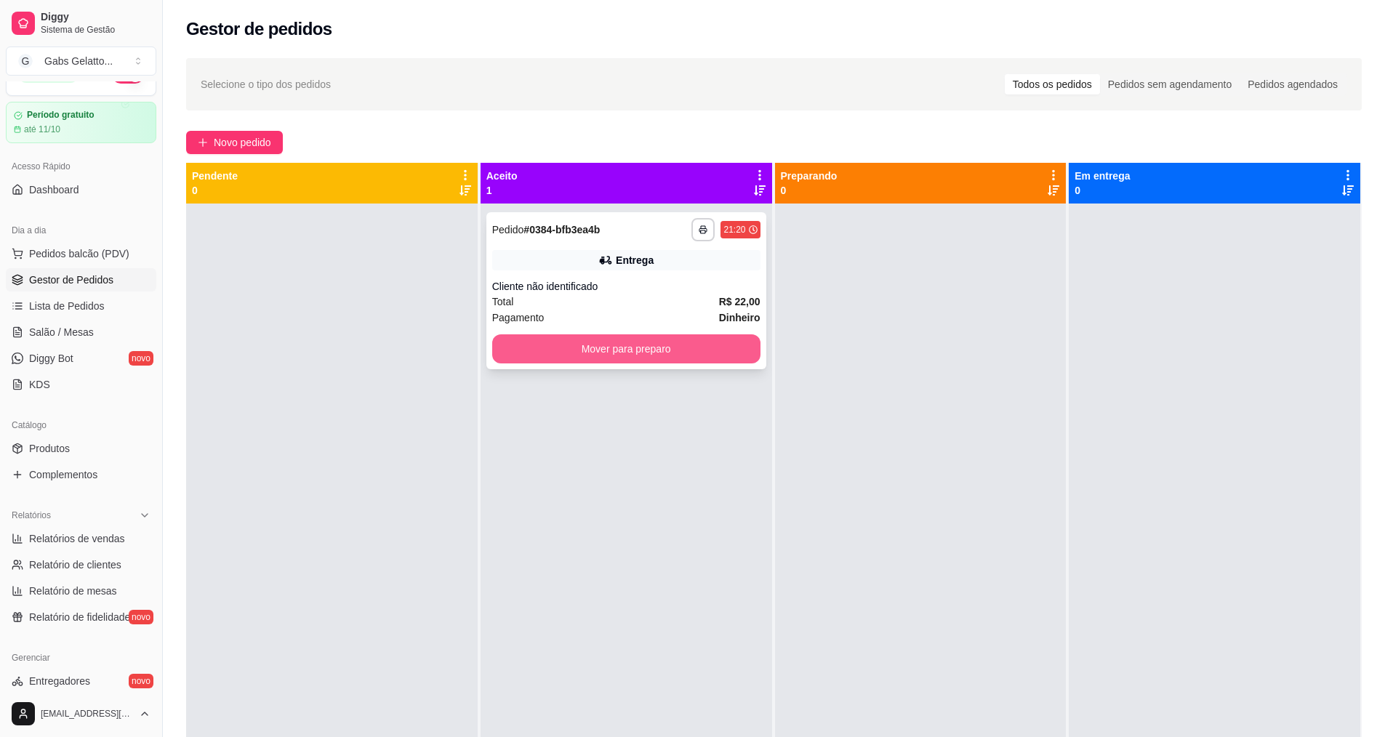
click at [674, 350] on button "Mover para preparo" at bounding box center [626, 348] width 268 height 29
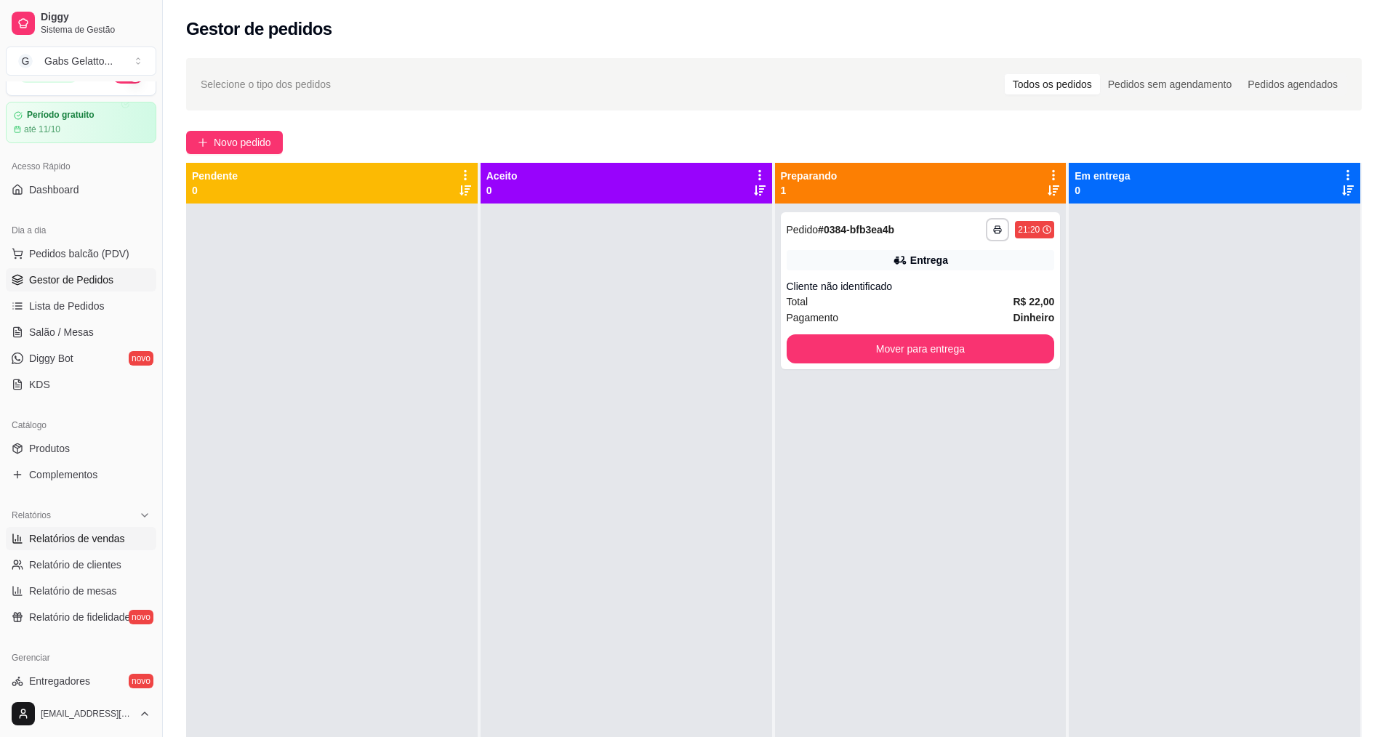
click at [105, 539] on span "Relatórios de vendas" at bounding box center [77, 538] width 96 height 15
select select "ALL"
select select "0"
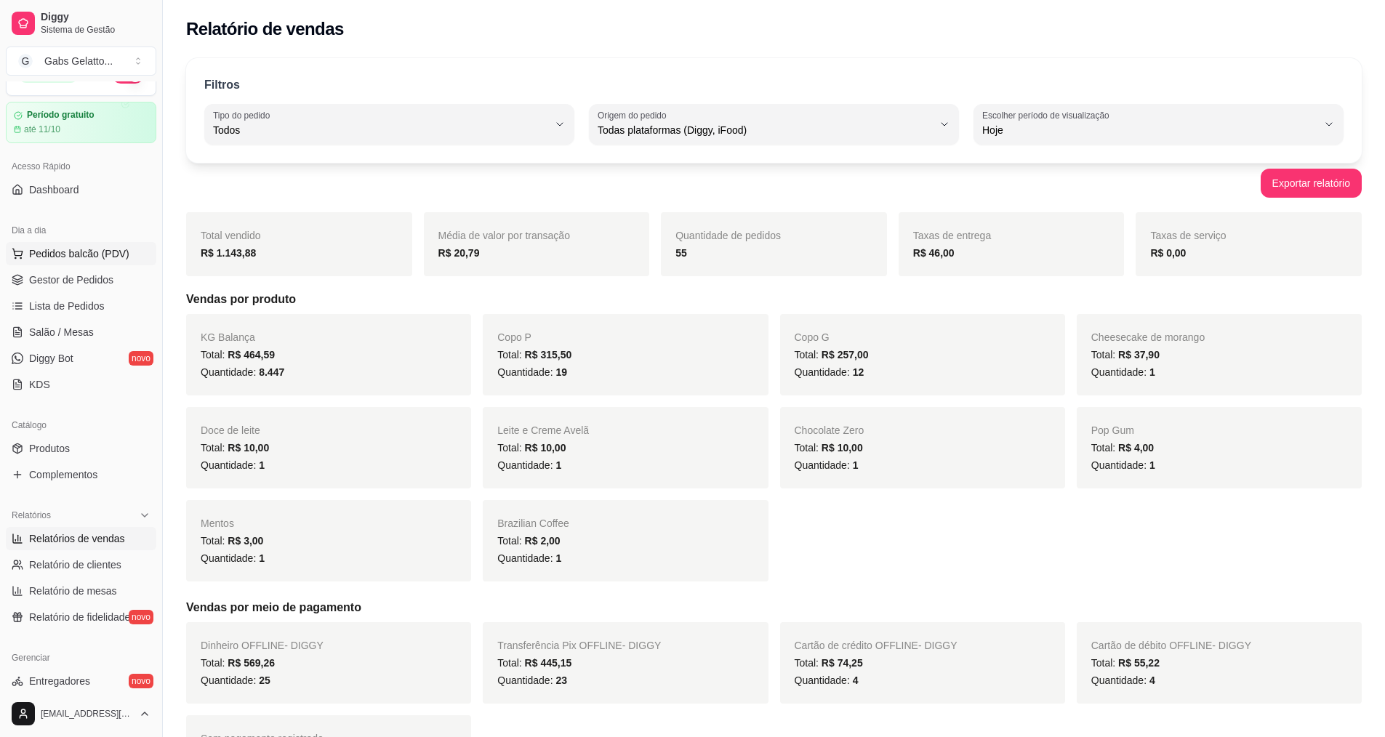
click at [54, 254] on span "Pedidos balcão (PDV)" at bounding box center [79, 253] width 100 height 15
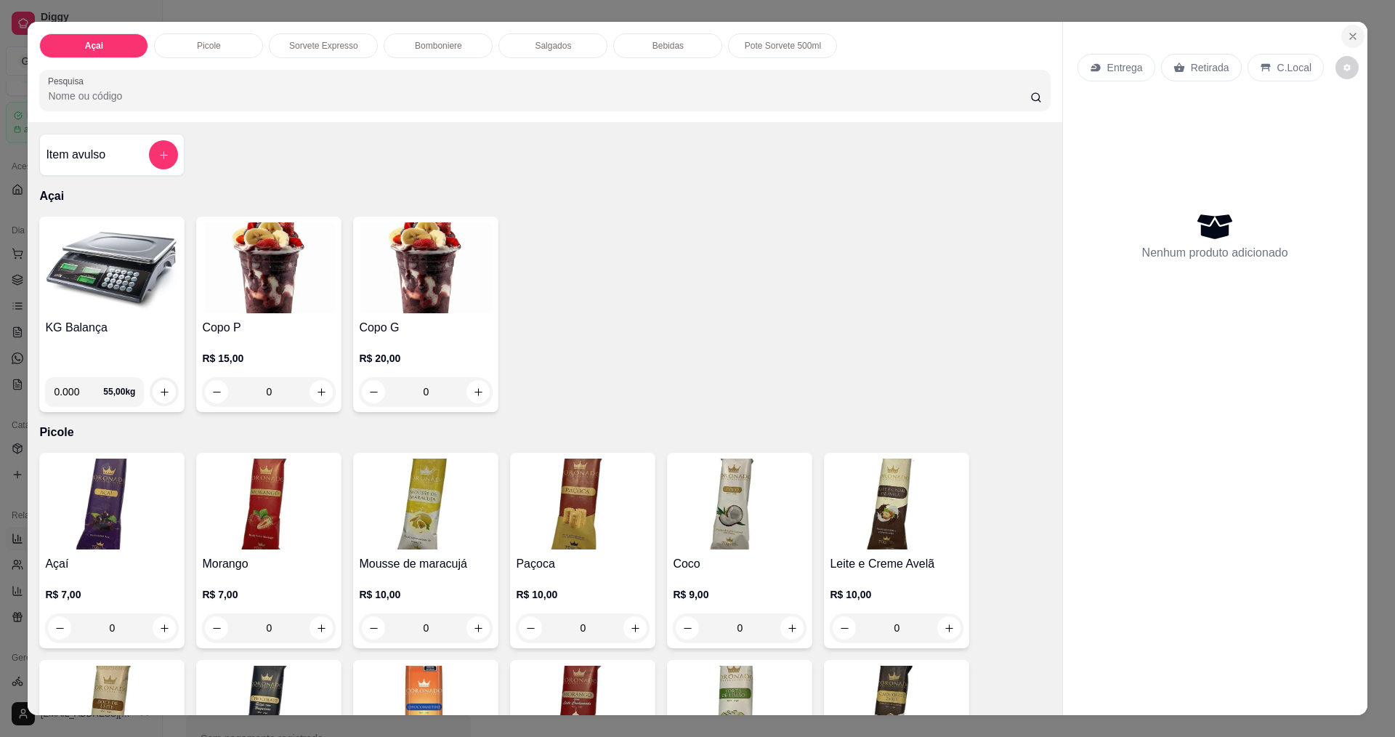
click at [1347, 31] on icon "Close" at bounding box center [1353, 37] width 12 height 12
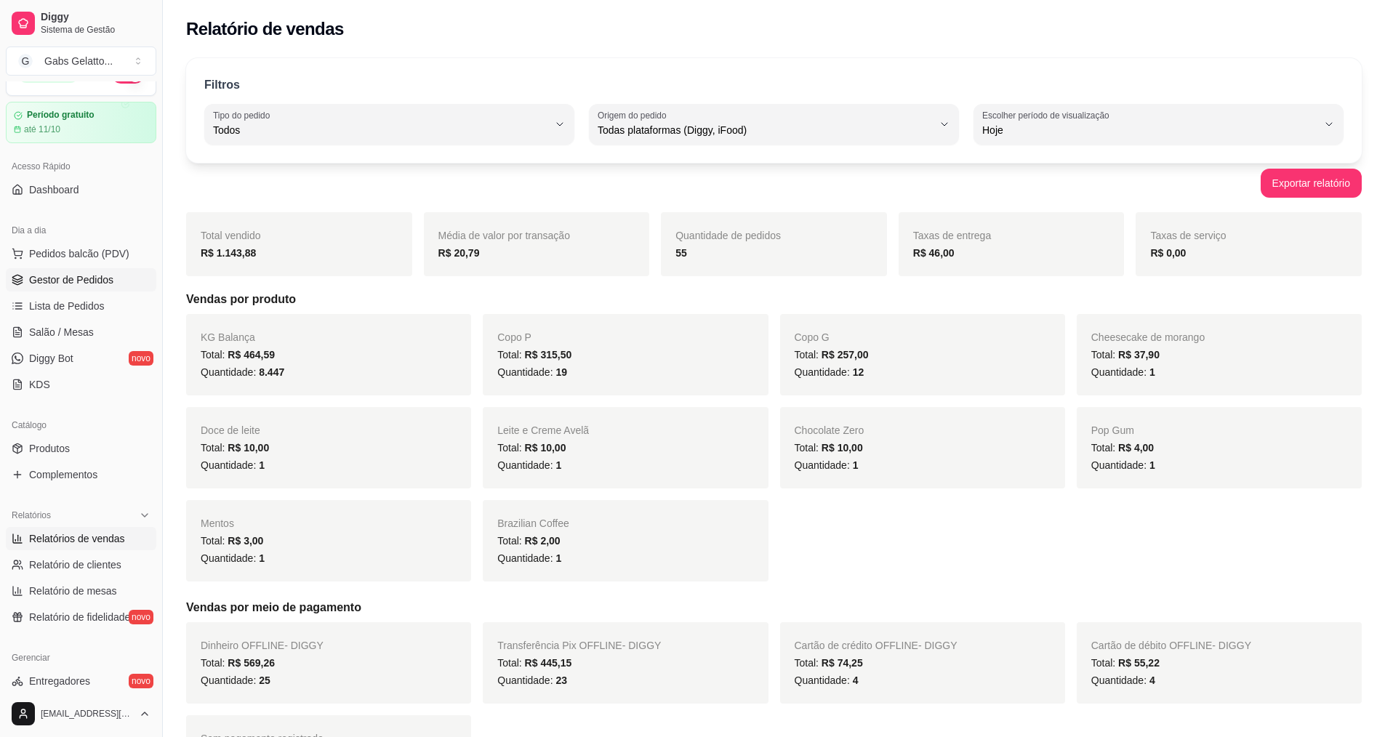
click at [123, 273] on link "Gestor de Pedidos" at bounding box center [81, 279] width 150 height 23
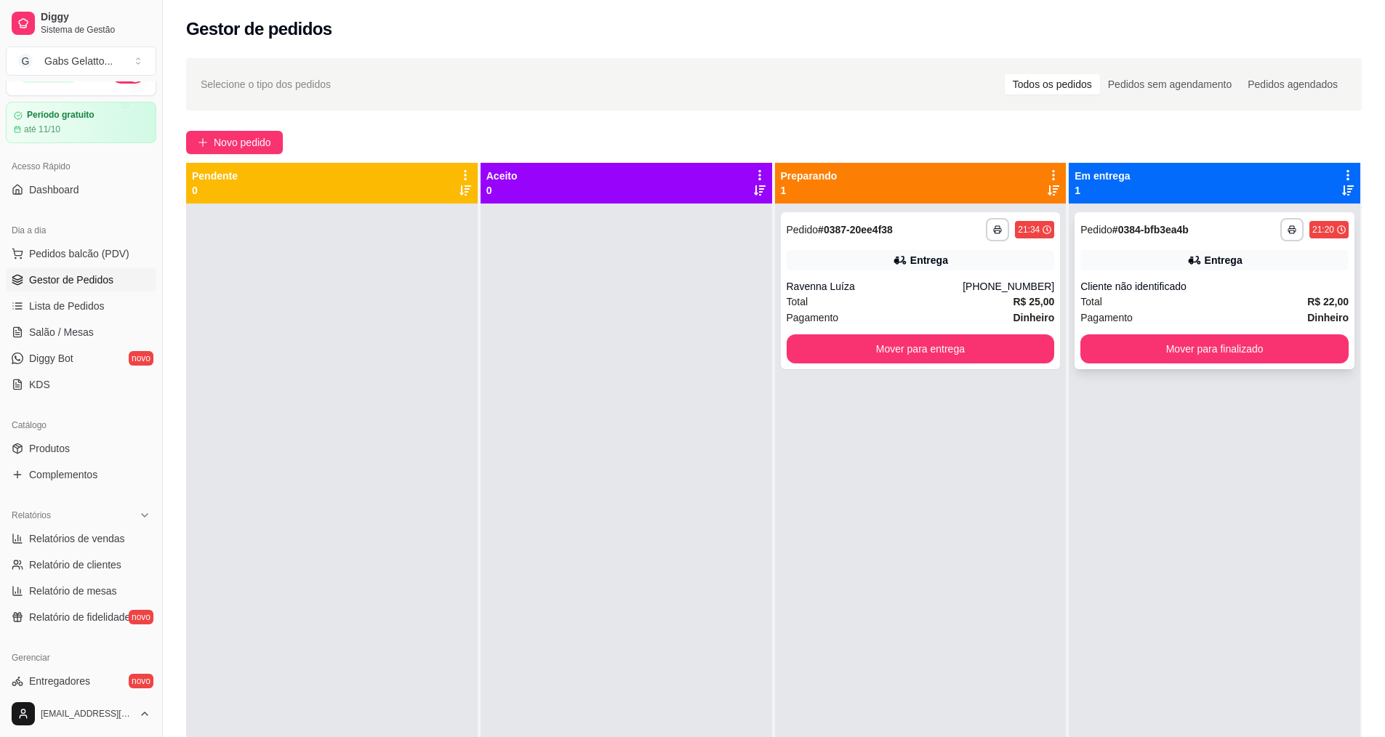
click at [1074, 273] on div "**********" at bounding box center [1214, 290] width 280 height 157
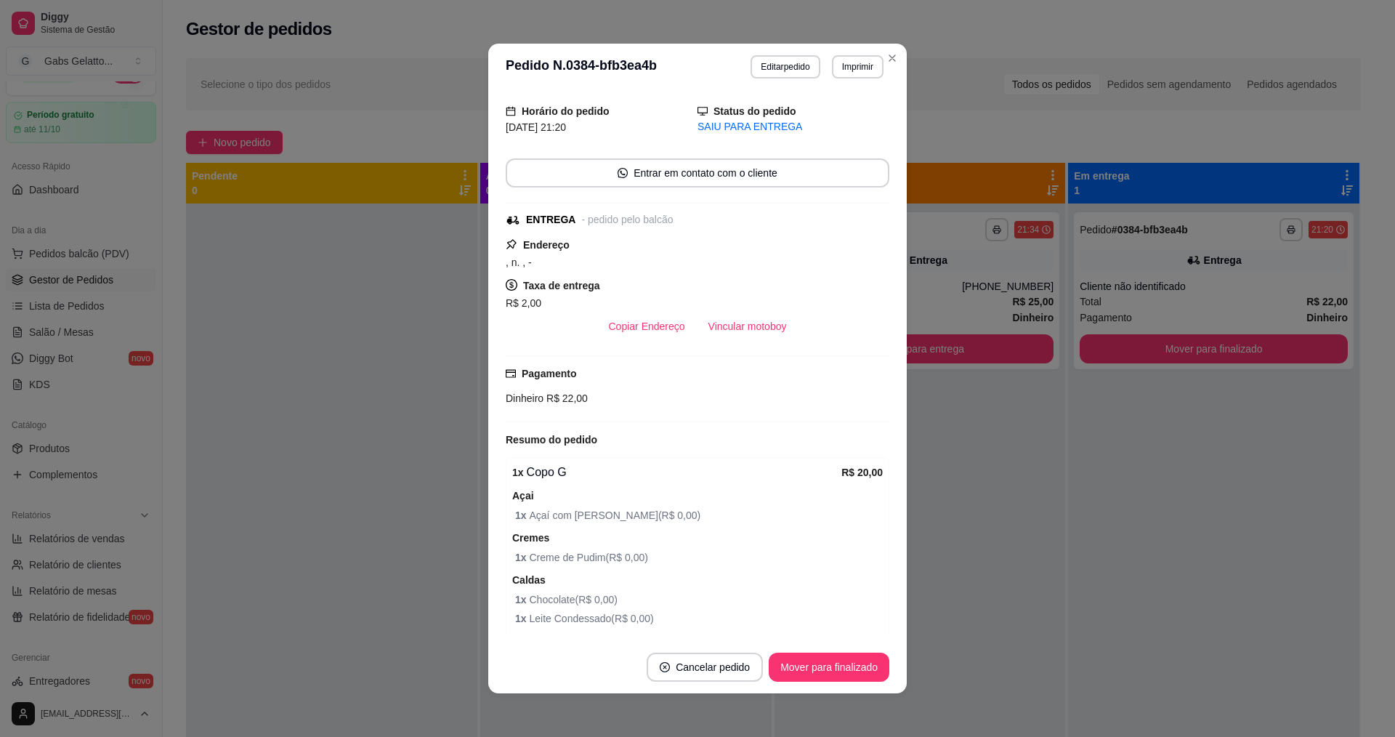
scroll to position [249, 0]
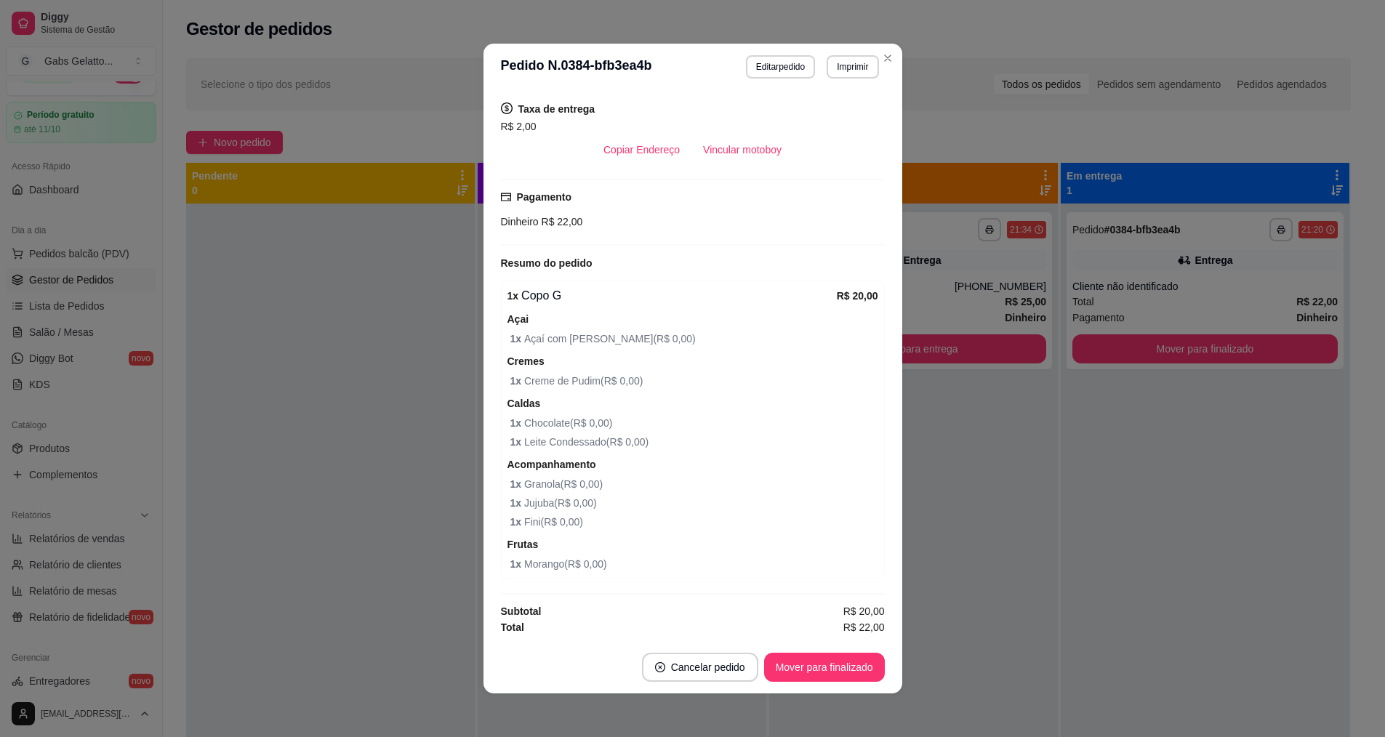
click at [91, 261] on button "Pedidos balcão (PDV)" at bounding box center [81, 253] width 150 height 23
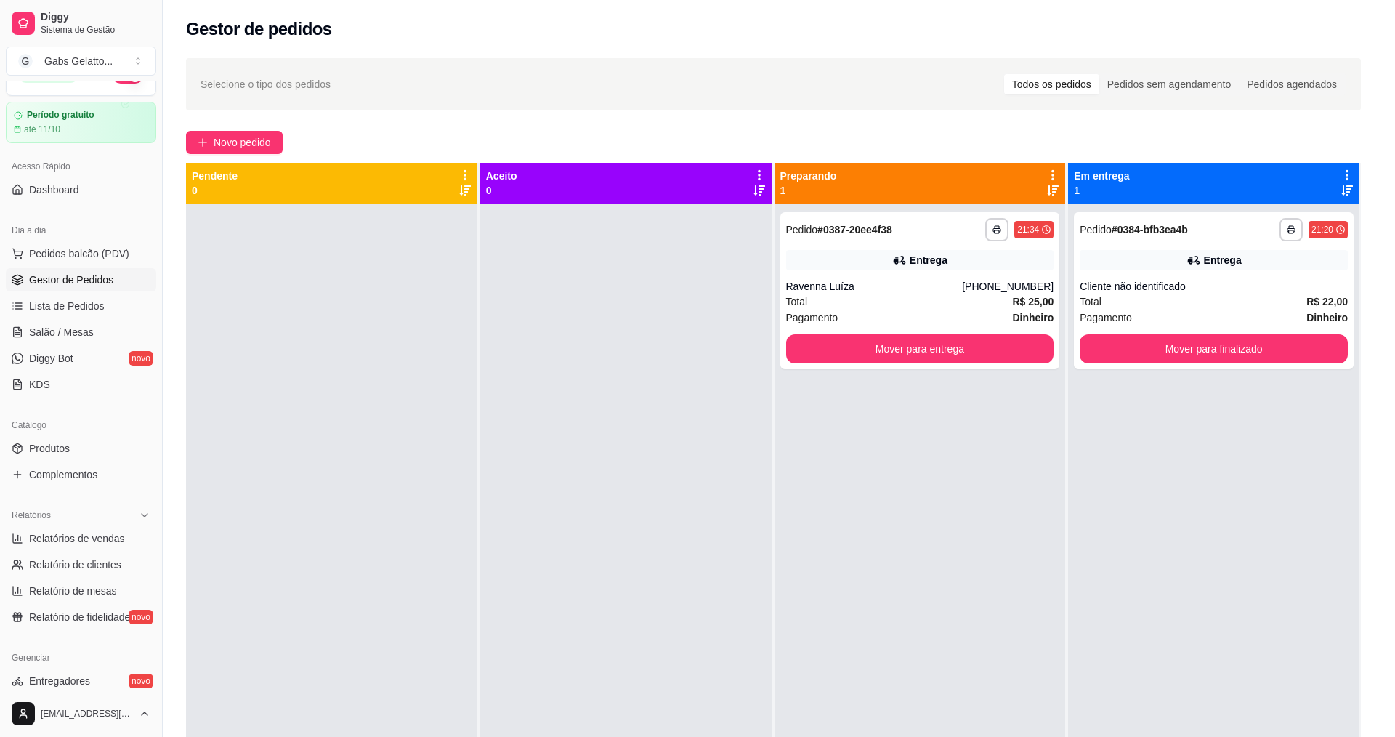
click at [124, 257] on img at bounding box center [112, 267] width 134 height 91
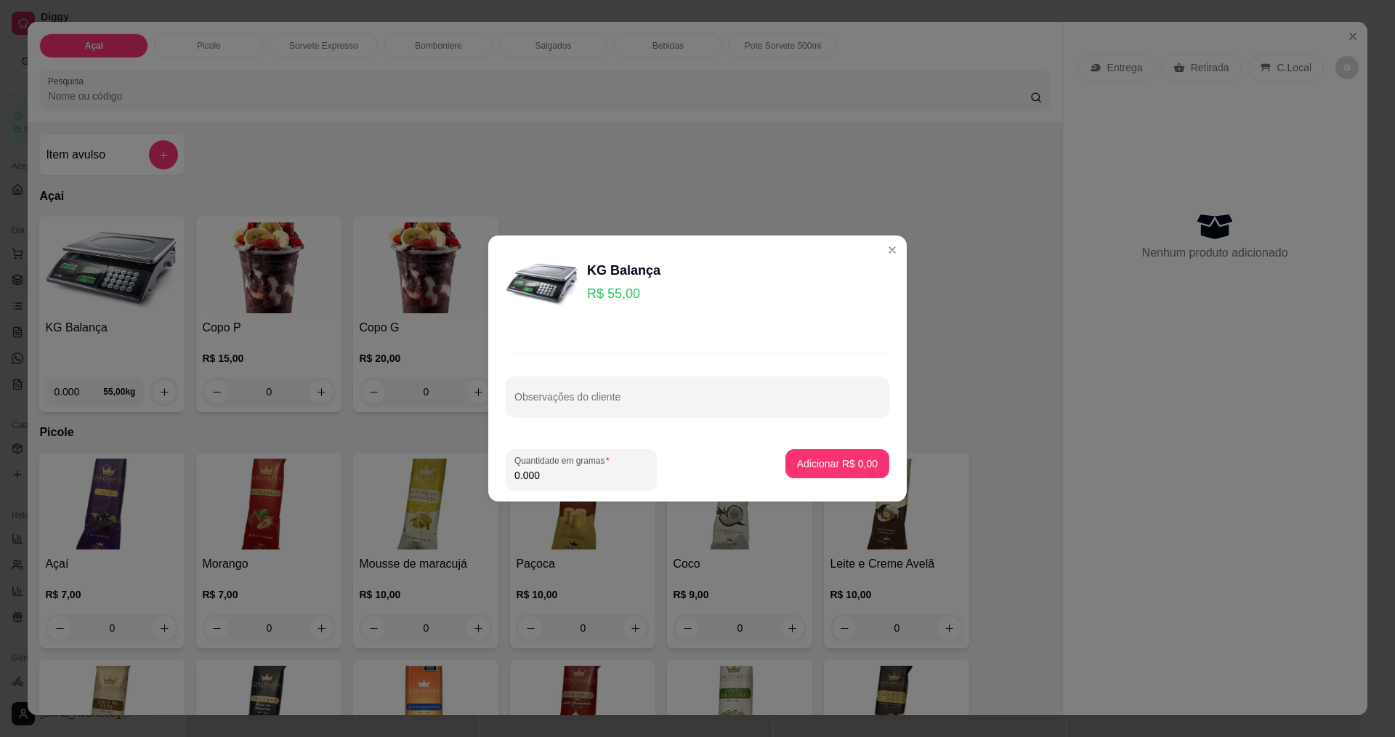
click at [548, 481] on input "0.000" at bounding box center [582, 475] width 134 height 15
type input "0.380"
click at [823, 466] on p "Adicionar R$ 20,90" at bounding box center [835, 463] width 84 height 14
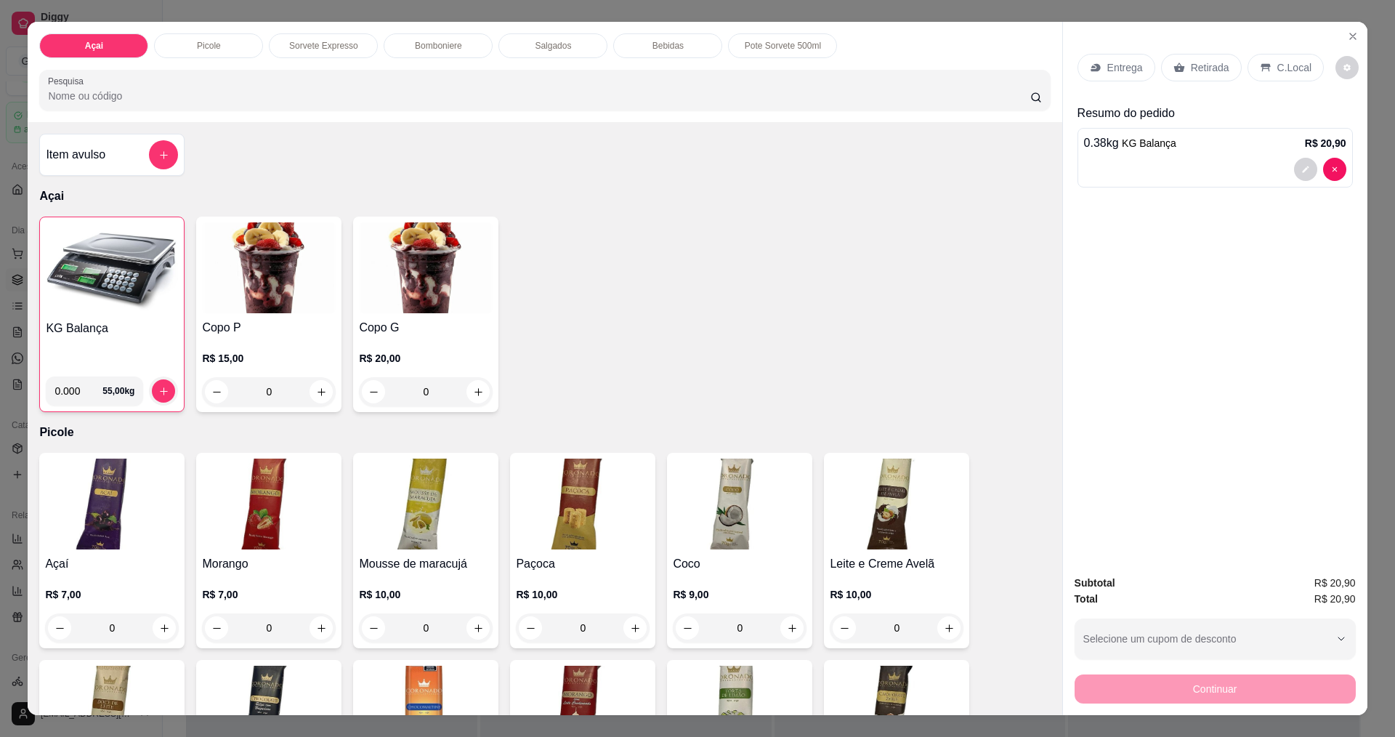
click at [1214, 70] on p "Retirada" at bounding box center [1210, 67] width 39 height 15
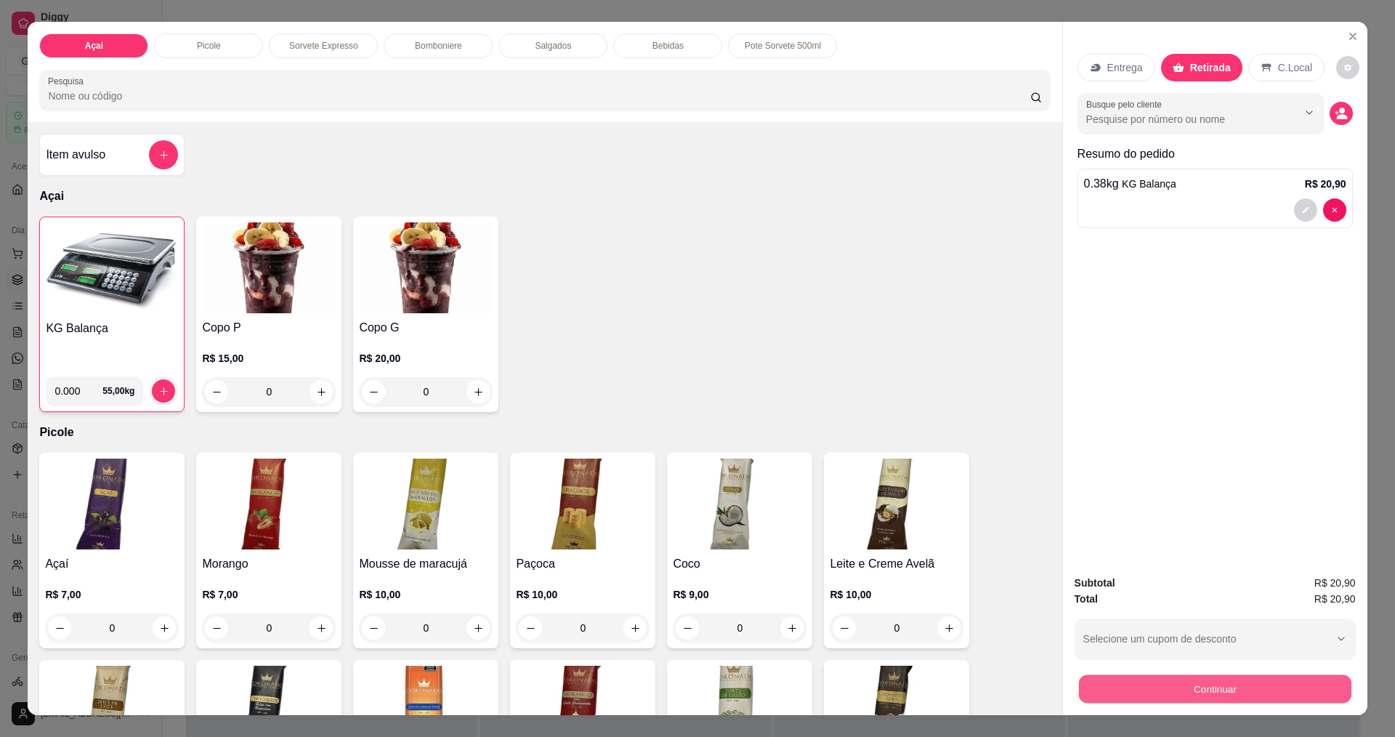
click at [1170, 697] on button "Continuar" at bounding box center [1215, 688] width 273 height 28
click at [1127, 71] on p "Entrega" at bounding box center [1126, 67] width 36 height 15
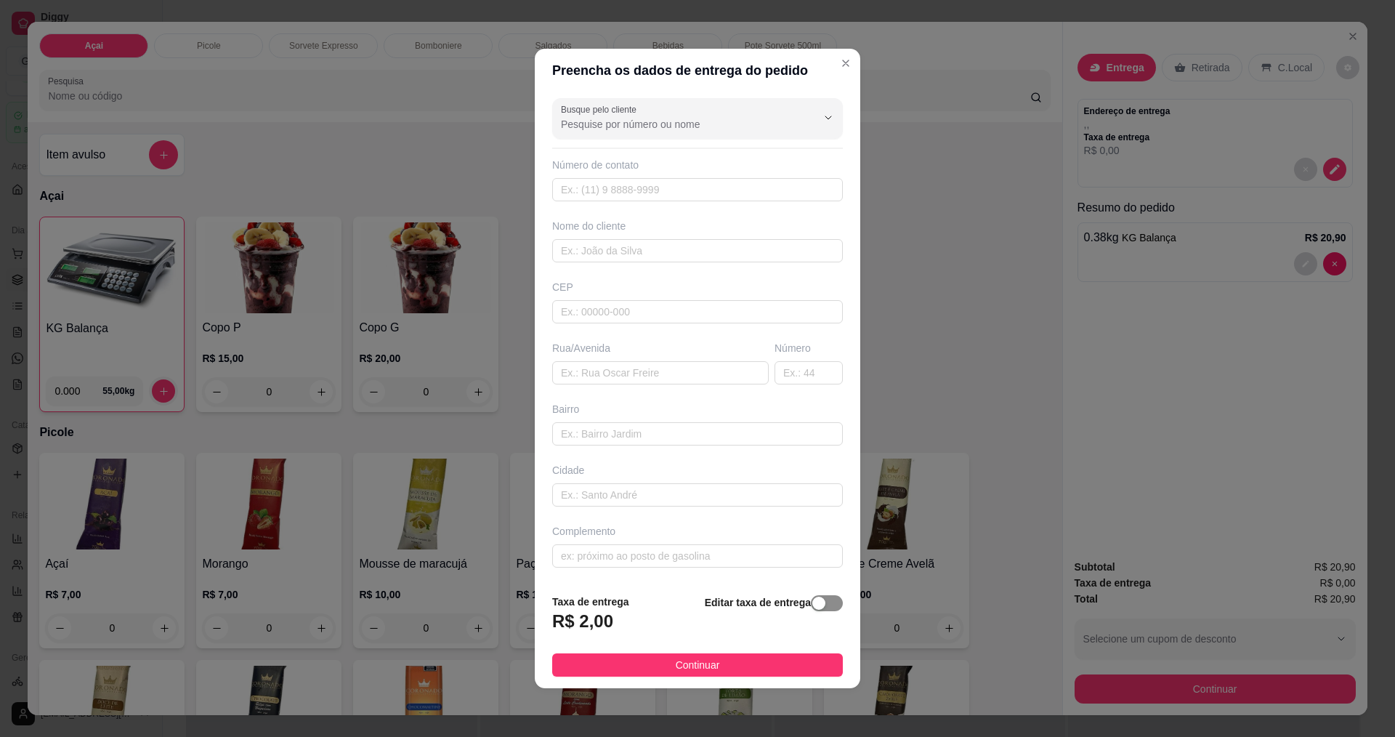
click at [813, 606] on div "button" at bounding box center [819, 603] width 13 height 13
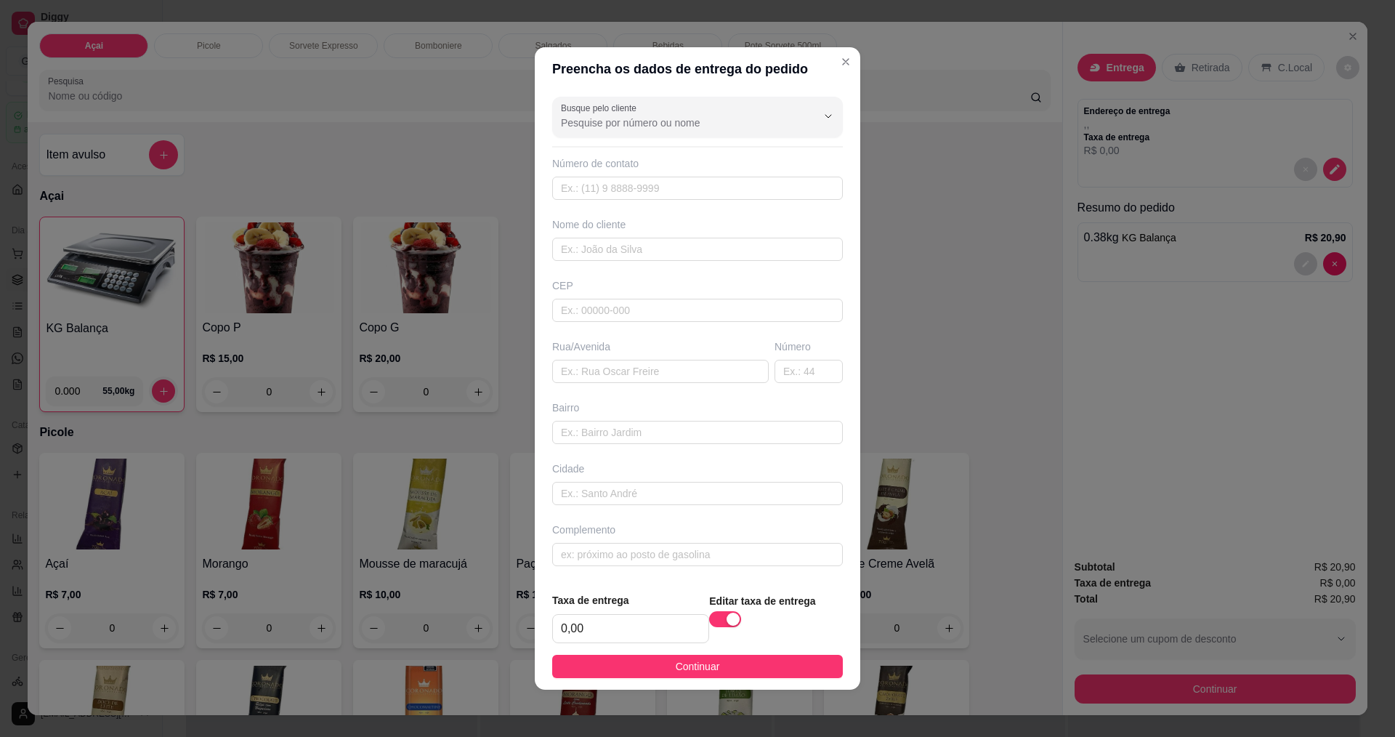
click at [795, 654] on footer "Taxa de entrega 0,00 Editar taxa de entrega Continuar" at bounding box center [698, 635] width 326 height 109
click at [789, 663] on button "Continuar" at bounding box center [697, 666] width 291 height 23
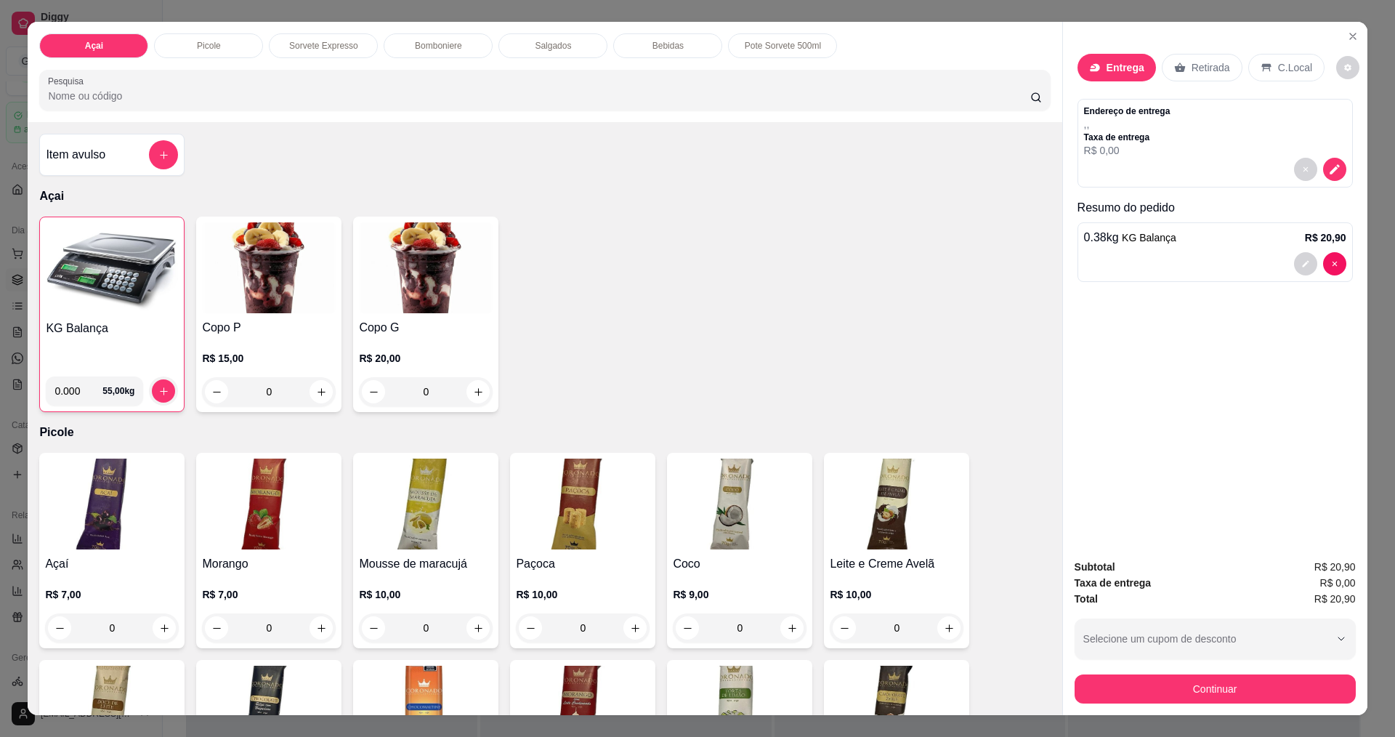
click at [1193, 65] on p "Retirada" at bounding box center [1211, 67] width 39 height 15
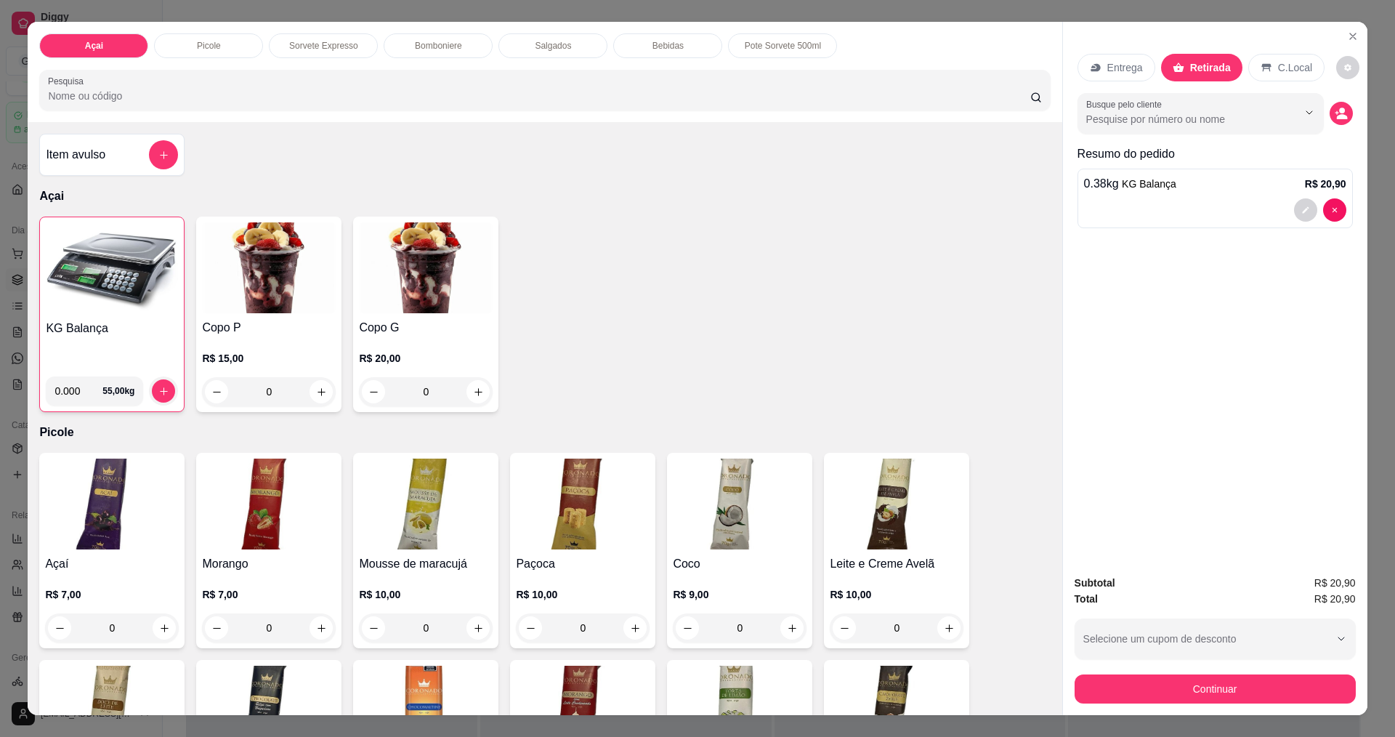
click at [1134, 61] on p "Entrega" at bounding box center [1126, 67] width 36 height 15
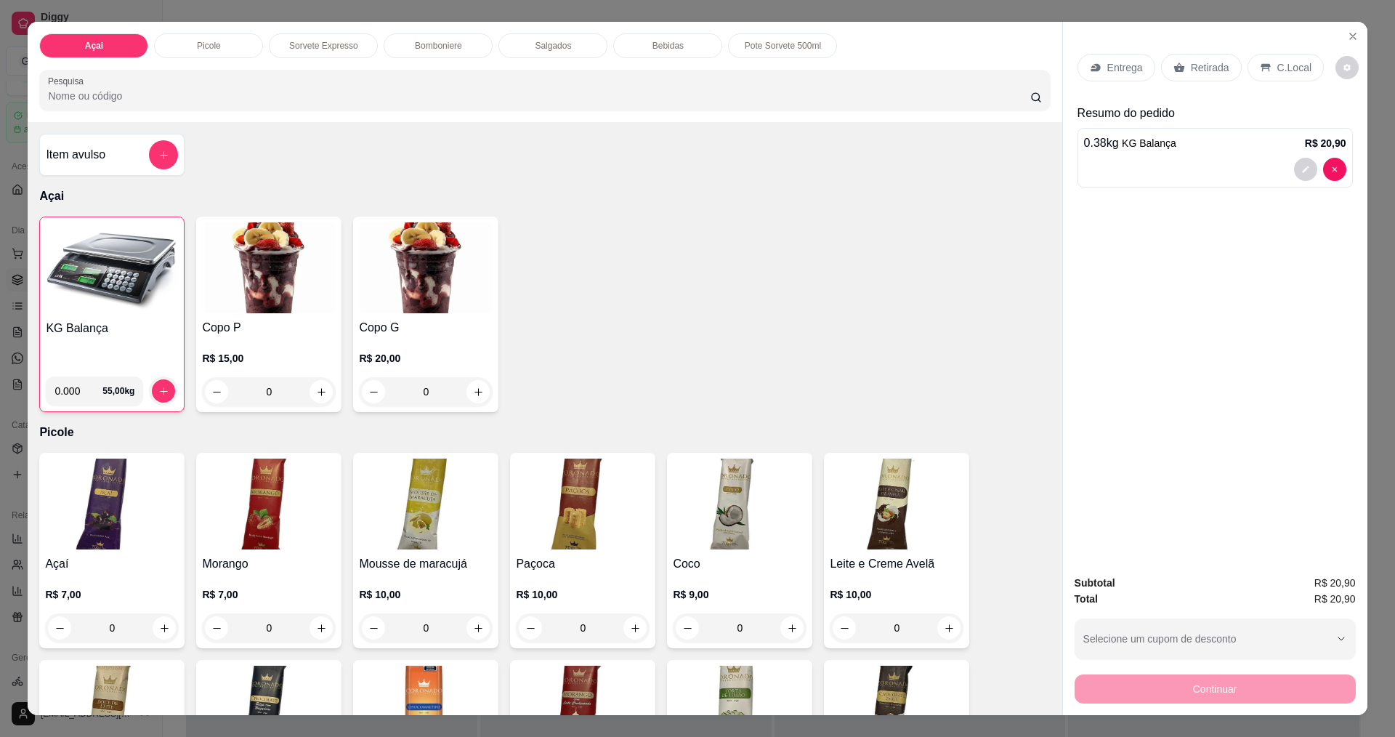
click at [1248, 65] on div "C.Local" at bounding box center [1286, 68] width 76 height 28
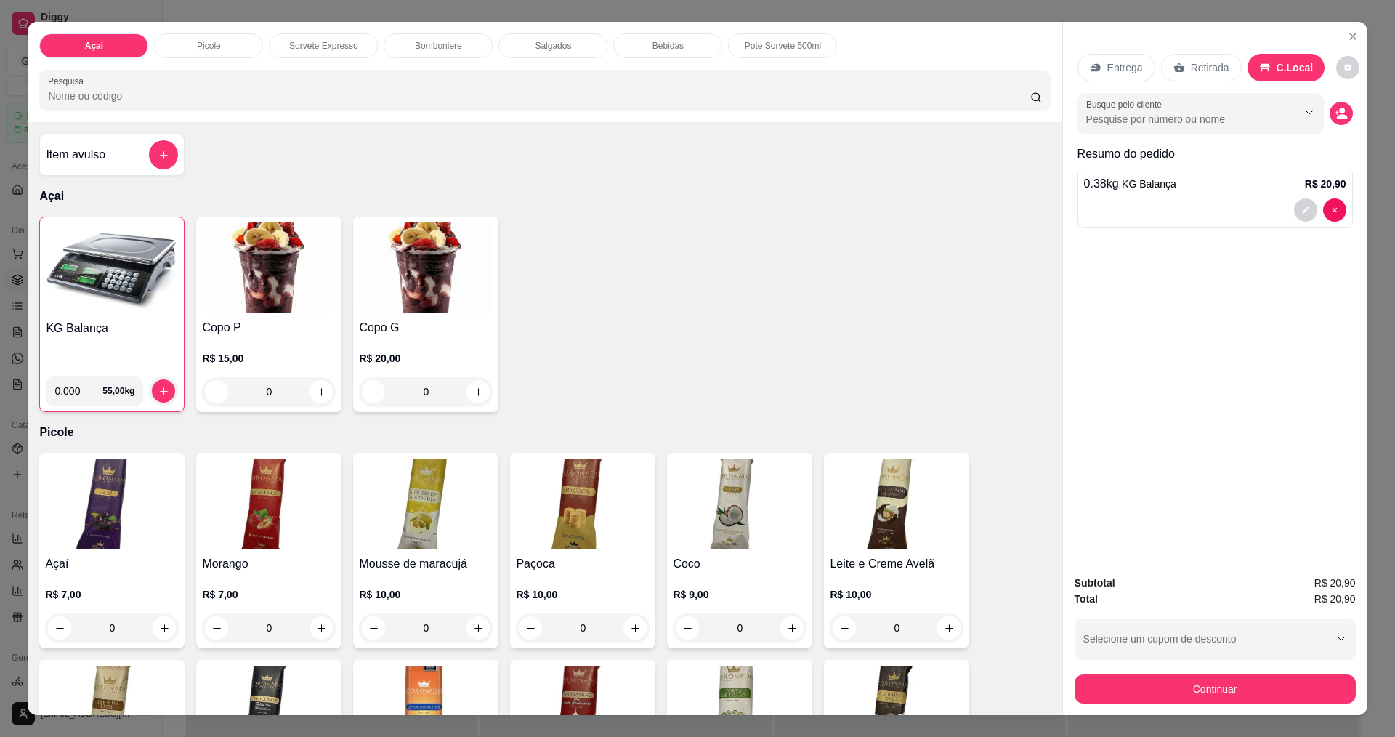
click at [1178, 71] on icon at bounding box center [1180, 68] width 12 height 12
click at [1262, 73] on icon at bounding box center [1267, 68] width 12 height 12
click at [1201, 66] on p "Retirada" at bounding box center [1210, 67] width 39 height 15
click at [1337, 73] on button "decrease-product-quantity" at bounding box center [1348, 68] width 23 height 23
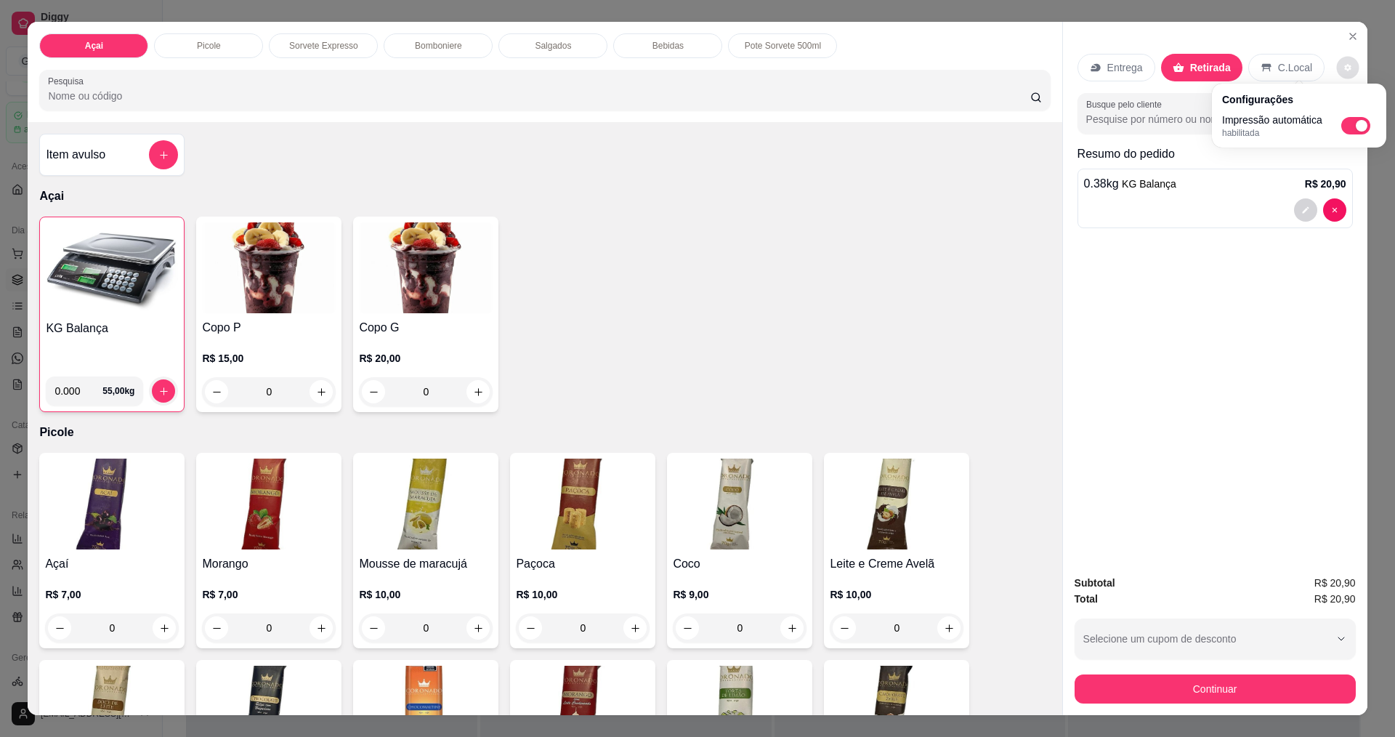
click at [1273, 166] on div "Resumo do pedido 0.38 kg KG Balança R$ 20,90" at bounding box center [1215, 189] width 275 height 89
click at [1340, 105] on button "decrease-product-quantity" at bounding box center [1341, 113] width 23 height 23
click at [1292, 114] on button "Show suggestions" at bounding box center [1289, 112] width 23 height 23
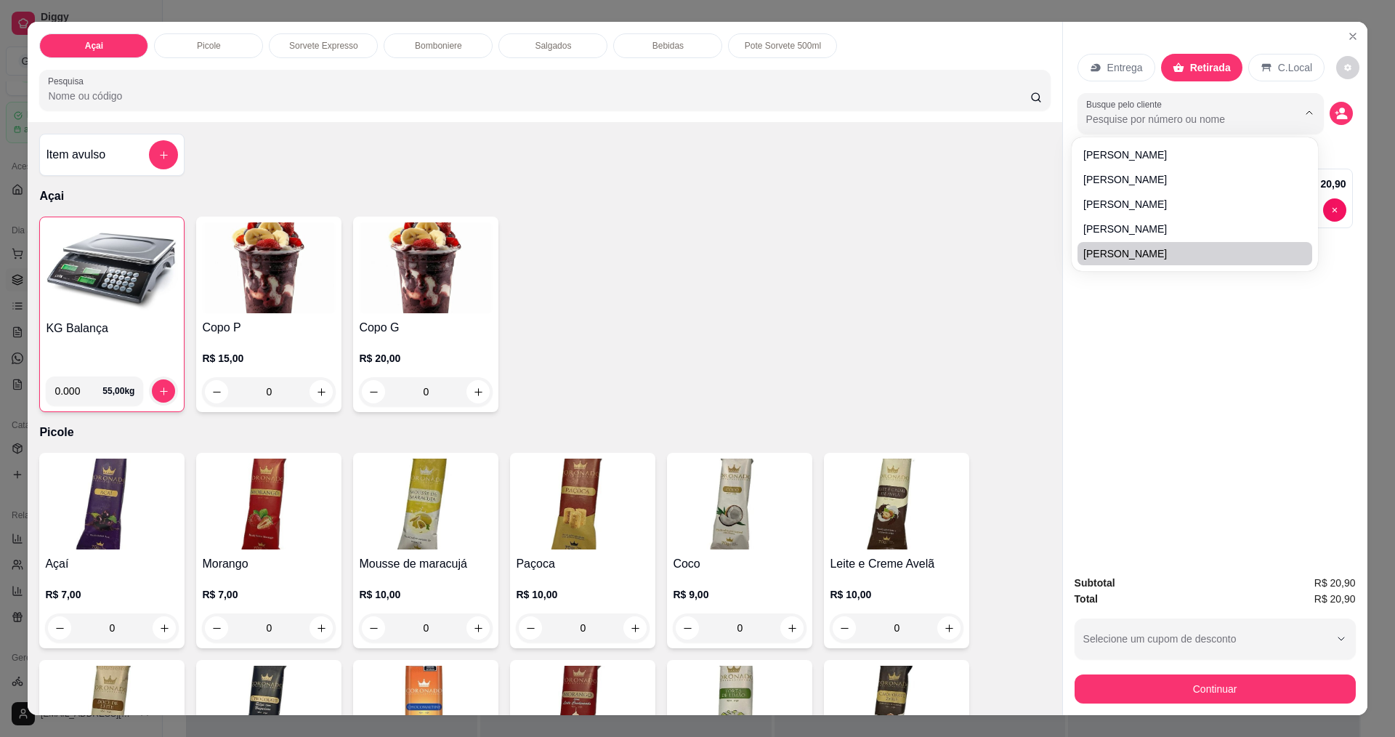
click at [1129, 321] on div "Entrega Retirada C.Local Busque pelo cliente Resumo do pedido 0.38 kg KG Balanç…" at bounding box center [1215, 292] width 305 height 541
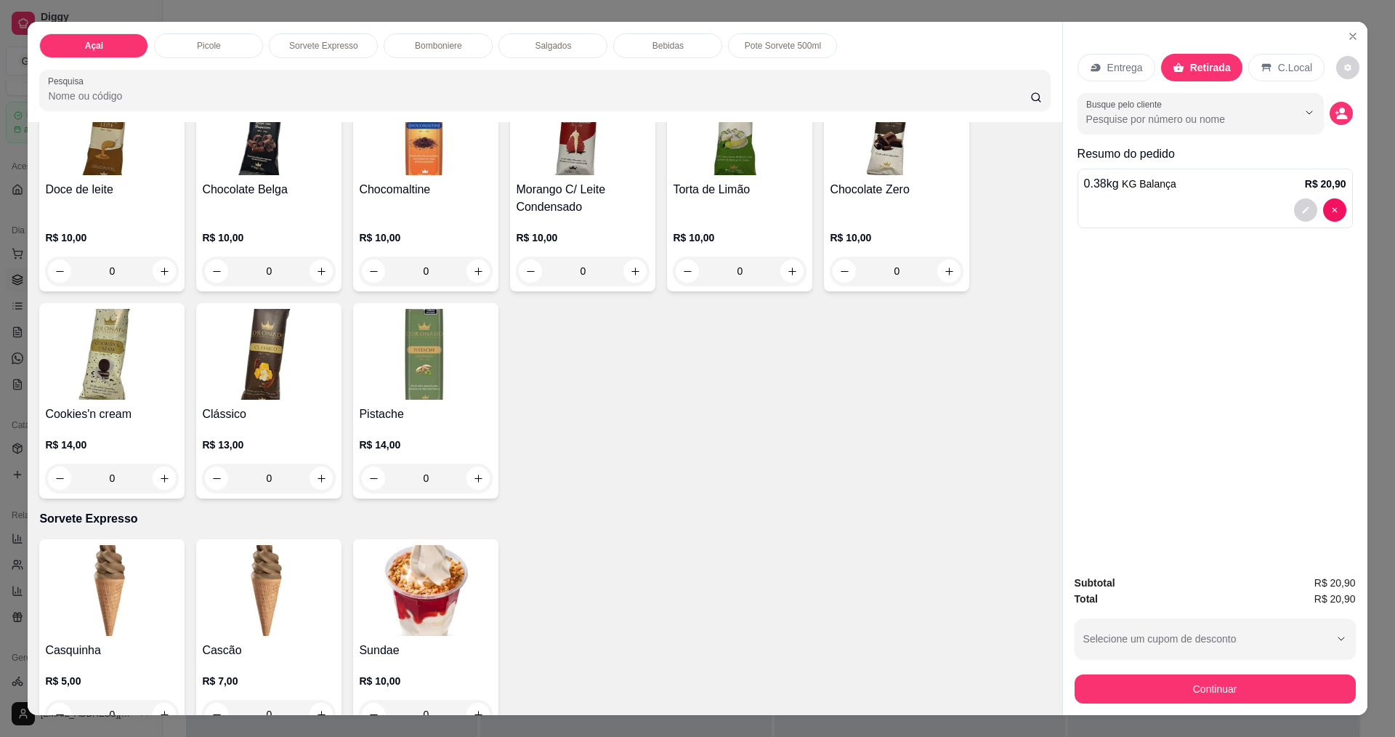
scroll to position [872, 0]
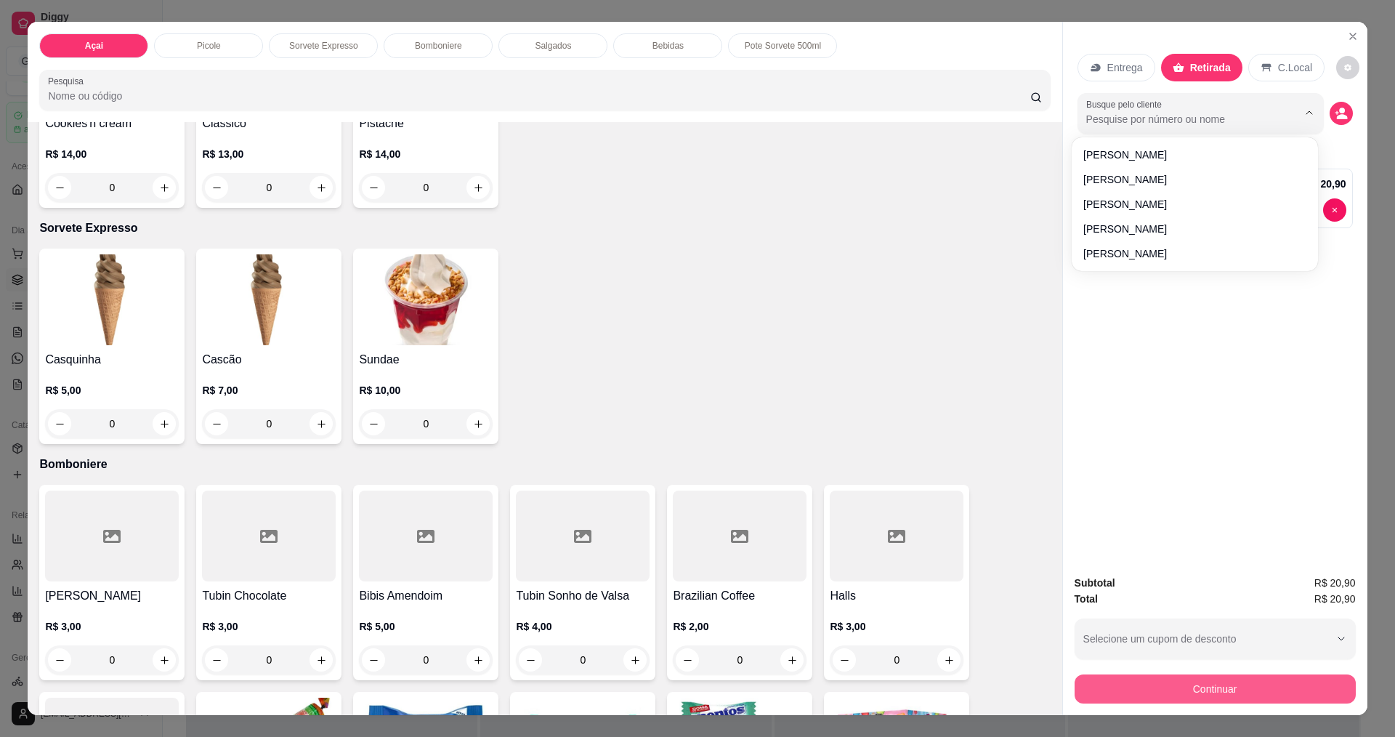
click at [1118, 679] on button "Continuar" at bounding box center [1215, 688] width 281 height 29
click at [1113, 699] on button "Continuar" at bounding box center [1215, 688] width 281 height 29
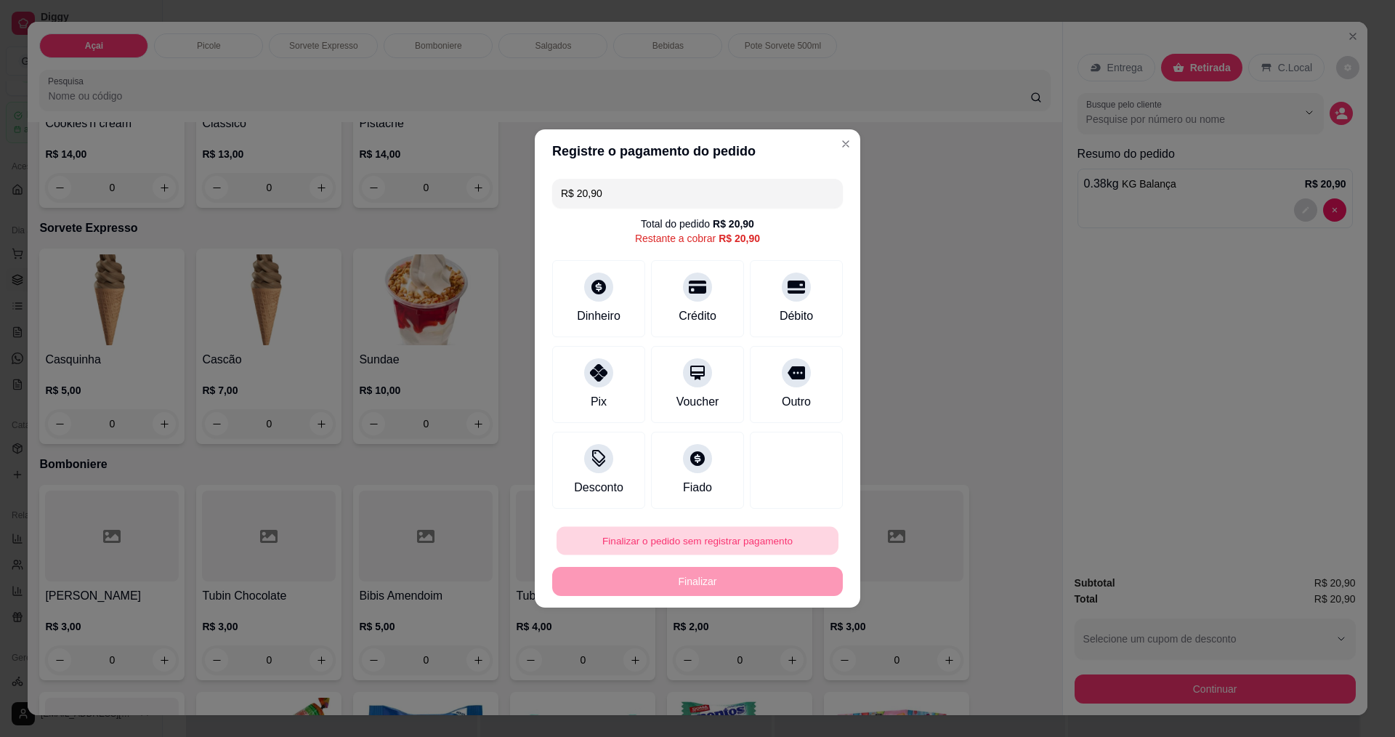
click at [664, 545] on button "Finalizar o pedido sem registrar pagamento" at bounding box center [698, 541] width 282 height 28
click at [770, 663] on button "Confirmar" at bounding box center [790, 660] width 54 height 23
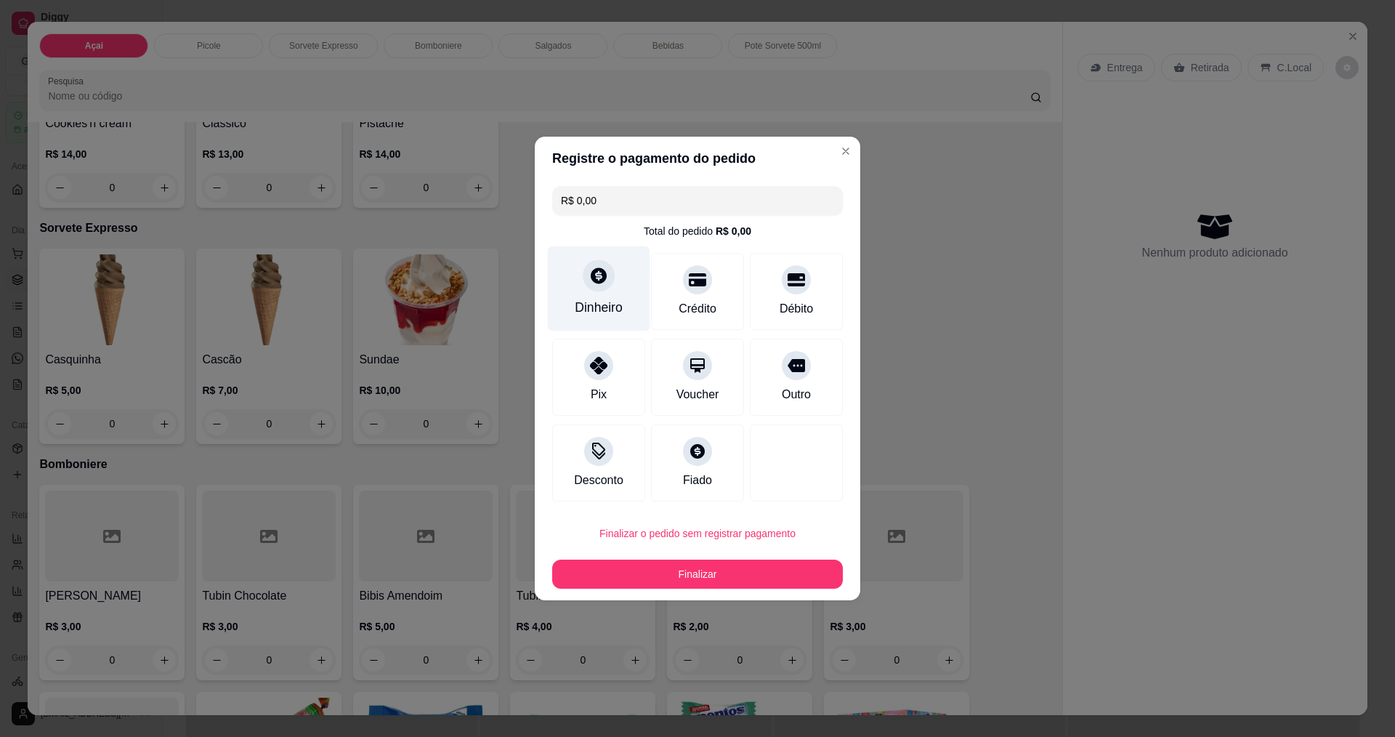
type input "R$ 0,00"
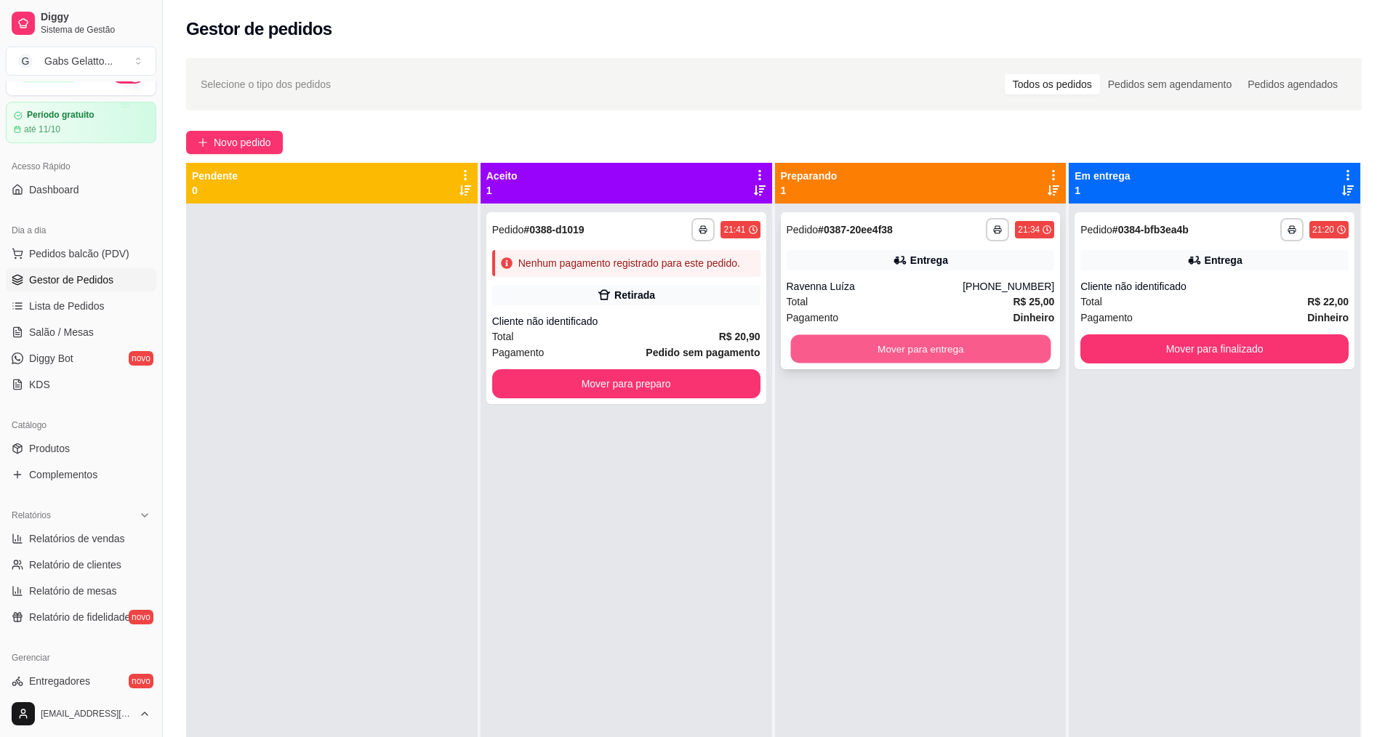
click at [904, 357] on button "Mover para entrega" at bounding box center [920, 349] width 260 height 28
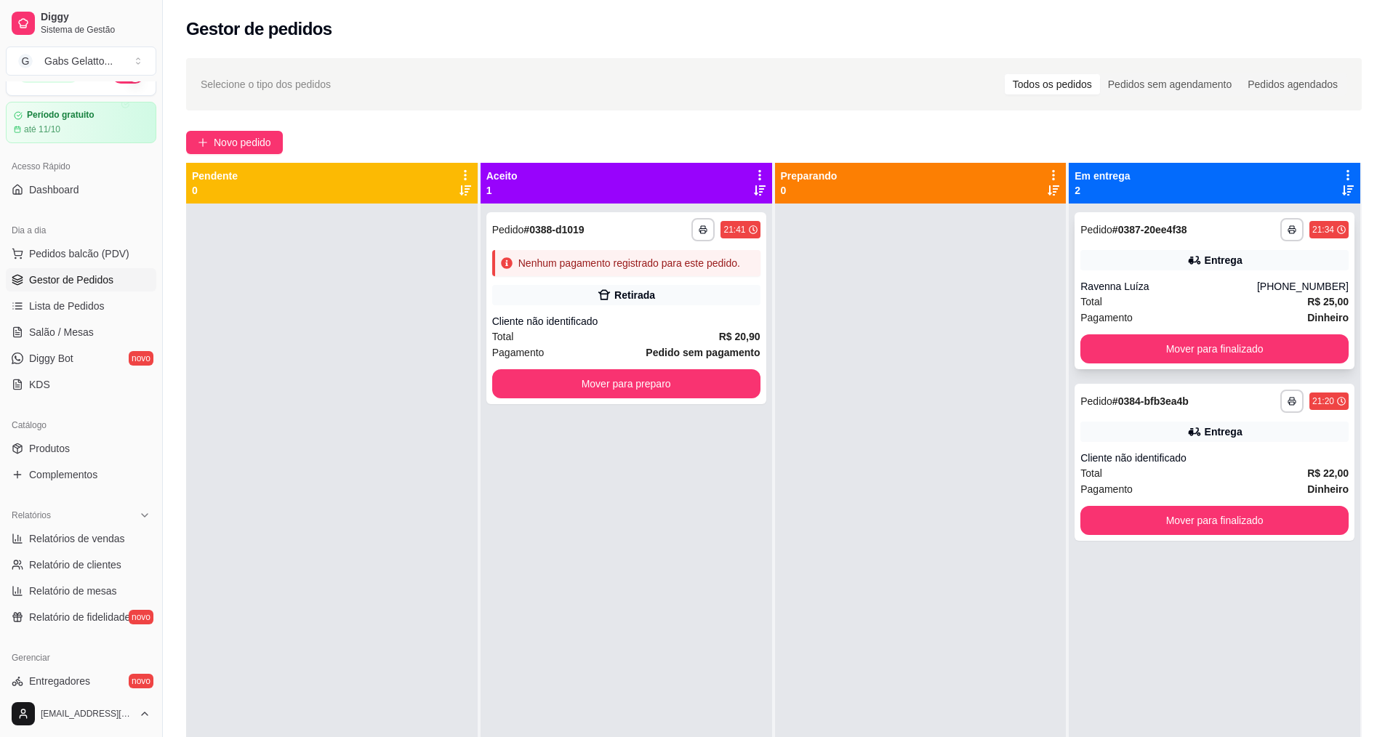
click at [1165, 282] on div "Ravenna Luíza" at bounding box center [1168, 286] width 177 height 15
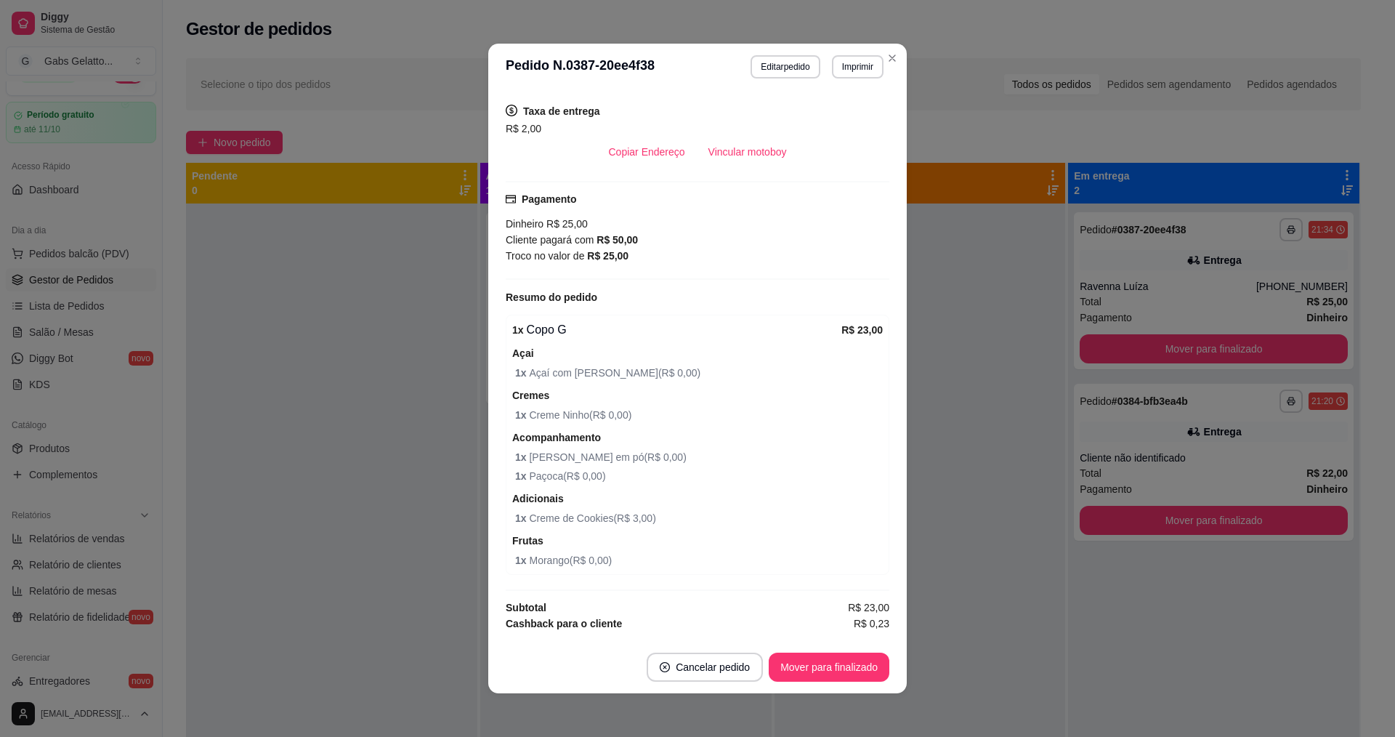
scroll to position [303, 0]
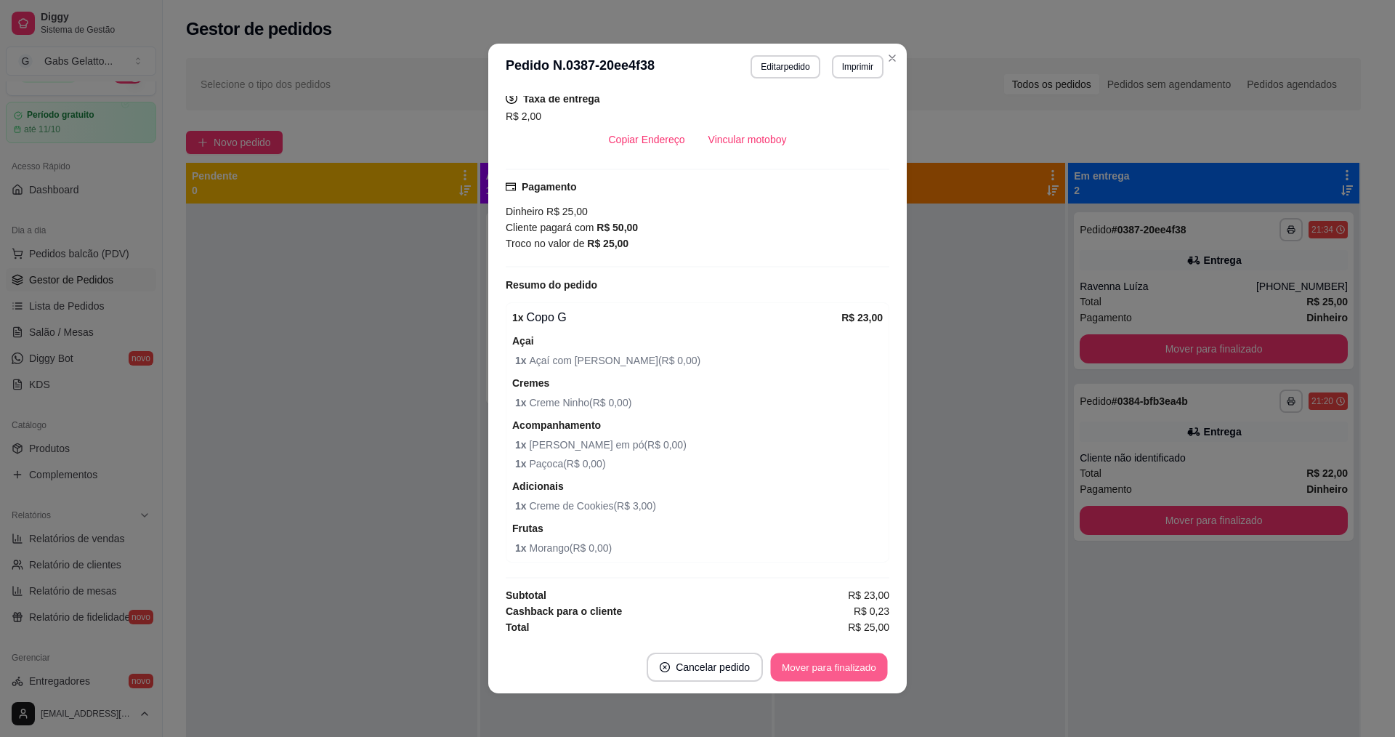
click at [830, 672] on button "Mover para finalizado" at bounding box center [829, 667] width 117 height 28
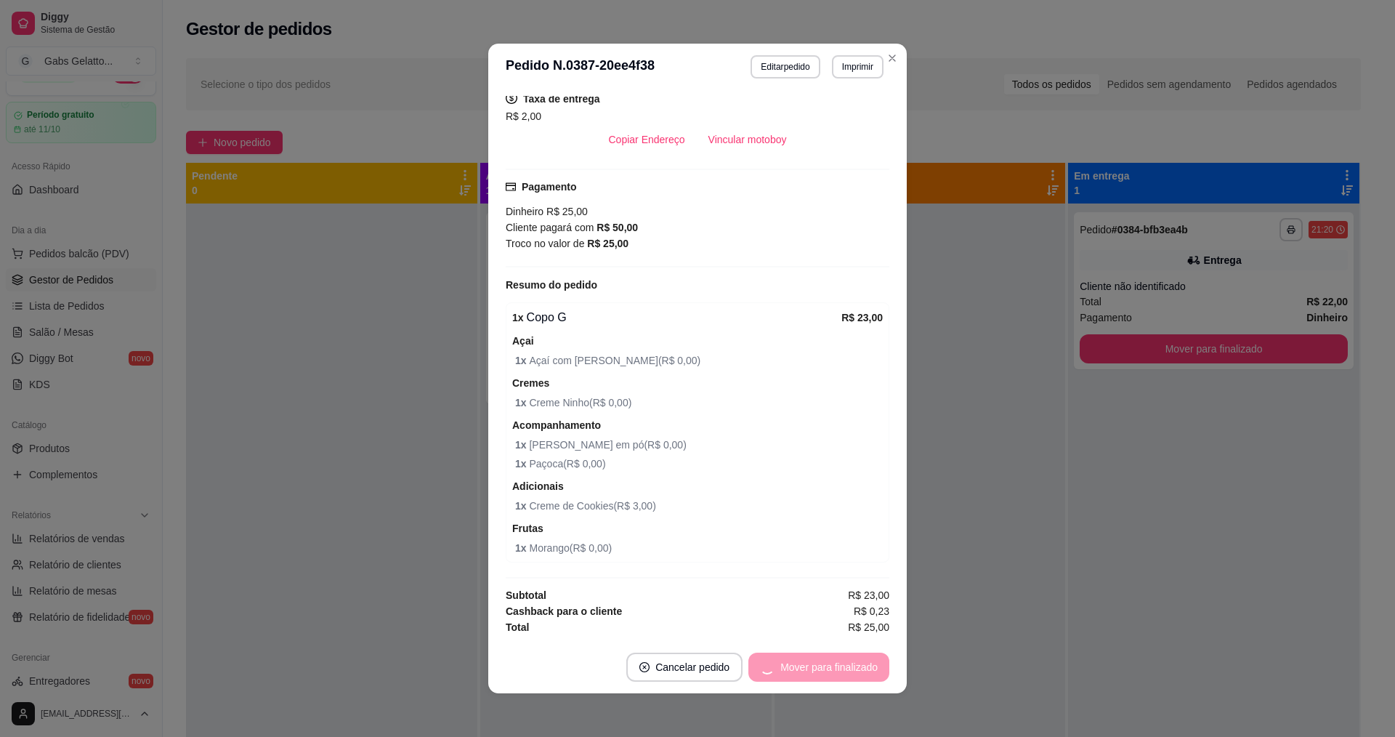
scroll to position [270, 0]
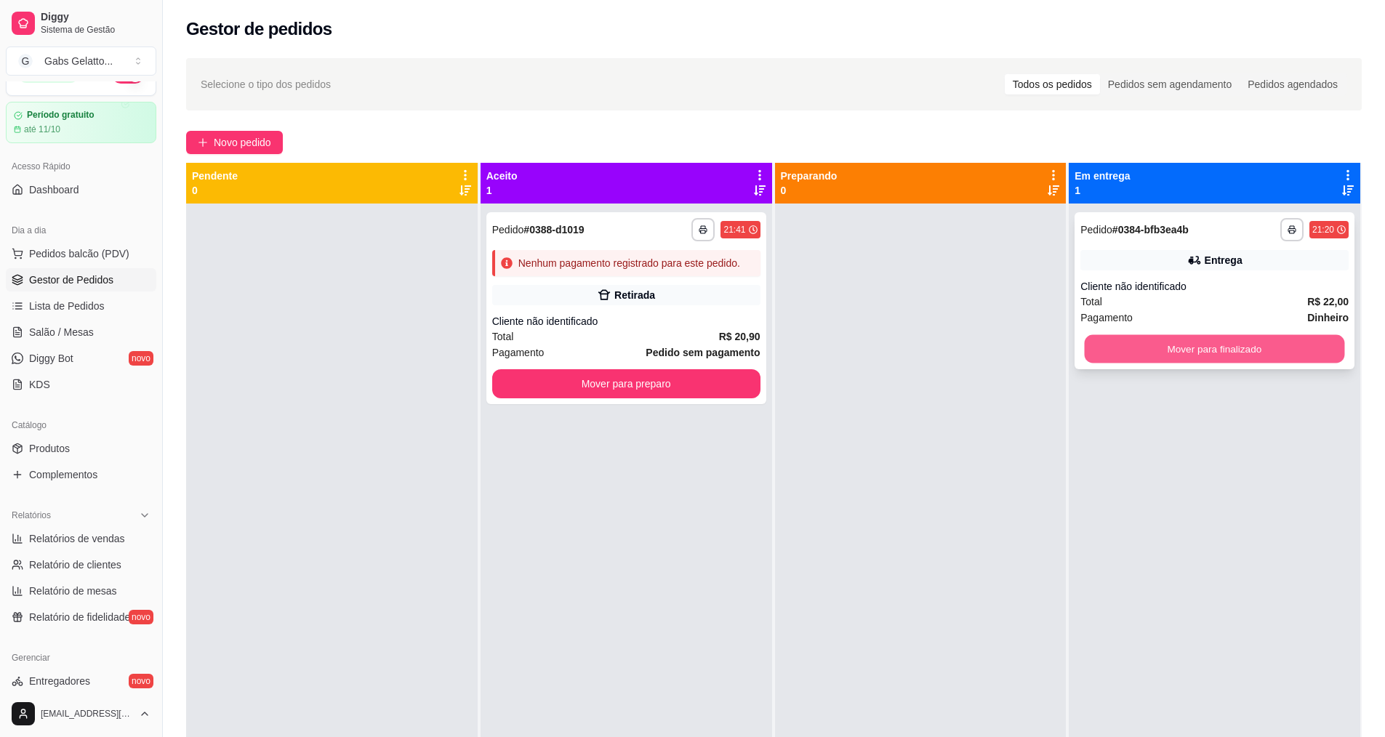
click at [1171, 351] on button "Mover para finalizado" at bounding box center [1214, 349] width 260 height 28
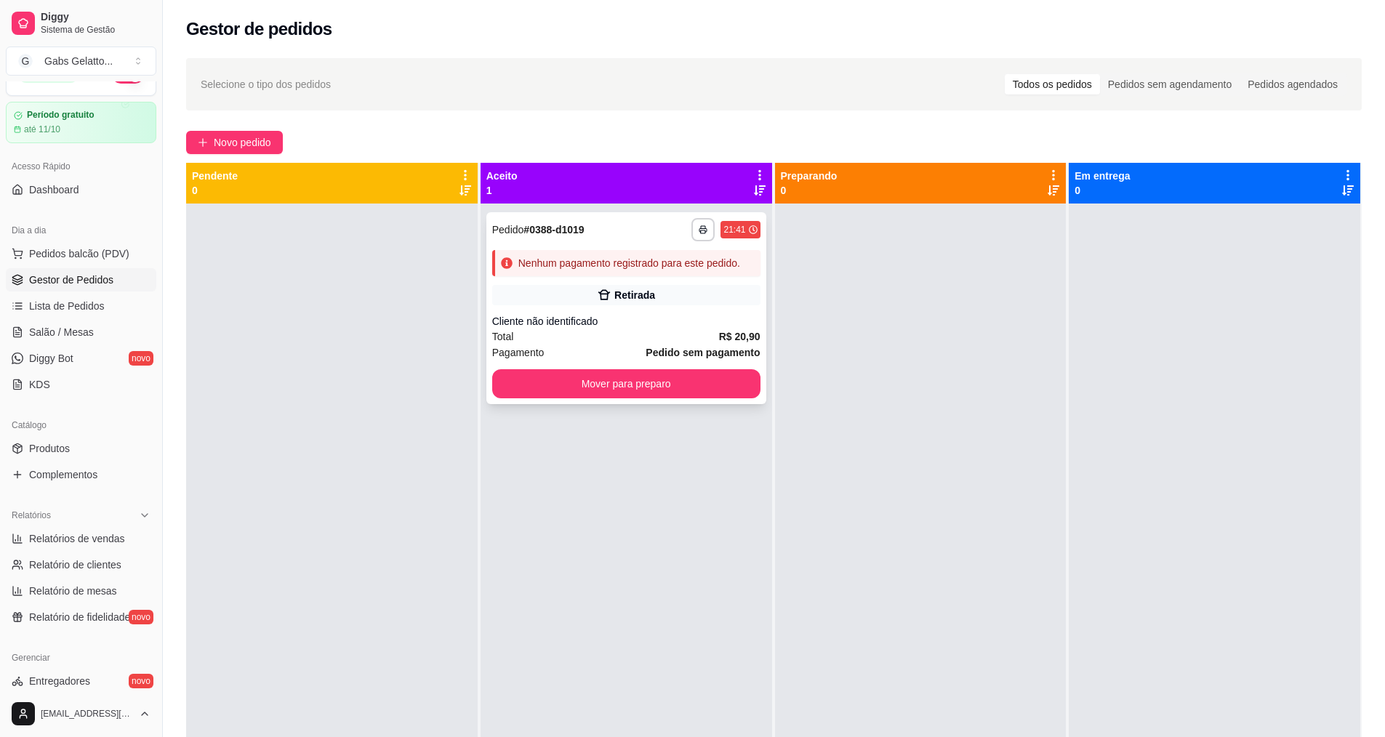
click at [693, 310] on div "**********" at bounding box center [626, 308] width 280 height 192
click at [663, 323] on div "Cliente não identificado" at bounding box center [626, 321] width 268 height 15
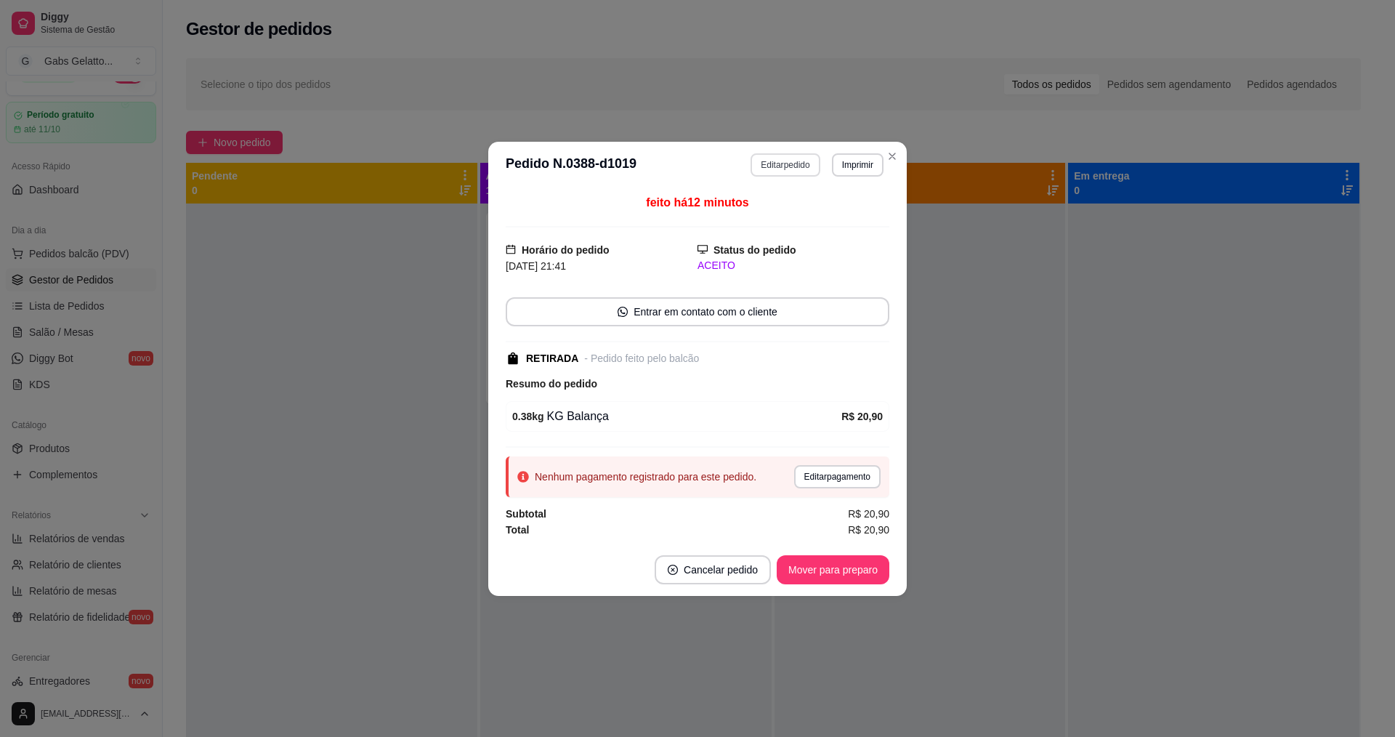
click at [800, 168] on button "Editar pedido" at bounding box center [785, 164] width 69 height 23
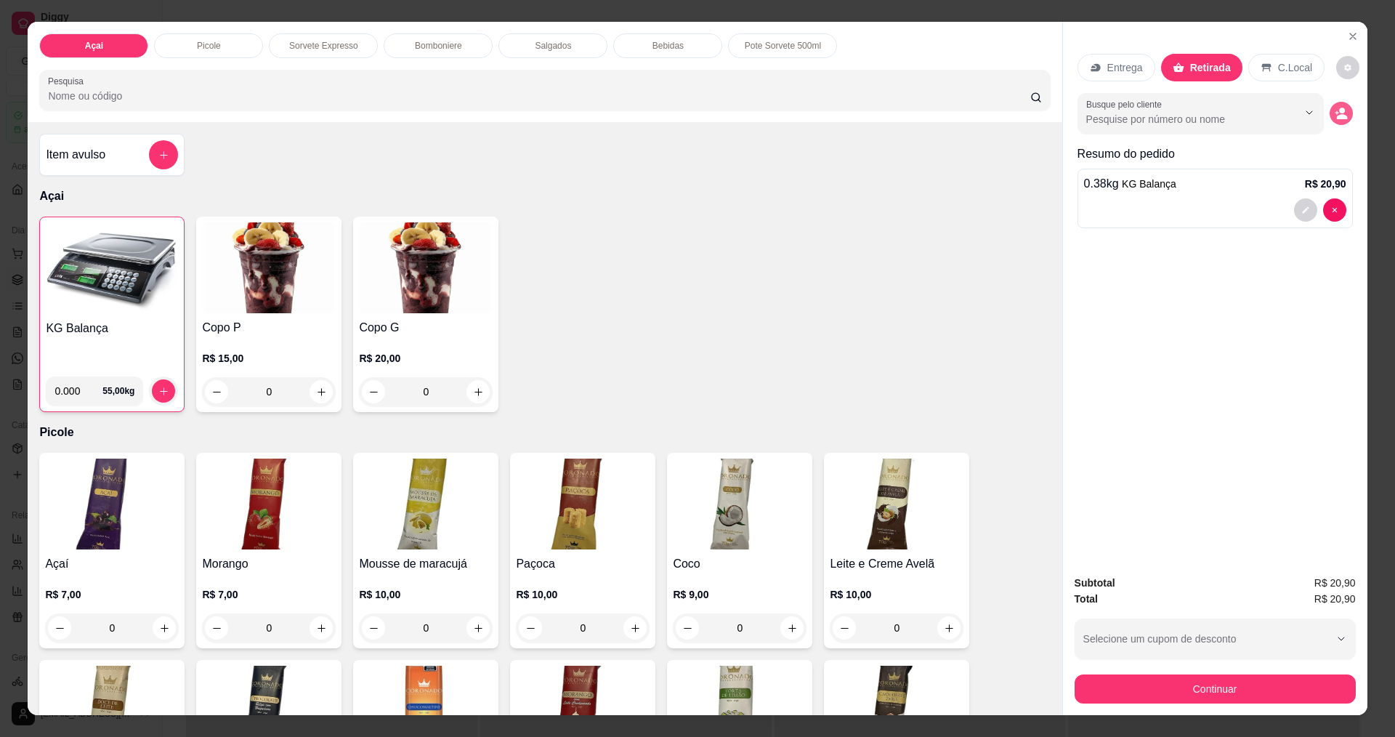
click at [1343, 118] on button "decrease-product-quantity" at bounding box center [1341, 113] width 23 height 23
click at [1348, 33] on icon "Close" at bounding box center [1353, 37] width 12 height 12
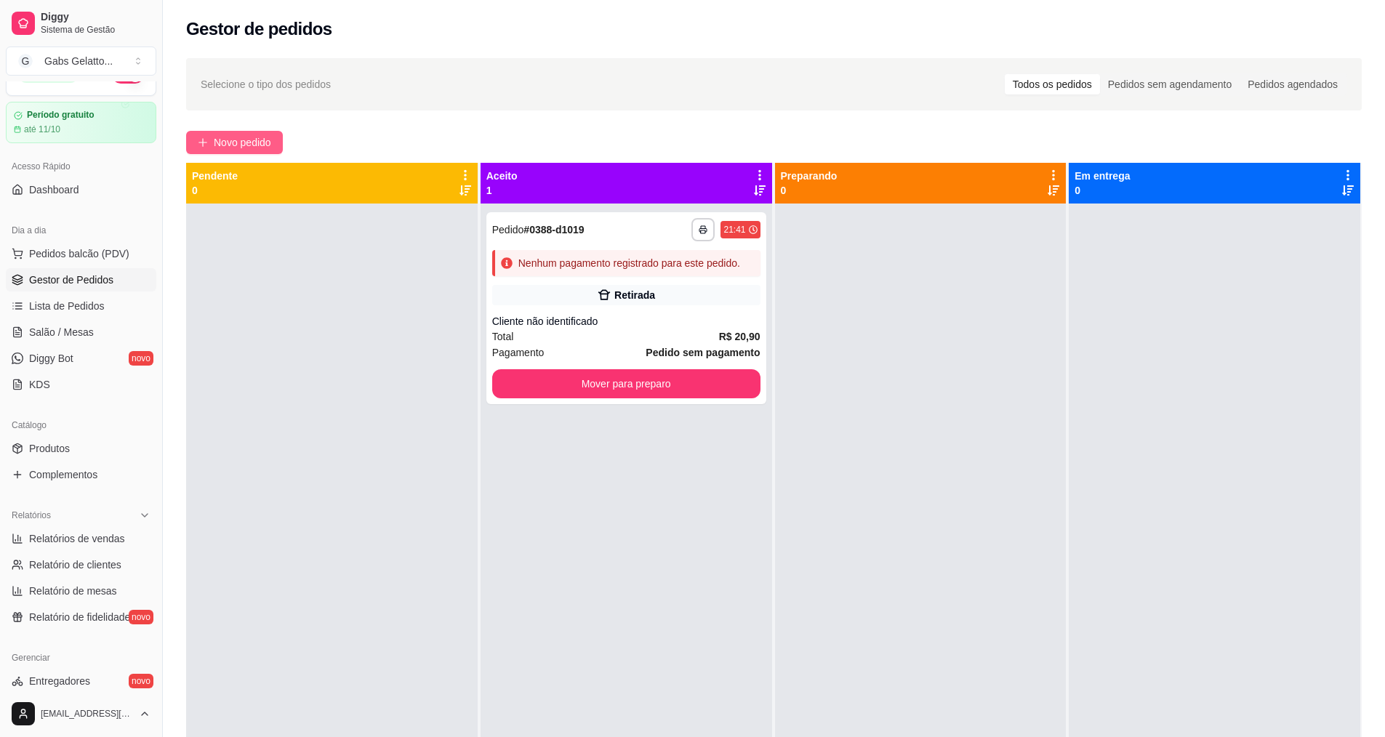
click at [241, 148] on span "Novo pedido" at bounding box center [242, 142] width 57 height 16
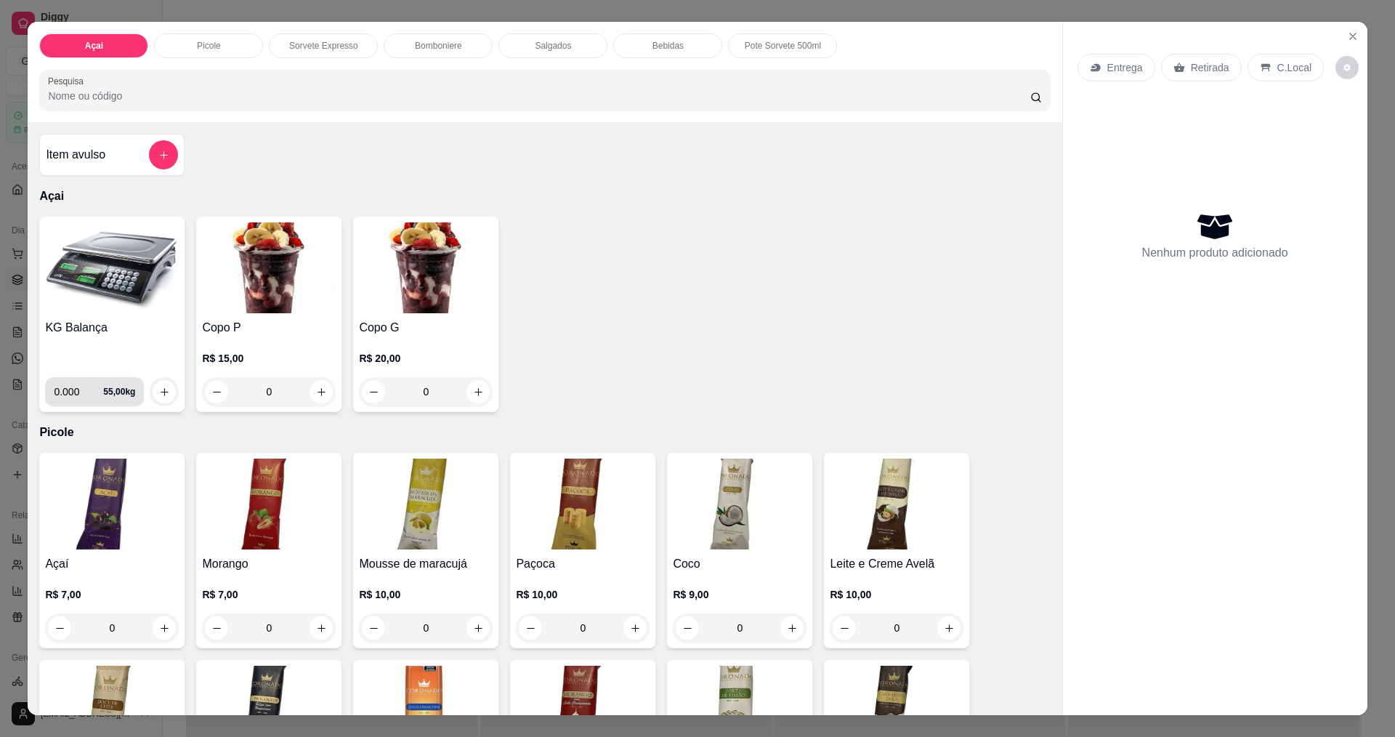
click at [74, 395] on input "0.000" at bounding box center [78, 391] width 49 height 29
type input "0.186"
click at [169, 397] on button "increase-product-quantity" at bounding box center [164, 391] width 23 height 23
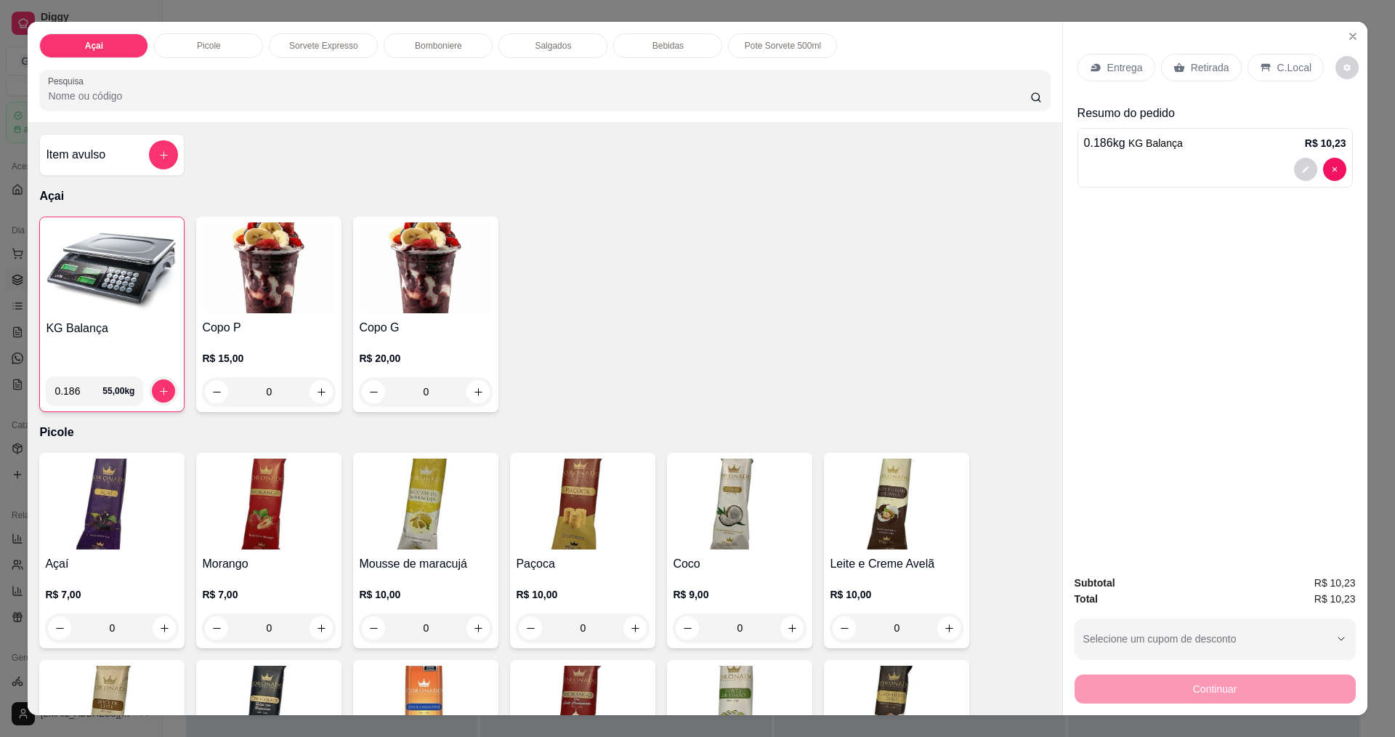
click at [1268, 65] on div "C.Local" at bounding box center [1286, 68] width 76 height 28
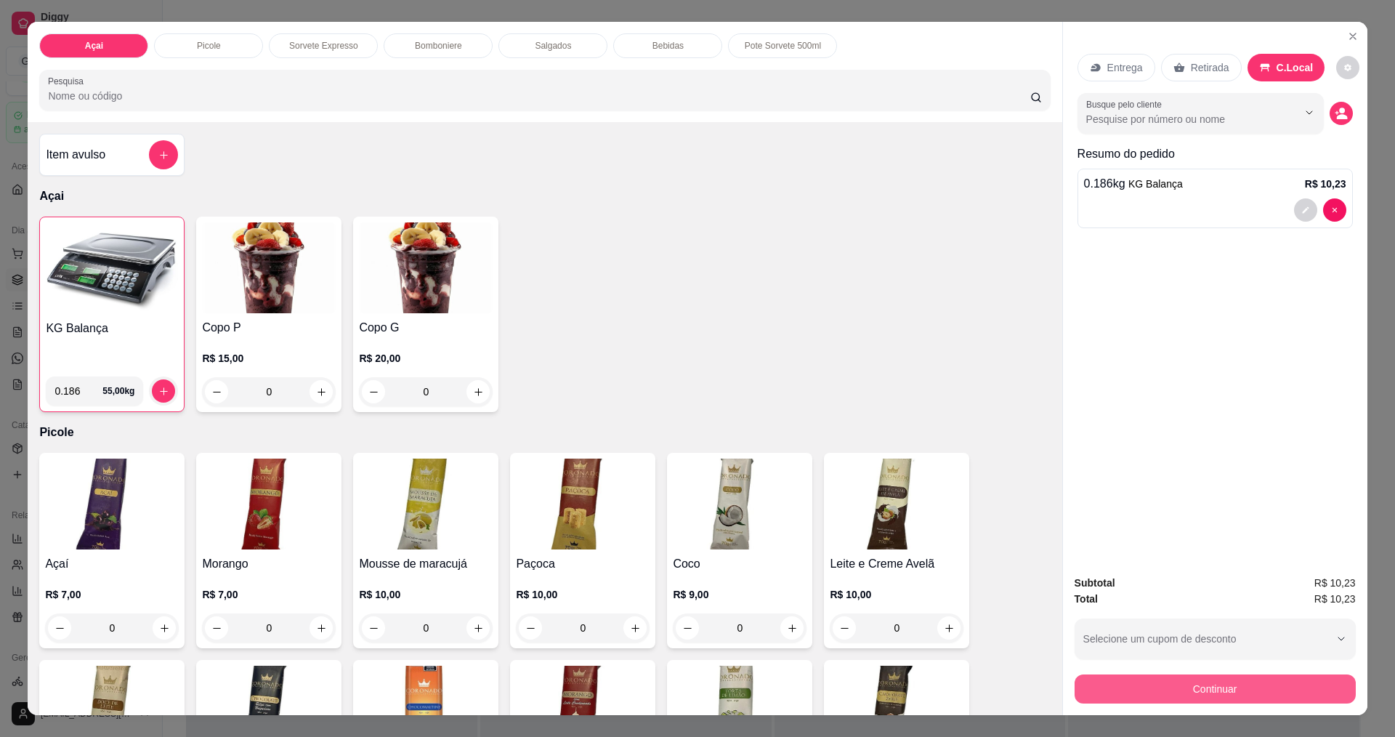
click at [1242, 690] on button "Continuar" at bounding box center [1215, 688] width 281 height 29
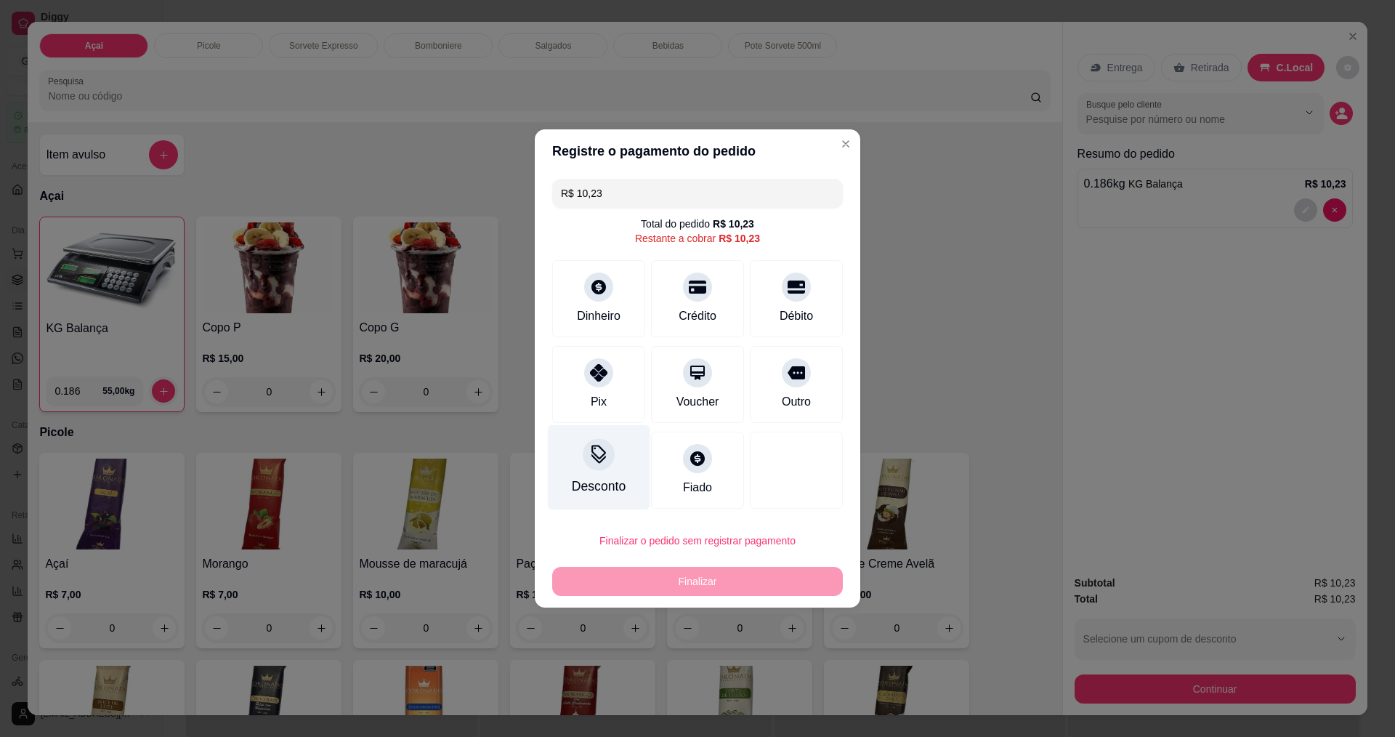
click at [598, 473] on div "Desconto" at bounding box center [599, 467] width 102 height 85
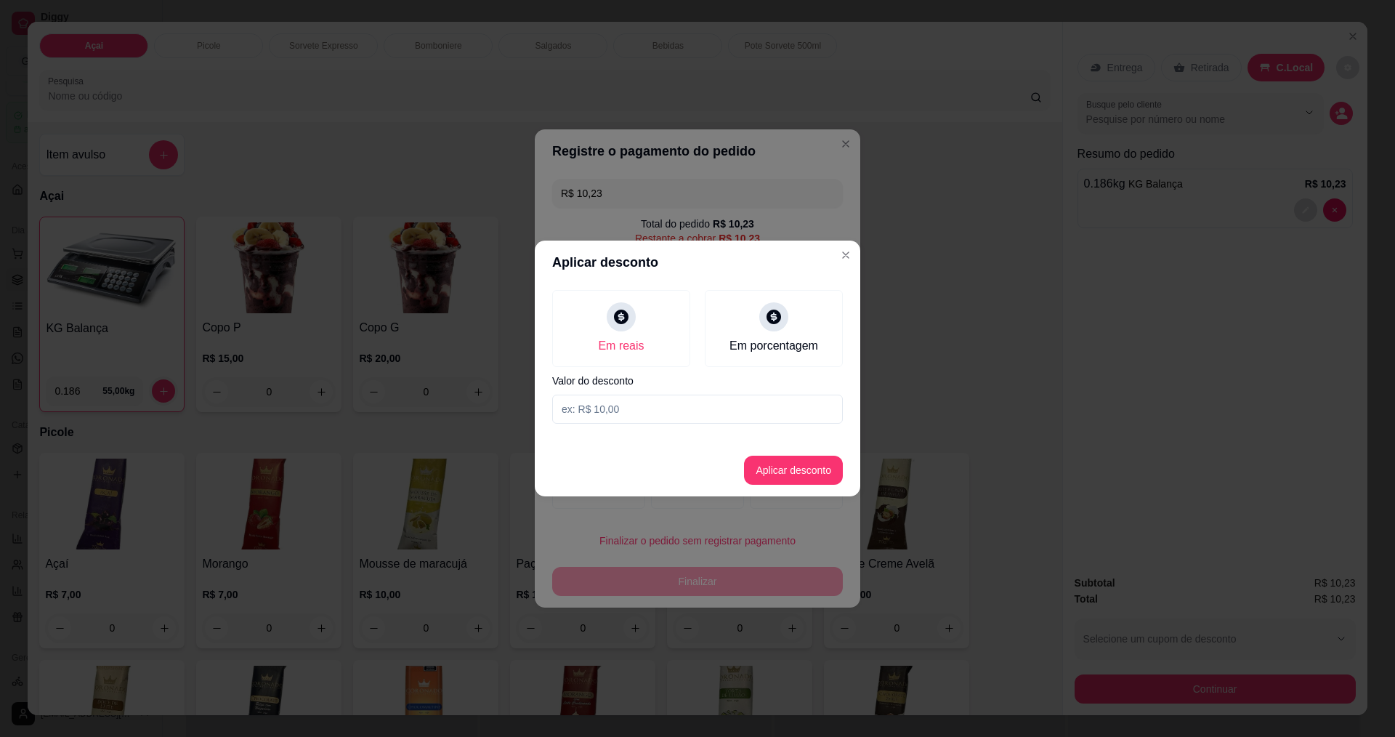
click at [637, 416] on input at bounding box center [697, 409] width 291 height 29
type input "0,23"
click at [782, 465] on button "Aplicar desconto" at bounding box center [793, 470] width 95 height 28
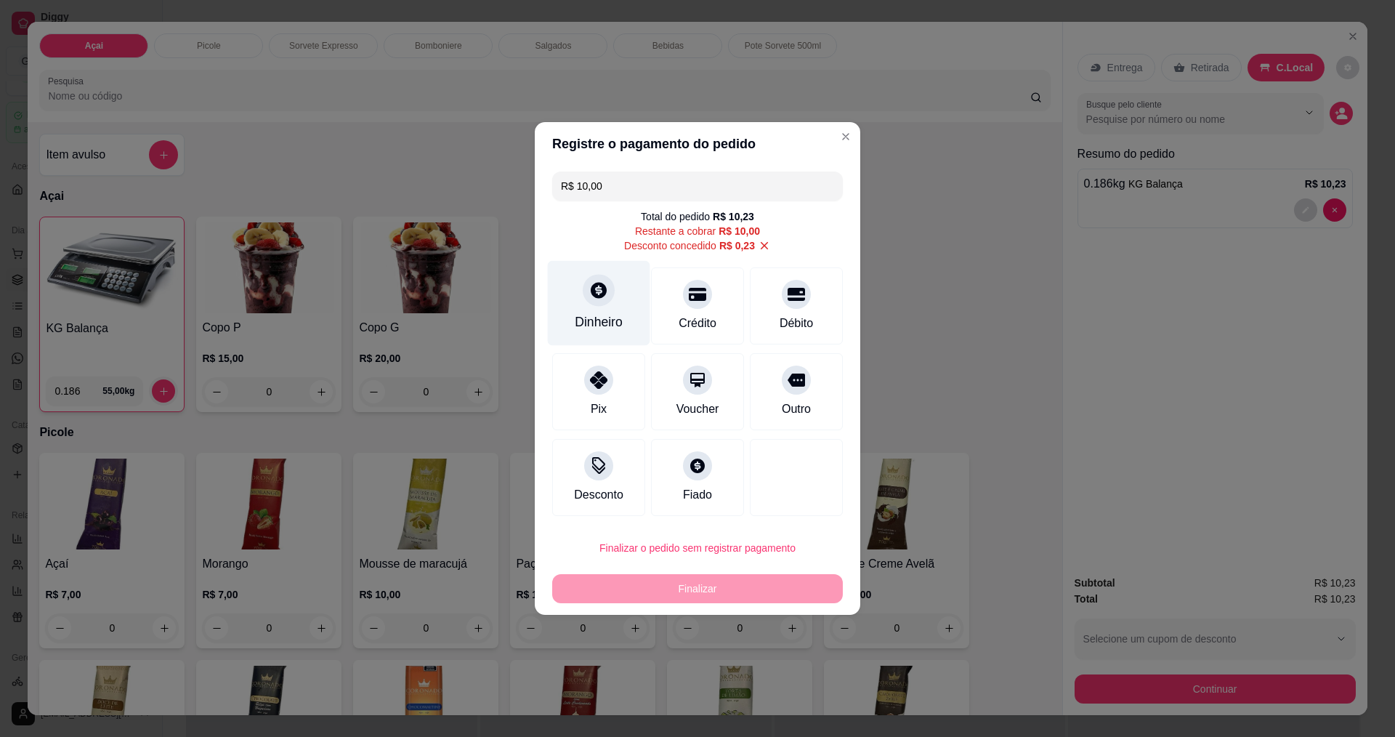
click at [604, 308] on div "Dinheiro" at bounding box center [599, 303] width 102 height 85
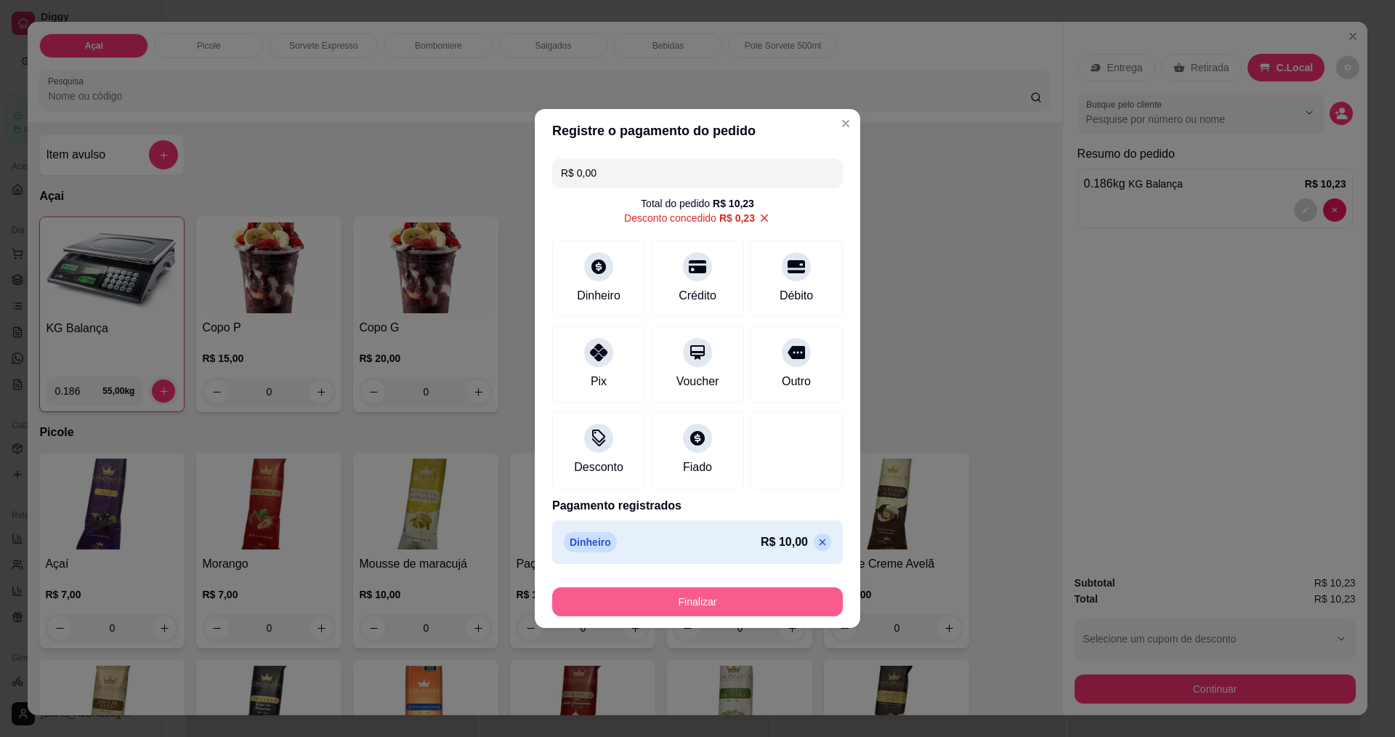
click at [705, 600] on button "Finalizar" at bounding box center [697, 601] width 291 height 29
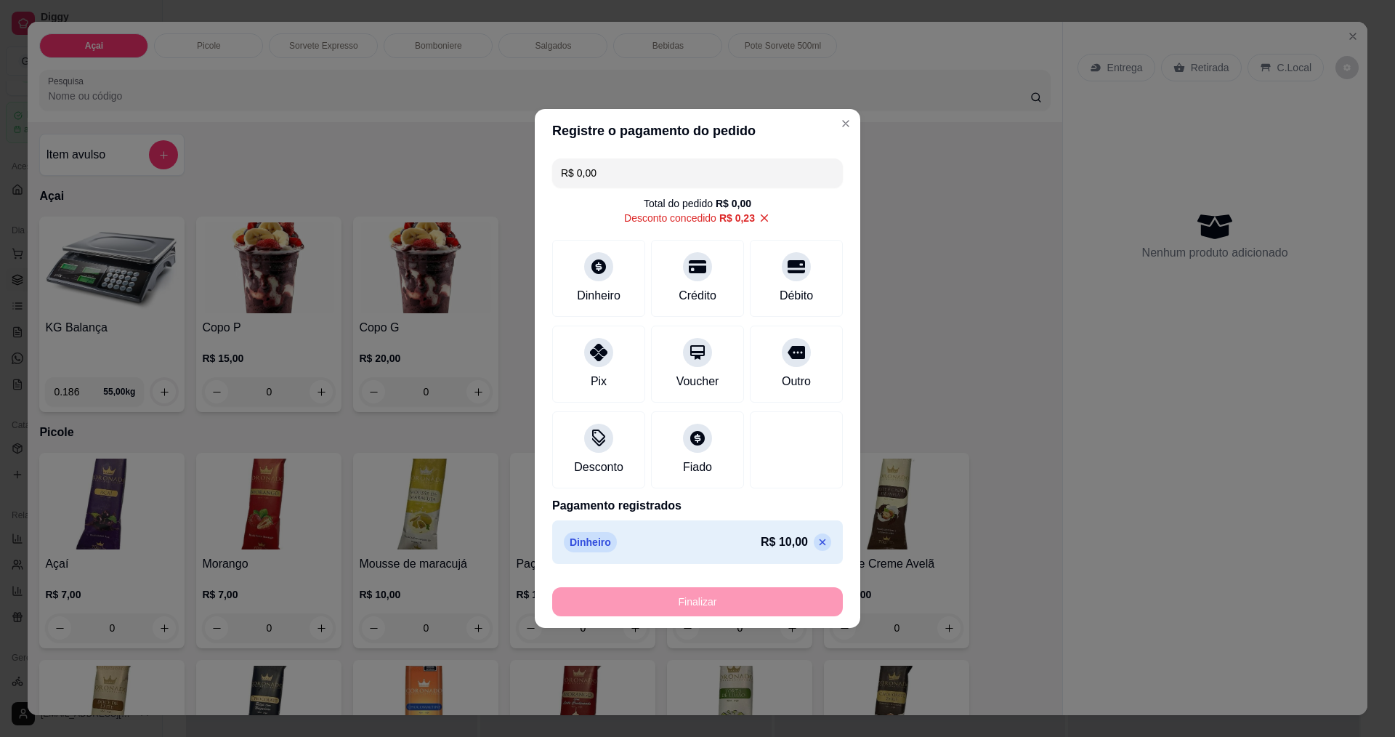
type input "-R$ 10,23"
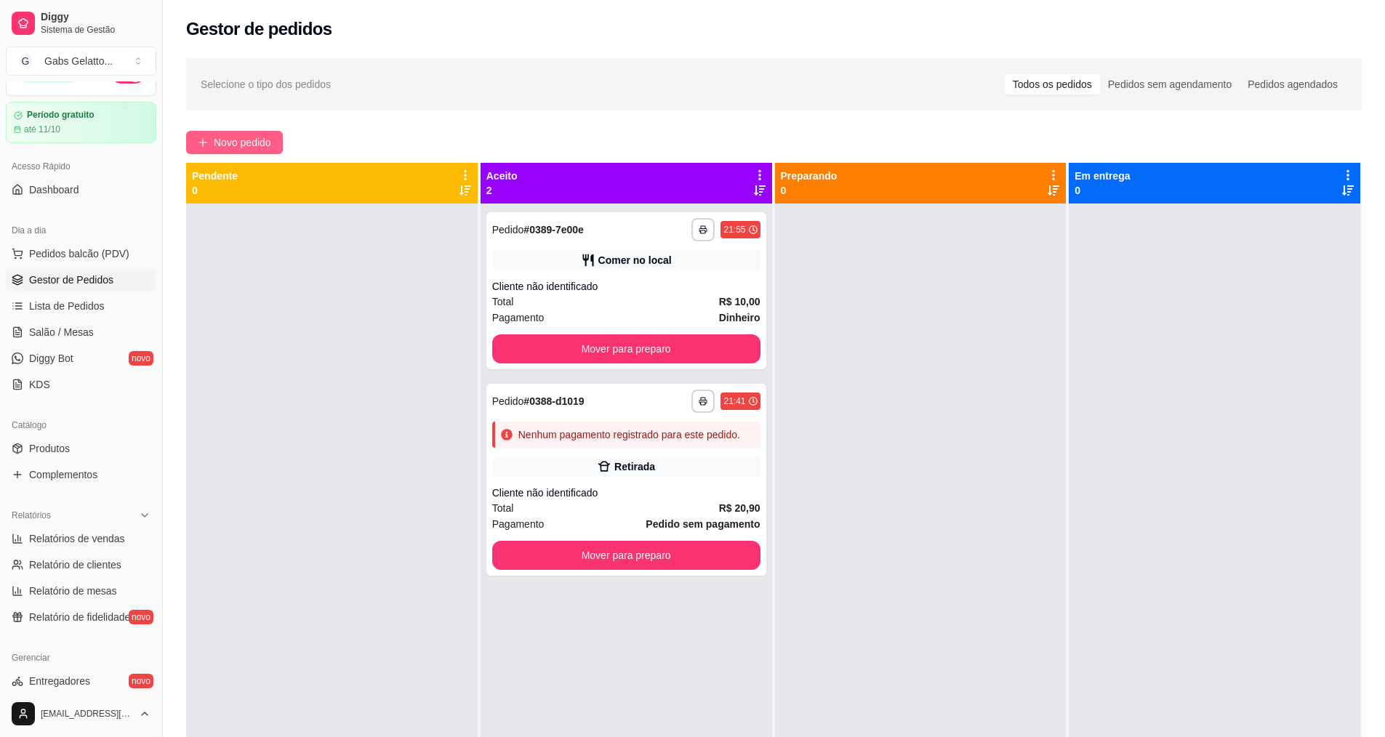
click at [225, 133] on button "Novo pedido" at bounding box center [234, 142] width 97 height 23
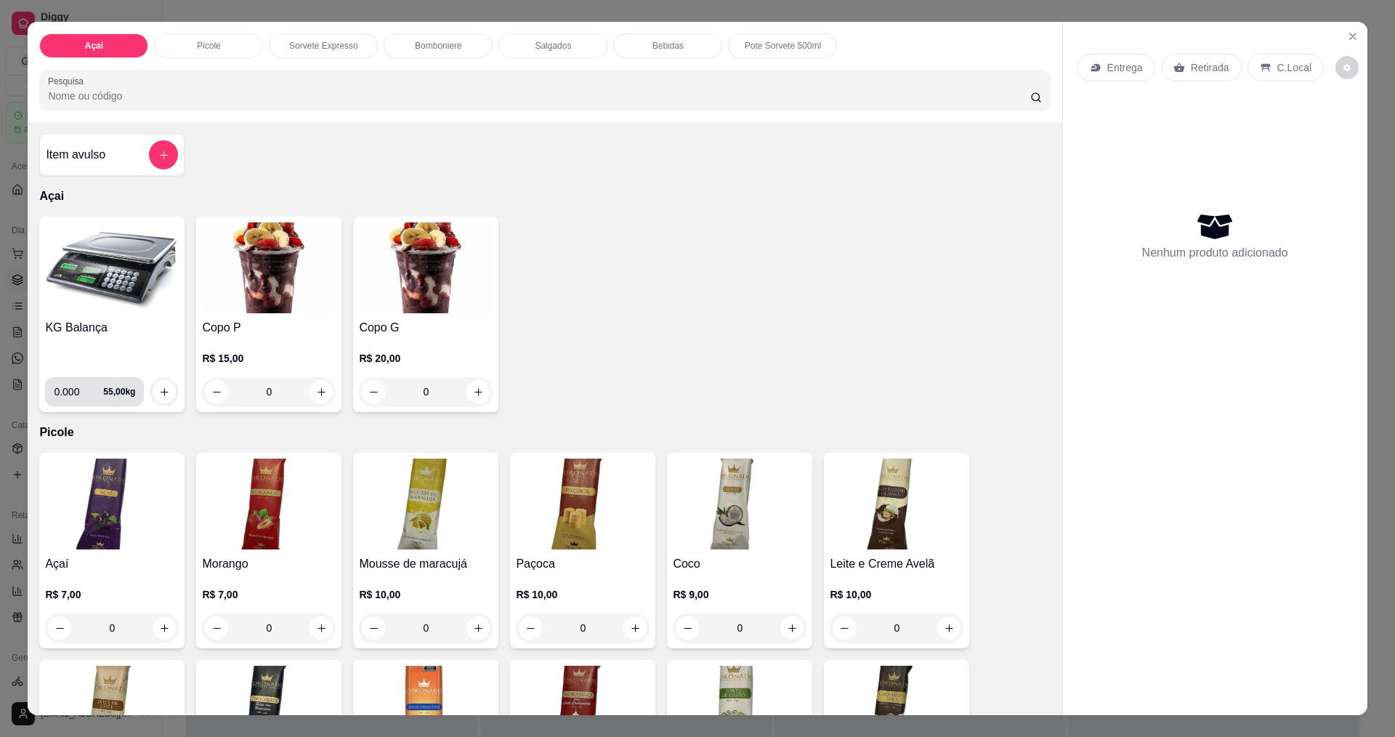
click at [78, 392] on input "0.000" at bounding box center [78, 391] width 49 height 29
type input "0.232"
click at [159, 391] on icon "increase-product-quantity" at bounding box center [164, 392] width 11 height 11
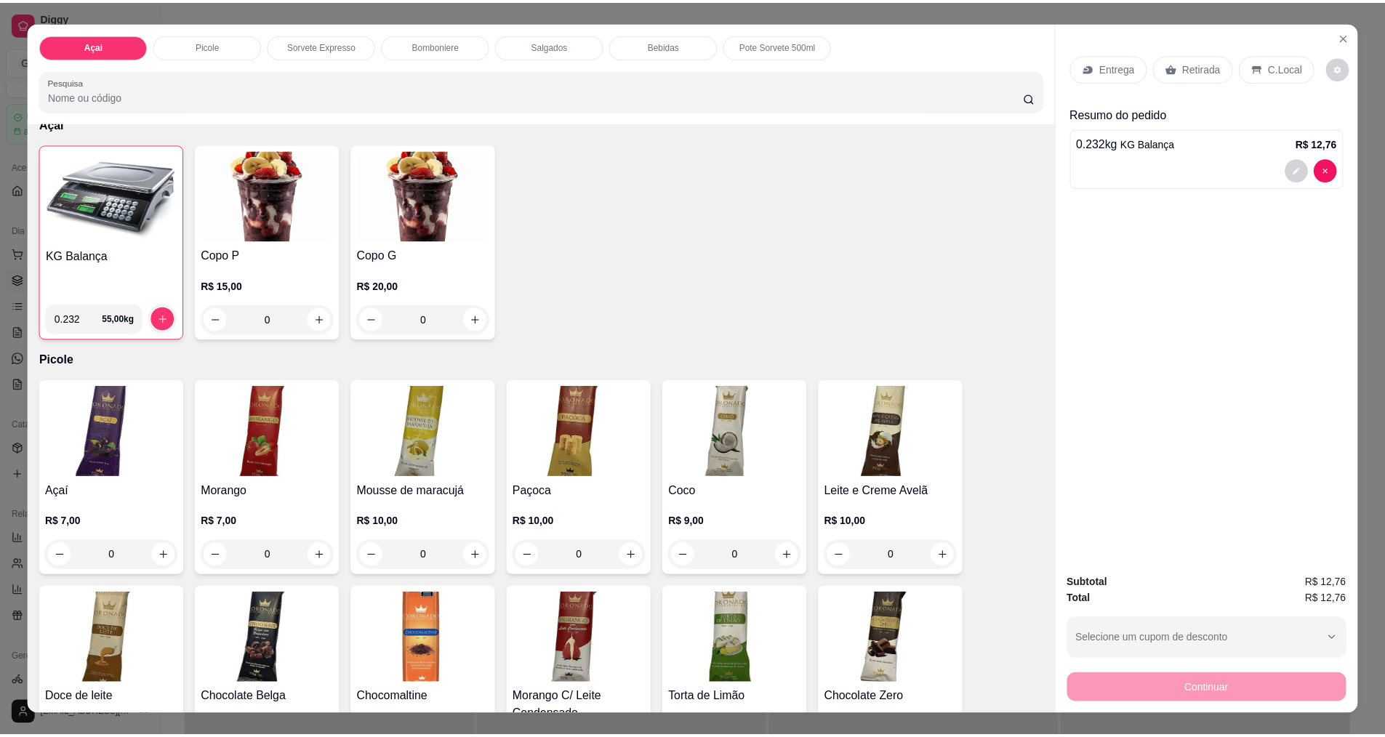
scroll to position [25, 0]
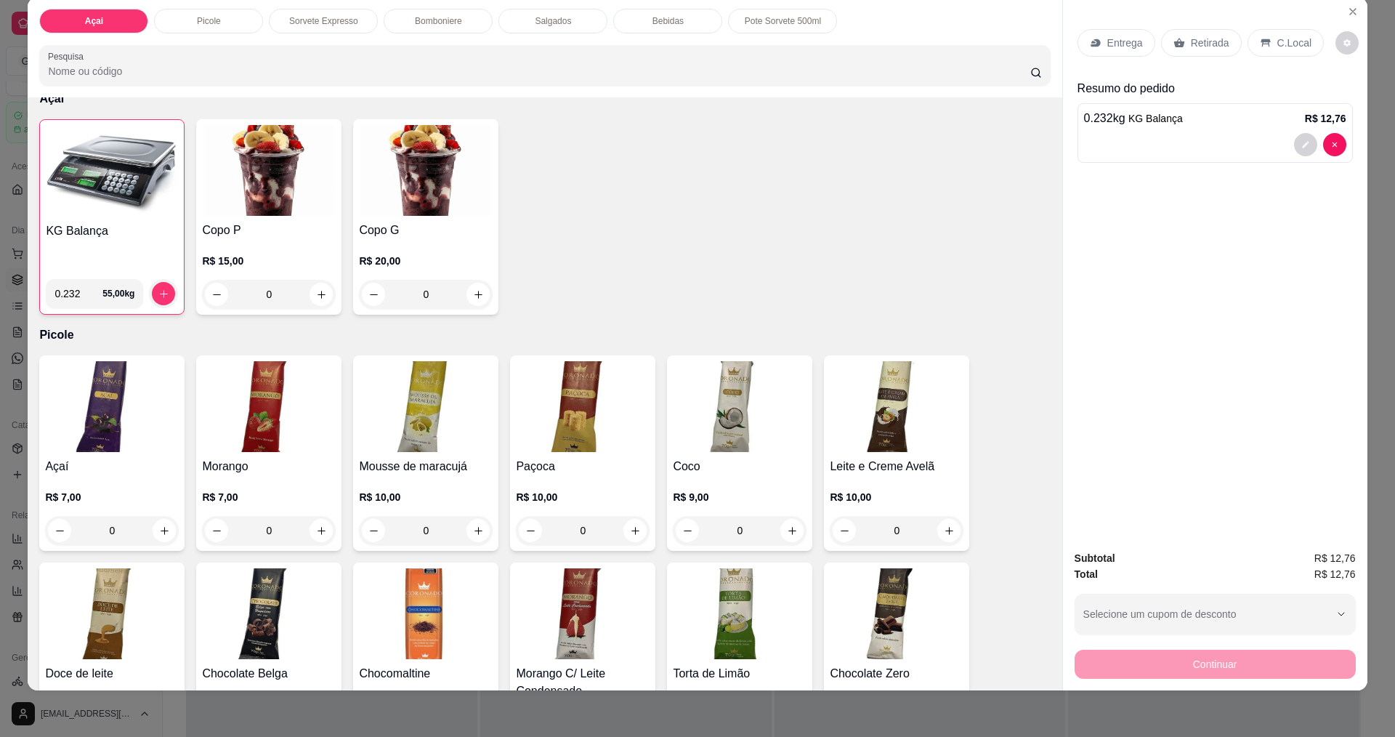
click at [1263, 42] on div "C.Local" at bounding box center [1286, 43] width 76 height 28
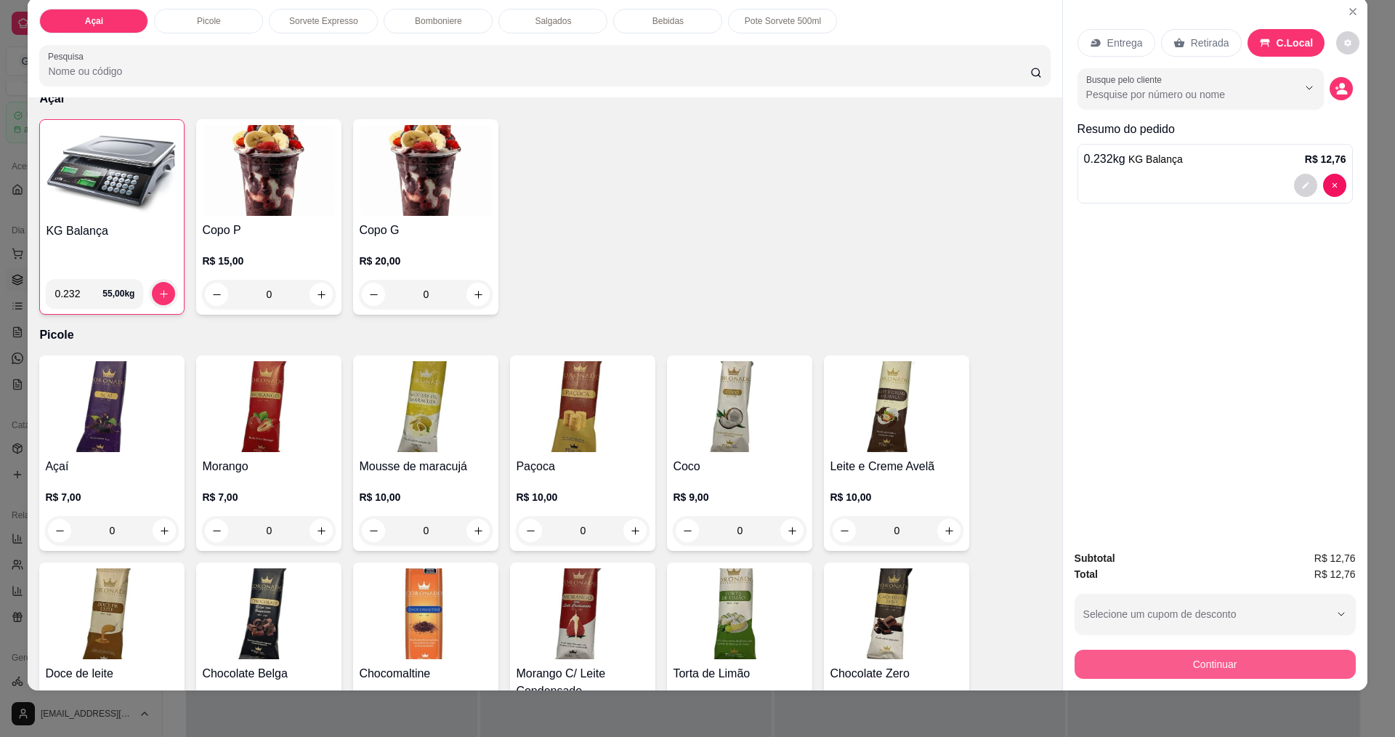
click at [1254, 666] on button "Continuar" at bounding box center [1215, 664] width 281 height 29
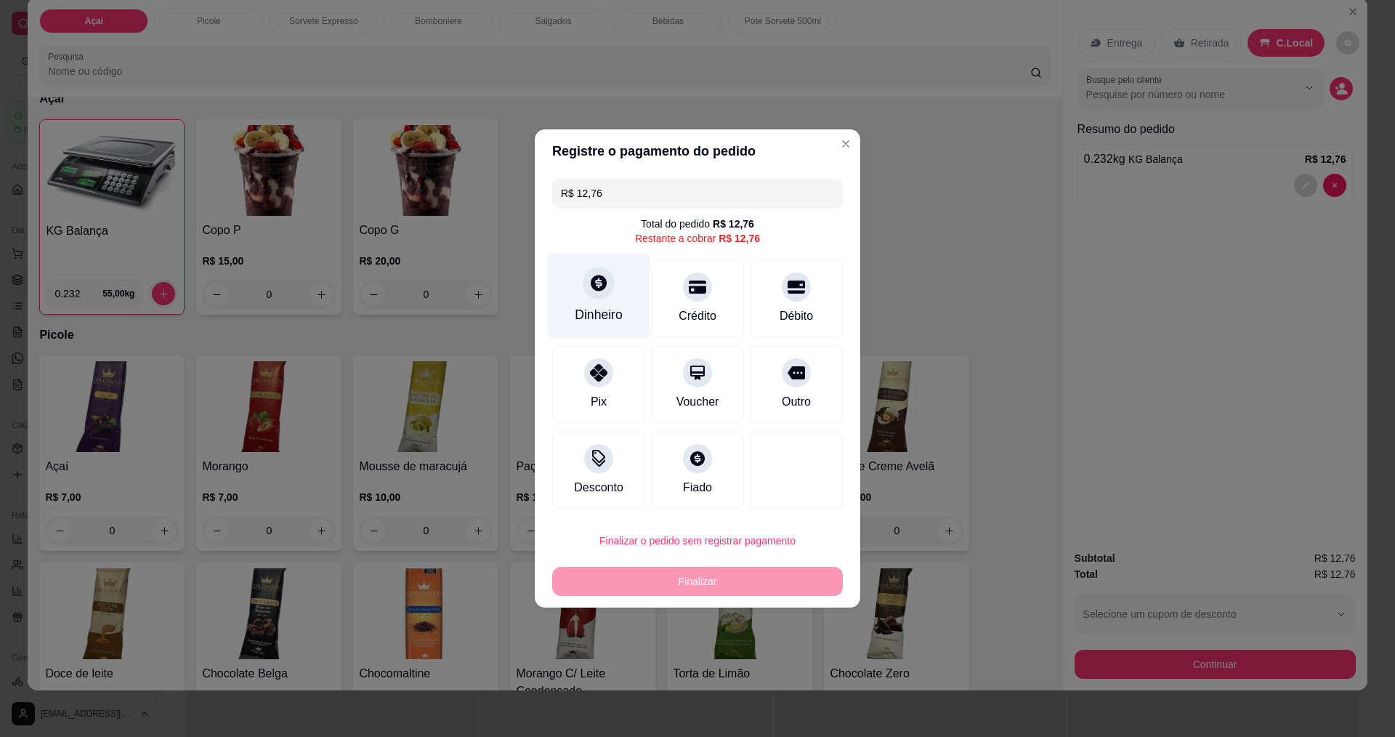
click at [603, 296] on div at bounding box center [599, 283] width 32 height 32
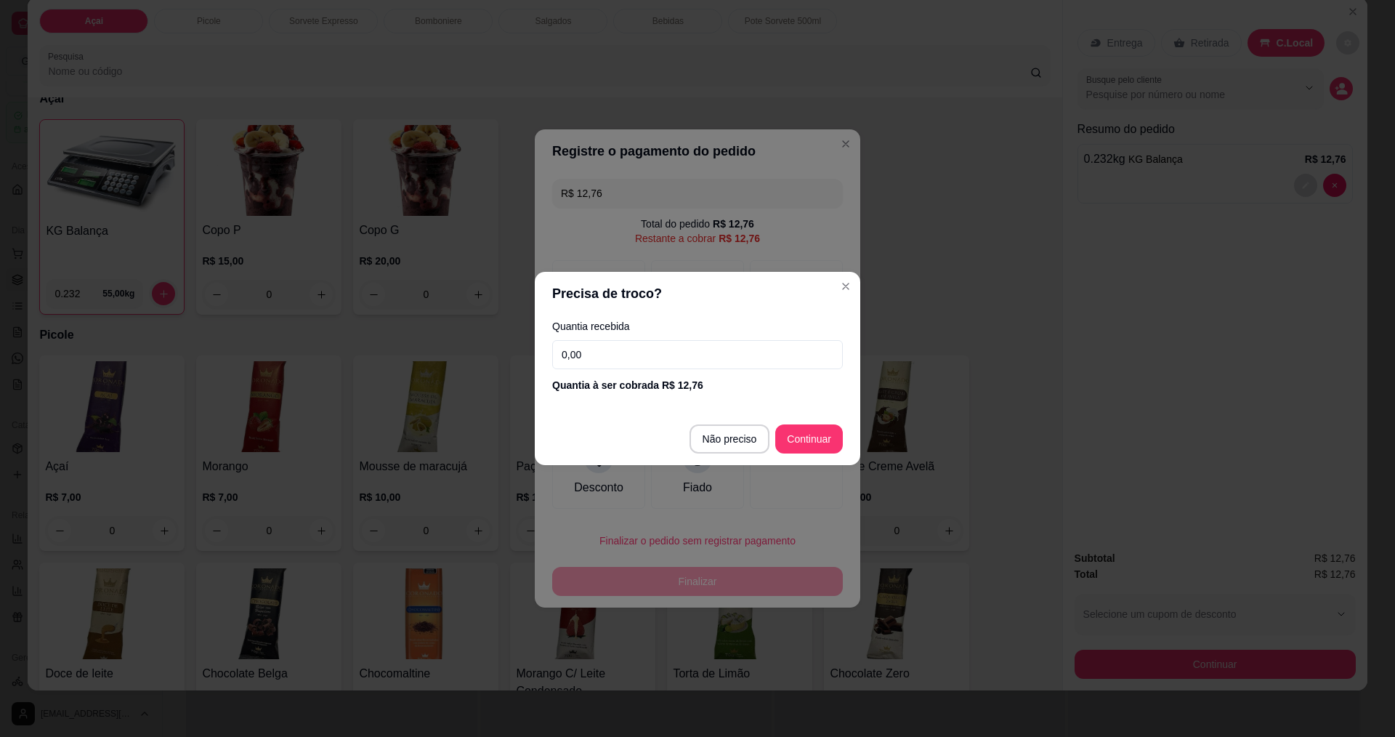
click at [715, 360] on input "0,00" at bounding box center [697, 354] width 291 height 29
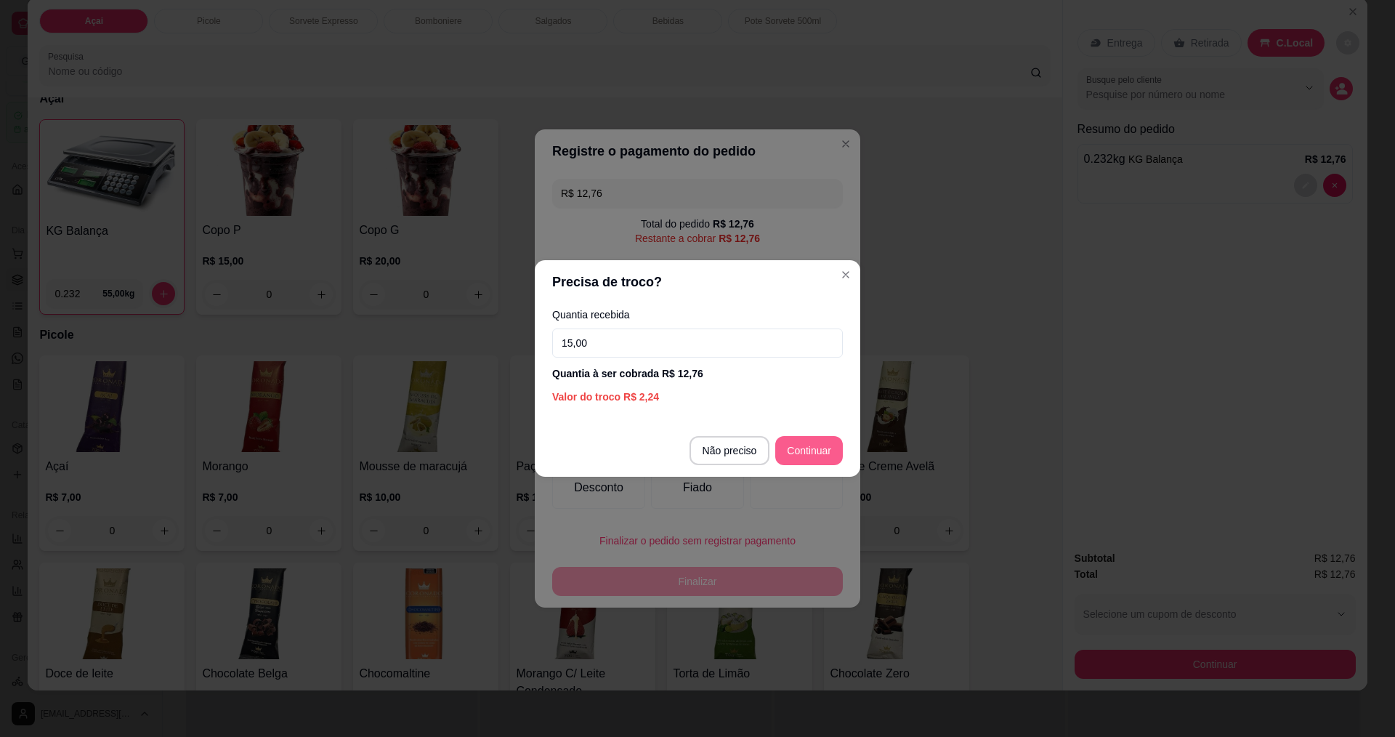
type input "15,00"
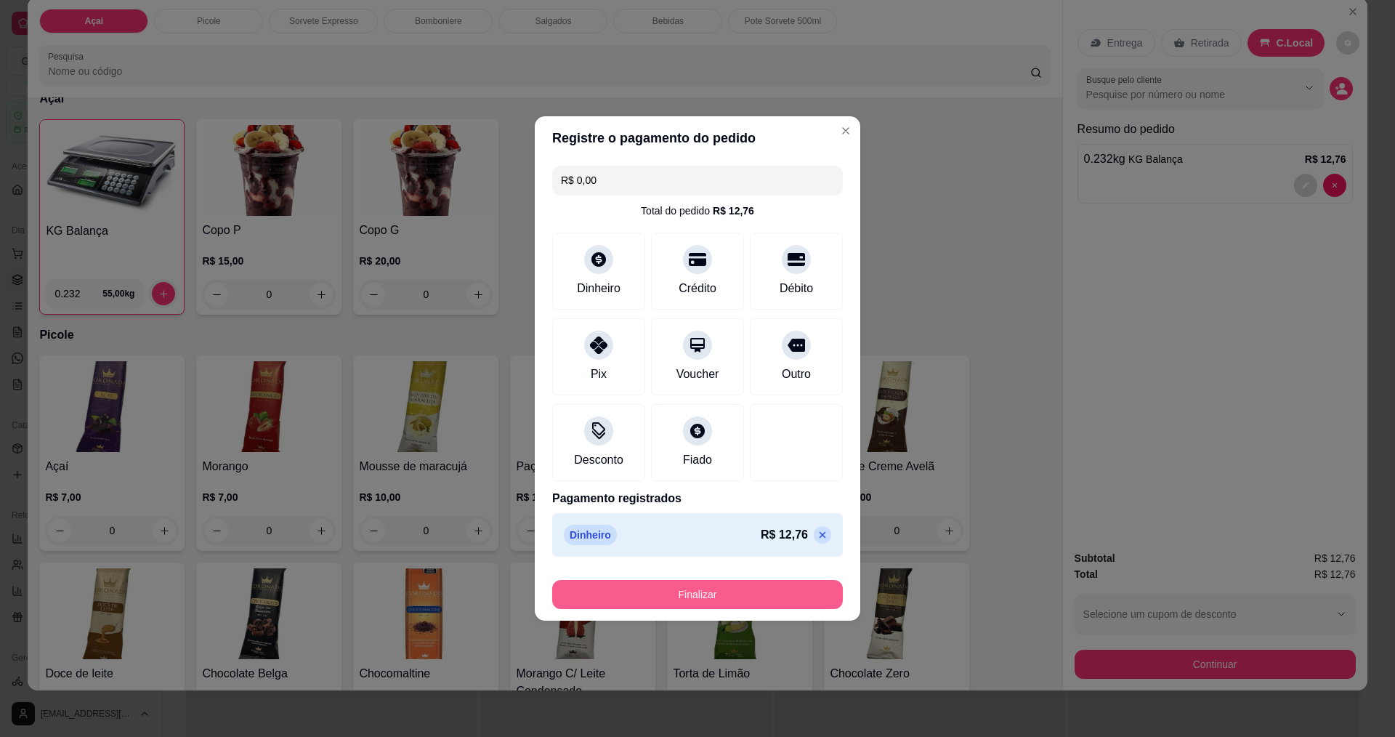
click at [719, 586] on button "Finalizar" at bounding box center [697, 594] width 291 height 29
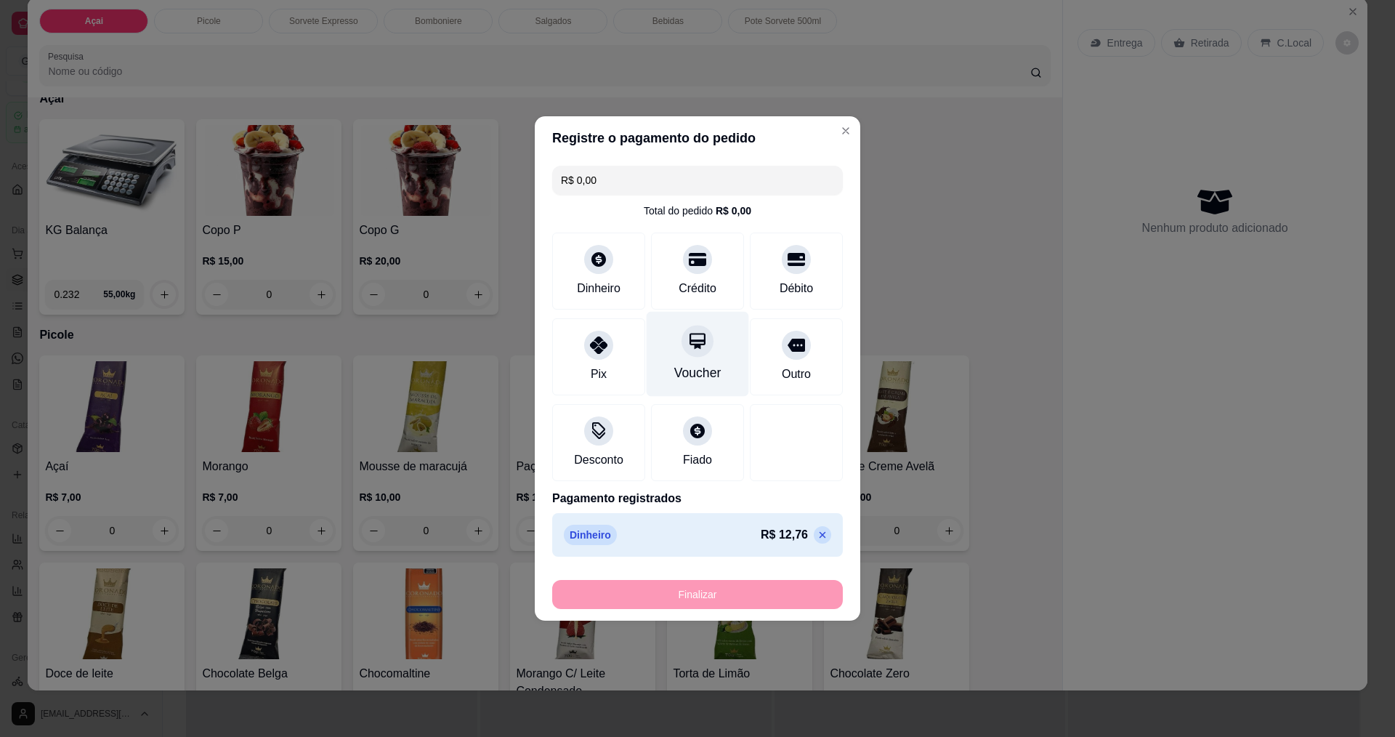
type input "-R$ 12,76"
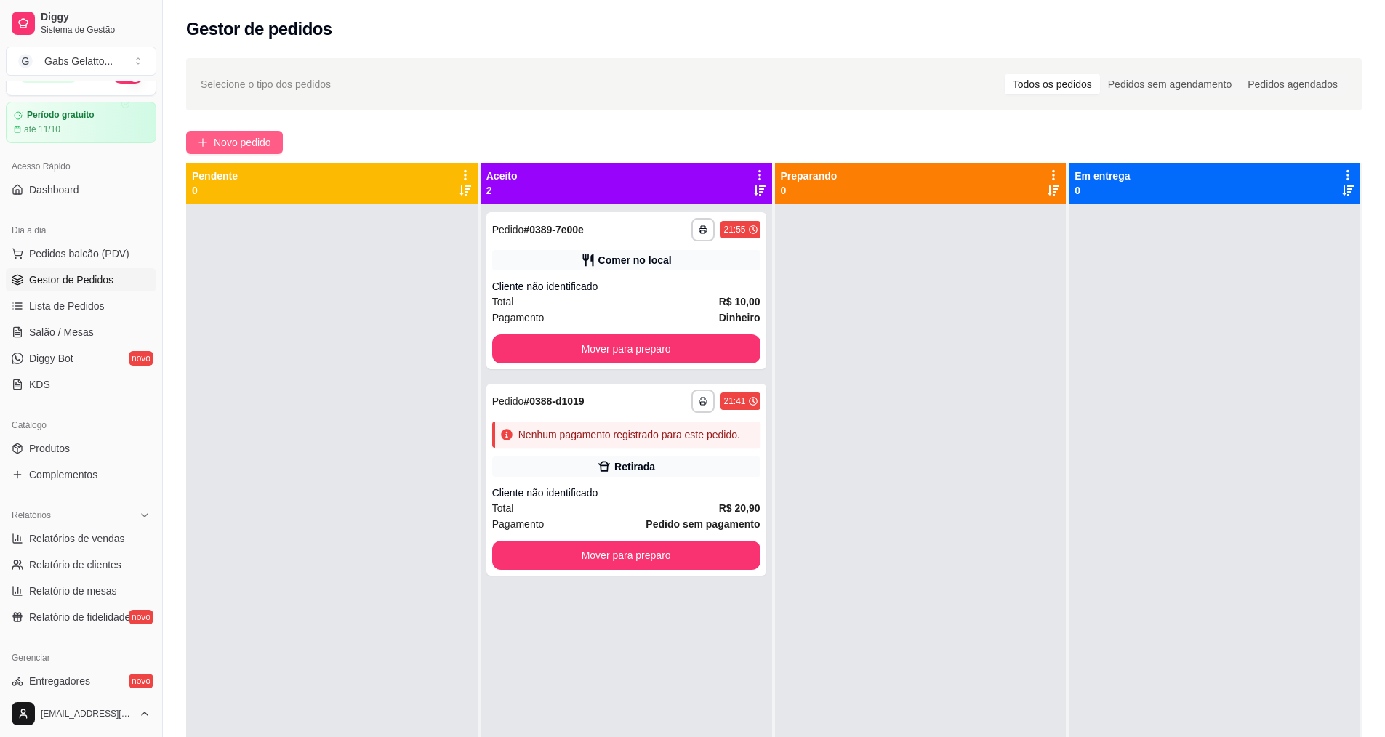
click at [238, 142] on span "Novo pedido" at bounding box center [242, 142] width 57 height 16
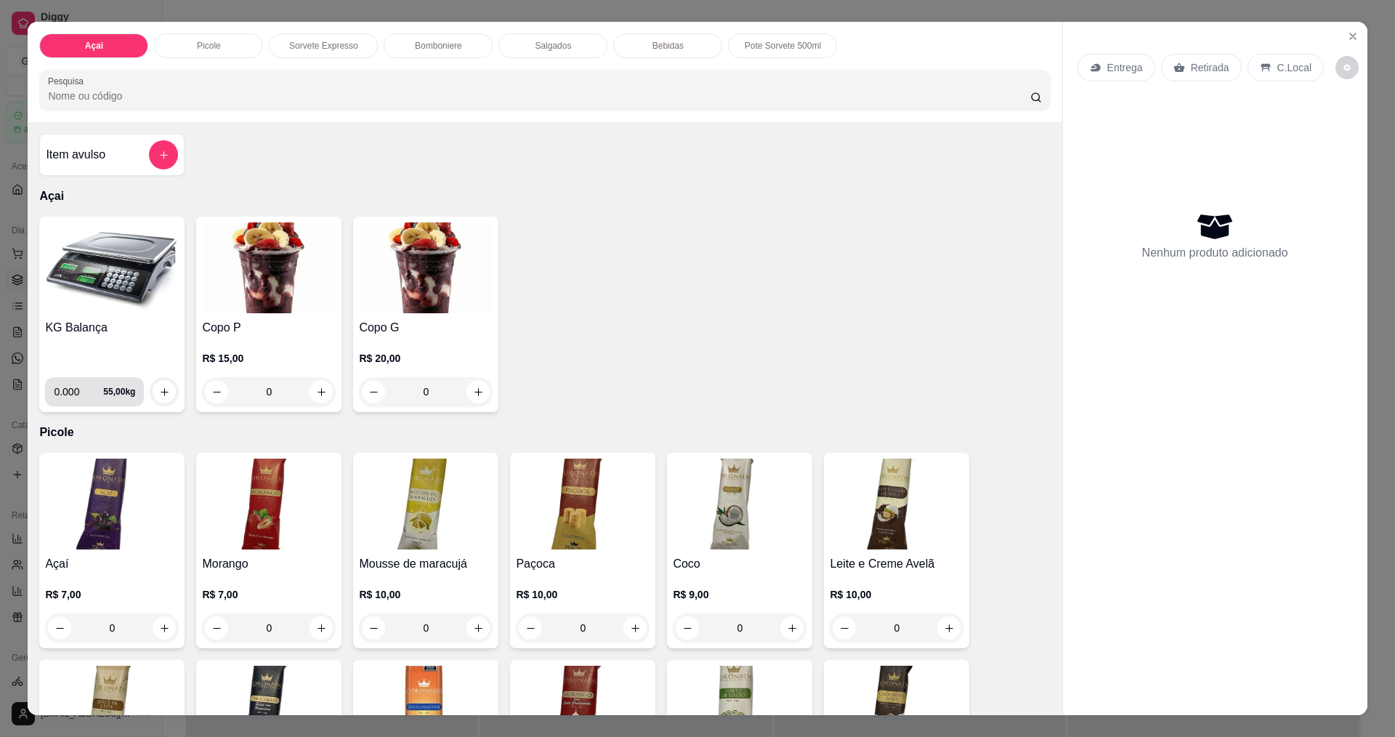
click at [81, 390] on input "0.000" at bounding box center [78, 391] width 49 height 29
type input "0.266"
click at [158, 399] on button "increase-product-quantity" at bounding box center [164, 391] width 23 height 23
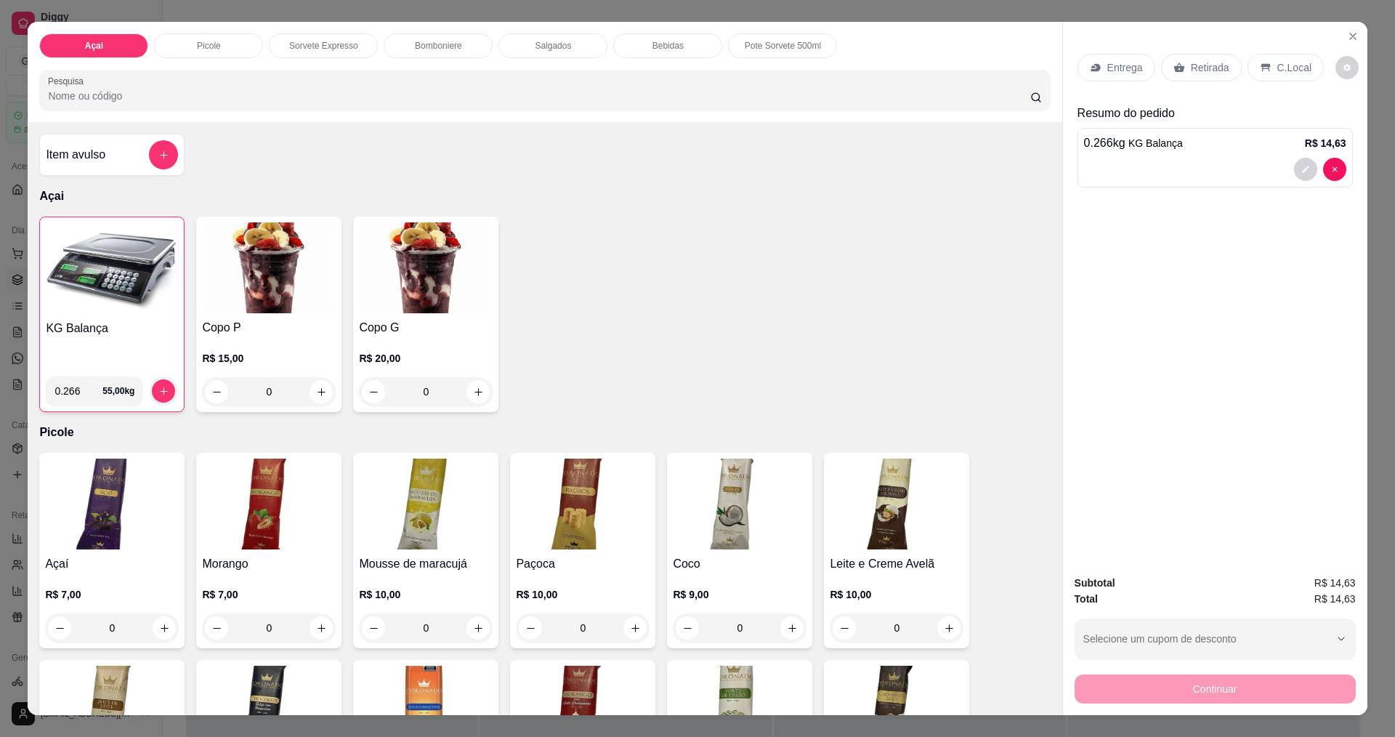
click at [1287, 69] on p "C.Local" at bounding box center [1295, 67] width 34 height 15
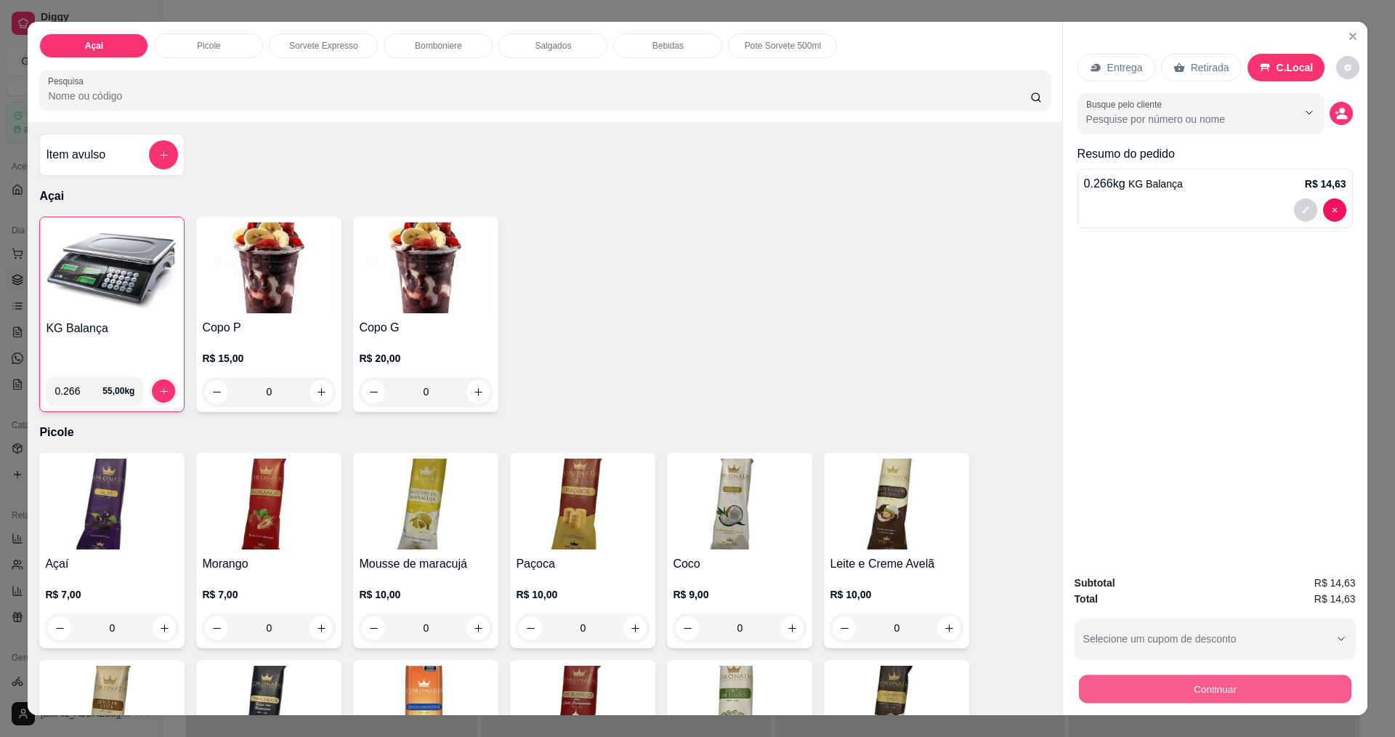
click at [1154, 680] on button "Continuar" at bounding box center [1215, 688] width 273 height 28
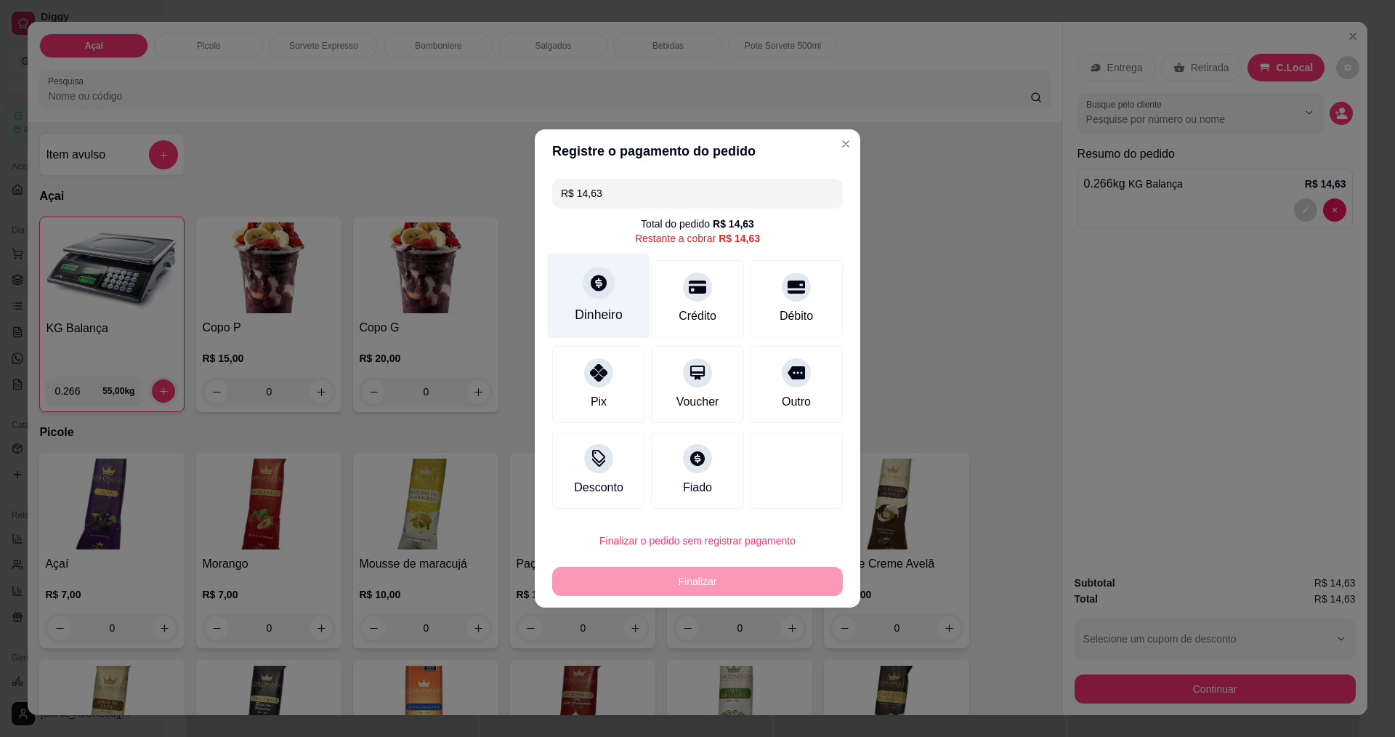
click at [600, 281] on icon at bounding box center [599, 283] width 16 height 16
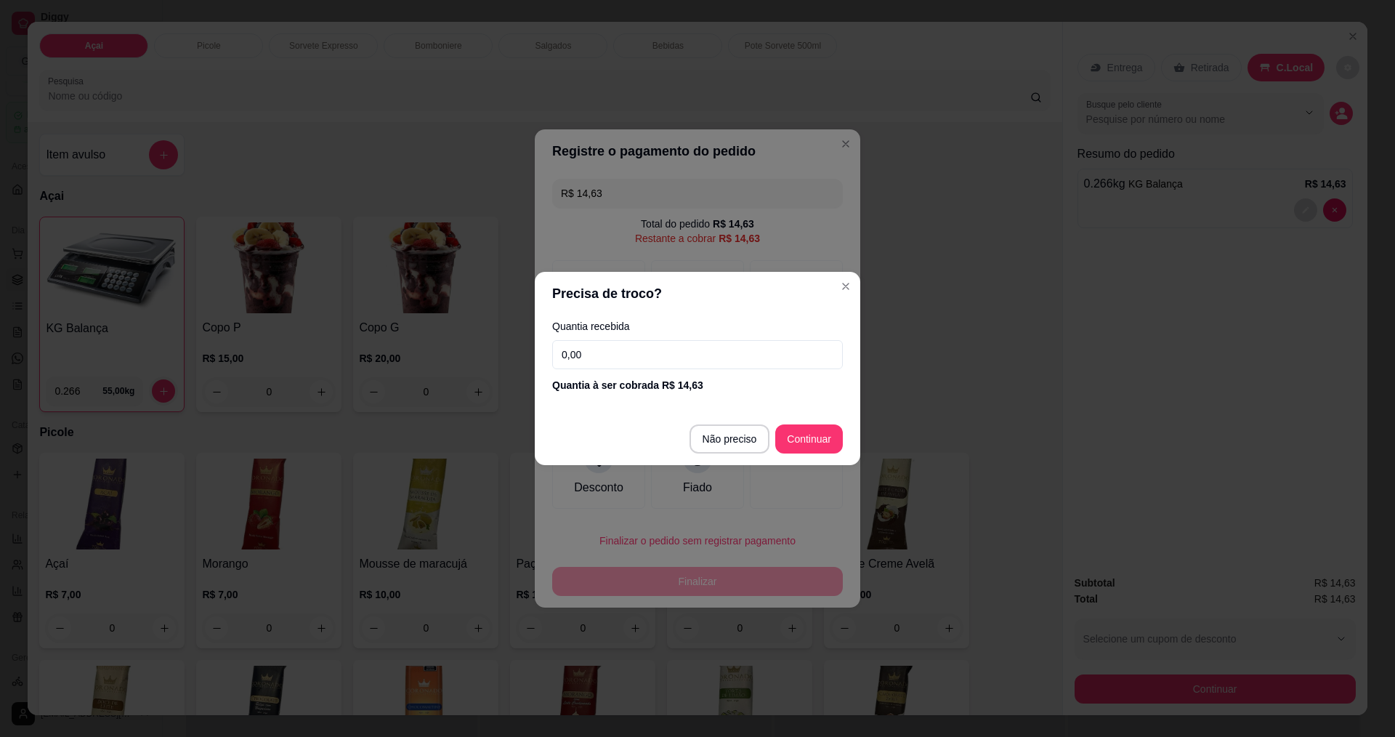
drag, startPoint x: 692, startPoint y: 353, endPoint x: 696, endPoint y: 337, distance: 17.3
click at [693, 353] on input "0,00" at bounding box center [697, 354] width 291 height 29
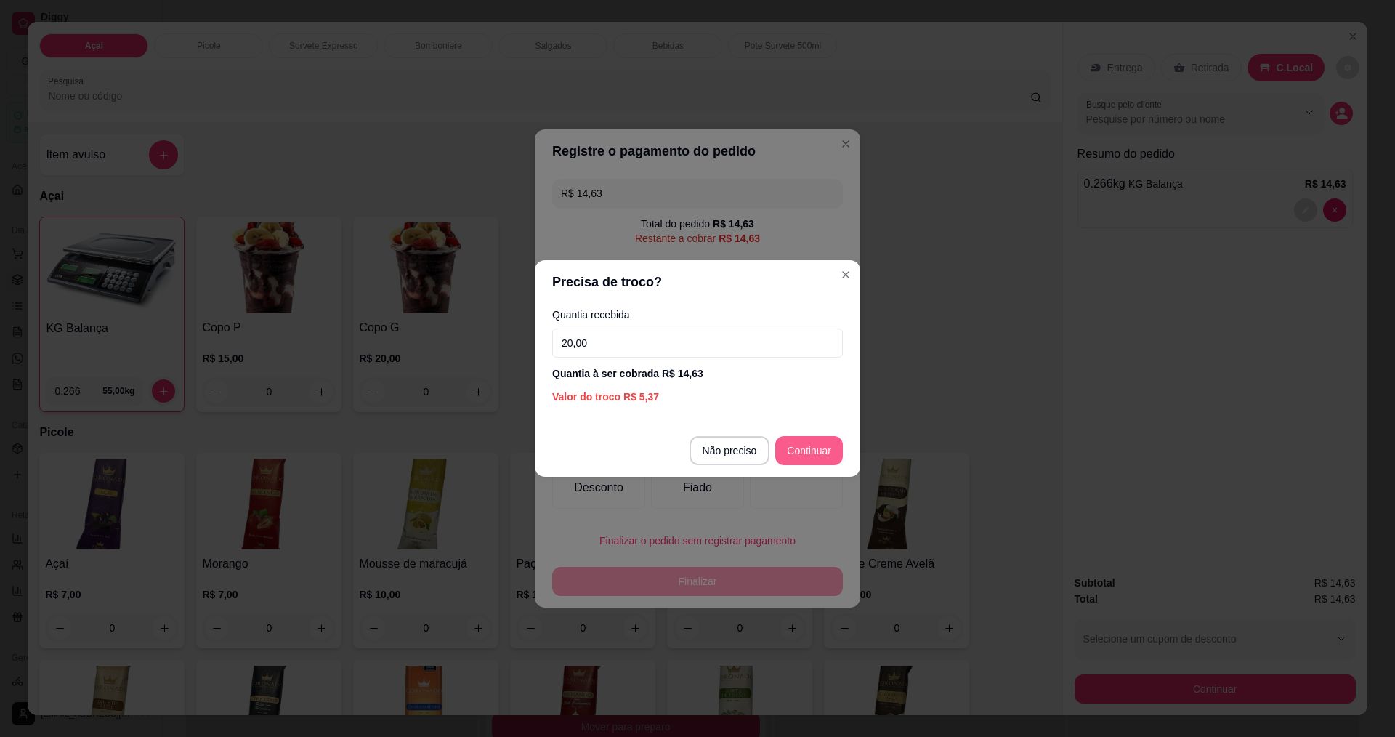
type input "20,00"
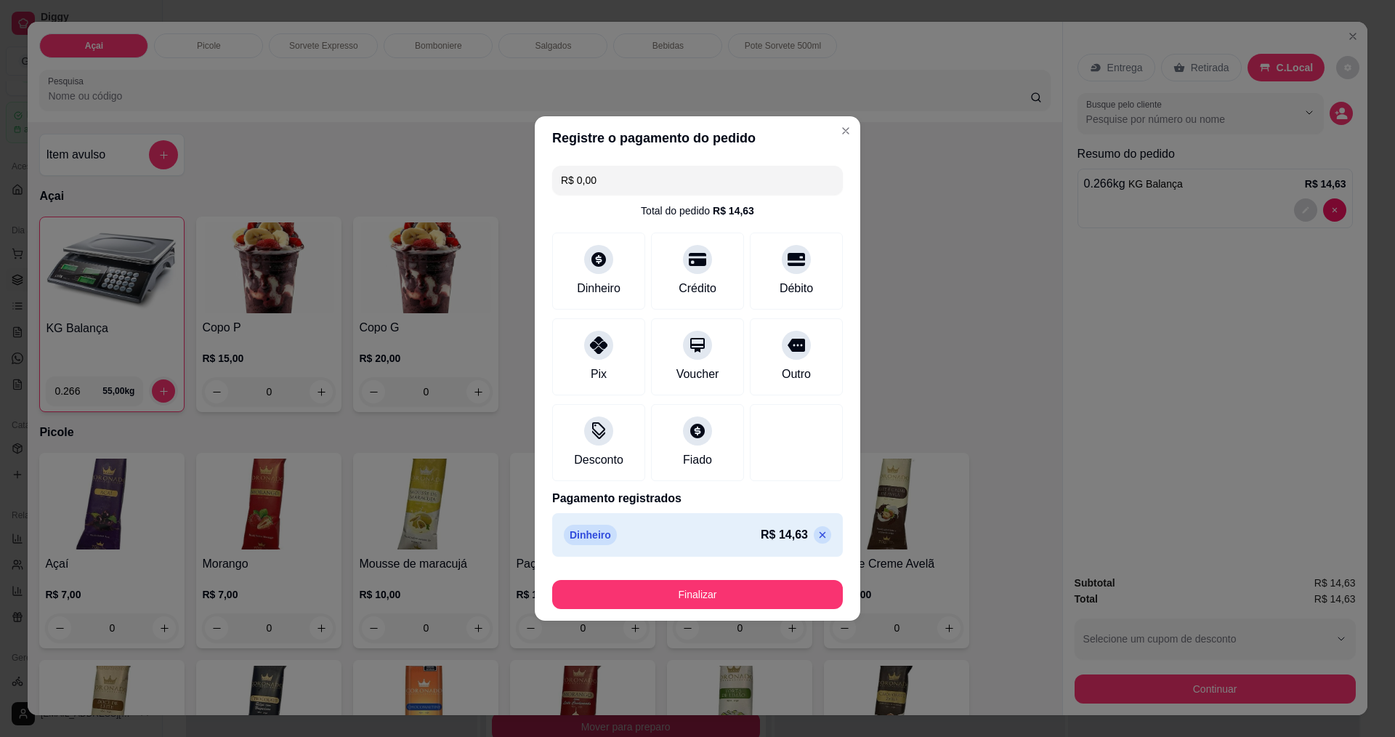
click at [734, 589] on button "Finalizar" at bounding box center [697, 594] width 291 height 29
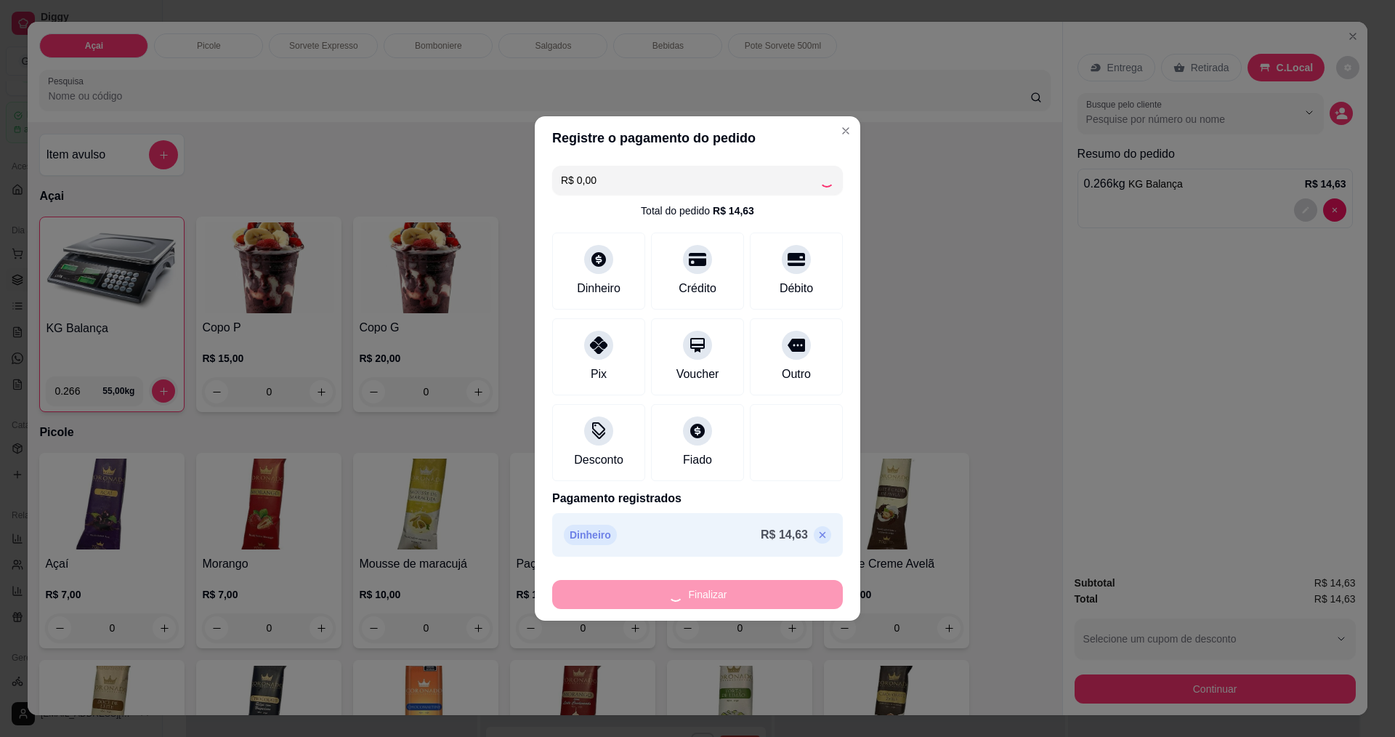
type input "-R$ 14,63"
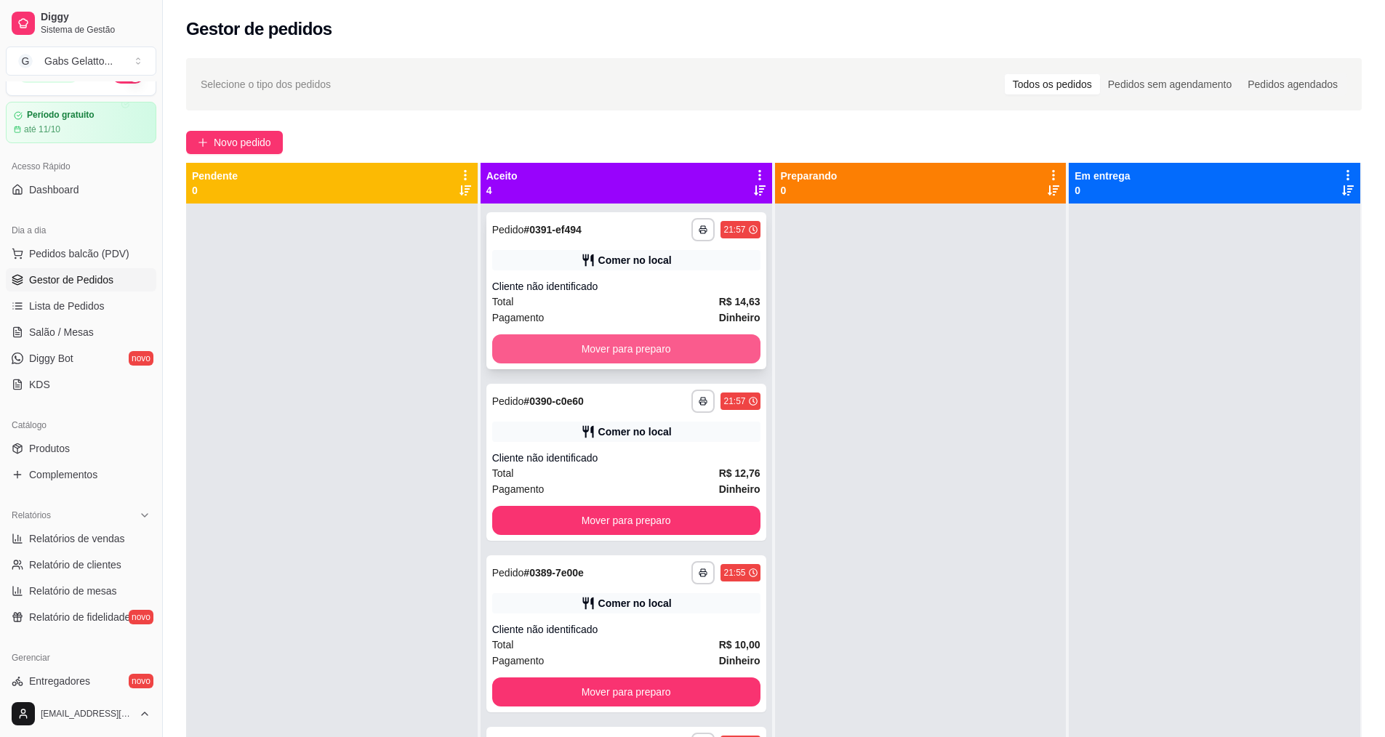
click at [628, 358] on button "Mover para preparo" at bounding box center [626, 348] width 268 height 29
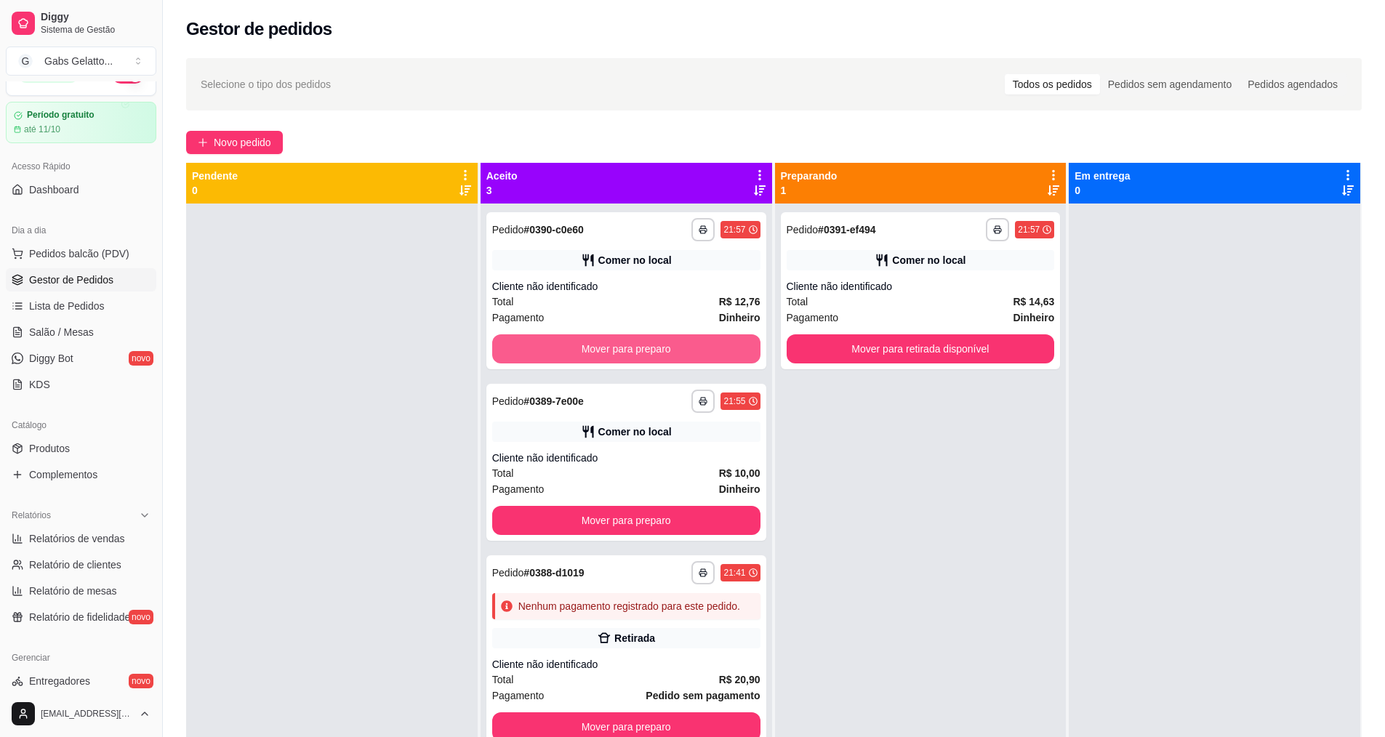
click at [628, 358] on button "Mover para preparo" at bounding box center [626, 348] width 268 height 29
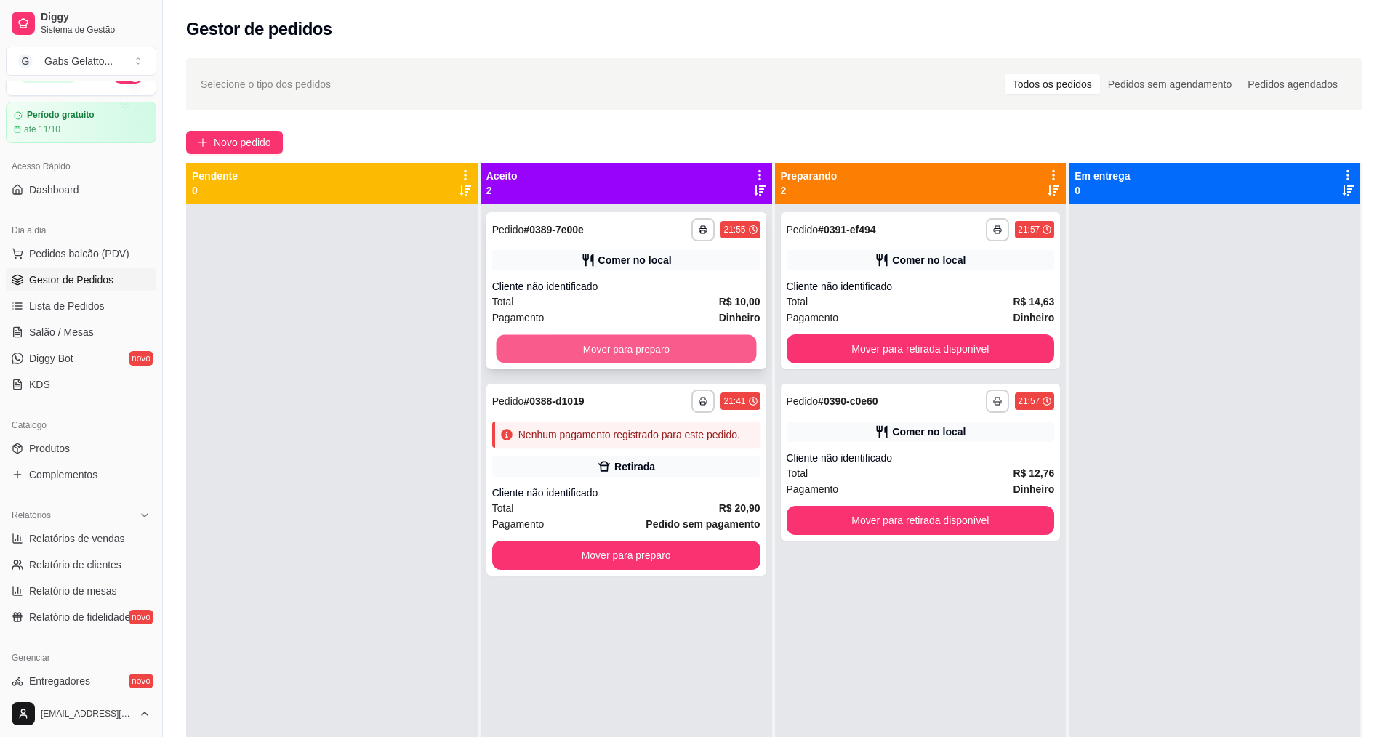
click at [635, 361] on button "Mover para preparo" at bounding box center [626, 349] width 260 height 28
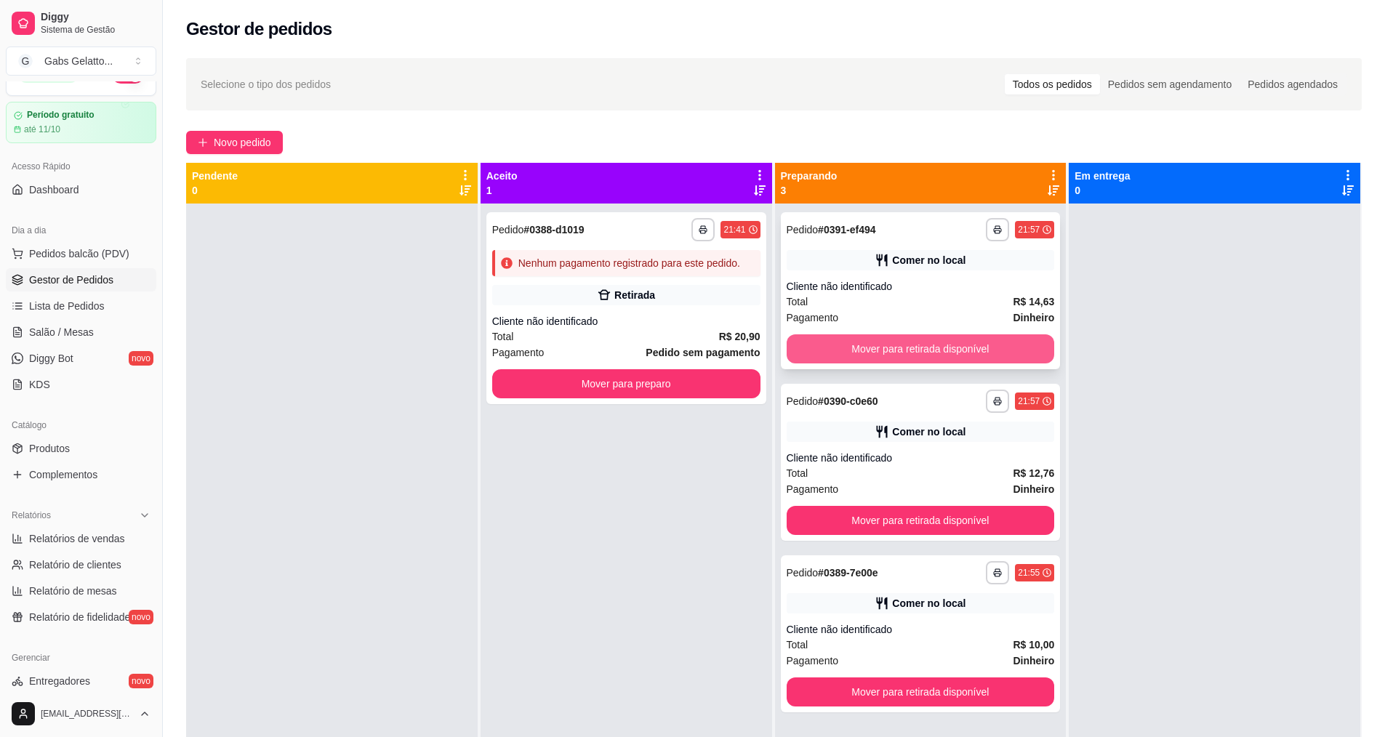
click at [925, 360] on button "Mover para retirada disponível" at bounding box center [920, 348] width 268 height 29
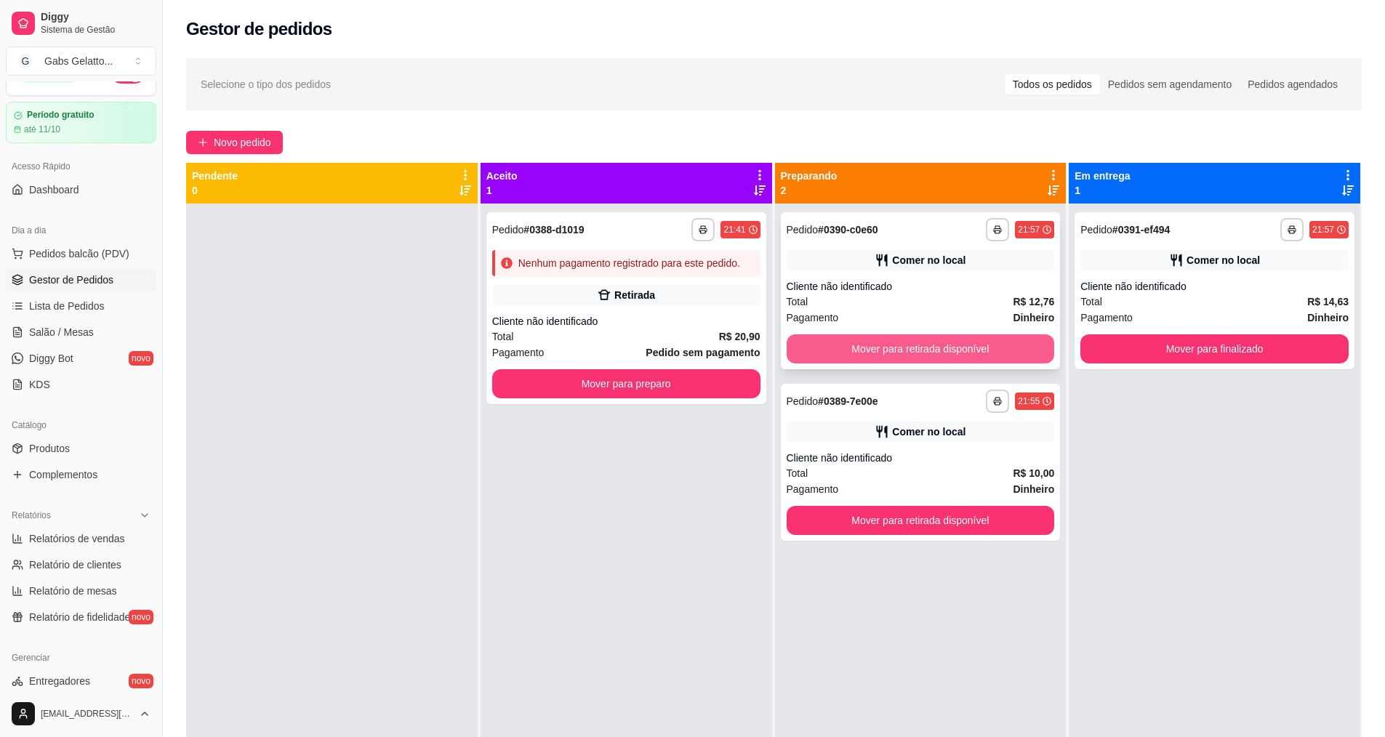
click at [947, 360] on button "Mover para retirada disponível" at bounding box center [920, 348] width 268 height 29
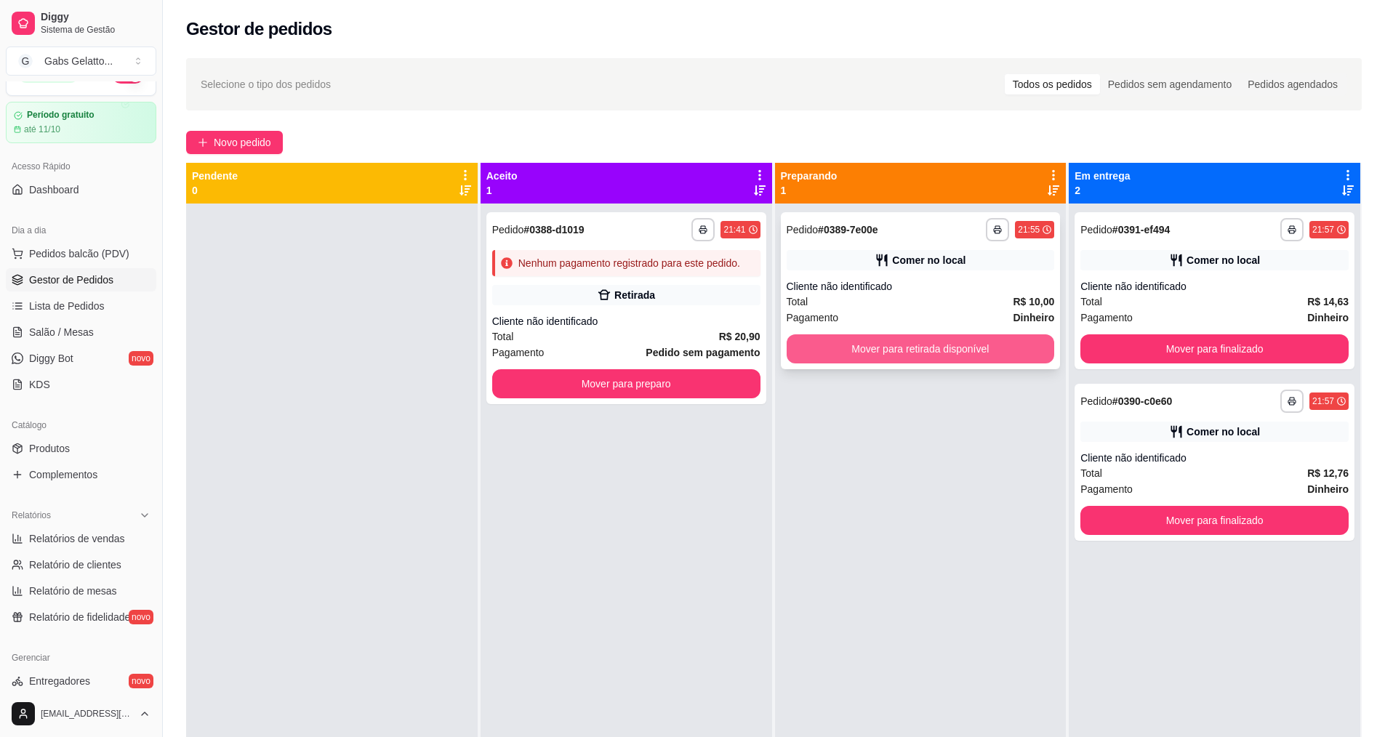
click at [989, 364] on div "**********" at bounding box center [921, 290] width 280 height 157
click at [939, 345] on button "Mover para retirada disponível" at bounding box center [920, 348] width 268 height 29
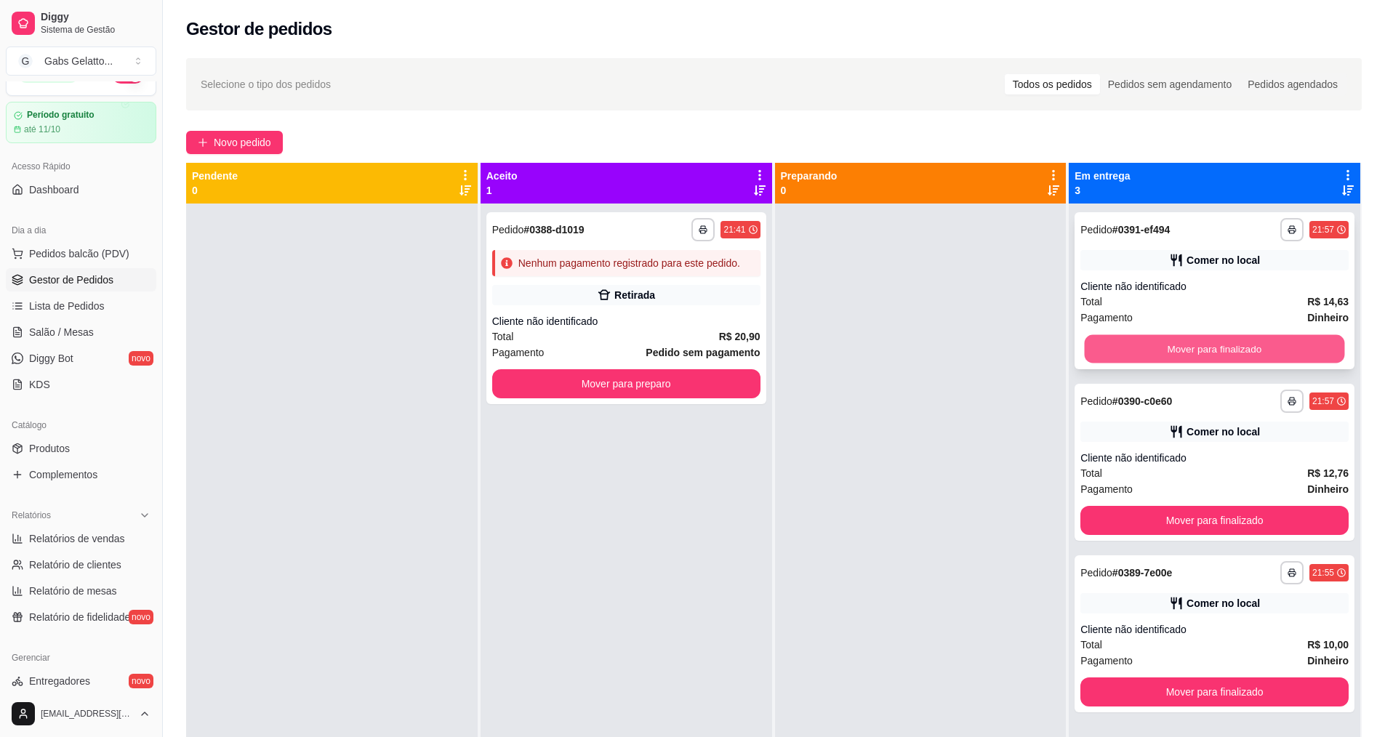
click at [1209, 343] on button "Mover para finalizado" at bounding box center [1214, 349] width 260 height 28
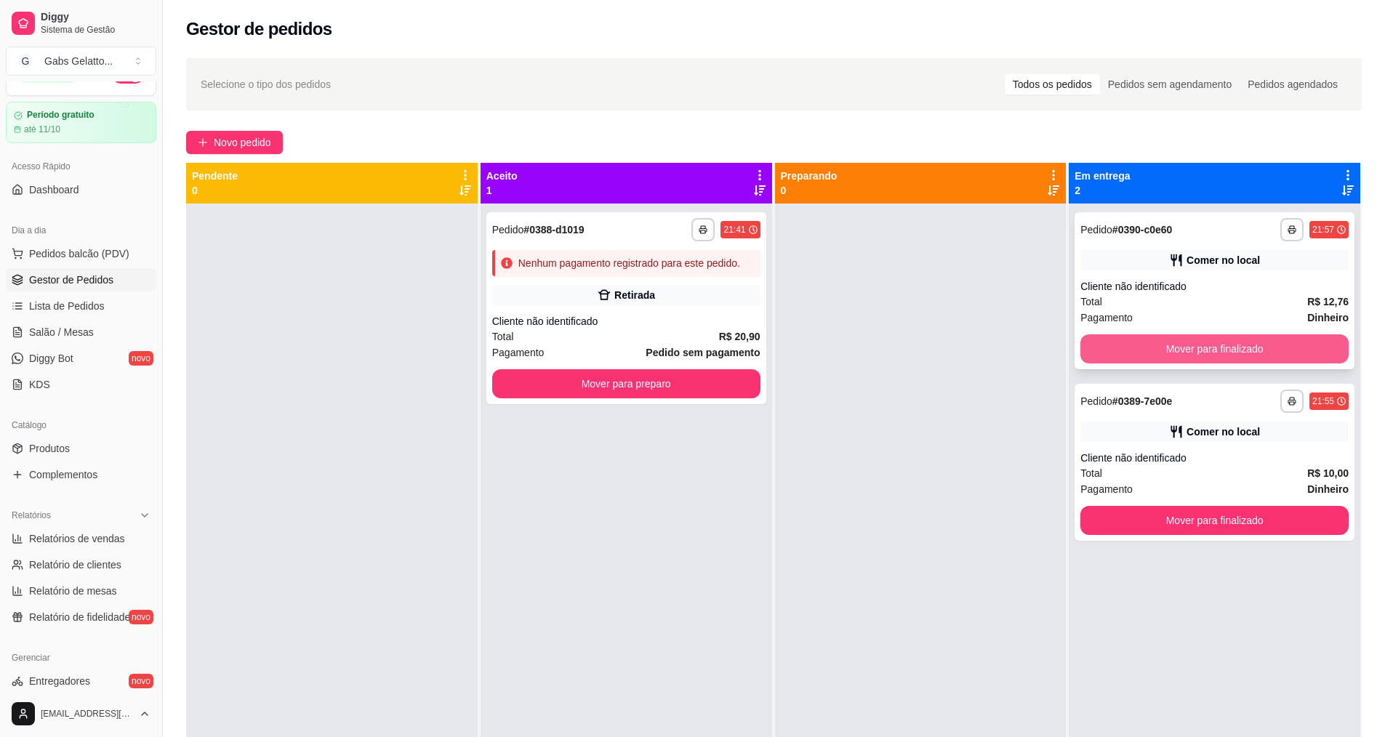
click at [1209, 349] on button "Mover para finalizado" at bounding box center [1214, 348] width 268 height 29
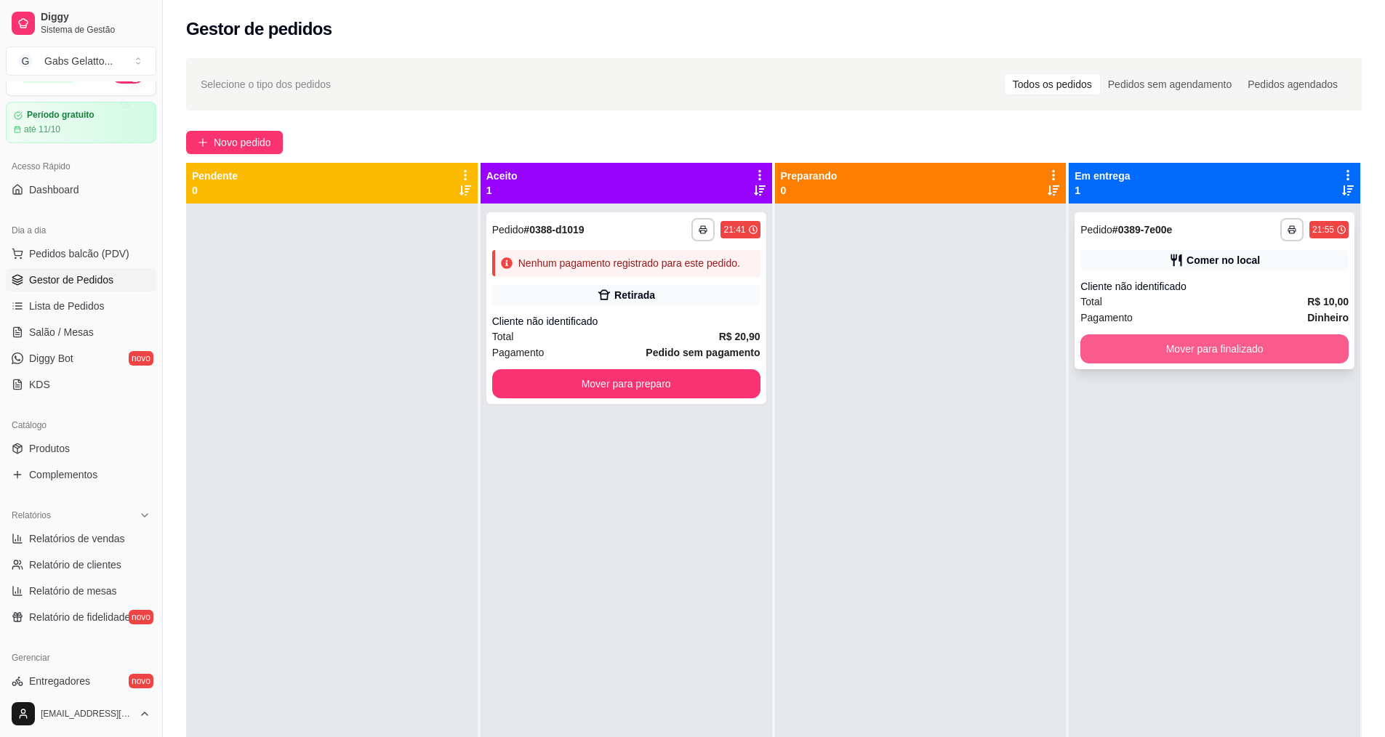
click at [1212, 350] on button "Mover para finalizado" at bounding box center [1214, 348] width 268 height 29
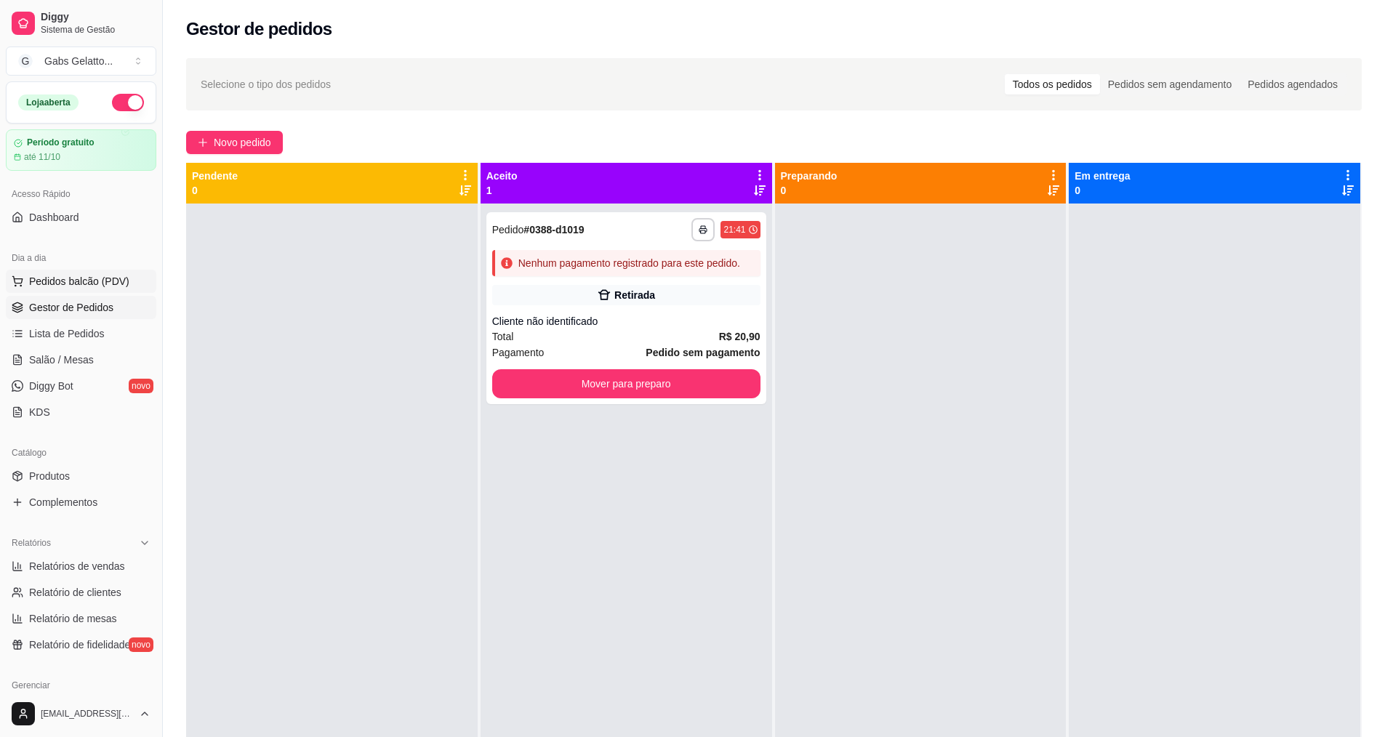
click at [96, 281] on span "Pedidos balcão (PDV)" at bounding box center [79, 281] width 100 height 15
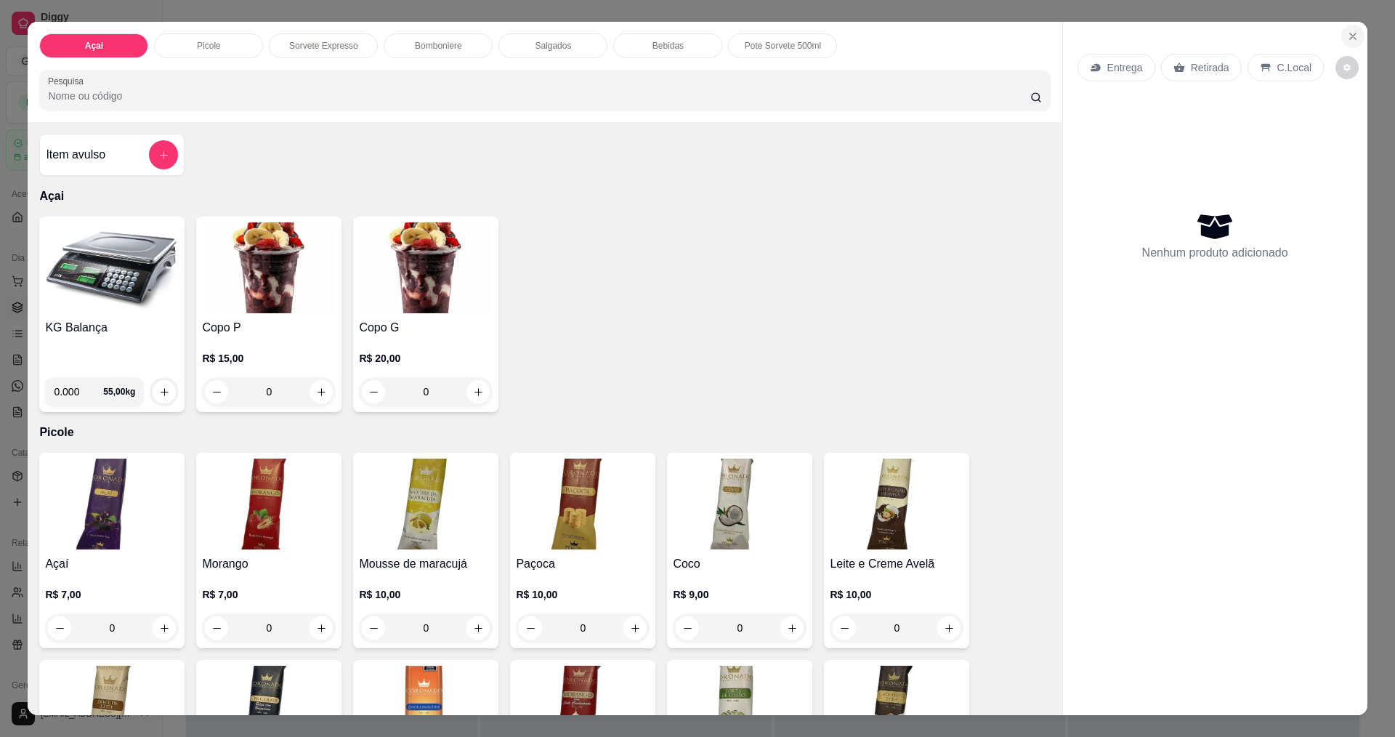
click at [1352, 36] on icon "Close" at bounding box center [1353, 37] width 12 height 12
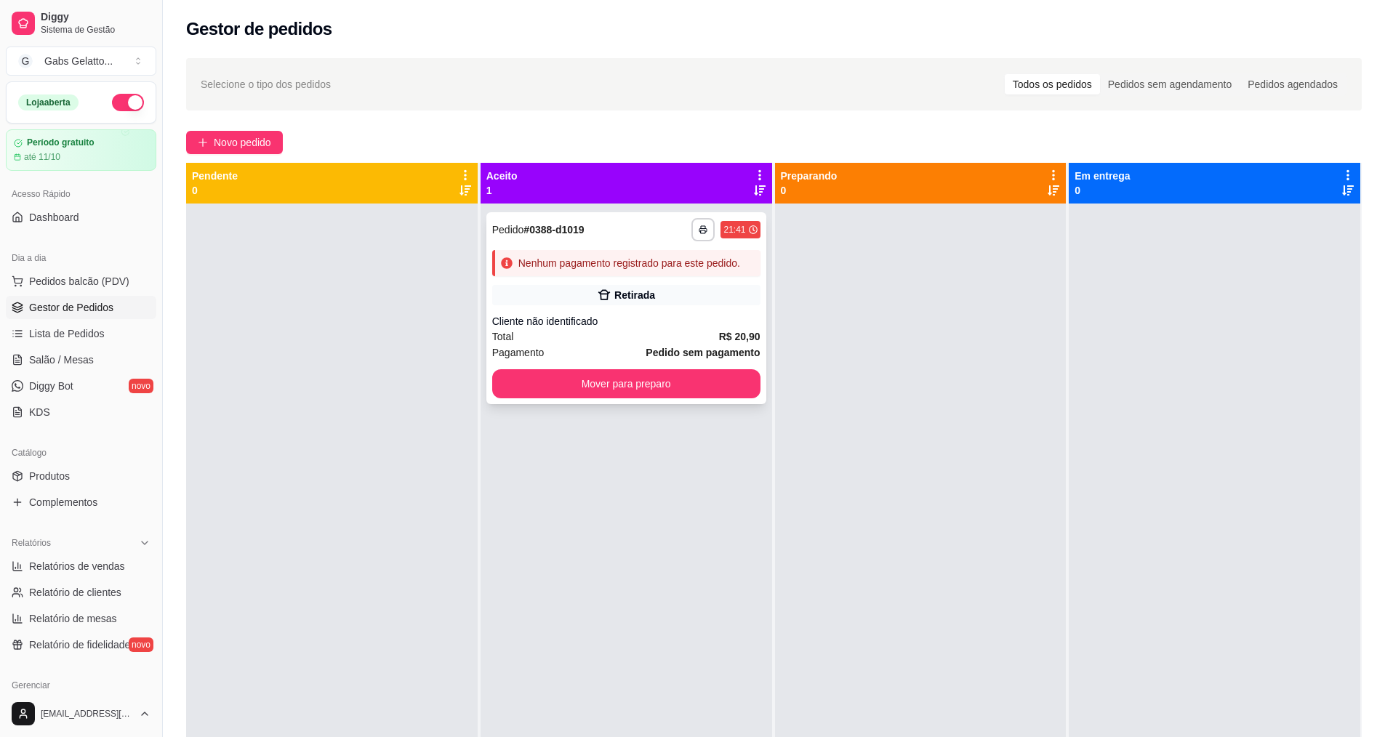
click at [676, 289] on div "Retirada" at bounding box center [626, 295] width 268 height 20
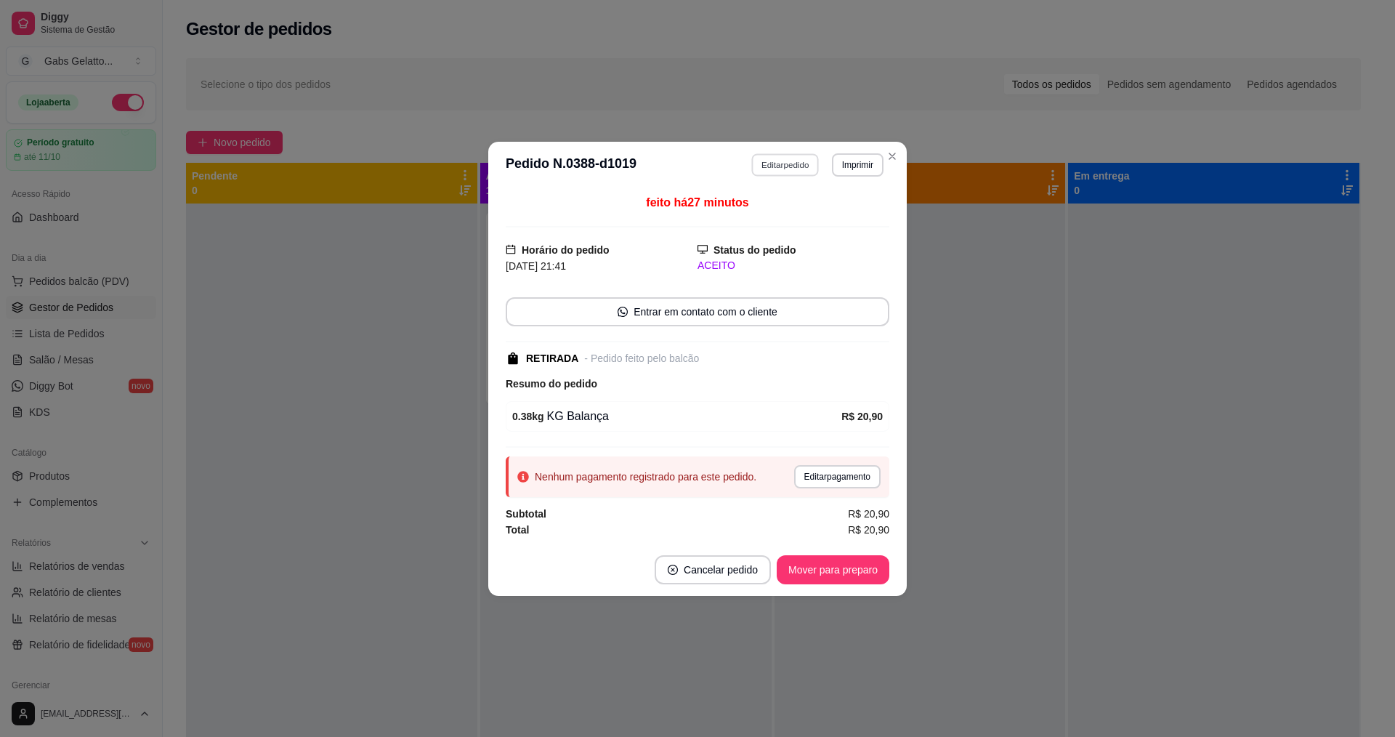
click at [767, 166] on button "Editar pedido" at bounding box center [786, 164] width 68 height 23
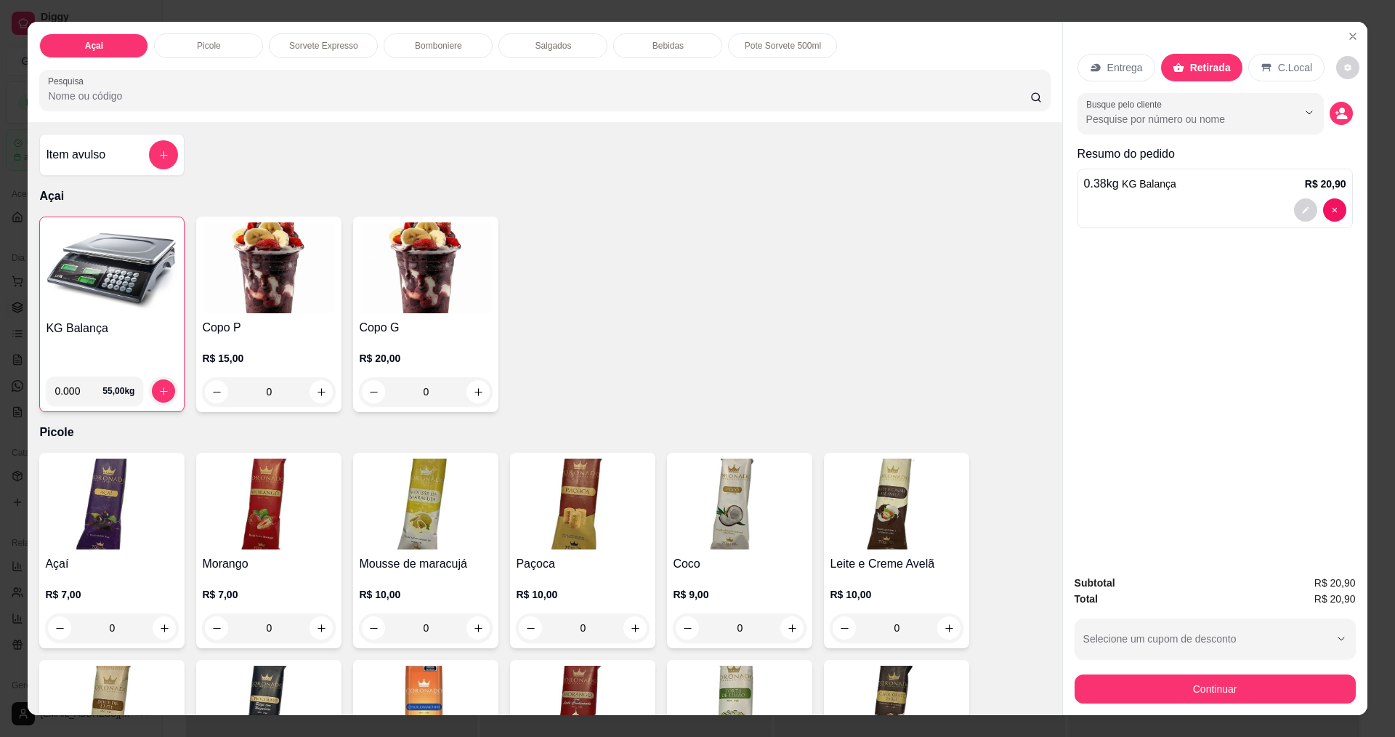
click at [123, 297] on img at bounding box center [112, 268] width 132 height 91
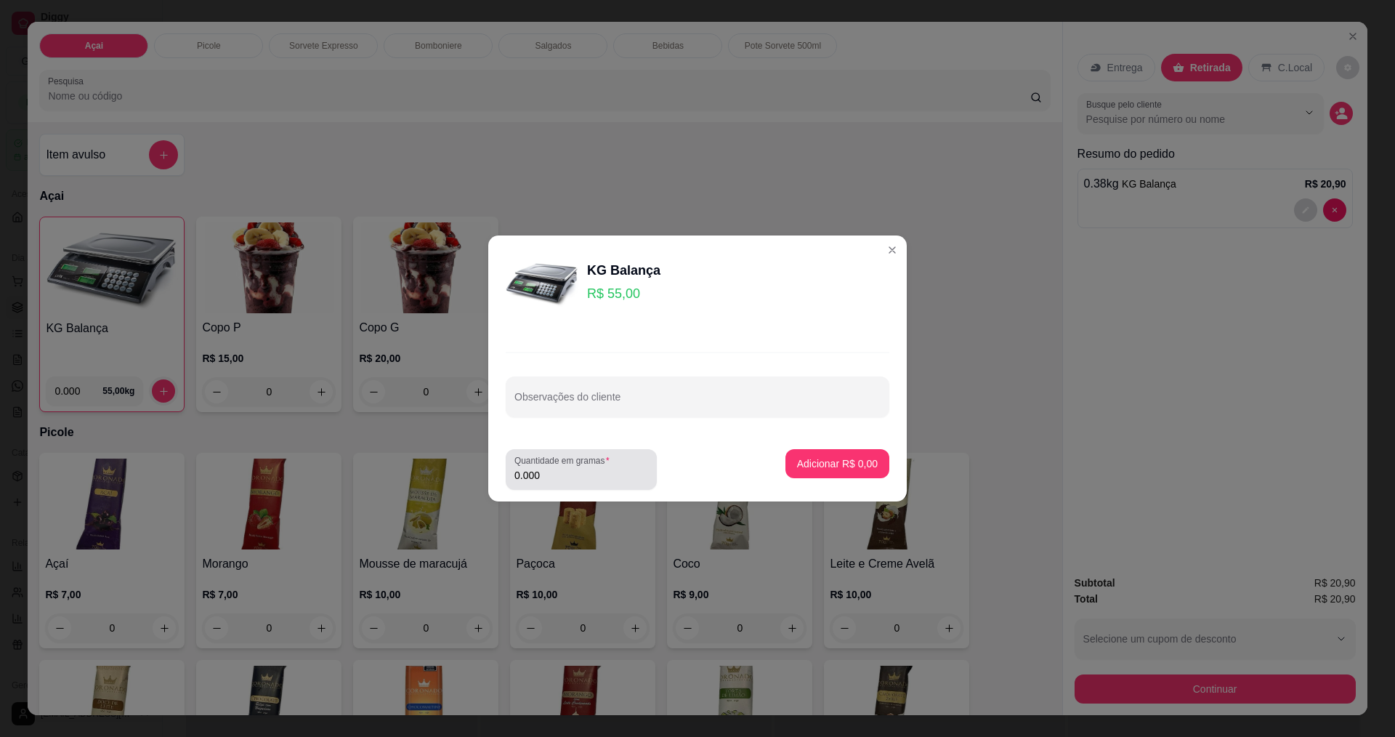
click at [538, 467] on div "0.000" at bounding box center [582, 469] width 134 height 29
type input "0.186"
click at [796, 472] on button "Adicionar R$ 10,23" at bounding box center [834, 464] width 107 height 28
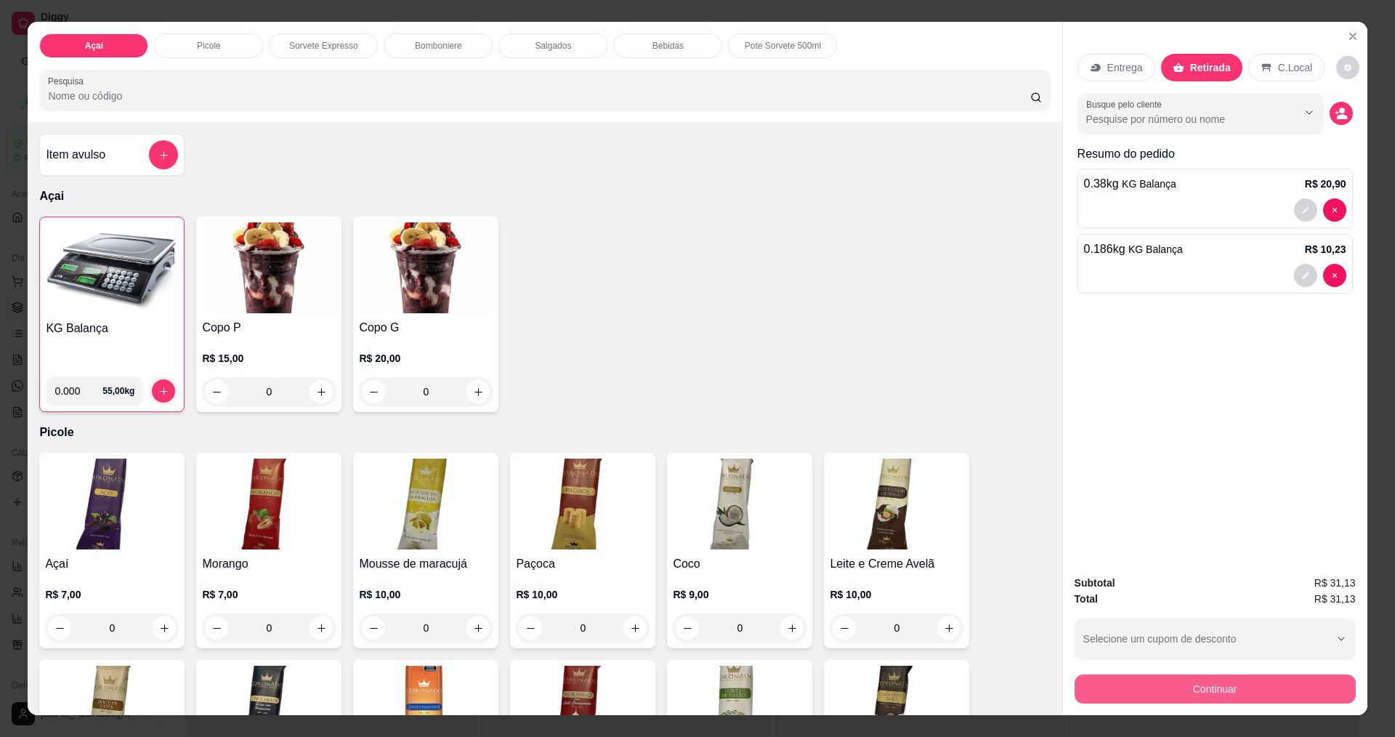
click at [1170, 696] on button "Continuar" at bounding box center [1215, 688] width 281 height 29
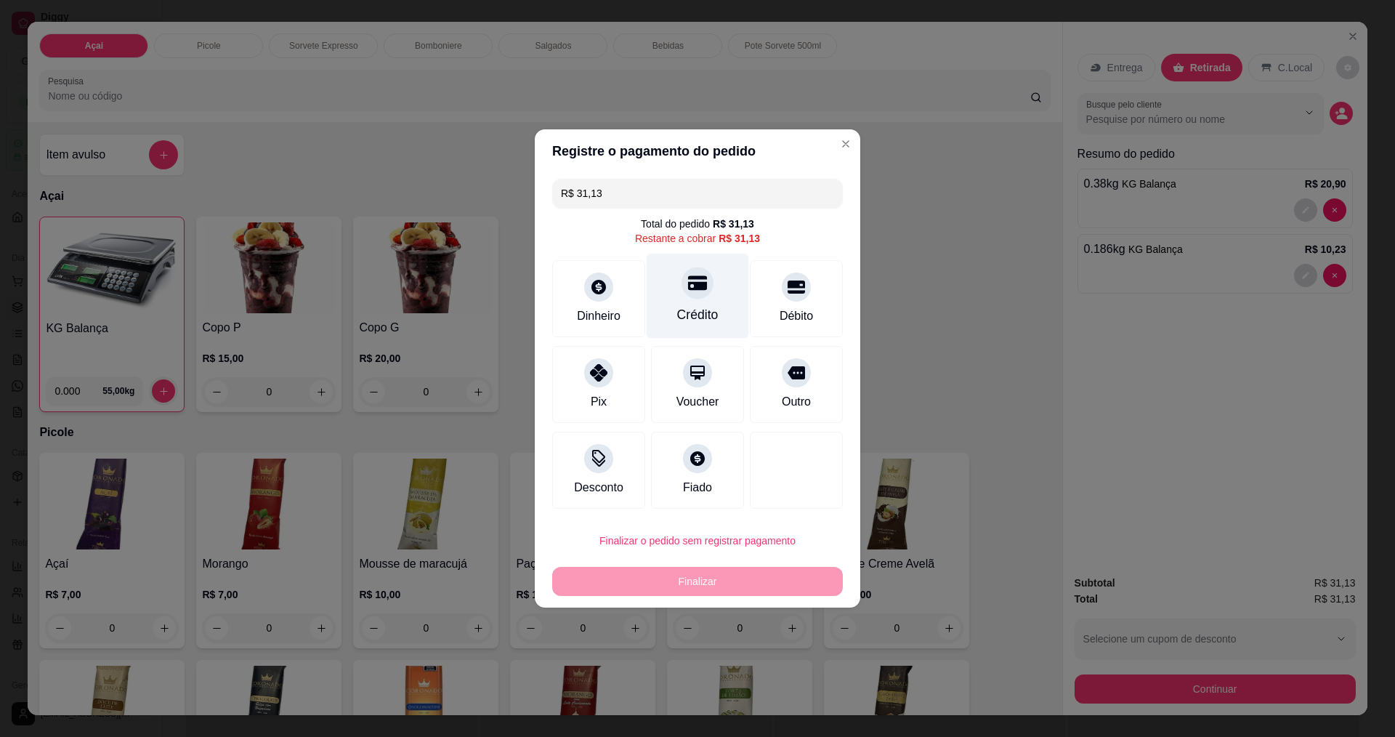
click at [709, 299] on div "Crédito" at bounding box center [698, 296] width 102 height 85
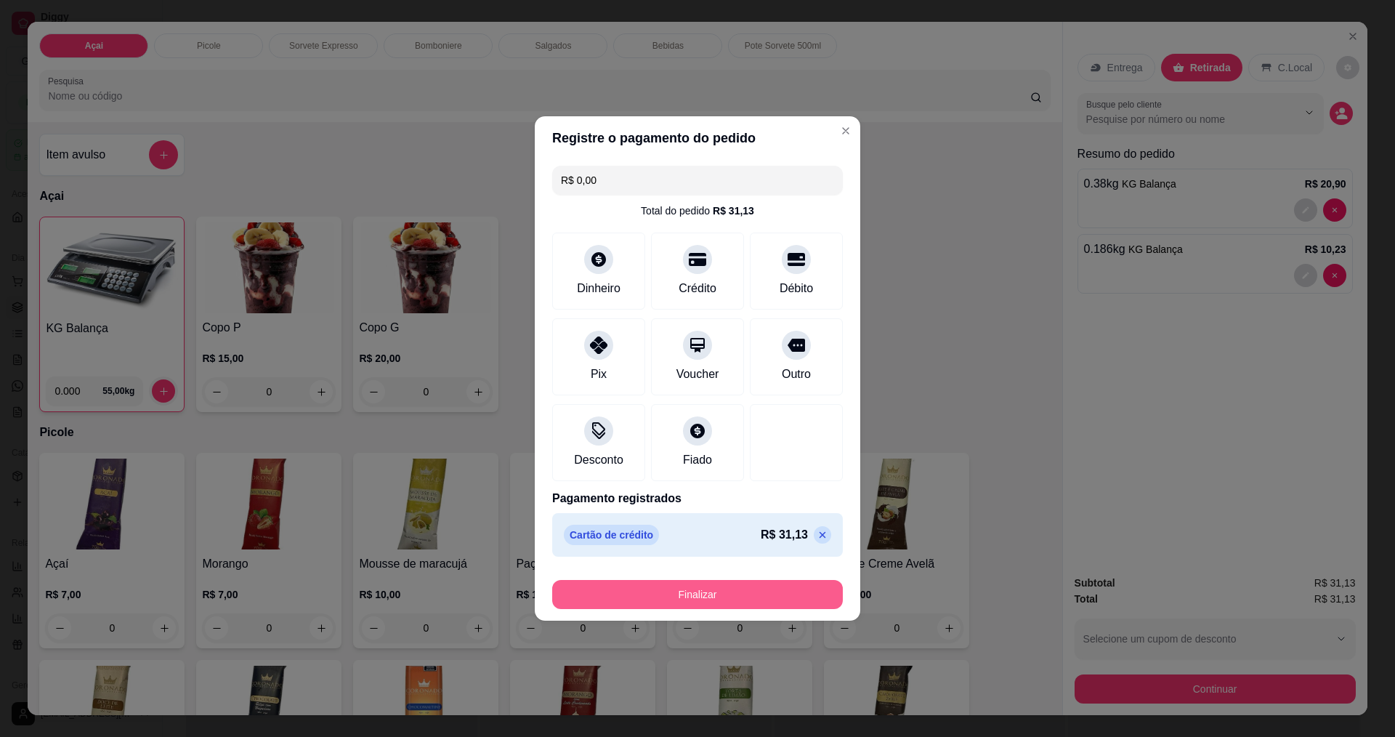
click at [637, 603] on button "Finalizar" at bounding box center [697, 594] width 291 height 29
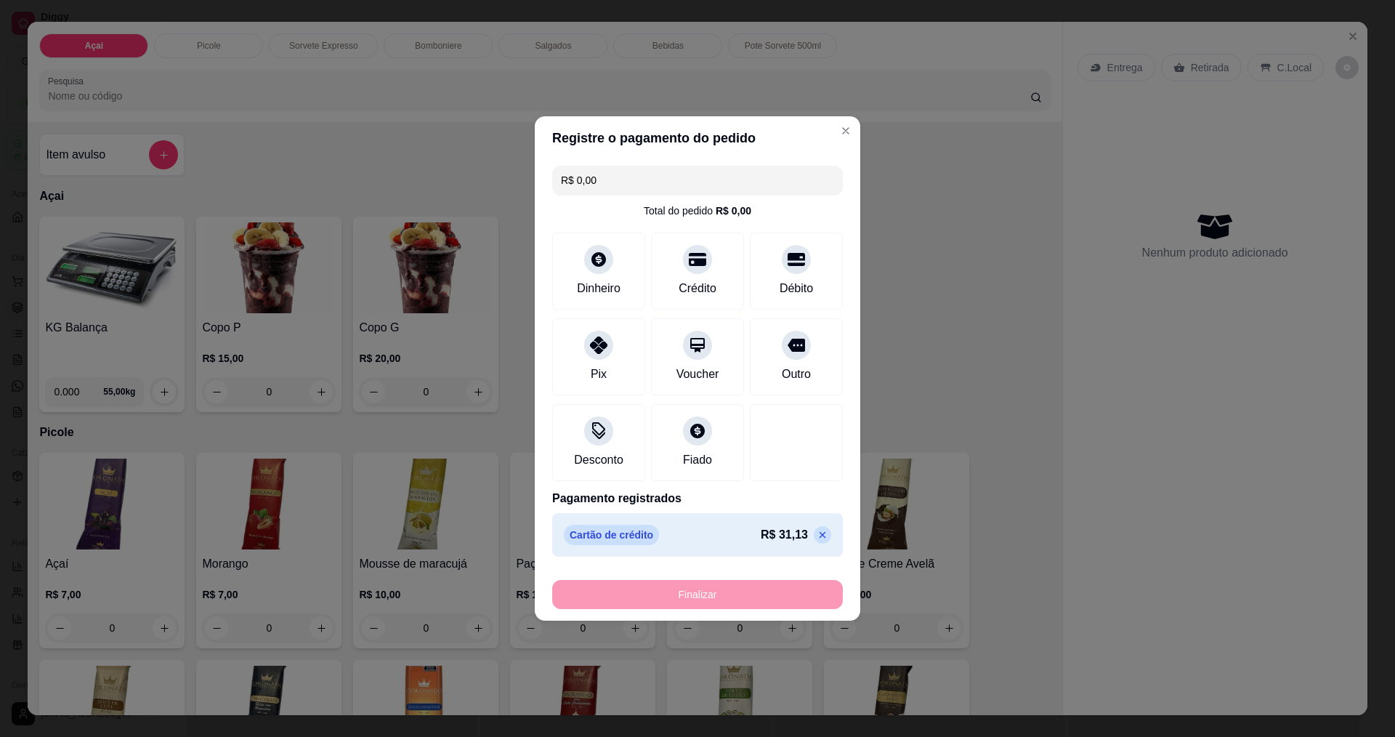
type input "-R$ 31,13"
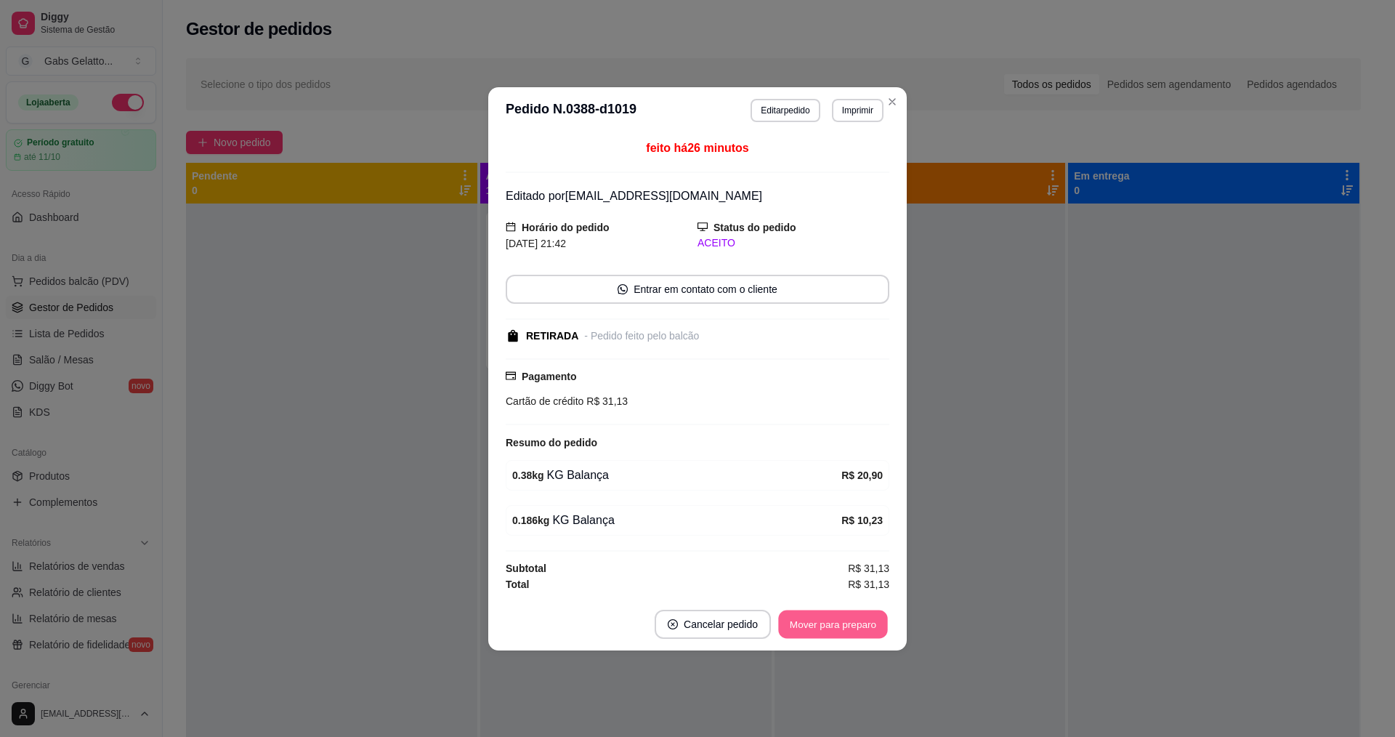
click at [883, 631] on button "Mover para preparo" at bounding box center [832, 624] width 109 height 28
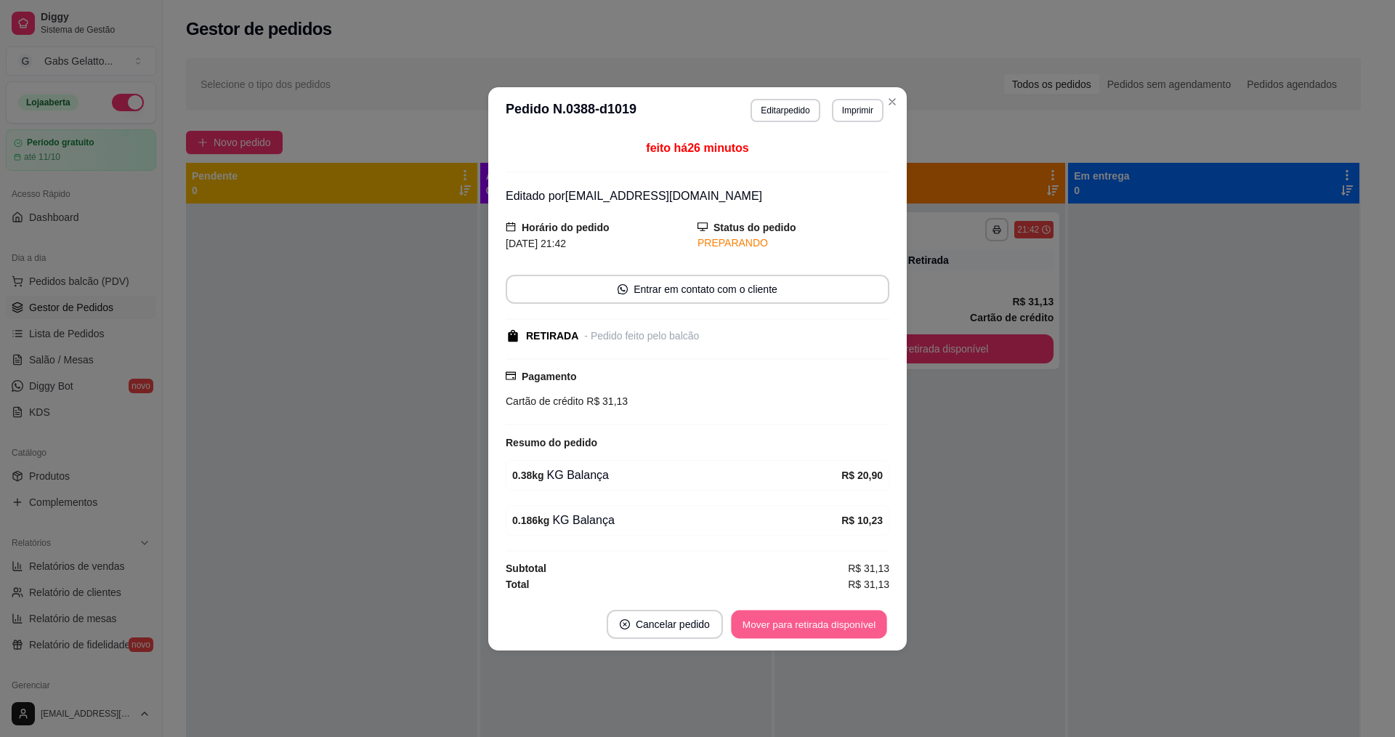
click at [878, 623] on button "Mover para retirada disponível" at bounding box center [809, 624] width 156 height 28
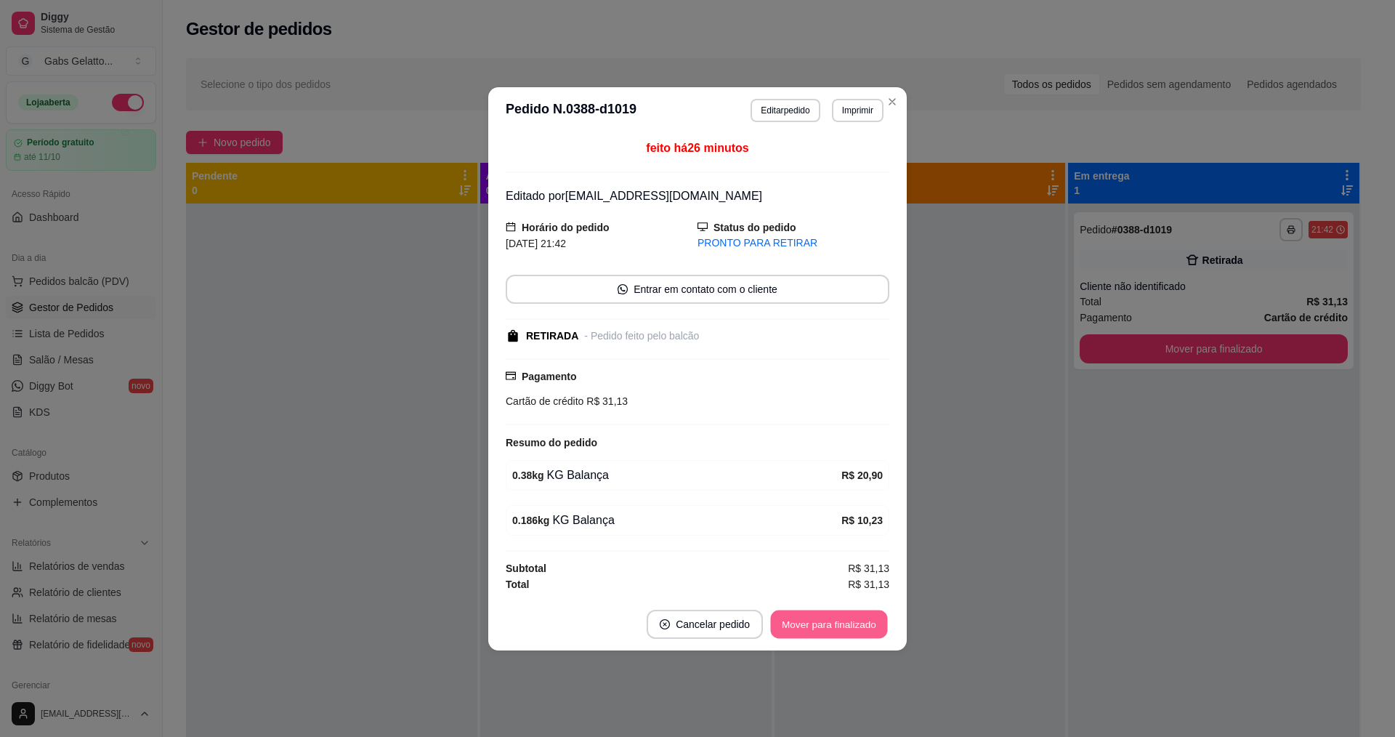
click at [842, 638] on button "Mover para finalizado" at bounding box center [829, 624] width 117 height 28
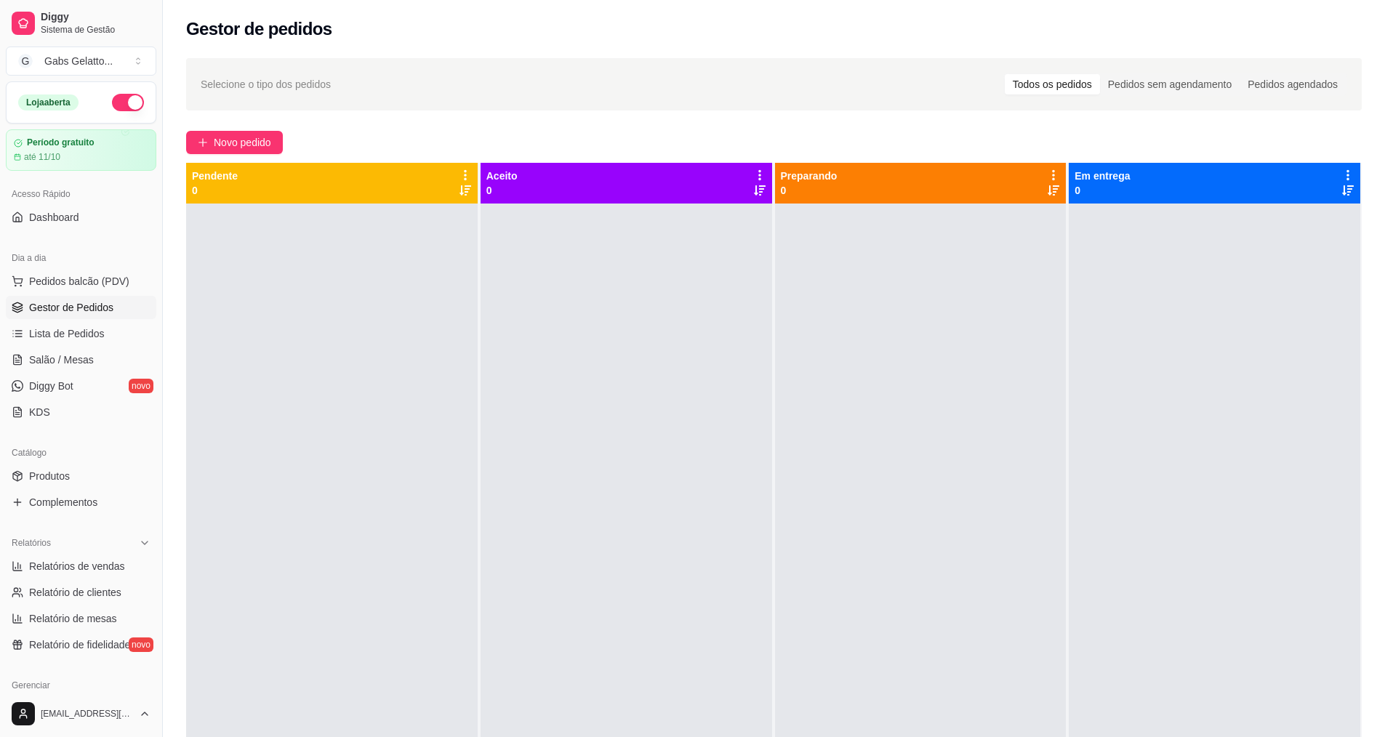
click at [243, 126] on div "Selecione o tipo dos pedidos Todos os pedidos Pedidos sem agendamento Pedidos a…" at bounding box center [774, 483] width 1222 height 868
drag, startPoint x: 251, startPoint y: 154, endPoint x: 257, endPoint y: 148, distance: 8.3
click at [254, 153] on div "Selecione o tipo dos pedidos Todos os pedidos Pedidos sem agendamento Pedidos a…" at bounding box center [774, 483] width 1222 height 868
click at [259, 145] on span "Novo pedido" at bounding box center [242, 142] width 57 height 16
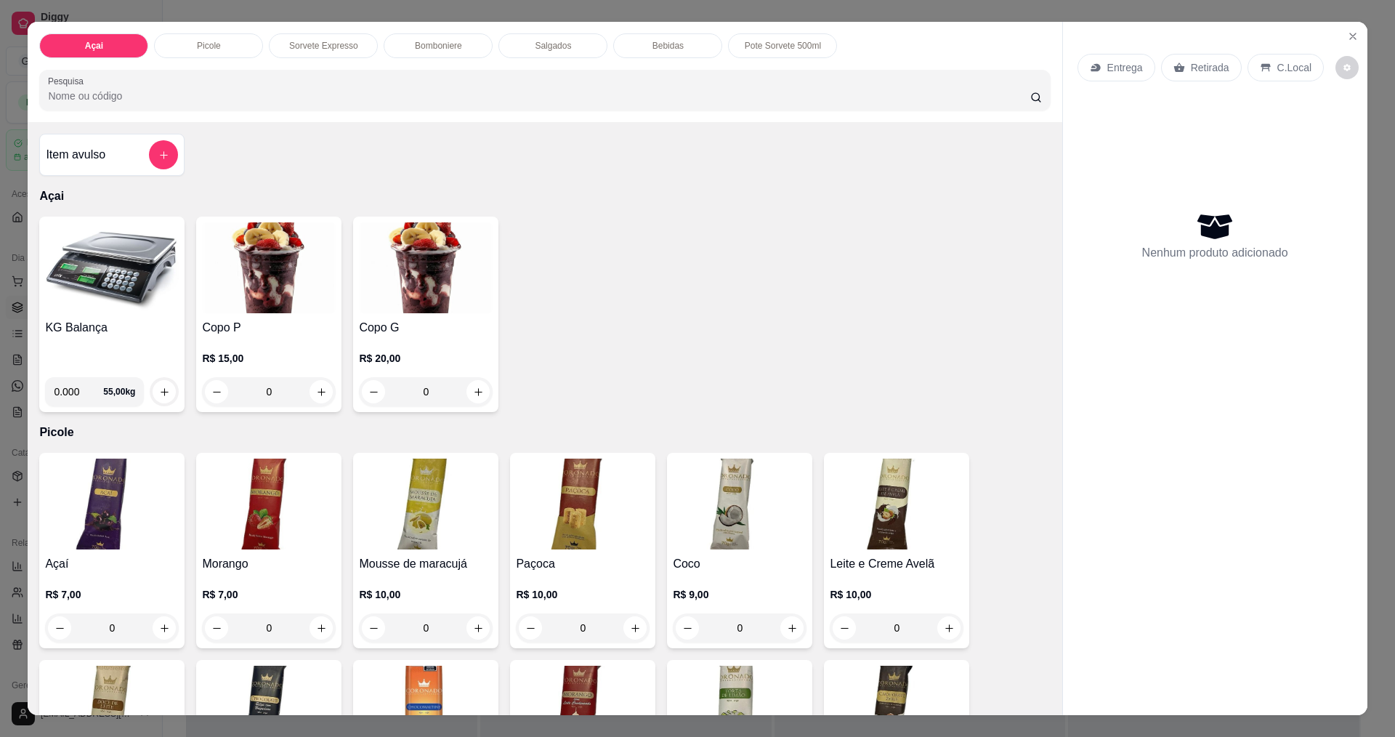
click at [77, 393] on input "0.000" at bounding box center [78, 391] width 49 height 29
type input "0.316"
click at [159, 390] on icon "increase-product-quantity" at bounding box center [164, 392] width 11 height 11
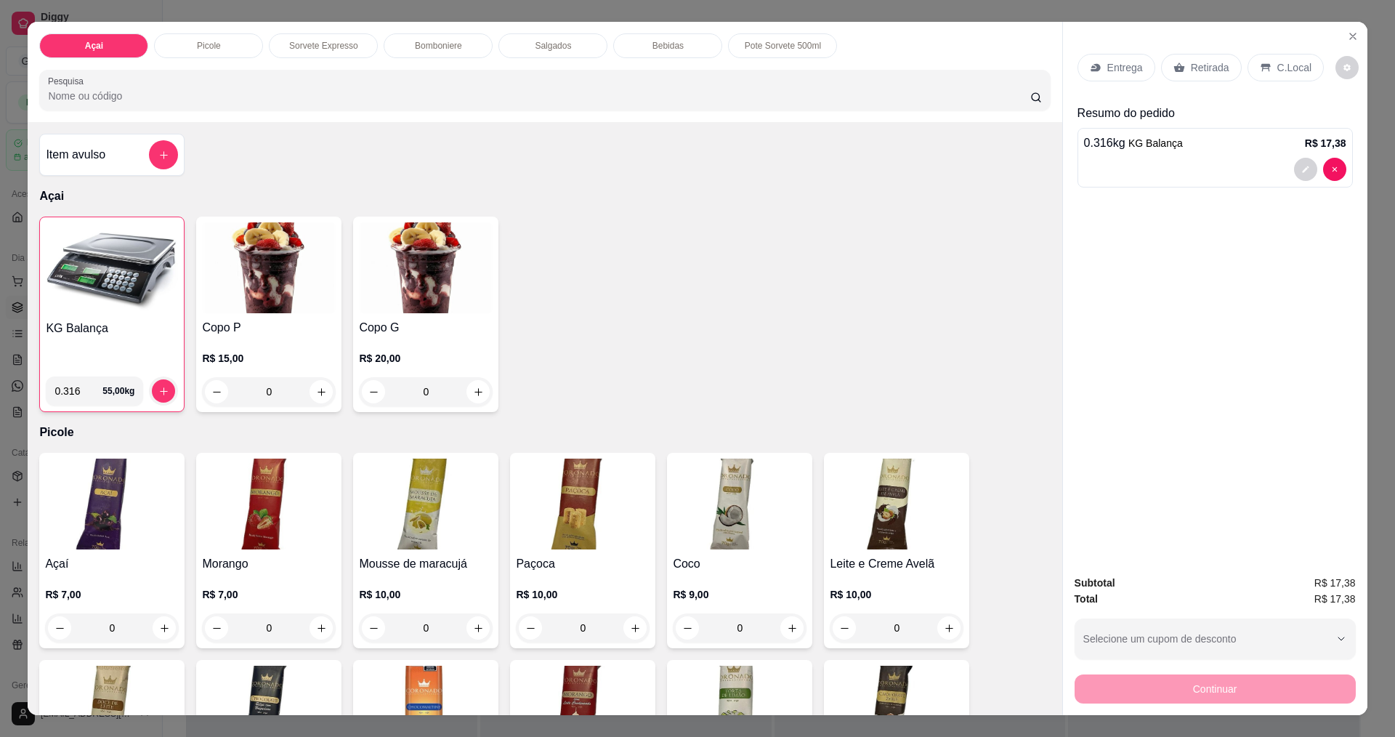
drag, startPoint x: 1313, startPoint y: 60, endPoint x: 1309, endPoint y: 66, distance: 7.5
click at [1312, 63] on div "Entrega Retirada C.Local" at bounding box center [1201, 68] width 246 height 28
click at [1296, 72] on p "C.Local" at bounding box center [1295, 67] width 34 height 15
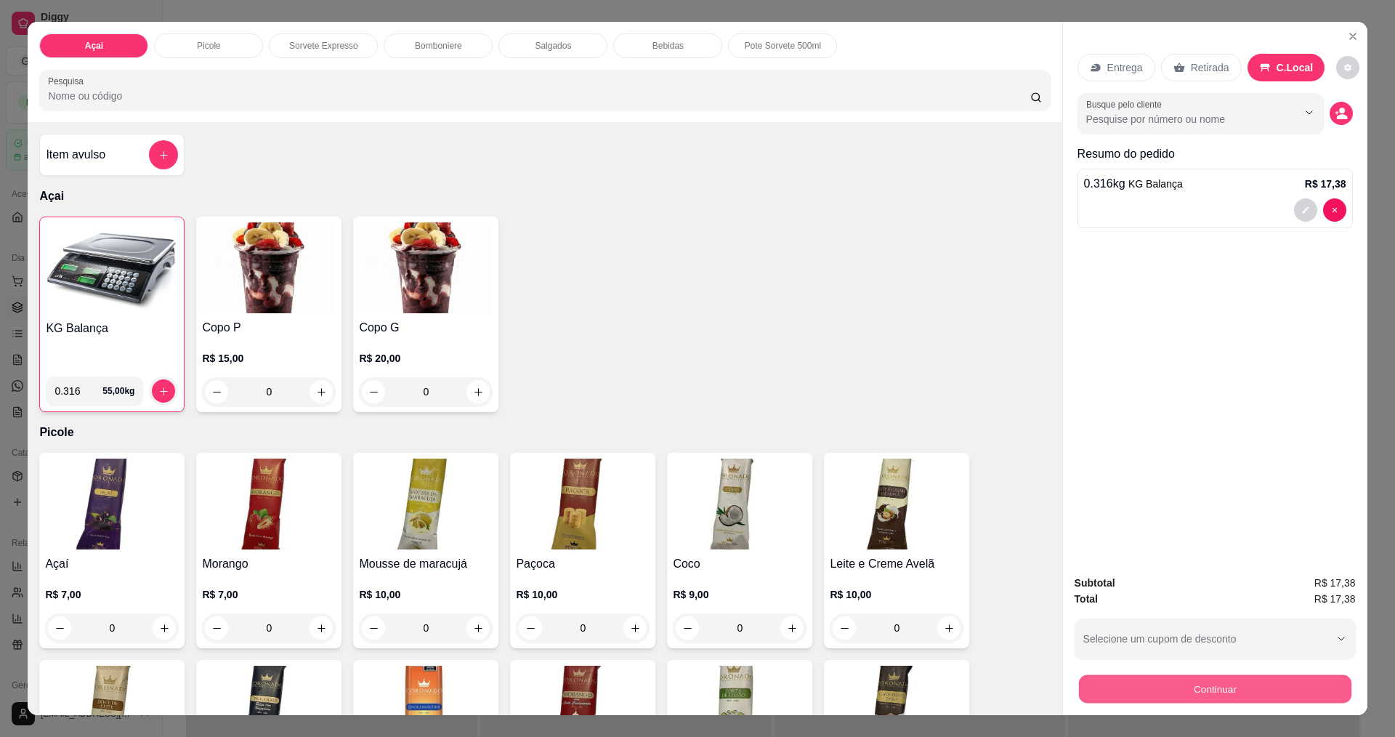
click at [1161, 692] on button "Continuar" at bounding box center [1215, 688] width 273 height 28
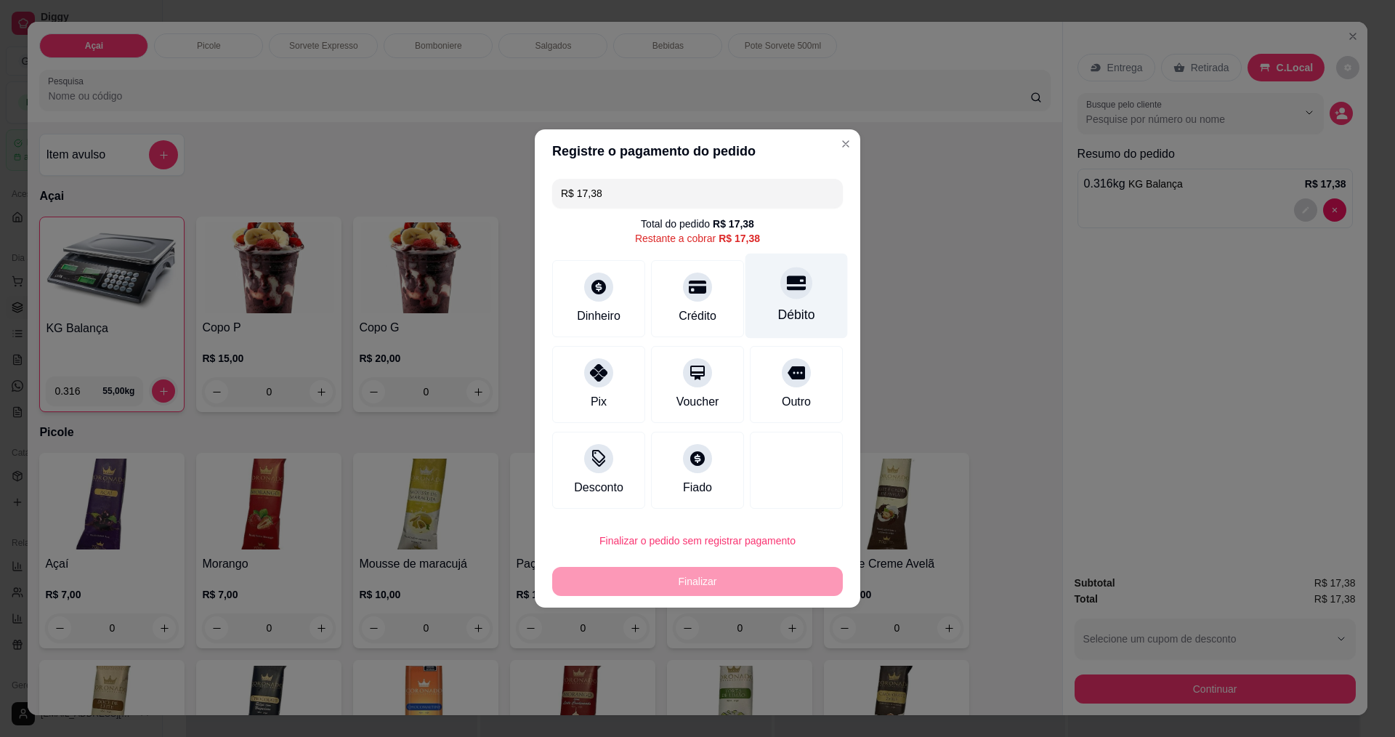
drag, startPoint x: 801, startPoint y: 291, endPoint x: 789, endPoint y: 304, distance: 17.0
click at [798, 294] on div at bounding box center [797, 283] width 32 height 32
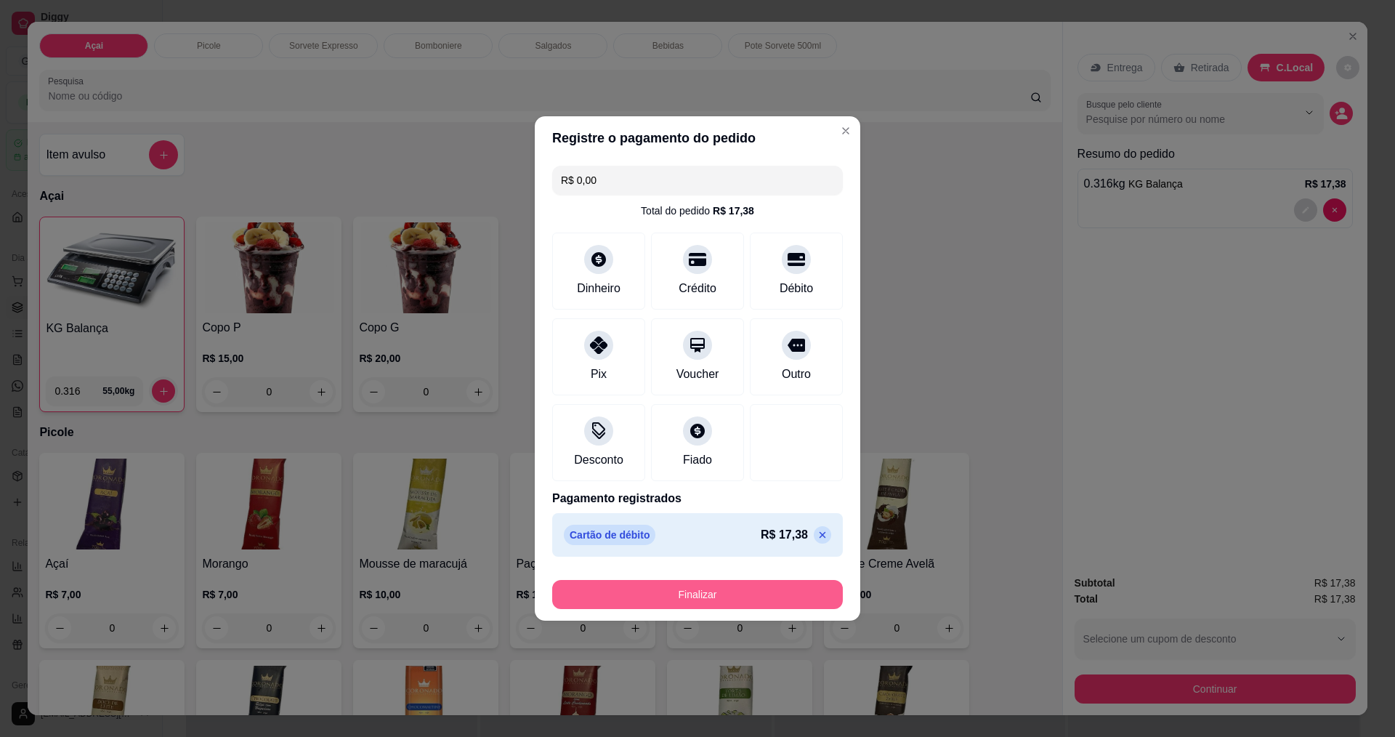
click at [692, 592] on button "Finalizar" at bounding box center [697, 594] width 291 height 29
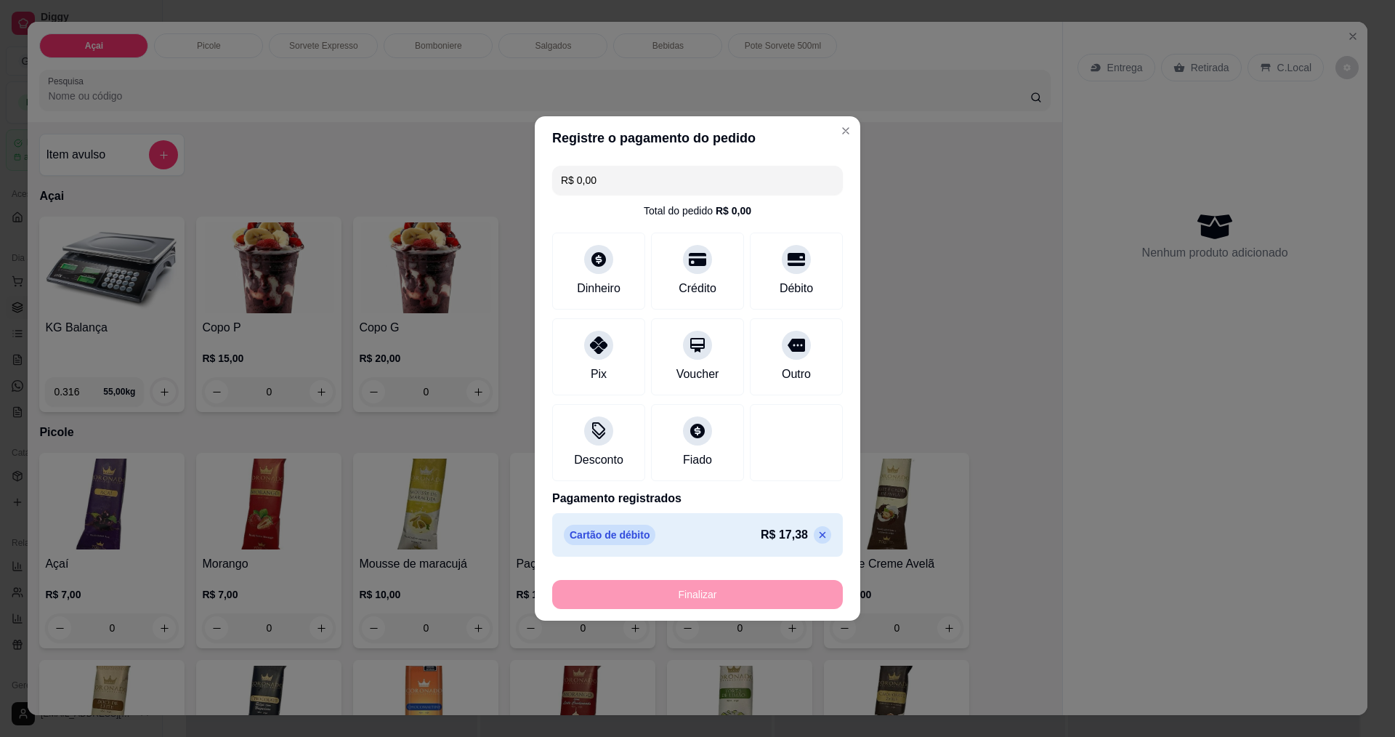
type input "-R$ 17,38"
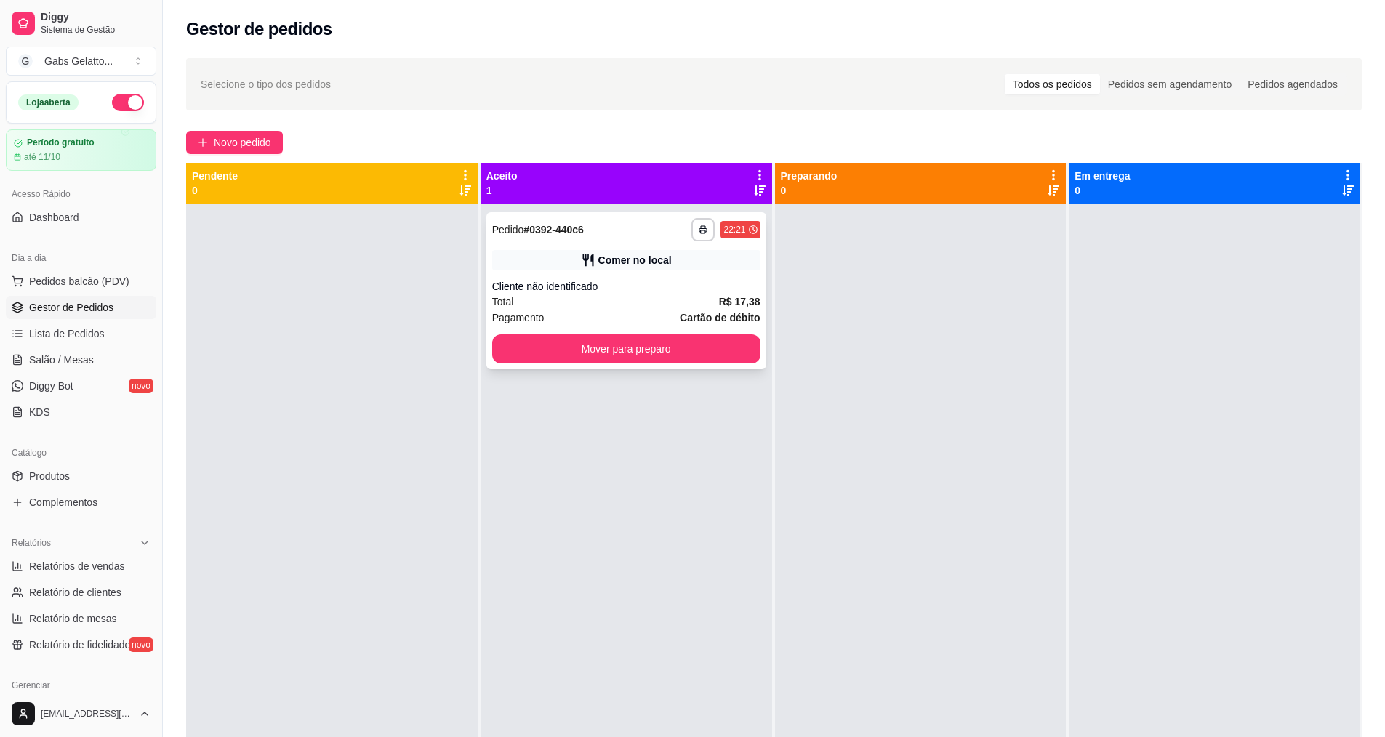
click at [654, 353] on button "Mover para preparo" at bounding box center [626, 348] width 268 height 29
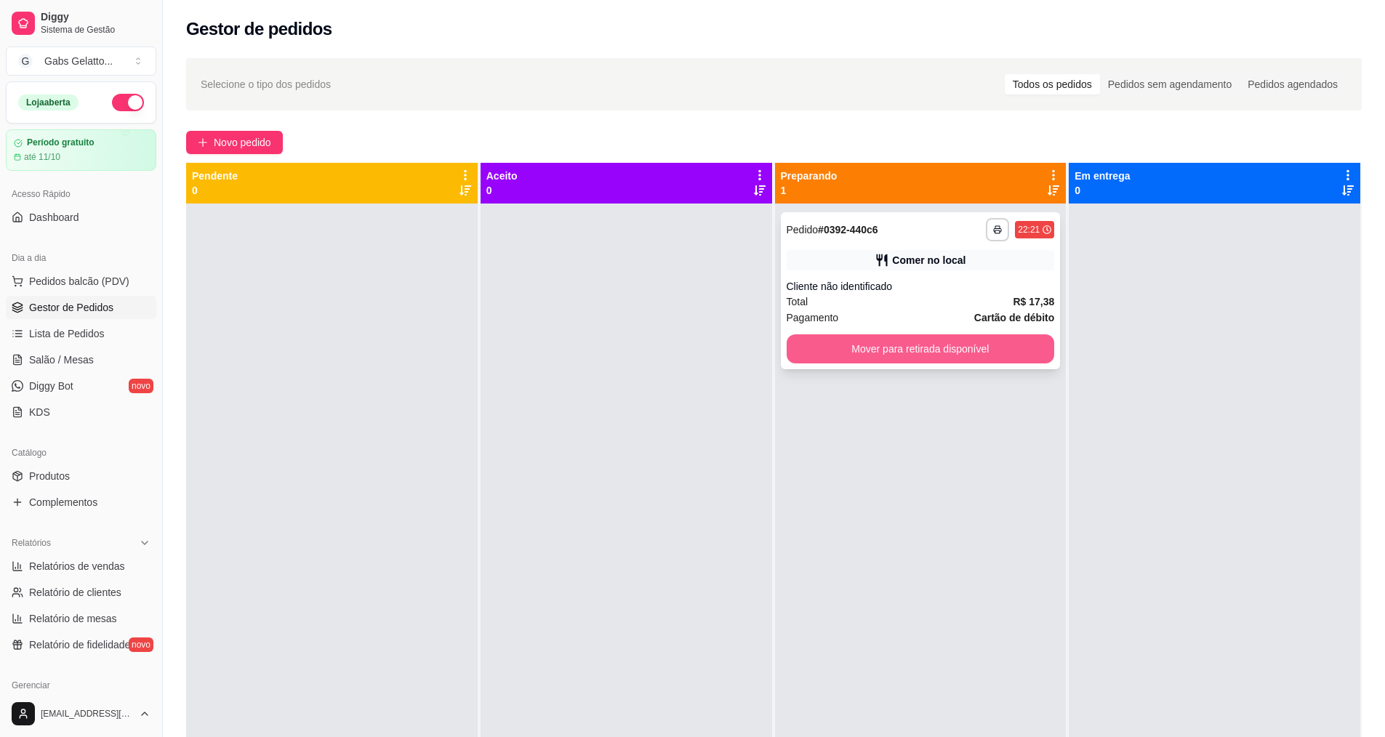
click at [882, 350] on button "Mover para retirada disponível" at bounding box center [920, 348] width 268 height 29
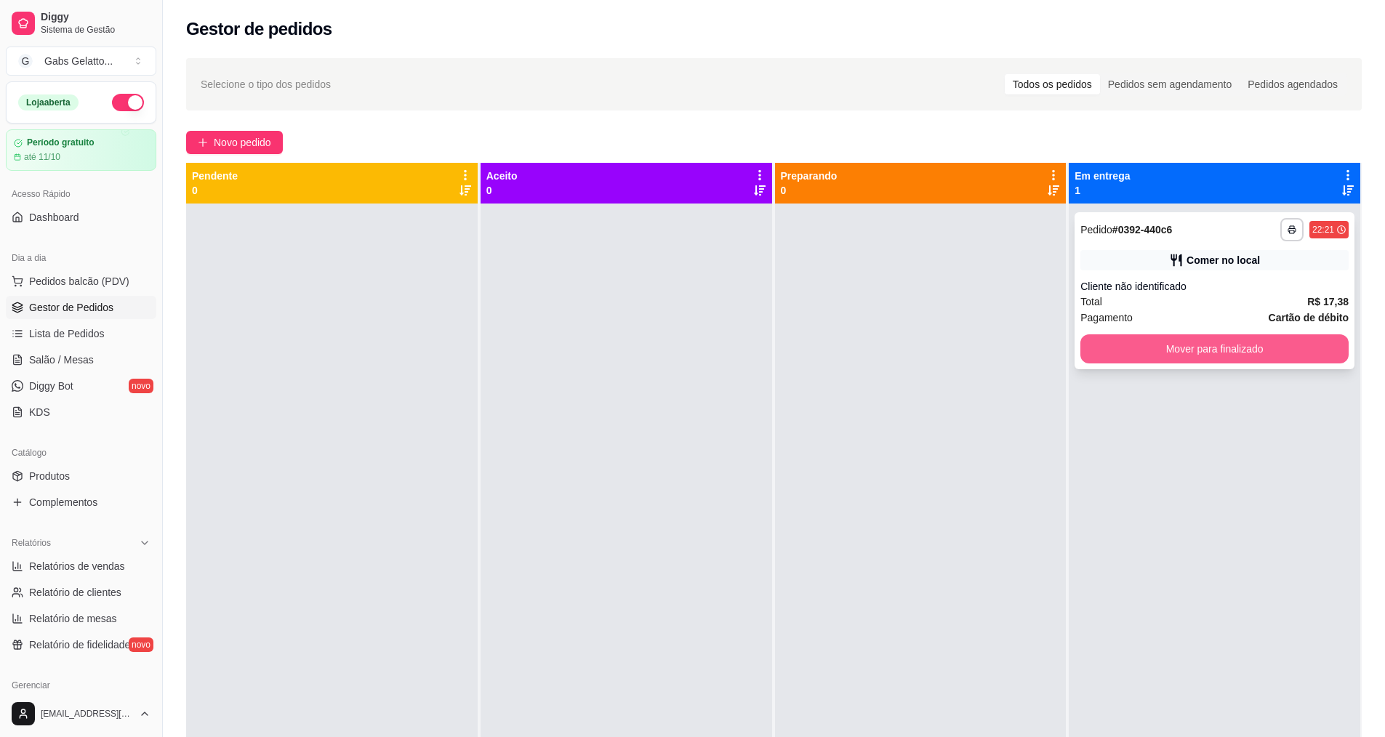
click at [1175, 355] on button "Mover para finalizado" at bounding box center [1214, 348] width 268 height 29
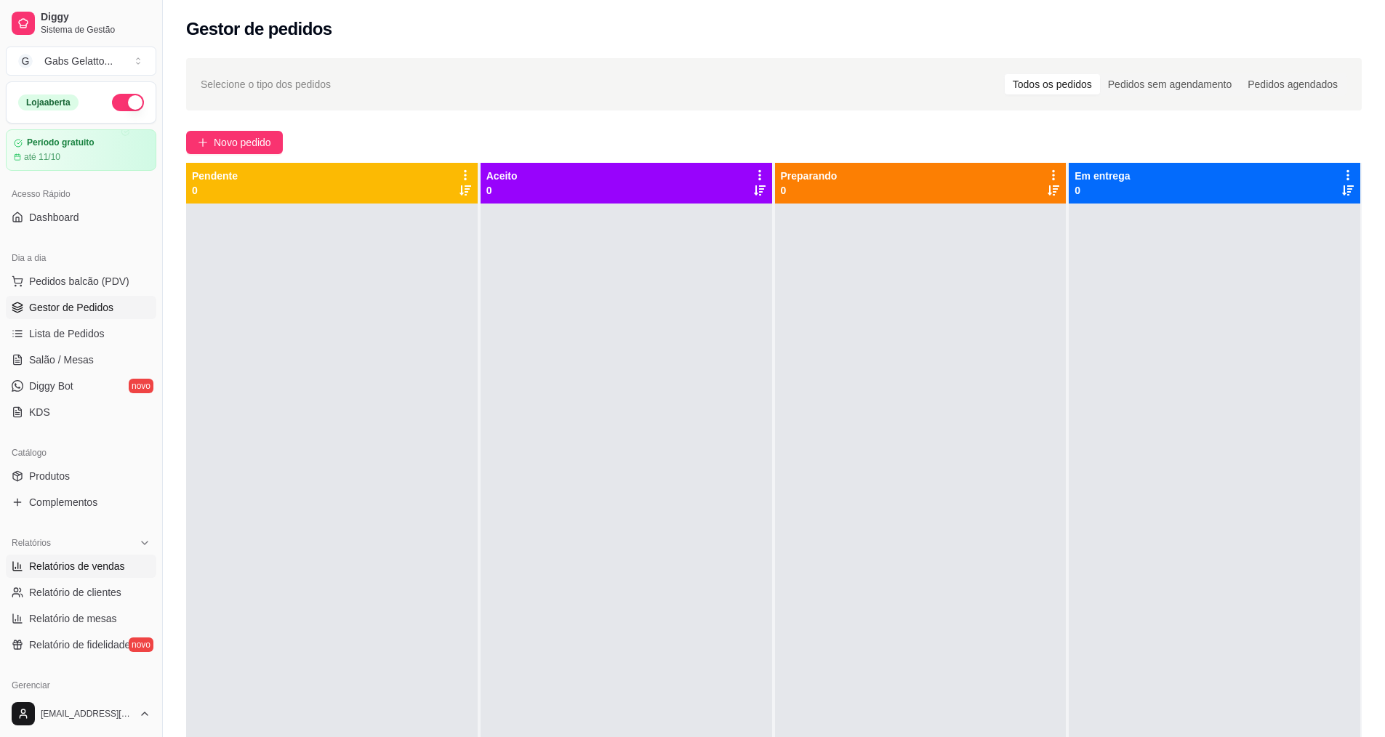
click at [64, 563] on span "Relatórios de vendas" at bounding box center [77, 566] width 96 height 15
select select "ALL"
select select "0"
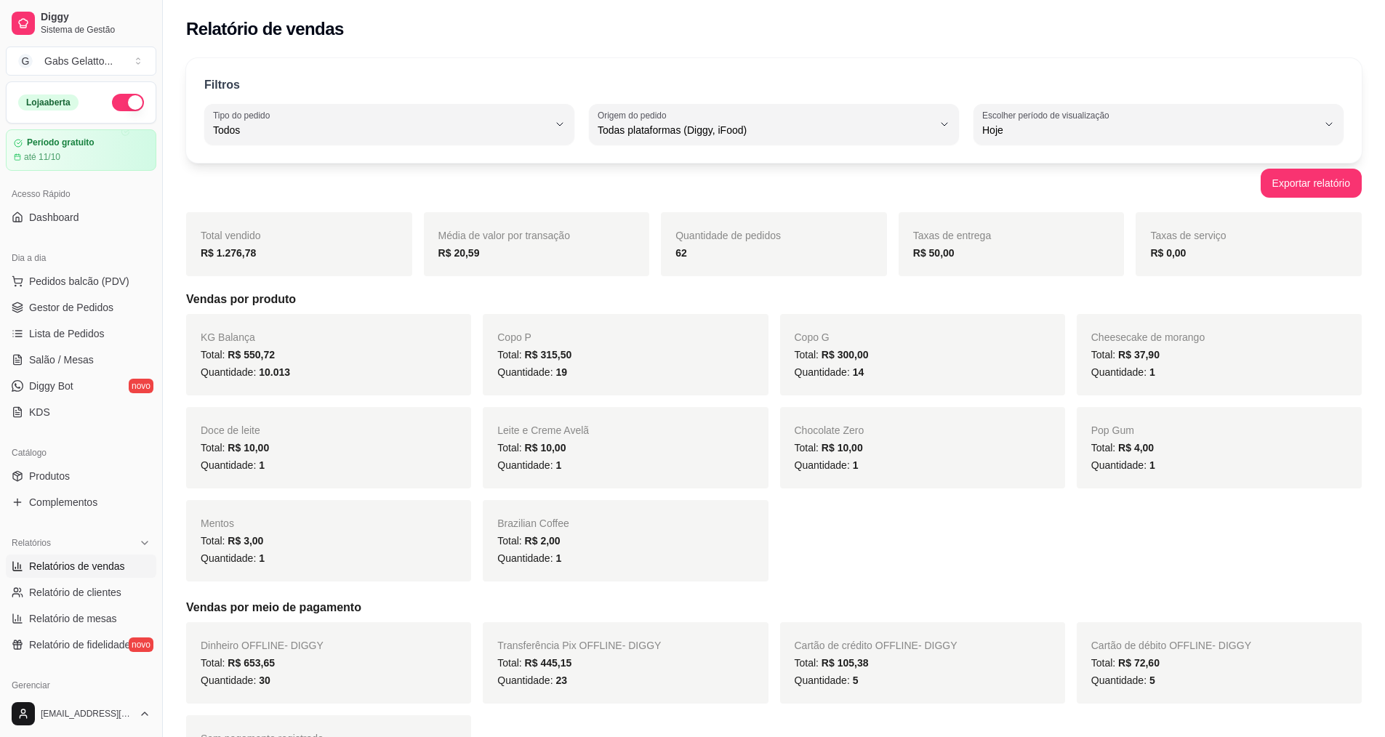
click at [1064, 140] on button "Escolher período de visualização Hoje" at bounding box center [1158, 124] width 370 height 41
click at [1032, 311] on span "Customizado" at bounding box center [1151, 307] width 319 height 14
type input "-1"
select select "-1"
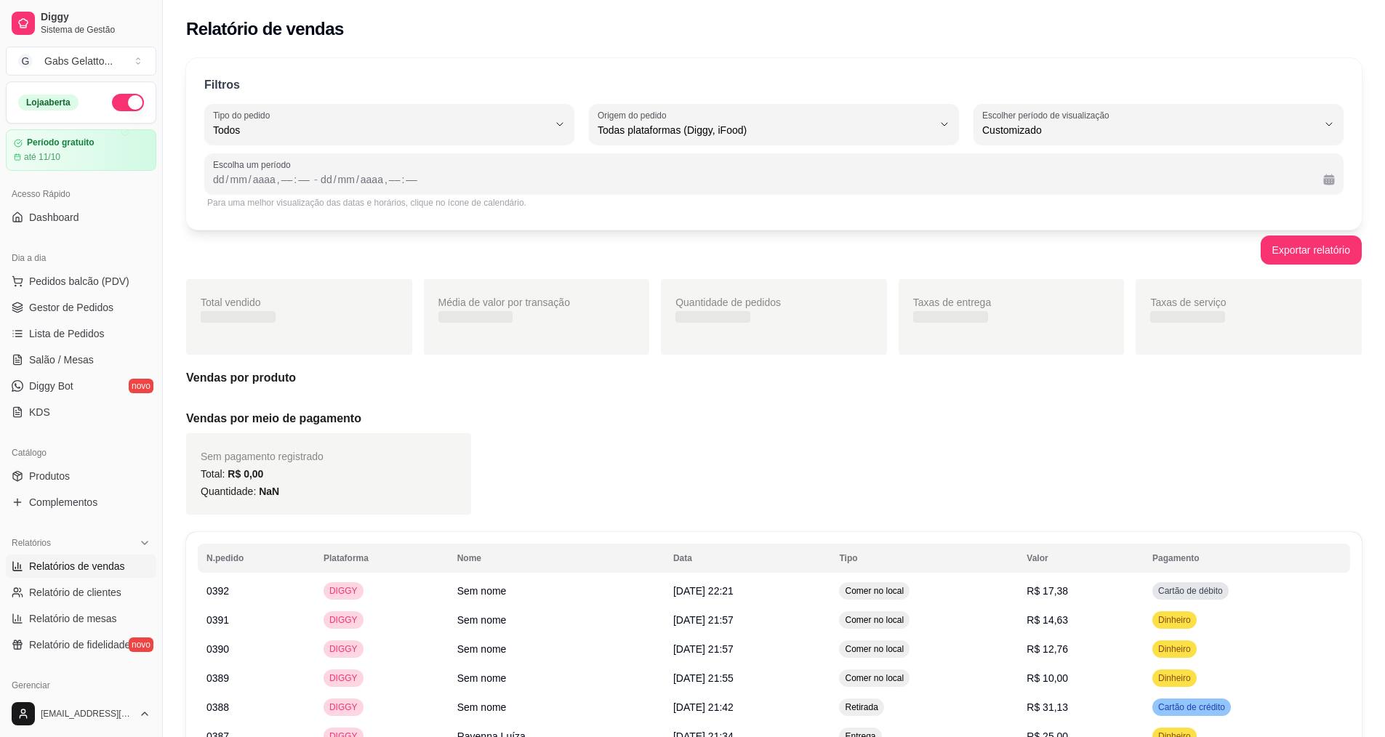
scroll to position [14, 0]
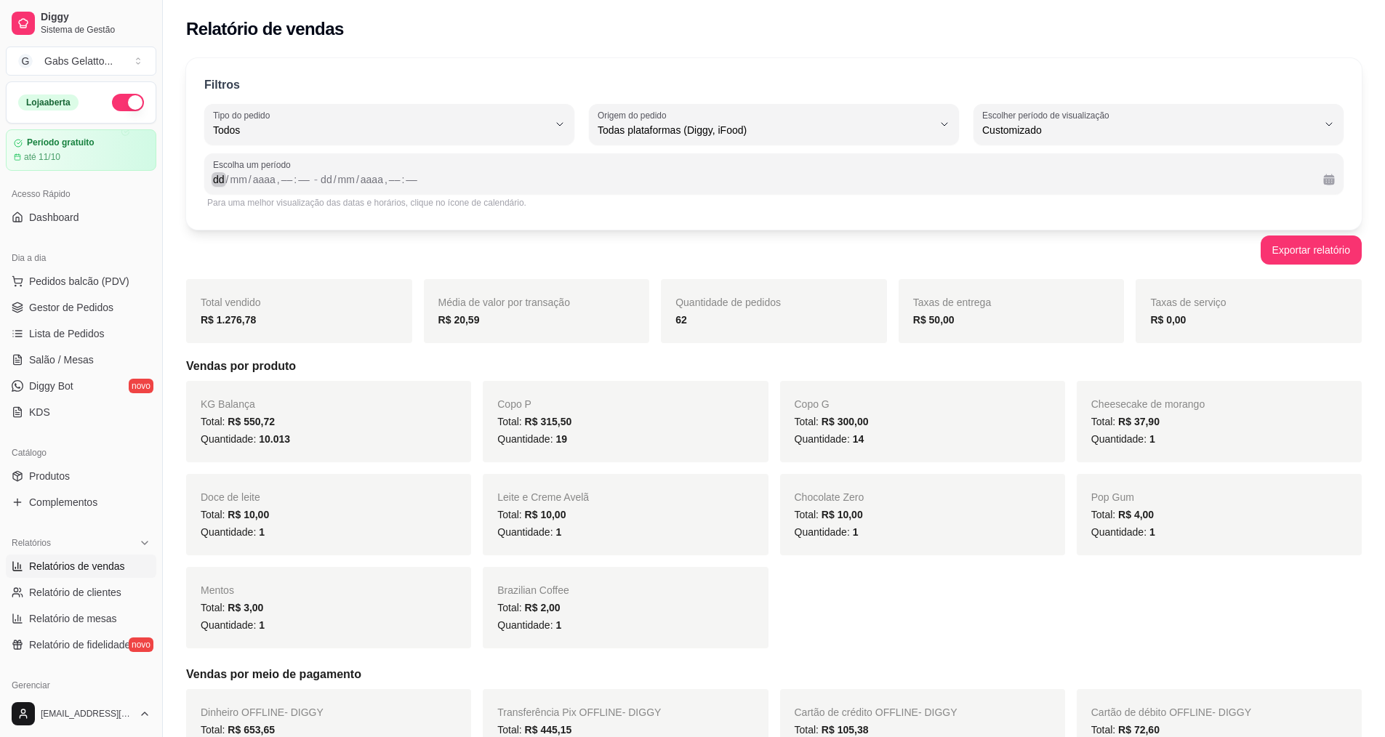
click at [217, 186] on div "dd" at bounding box center [219, 179] width 15 height 15
click at [333, 177] on div "mm" at bounding box center [341, 179] width 20 height 15
click at [326, 177] on div "/" at bounding box center [329, 179] width 6 height 15
click at [220, 182] on div "25" at bounding box center [219, 179] width 15 height 15
click at [323, 180] on div "dd" at bounding box center [320, 179] width 15 height 15
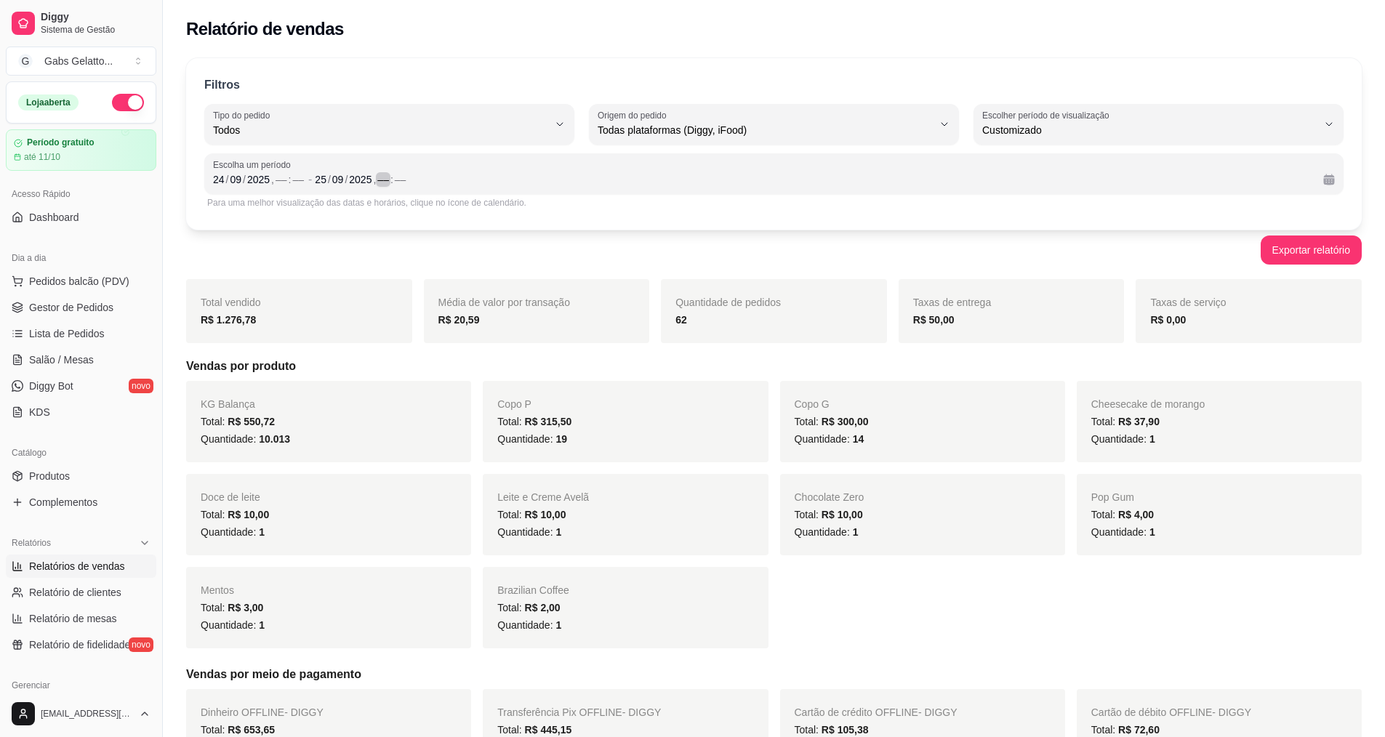
click at [854, 174] on div "[DATE] , –– : ––" at bounding box center [813, 179] width 996 height 17
click at [286, 187] on div "[DATE] , –– : ––" at bounding box center [259, 179] width 92 height 17
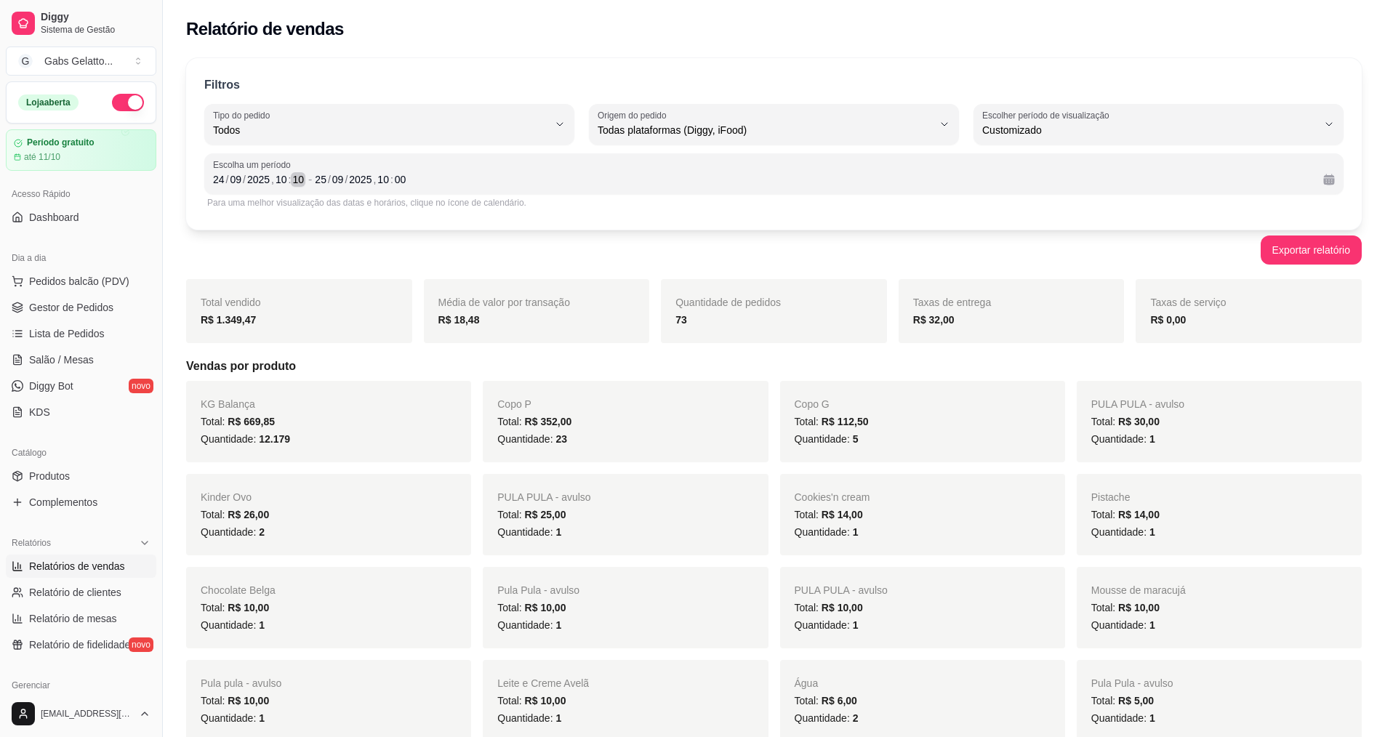
click at [294, 182] on div "10" at bounding box center [298, 179] width 15 height 15
click at [303, 180] on div "10" at bounding box center [298, 179] width 15 height 15
click at [303, 185] on div "10" at bounding box center [298, 179] width 15 height 15
click at [411, 180] on div "[DATE] 10 : 00" at bounding box center [813, 179] width 996 height 17
click at [308, 180] on span "-" at bounding box center [310, 179] width 4 height 17
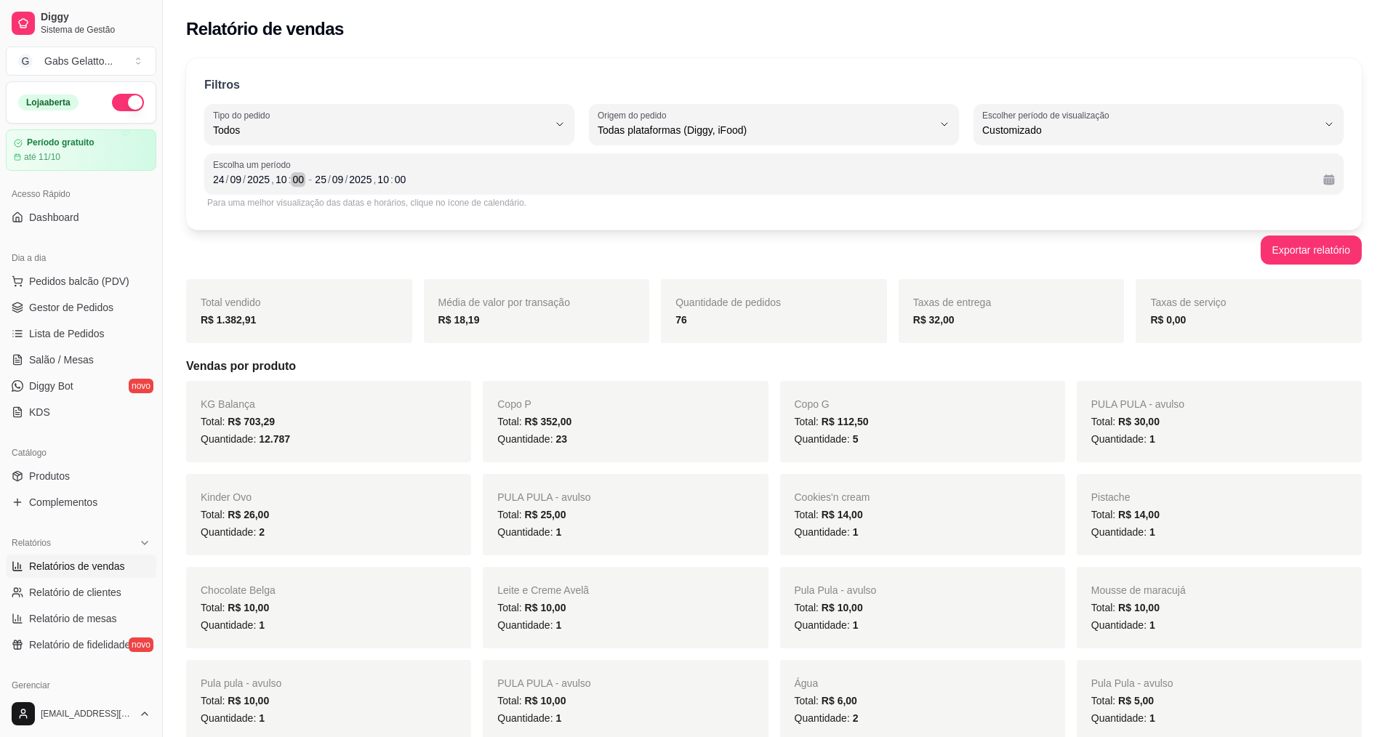
click at [296, 182] on div "00" at bounding box center [298, 179] width 15 height 15
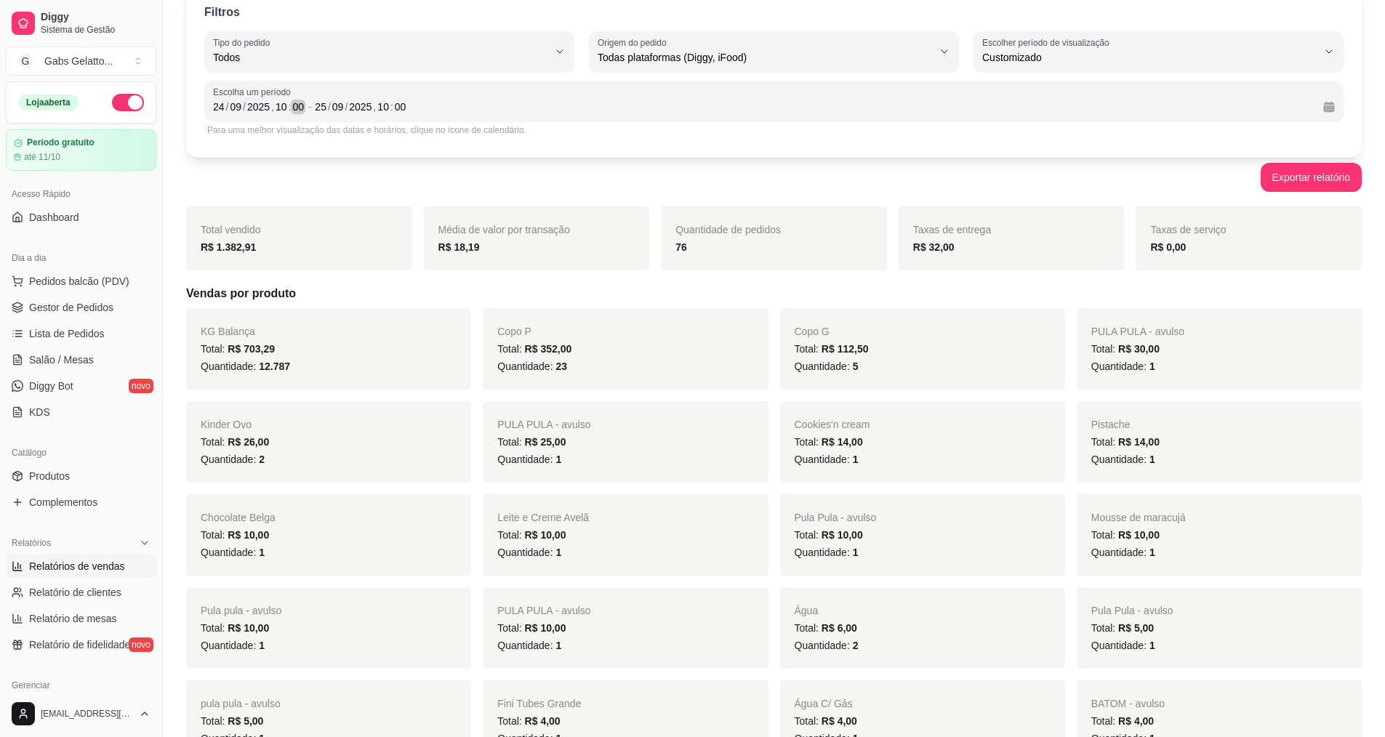
scroll to position [0, 0]
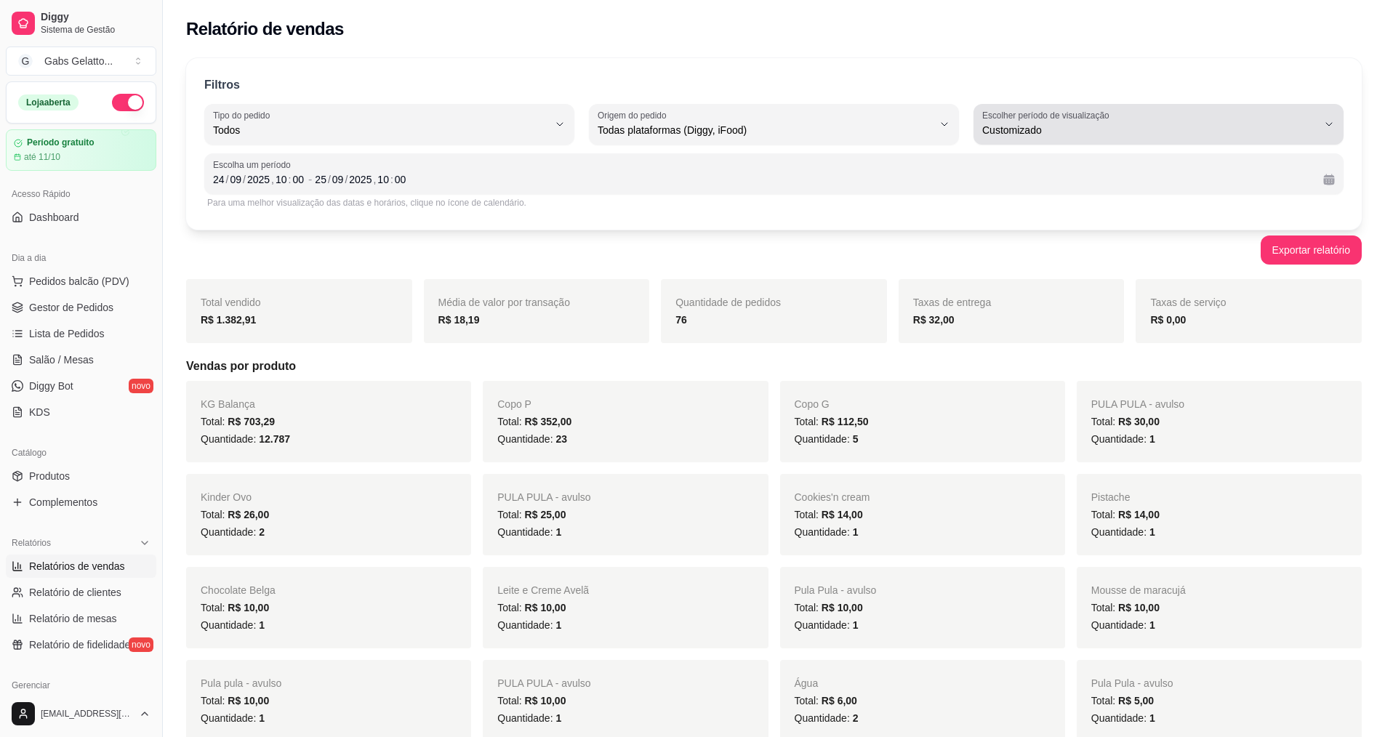
click at [1058, 137] on span "Customizado" at bounding box center [1149, 130] width 335 height 15
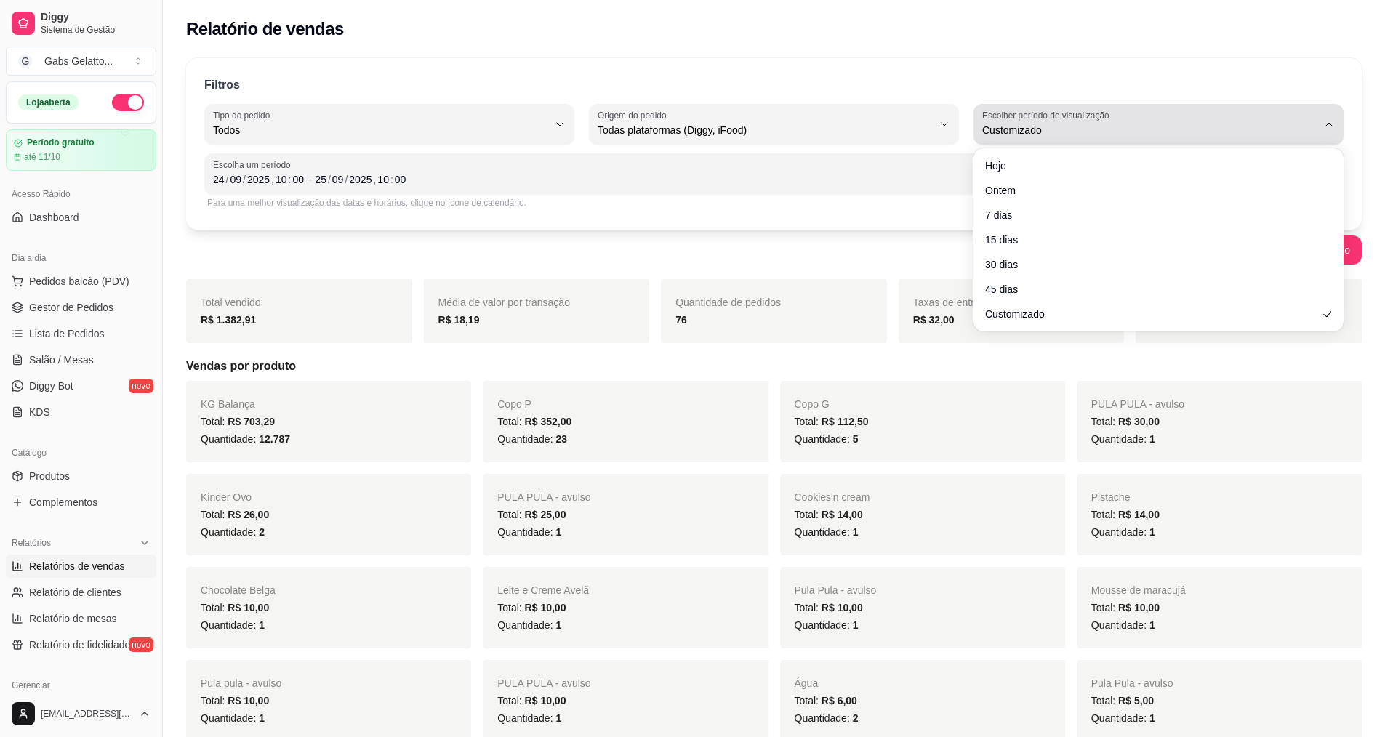
click at [1058, 137] on span "Customizado" at bounding box center [1149, 130] width 335 height 15
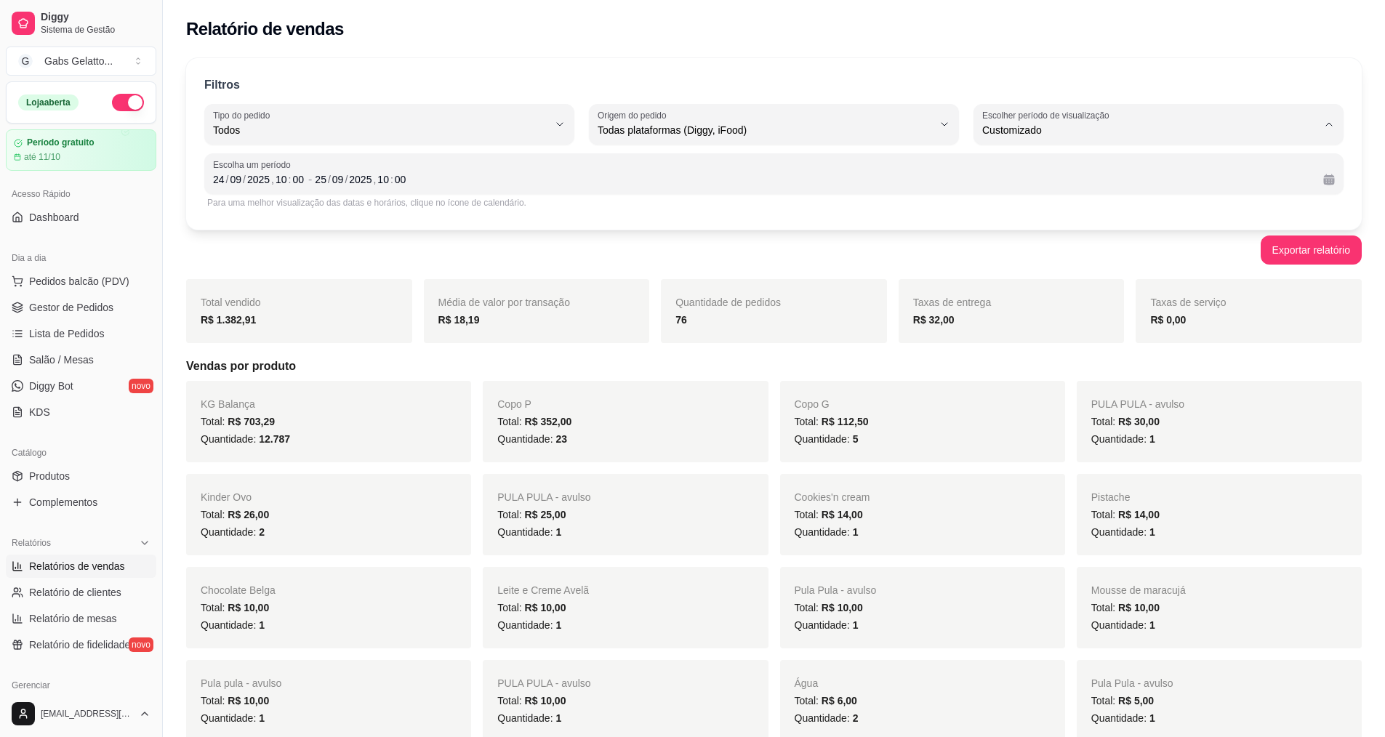
click at [1002, 193] on span "Ontem" at bounding box center [1151, 189] width 319 height 14
type input "1"
select select "1"
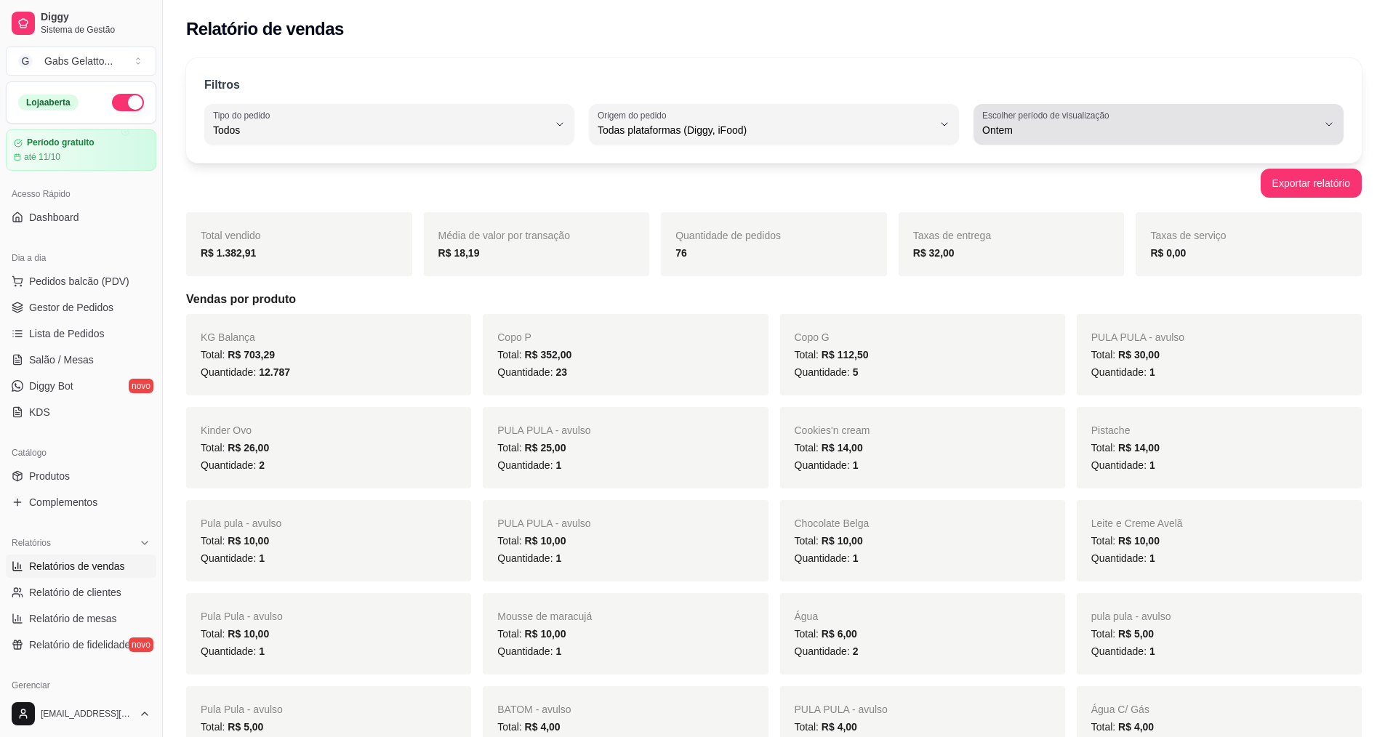
click at [1073, 138] on div "Ontem" at bounding box center [1149, 124] width 335 height 29
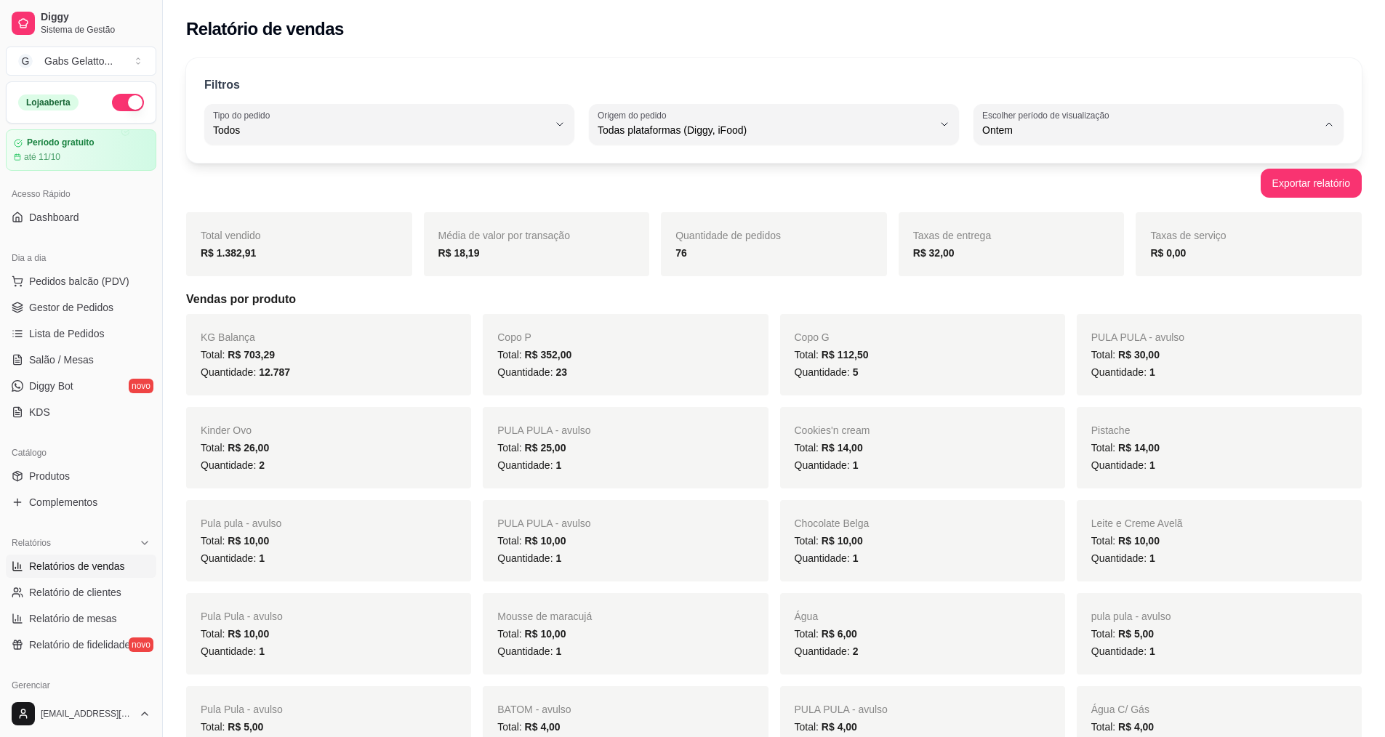
click at [1022, 163] on span "Hoje" at bounding box center [1151, 165] width 319 height 14
type input "0"
select select "0"
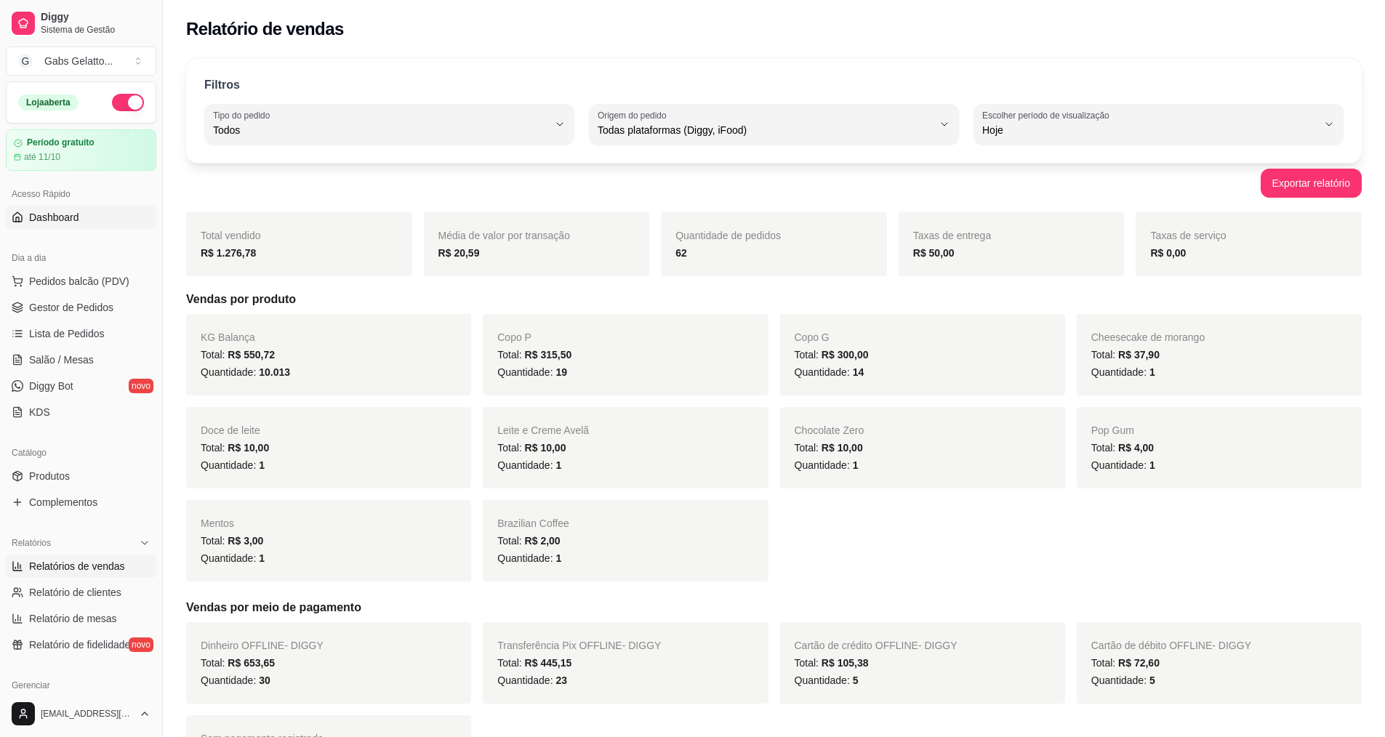
click at [84, 213] on link "Dashboard" at bounding box center [81, 217] width 150 height 23
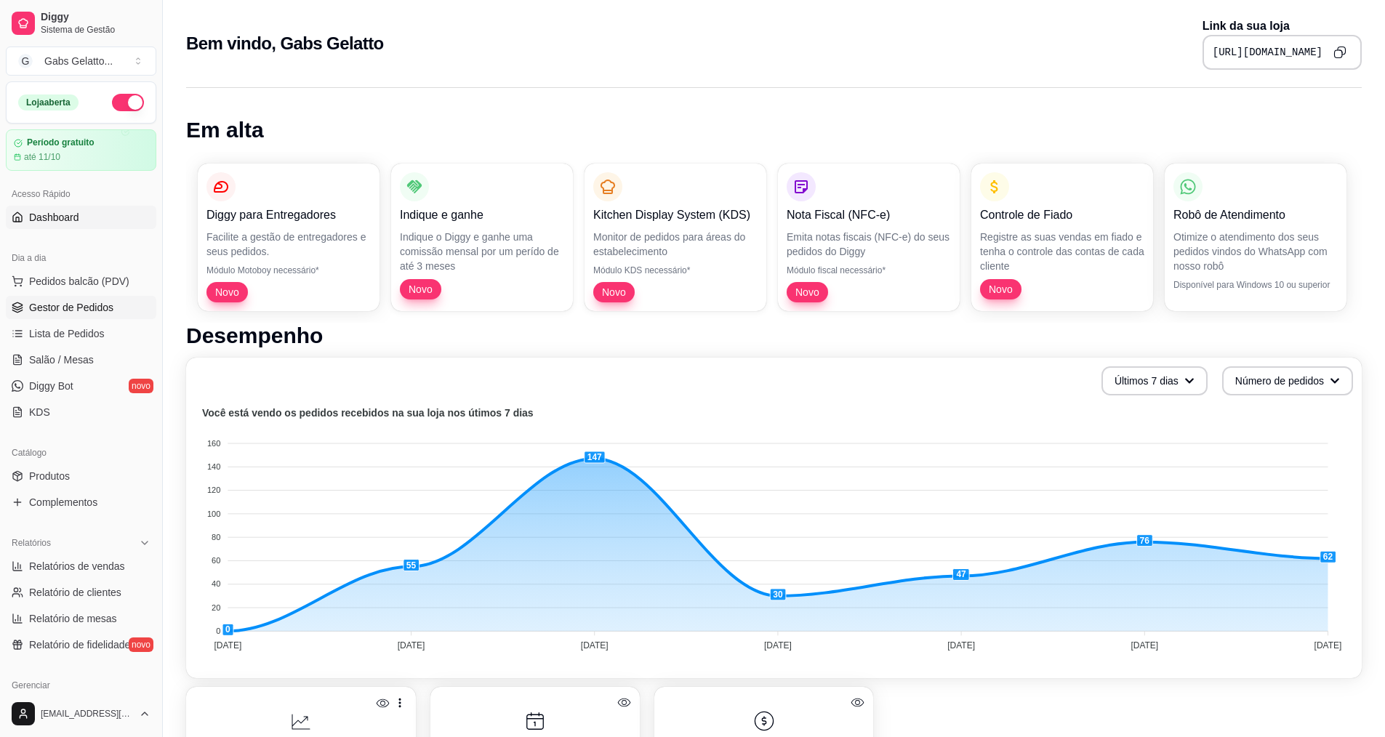
click at [75, 302] on span "Gestor de Pedidos" at bounding box center [71, 307] width 84 height 15
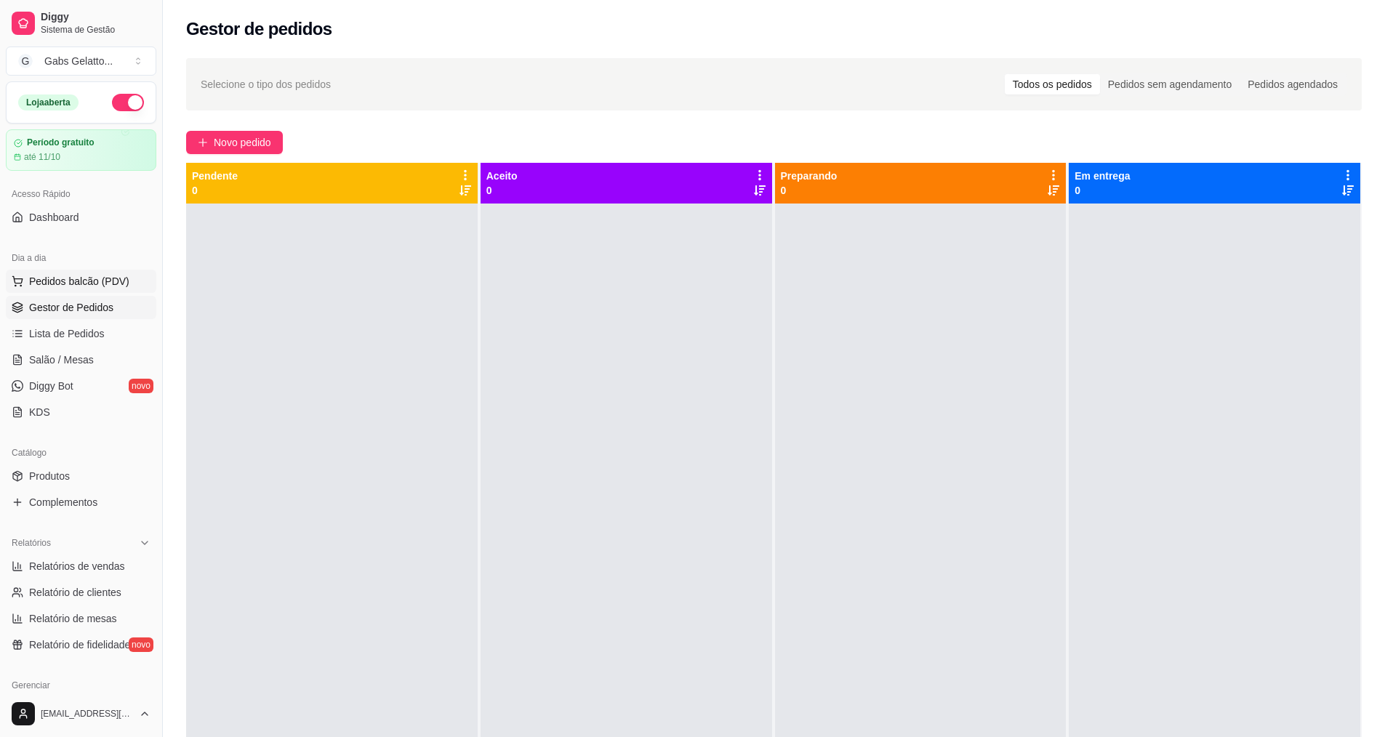
click at [89, 283] on span "Pedidos balcão (PDV)" at bounding box center [79, 281] width 100 height 15
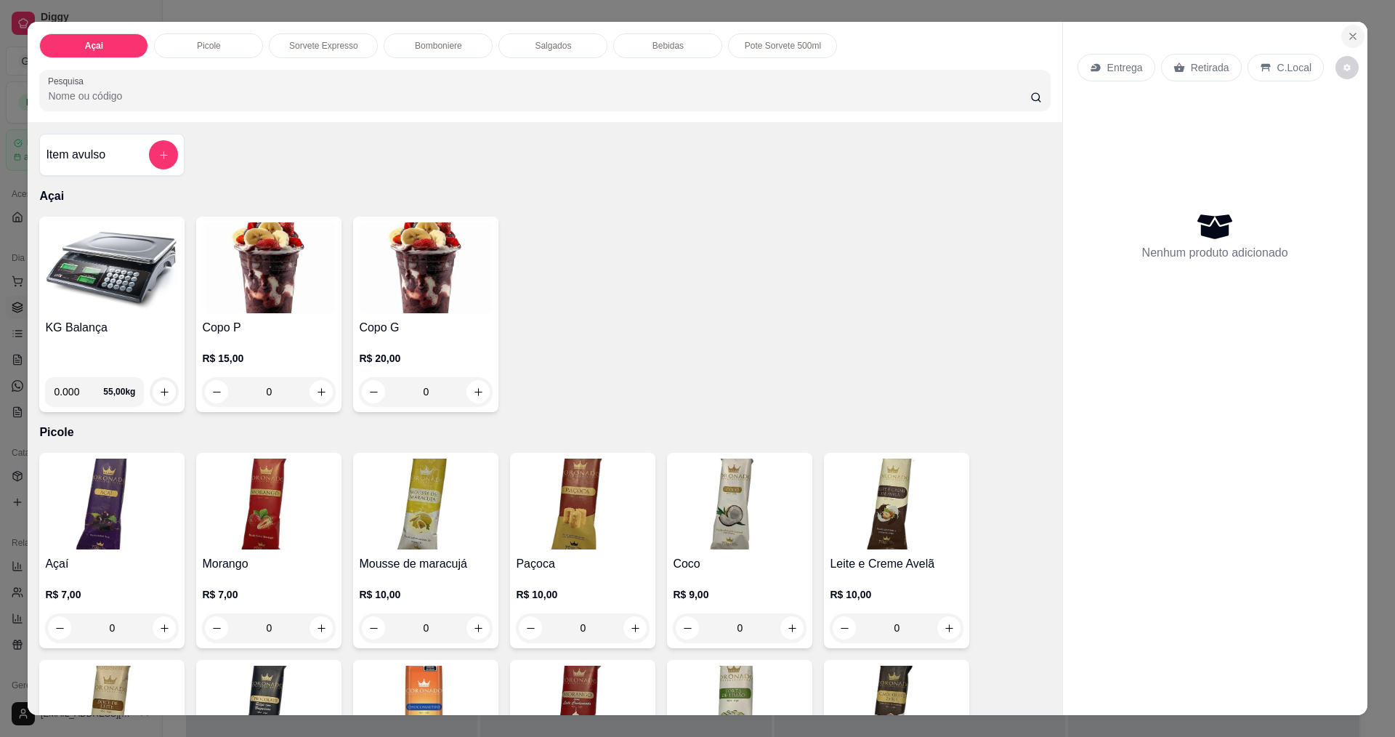
click at [1348, 39] on icon "Close" at bounding box center [1353, 37] width 12 height 12
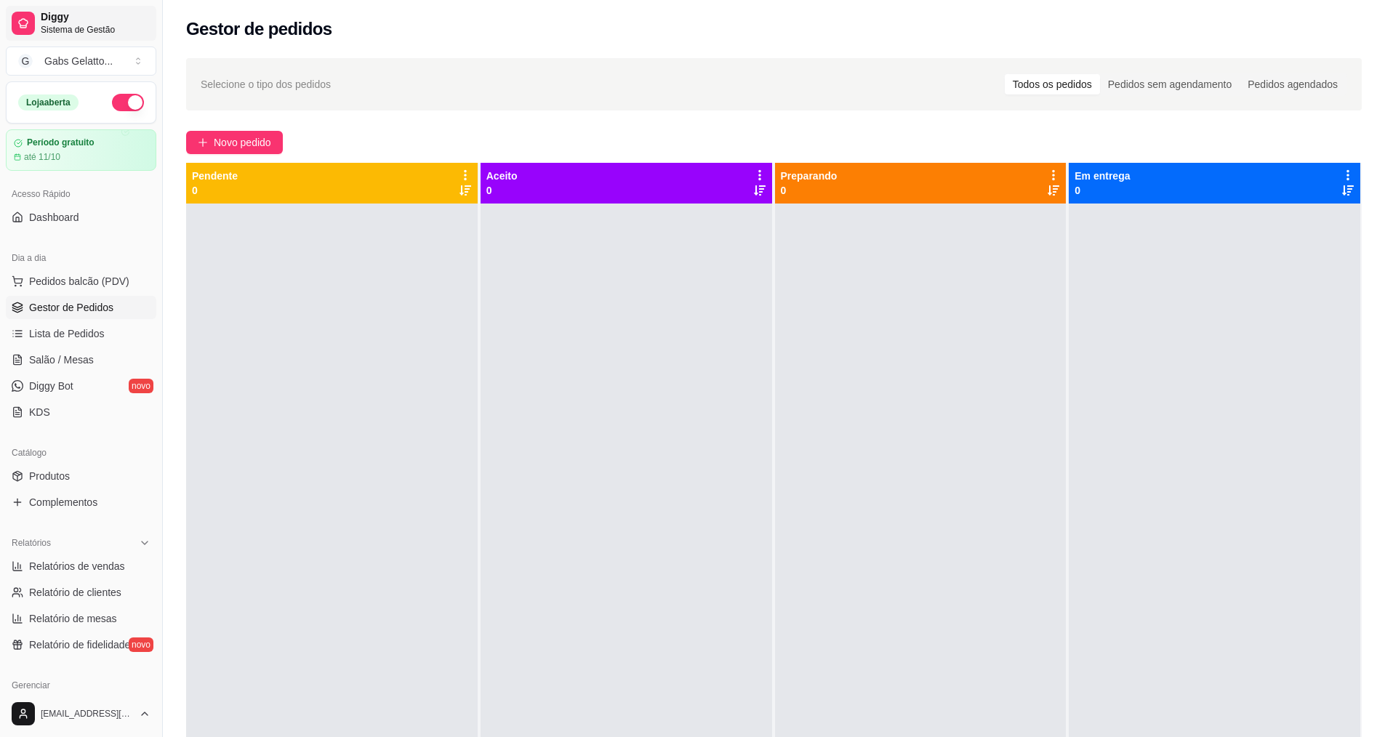
click at [101, 21] on span "Diggy" at bounding box center [96, 17] width 110 height 13
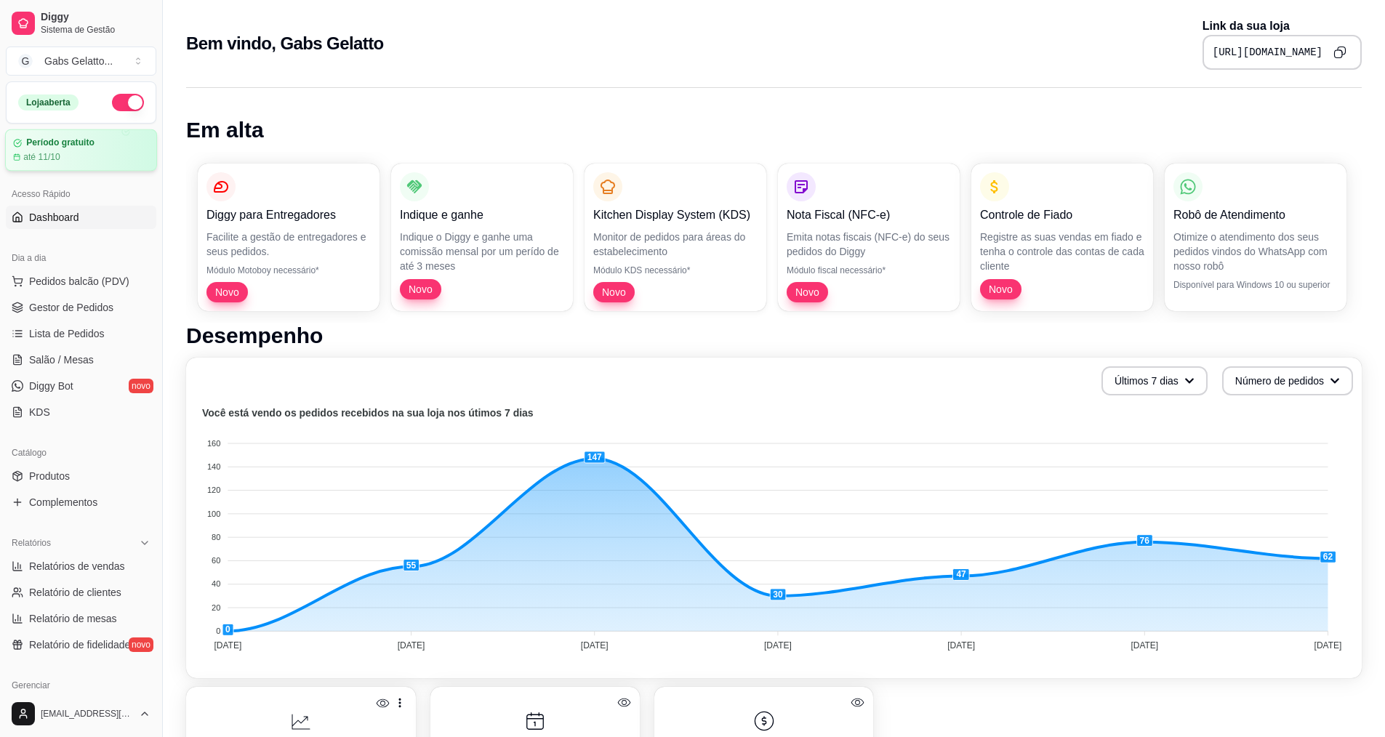
click at [73, 149] on div "Período gratuito até 11/10" at bounding box center [81, 149] width 136 height 25
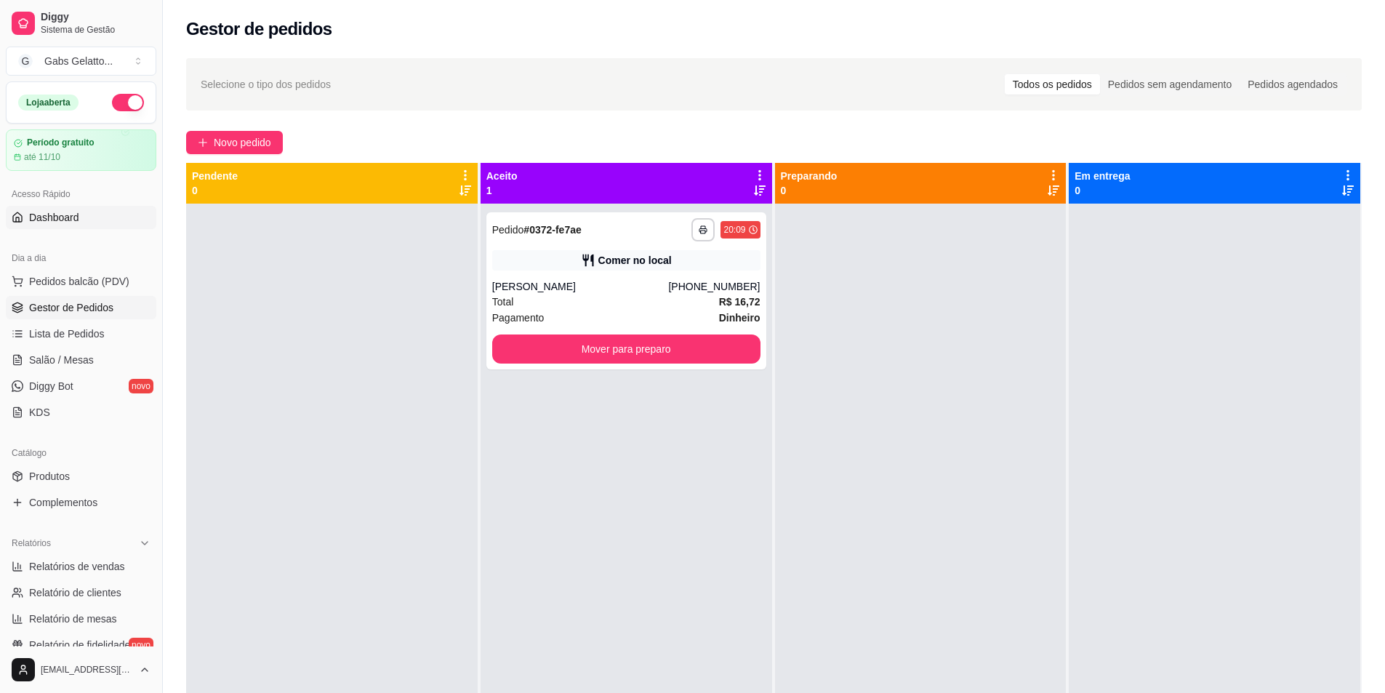
click at [63, 219] on span "Dashboard" at bounding box center [54, 217] width 50 height 15
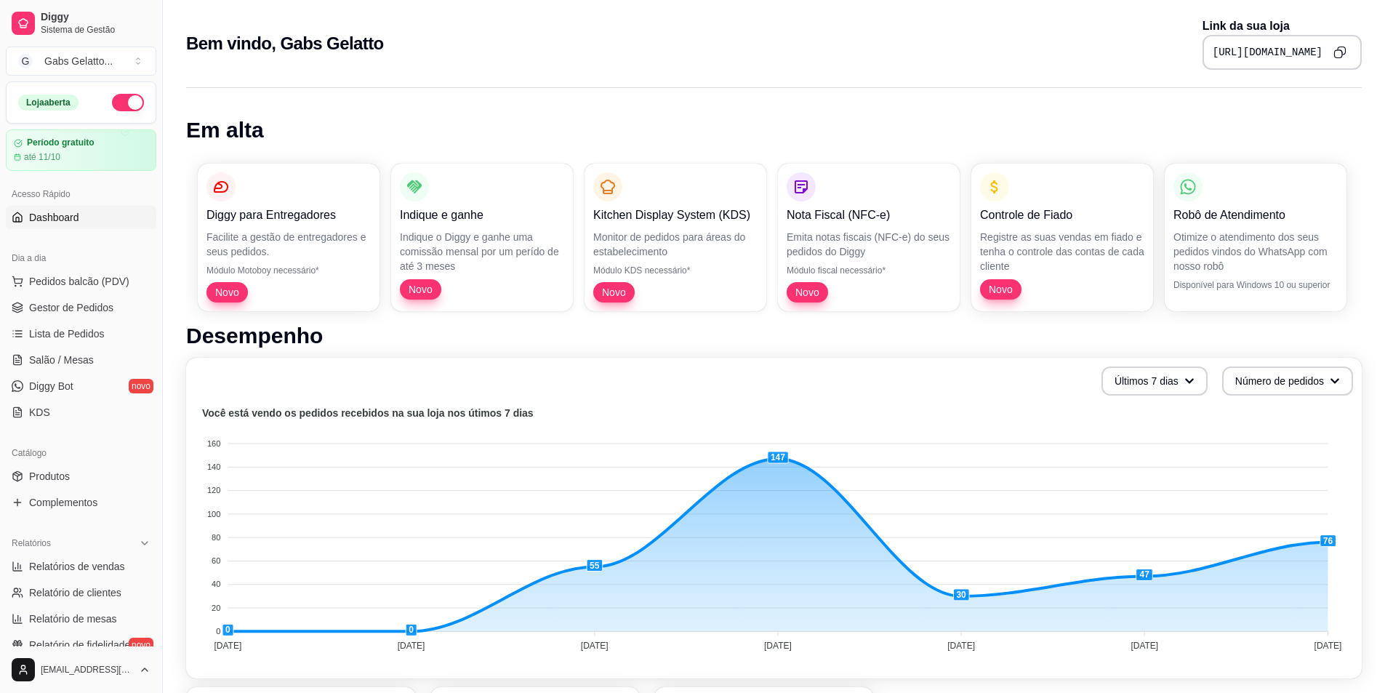
click at [1262, 60] on div "[URL][DOMAIN_NAME]" at bounding box center [1281, 52] width 159 height 35
click at [1337, 52] on icon "Copy to clipboard" at bounding box center [1339, 52] width 12 height 12
click at [90, 304] on span "Gestor de Pedidos" at bounding box center [71, 307] width 84 height 15
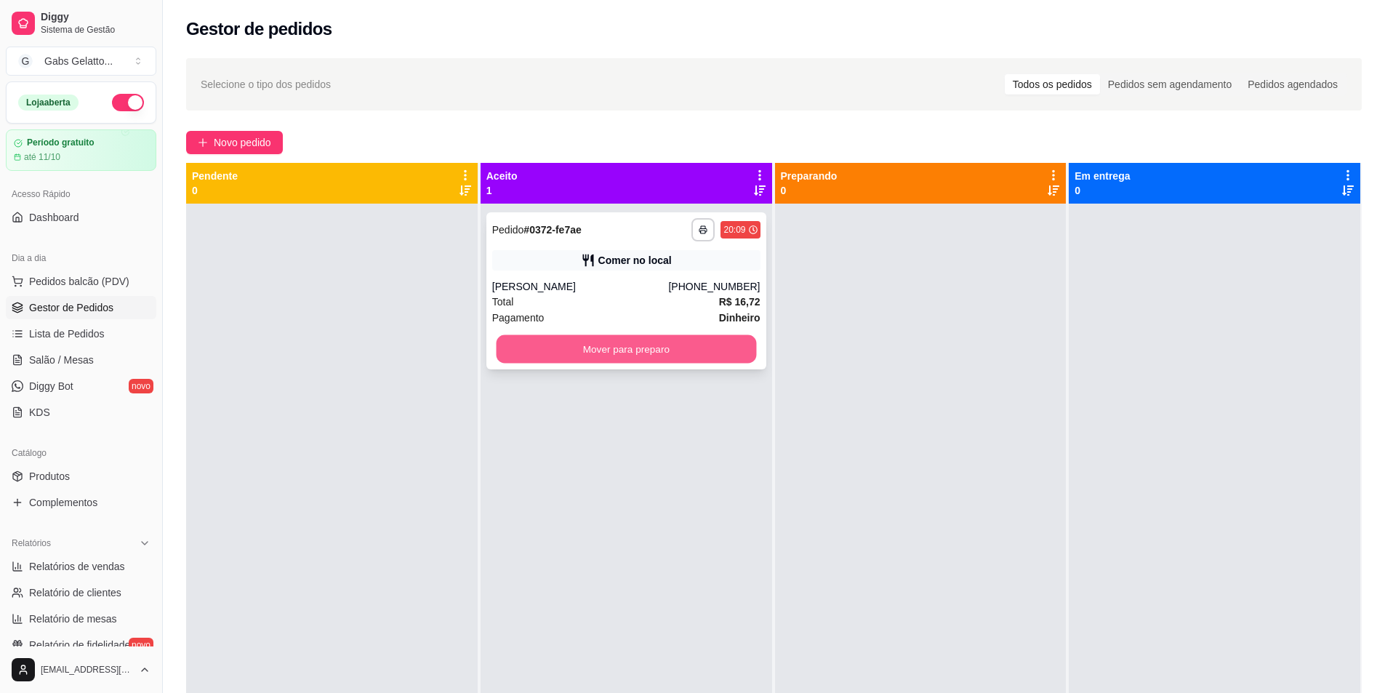
click at [591, 355] on button "Mover para preparo" at bounding box center [626, 349] width 260 height 28
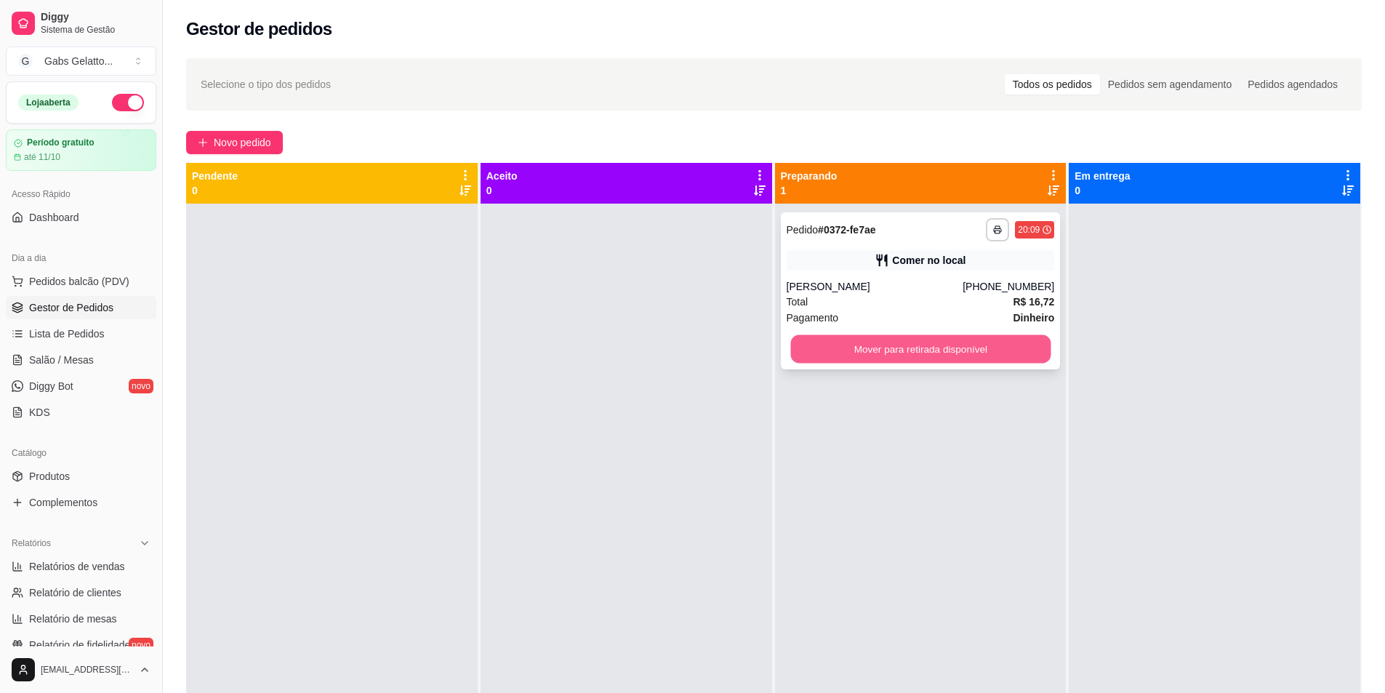
click at [845, 363] on button "Mover para retirada disponível" at bounding box center [920, 349] width 260 height 28
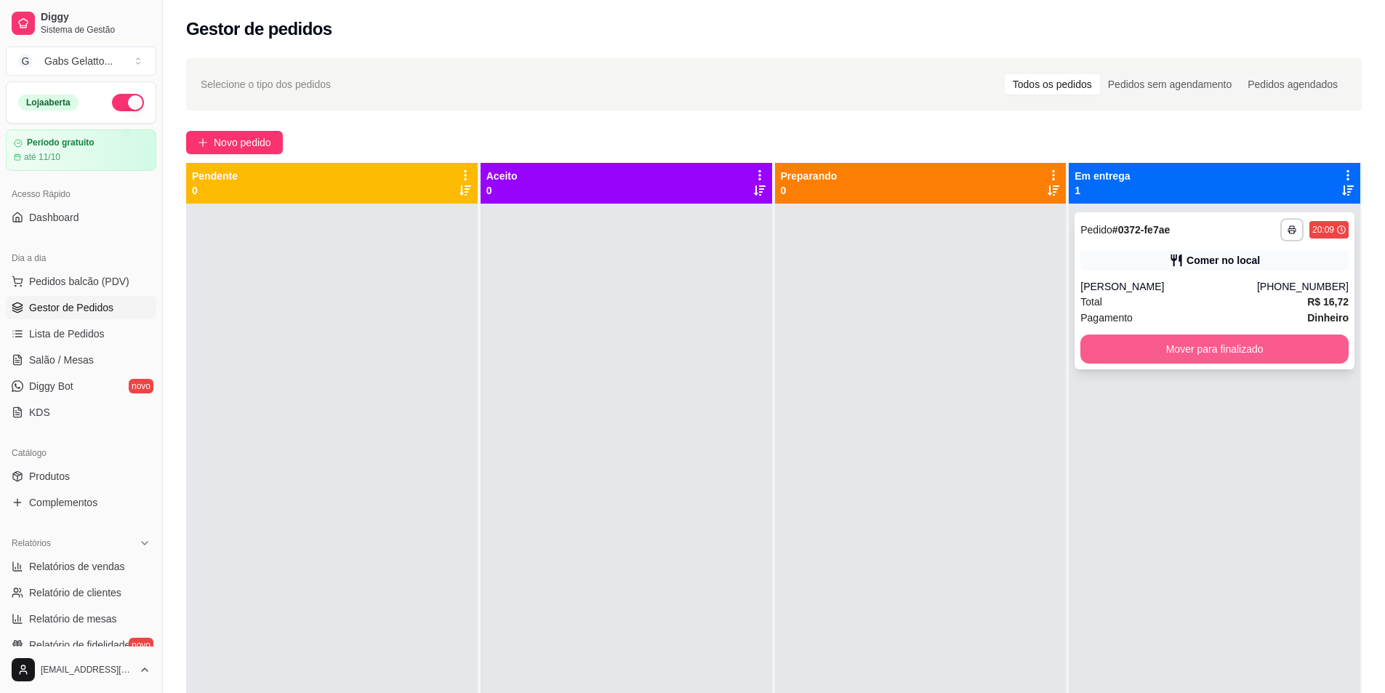
click at [1172, 354] on button "Mover para finalizado" at bounding box center [1214, 348] width 268 height 29
click at [1183, 370] on div "**********" at bounding box center [1213, 550] width 291 height 693
click at [1186, 368] on div "**********" at bounding box center [1214, 290] width 280 height 157
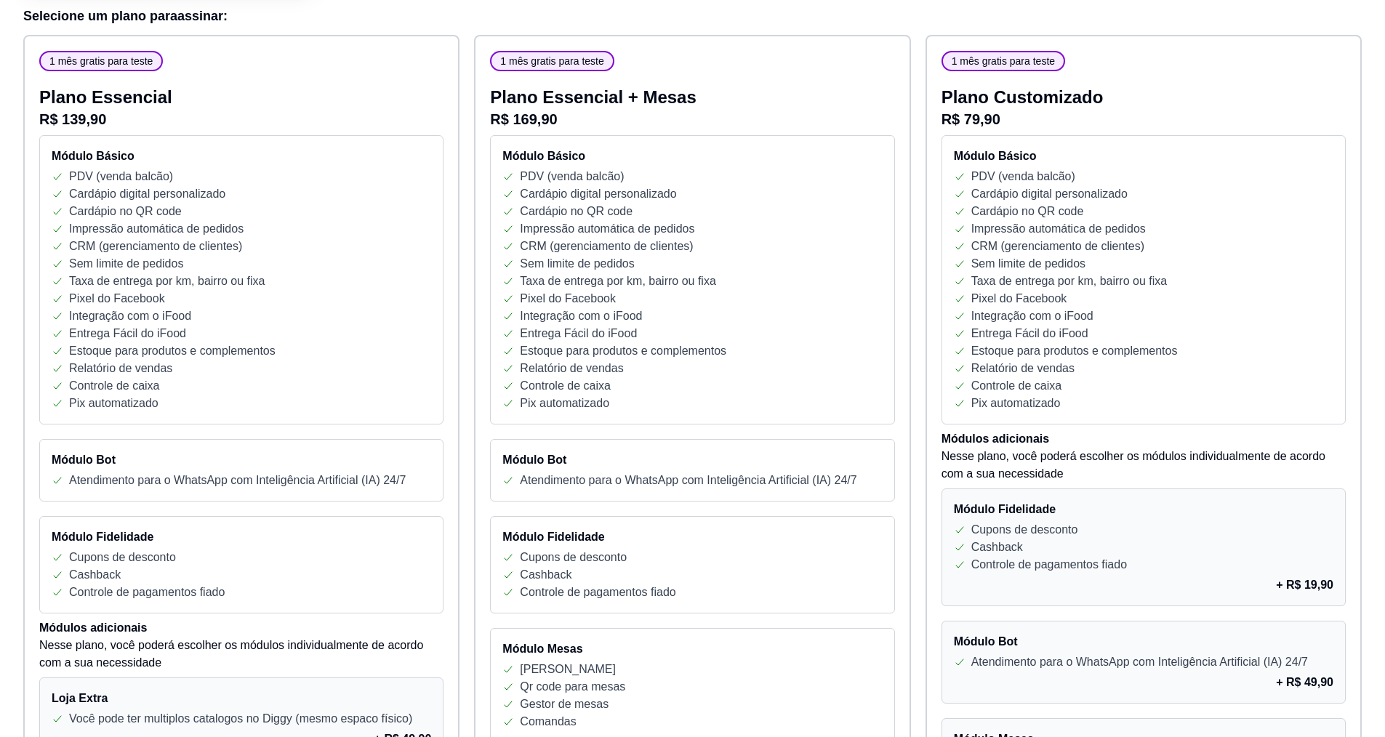
scroll to position [145, 0]
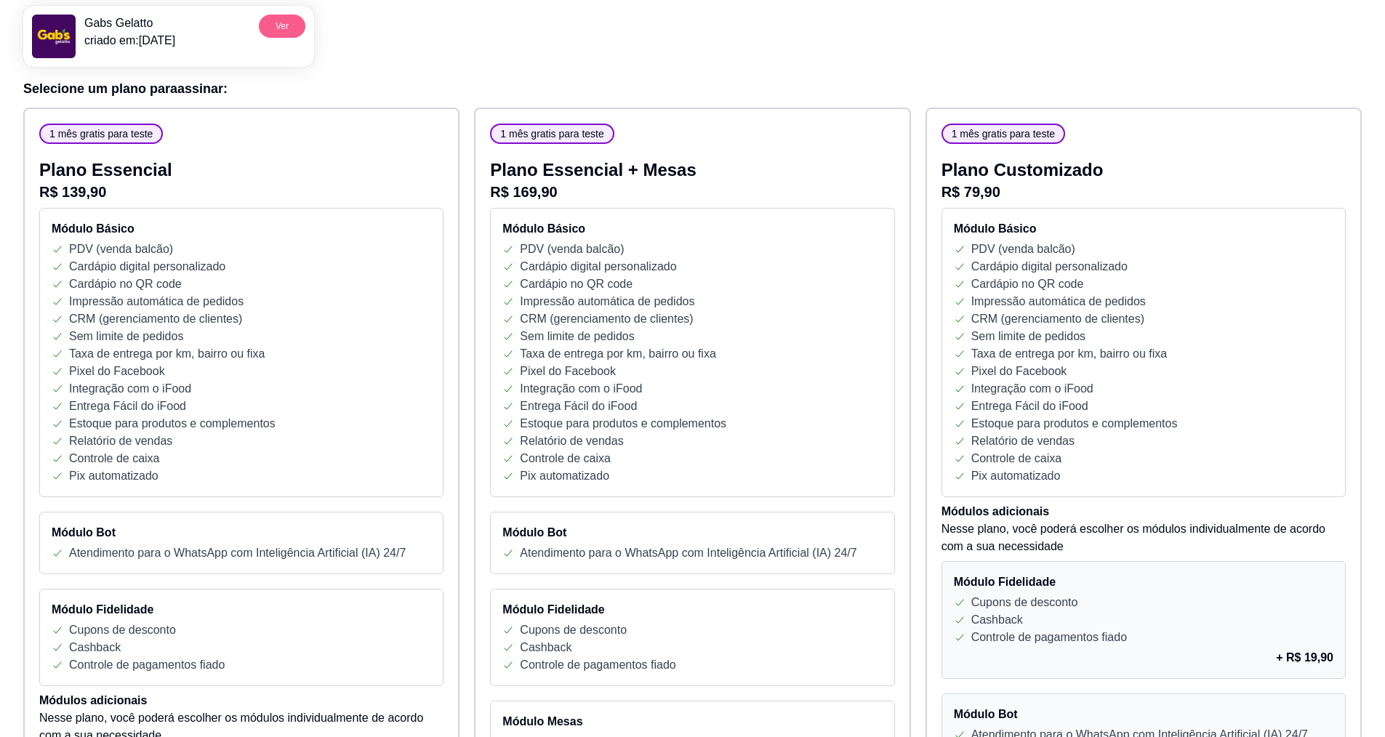
click at [298, 23] on button "Ver" at bounding box center [282, 26] width 47 height 23
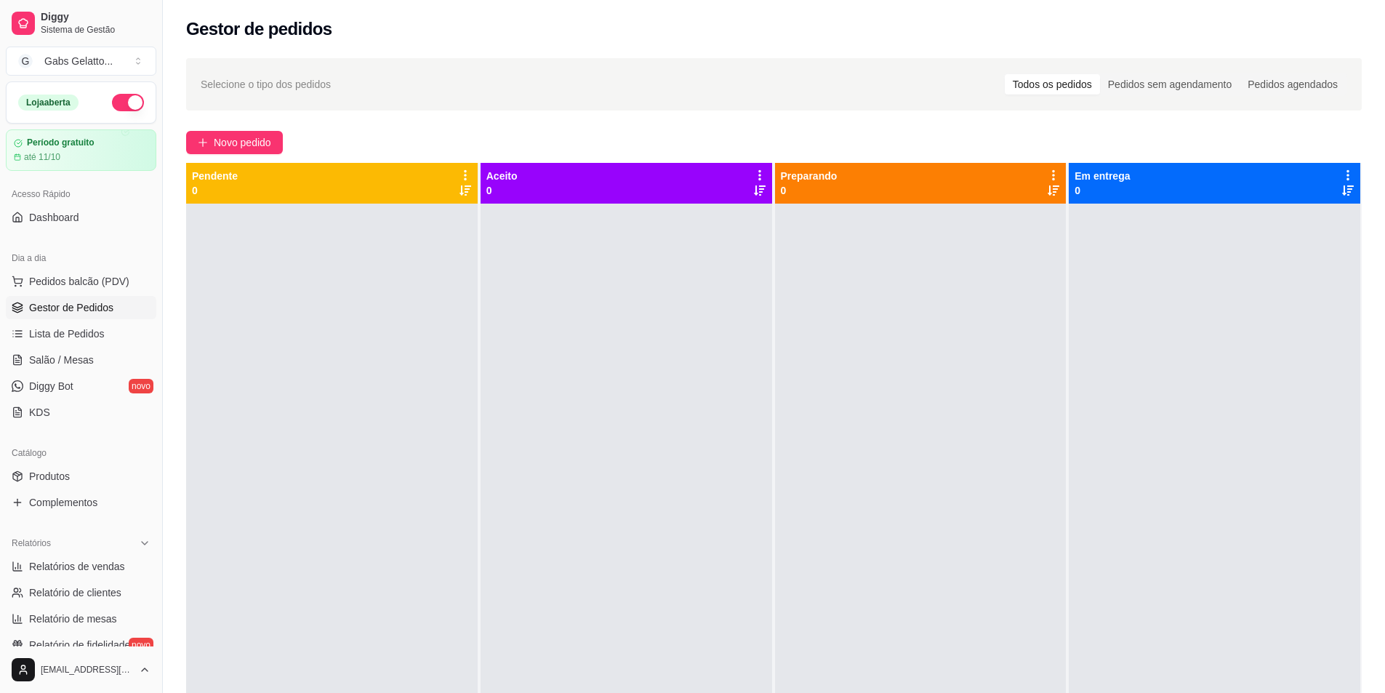
scroll to position [73, 0]
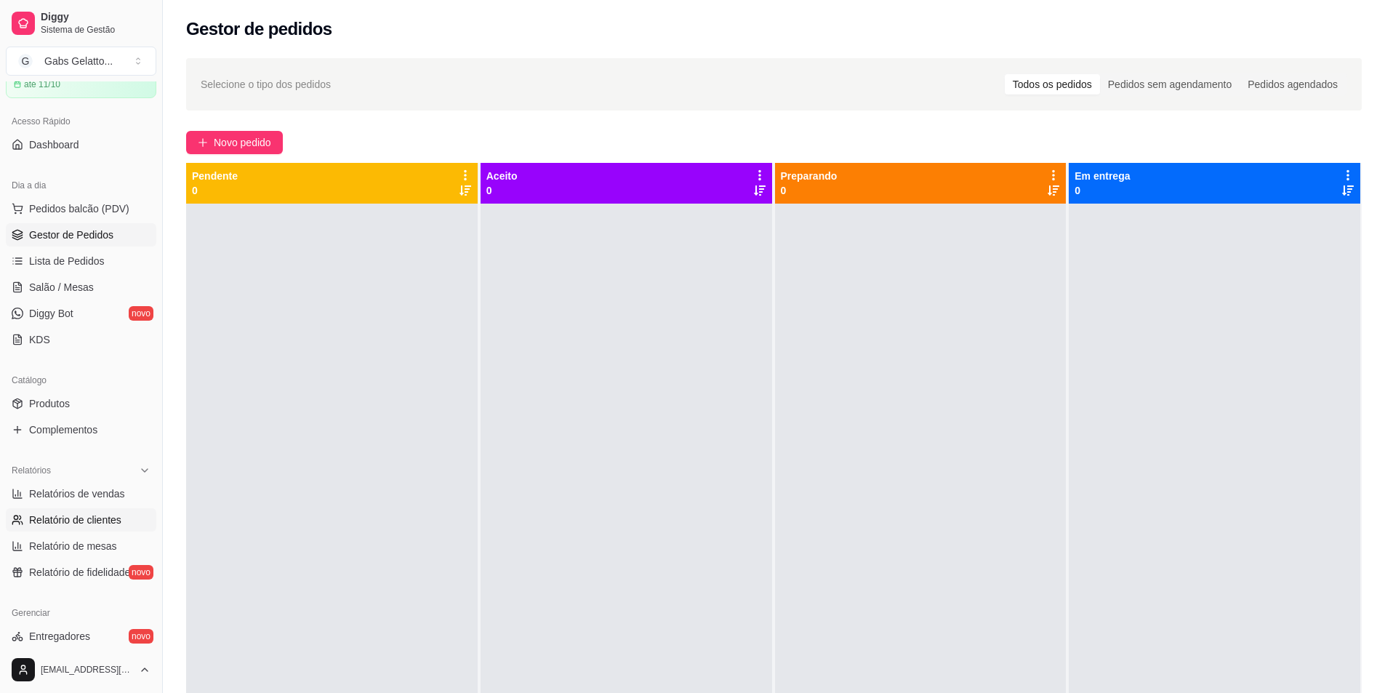
click at [77, 509] on link "Relatório de clientes" at bounding box center [81, 519] width 150 height 23
select select "30"
select select "HIGHEST_TOTAL_SPENT_WITH_ORDERS"
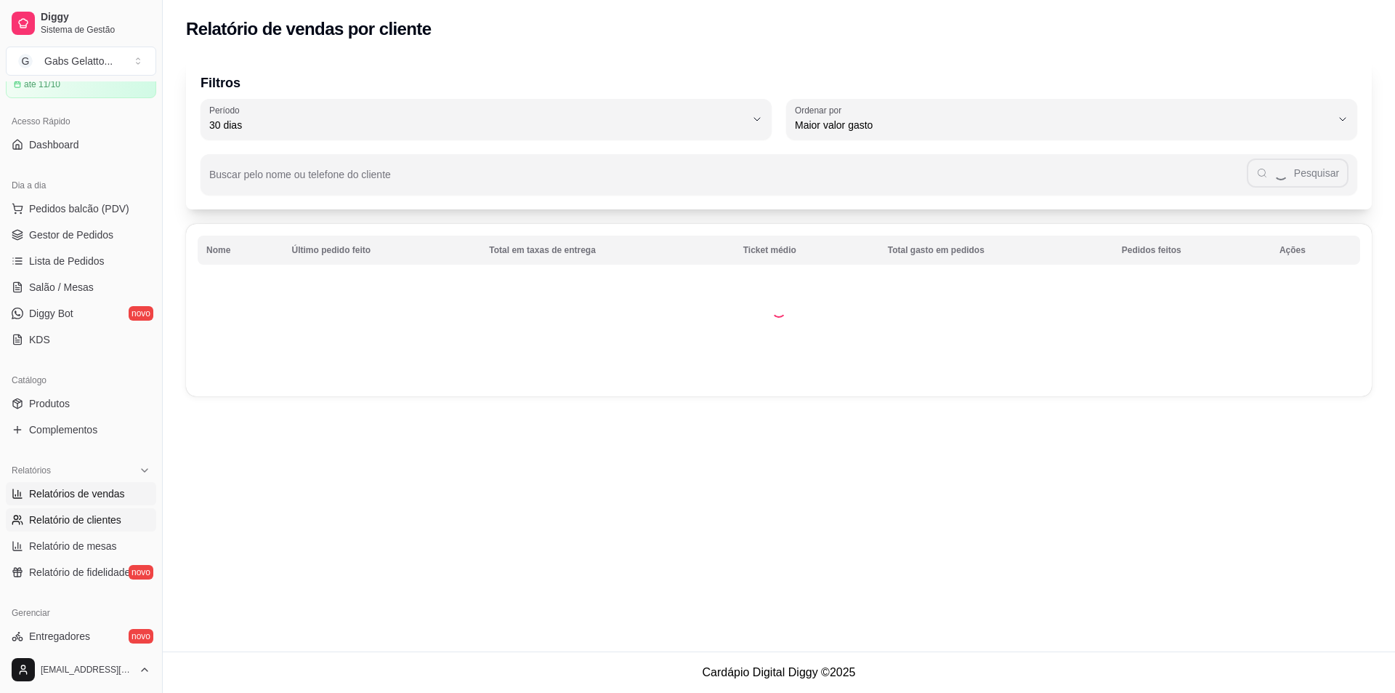
click at [84, 495] on span "Relatórios de vendas" at bounding box center [77, 493] width 96 height 15
select select "ALL"
select select "0"
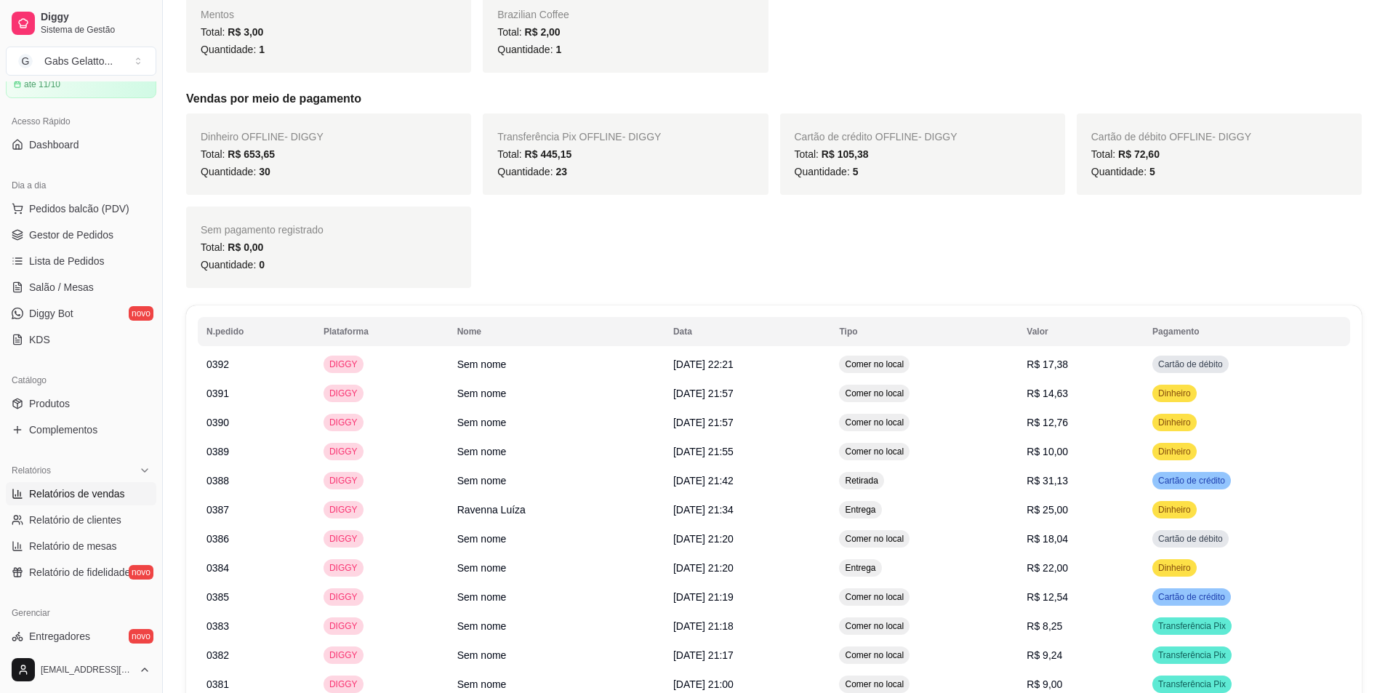
scroll to position [353, 0]
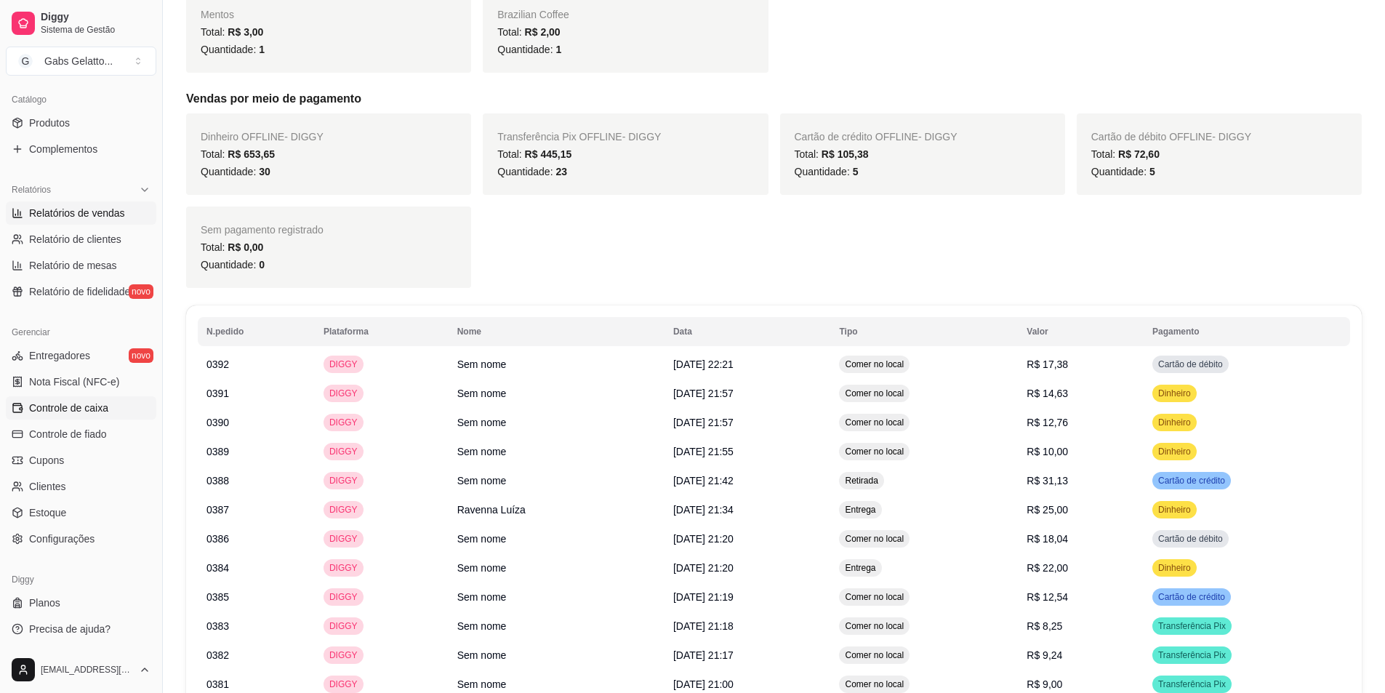
click at [73, 407] on span "Controle de caixa" at bounding box center [68, 407] width 79 height 15
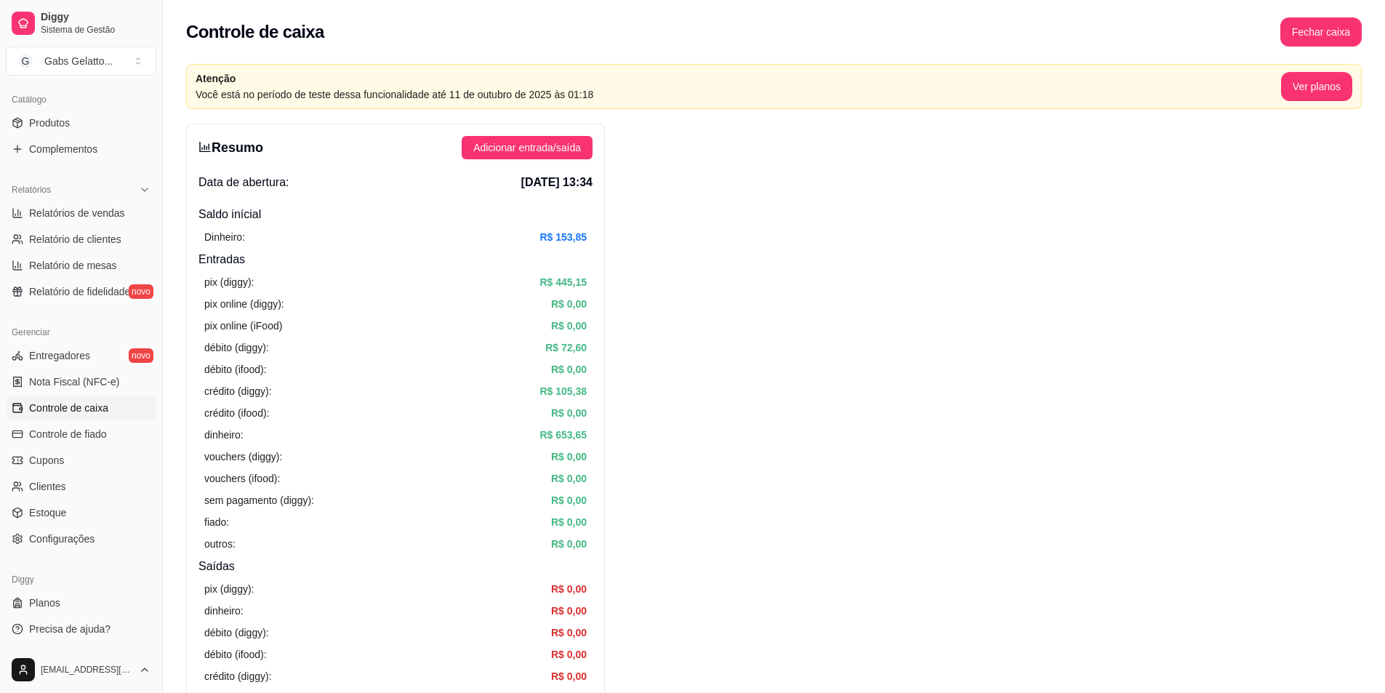
click at [1333, 26] on button "Fechar caixa" at bounding box center [1320, 31] width 81 height 29
click at [1362, 121] on span "Sim" at bounding box center [1361, 129] width 17 height 16
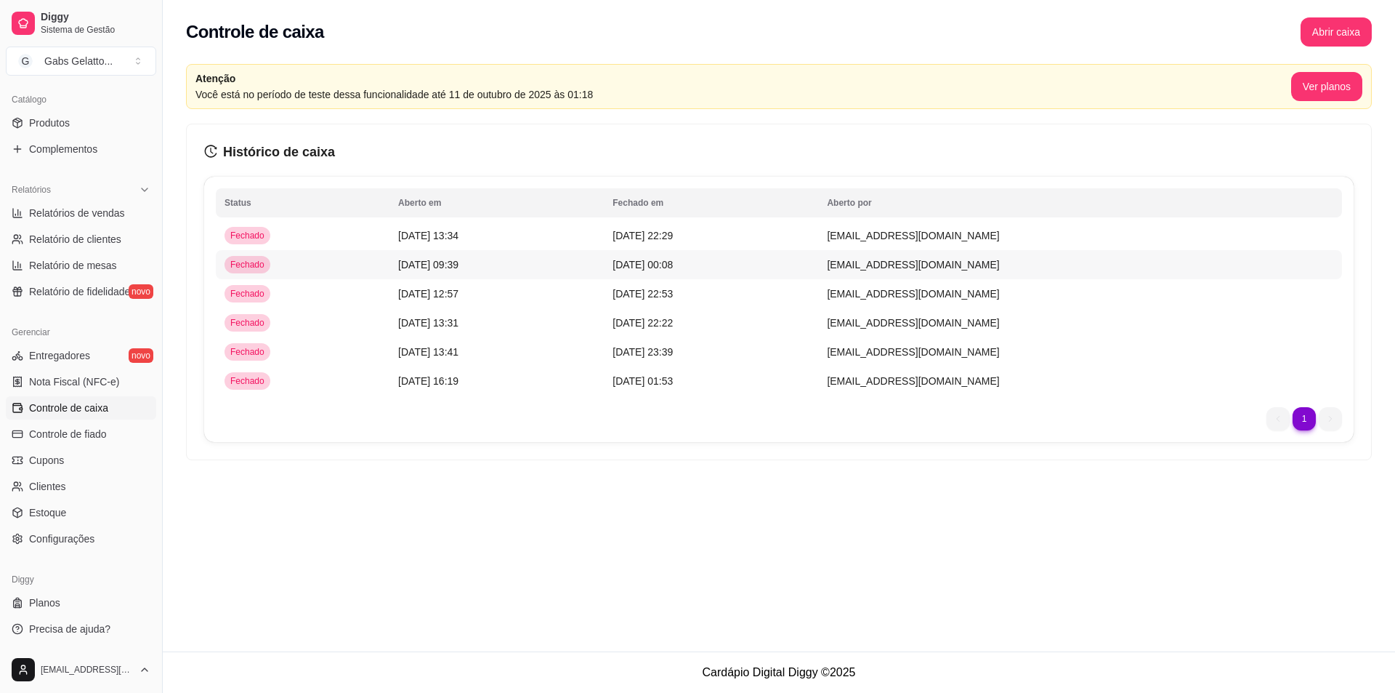
click at [488, 246] on td "25/09/25 às 13:34" at bounding box center [497, 235] width 214 height 29
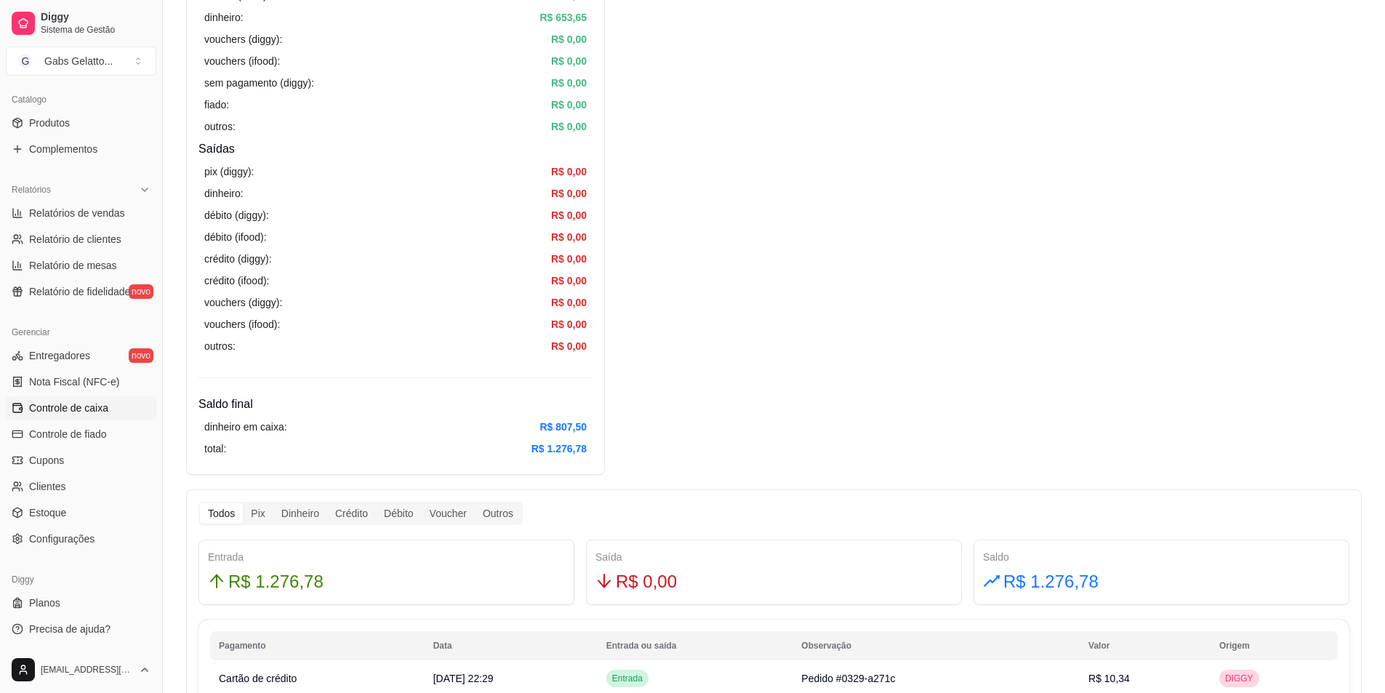
scroll to position [436, 0]
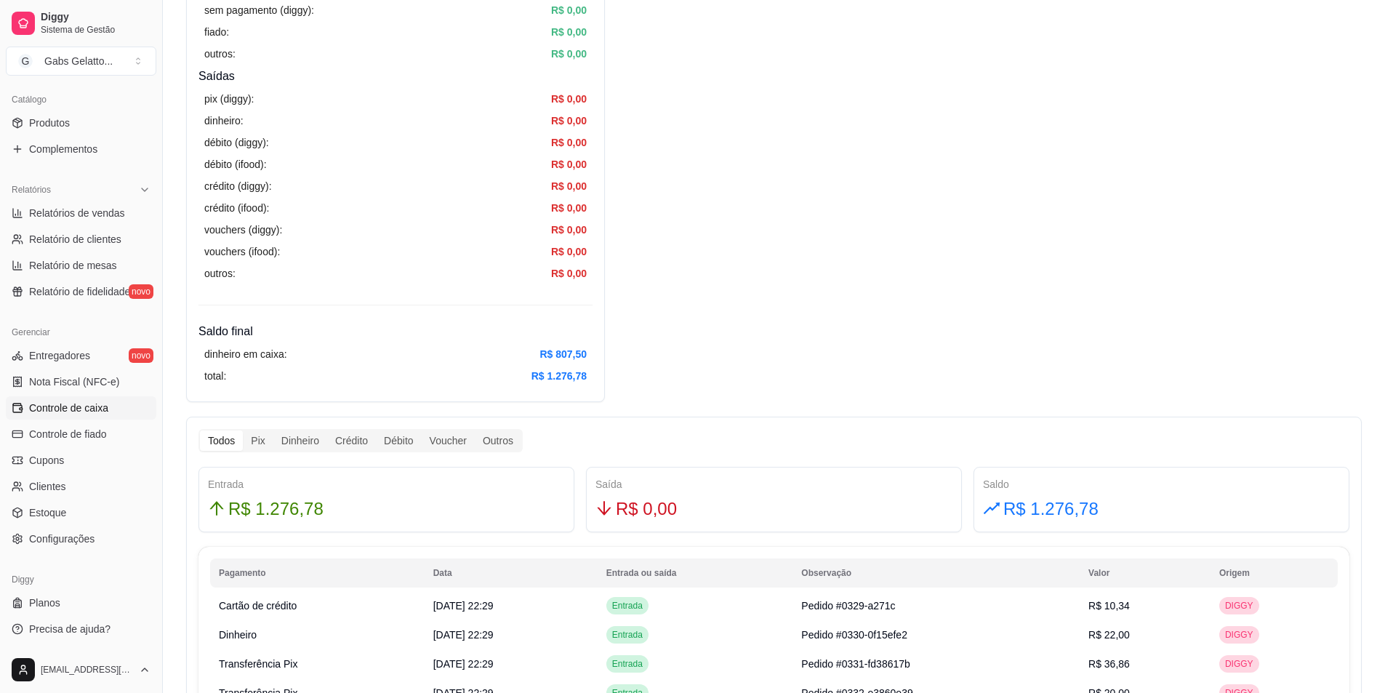
click at [463, 219] on div "pix (diggy): R$ 0,00 dinheiro: R$ 0,00 débito (diggy): R$ 0,00 débito (ifood): …" at bounding box center [395, 186] width 394 height 202
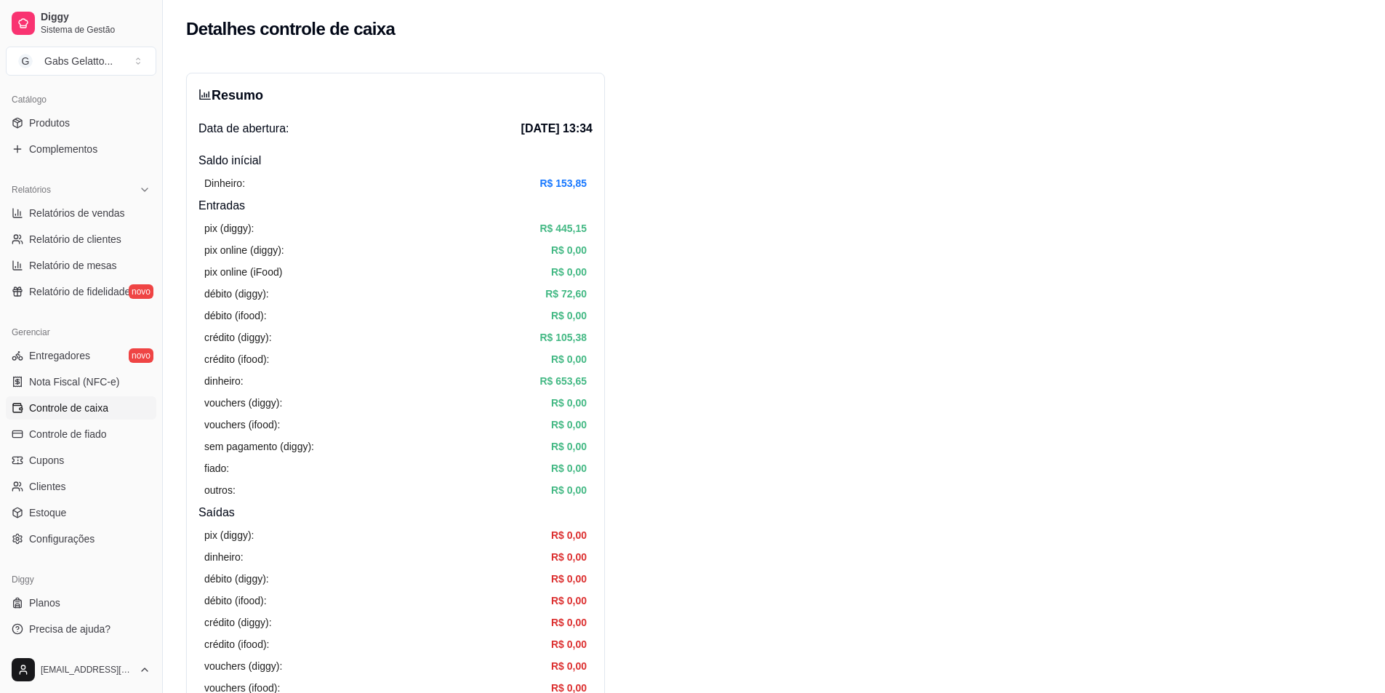
click at [76, 413] on span "Controle de caixa" at bounding box center [68, 407] width 79 height 15
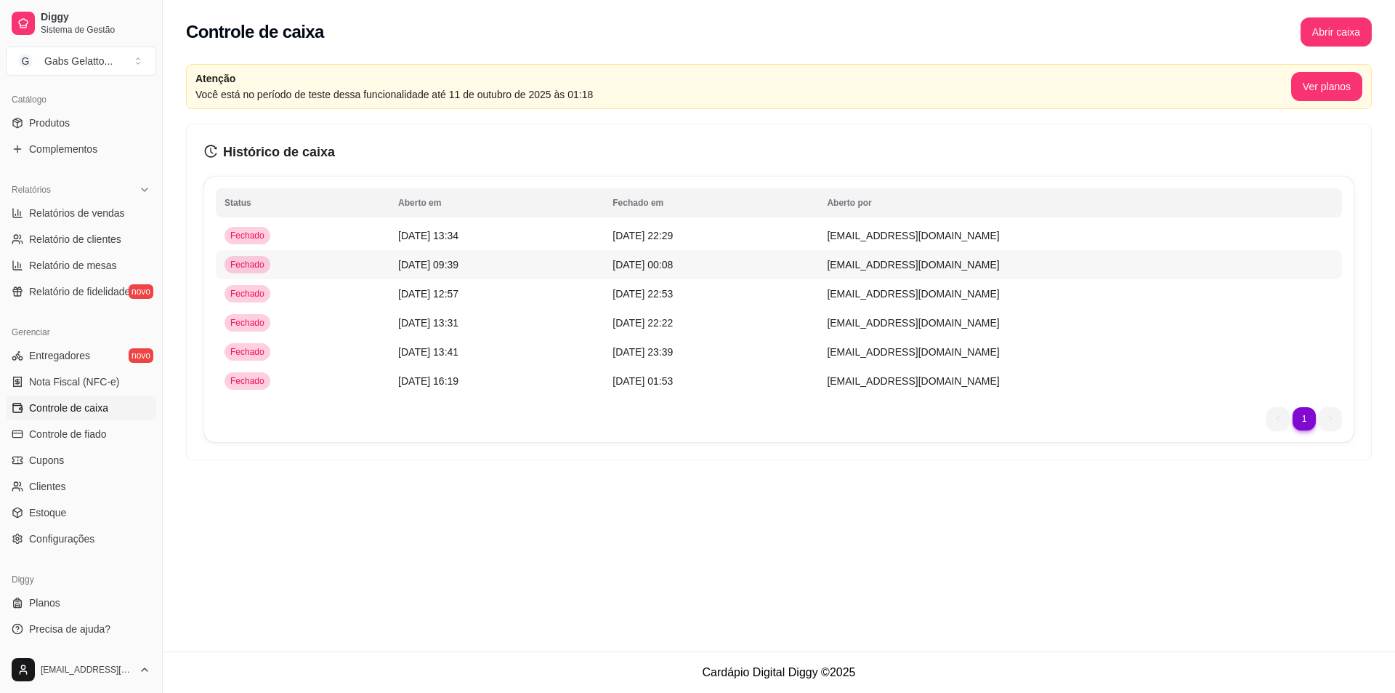
click at [294, 267] on td "Fechado" at bounding box center [303, 264] width 174 height 29
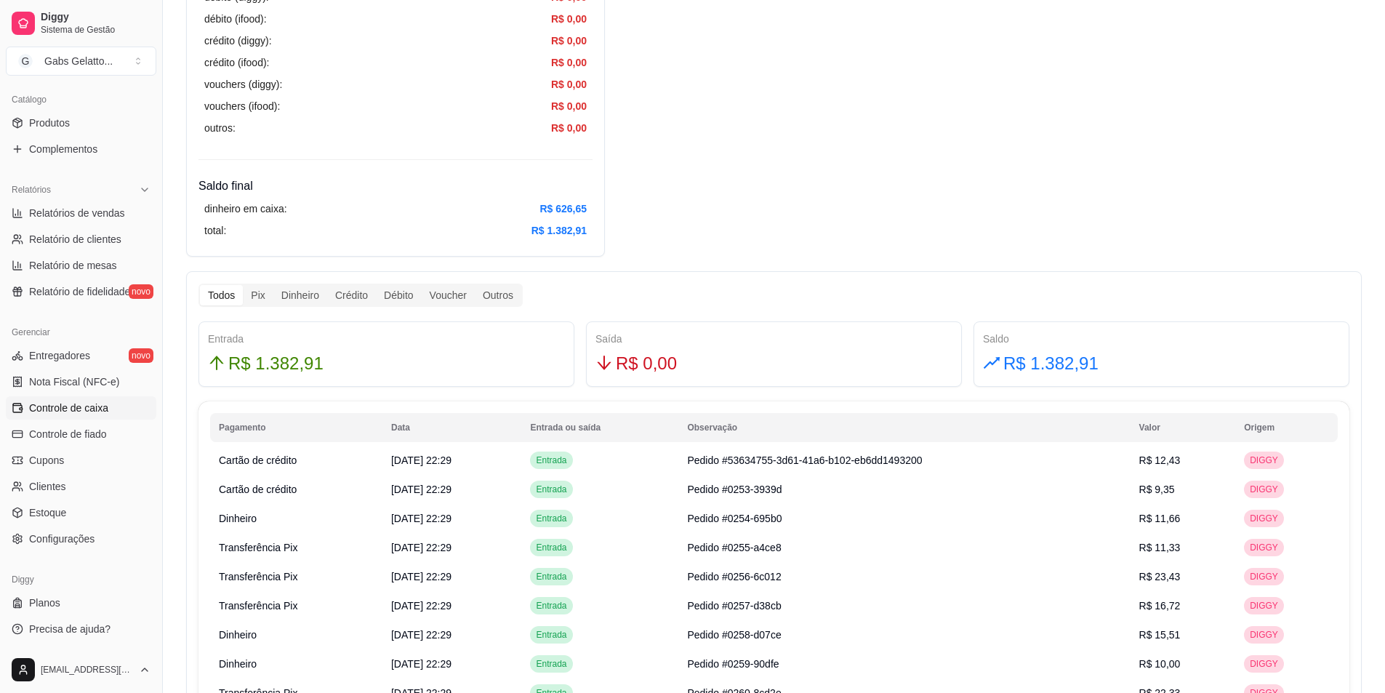
scroll to position [654, 0]
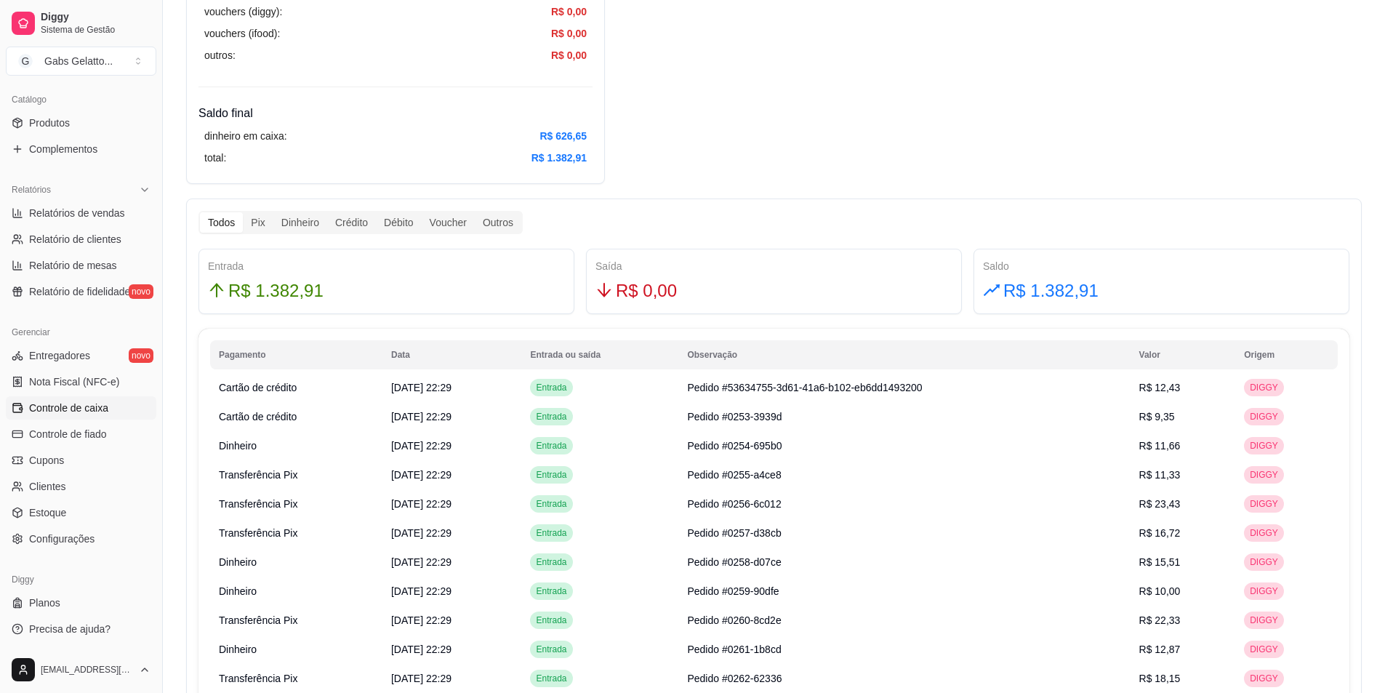
click at [275, 291] on span "R$ 1.382,91" at bounding box center [275, 291] width 95 height 28
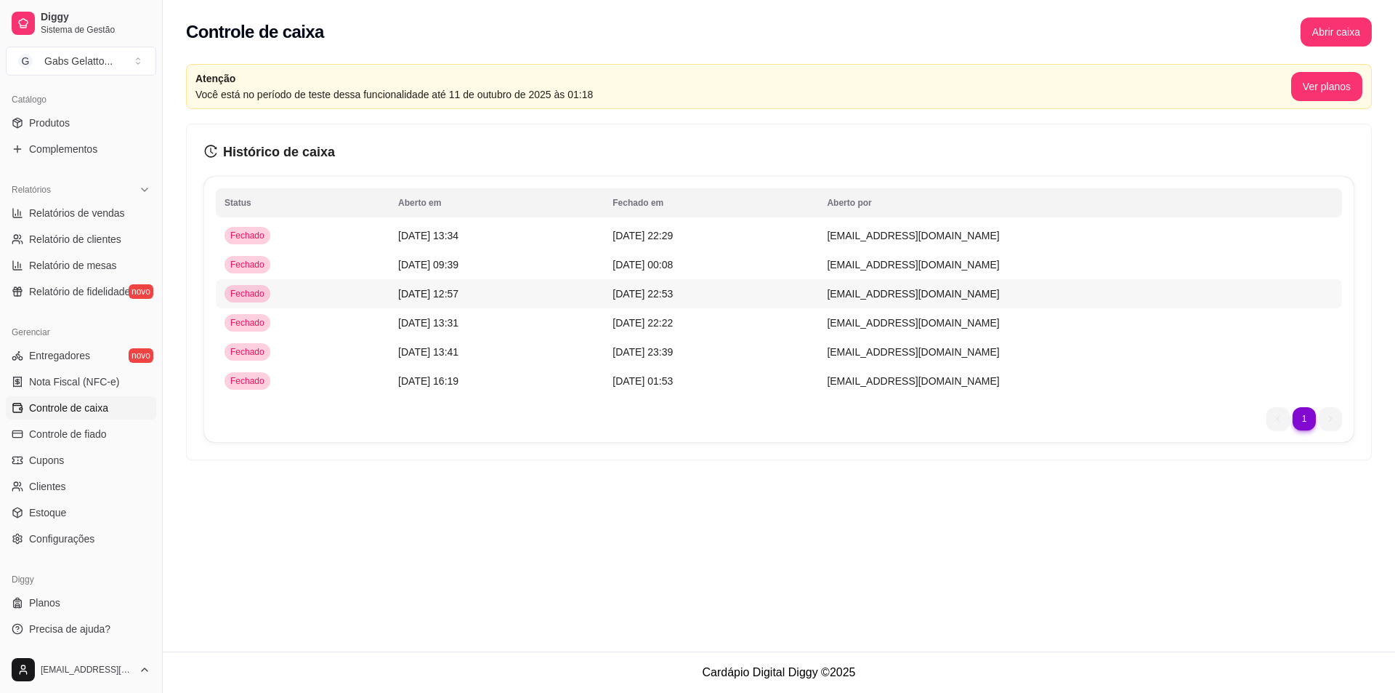
click at [398, 296] on span "23/09/25 às 12:57" at bounding box center [428, 294] width 60 height 12
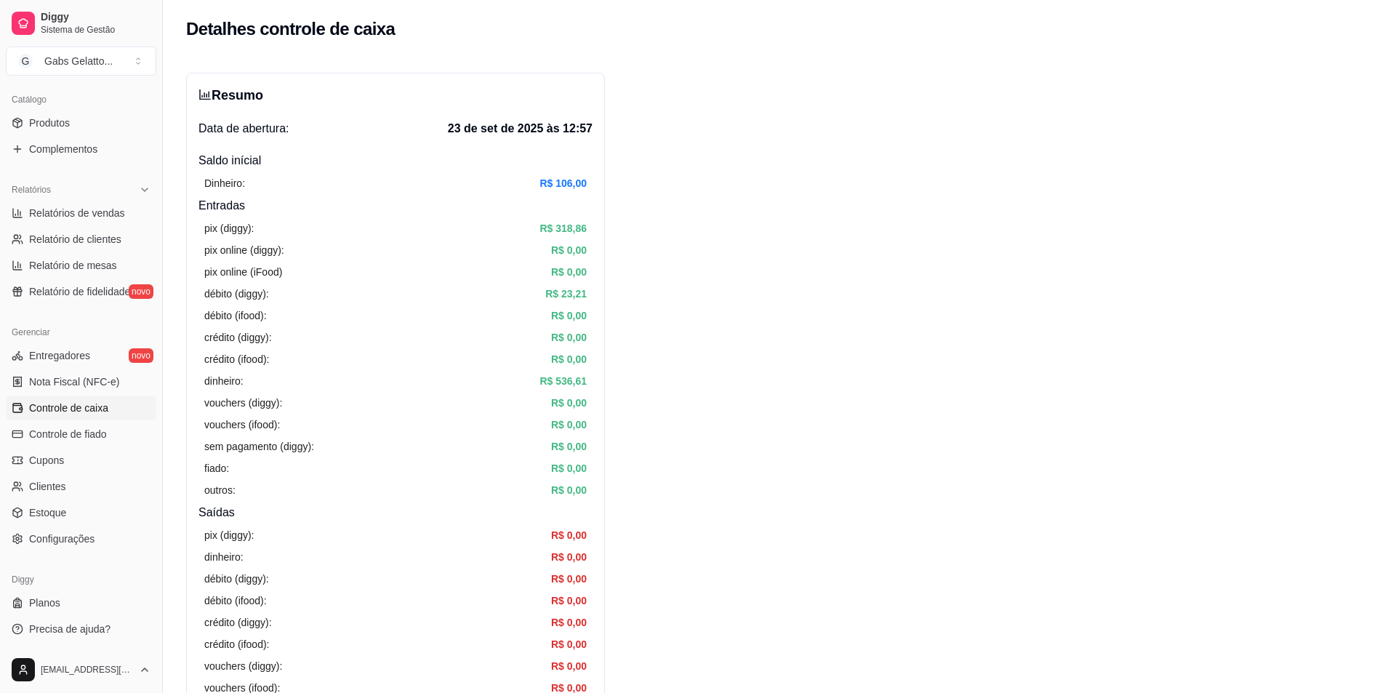
scroll to position [581, 0]
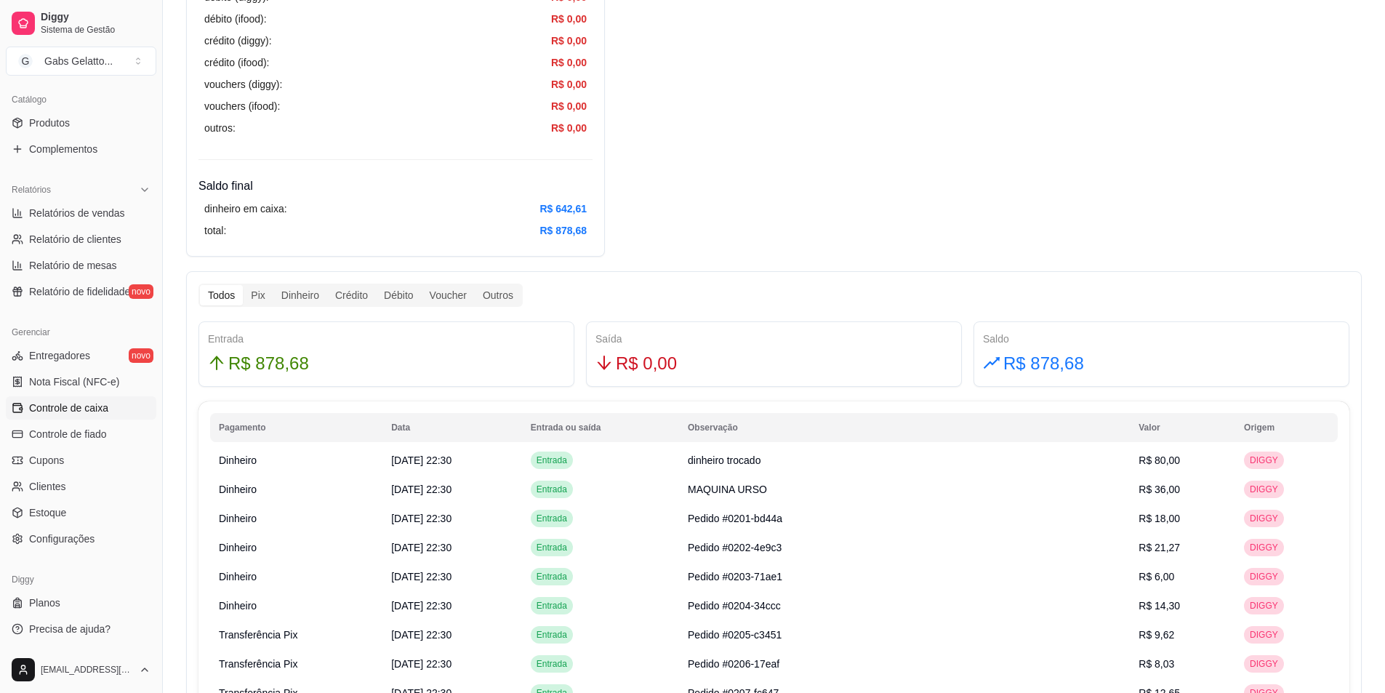
click at [388, 422] on th "Data" at bounding box center [452, 427] width 140 height 29
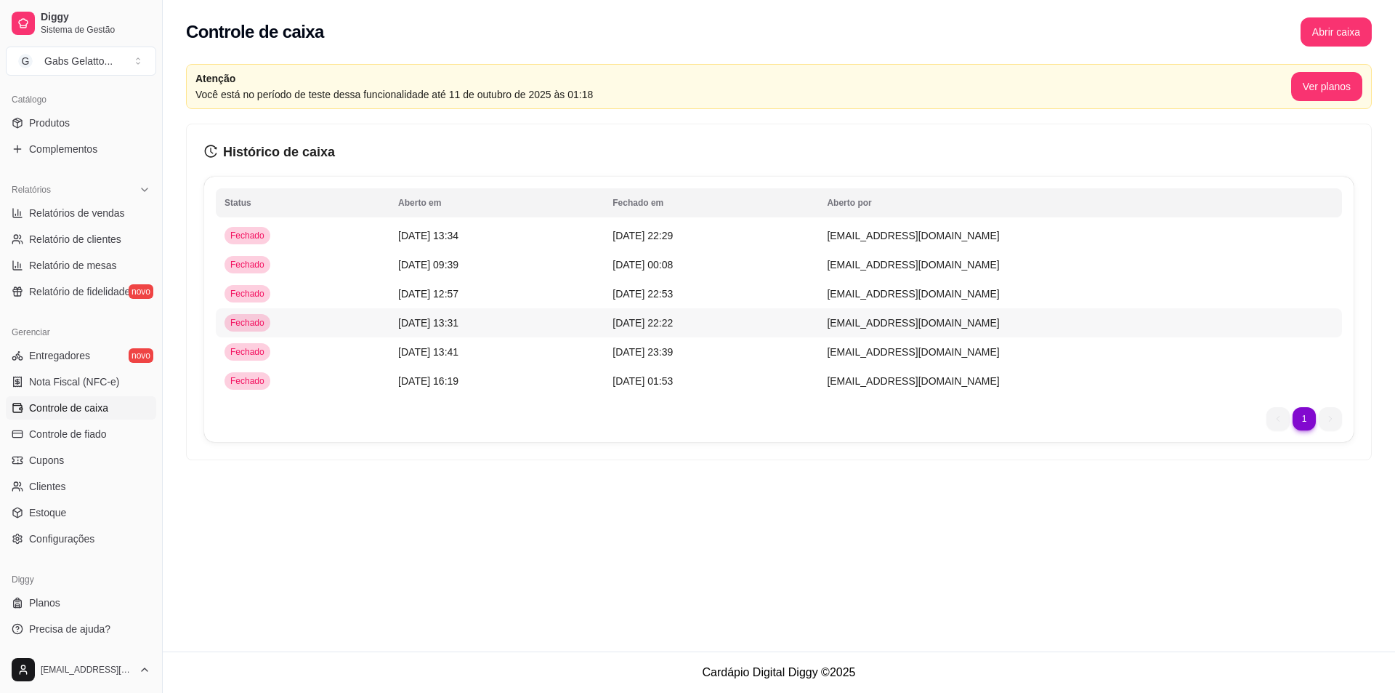
click at [390, 327] on td "22/09/25 às 13:31" at bounding box center [497, 322] width 214 height 29
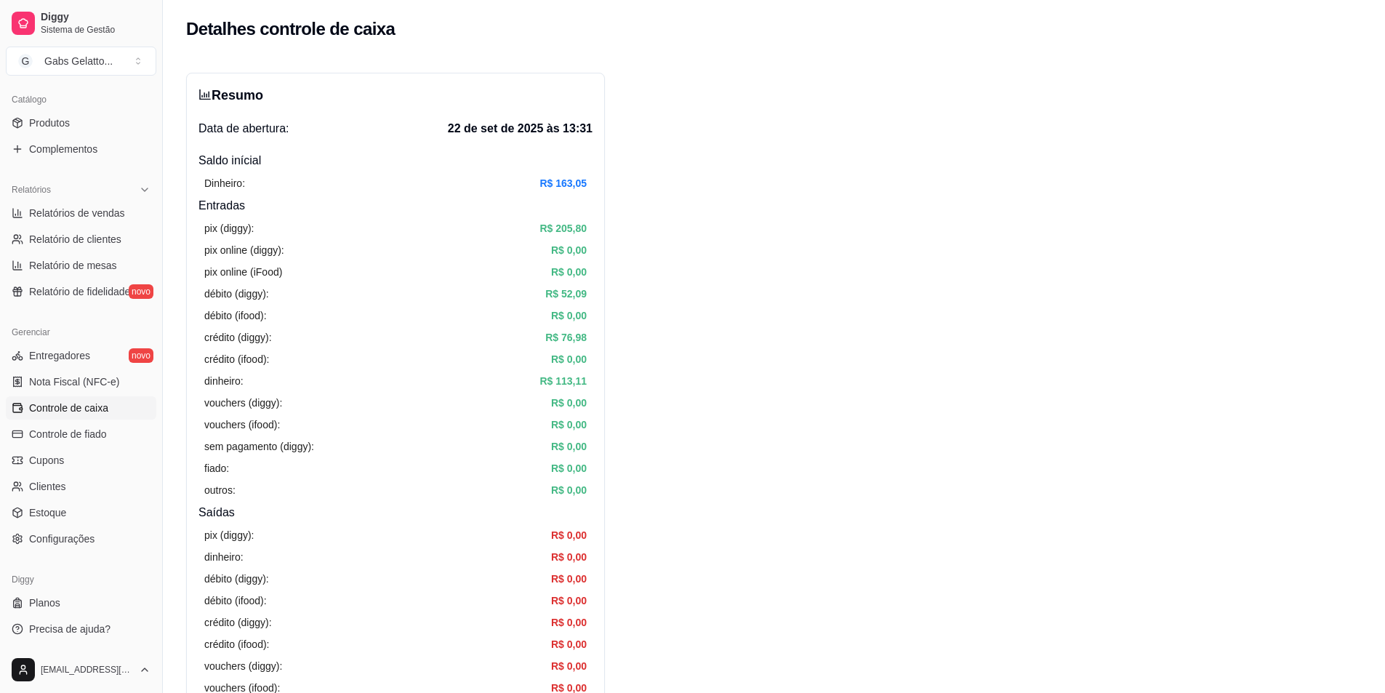
click at [55, 18] on span "Diggy" at bounding box center [96, 17] width 110 height 13
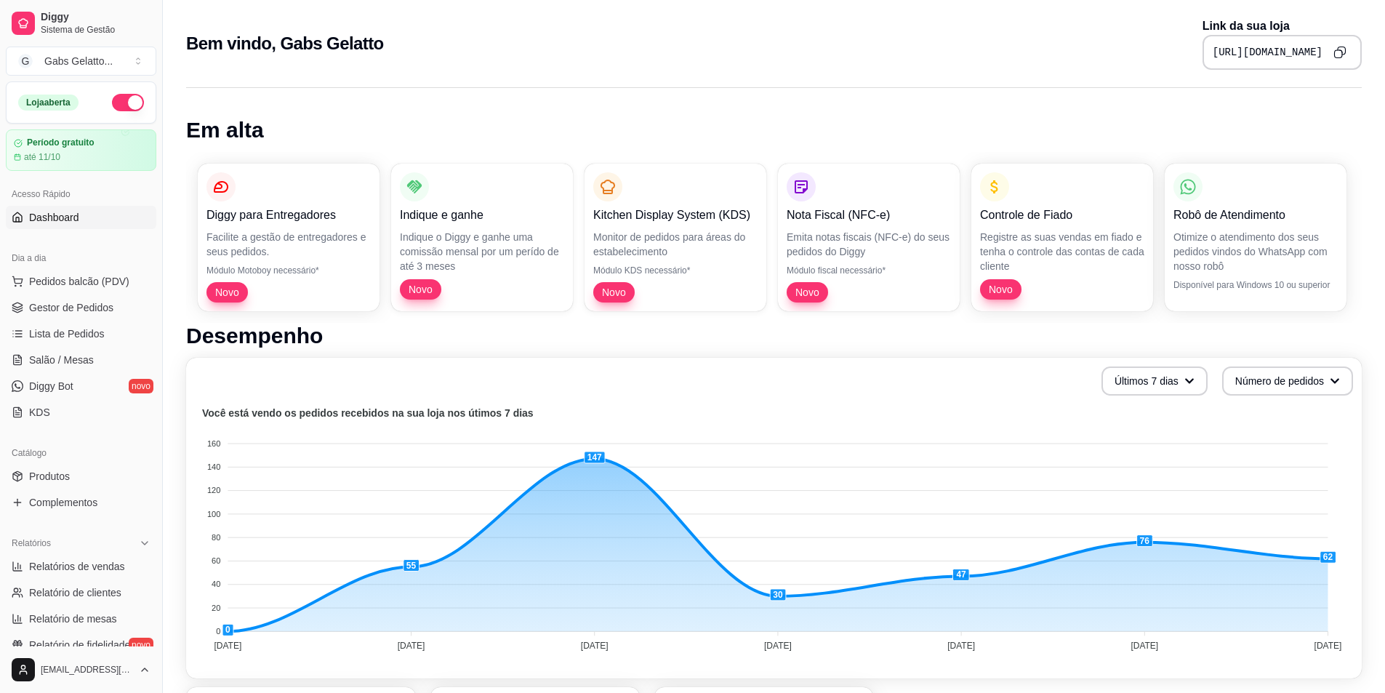
click at [121, 102] on button "button" at bounding box center [128, 102] width 32 height 17
